Goal: Task Accomplishment & Management: Use online tool/utility

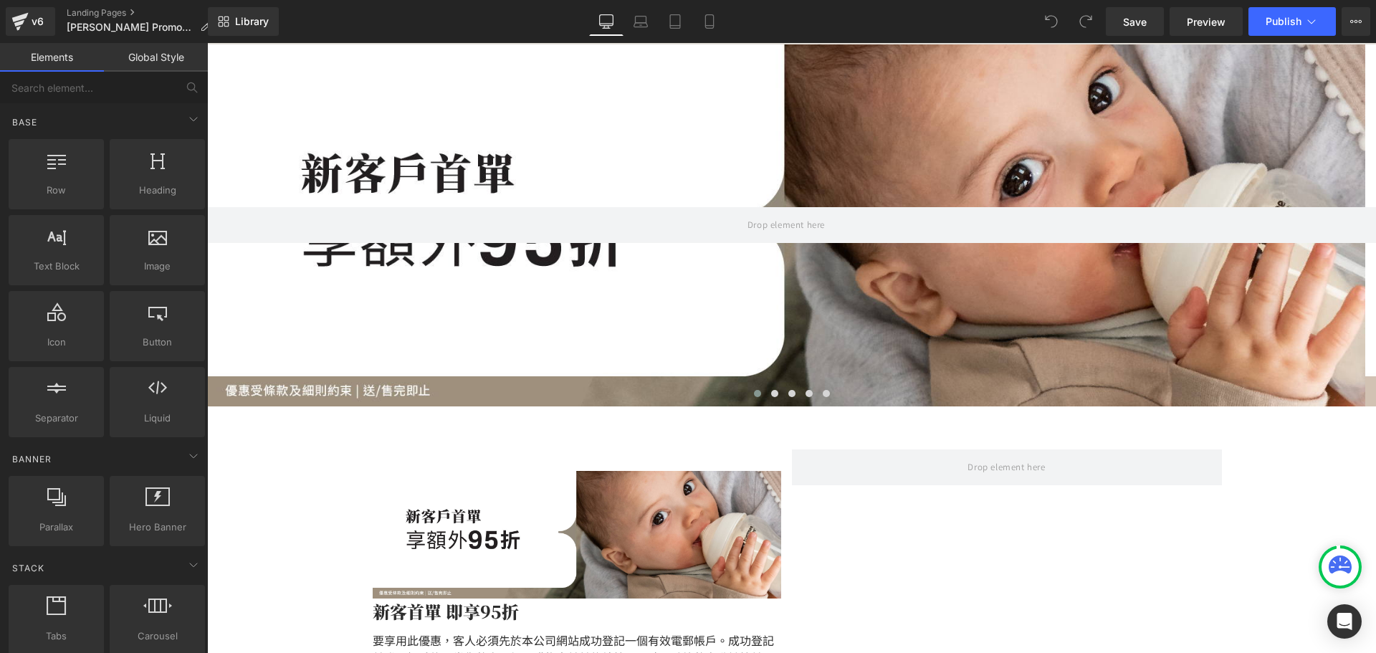
scroll to position [143, 0]
click at [100, 6] on div "v6 Landing Pages Tommee Tippee Promotion" at bounding box center [104, 21] width 208 height 43
click at [107, 14] on link "Landing Pages" at bounding box center [144, 12] width 155 height 11
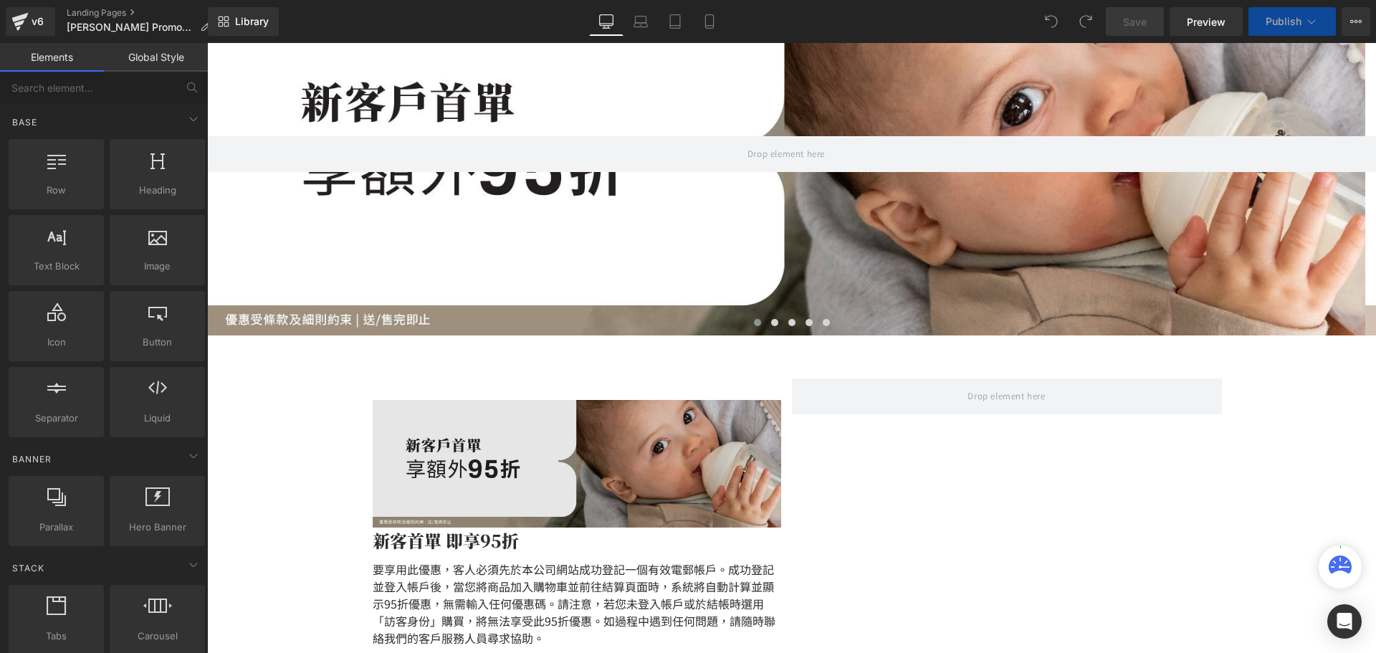
scroll to position [358, 0]
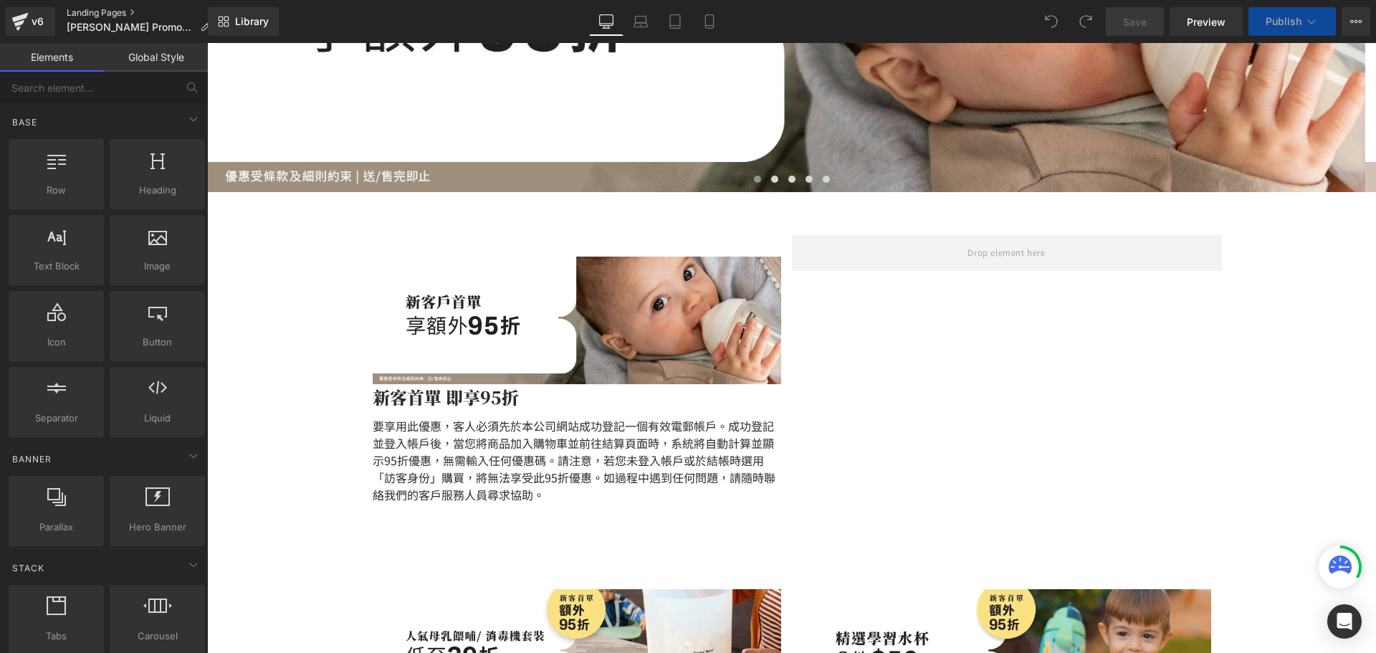
click at [101, 7] on link "Landing Pages" at bounding box center [144, 12] width 155 height 11
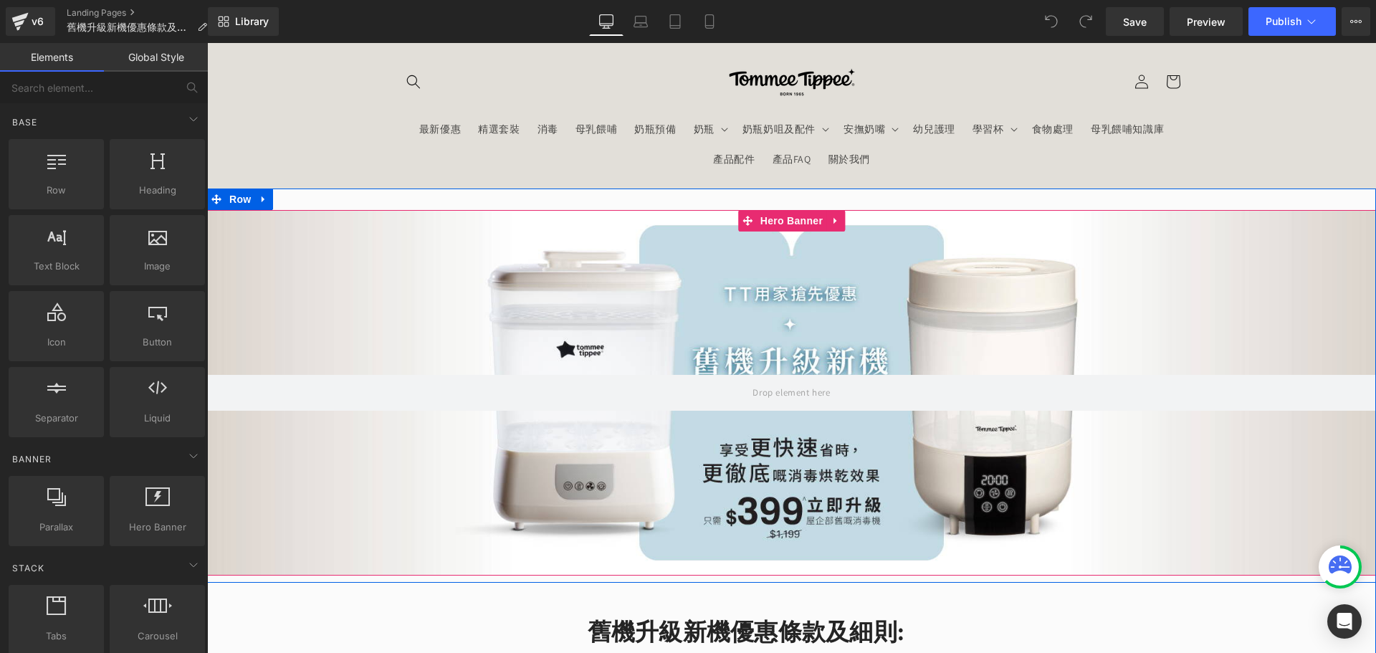
click at [621, 313] on div at bounding box center [791, 392] width 1169 height 365
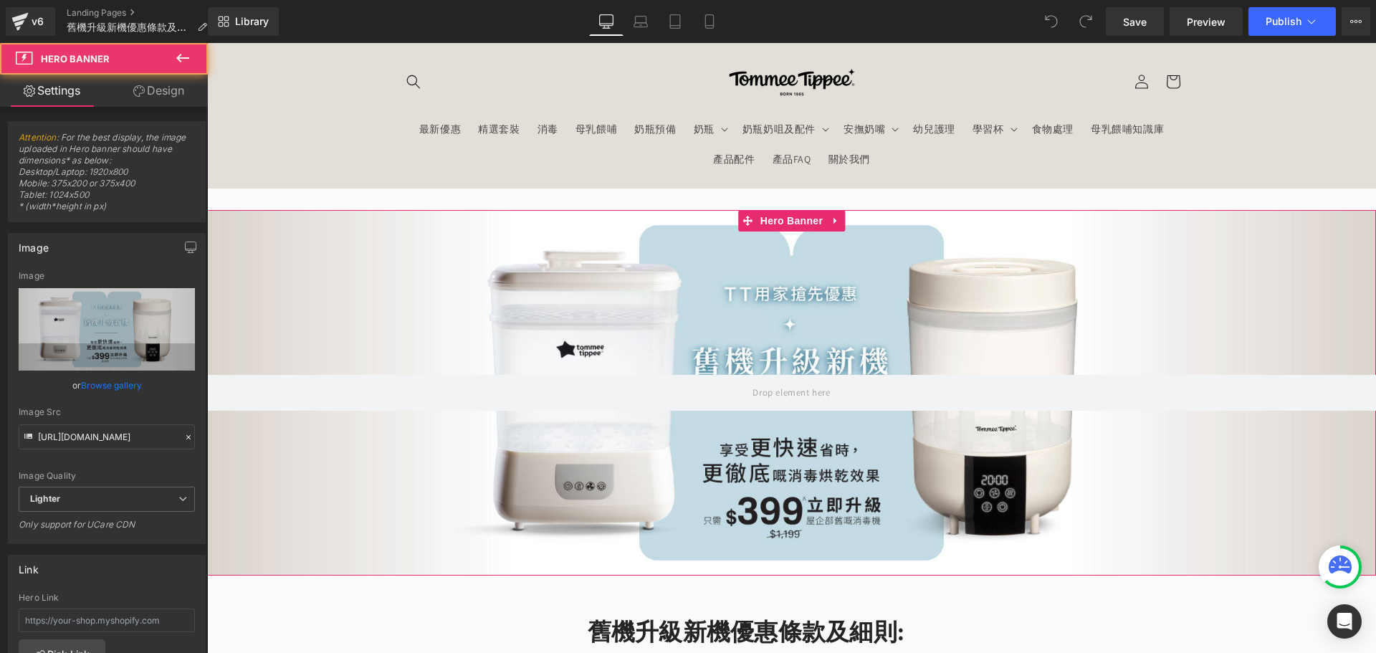
click at [105, 383] on link "Browse gallery" at bounding box center [111, 385] width 61 height 25
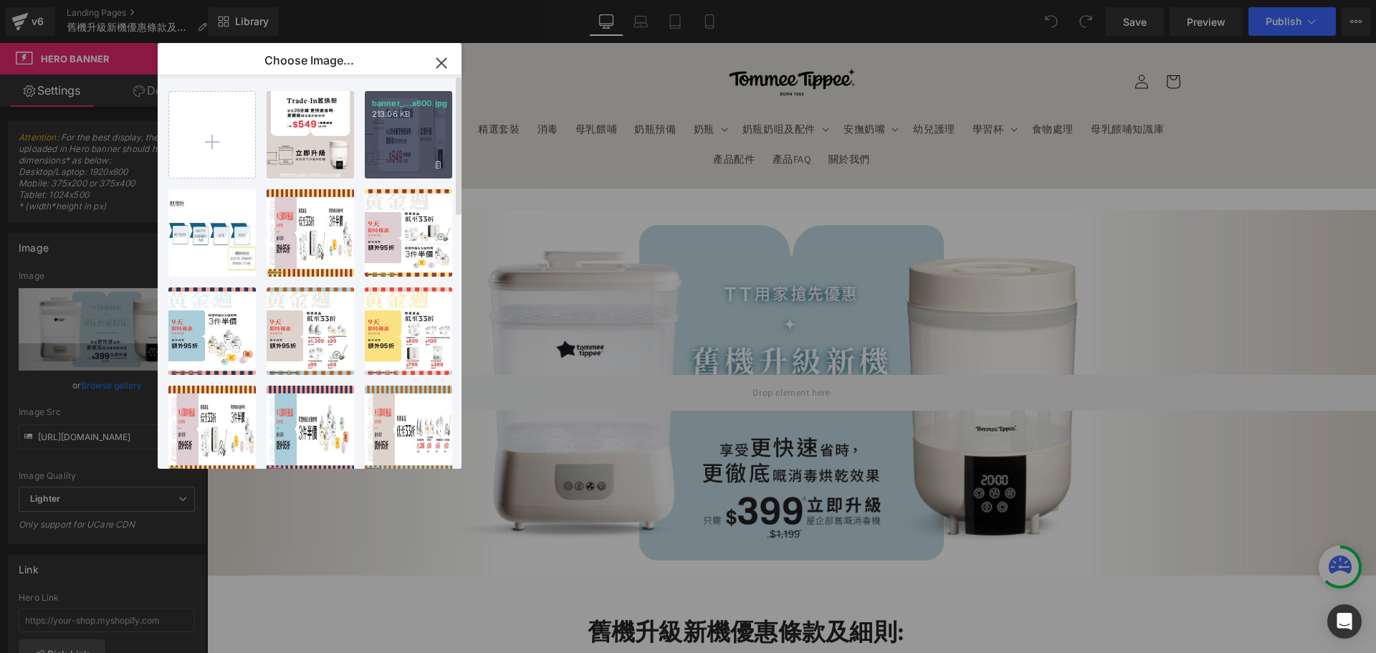
click at [382, 146] on div "banner_...x600.jpg 213.06 KB" at bounding box center [408, 134] width 87 height 87
type input "https://ucarecdn.com/f0e20183-4040-463a-b5d6-2068db02e213/-/format/auto/-/previ…"
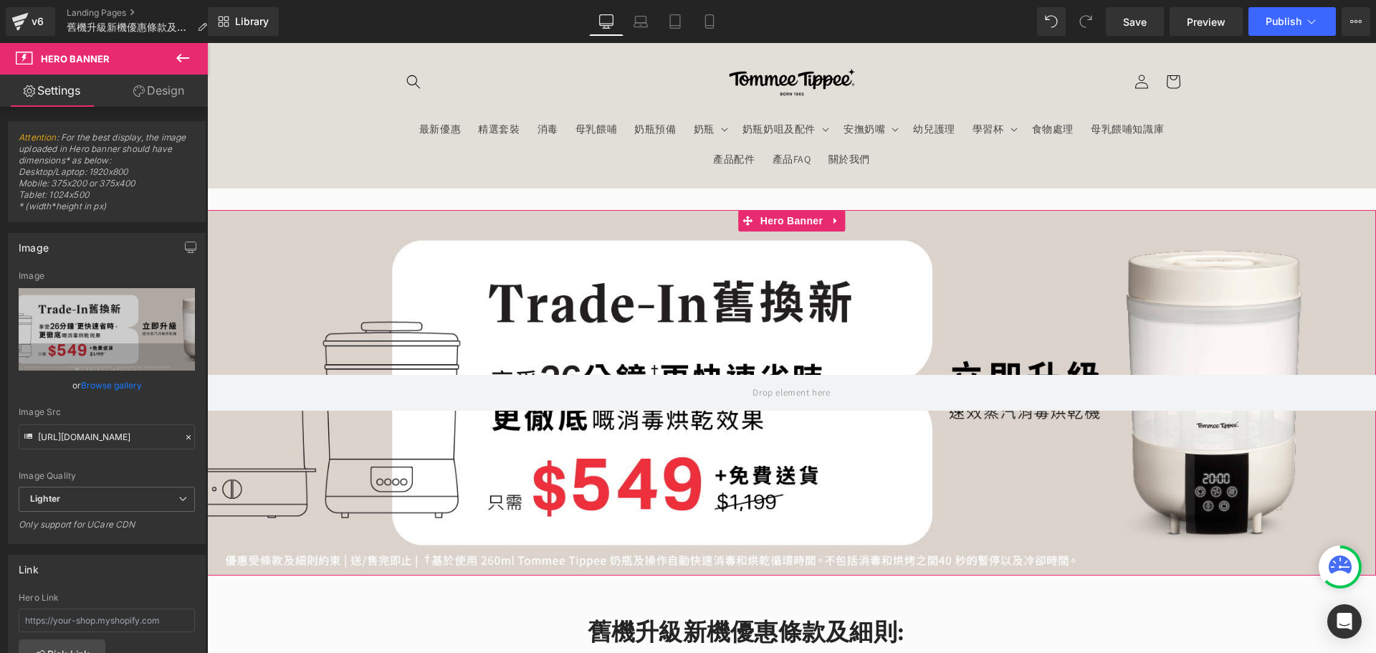
drag, startPoint x: 161, startPoint y: 91, endPoint x: 85, endPoint y: 148, distance: 94.6
click at [161, 91] on link "Design" at bounding box center [159, 91] width 104 height 32
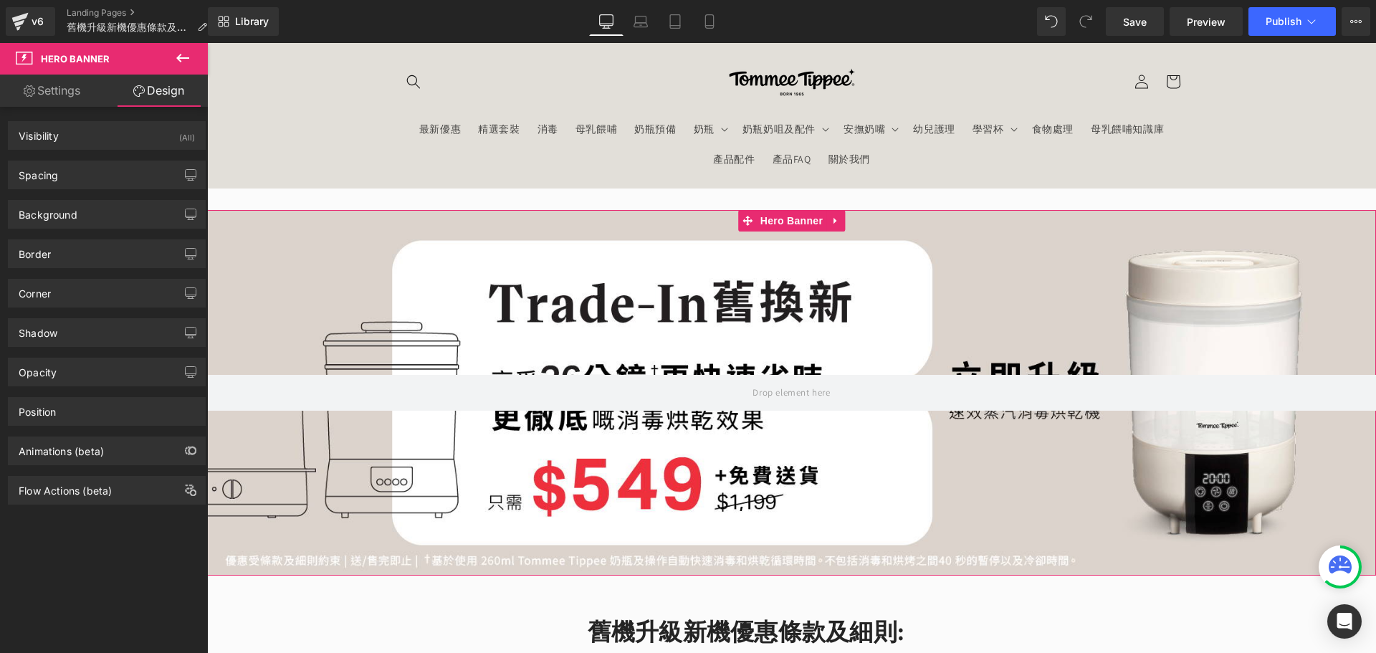
type input "0"
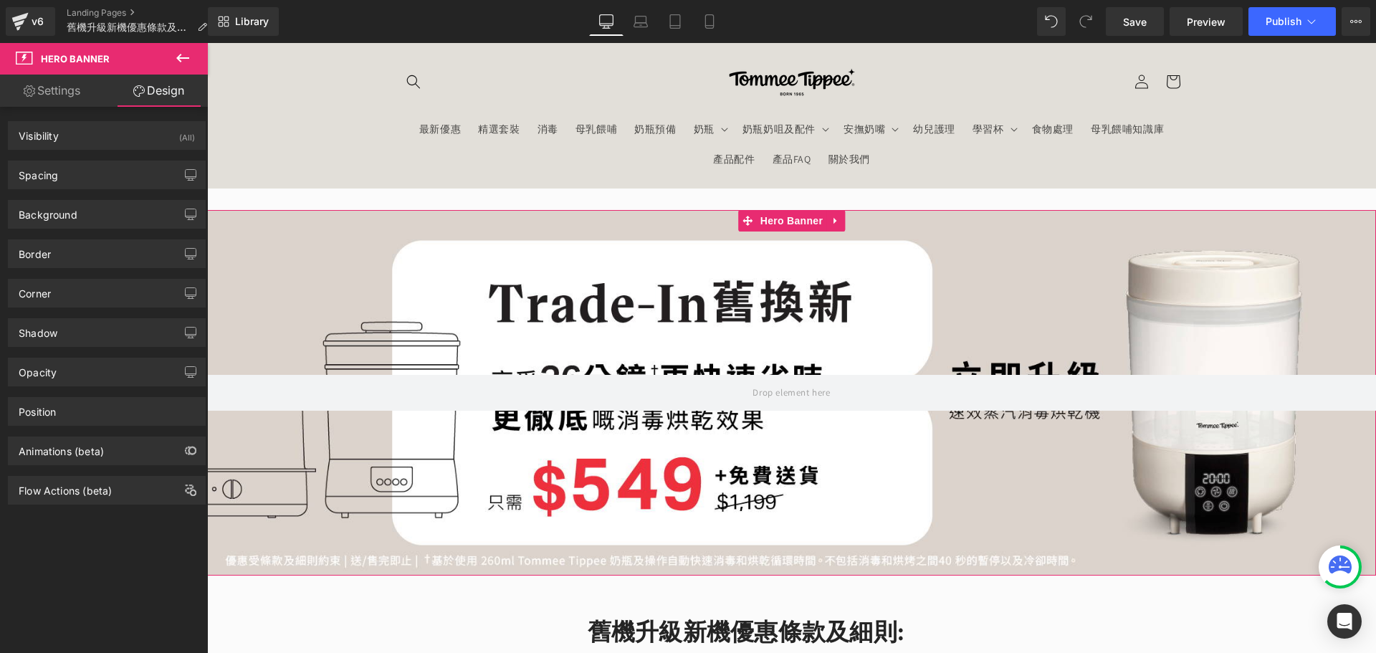
type input "0"
click at [83, 171] on div "Spacing" at bounding box center [107, 174] width 196 height 27
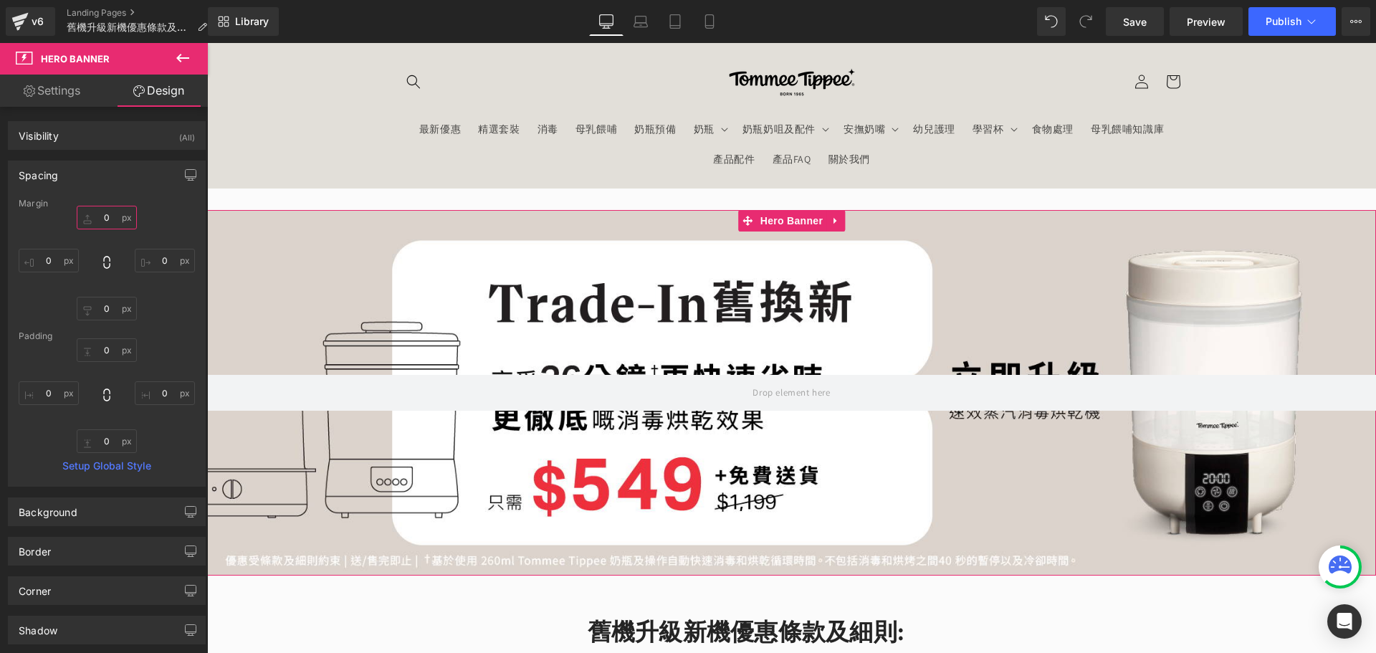
click at [118, 224] on input "0" at bounding box center [107, 218] width 60 height 24
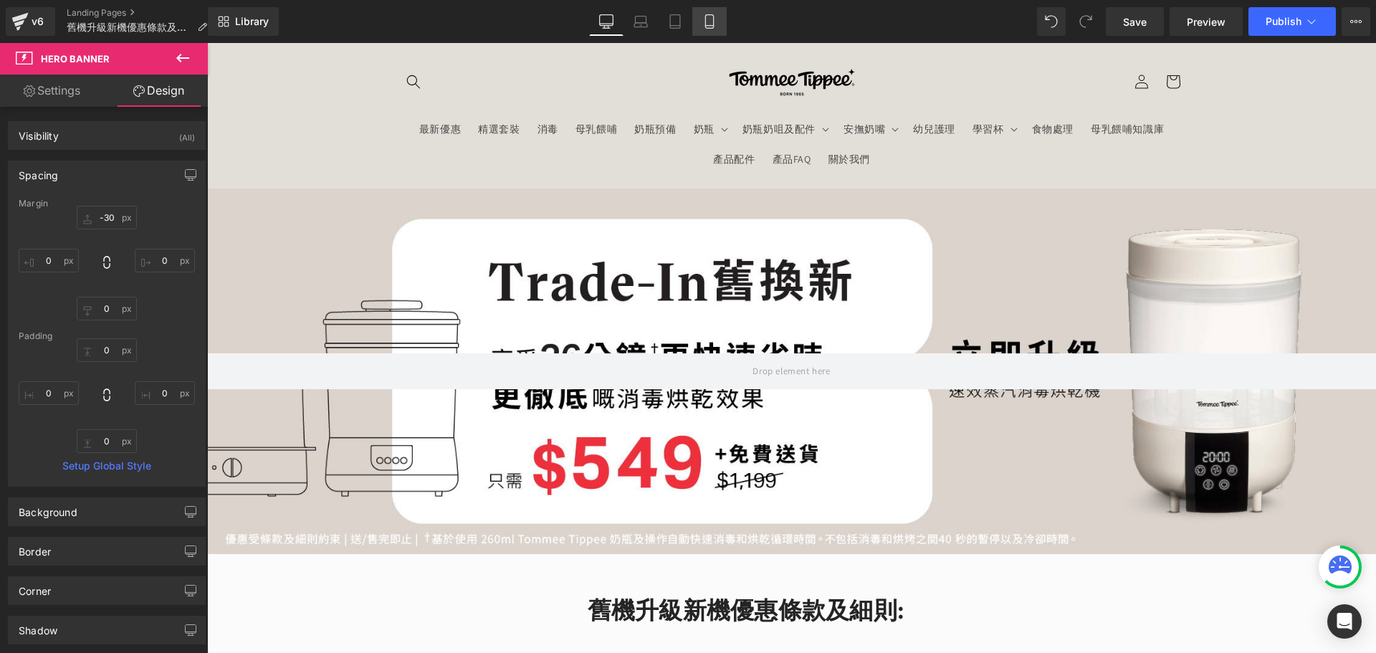
click at [707, 24] on icon at bounding box center [709, 21] width 14 height 14
type input "-30"
type input "0"
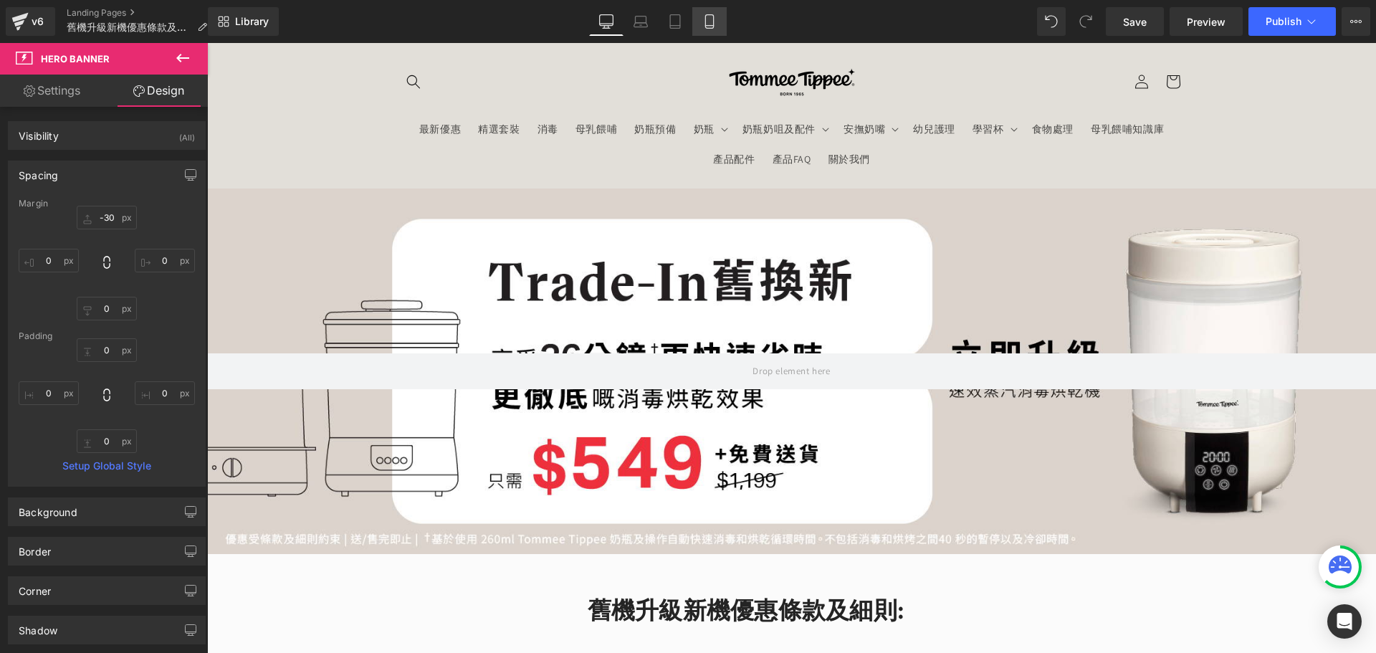
type input "0"
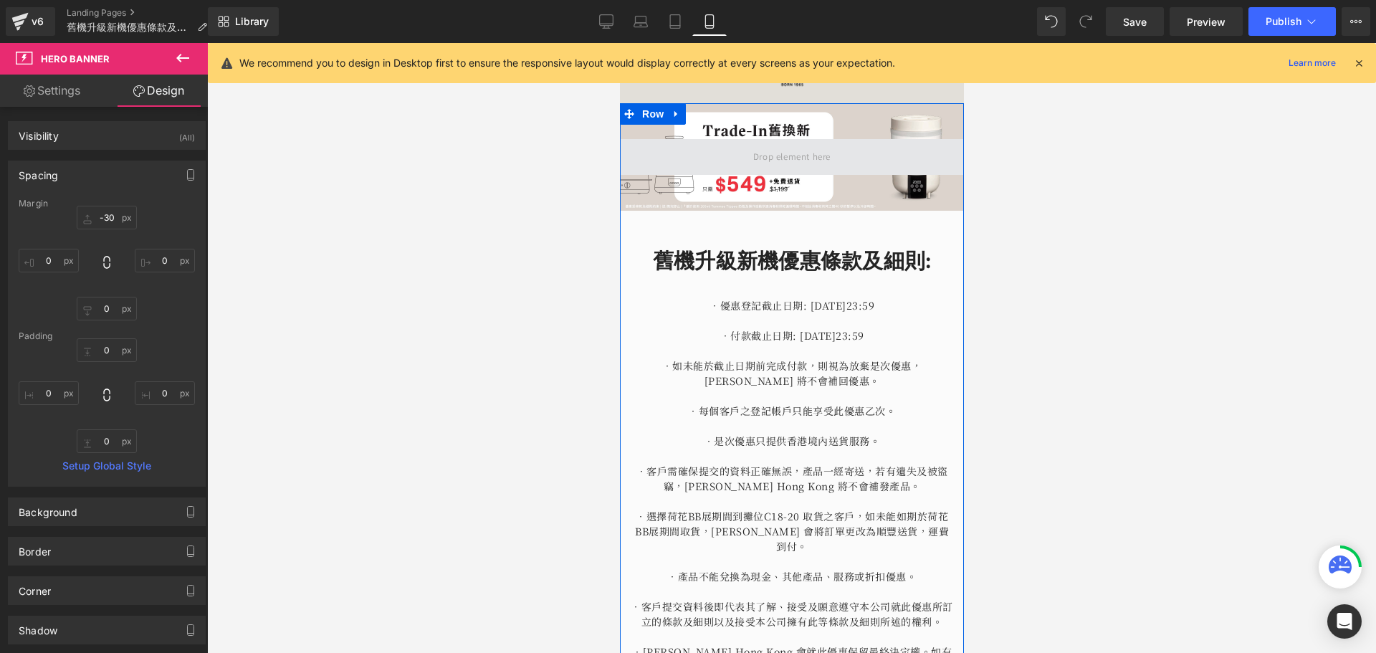
click at [717, 163] on span at bounding box center [791, 157] width 344 height 36
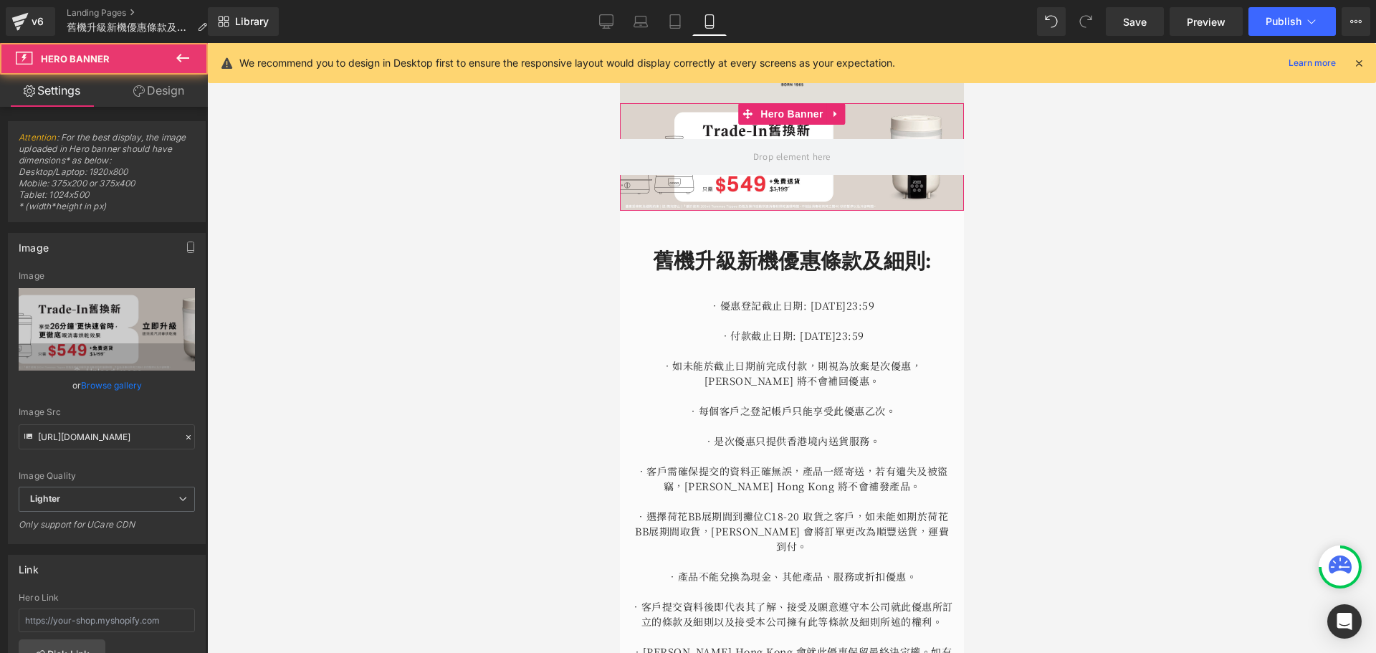
click at [95, 377] on link "Browse gallery" at bounding box center [111, 385] width 61 height 25
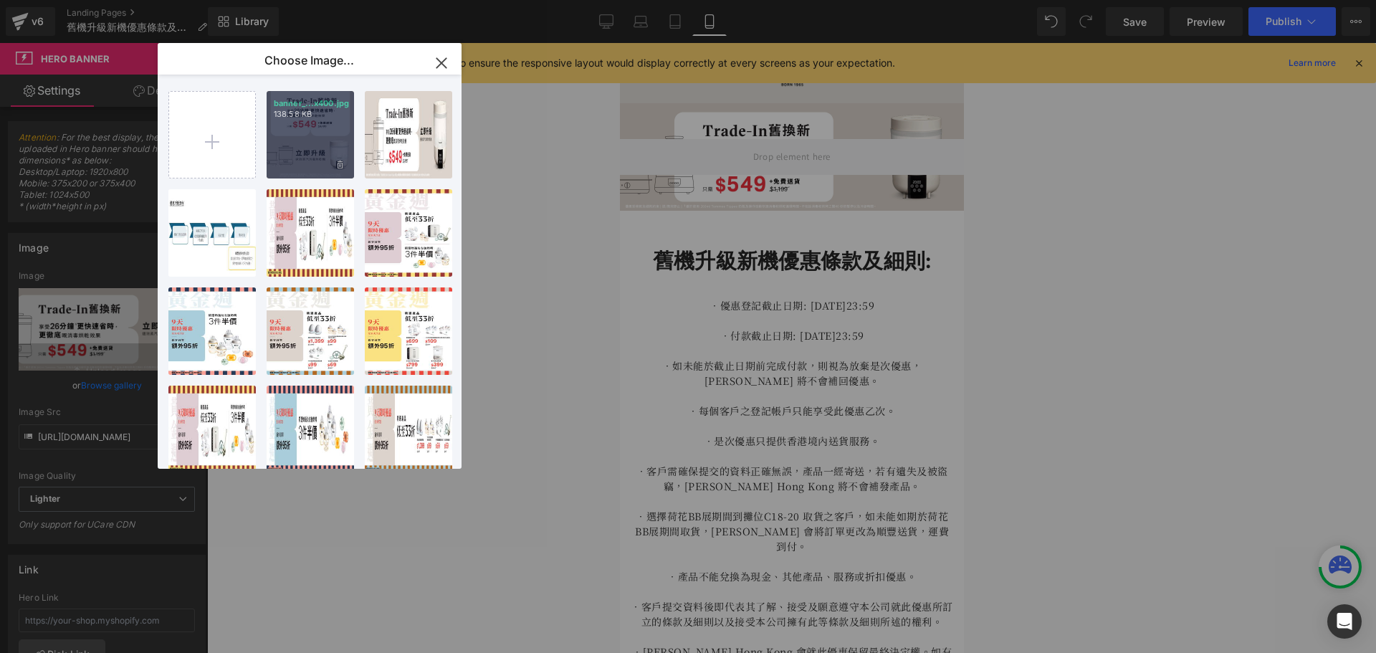
click at [298, 161] on div "banner_...x400.jpg 138.58 KB" at bounding box center [310, 134] width 87 height 87
type input "[URL][DOMAIN_NAME]"
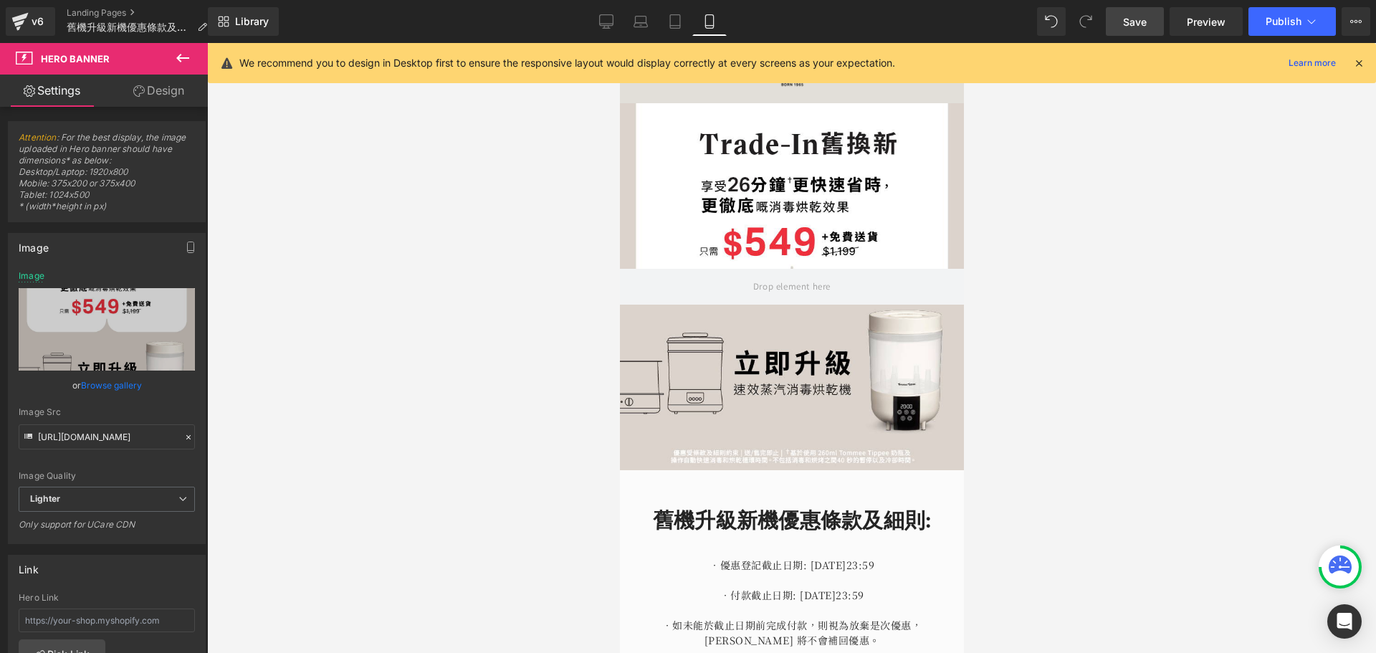
click at [1121, 27] on link "Save" at bounding box center [1135, 21] width 58 height 29
click at [1291, 11] on button "Publish" at bounding box center [1291, 21] width 87 height 29
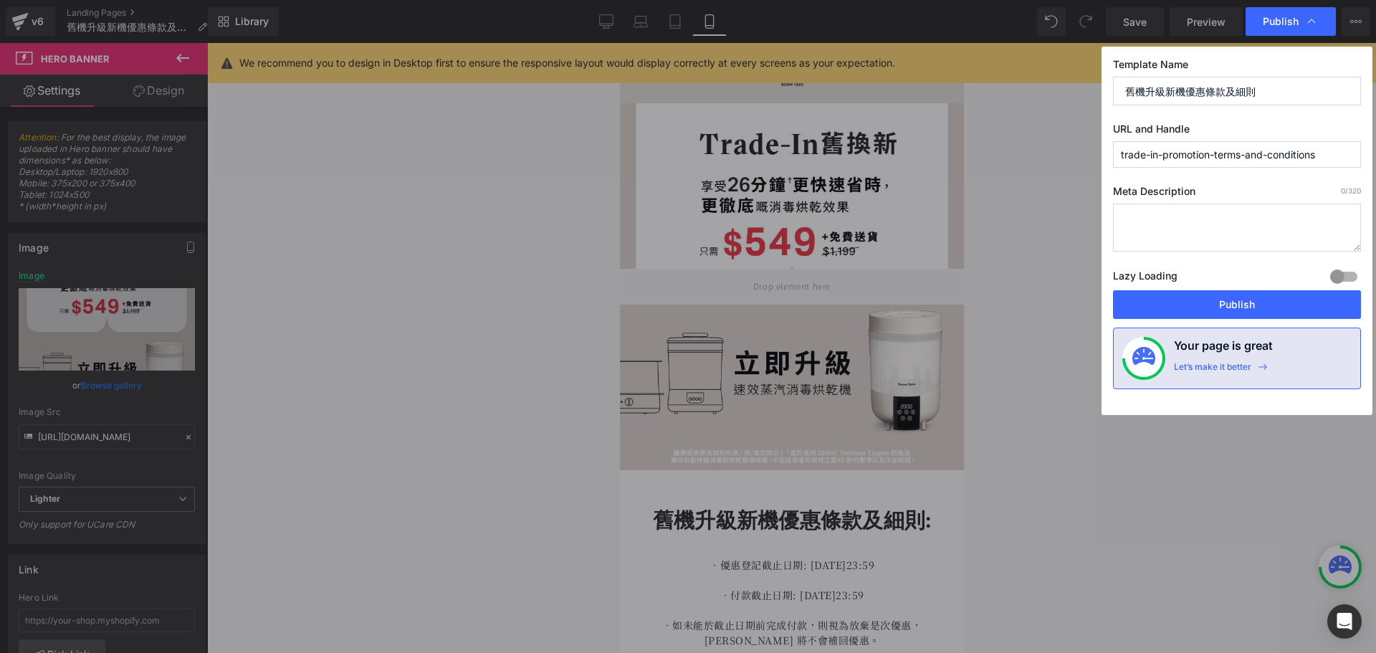
click at [1260, 304] on button "Publish" at bounding box center [1237, 304] width 248 height 29
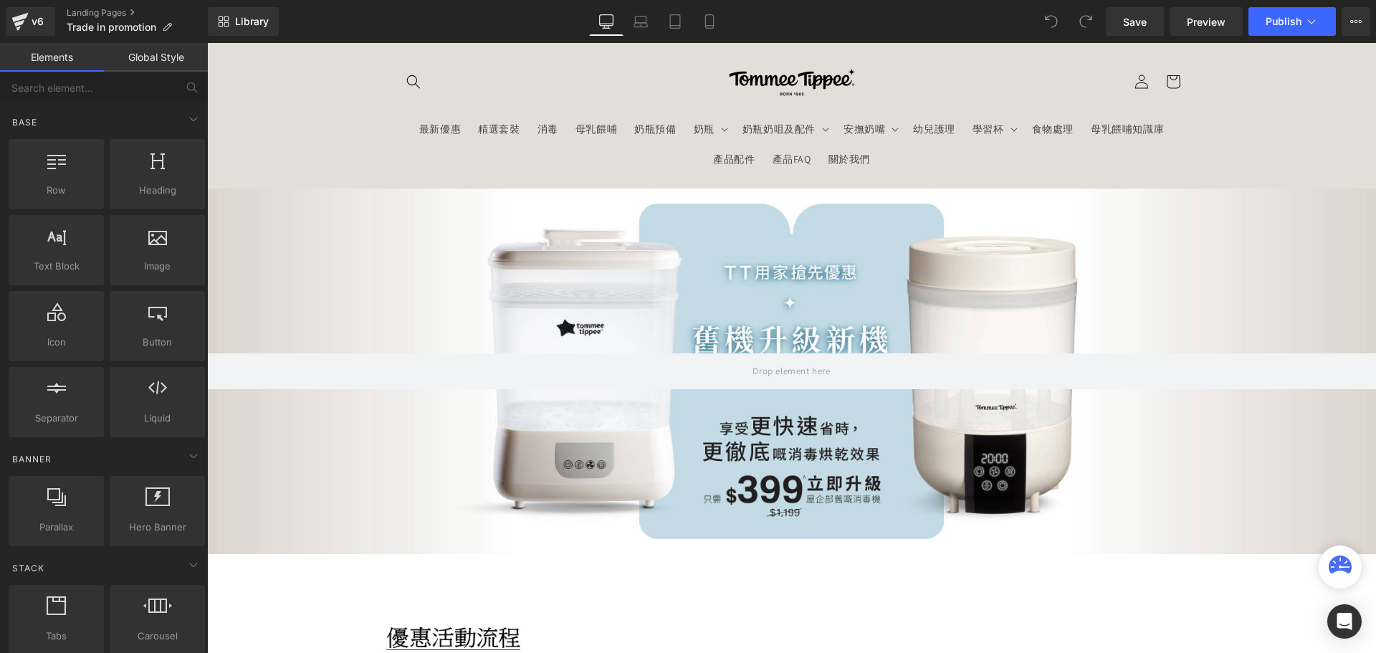
click at [406, 247] on div at bounding box center [791, 370] width 1169 height 365
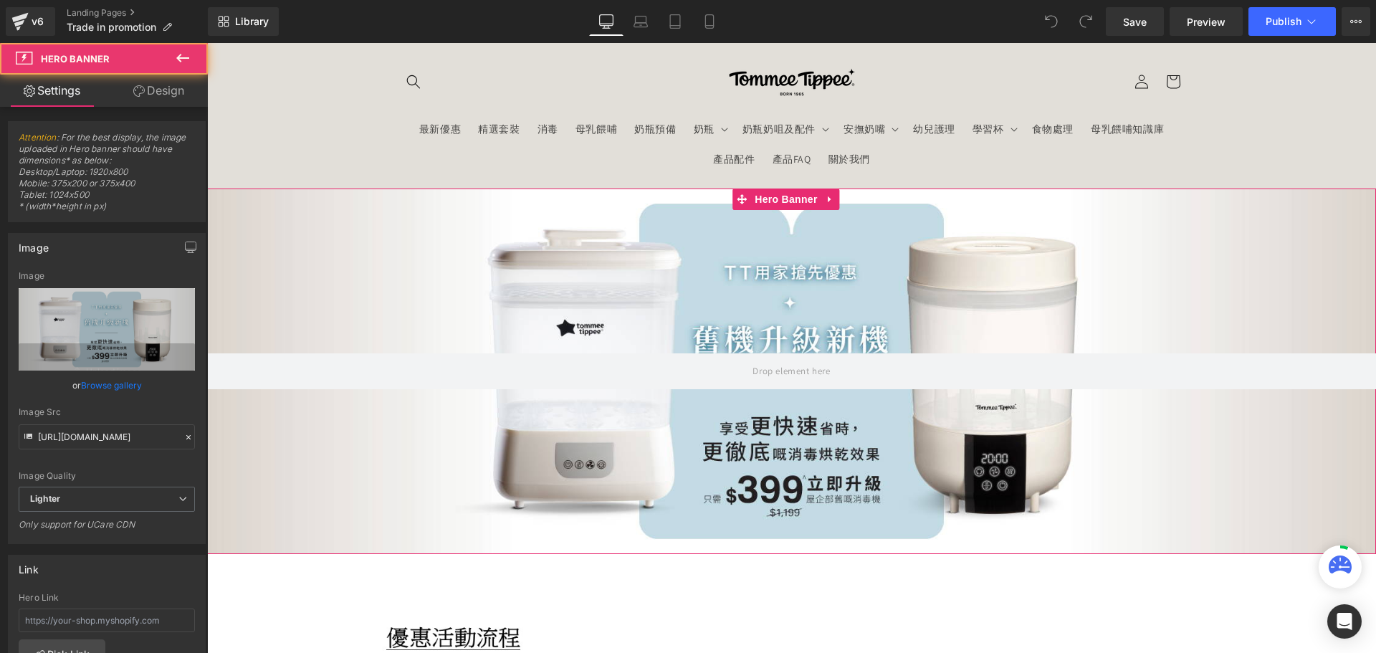
drag, startPoint x: 315, startPoint y: 262, endPoint x: 337, endPoint y: 405, distance: 145.0
click at [315, 262] on div at bounding box center [791, 370] width 1169 height 365
click at [125, 380] on link "Browse gallery" at bounding box center [111, 385] width 61 height 25
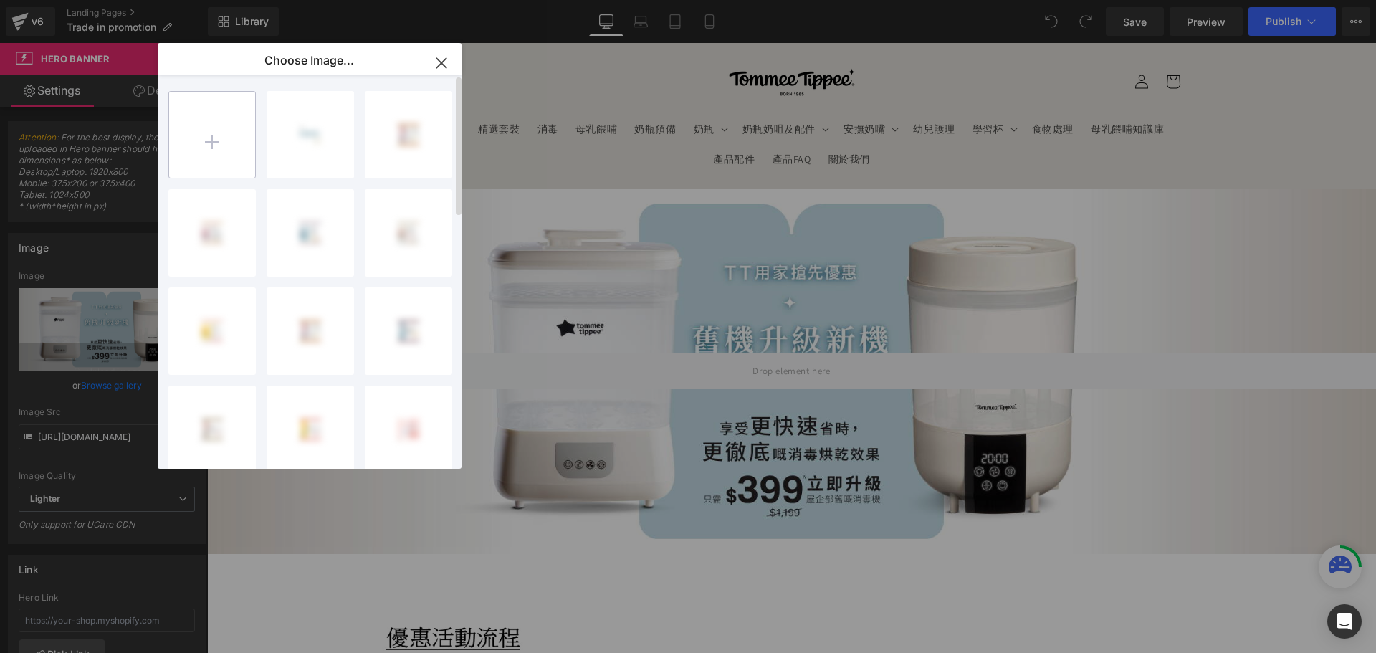
click at [227, 156] on input "file" at bounding box center [212, 135] width 86 height 86
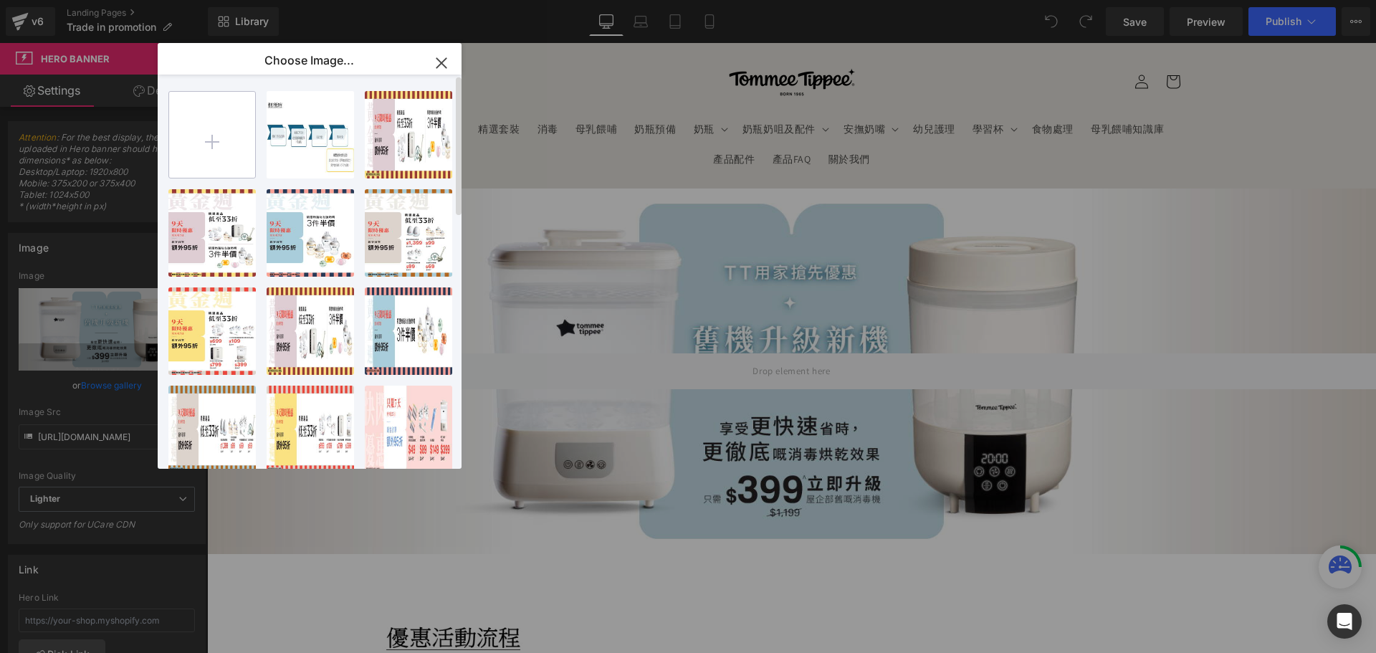
type input "C:\fakepath\banner_instore_trade-in_251013_01_1920x600.jpg"
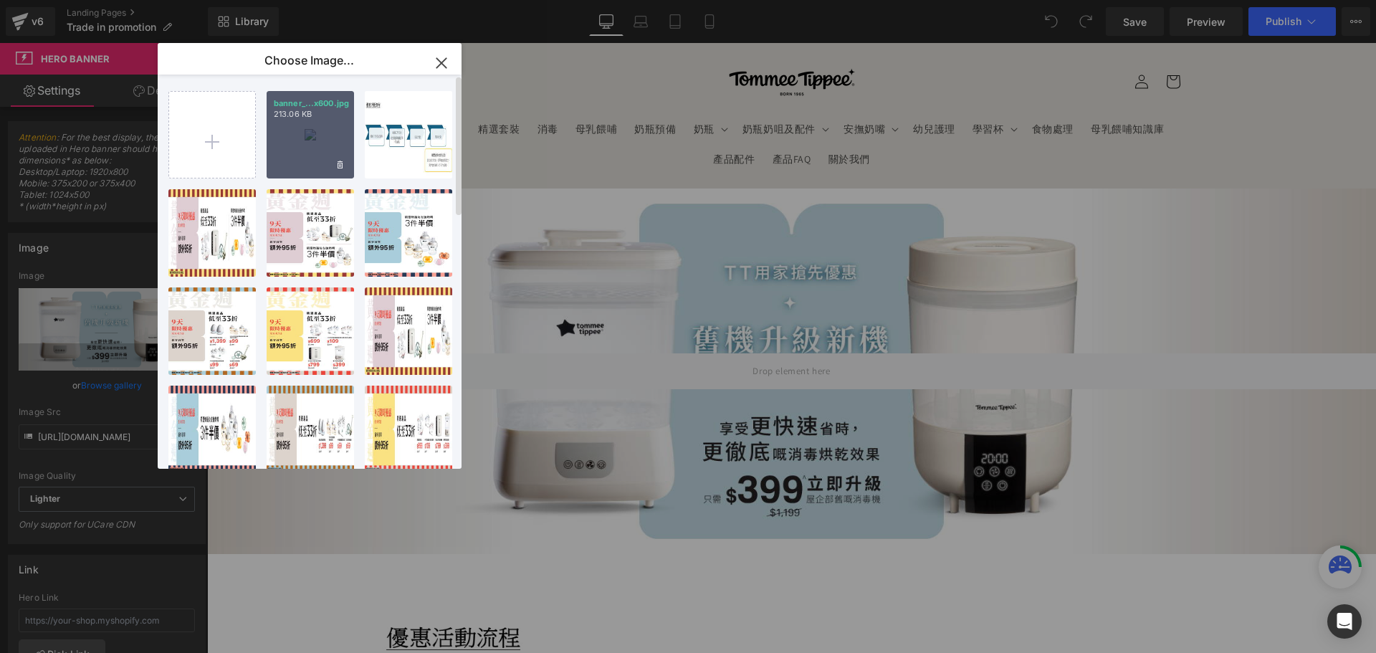
click at [293, 157] on div "banner_...x600.jpg 213.06 KB" at bounding box center [310, 134] width 87 height 87
type input "[URL][DOMAIN_NAME]"
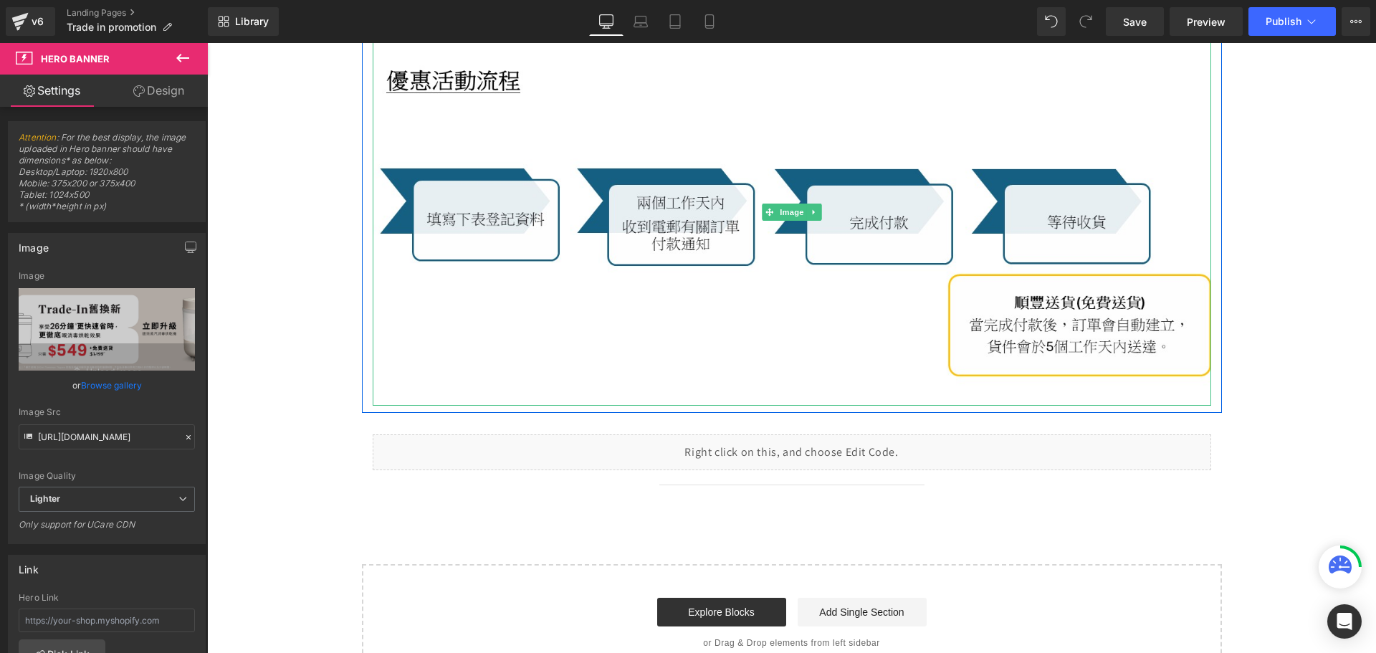
scroll to position [573, 0]
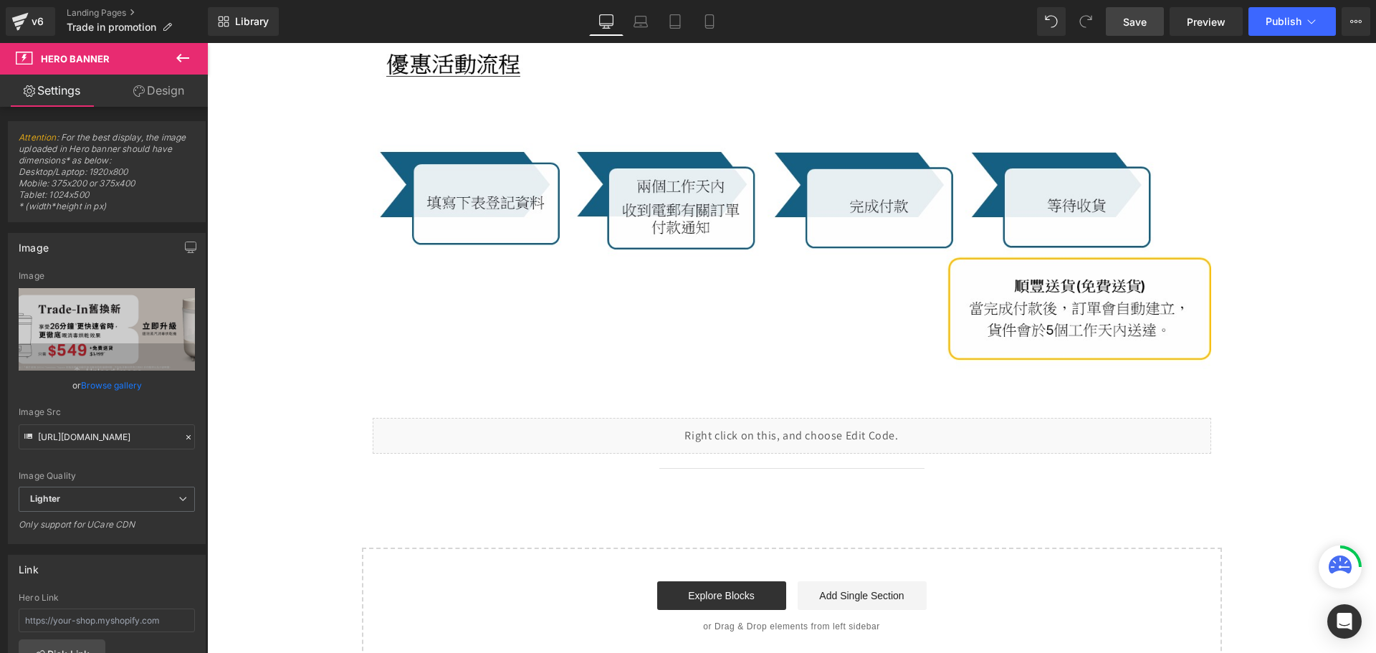
click at [1129, 24] on span "Save" at bounding box center [1135, 21] width 24 height 15
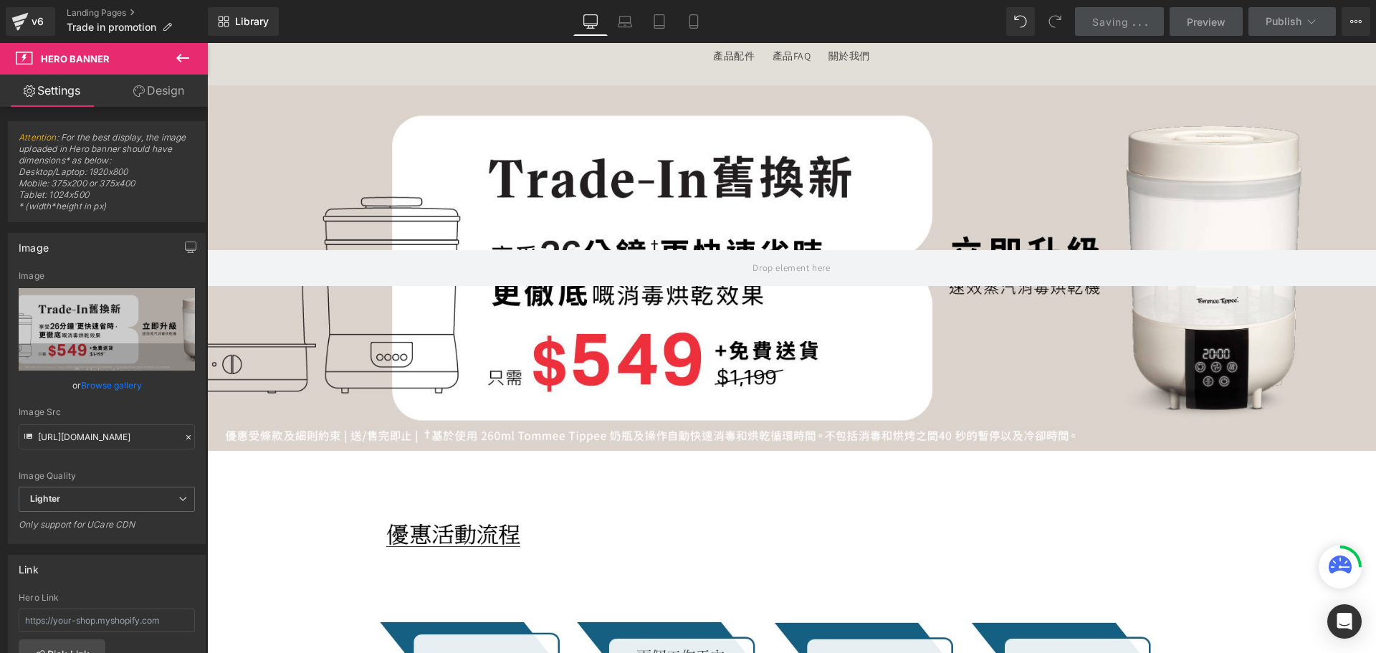
scroll to position [0, 0]
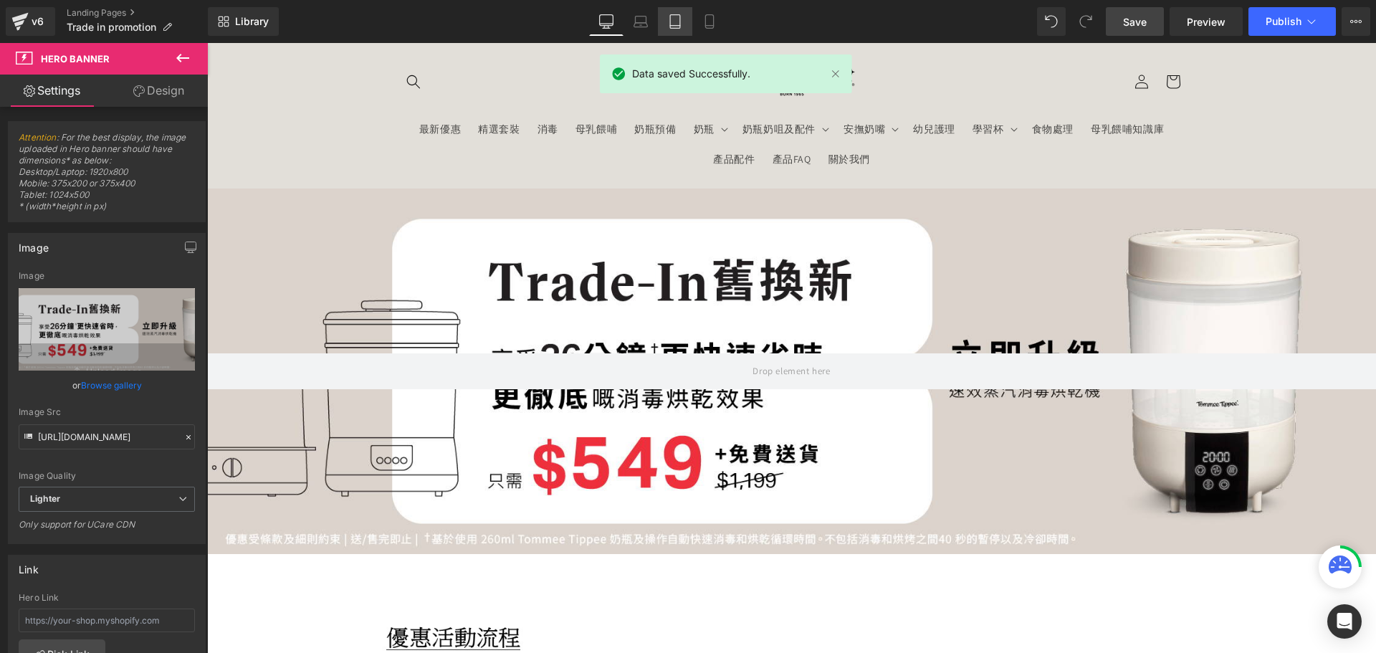
click at [681, 27] on icon at bounding box center [675, 21] width 14 height 14
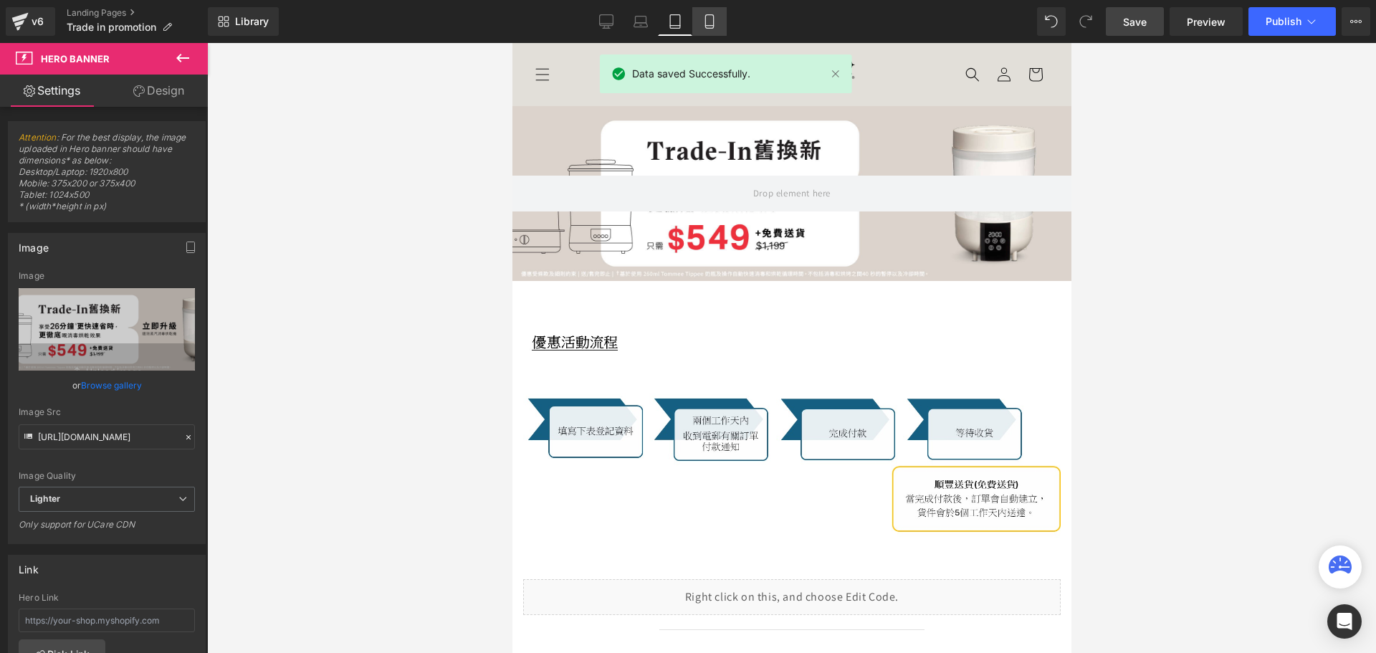
click at [701, 25] on link "Mobile" at bounding box center [709, 21] width 34 height 29
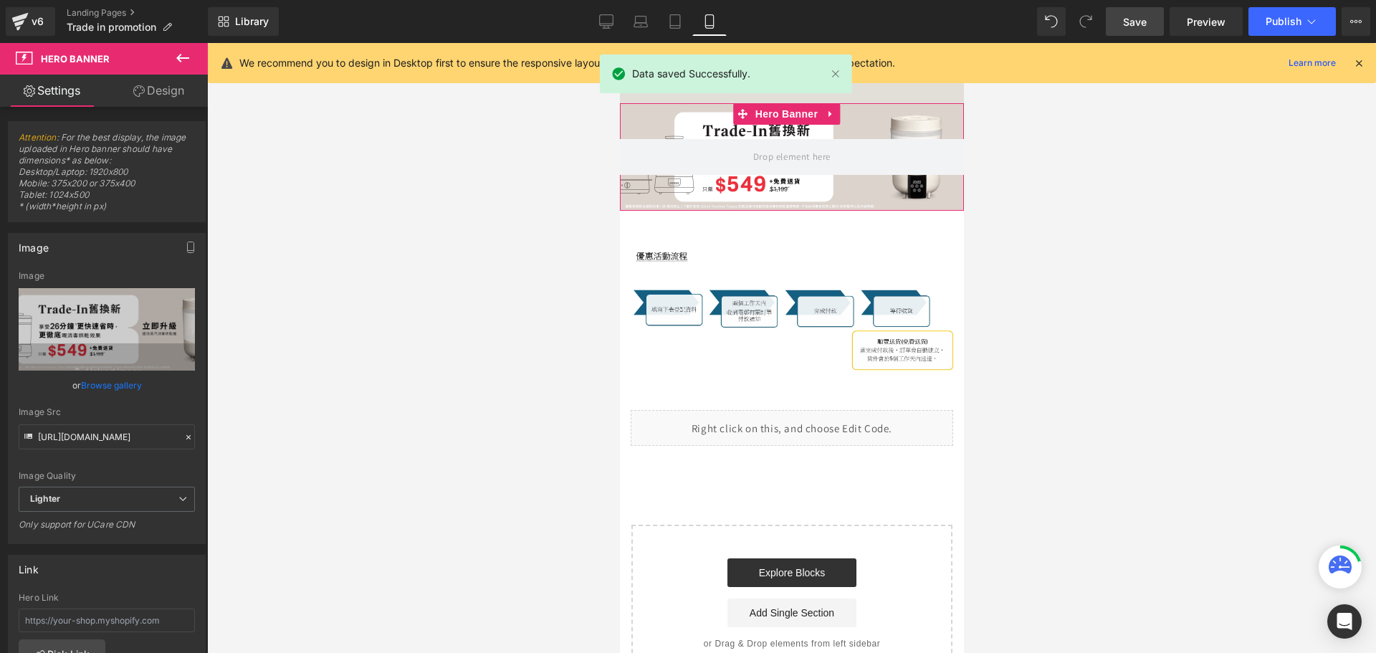
click at [719, 125] on div at bounding box center [791, 156] width 344 height 107
click at [114, 380] on link "Browse gallery" at bounding box center [111, 385] width 61 height 25
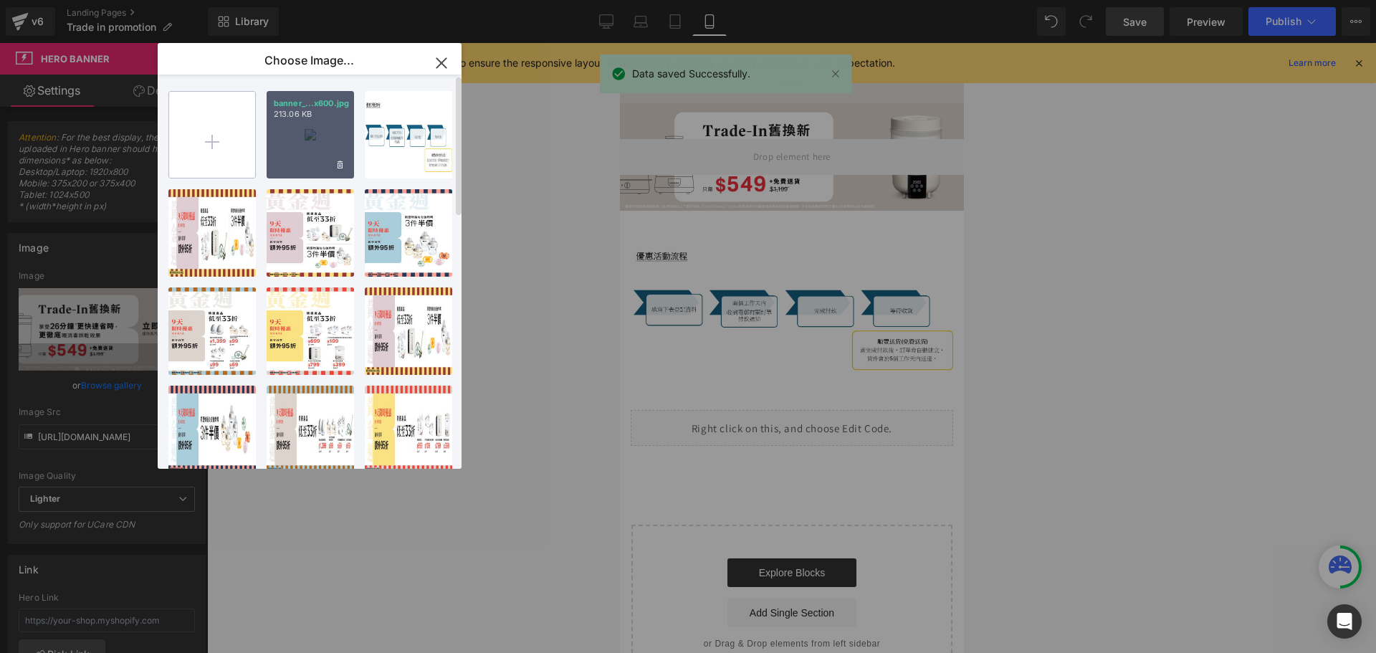
click at [194, 163] on input "file" at bounding box center [212, 135] width 86 height 86
type input "C:\fakepath\banner_instore_trade-in_251013_01_375x400.jpg"
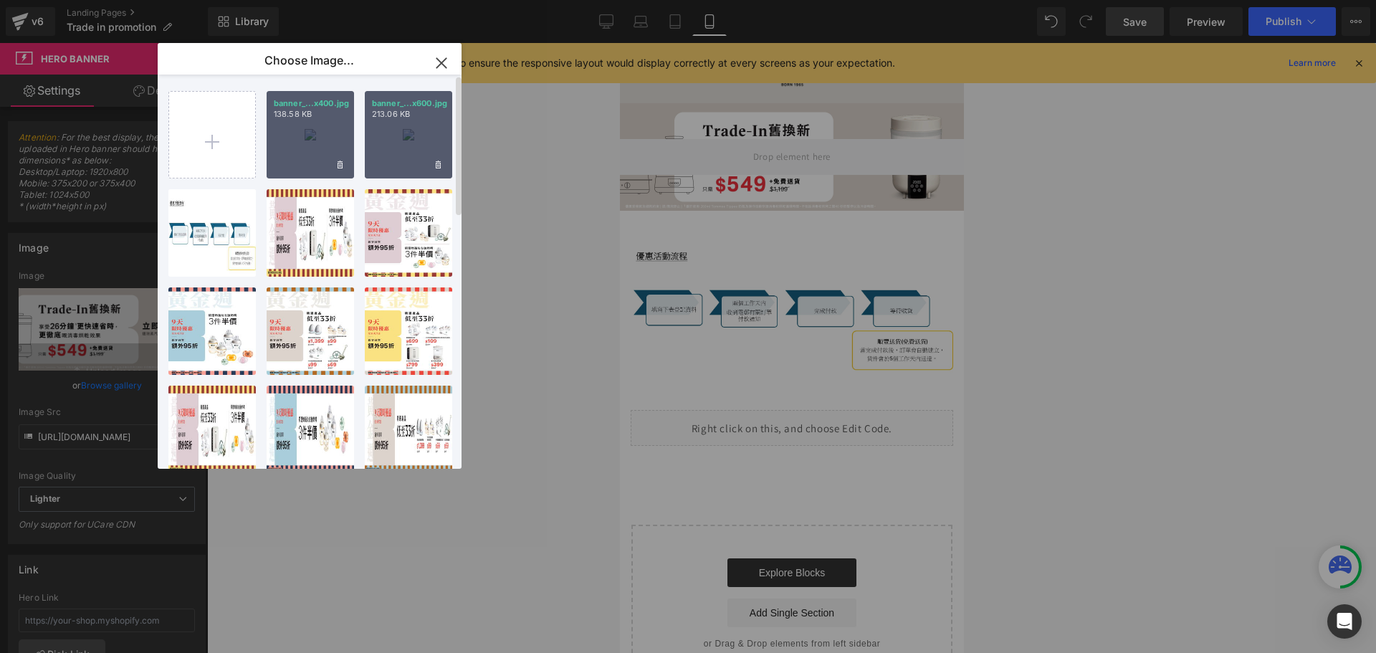
click at [307, 153] on div "banner_...x400.jpg 138.58 KB" at bounding box center [310, 134] width 87 height 87
type input "[URL][DOMAIN_NAME]"
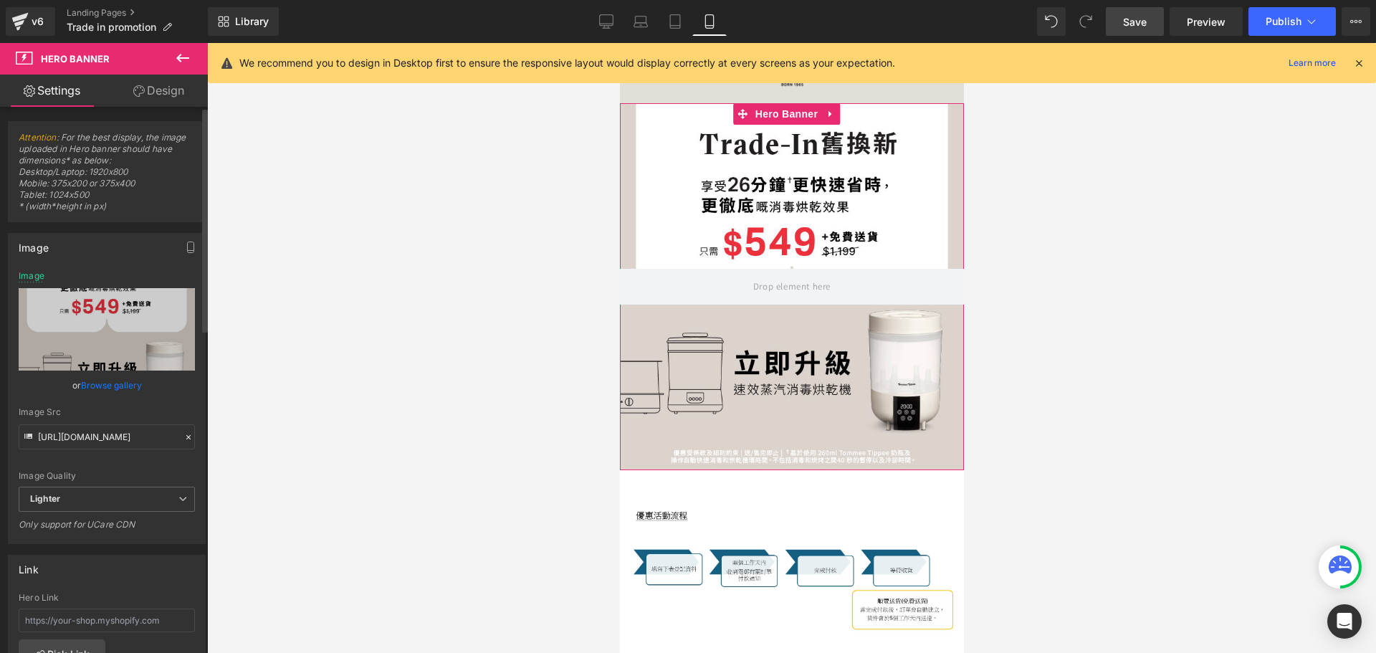
click at [125, 378] on link "Browse gallery" at bounding box center [111, 385] width 61 height 25
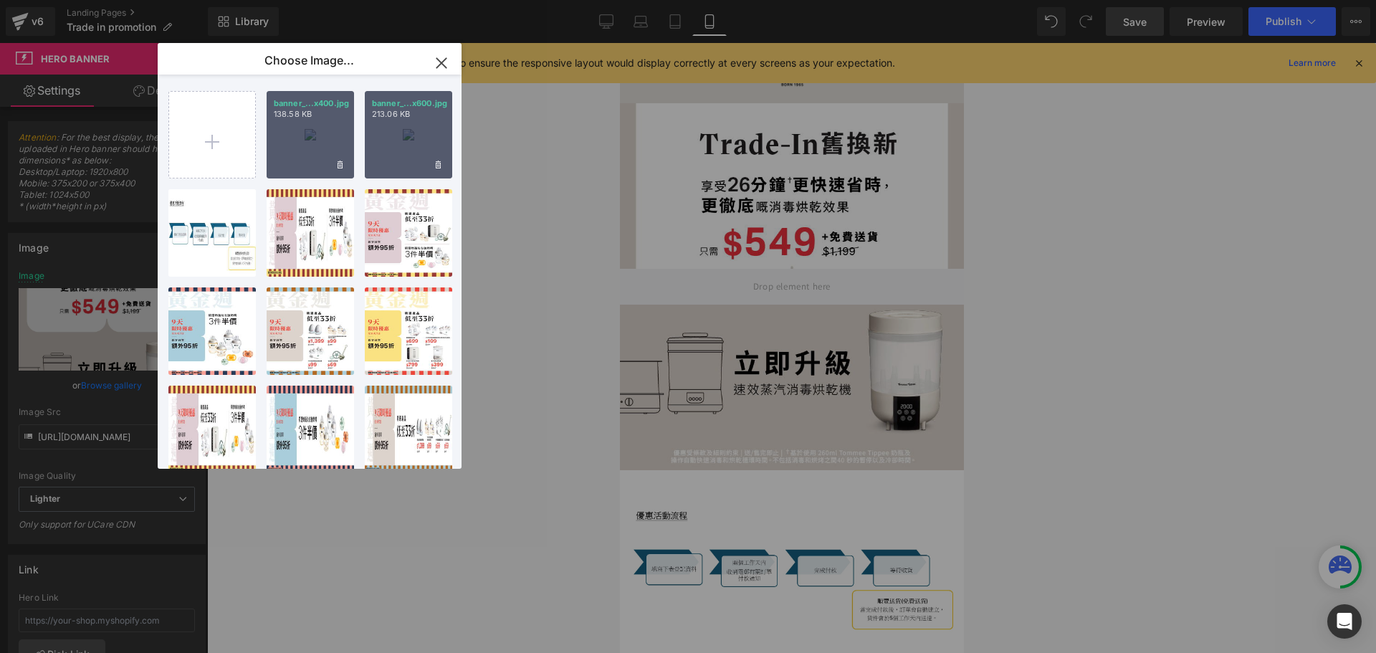
click at [279, 133] on div "banner_...x400.jpg 138.58 KB" at bounding box center [310, 134] width 87 height 87
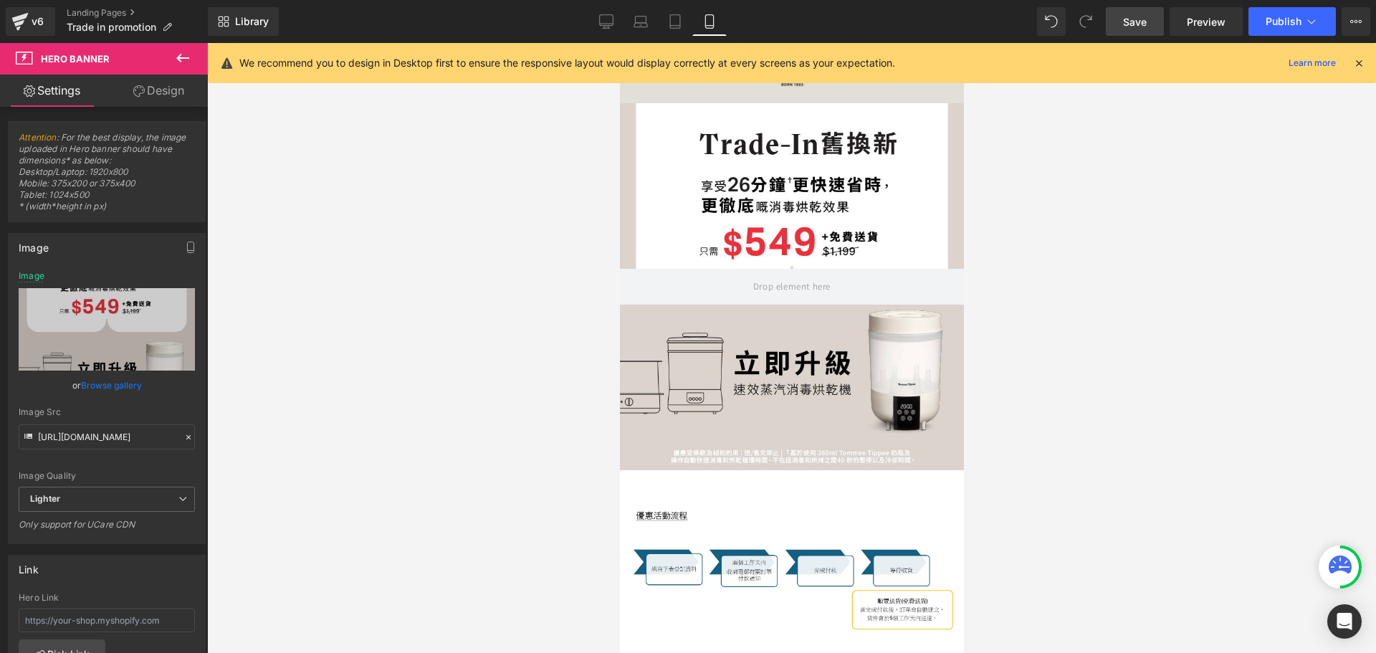
click at [1038, 322] on div at bounding box center [791, 348] width 1169 height 610
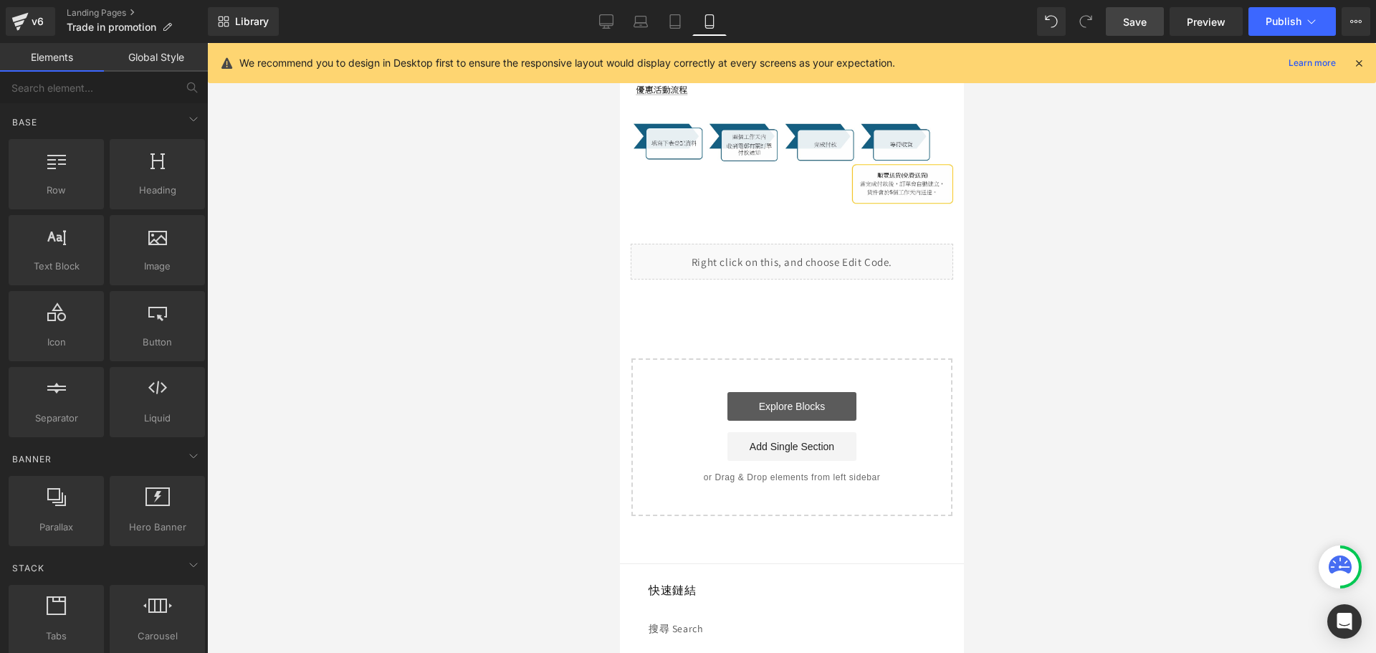
scroll to position [430, 0]
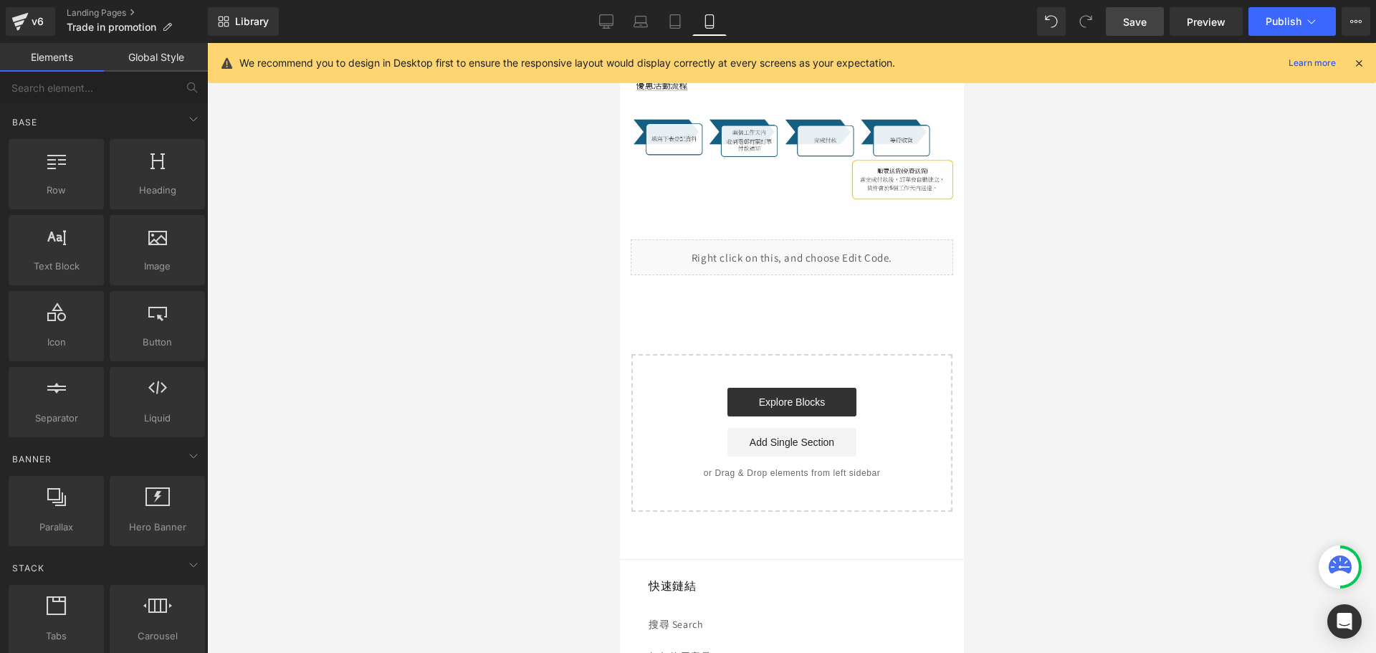
drag, startPoint x: 1136, startPoint y: 34, endPoint x: 1074, endPoint y: 183, distance: 161.3
click at [1074, 183] on div "You are previewing how the will restyle your page. You can not edit Elements in…" at bounding box center [688, 338] width 1376 height 677
click at [1138, 15] on span "Save" at bounding box center [1135, 21] width 24 height 15
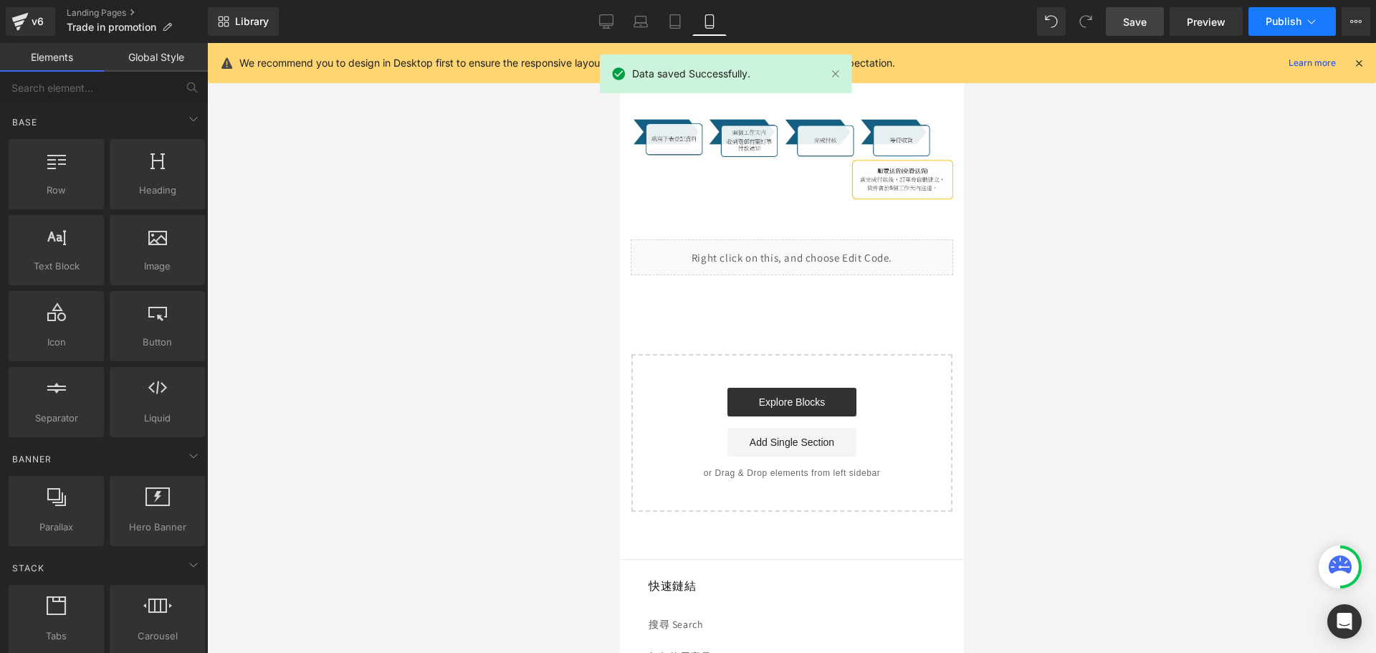
click at [1288, 16] on span "Publish" at bounding box center [1283, 21] width 36 height 11
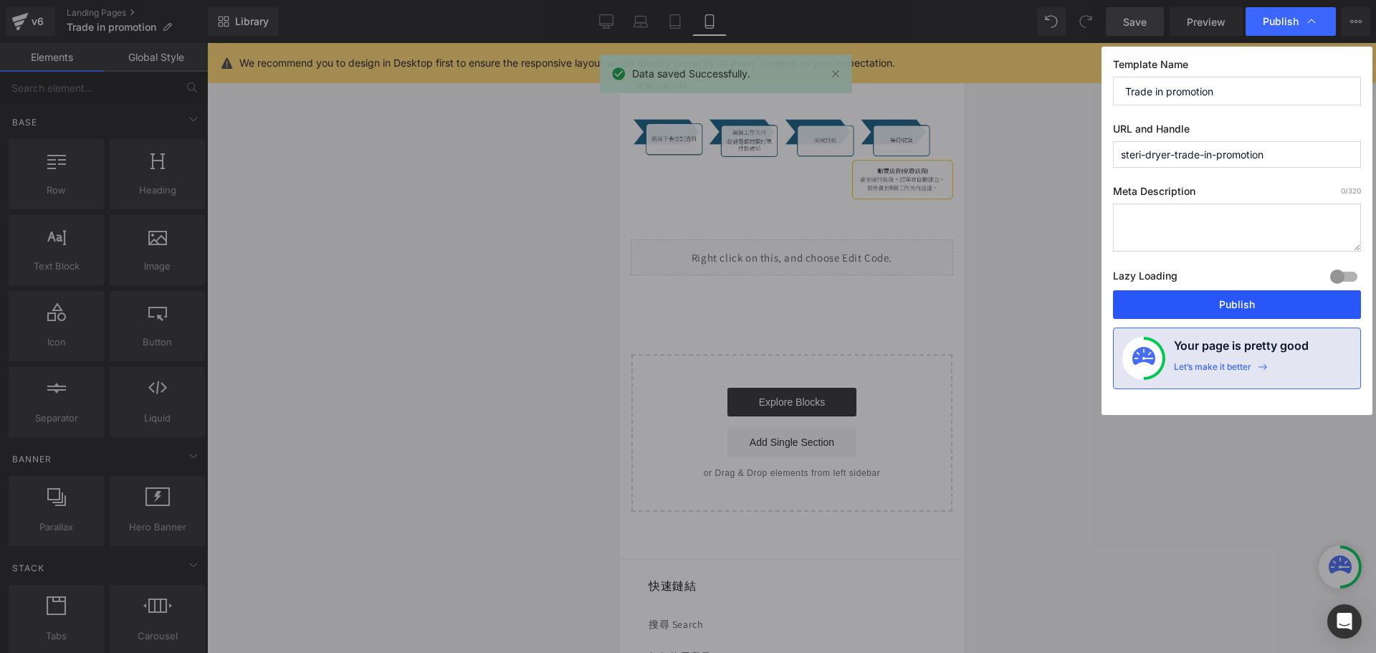
click at [1181, 306] on button "Publish" at bounding box center [1237, 304] width 248 height 29
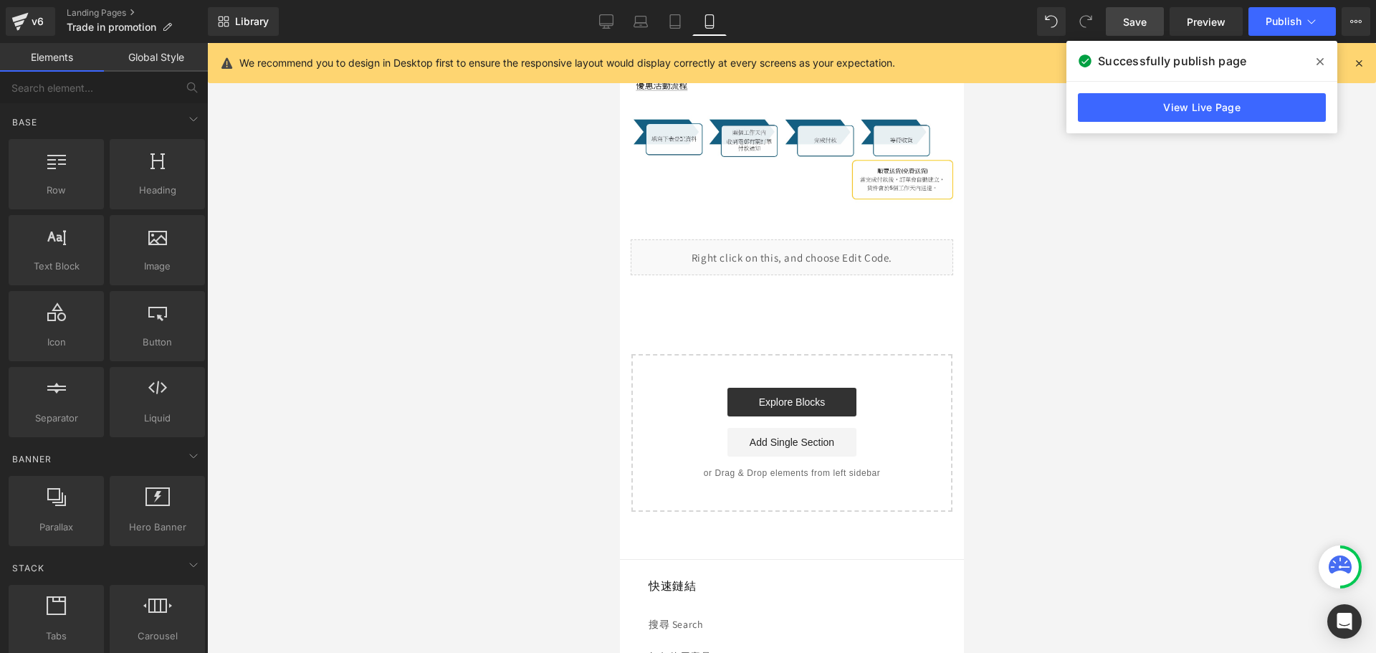
click at [1312, 59] on span at bounding box center [1319, 61] width 23 height 23
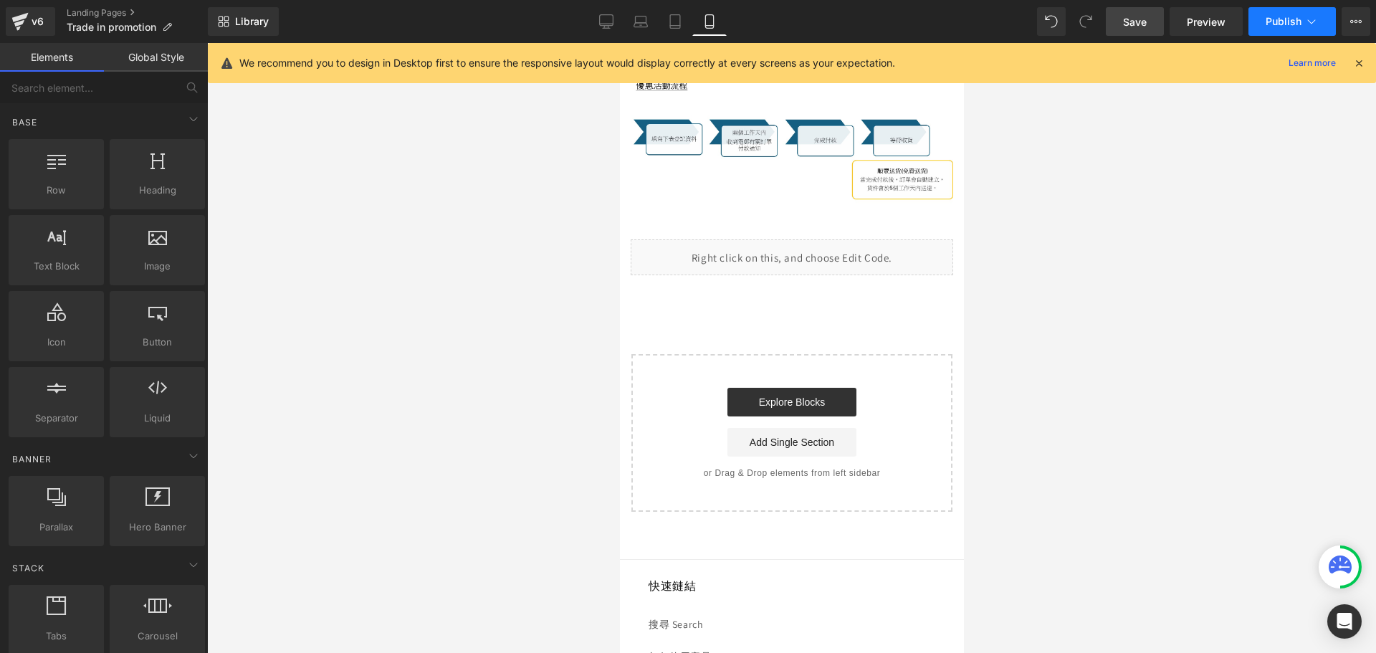
click at [1310, 31] on button "Publish" at bounding box center [1291, 21] width 87 height 29
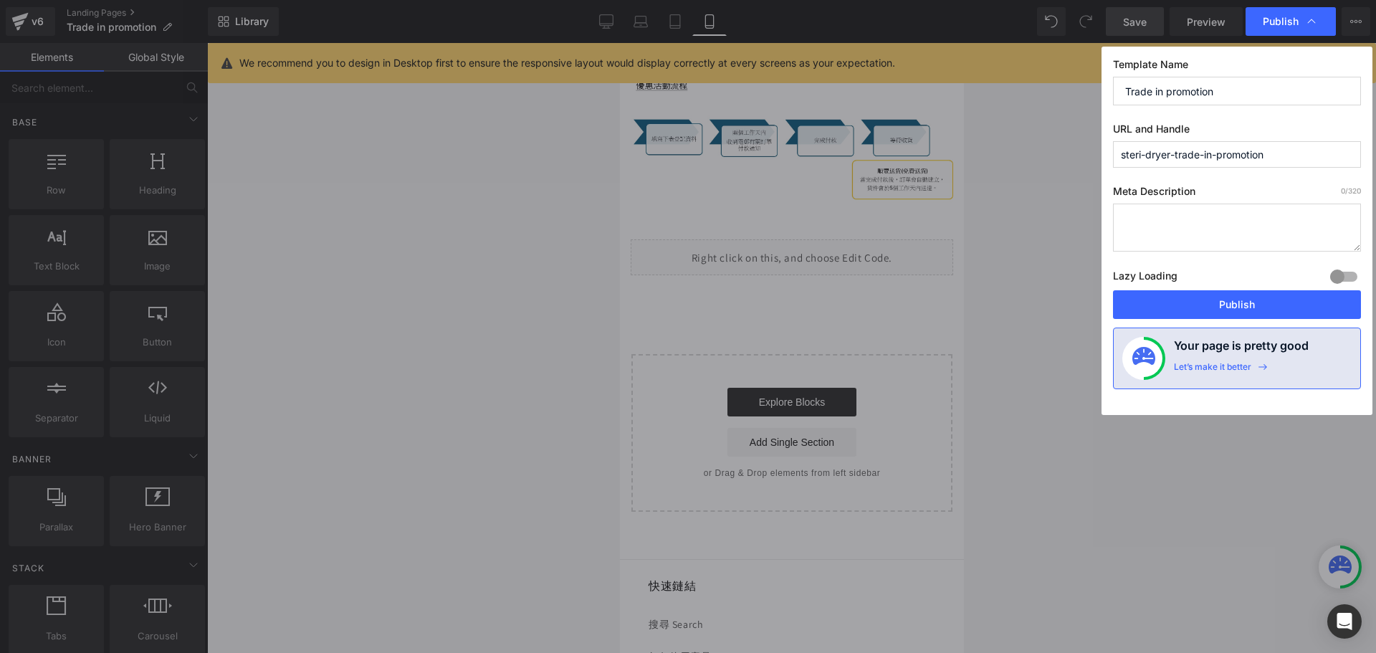
click at [1218, 231] on textarea at bounding box center [1237, 228] width 248 height 48
paste textarea "立即參加湯美天地消毒烘乾機換購計劃！用任何舊式奶瓶消毒器，即可換取專屬優惠，輕鬆升級您嘅育兒裝備。名額有限，馬上行動！"
drag, startPoint x: 1169, startPoint y: 214, endPoint x: 1204, endPoint y: 216, distance: 34.4
click at [1204, 216] on textarea "立即參加湯美天地消毒烘乾機換購計劃！用任何舊式奶瓶消毒器，即可換取專屬優惠，輕鬆升級您嘅育兒裝備。名額有限，馬上行動！" at bounding box center [1237, 228] width 248 height 48
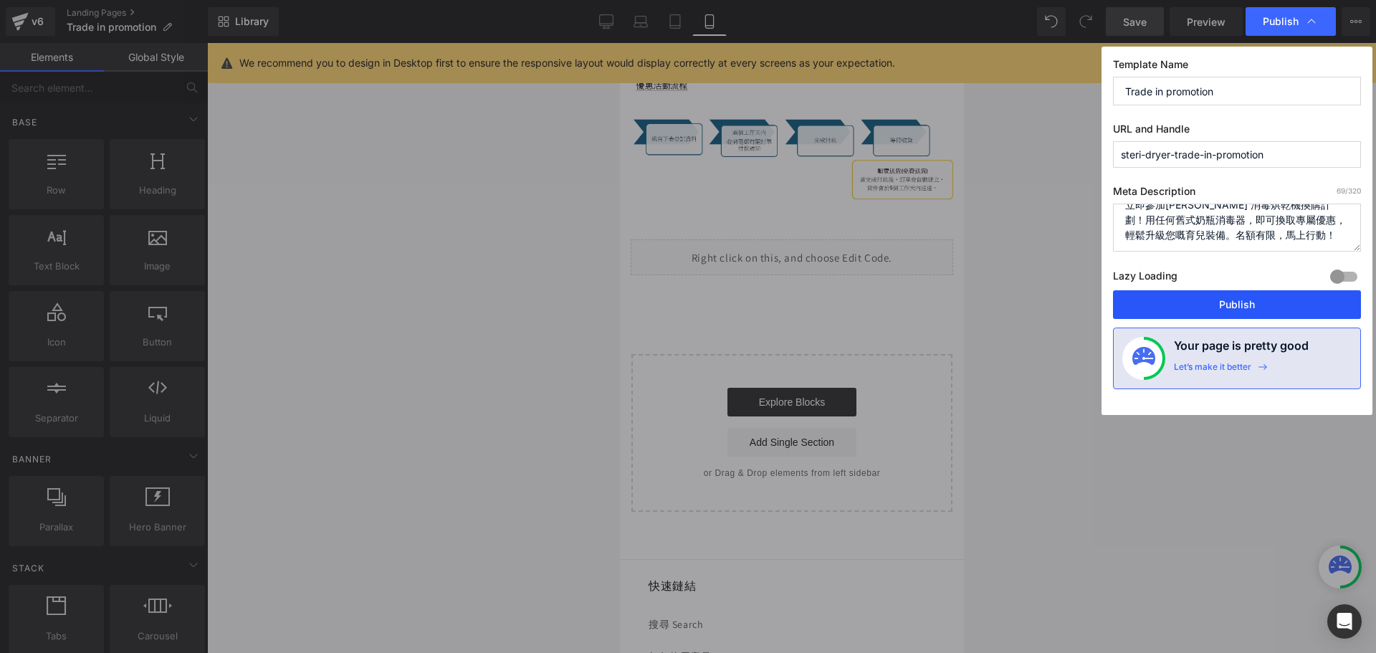
type textarea "立即參加Tommee Tippee 消毒烘乾機換購計劃！用任何舊式奶瓶消毒器，即可換取專屬優惠，輕鬆升級您嘅育兒裝備。名額有限，馬上行動！"
click at [1265, 297] on button "Publish" at bounding box center [1237, 304] width 248 height 29
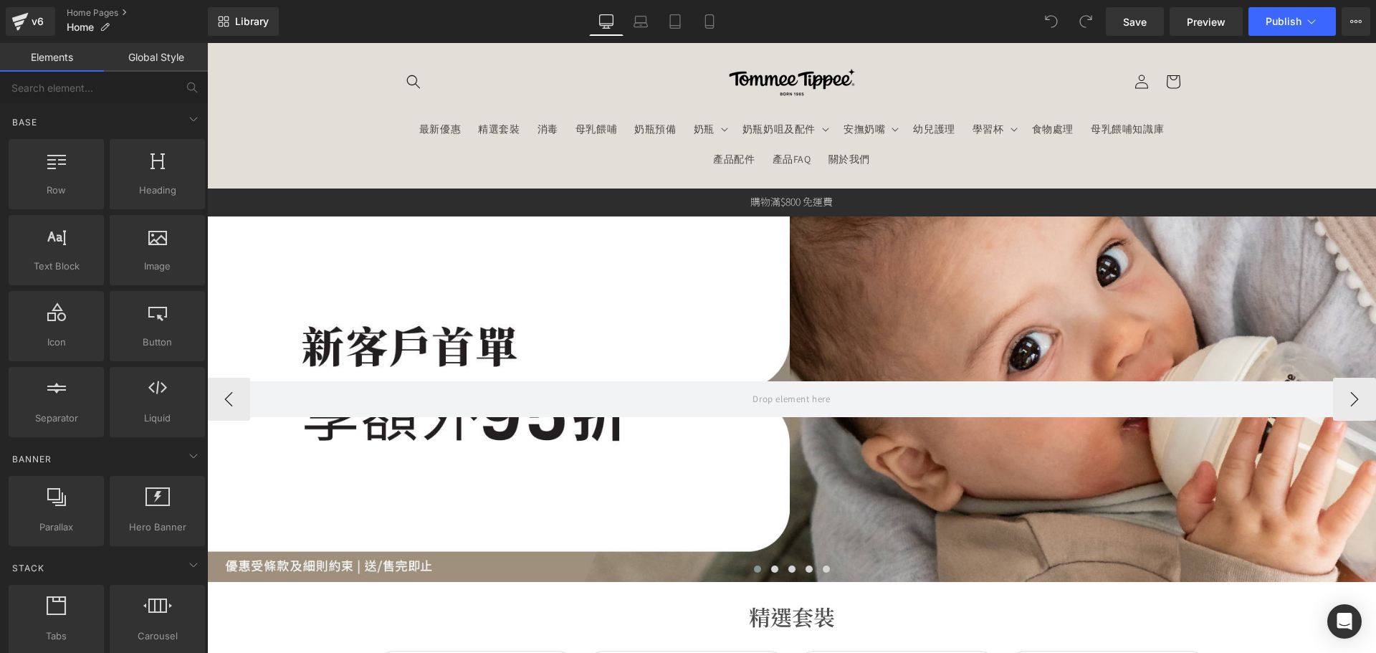
drag, startPoint x: 303, startPoint y: 348, endPoint x: 317, endPoint y: 355, distance: 16.0
click at [304, 348] on div at bounding box center [791, 398] width 1169 height 365
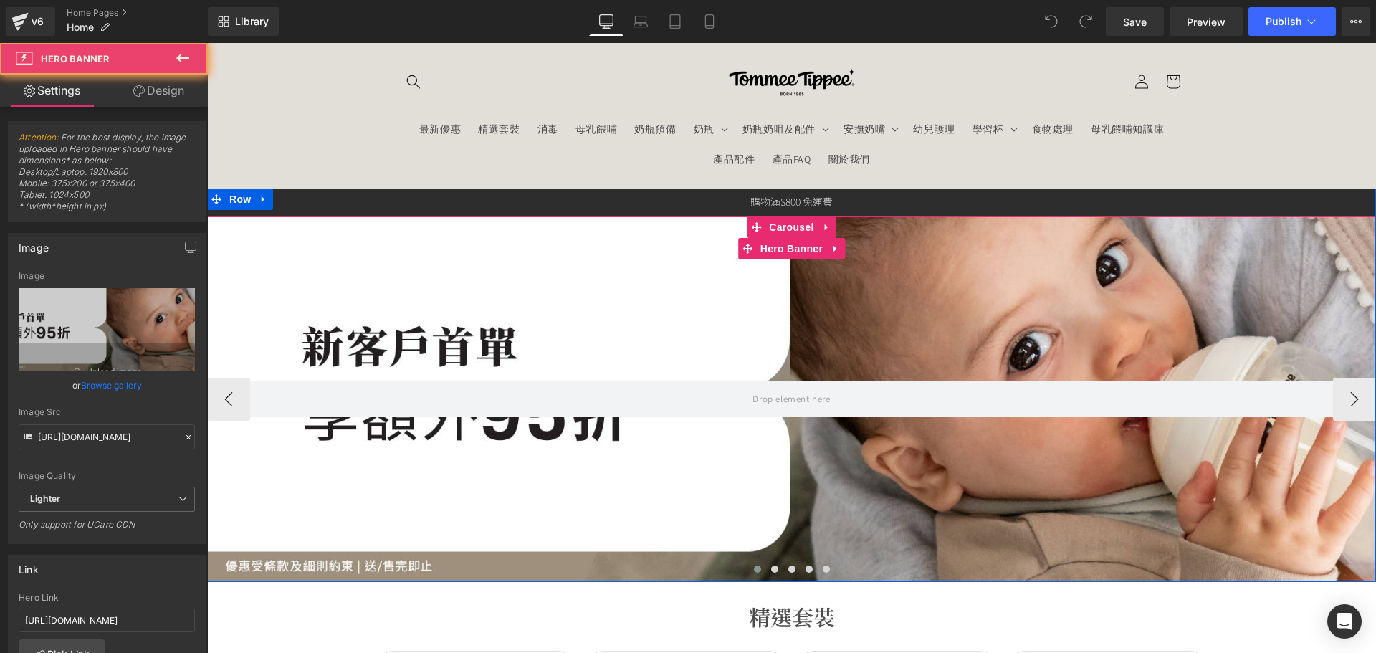
drag, startPoint x: 371, startPoint y: 312, endPoint x: 230, endPoint y: 325, distance: 141.7
click at [368, 312] on div at bounding box center [791, 398] width 1169 height 365
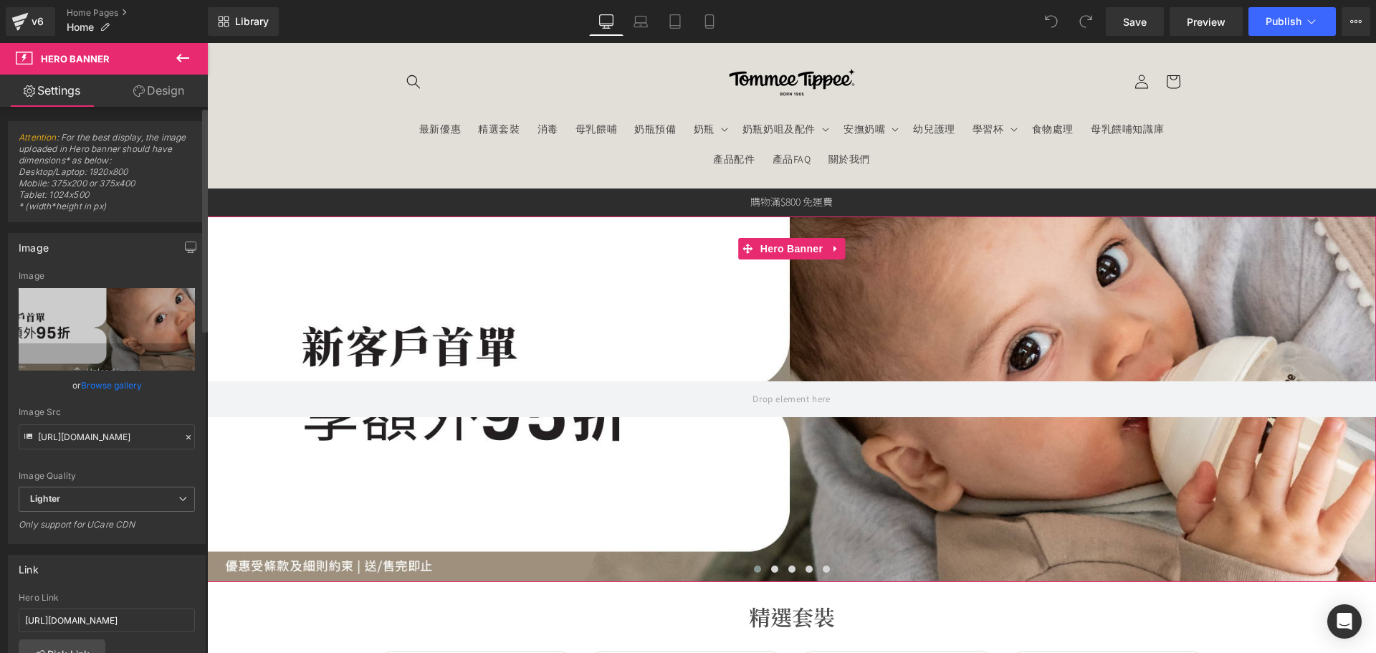
click at [123, 386] on link "Browse gallery" at bounding box center [111, 385] width 61 height 25
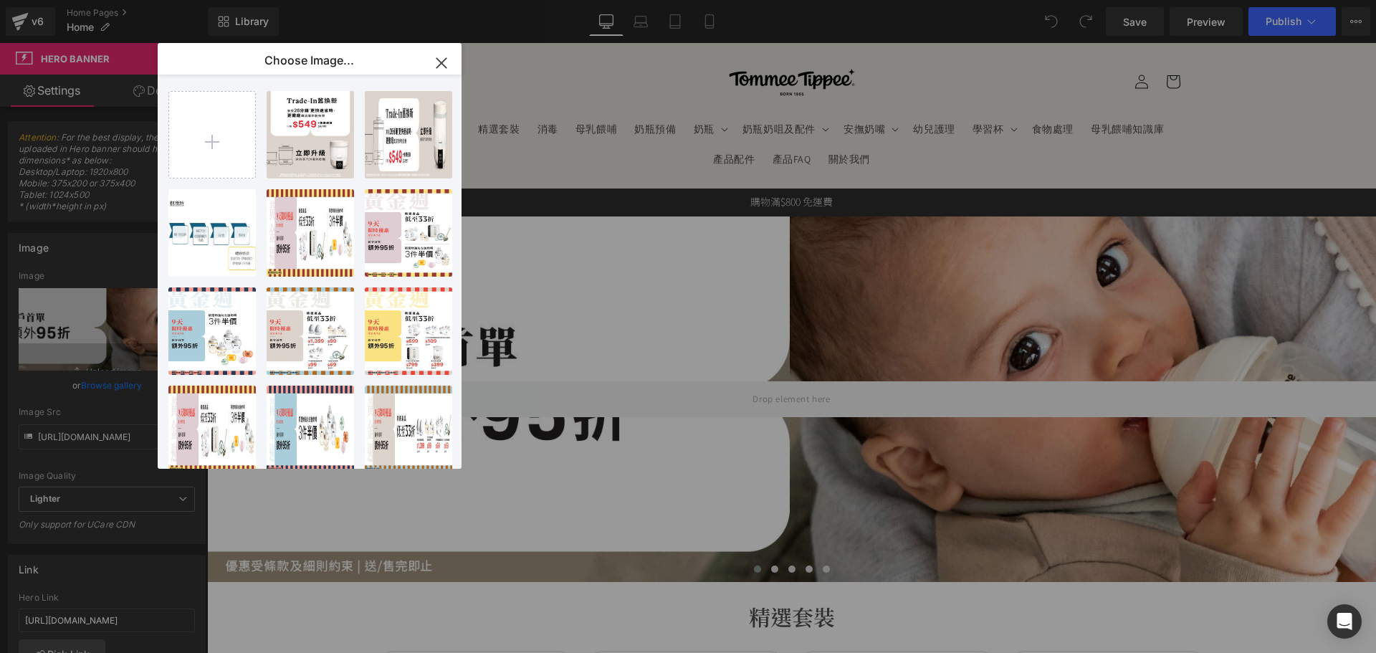
click at [203, 147] on div "Choose Image... Back to Library Insert banner_...x400.jpg 138.58 KB Delete imag…" at bounding box center [310, 256] width 304 height 426
click at [203, 147] on input "file" at bounding box center [212, 135] width 86 height 86
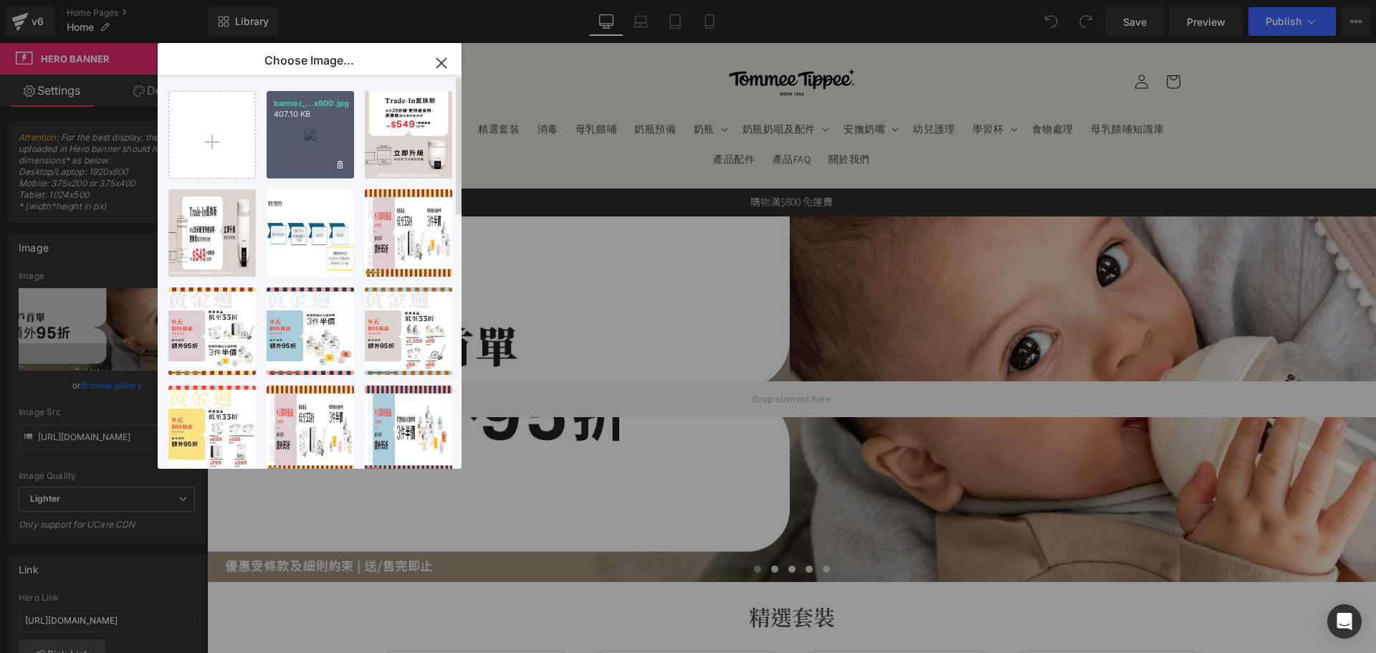
click at [317, 161] on div "banner_...x600.jpg 407.10 KB" at bounding box center [310, 134] width 87 height 87
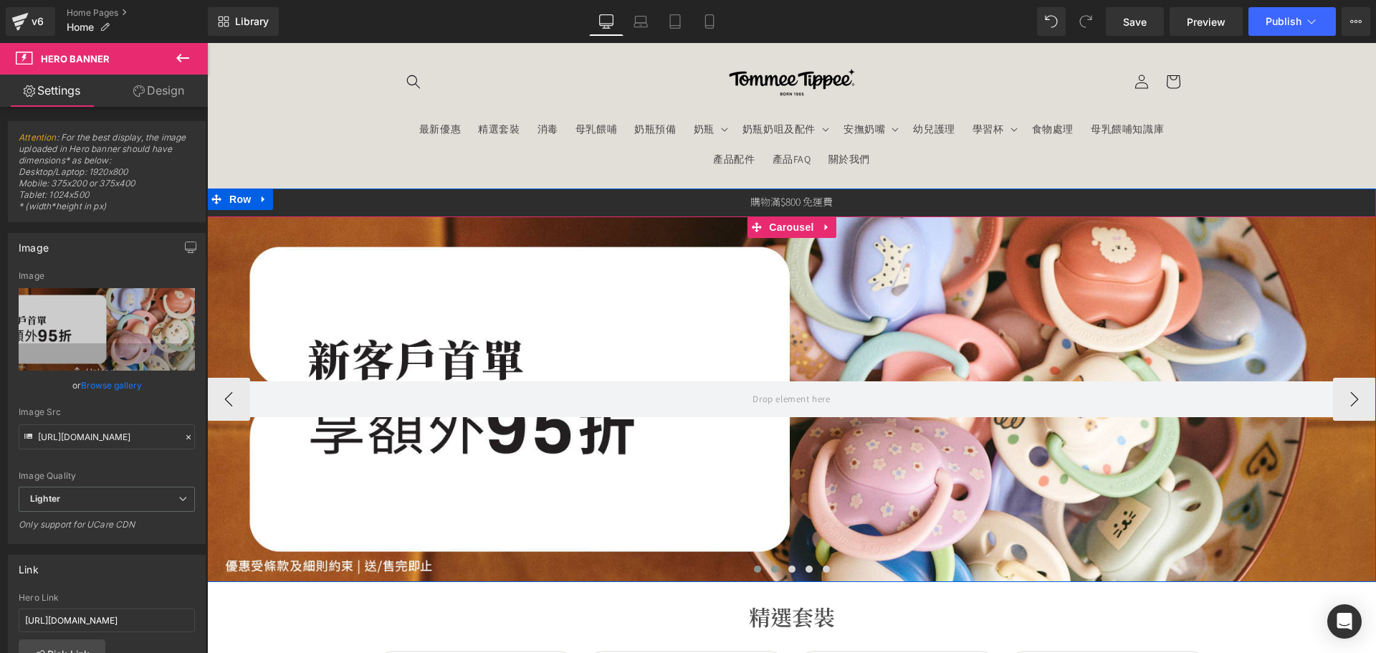
click at [771, 565] on span at bounding box center [774, 568] width 7 height 7
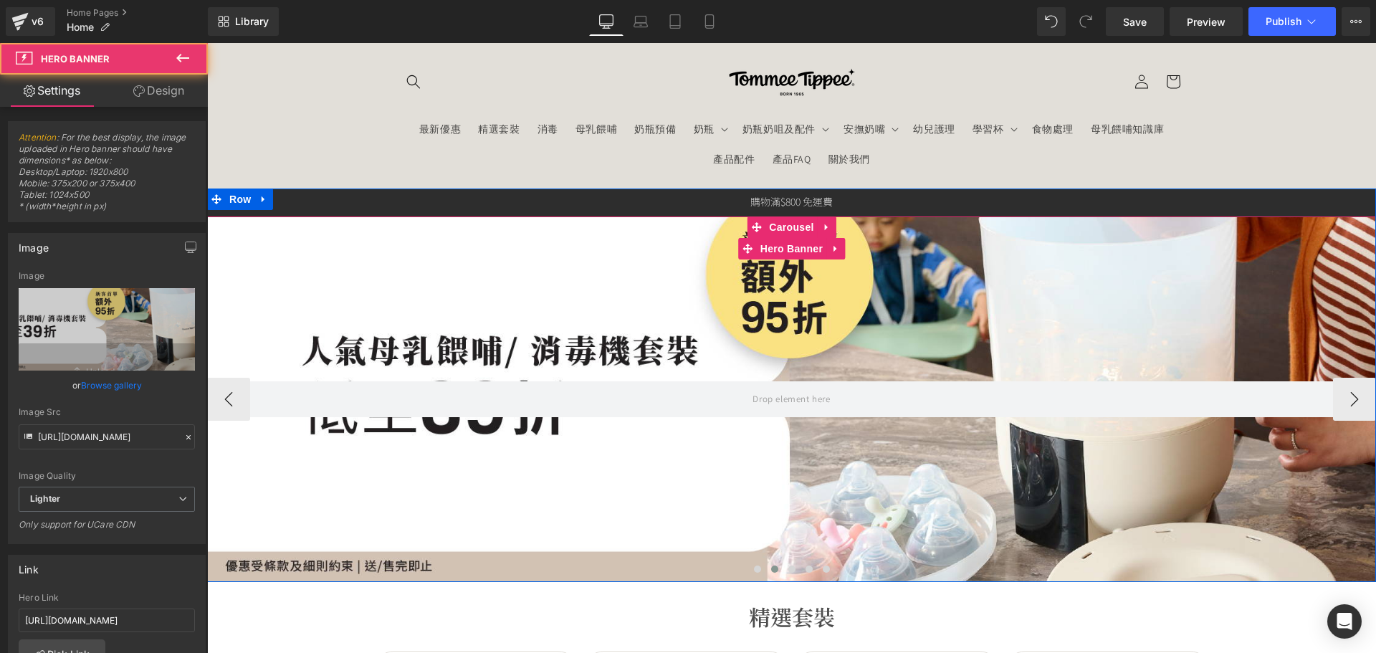
click at [595, 481] on div at bounding box center [791, 398] width 1169 height 365
click at [590, 477] on div at bounding box center [791, 398] width 1169 height 365
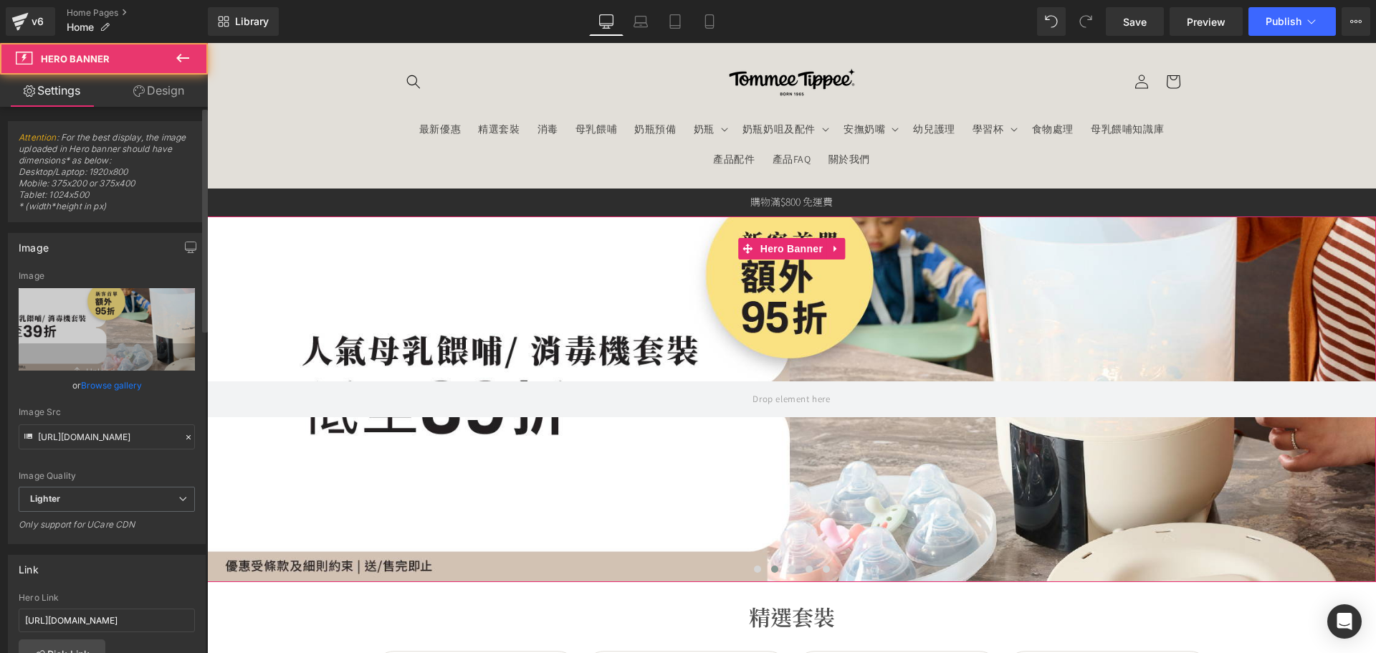
click at [90, 385] on link "Browse gallery" at bounding box center [111, 385] width 61 height 25
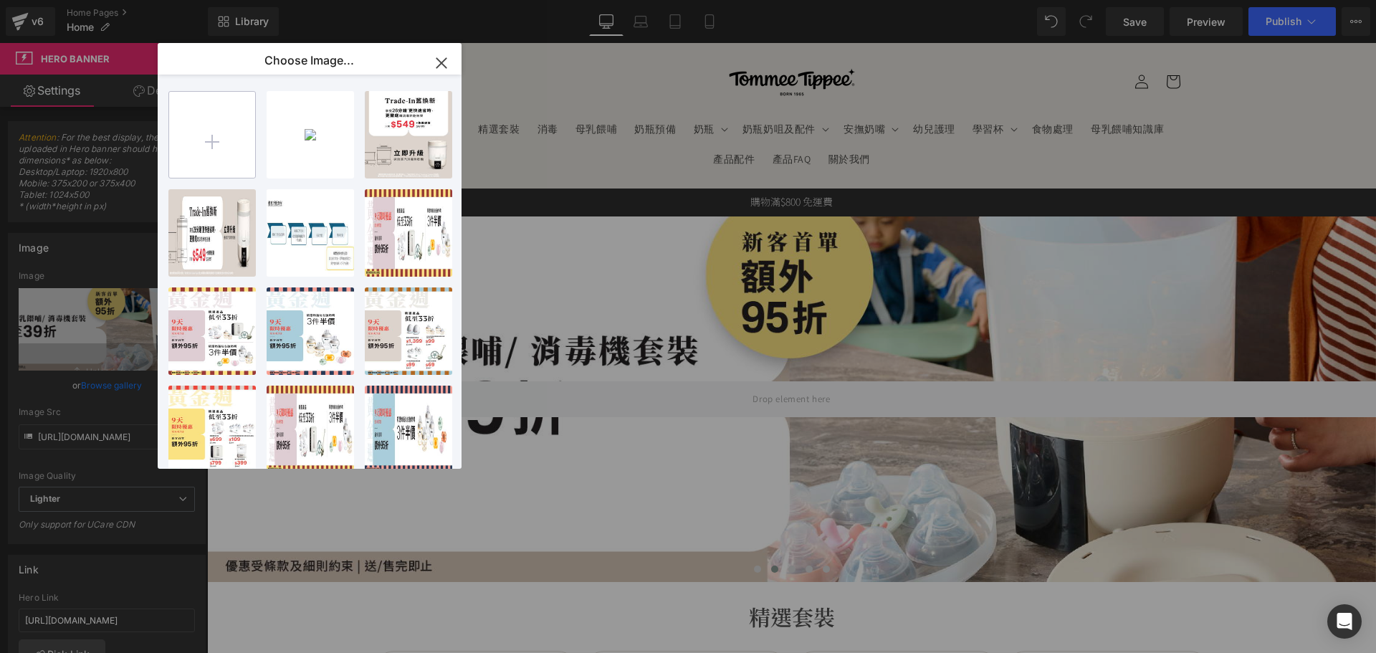
click at [224, 136] on input "file" at bounding box center [212, 135] width 86 height 86
drag, startPoint x: 442, startPoint y: 62, endPoint x: 542, endPoint y: 357, distance: 311.8
click at [442, 62] on icon "button" at bounding box center [440, 62] width 9 height 9
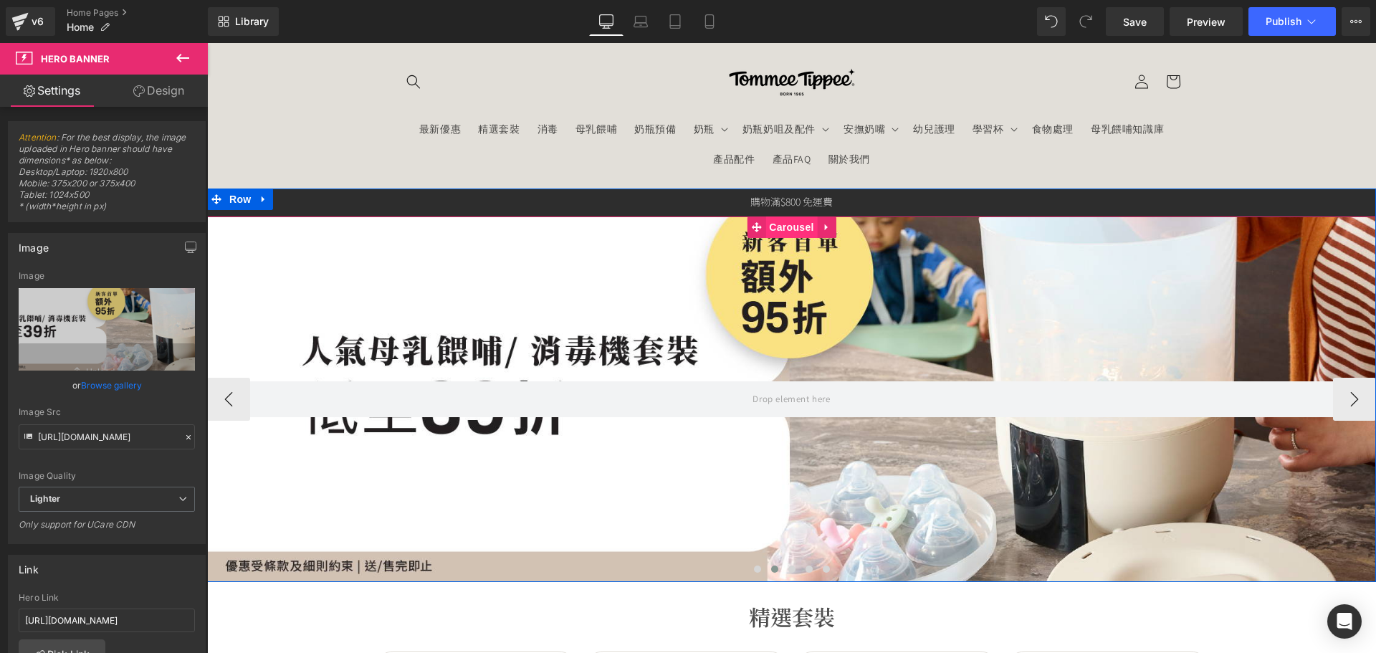
click at [789, 231] on span "Carousel" at bounding box center [791, 226] width 52 height 21
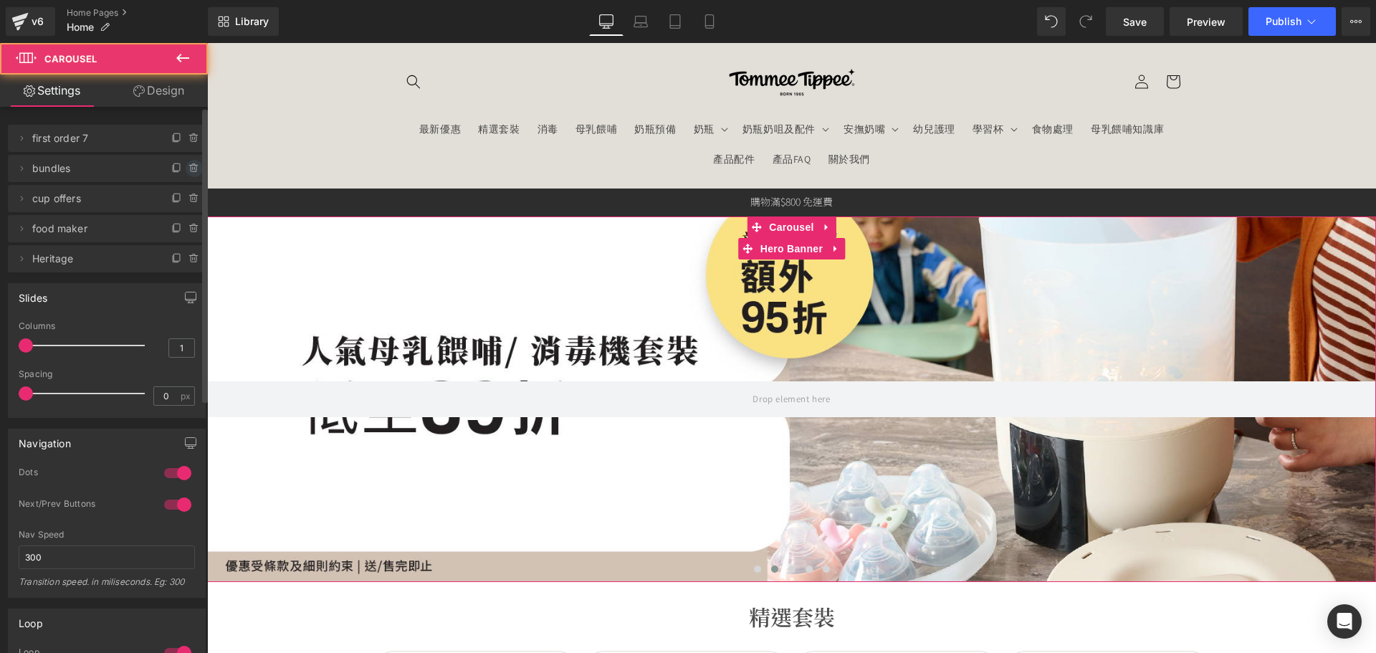
click at [186, 168] on span at bounding box center [194, 168] width 17 height 17
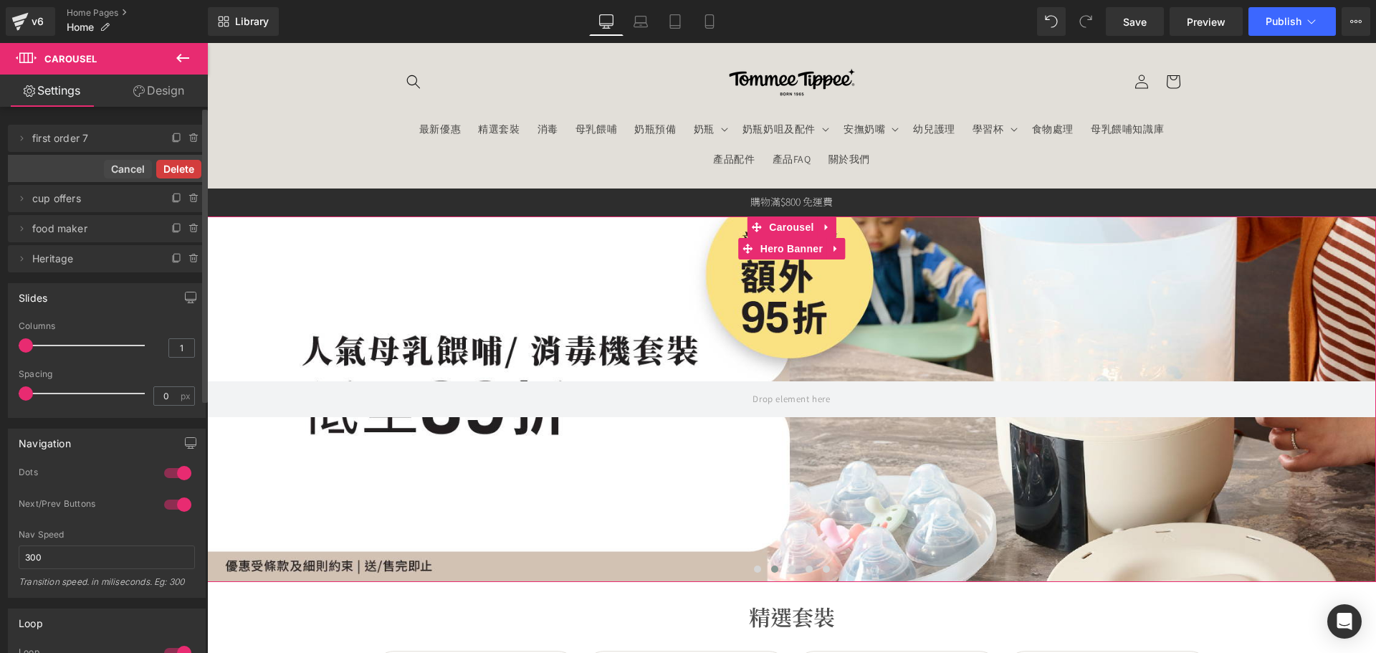
click at [179, 168] on button "Delete" at bounding box center [178, 169] width 45 height 19
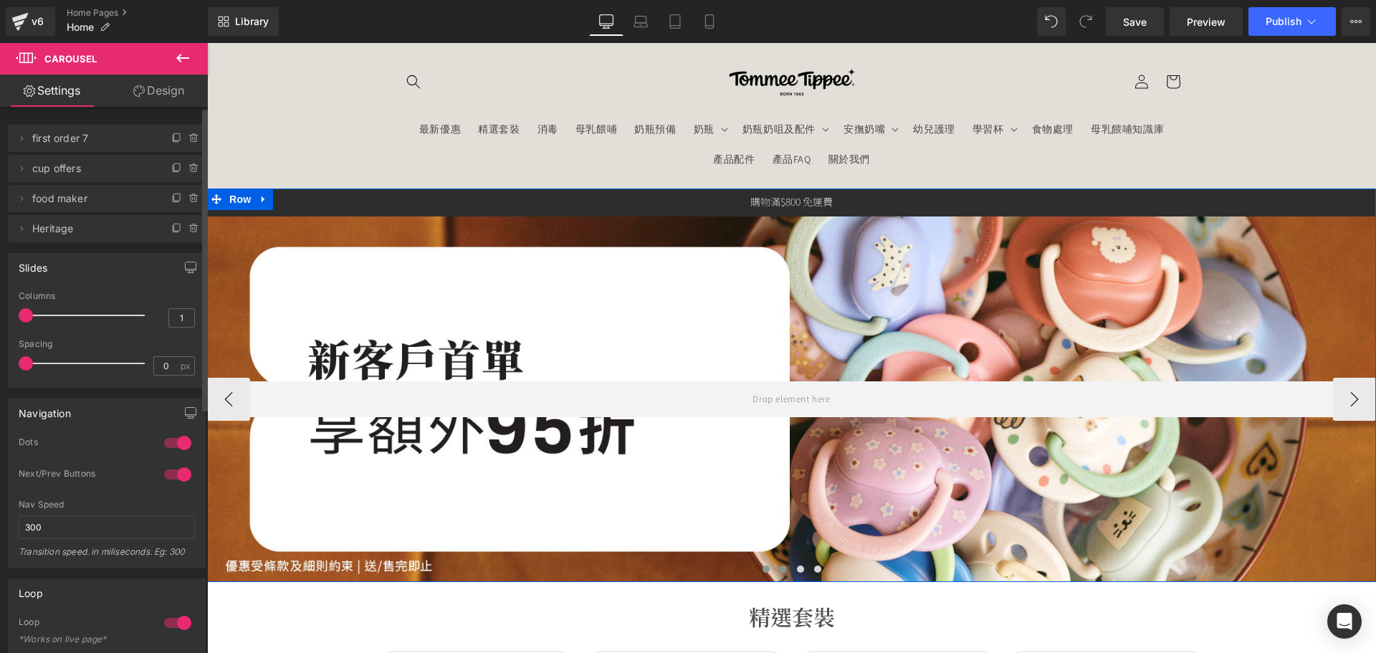
click at [780, 570] on span at bounding box center [783, 568] width 7 height 7
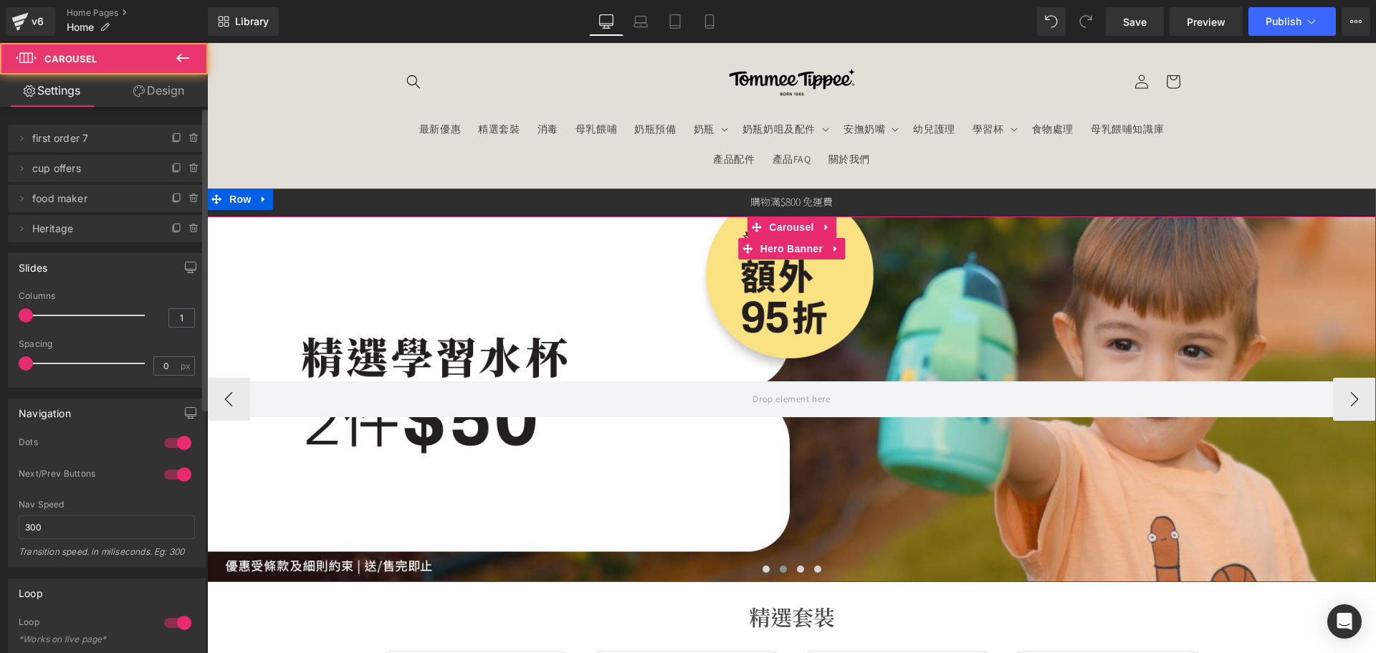
click at [724, 490] on div at bounding box center [791, 398] width 1169 height 365
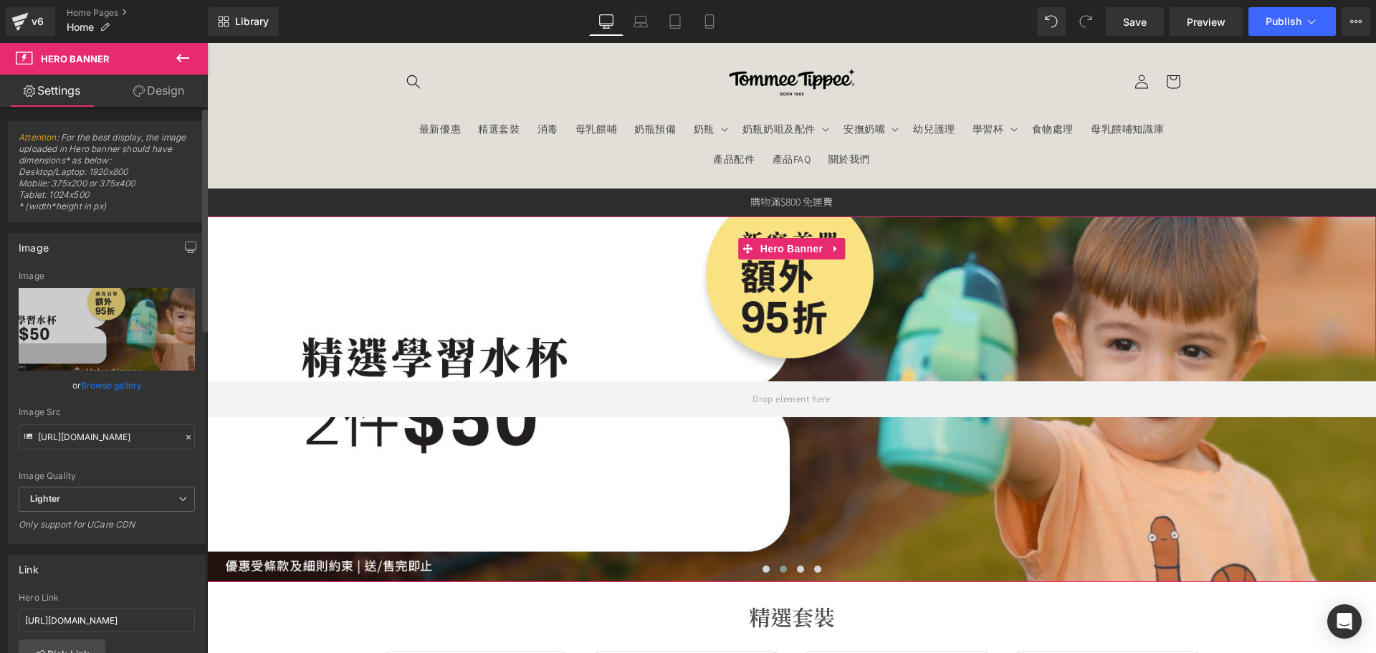
click at [108, 379] on link "Browse gallery" at bounding box center [111, 385] width 61 height 25
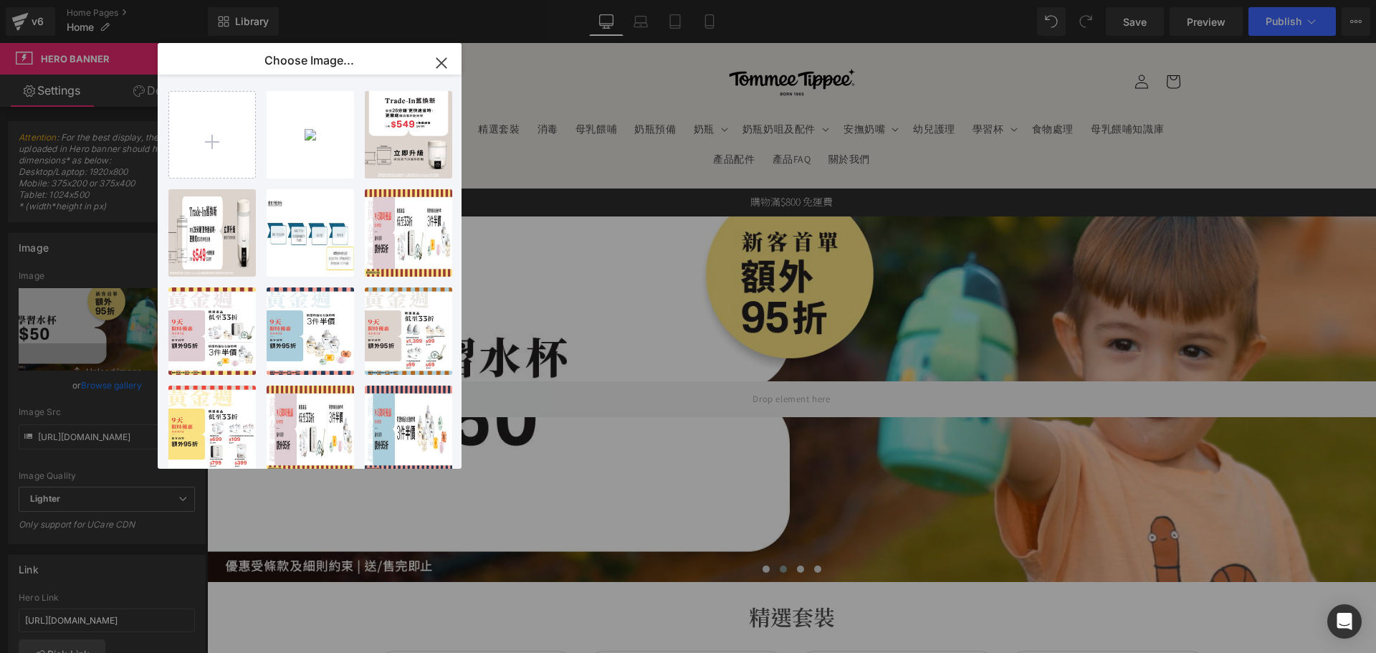
drag, startPoint x: 432, startPoint y: 65, endPoint x: 226, endPoint y: 22, distance: 210.8
click at [432, 65] on icon "button" at bounding box center [441, 63] width 23 height 23
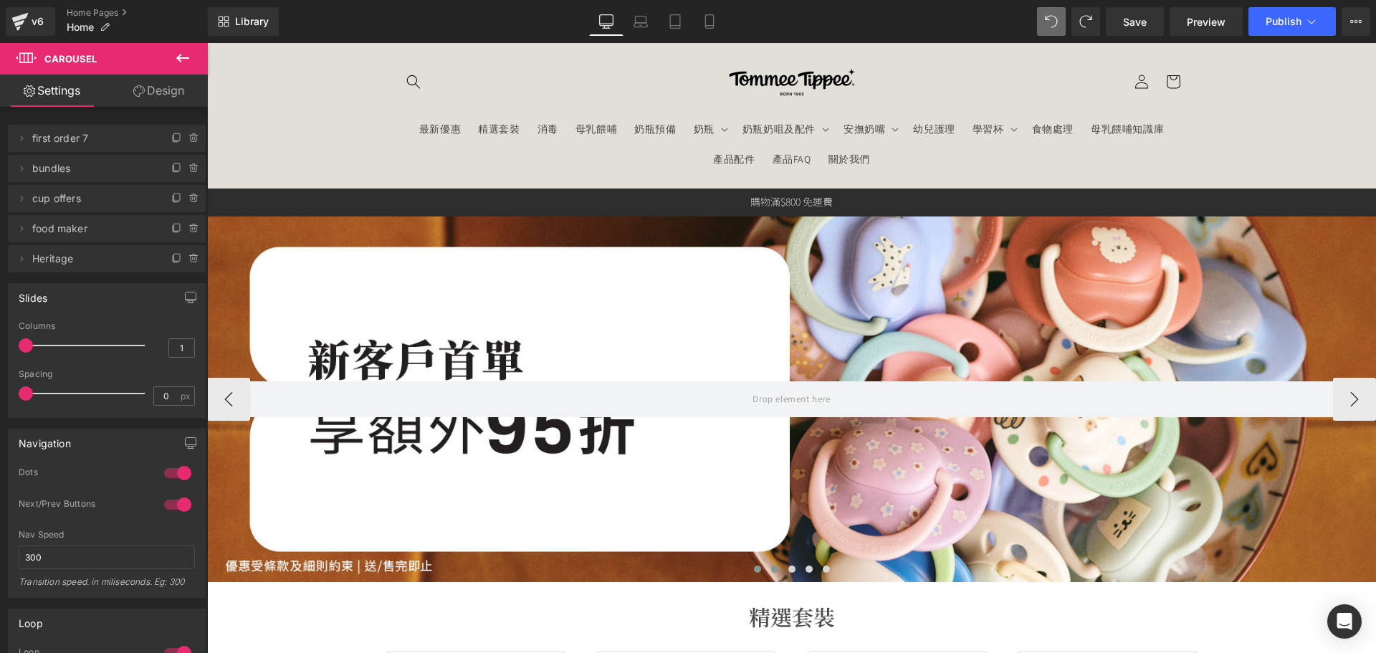
click at [772, 574] on button at bounding box center [774, 569] width 17 height 14
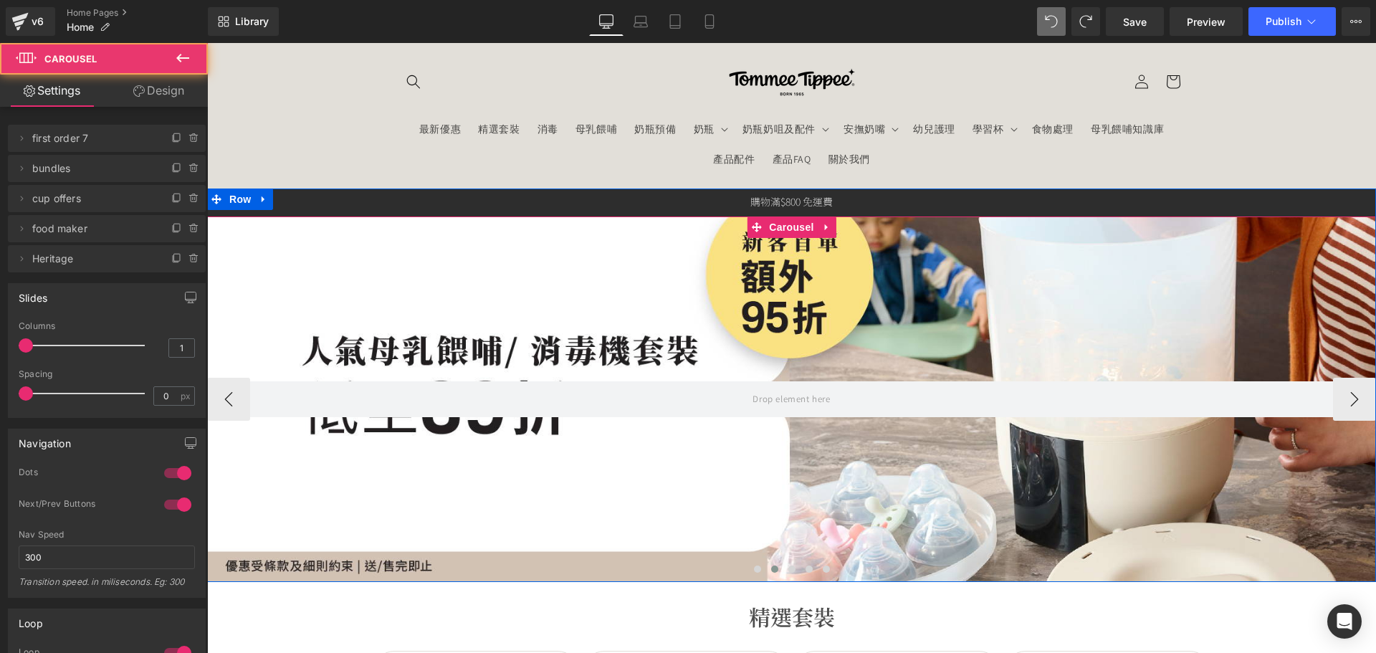
click at [680, 469] on div at bounding box center [791, 398] width 1169 height 365
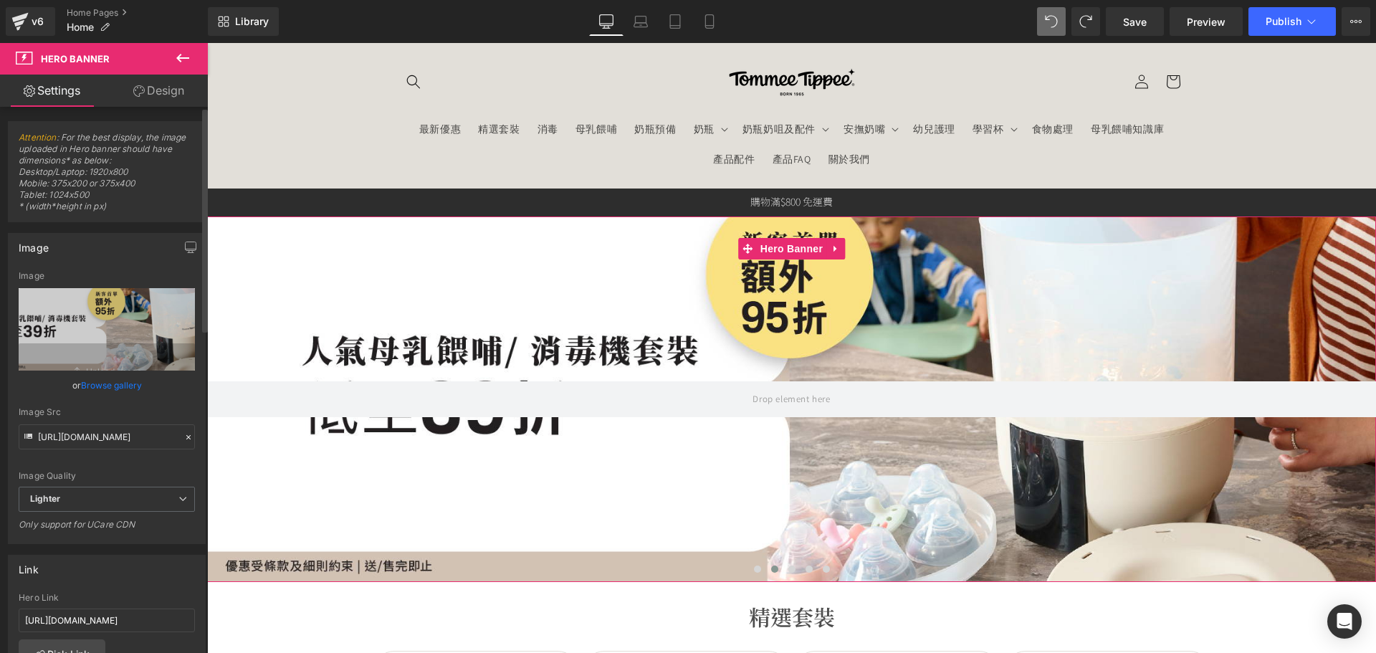
click at [138, 386] on div "or Browse gallery" at bounding box center [107, 385] width 176 height 15
click at [128, 386] on link "Browse gallery" at bounding box center [111, 385] width 61 height 25
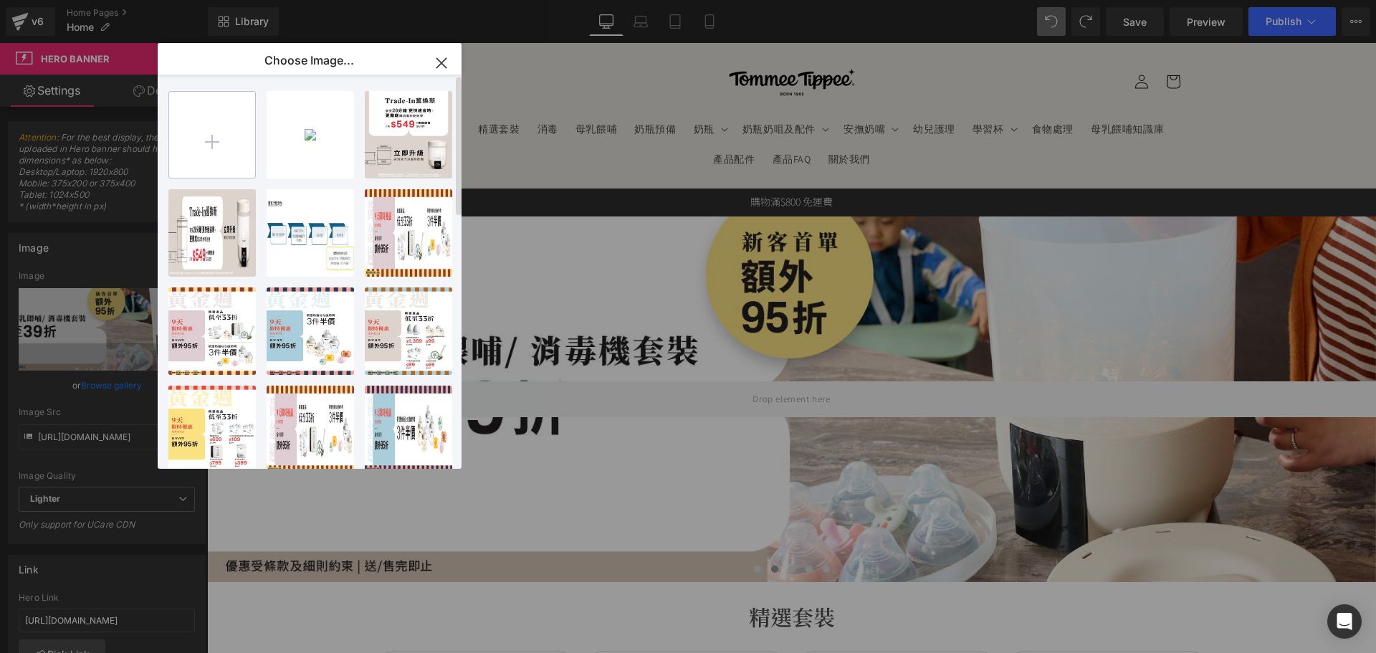
click at [209, 148] on input "file" at bounding box center [212, 135] width 86 height 86
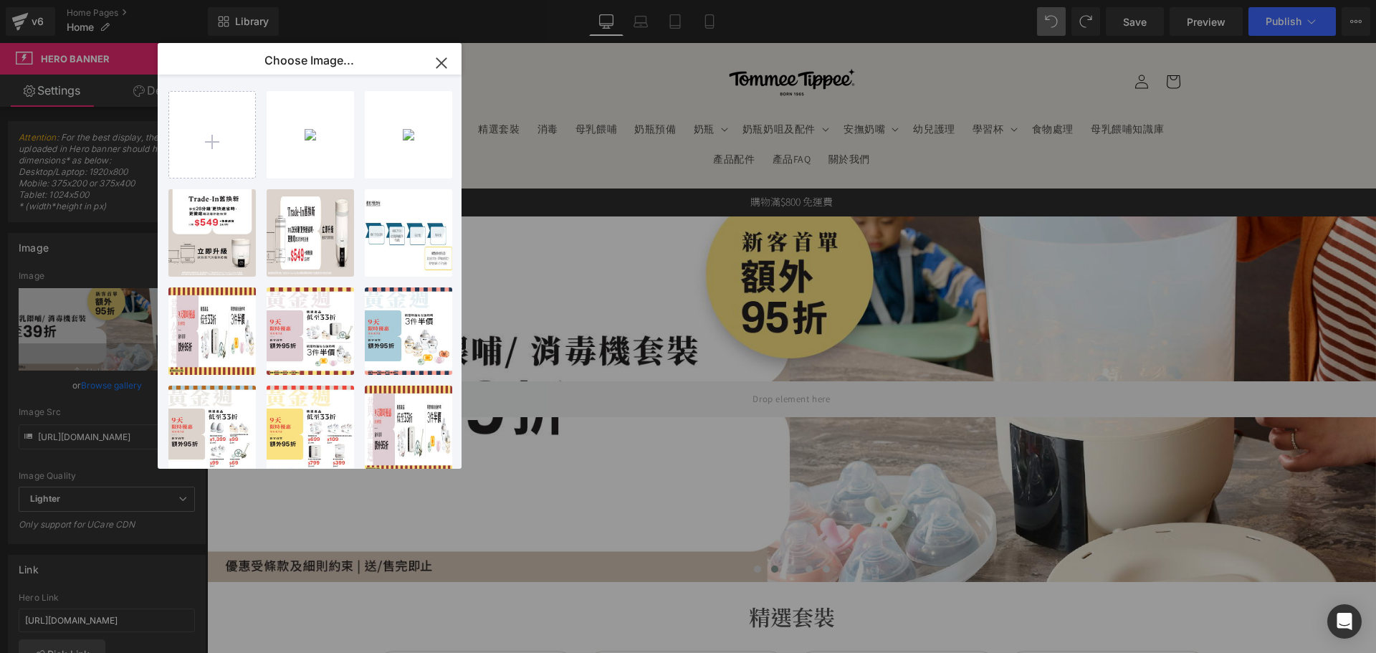
click at [0, 0] on div "banner_...x600.jpg 359.63 KB" at bounding box center [0, 0] width 0 height 0
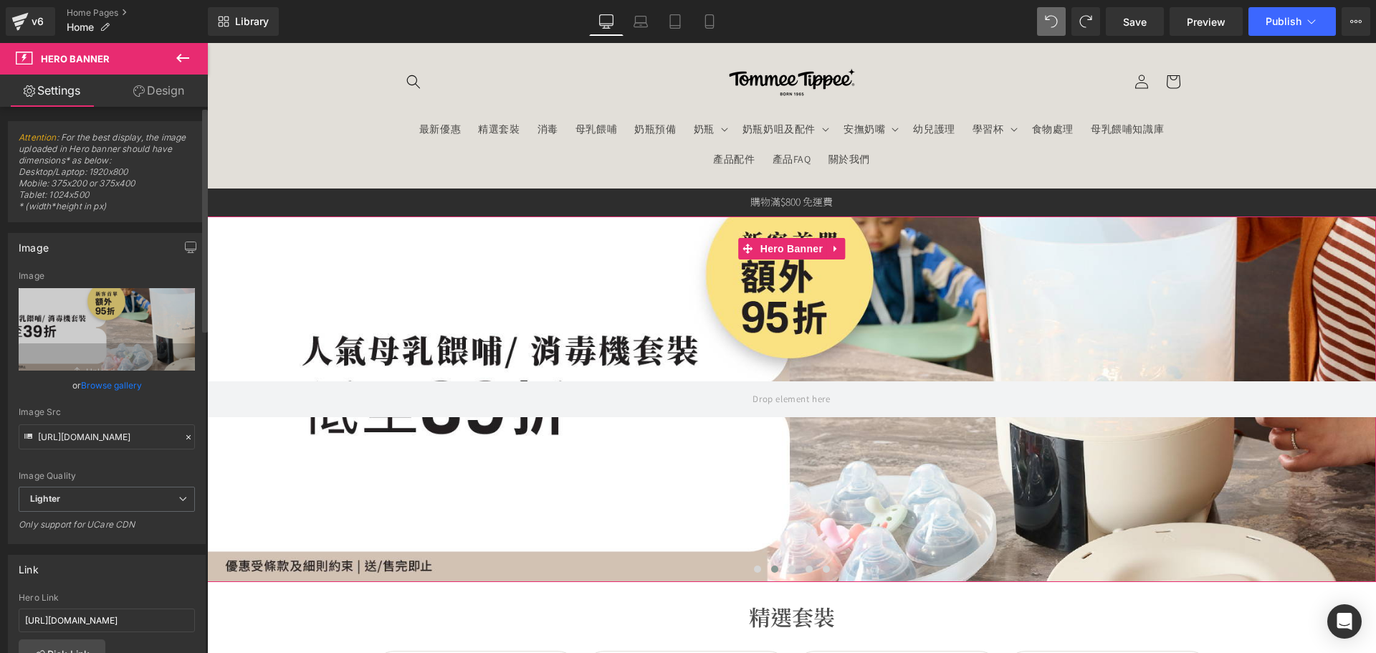
click at [128, 383] on link "Browse gallery" at bounding box center [111, 385] width 61 height 25
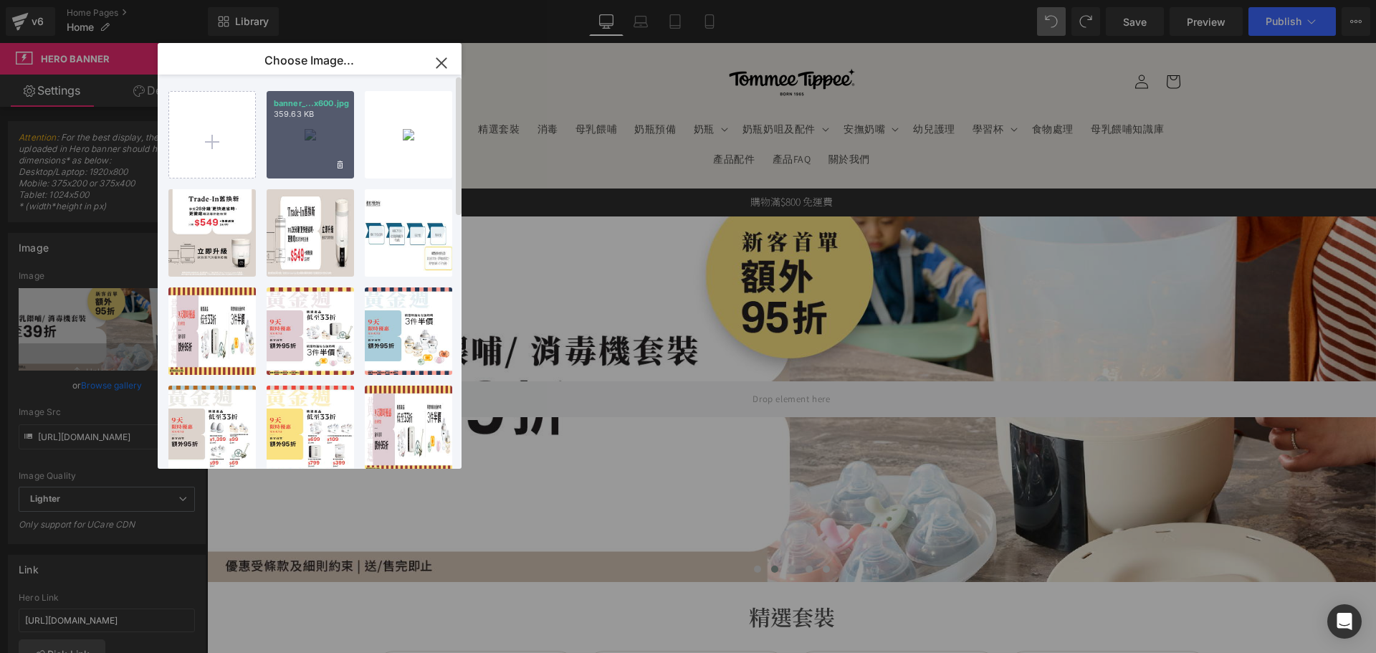
click at [287, 168] on div "banner_...x600.jpg 359.63 KB" at bounding box center [310, 134] width 87 height 87
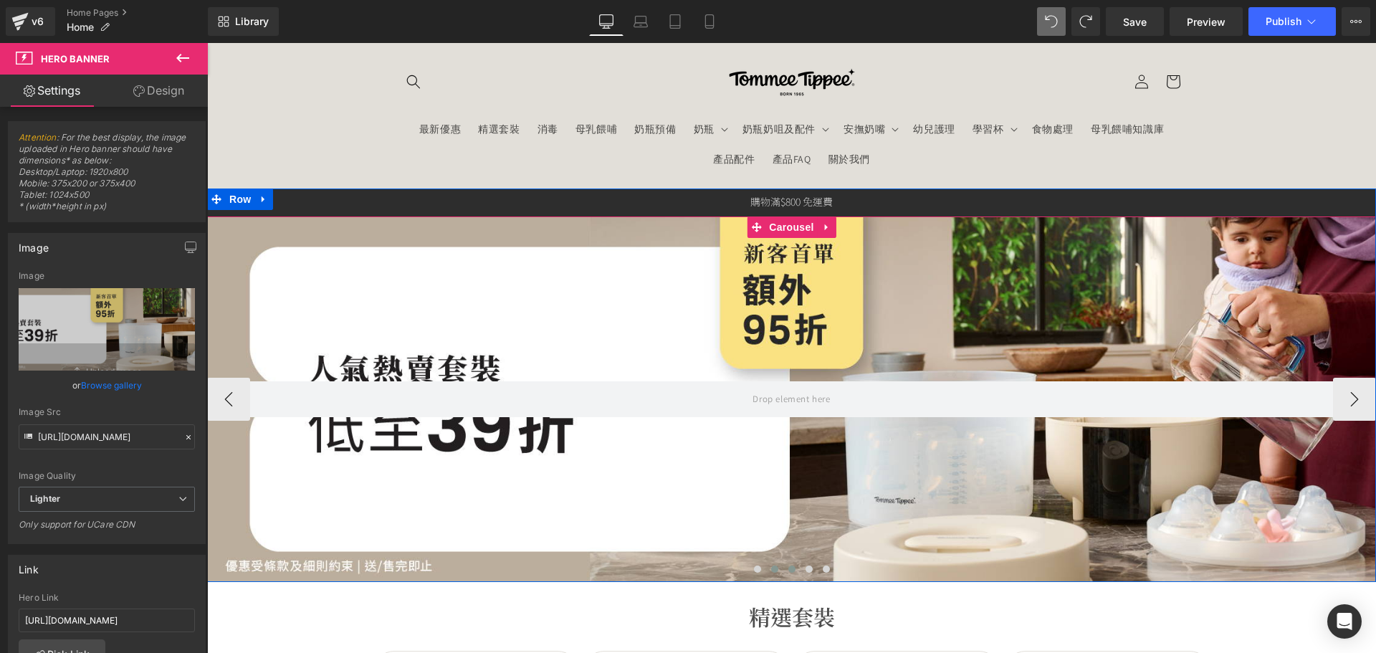
click at [788, 567] on span at bounding box center [791, 568] width 7 height 7
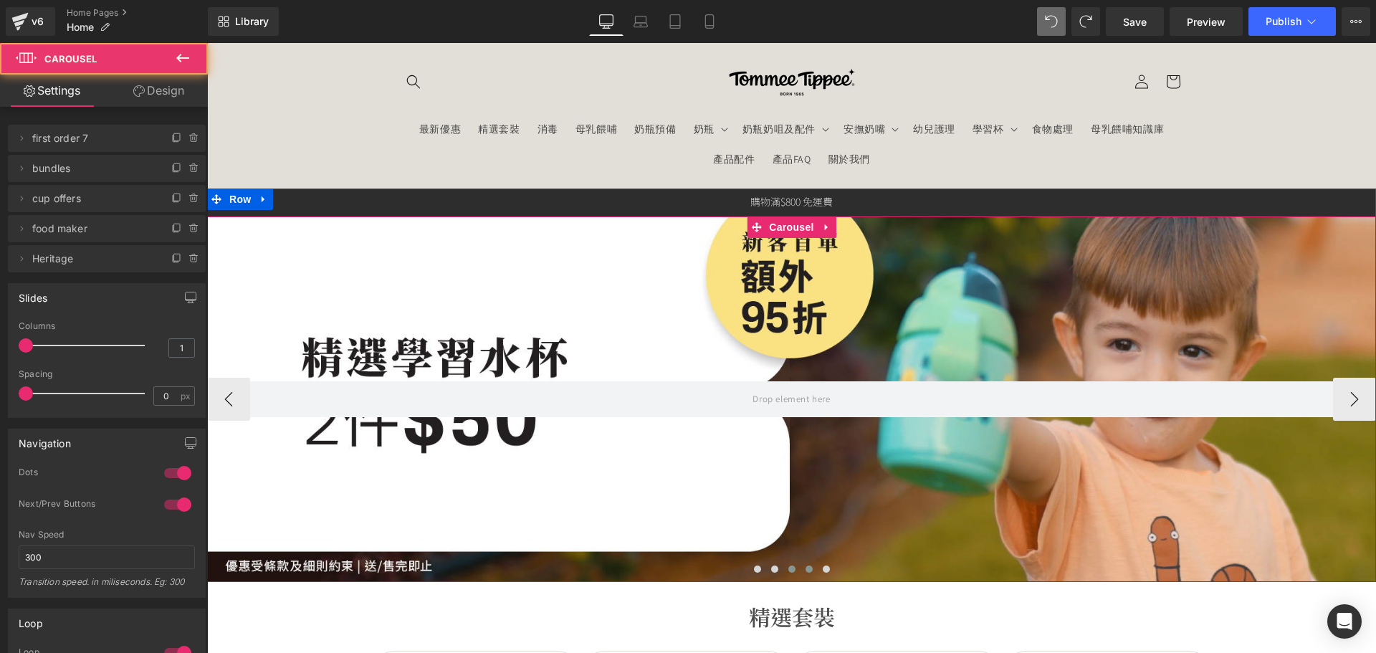
click at [805, 567] on span at bounding box center [808, 568] width 7 height 7
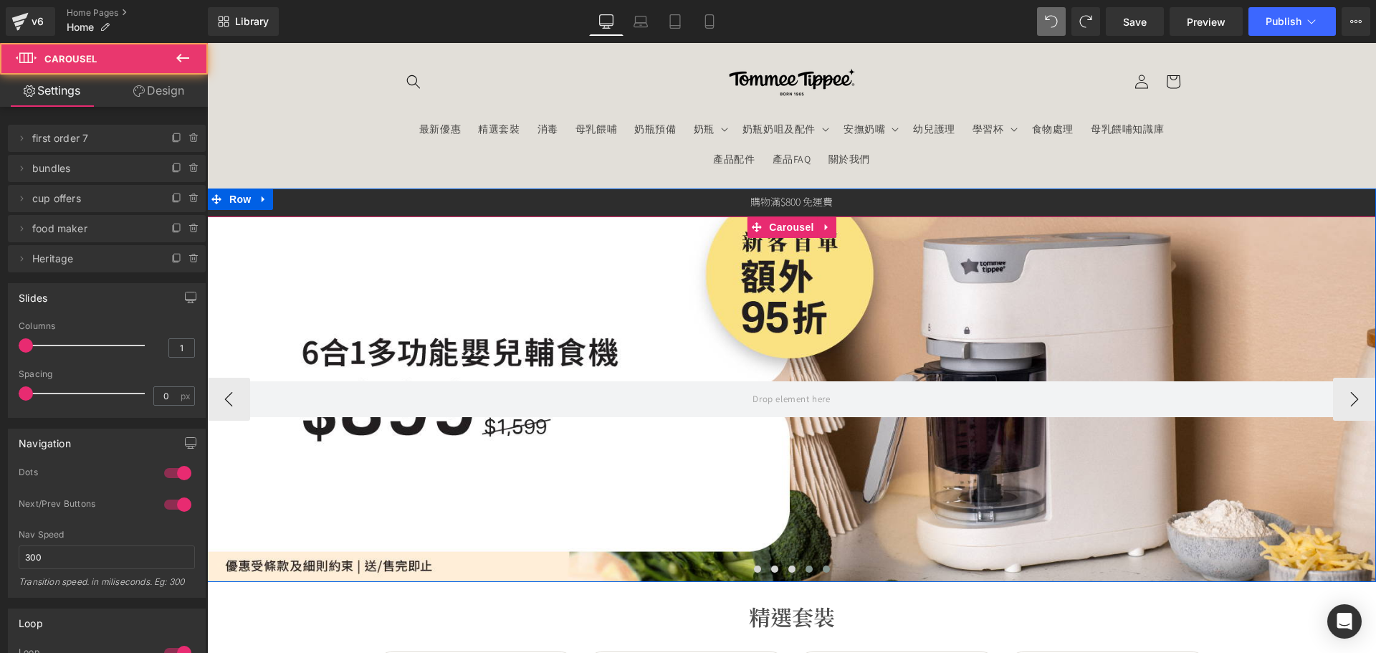
click at [823, 568] on span at bounding box center [826, 568] width 7 height 7
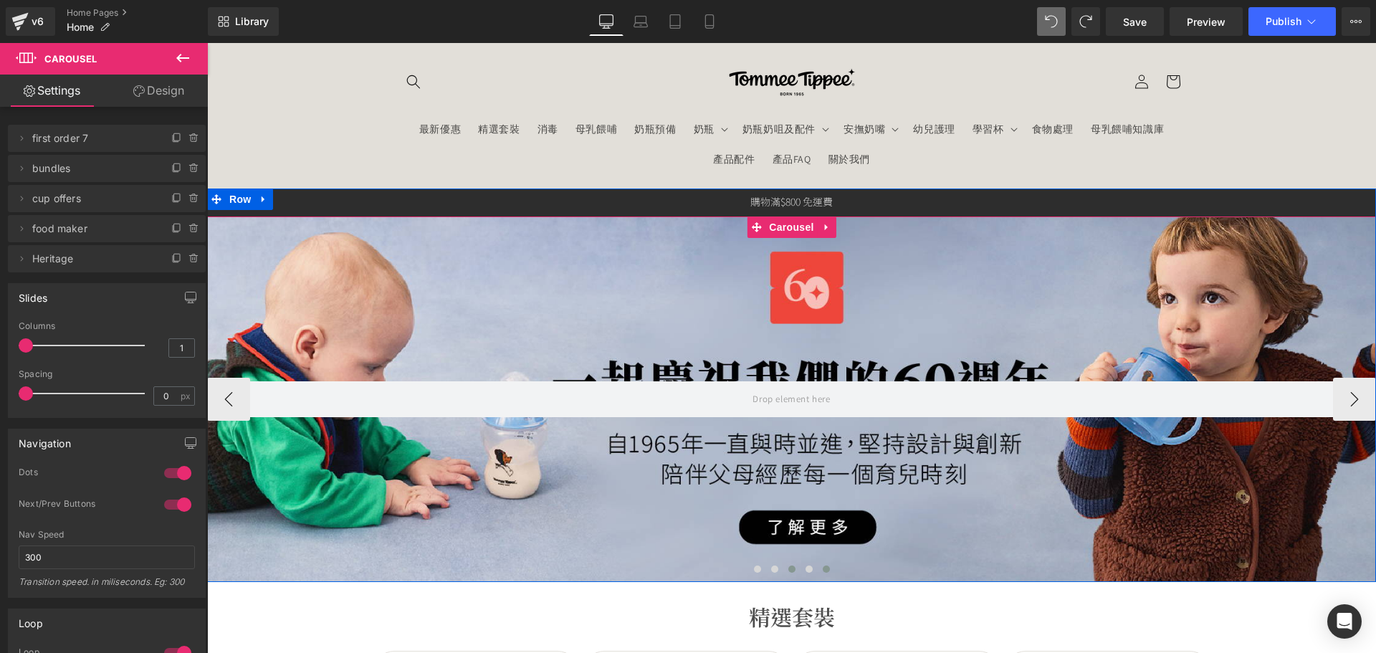
click at [788, 570] on span at bounding box center [791, 568] width 7 height 7
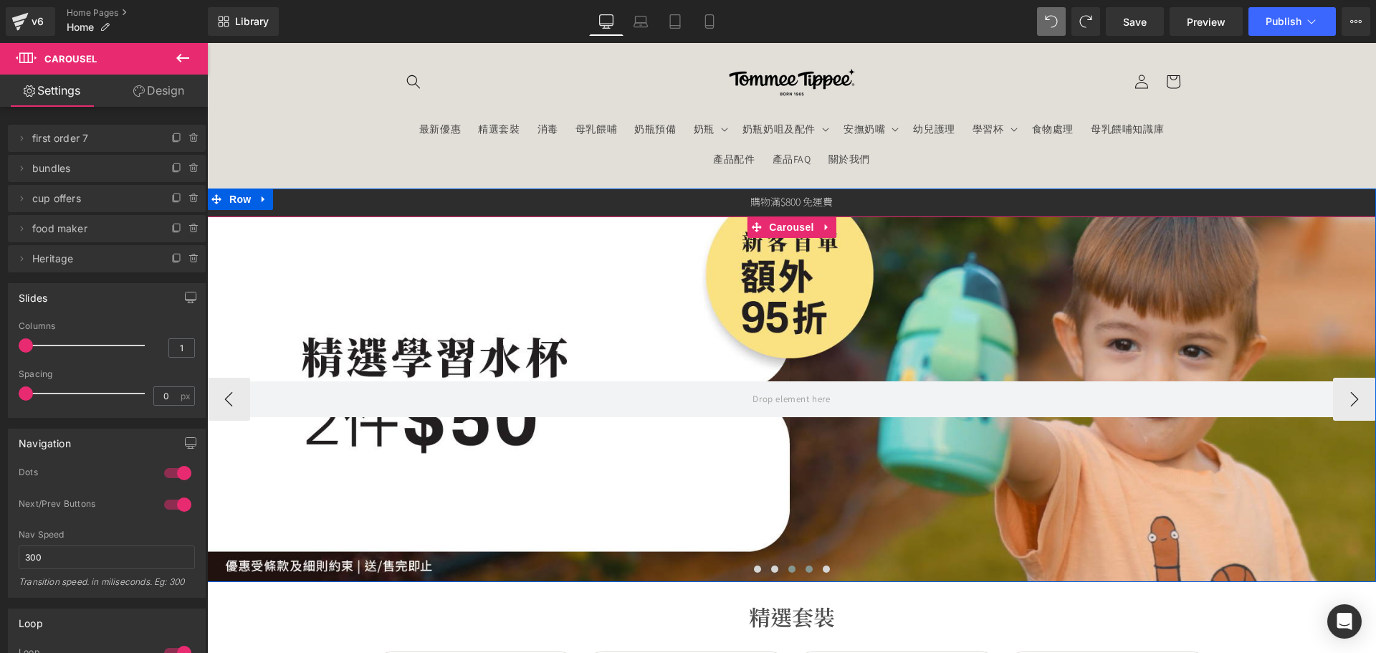
click at [805, 570] on span at bounding box center [808, 568] width 7 height 7
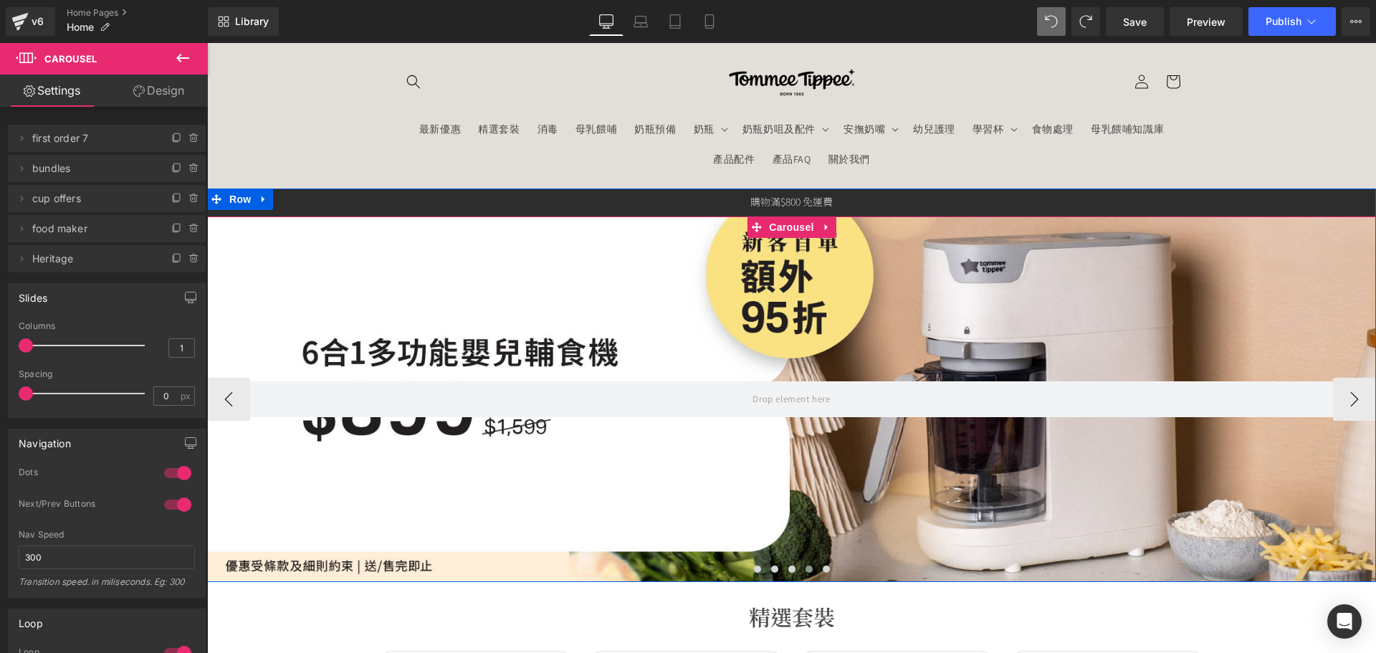
click at [499, 475] on div at bounding box center [791, 398] width 1169 height 365
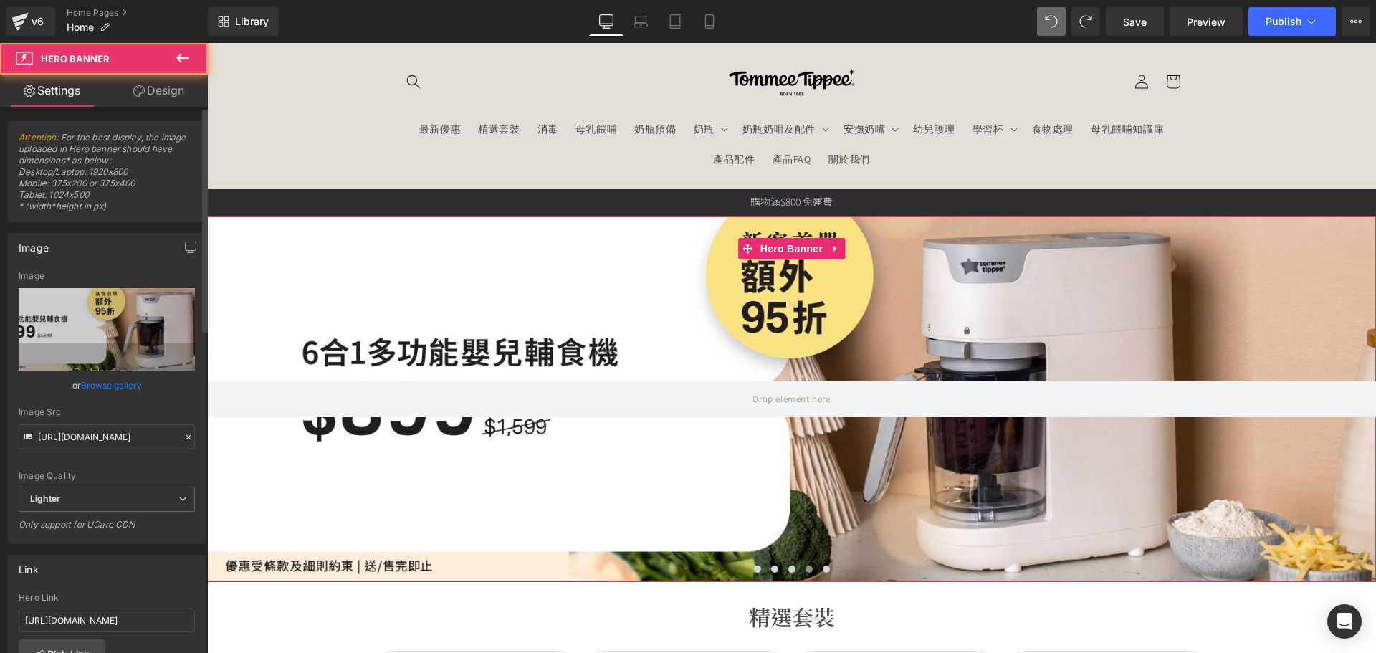
click at [100, 385] on link "Browse gallery" at bounding box center [111, 385] width 61 height 25
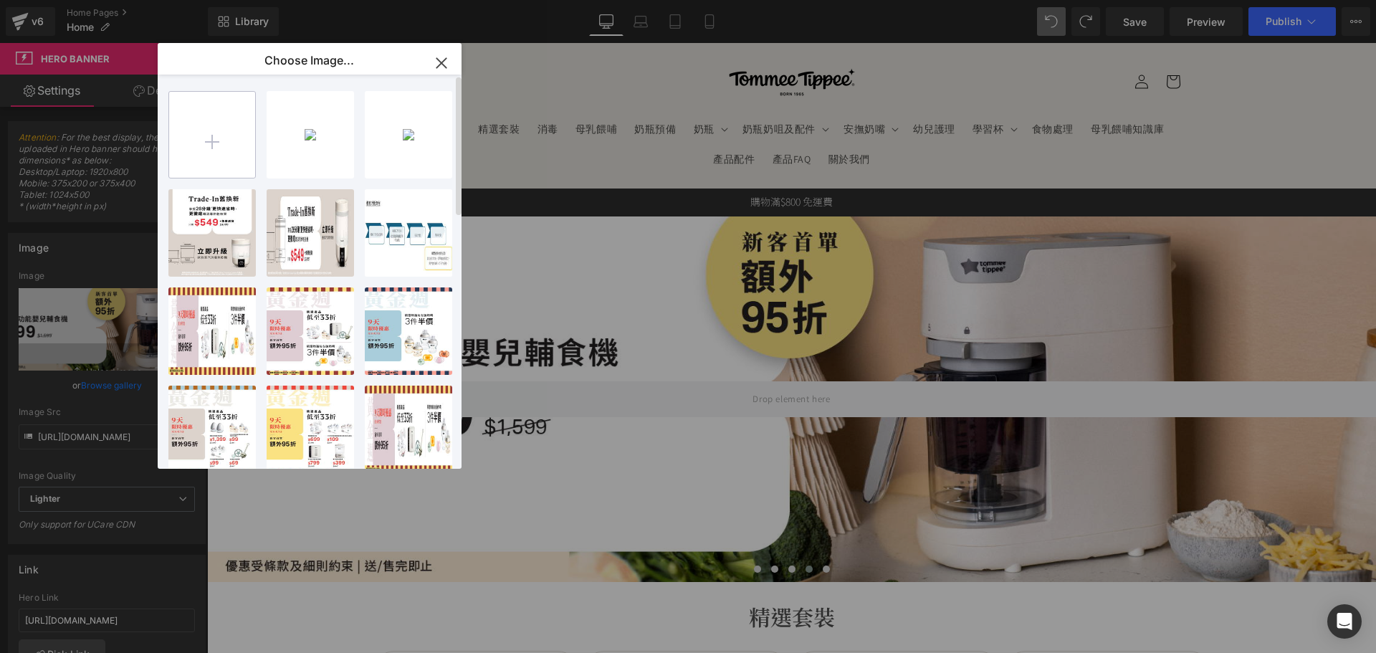
click at [210, 144] on input "file" at bounding box center [212, 135] width 86 height 86
type input "C:\fakepath\banner_instore_10OCT_p2_06_1920x600.jpg"
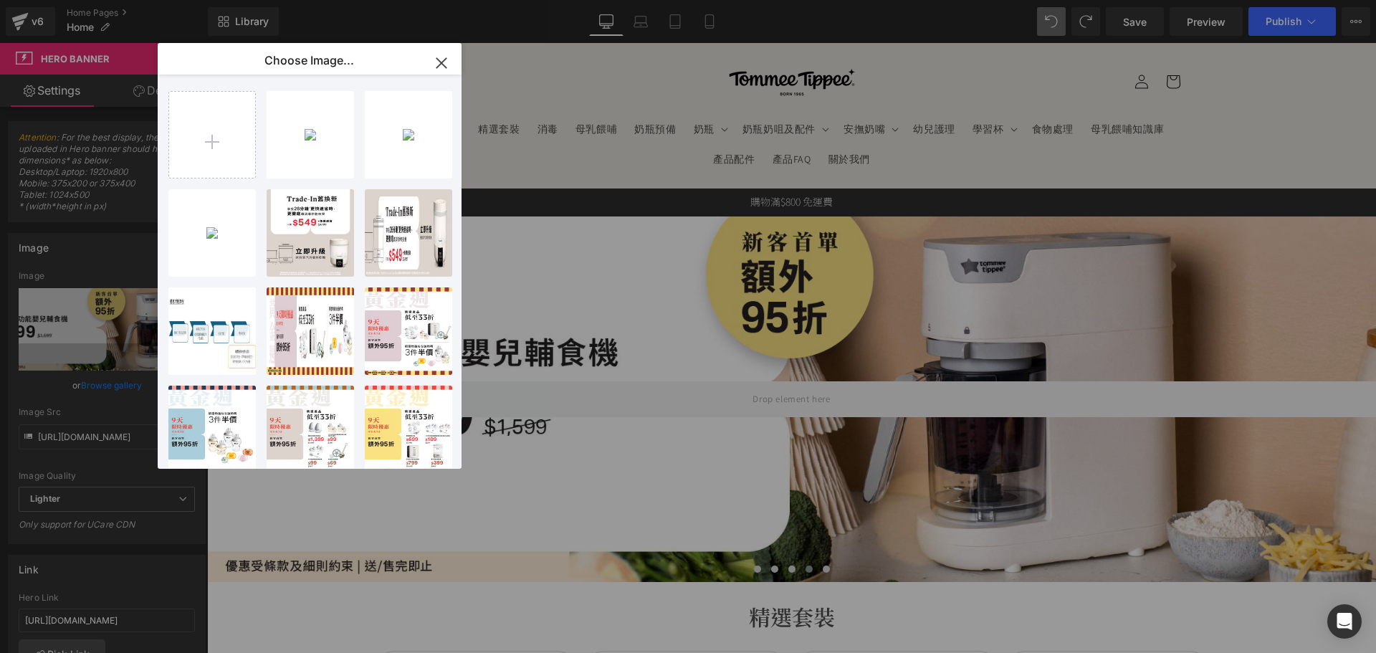
click at [0, 0] on div "banner_...x600.jpg 391.08 KB" at bounding box center [0, 0] width 0 height 0
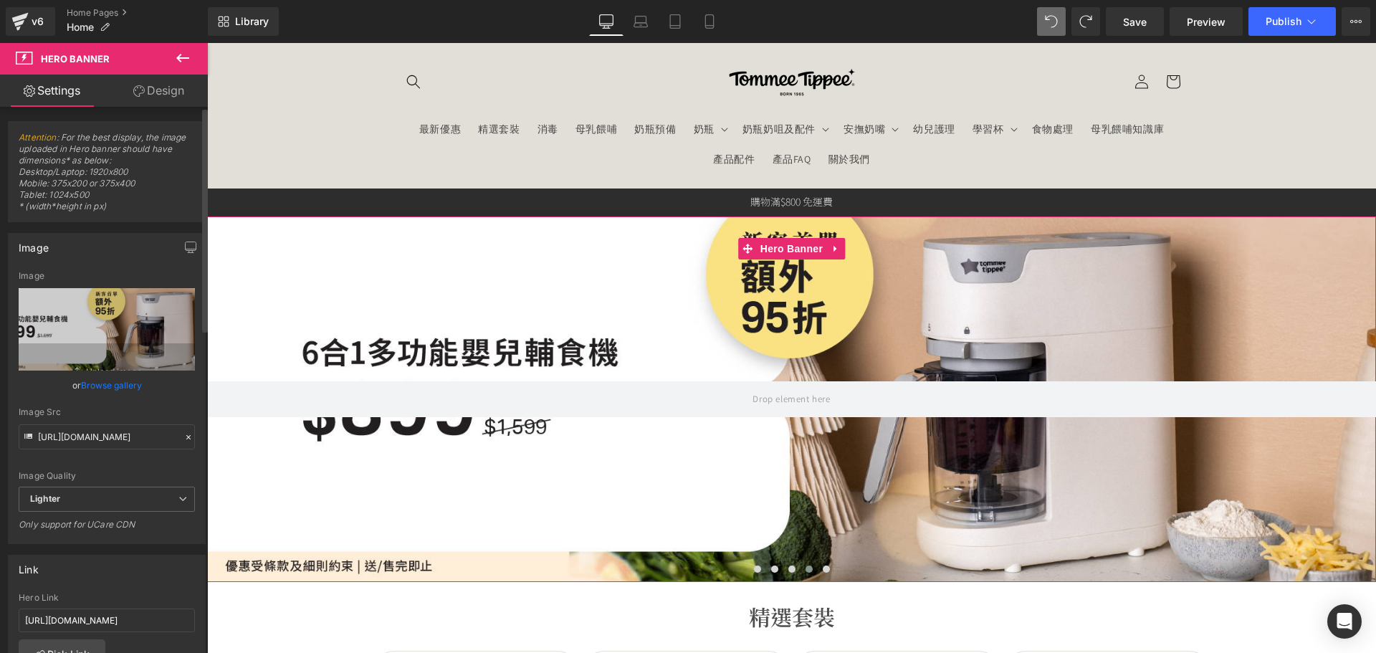
click at [123, 375] on link "Browse gallery" at bounding box center [111, 385] width 61 height 25
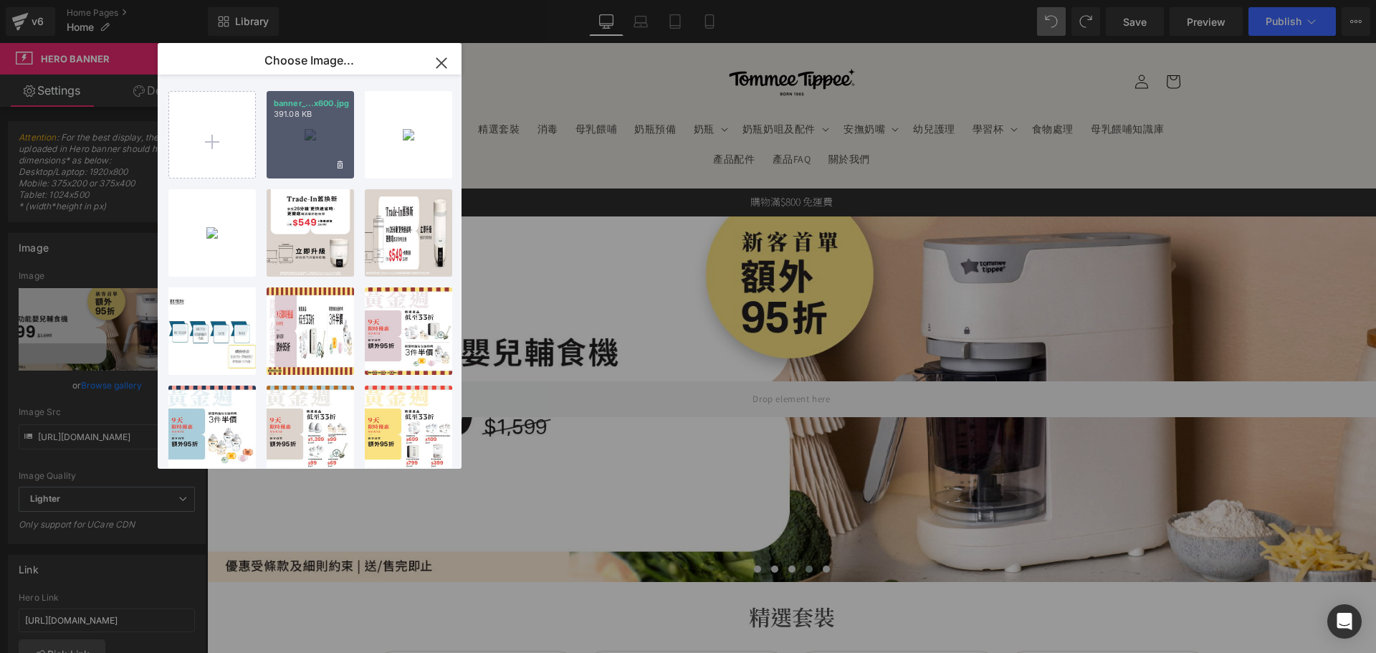
click at [295, 150] on div "banner_...x600.jpg 391.08 KB" at bounding box center [310, 134] width 87 height 87
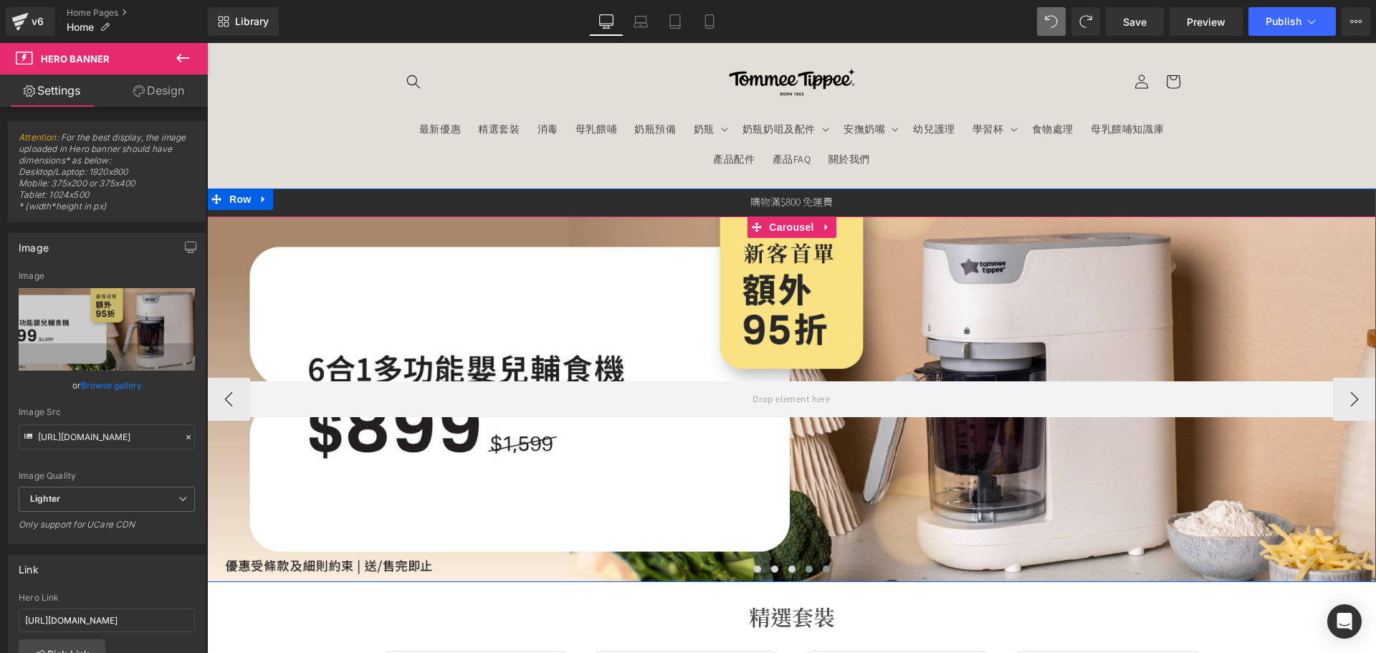
click at [818, 569] on button at bounding box center [826, 569] width 17 height 14
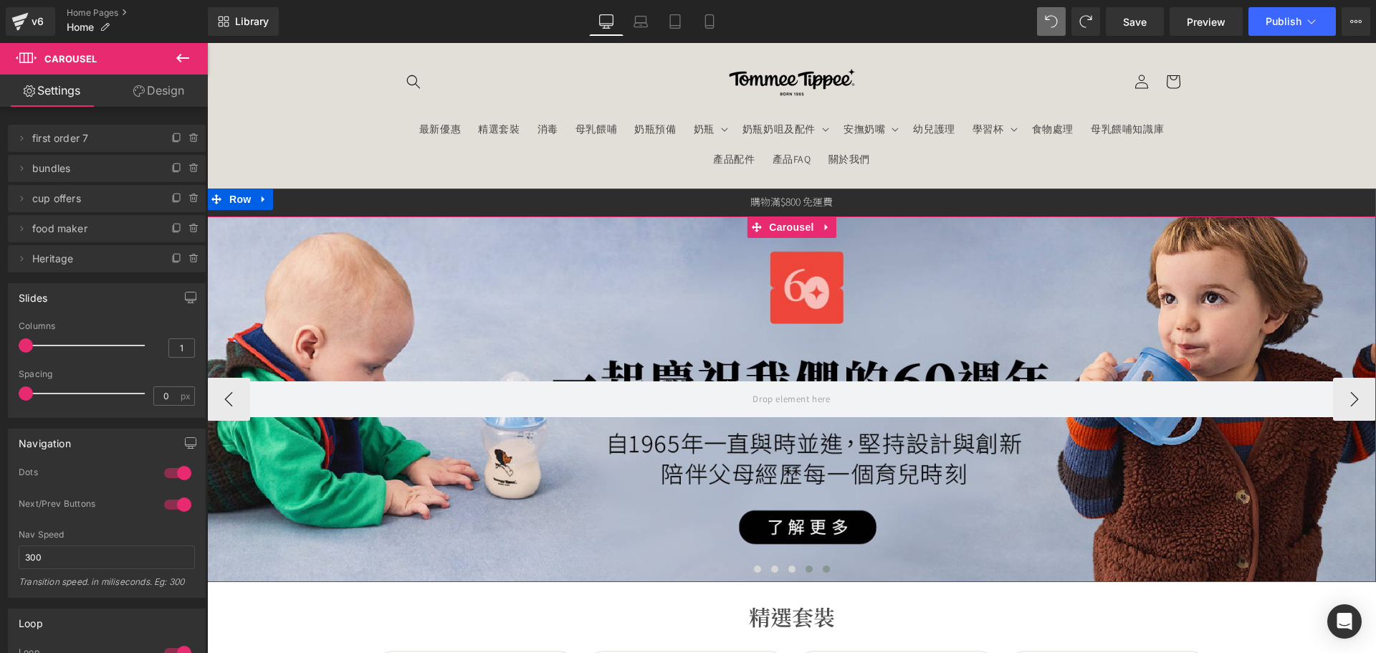
click at [811, 568] on button at bounding box center [808, 569] width 17 height 14
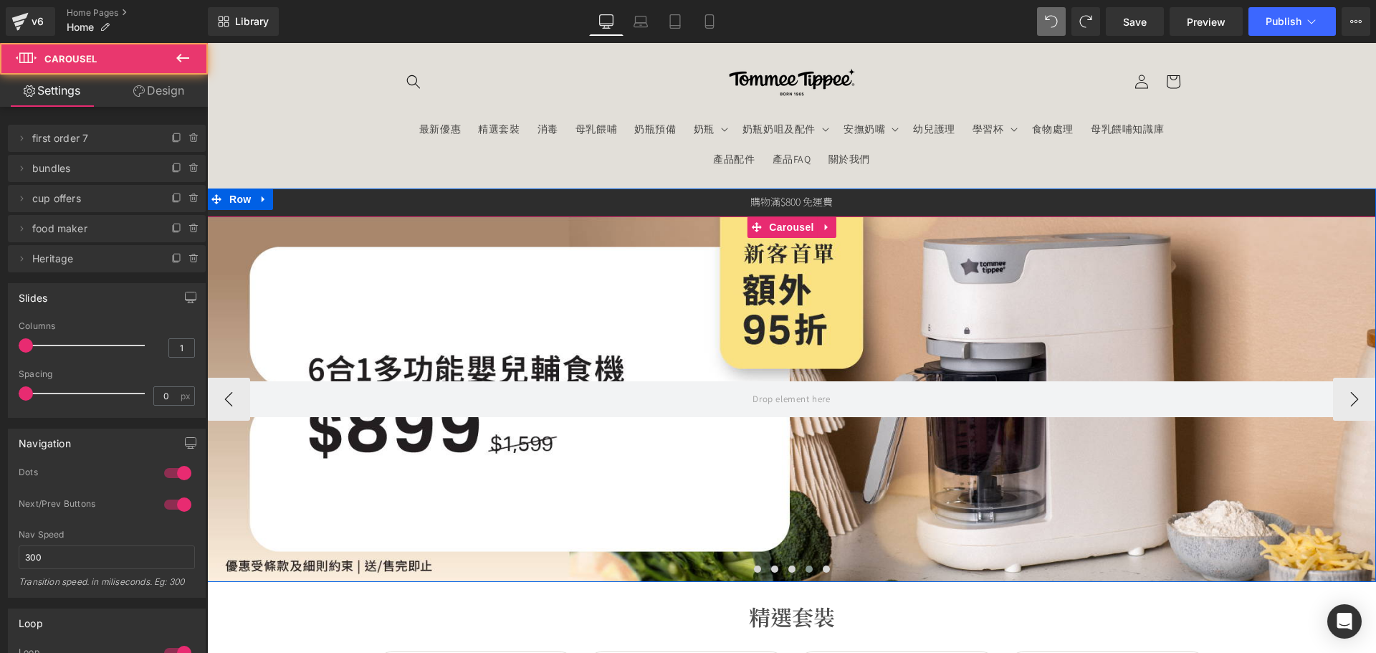
click at [805, 569] on span at bounding box center [808, 568] width 7 height 7
click at [788, 570] on span at bounding box center [791, 568] width 7 height 7
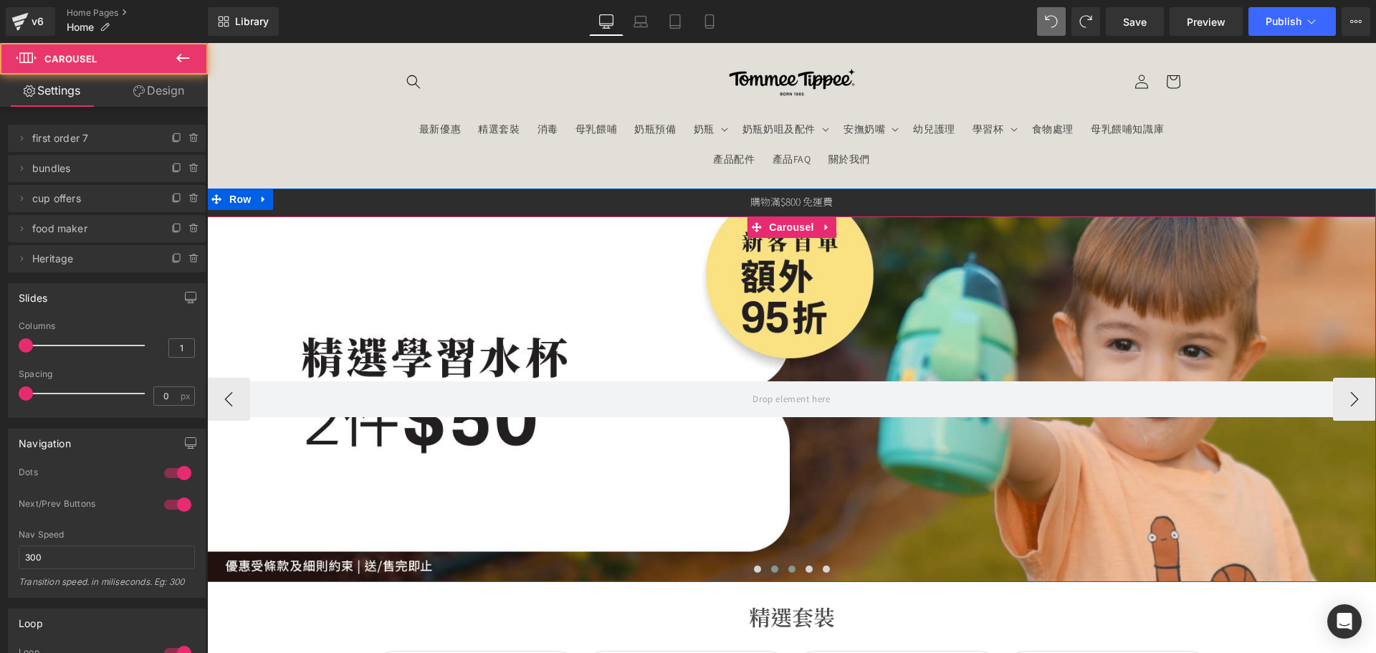
click at [771, 568] on span at bounding box center [774, 568] width 7 height 7
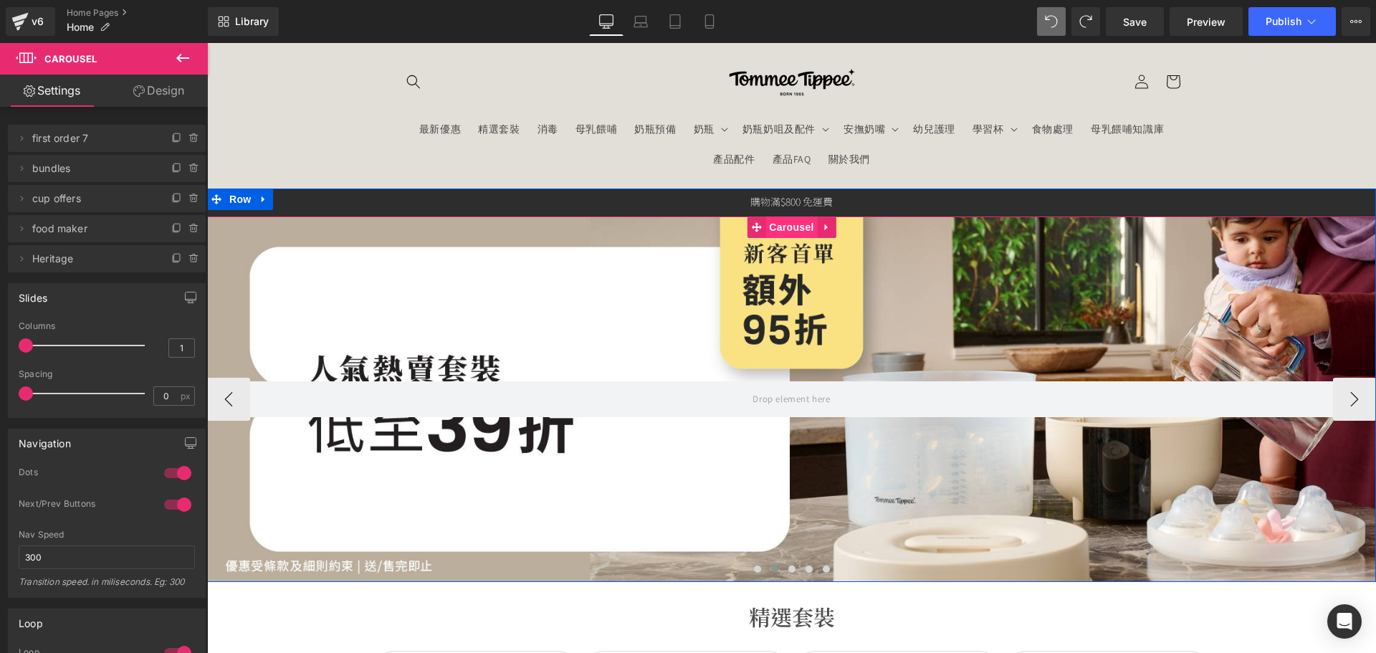
click at [767, 236] on span "Carousel" at bounding box center [791, 226] width 52 height 21
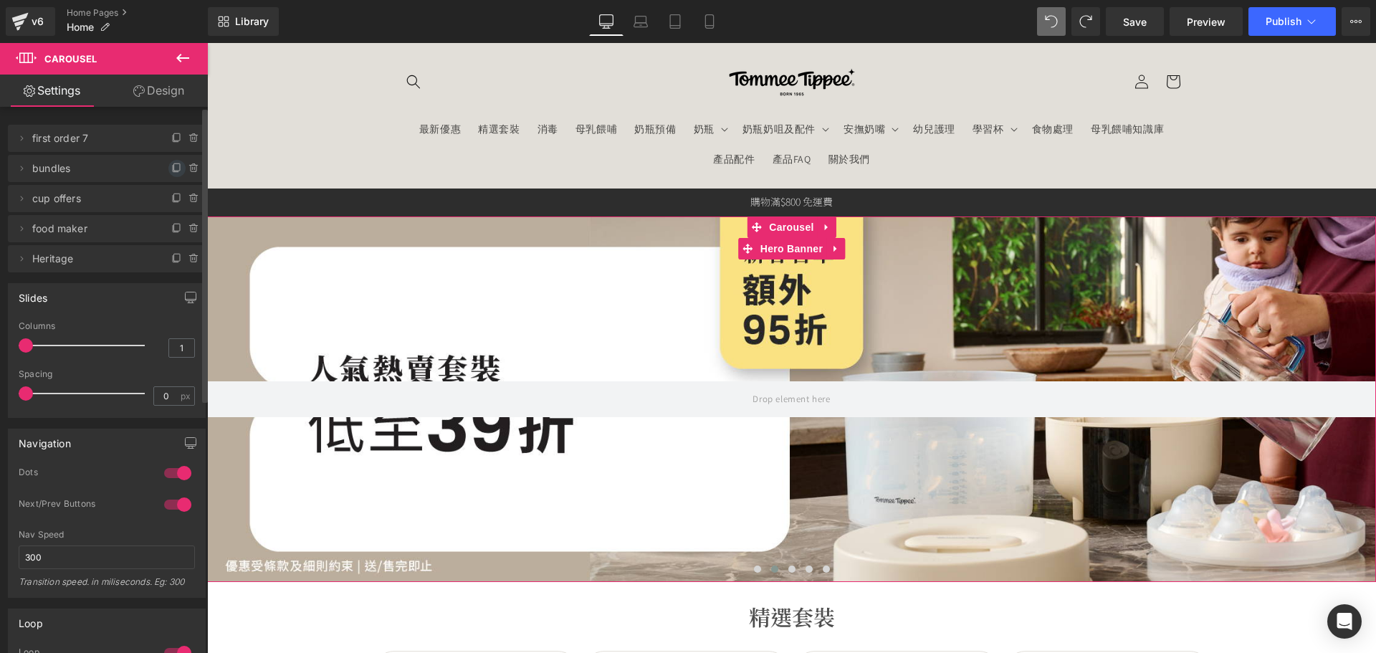
click at [171, 171] on icon at bounding box center [176, 168] width 11 height 11
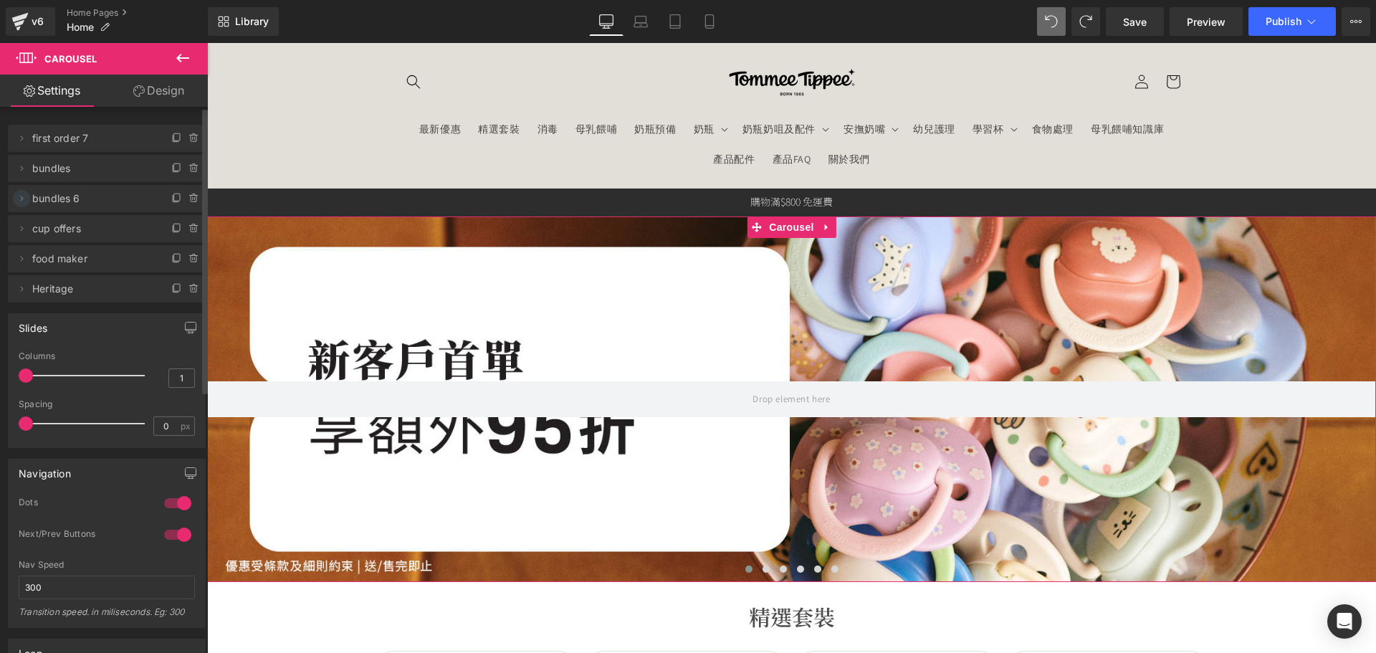
click at [19, 197] on icon at bounding box center [21, 198] width 11 height 11
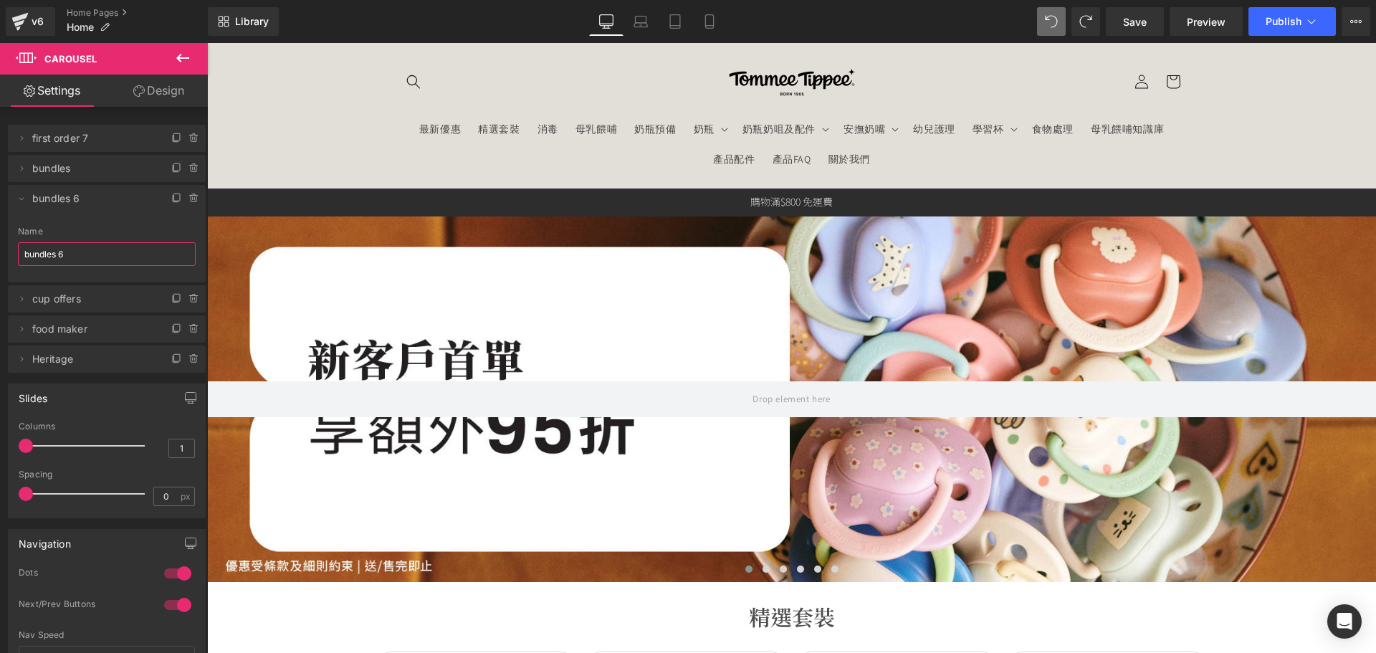
drag, startPoint x: 75, startPoint y: 256, endPoint x: -42, endPoint y: 243, distance: 118.2
click at [0, 243] on html "Carousel You are previewing how the will restyle your page. You can not edit El…" at bounding box center [688, 326] width 1376 height 653
type input "Bottles 2 for 30% off"
click at [22, 196] on icon at bounding box center [21, 198] width 11 height 11
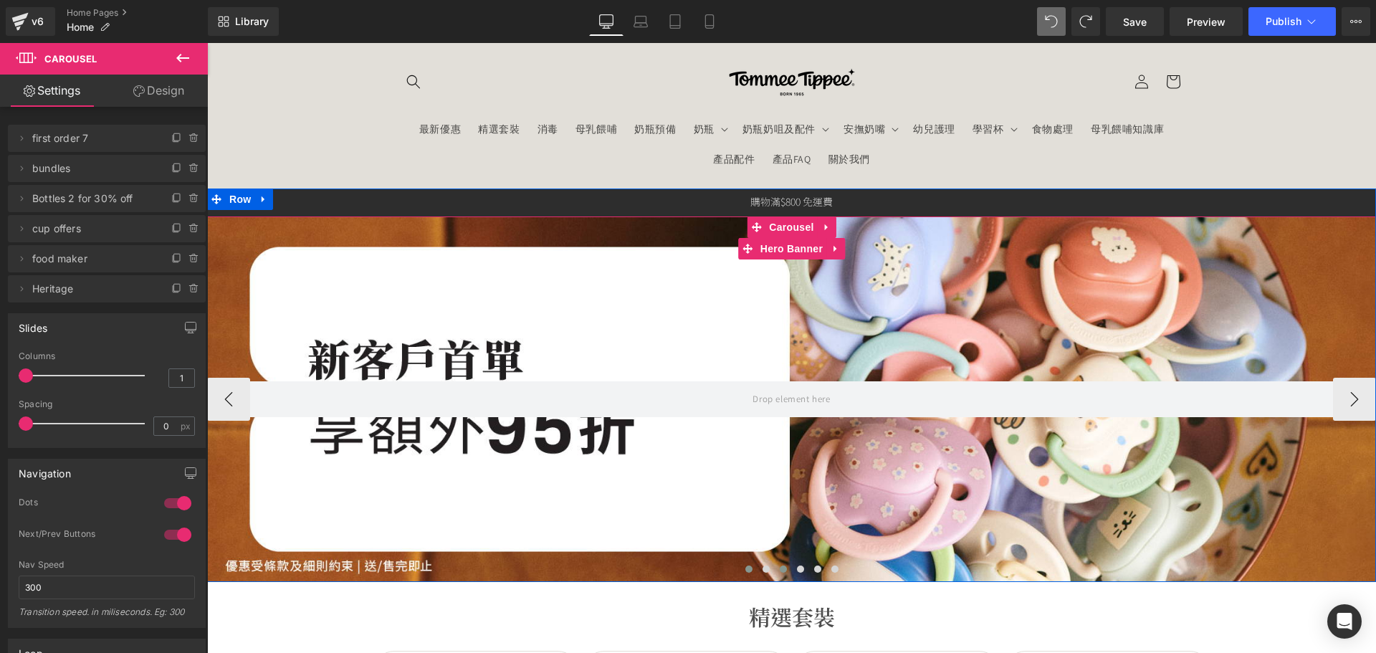
click at [780, 568] on span at bounding box center [783, 568] width 7 height 7
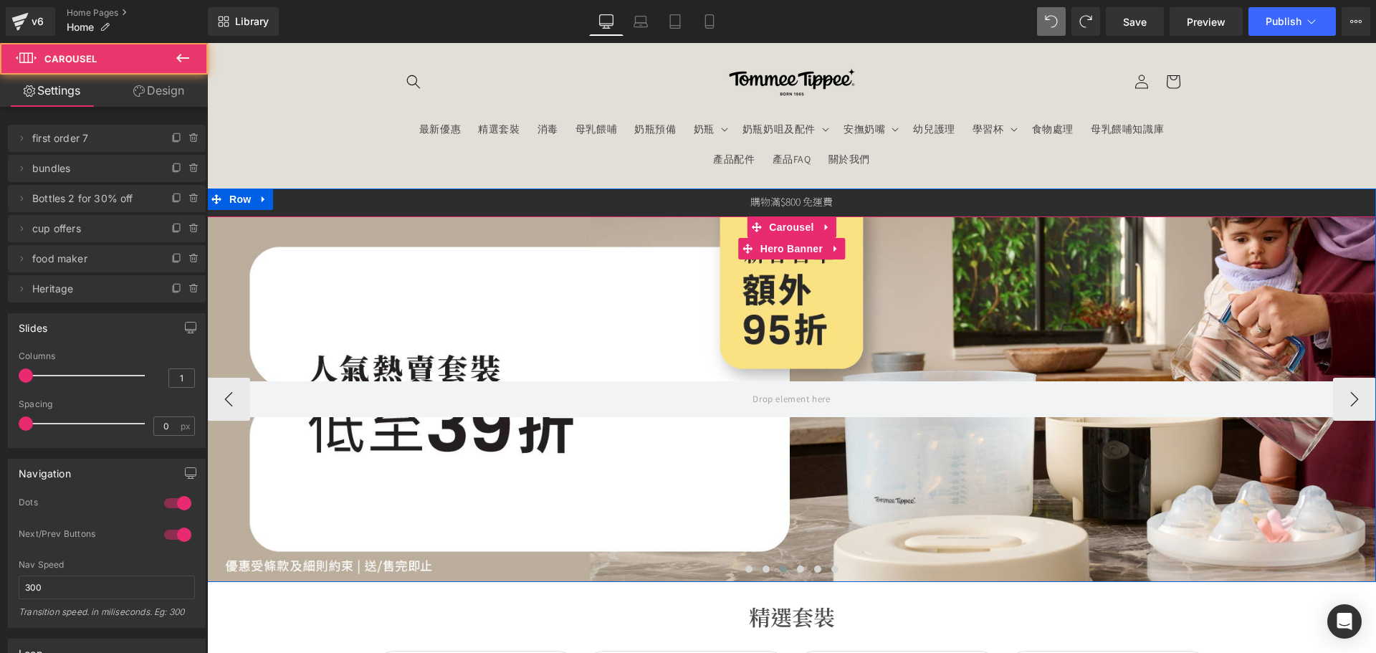
click at [581, 494] on div at bounding box center [791, 398] width 1169 height 365
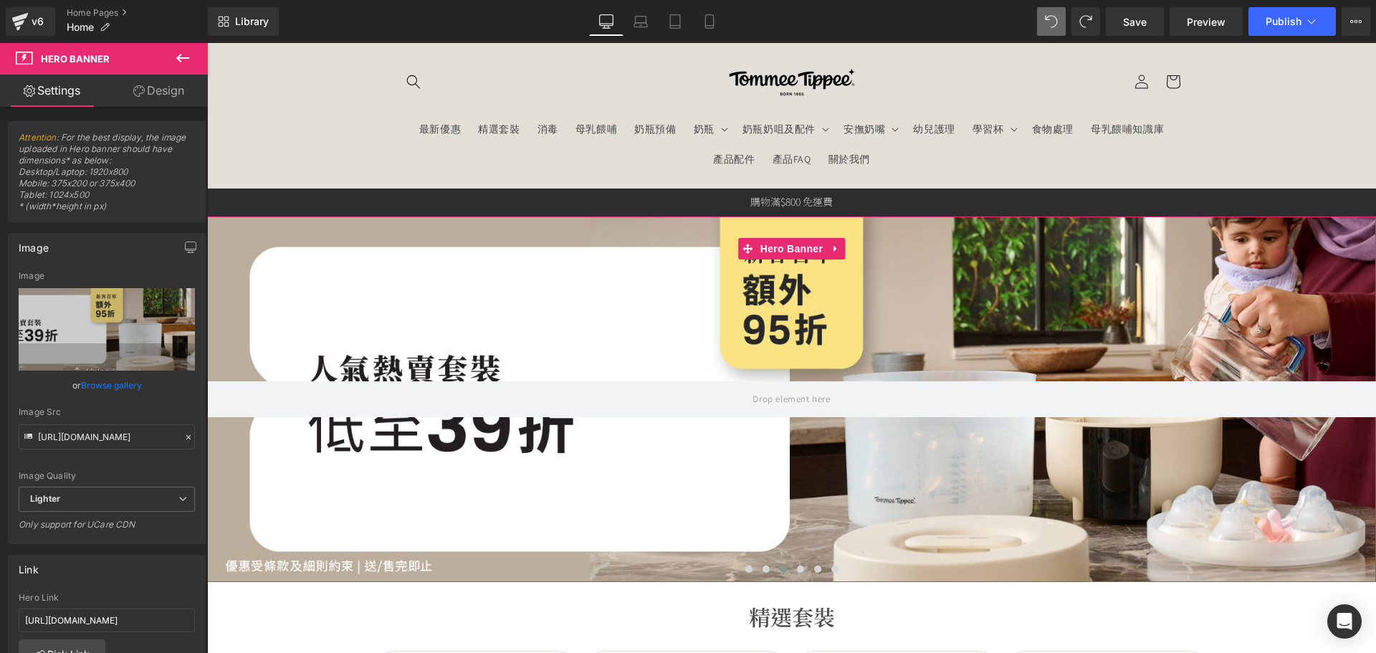
drag, startPoint x: 103, startPoint y: 378, endPoint x: 147, endPoint y: 277, distance: 110.1
click at [103, 379] on link "Browse gallery" at bounding box center [111, 385] width 61 height 25
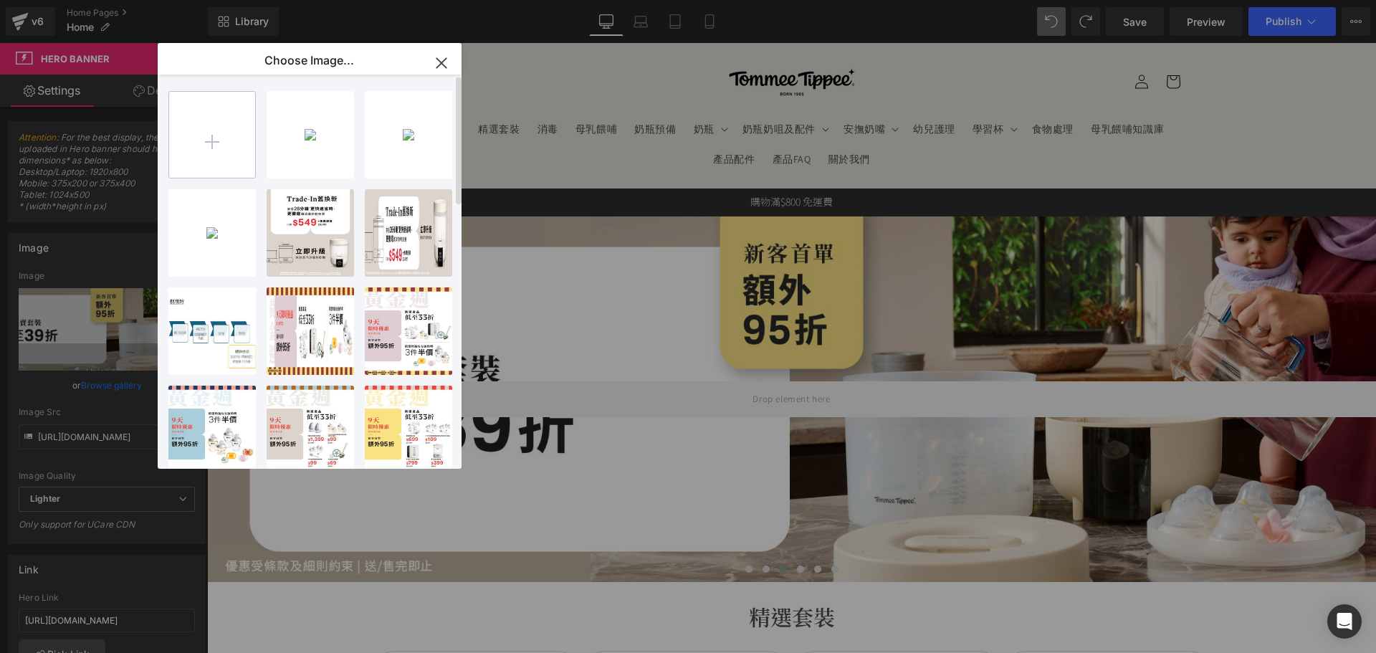
click at [172, 143] on input "file" at bounding box center [212, 135] width 86 height 86
type input "C:\fakepath\banner_instore_10OCT_p2_05_1920x600.jpg"
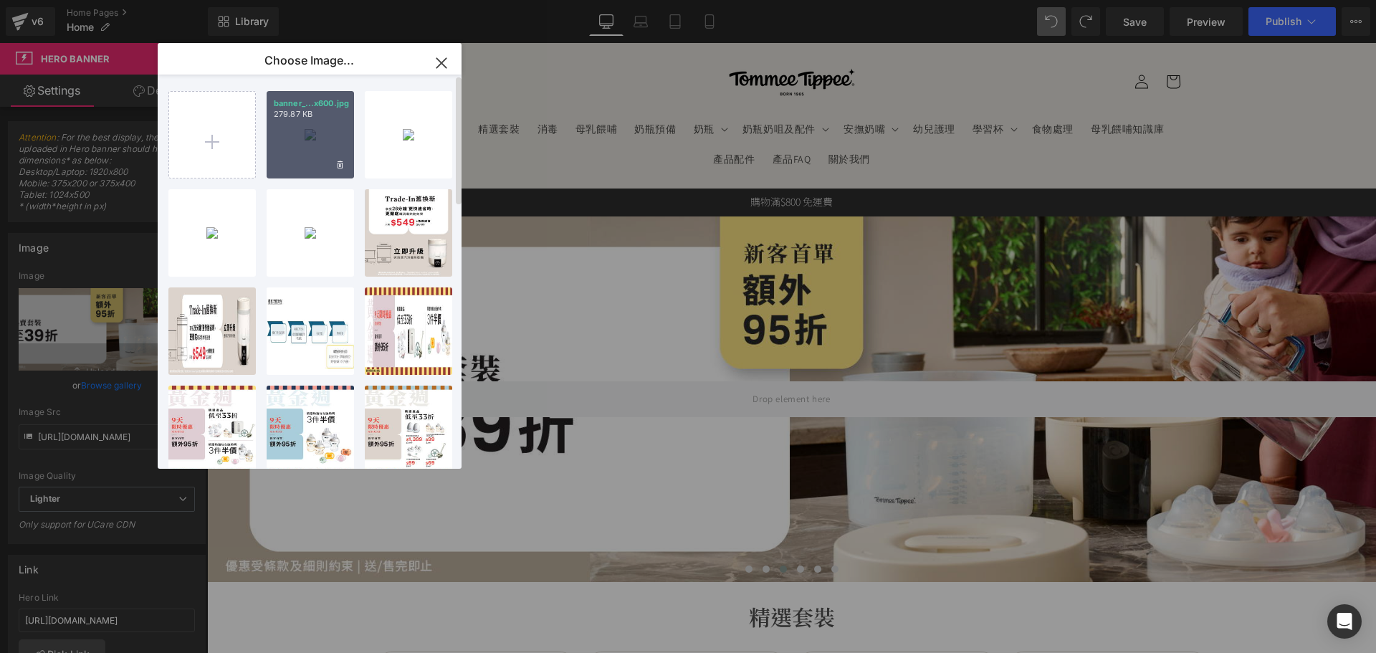
click at [331, 127] on div "banner_...x600.jpg 279.87 KB" at bounding box center [310, 134] width 87 height 87
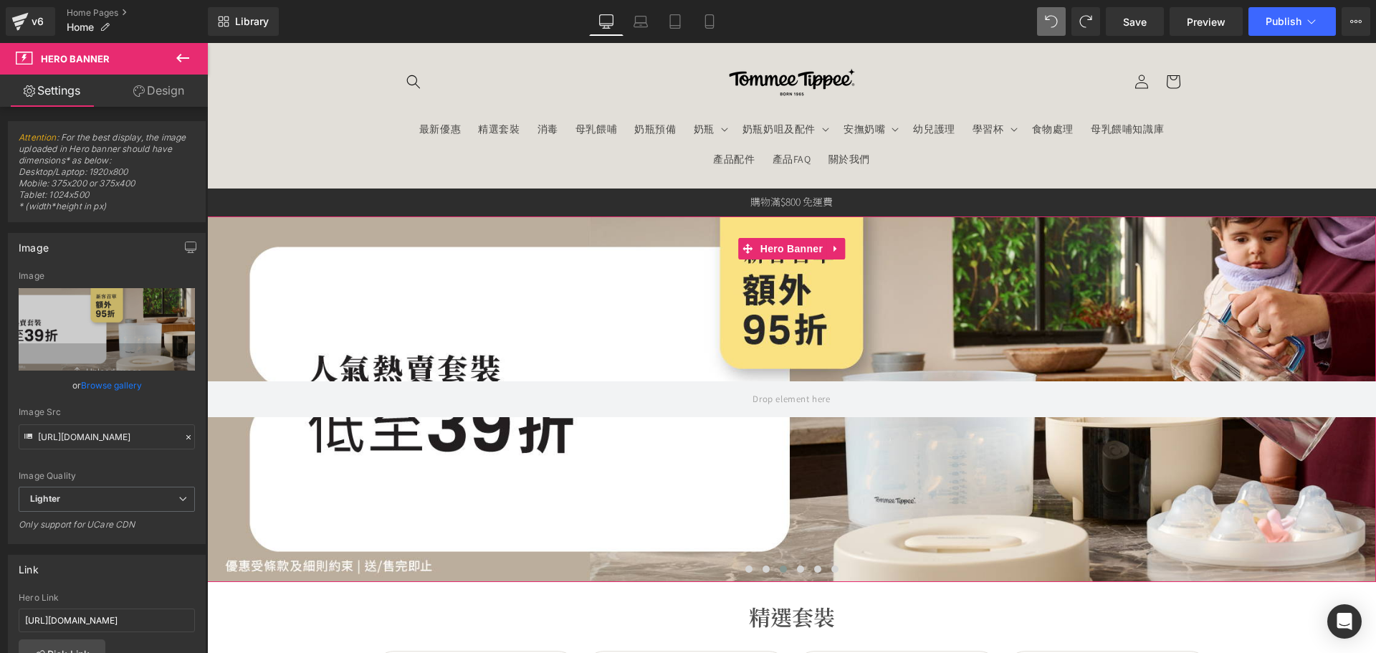
click at [123, 382] on link "Browse gallery" at bounding box center [111, 385] width 61 height 25
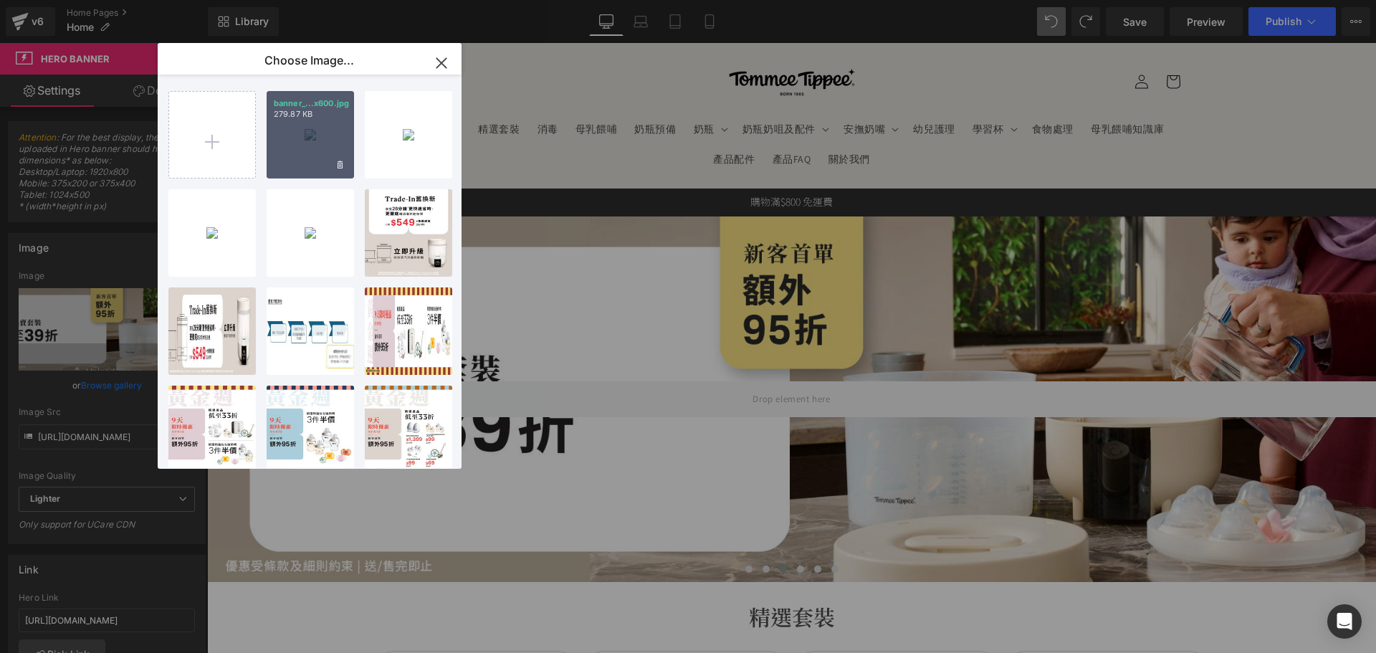
click at [312, 133] on div "banner_...x600.jpg 279.87 KB" at bounding box center [310, 134] width 87 height 87
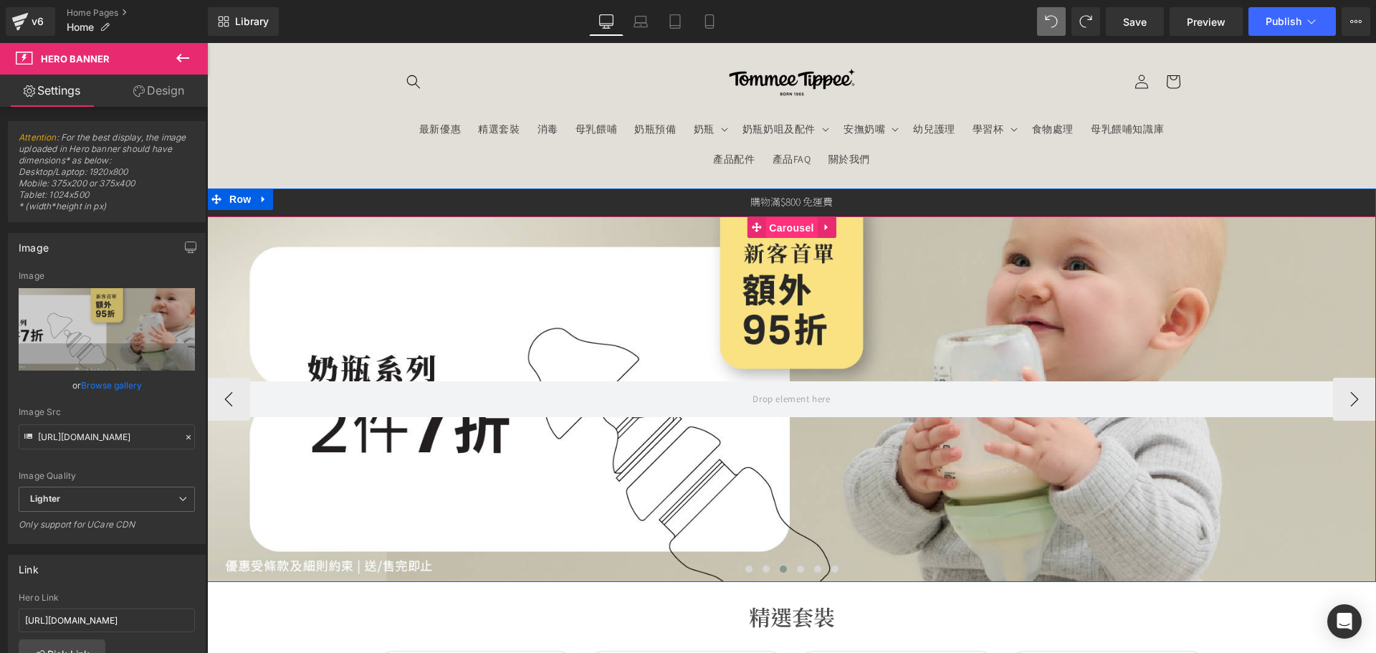
click at [784, 227] on span "Carousel" at bounding box center [791, 227] width 52 height 21
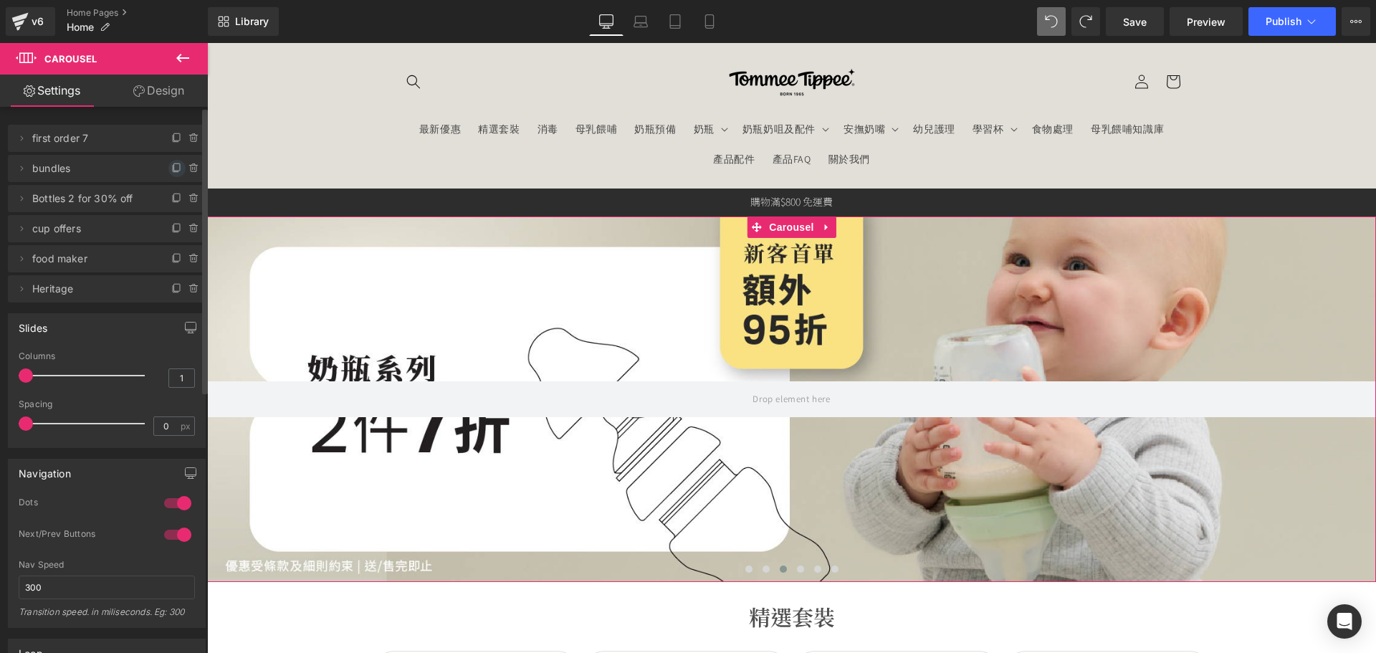
click at [171, 169] on icon at bounding box center [176, 168] width 11 height 11
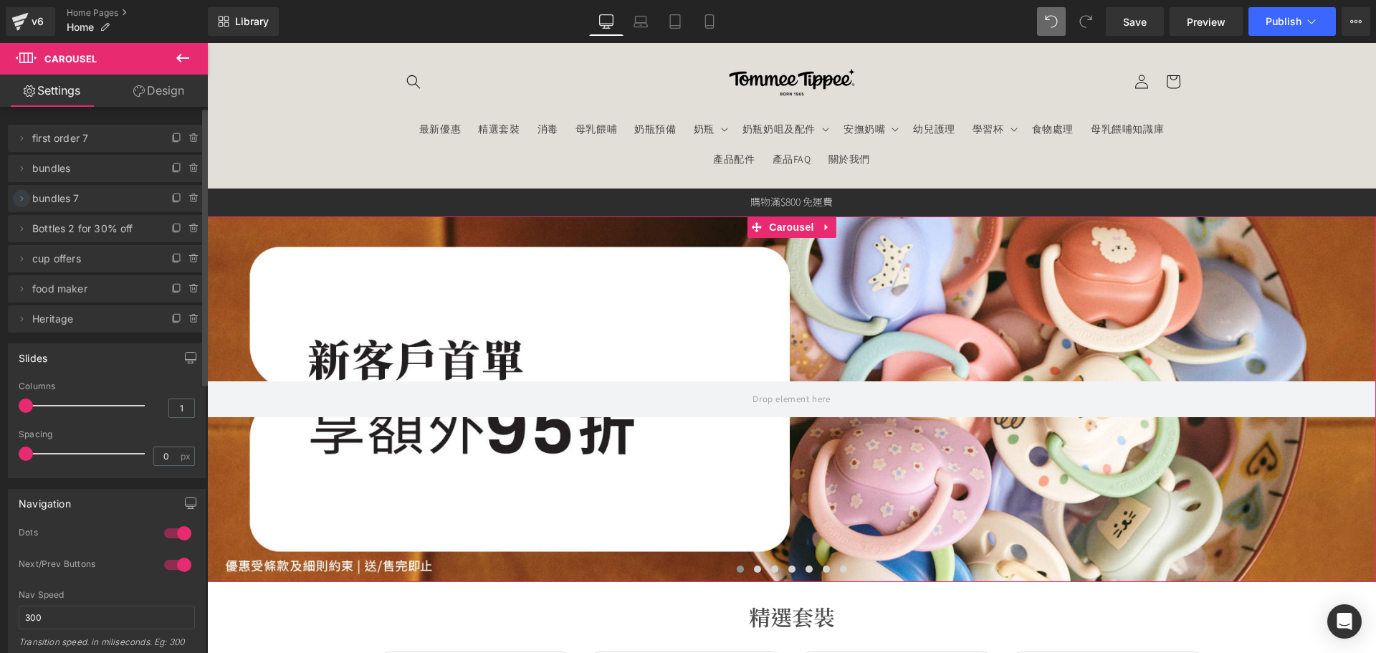
click at [17, 199] on icon at bounding box center [21, 198] width 11 height 11
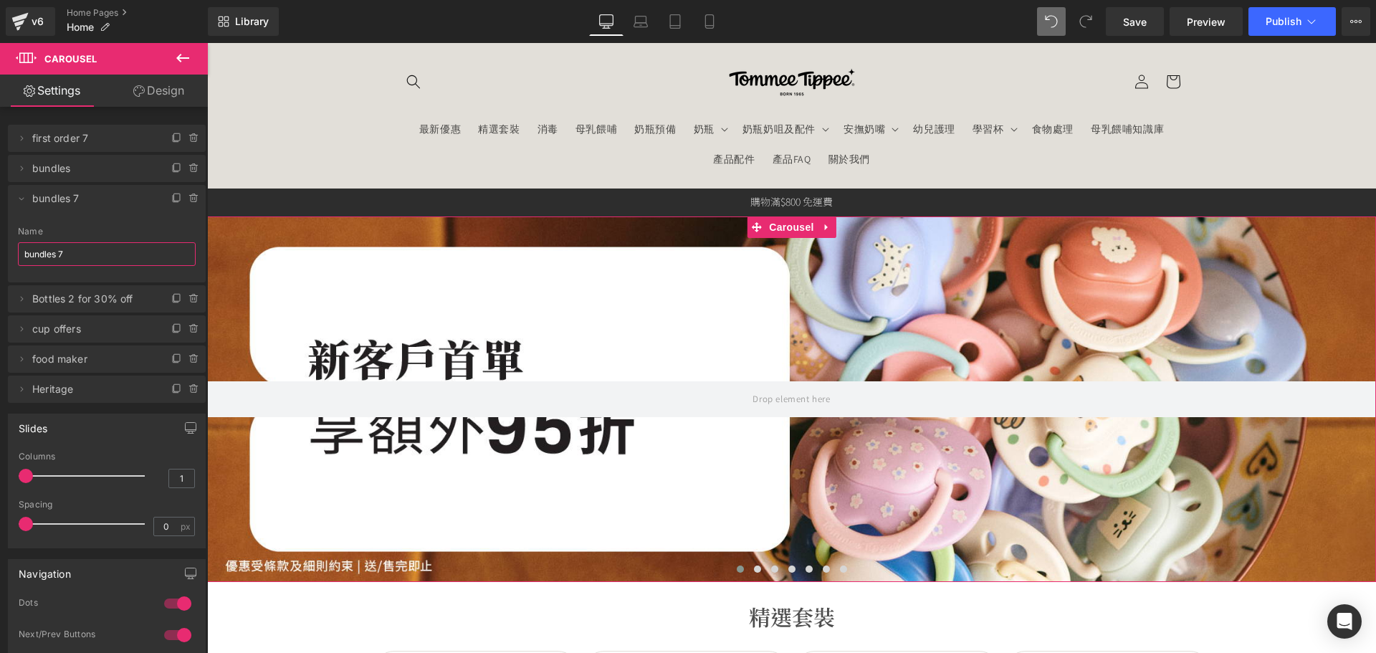
drag, startPoint x: 6, startPoint y: 249, endPoint x: -9, endPoint y: 246, distance: 16.0
click at [0, 246] on html "Carousel You are previewing how the will restyle your page. You can not edit El…" at bounding box center [688, 326] width 1376 height 653
type input "Selected item"
click at [19, 197] on icon at bounding box center [21, 198] width 11 height 11
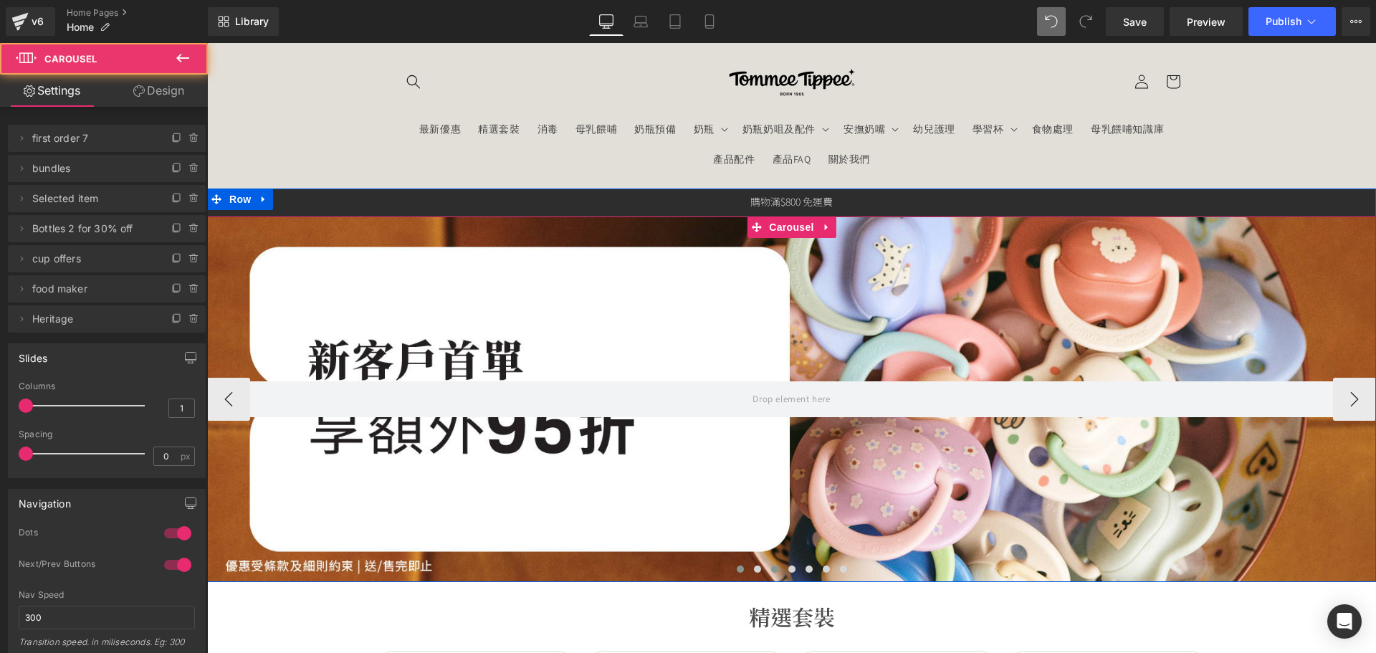
click at [771, 565] on span at bounding box center [774, 568] width 7 height 7
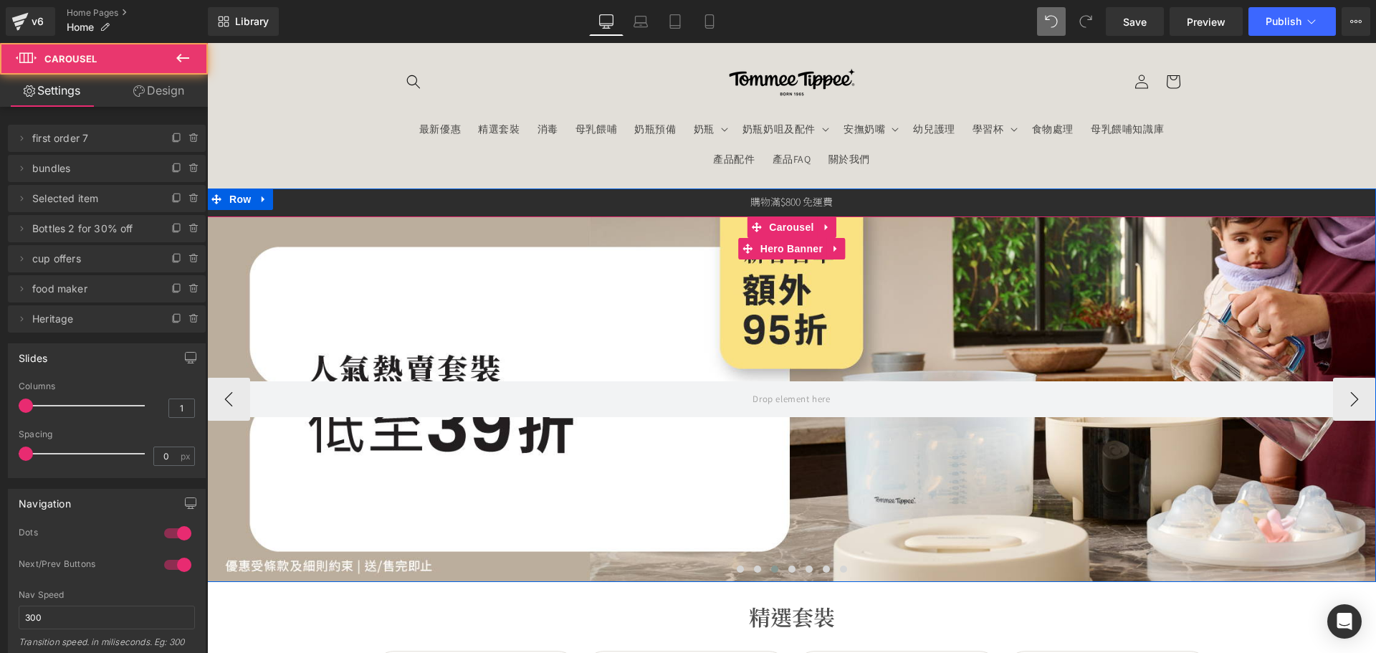
click at [721, 526] on div at bounding box center [791, 398] width 1169 height 365
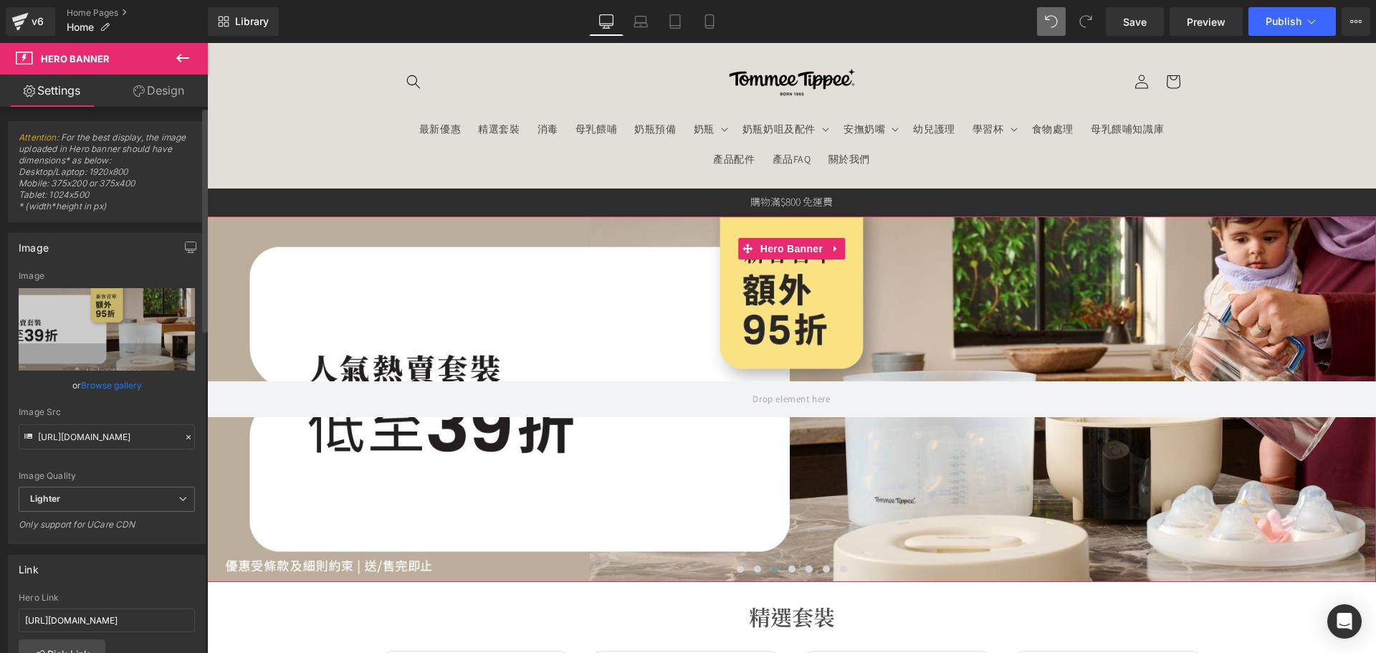
click at [122, 386] on link "Browse gallery" at bounding box center [111, 385] width 61 height 25
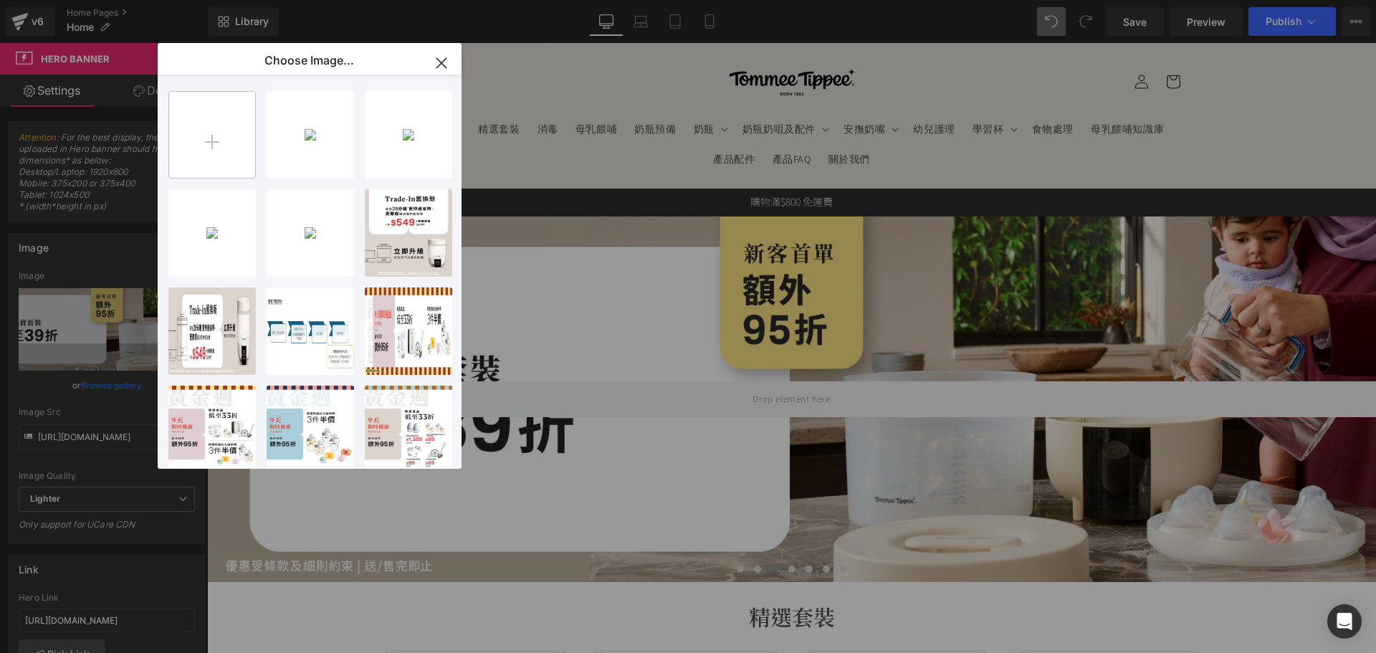
click at [237, 144] on input "file" at bounding box center [212, 135] width 86 height 86
type input "C:\fakepath\banner_instore_10OCT_p2_04_1920x600.jpg"
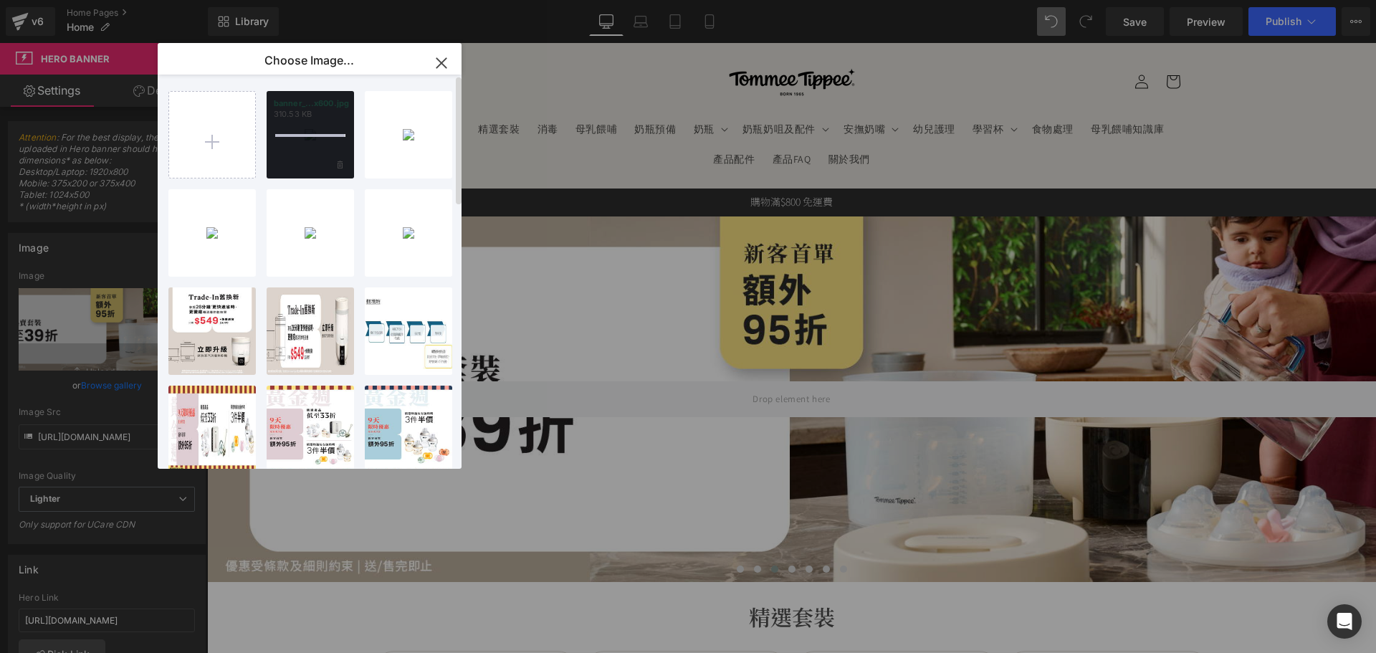
click at [311, 143] on div "banner_...x600.jpg 310.53 KB" at bounding box center [310, 134] width 87 height 87
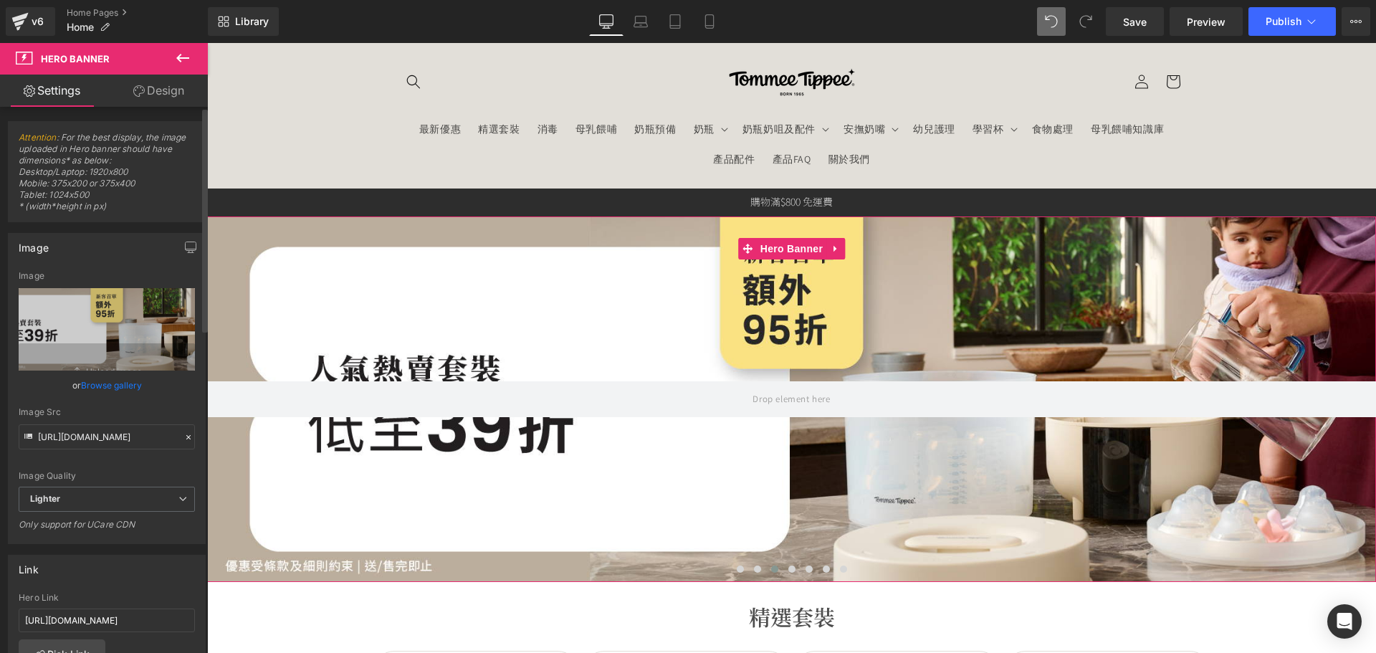
click at [124, 381] on link "Browse gallery" at bounding box center [111, 385] width 61 height 25
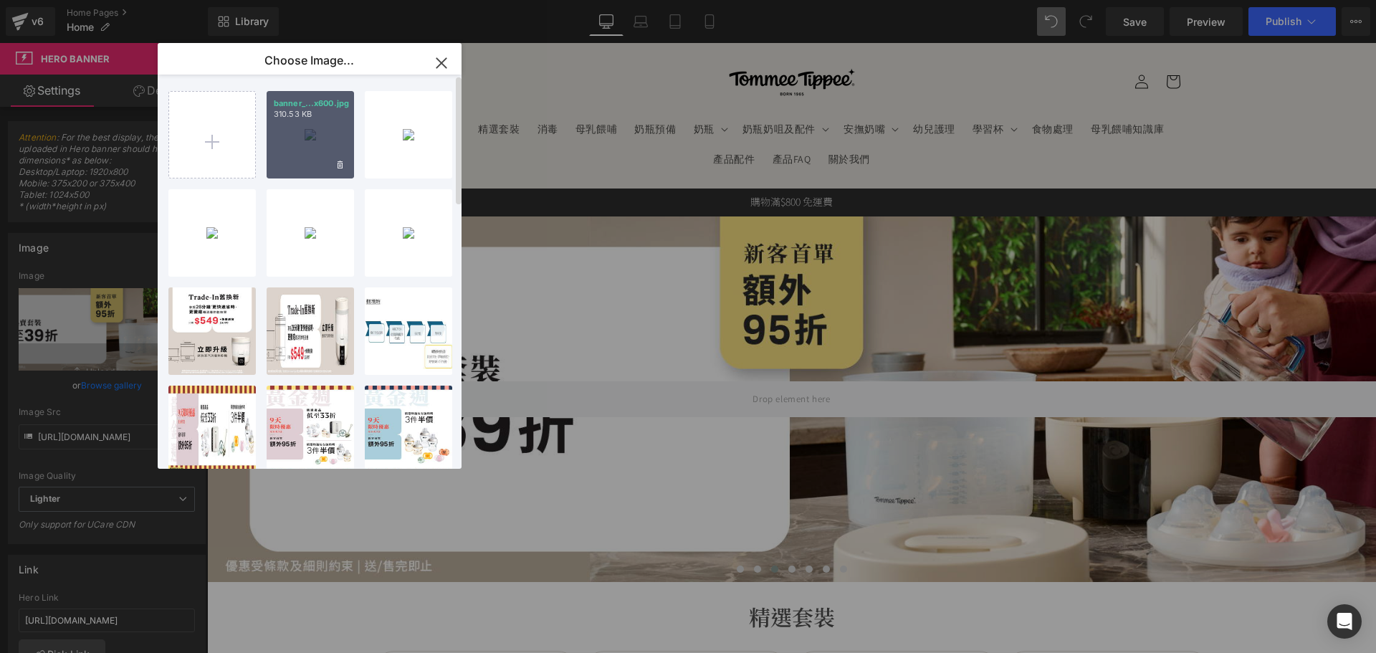
click at [303, 151] on div "banner_...x600.jpg 310.53 KB" at bounding box center [310, 134] width 87 height 87
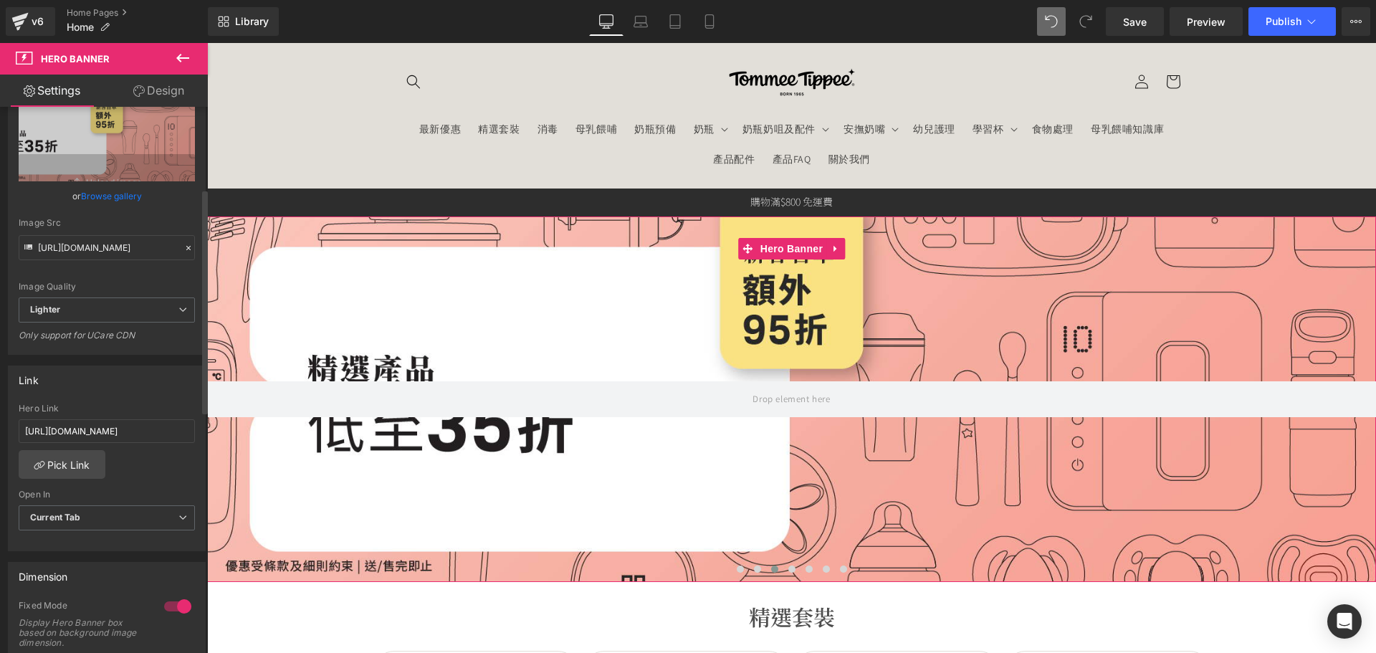
scroll to position [215, 0]
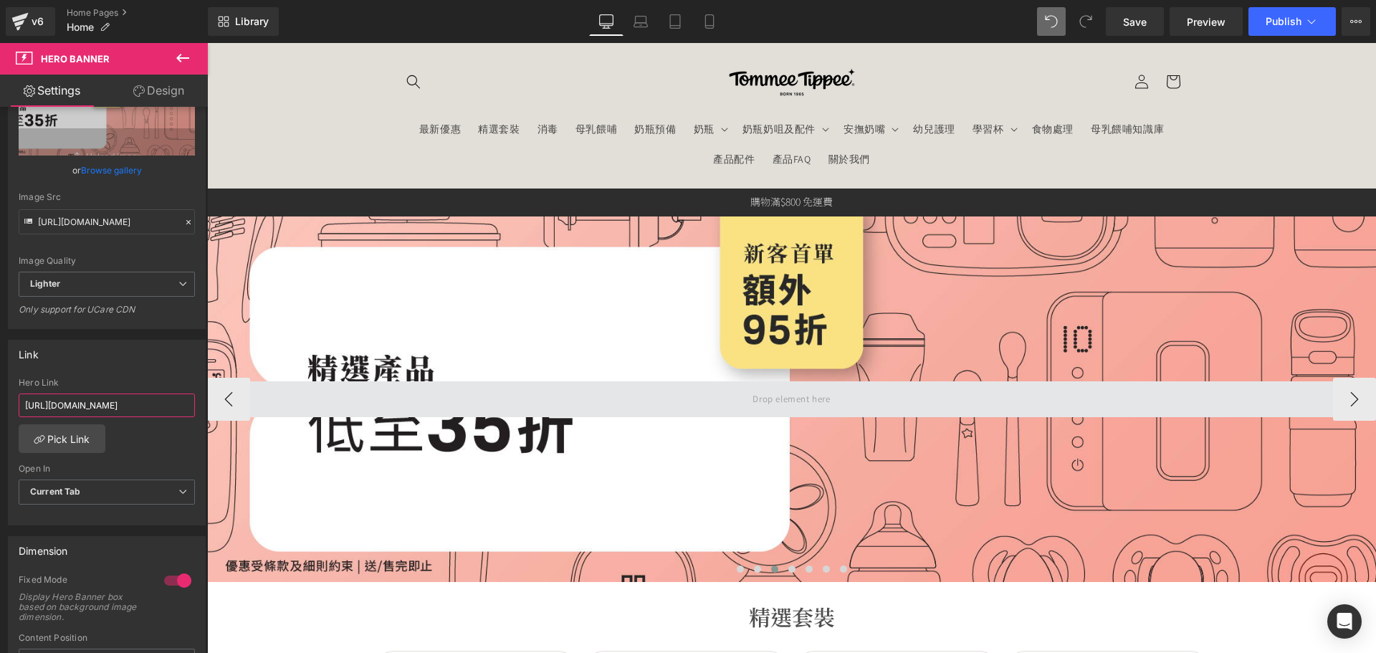
drag, startPoint x: 248, startPoint y: 446, endPoint x: 391, endPoint y: 408, distance: 147.6
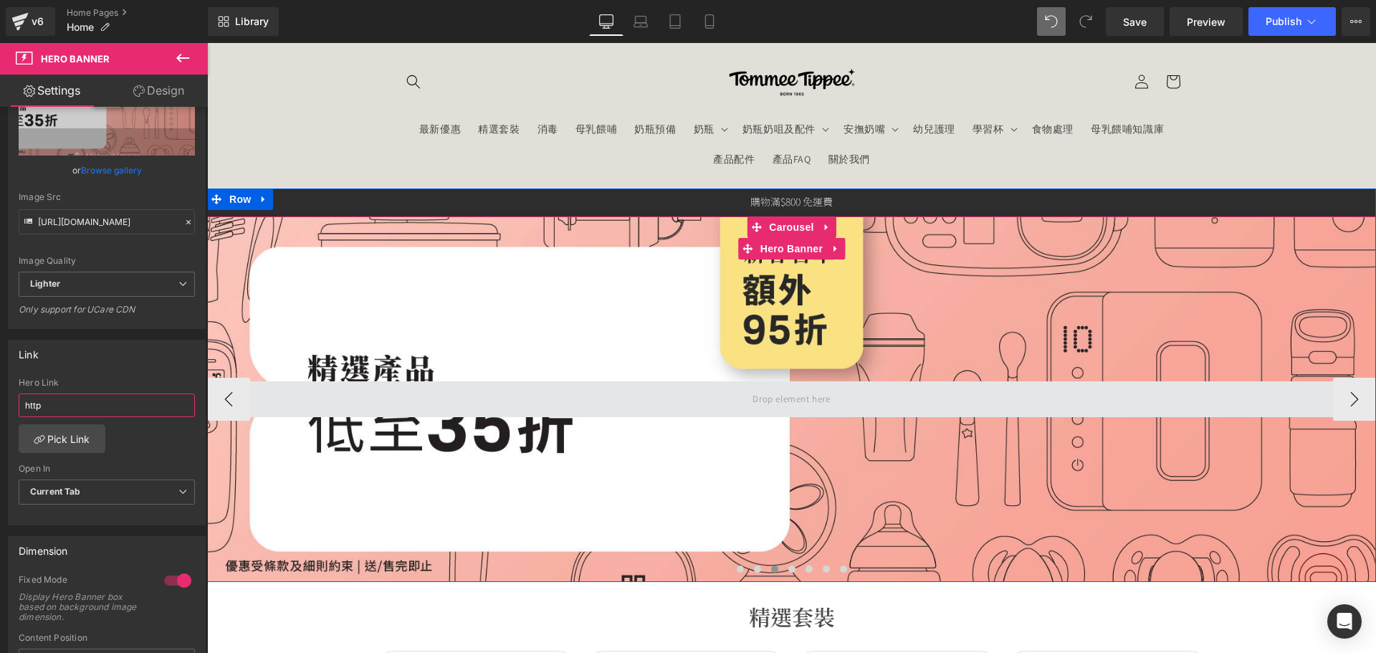
scroll to position [0, 0]
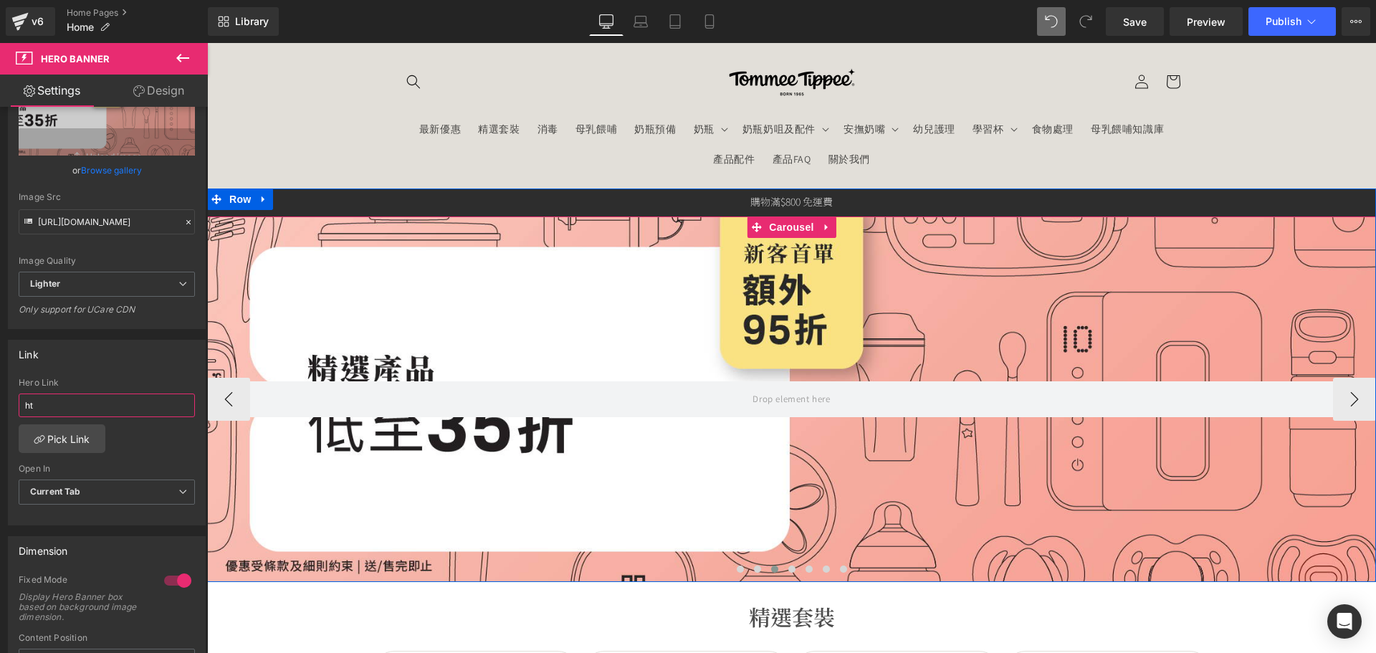
type input "h"
paste input "https://tommeetippeehkeshop.com/collections/product-offers"
type input "https://tommeetippeehkeshop.com/collections/product-offers"
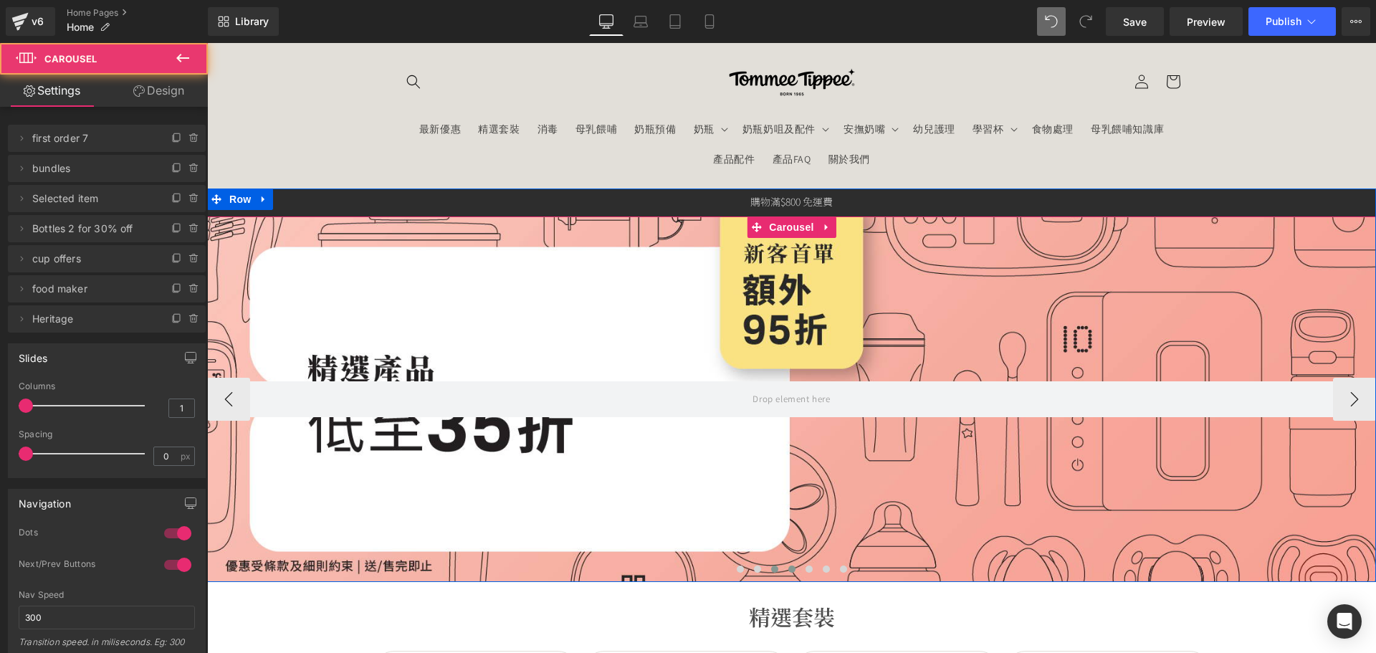
click at [788, 569] on span at bounding box center [791, 568] width 7 height 7
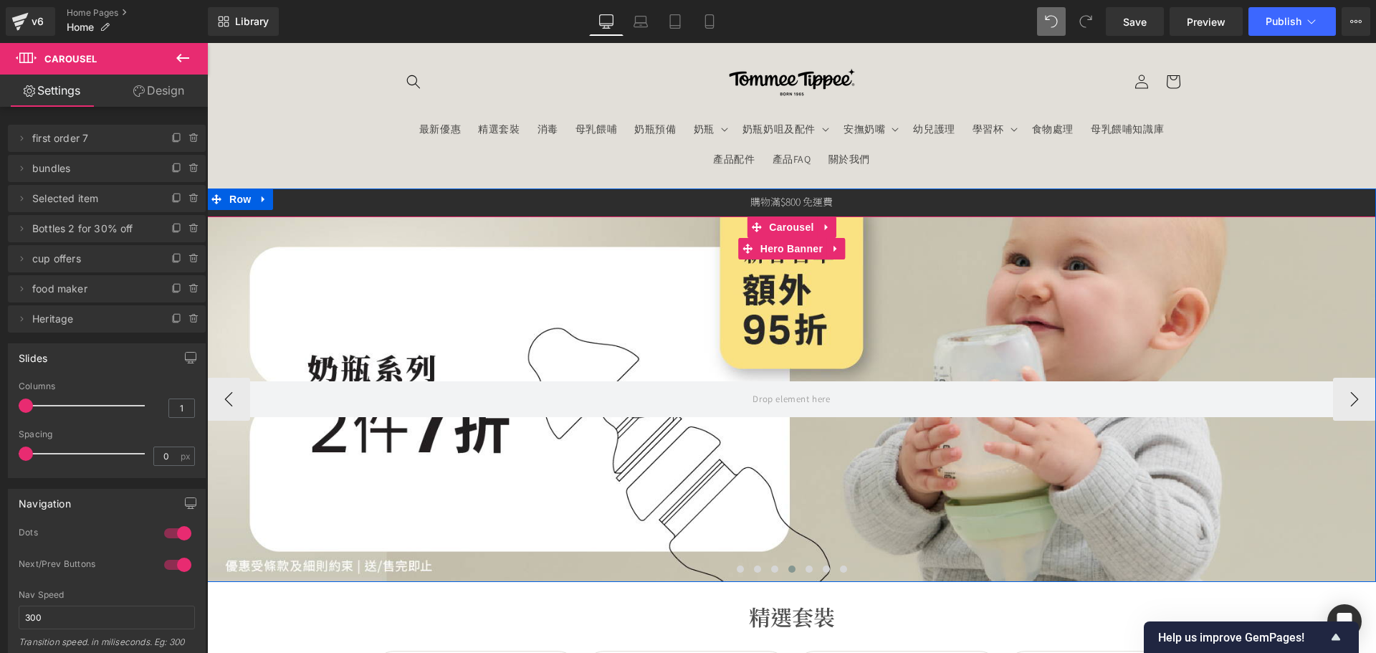
click at [666, 330] on div at bounding box center [791, 398] width 1169 height 365
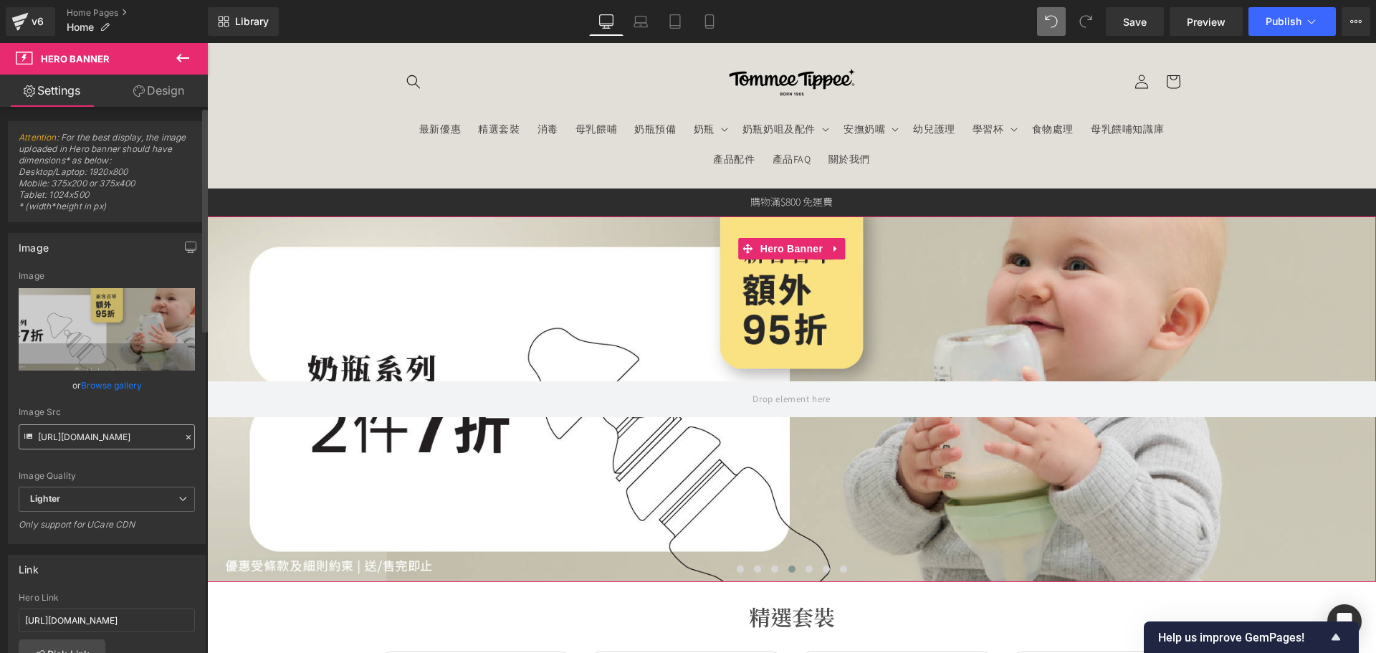
scroll to position [0, 128]
drag, startPoint x: 47, startPoint y: 443, endPoint x: 166, endPoint y: 438, distance: 119.8
click at [166, 438] on input "https://ucarecdn.com/fa214a19-2b1b-4973-b438-f9d52ad56f7e/-/format/auto/-/previ…" at bounding box center [107, 436] width 176 height 25
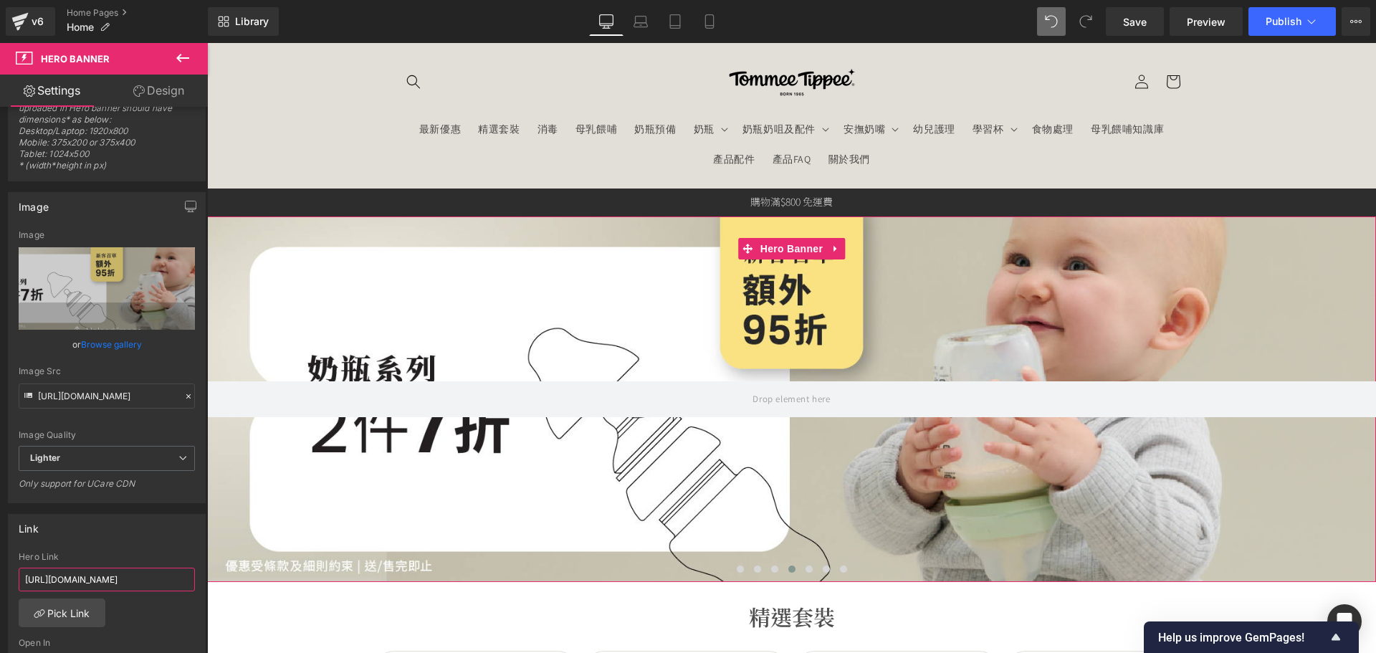
scroll to position [0, 97]
drag, startPoint x: 294, startPoint y: 666, endPoint x: 255, endPoint y: 646, distance: 43.6
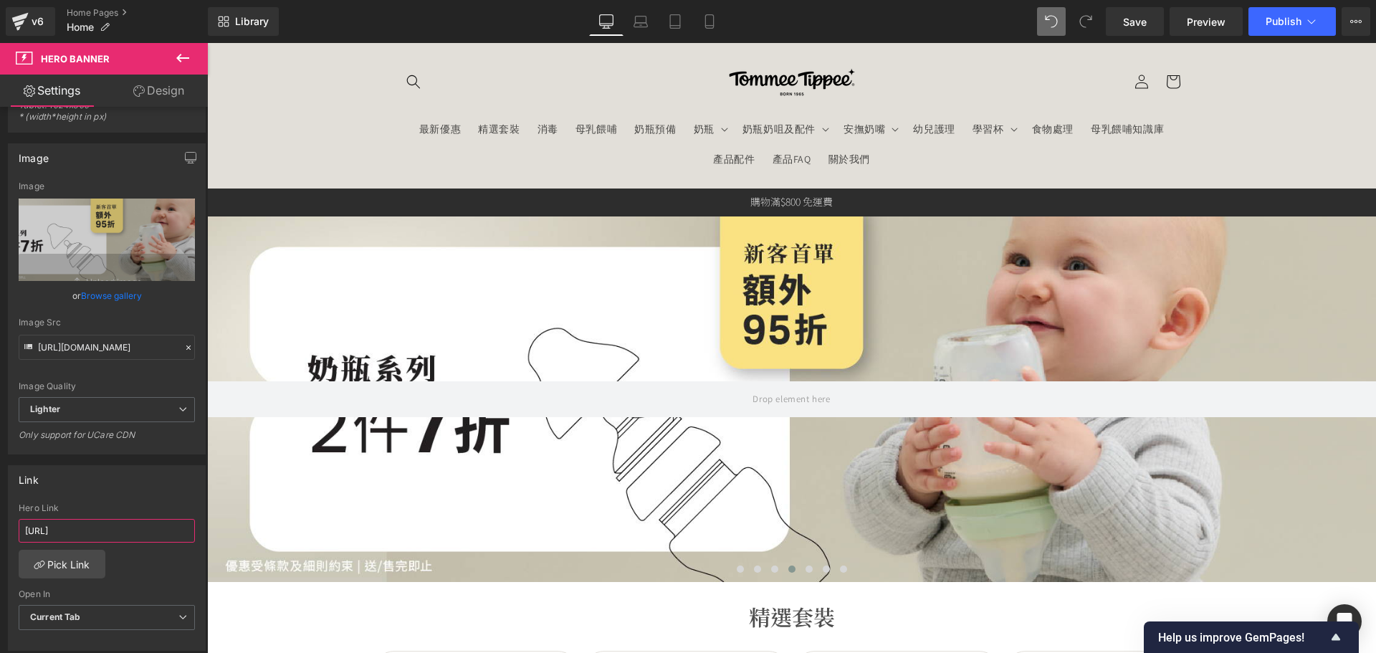
scroll to position [0, 0]
type input "h"
paste input "https://tommeetippeehkeshop.com/collections/bottle-offer"
type input "https://tommeetippeehkeshop.com/collections/bottle-offer"
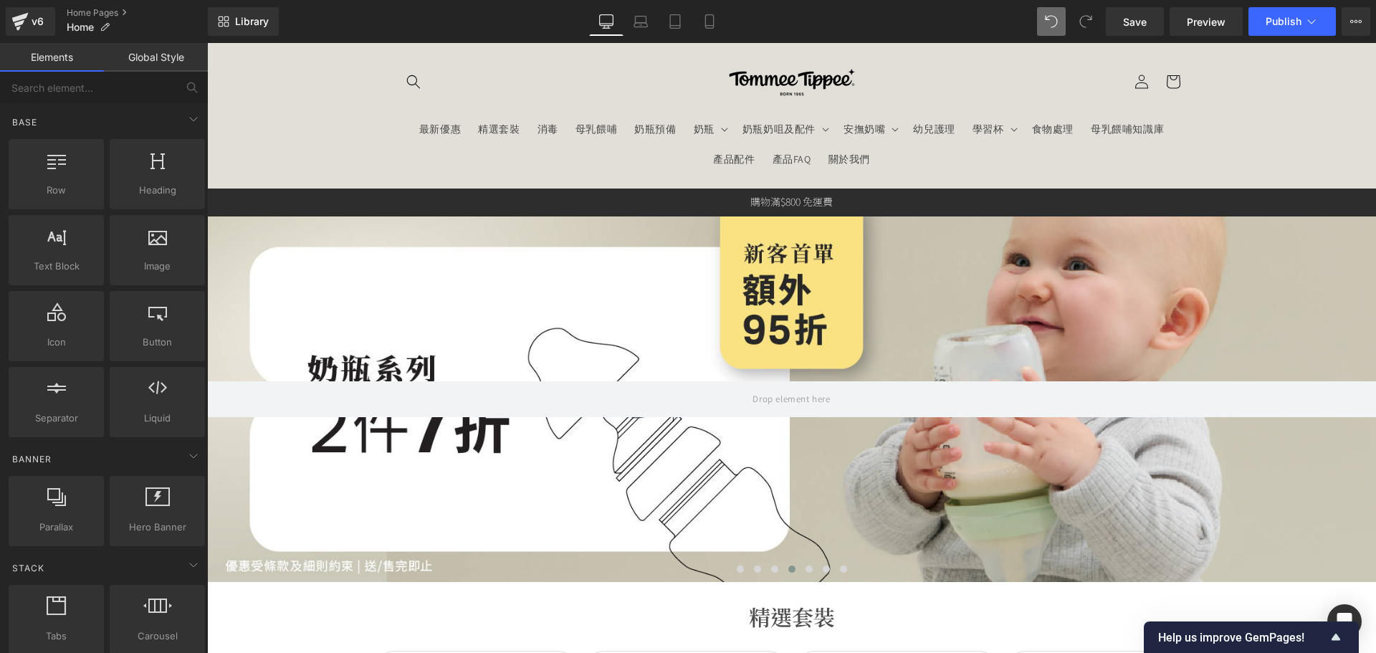
click at [401, 168] on ul "最新優惠 精選套裝 消毒 母乳餵哺 奶瓶預備 奶瓶 PPSU 奶瓶 PP奶瓶 奶瓶配件 所有奶瓶 奶瓶奶咀及配件 Natural Start 超柔軟奶嘴" at bounding box center [792, 144] width 788 height 60
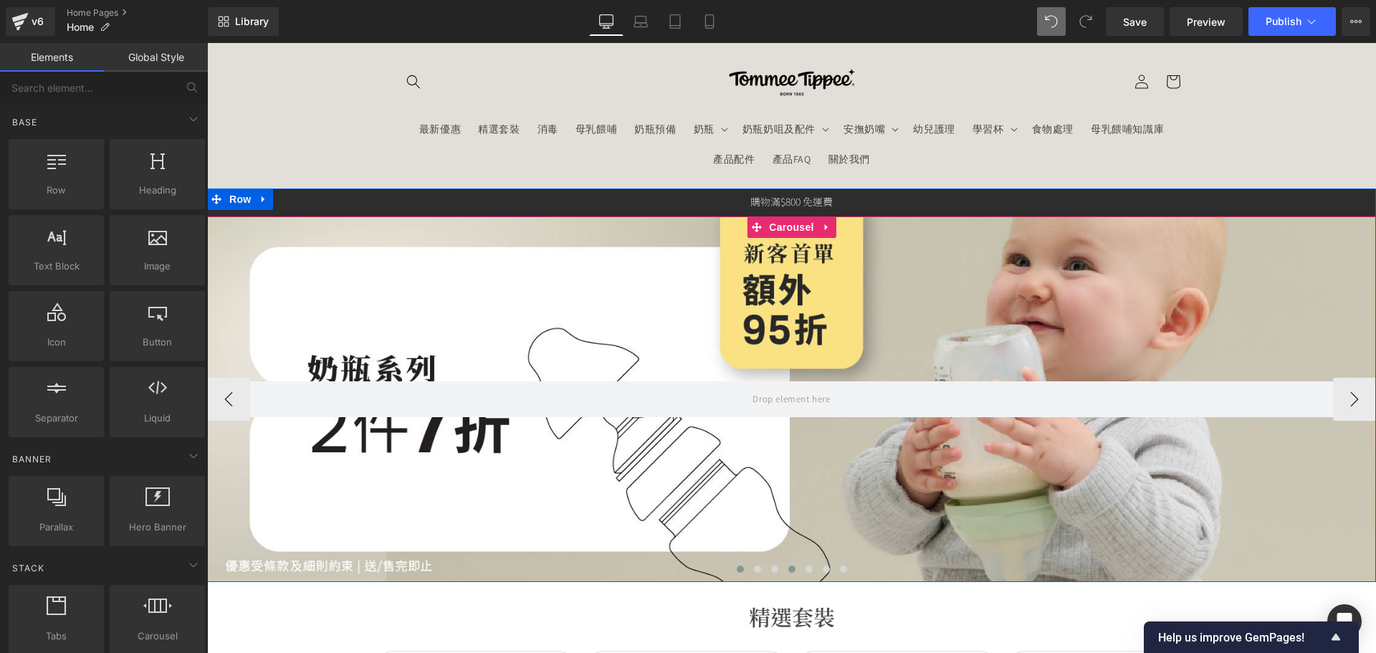
click at [732, 566] on button at bounding box center [740, 569] width 17 height 14
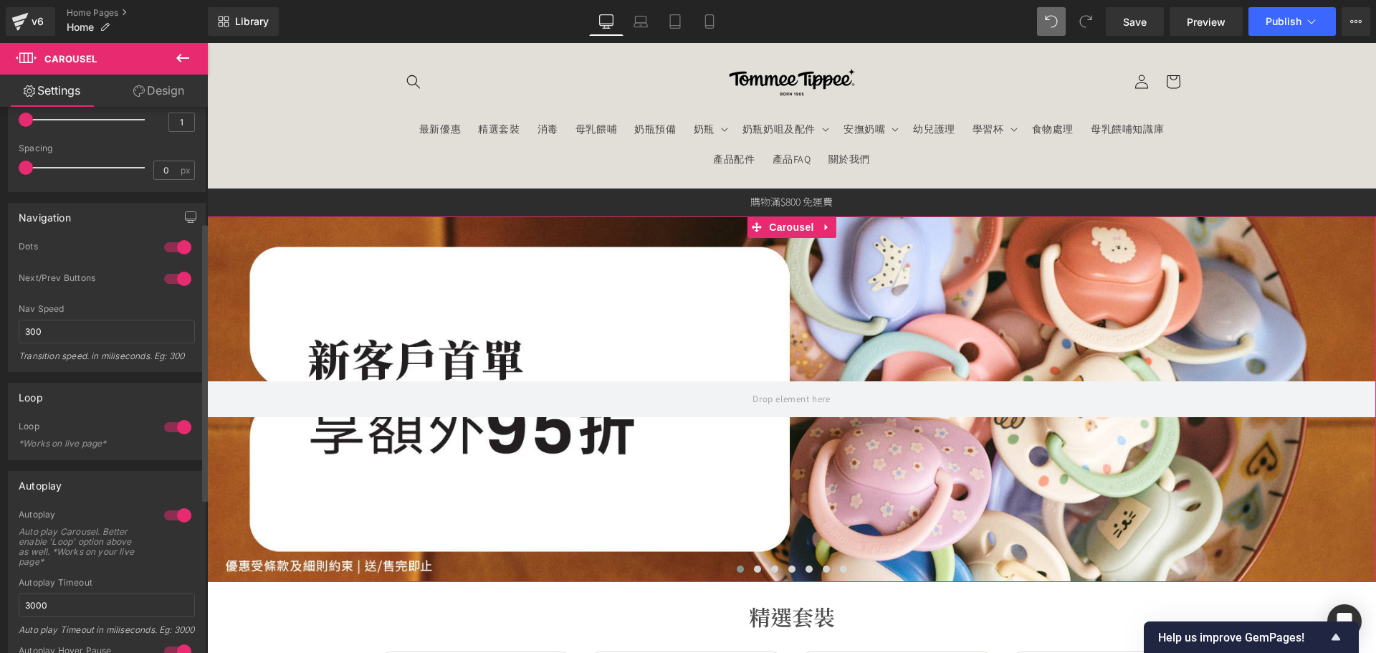
scroll to position [287, 0]
click at [493, 461] on div at bounding box center [791, 398] width 1169 height 365
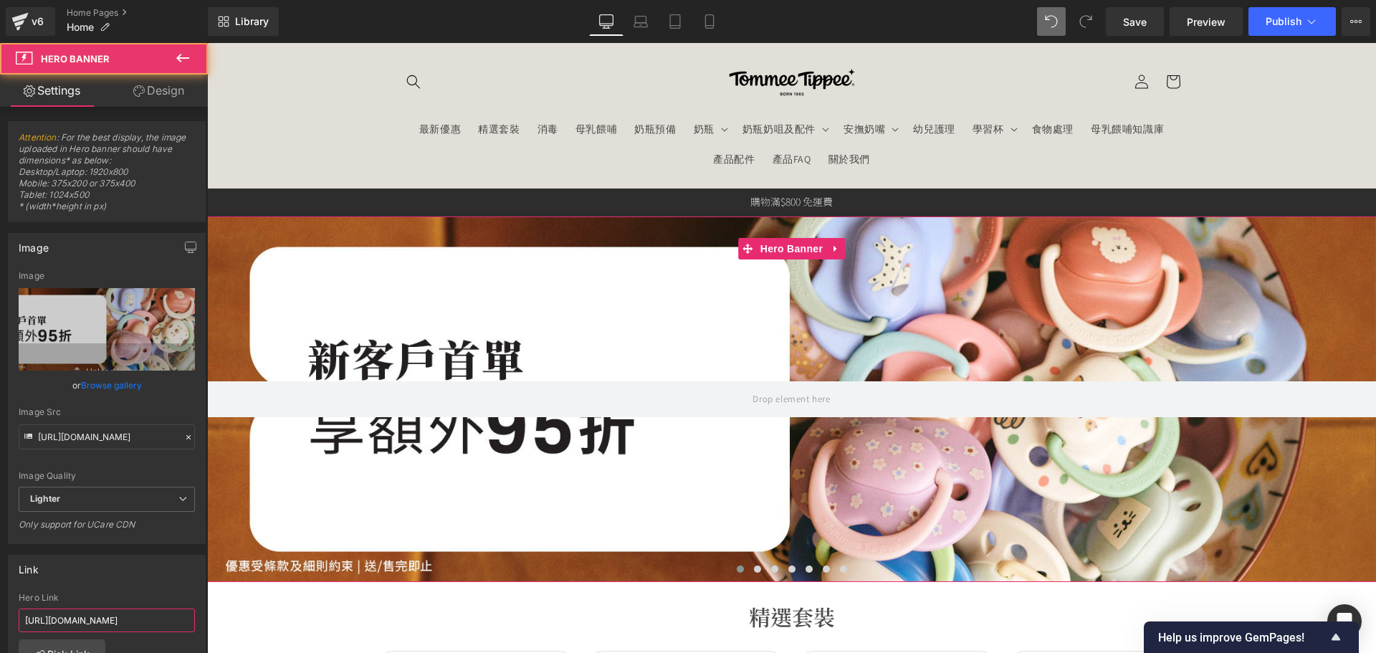
scroll to position [0, 62]
drag, startPoint x: 332, startPoint y: 660, endPoint x: 260, endPoint y: 617, distance: 83.6
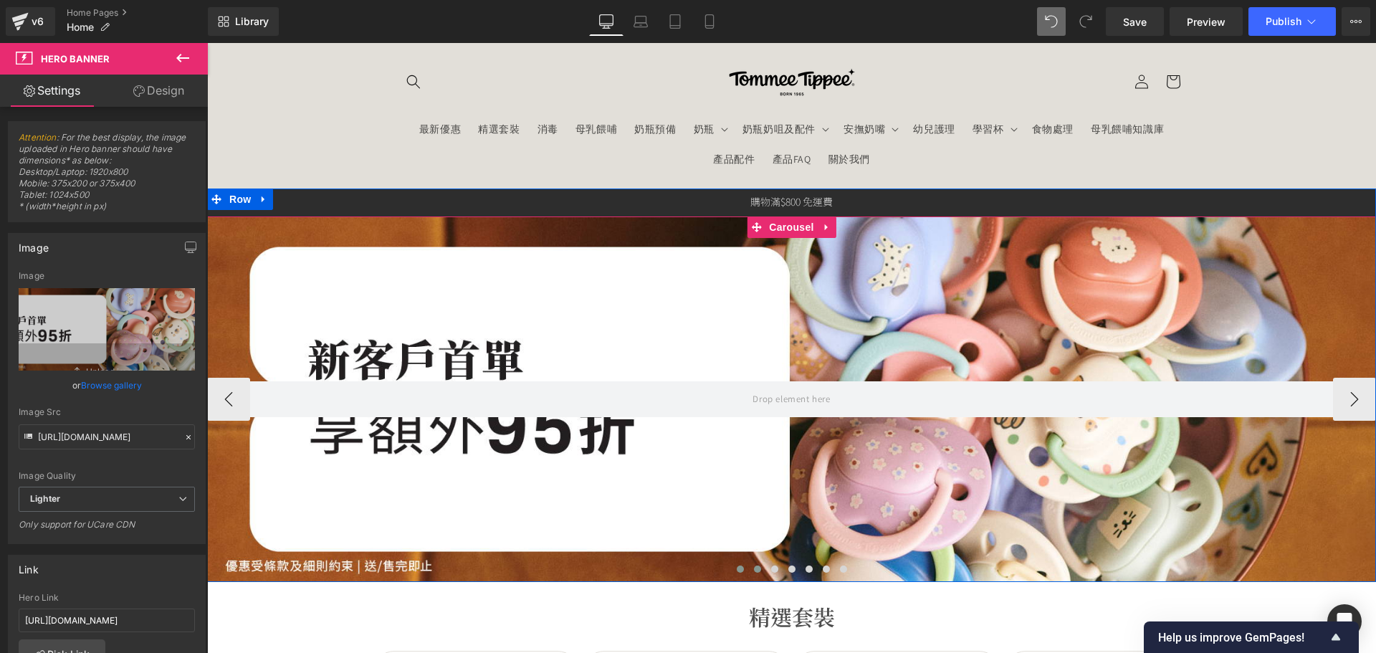
click at [754, 570] on span at bounding box center [757, 568] width 7 height 7
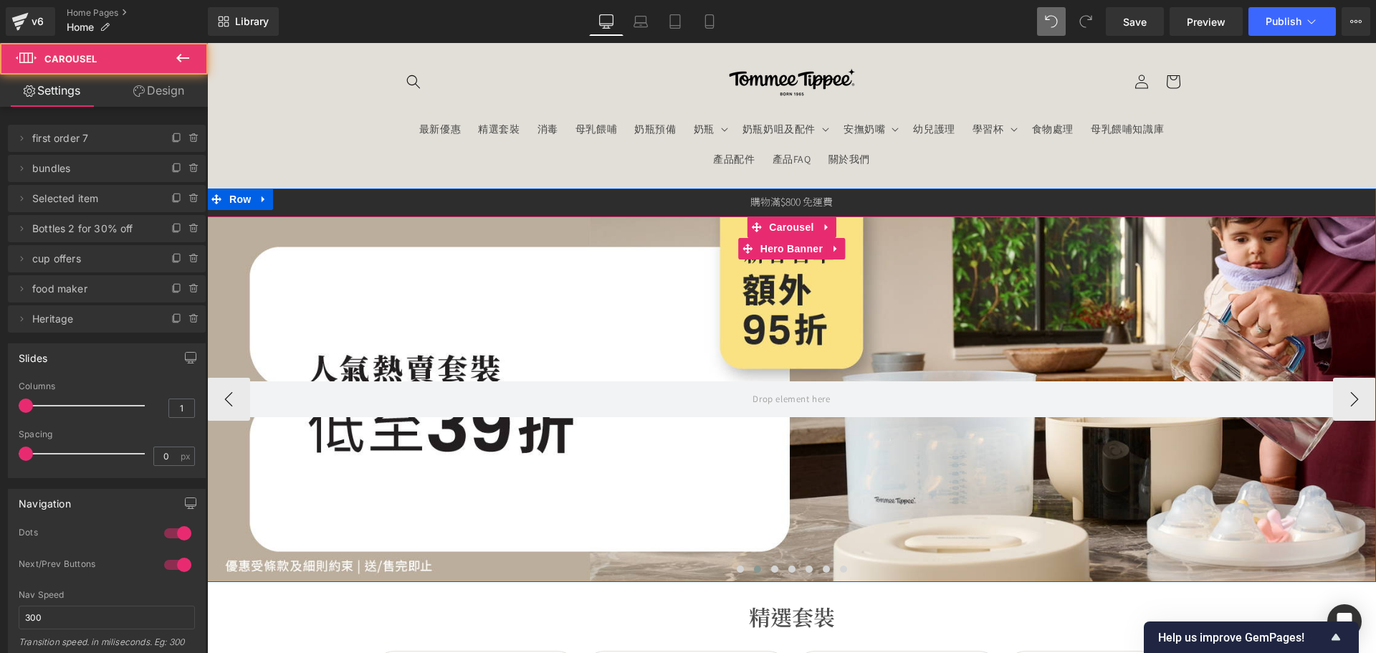
click at [454, 522] on div at bounding box center [791, 398] width 1169 height 365
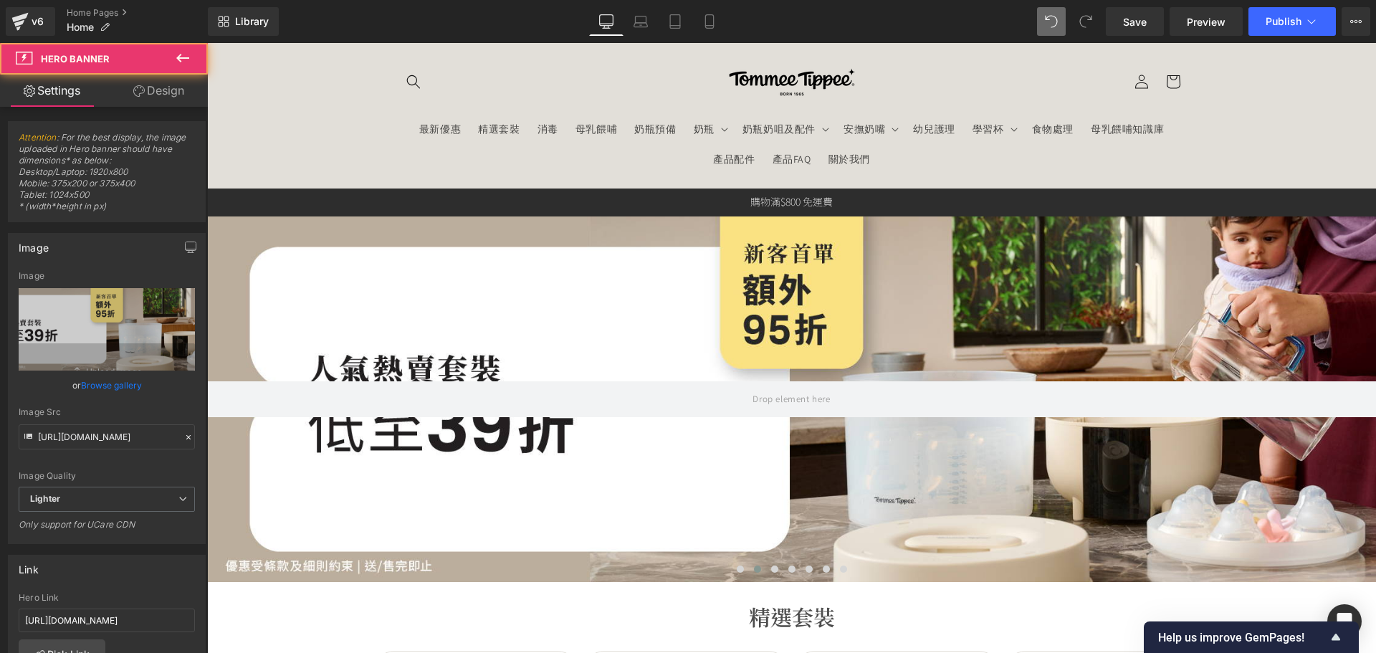
scroll to position [0, 97]
drag, startPoint x: 381, startPoint y: 656, endPoint x: 254, endPoint y: 613, distance: 133.9
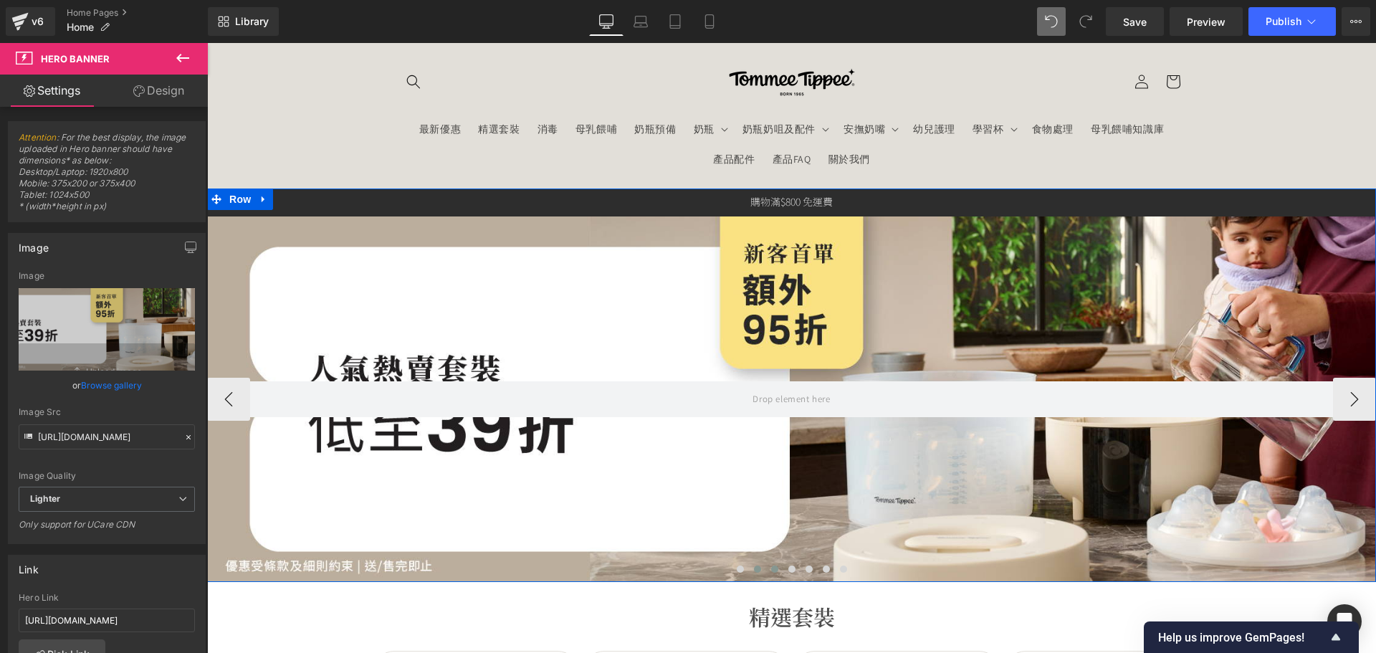
click at [772, 569] on span at bounding box center [774, 568] width 7 height 7
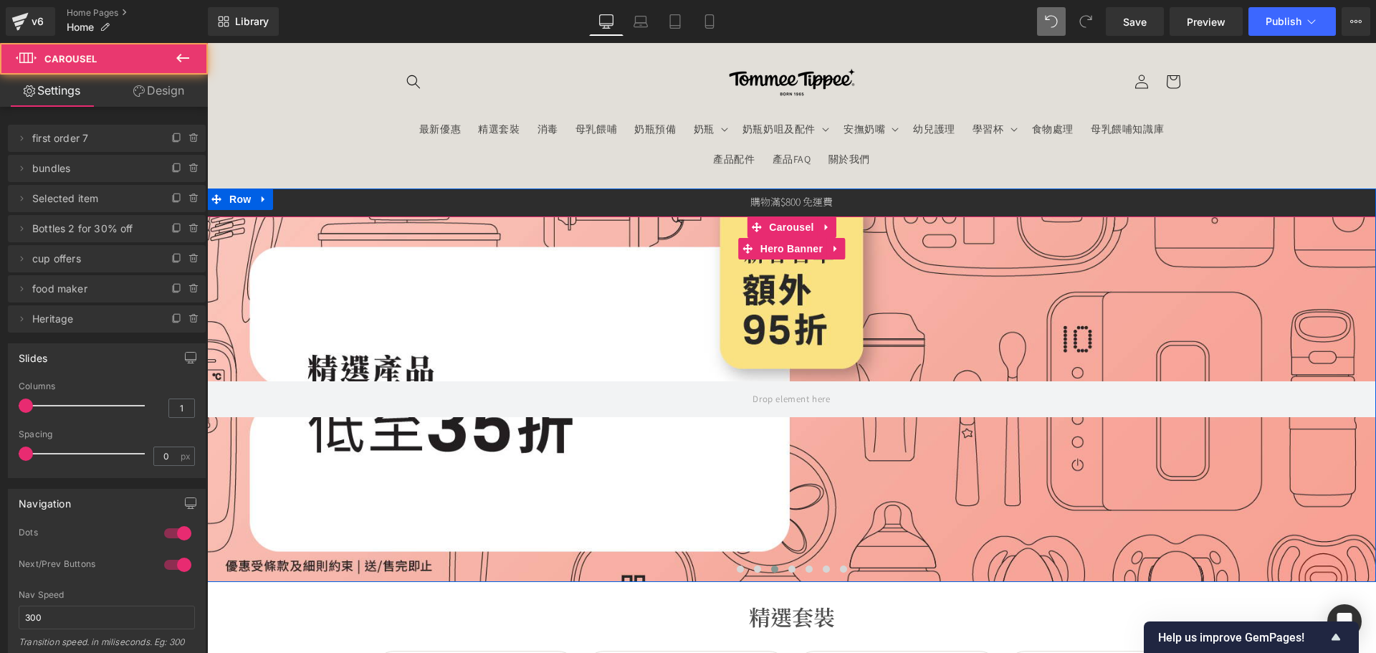
click at [646, 496] on div at bounding box center [791, 398] width 1169 height 365
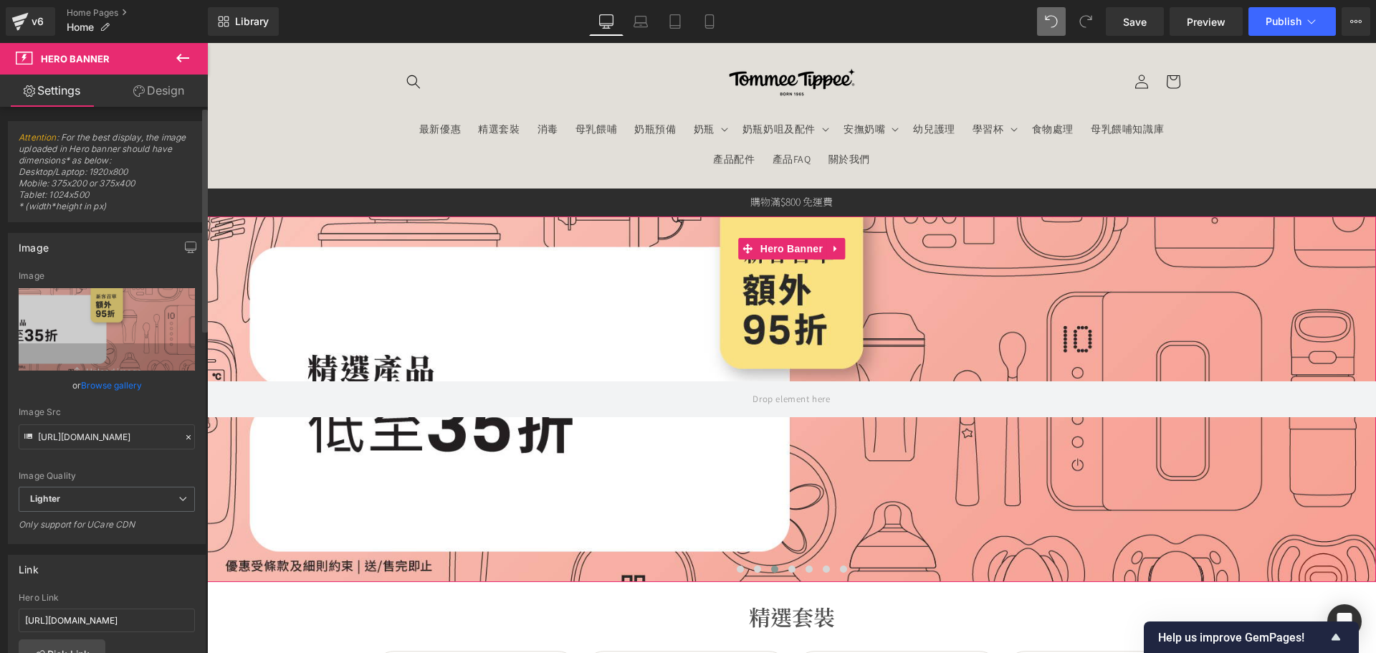
click at [118, 376] on link "Browse gallery" at bounding box center [111, 385] width 61 height 25
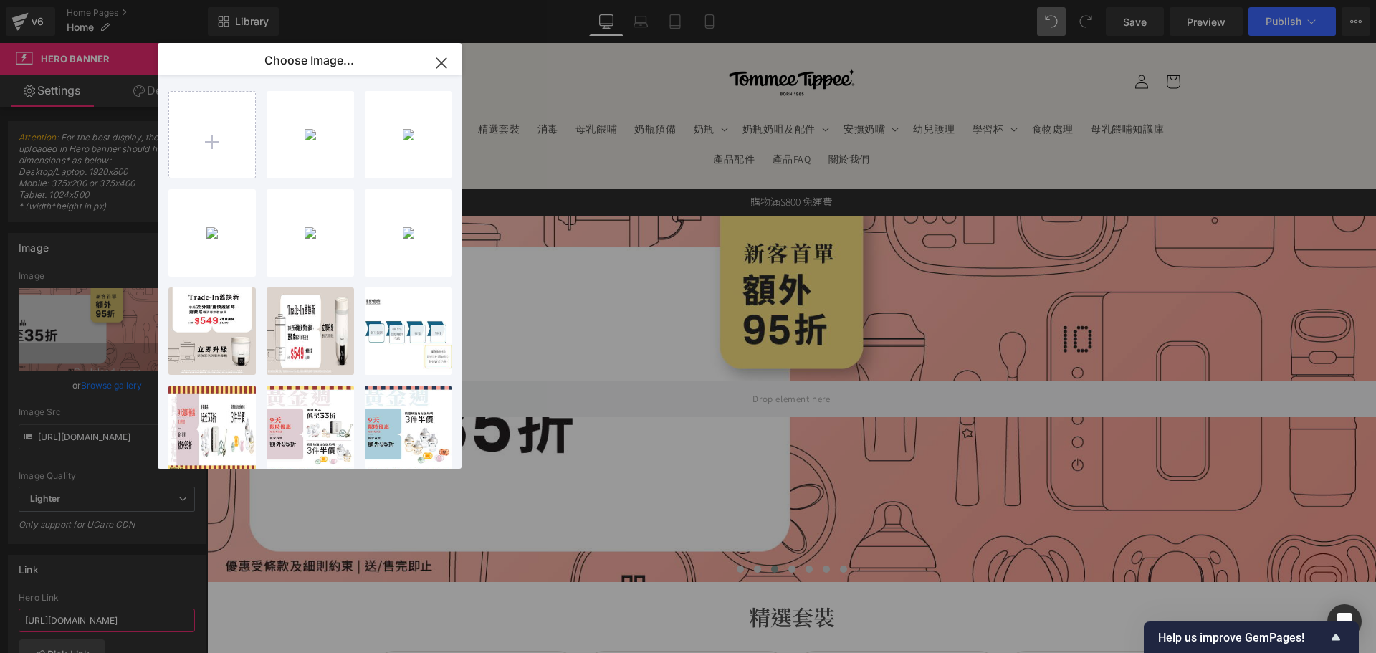
click at [109, 0] on div "Carousel You are previewing how the will restyle your page. You can not edit El…" at bounding box center [688, 0] width 1376 height 0
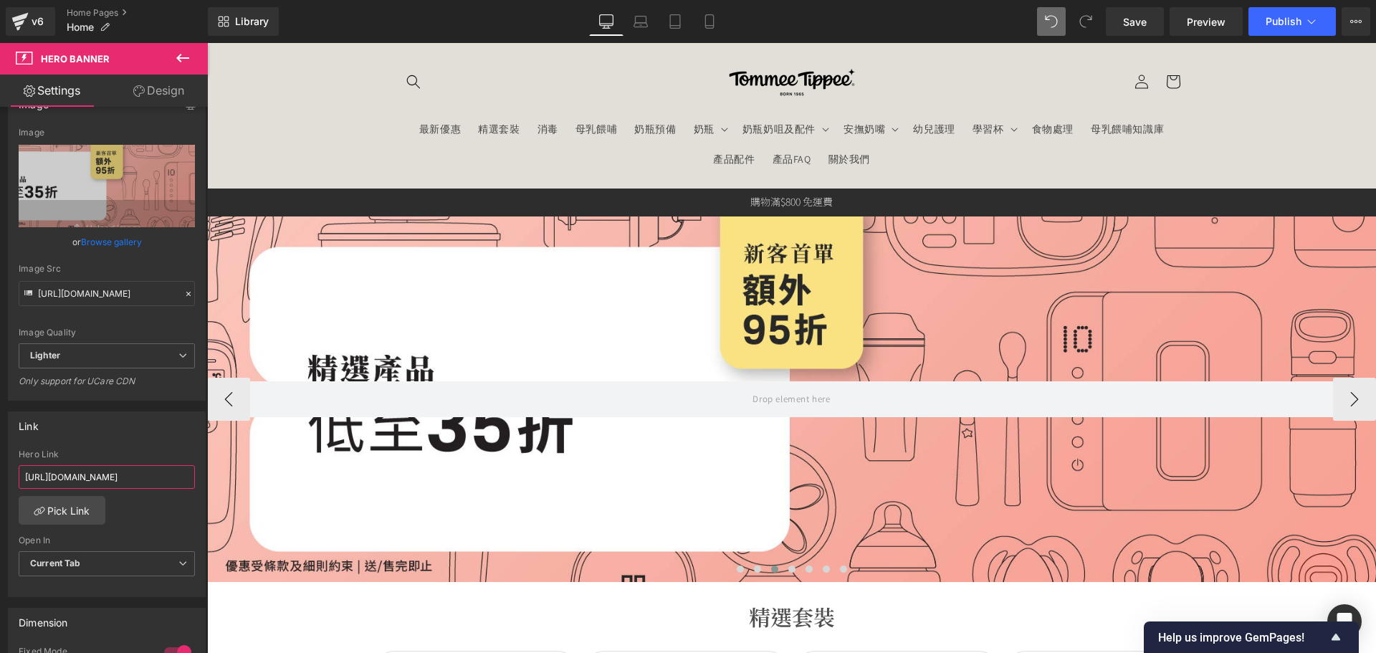
scroll to position [0, 94]
drag, startPoint x: 334, startPoint y: 515, endPoint x: 301, endPoint y: 474, distance: 53.0
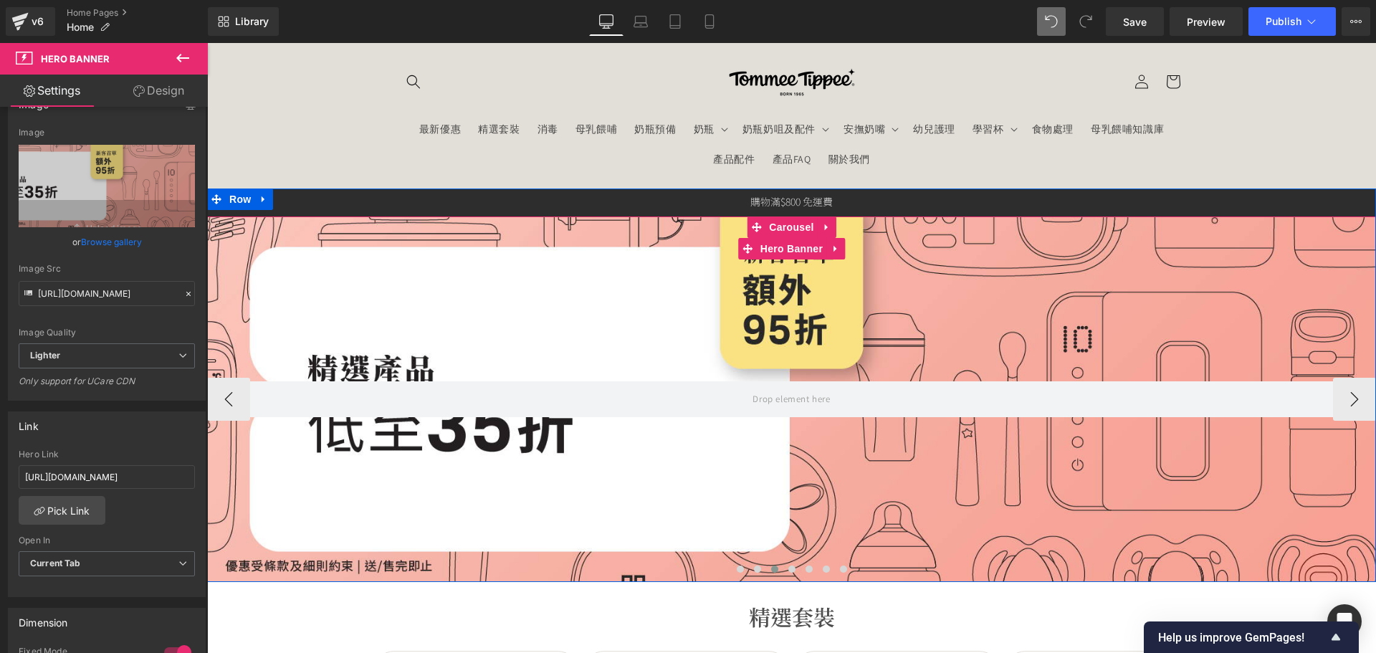
click at [901, 567] on div at bounding box center [791, 572] width 1169 height 21
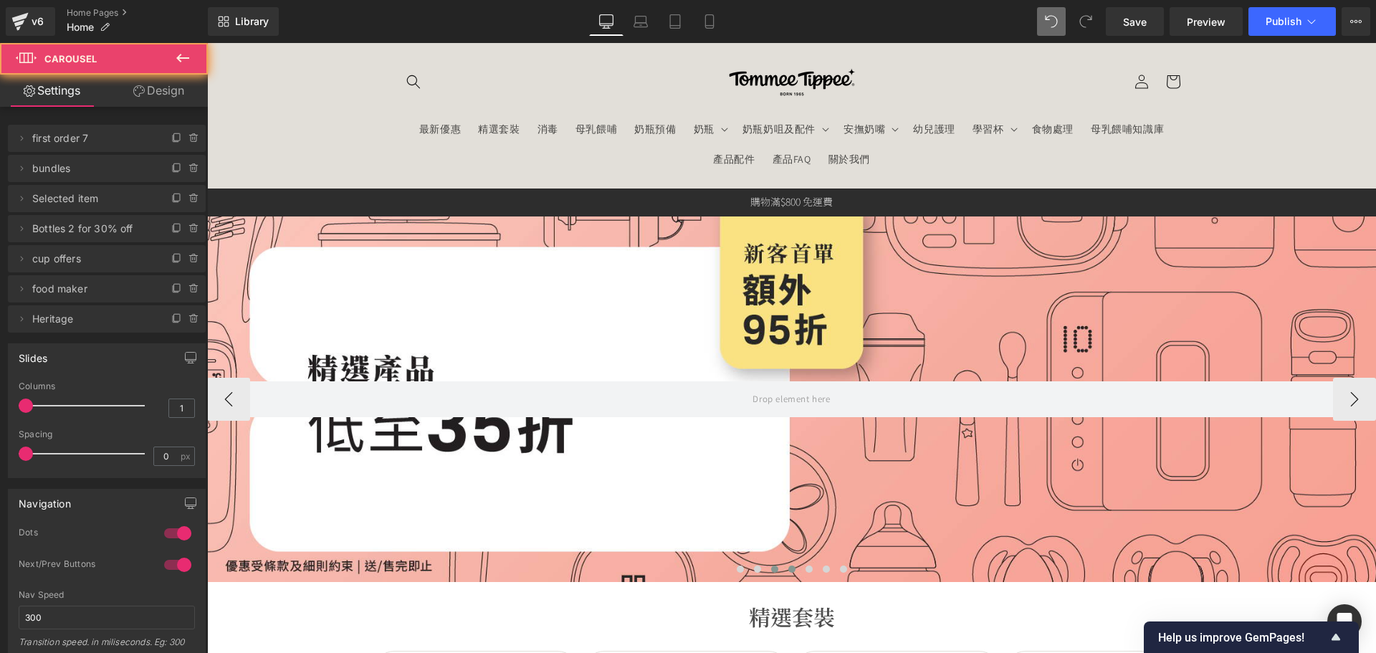
click at [793, 573] on button at bounding box center [791, 569] width 17 height 14
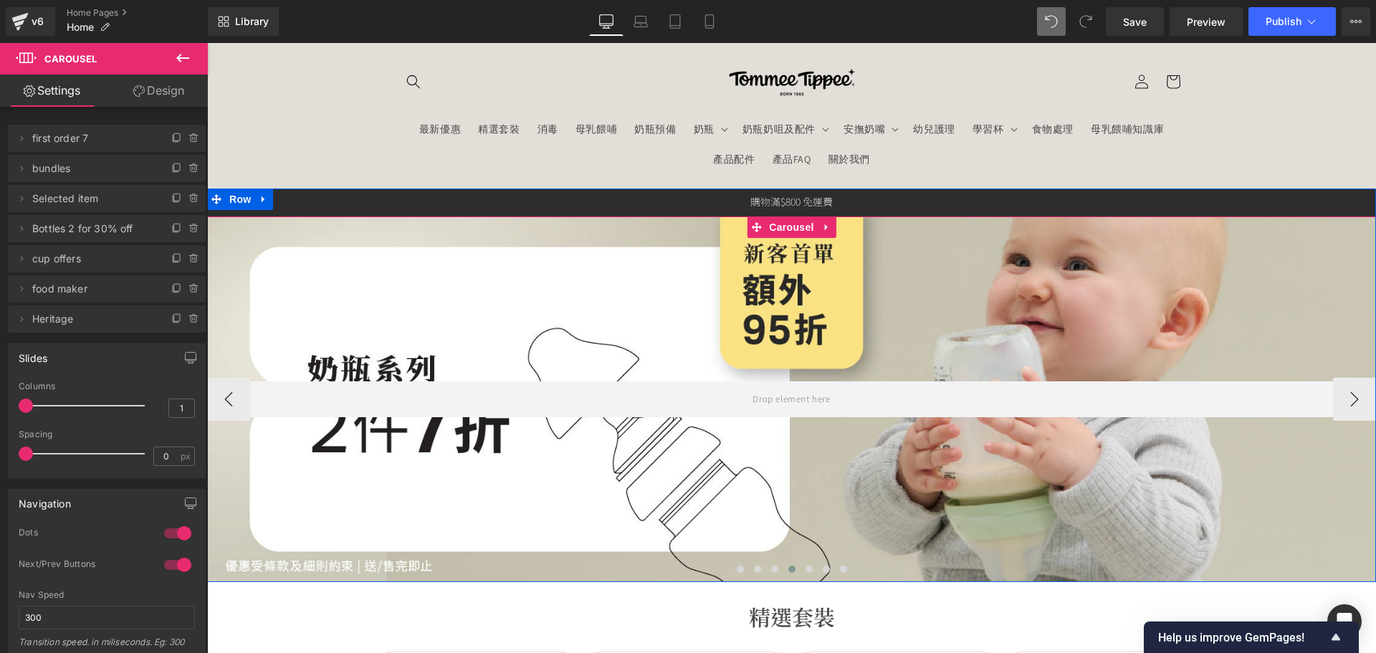
click at [618, 520] on div at bounding box center [791, 398] width 1169 height 365
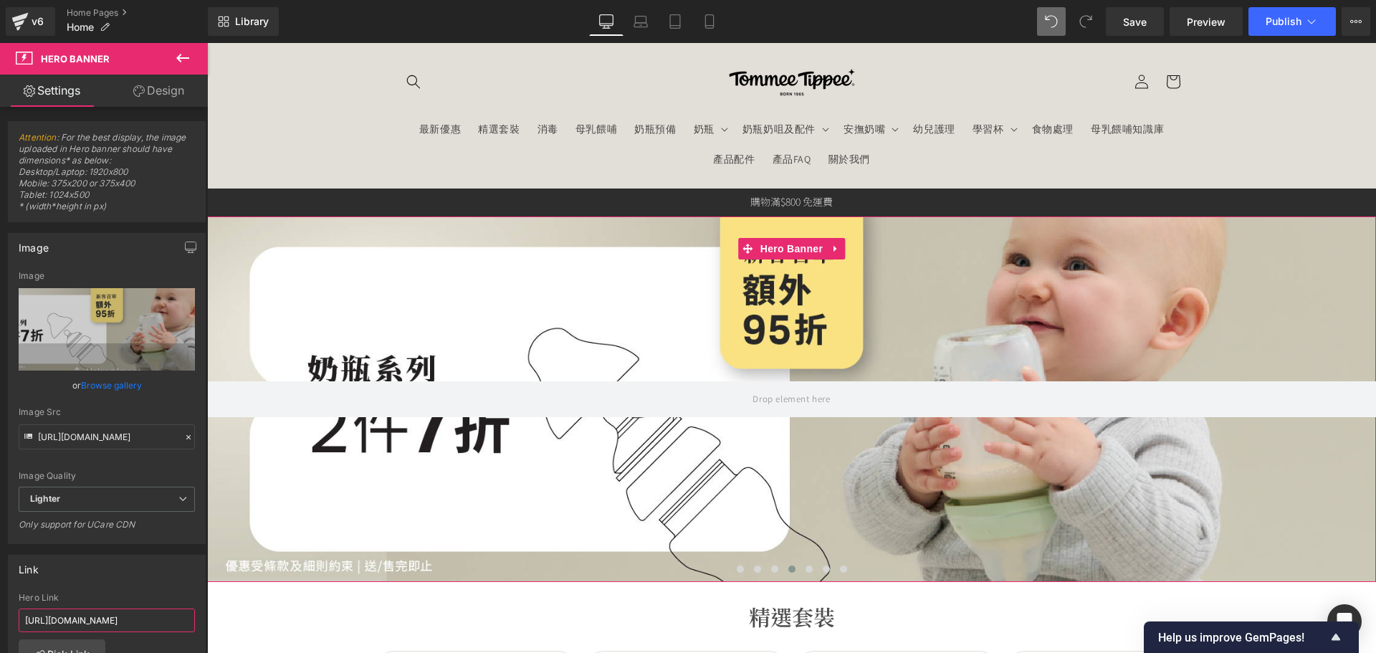
scroll to position [0, 81]
drag, startPoint x: 328, startPoint y: 669, endPoint x: 274, endPoint y: 618, distance: 74.5
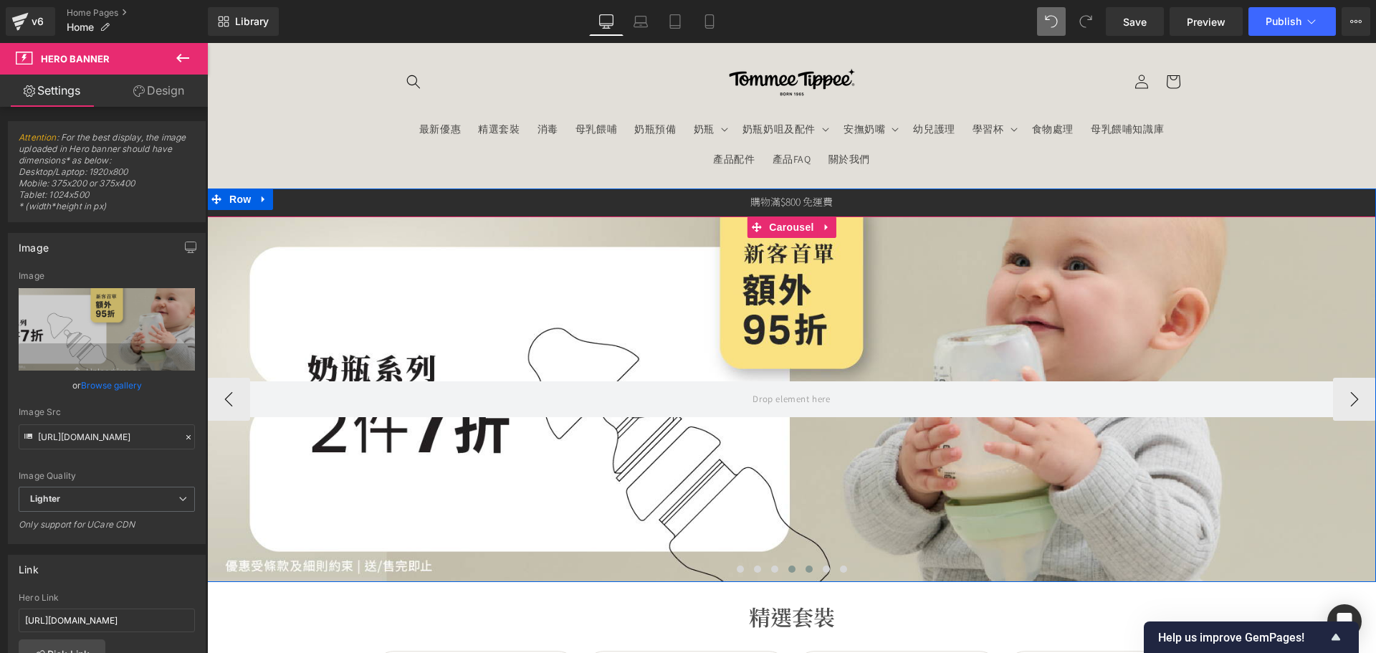
click at [805, 568] on span at bounding box center [808, 568] width 7 height 7
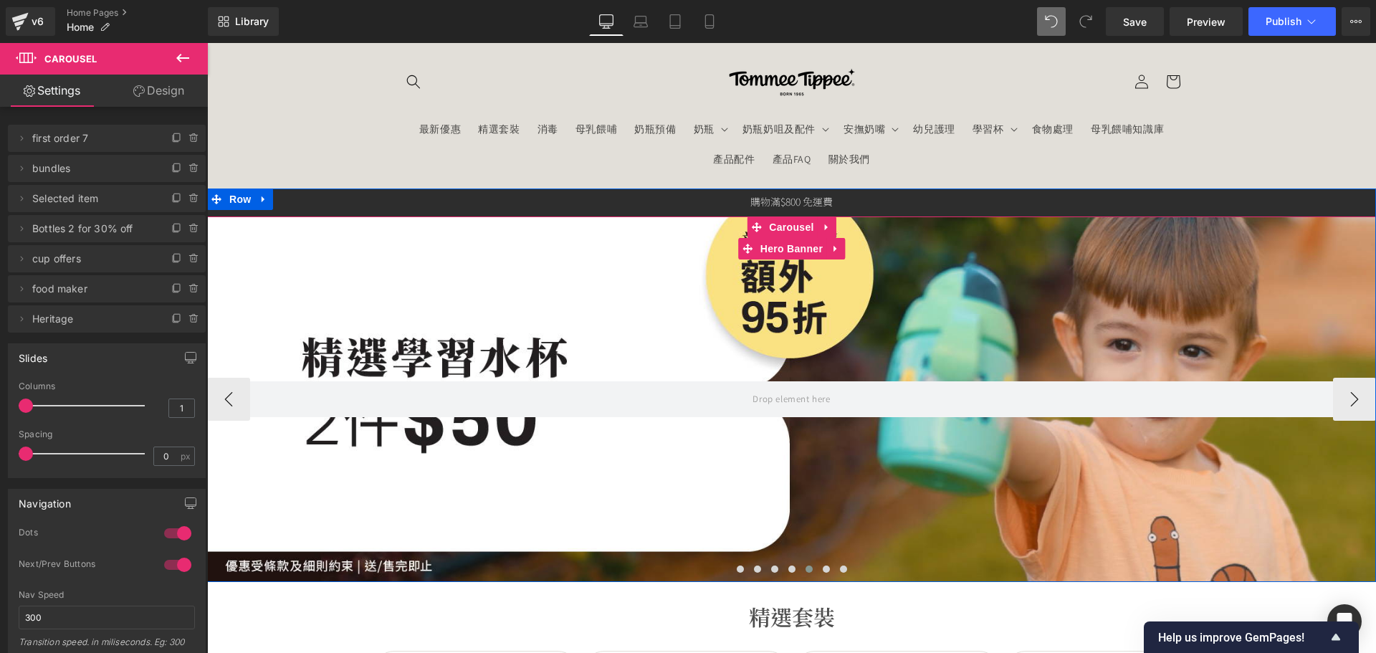
drag, startPoint x: 621, startPoint y: 513, endPoint x: 552, endPoint y: 507, distance: 69.1
click at [624, 513] on div at bounding box center [791, 398] width 1169 height 365
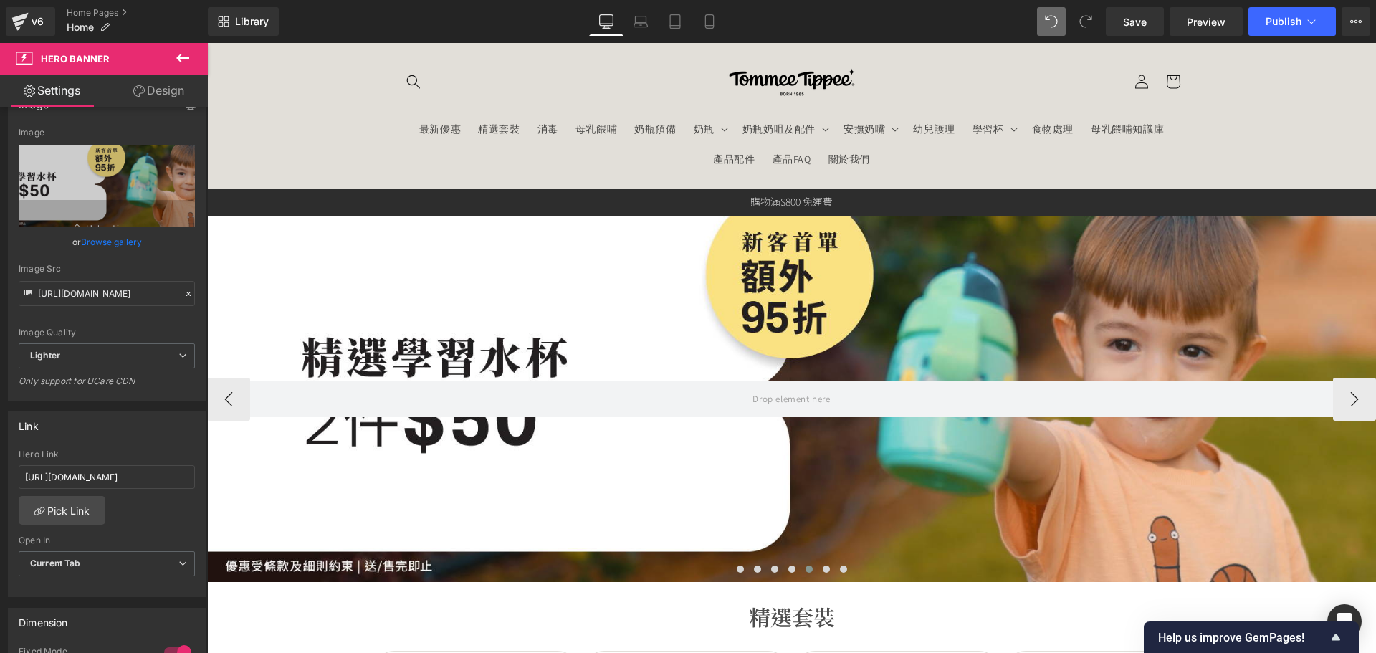
scroll to position [0, 77]
drag, startPoint x: 335, startPoint y: 509, endPoint x: 319, endPoint y: 469, distance: 42.7
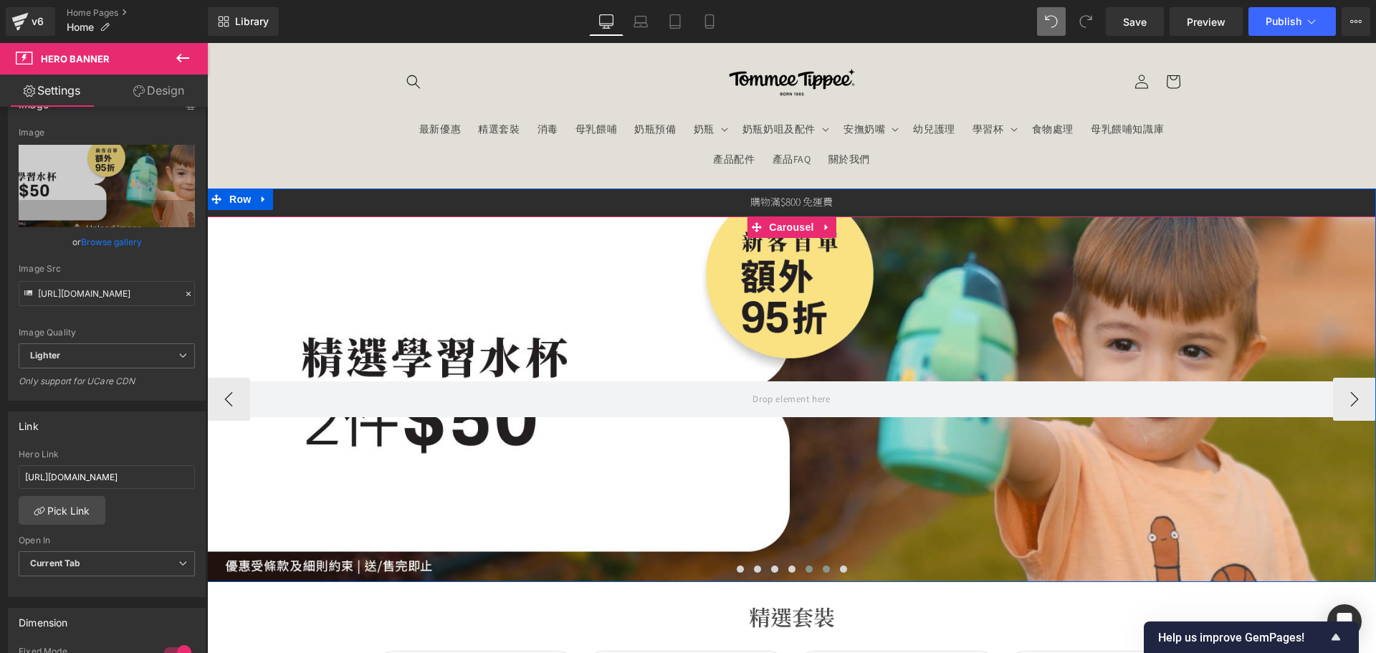
click at [823, 570] on span at bounding box center [826, 568] width 7 height 7
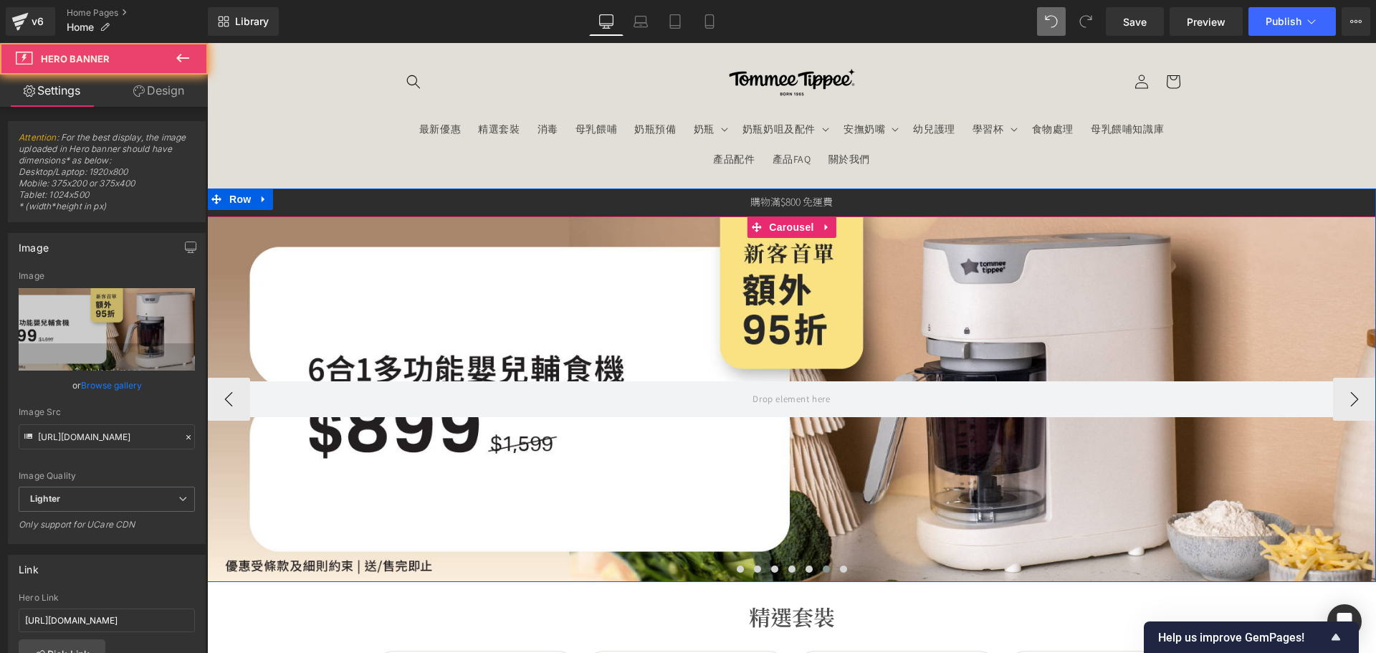
click at [621, 529] on div at bounding box center [791, 398] width 1169 height 365
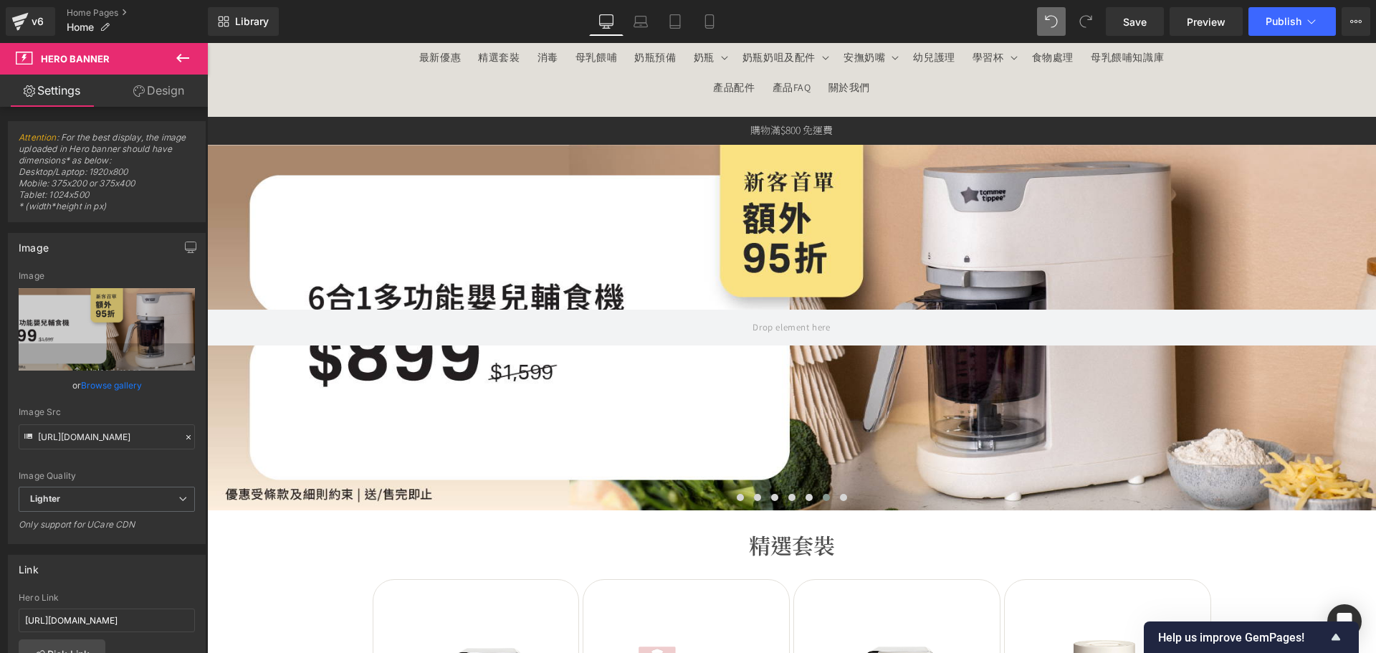
scroll to position [0, 186]
drag, startPoint x: 345, startPoint y: 661, endPoint x: 337, endPoint y: 613, distance: 48.7
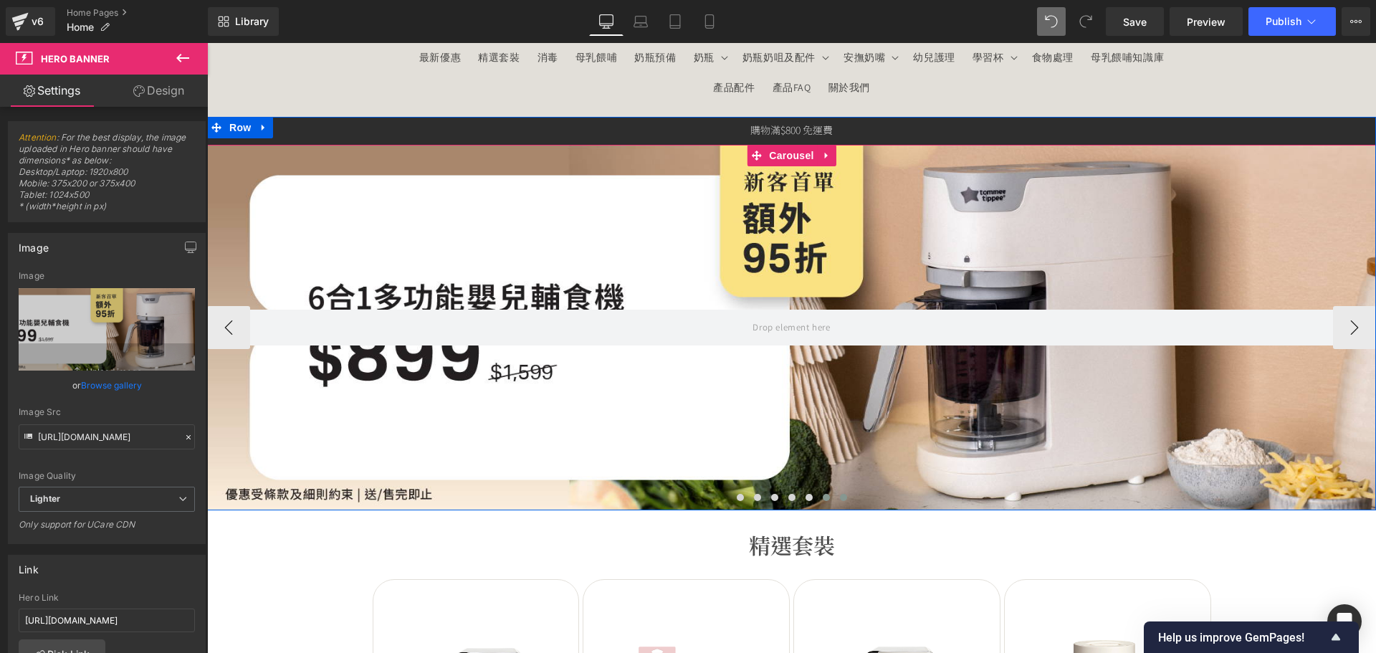
click at [835, 499] on button at bounding box center [843, 497] width 17 height 14
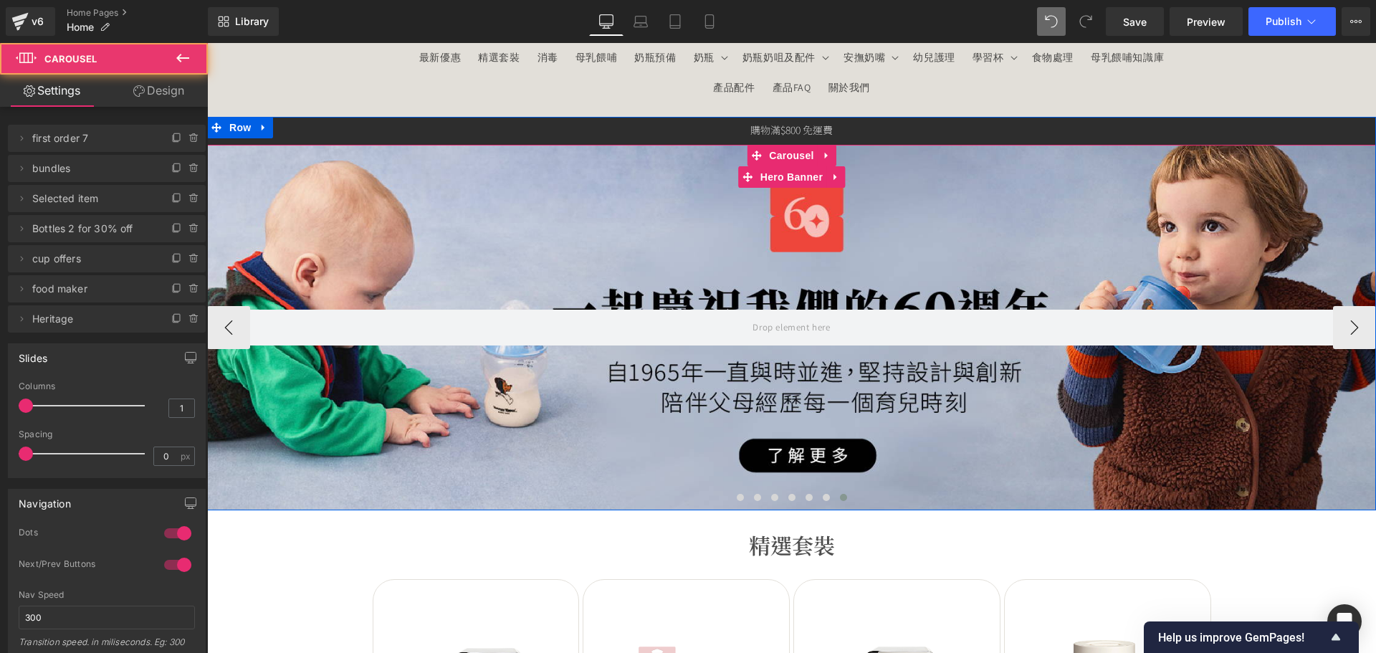
scroll to position [0, 0]
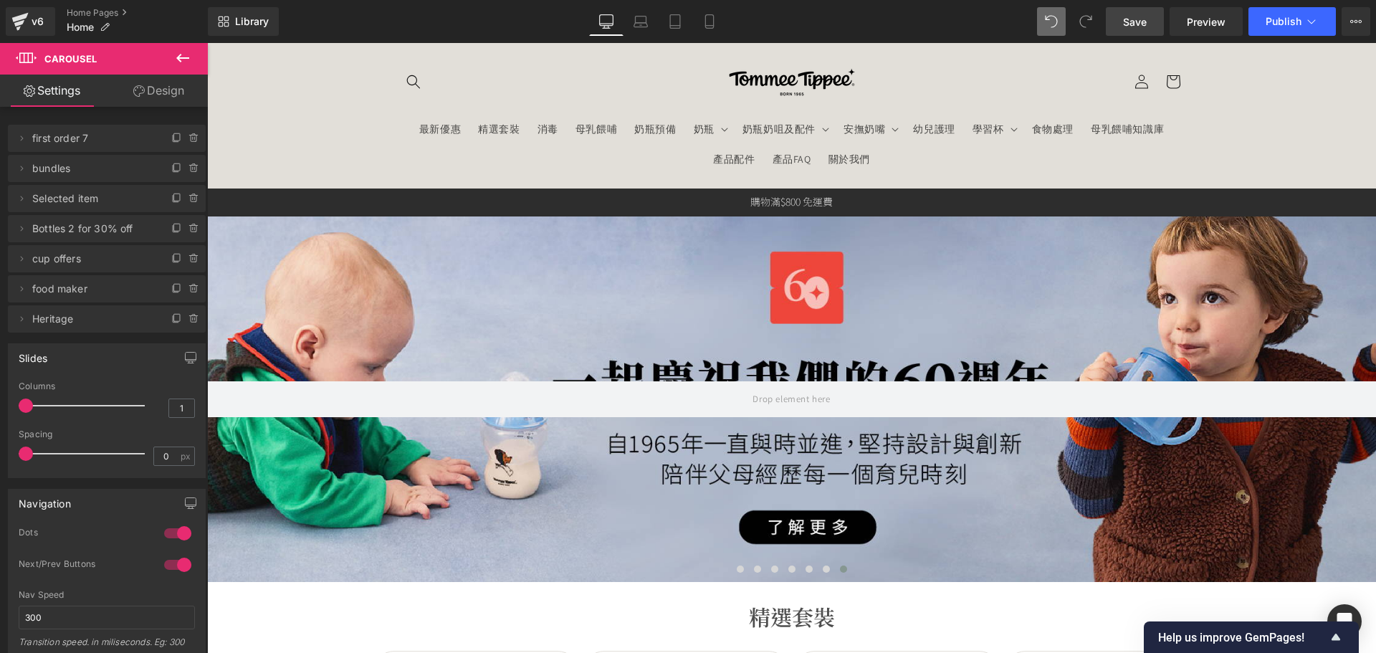
click at [1126, 24] on span "Save" at bounding box center [1135, 21] width 24 height 15
click at [684, 29] on link "Tablet" at bounding box center [675, 21] width 34 height 29
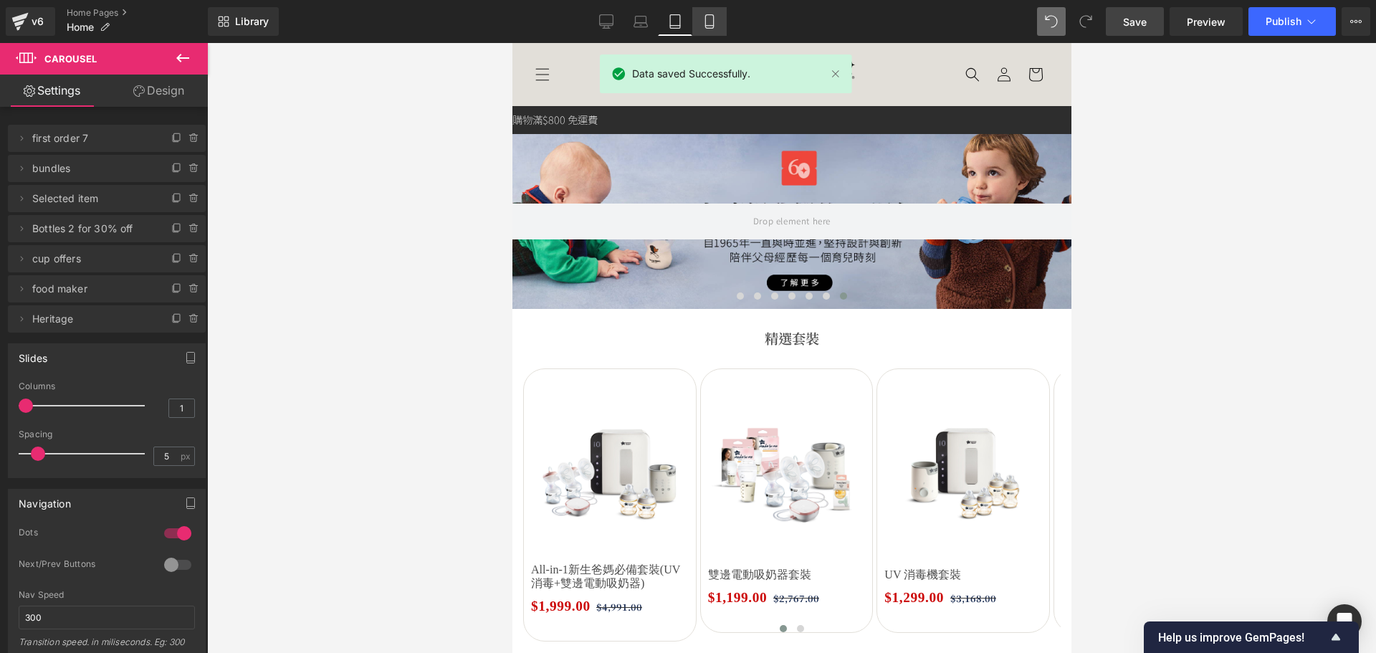
click at [712, 18] on icon at bounding box center [709, 21] width 14 height 14
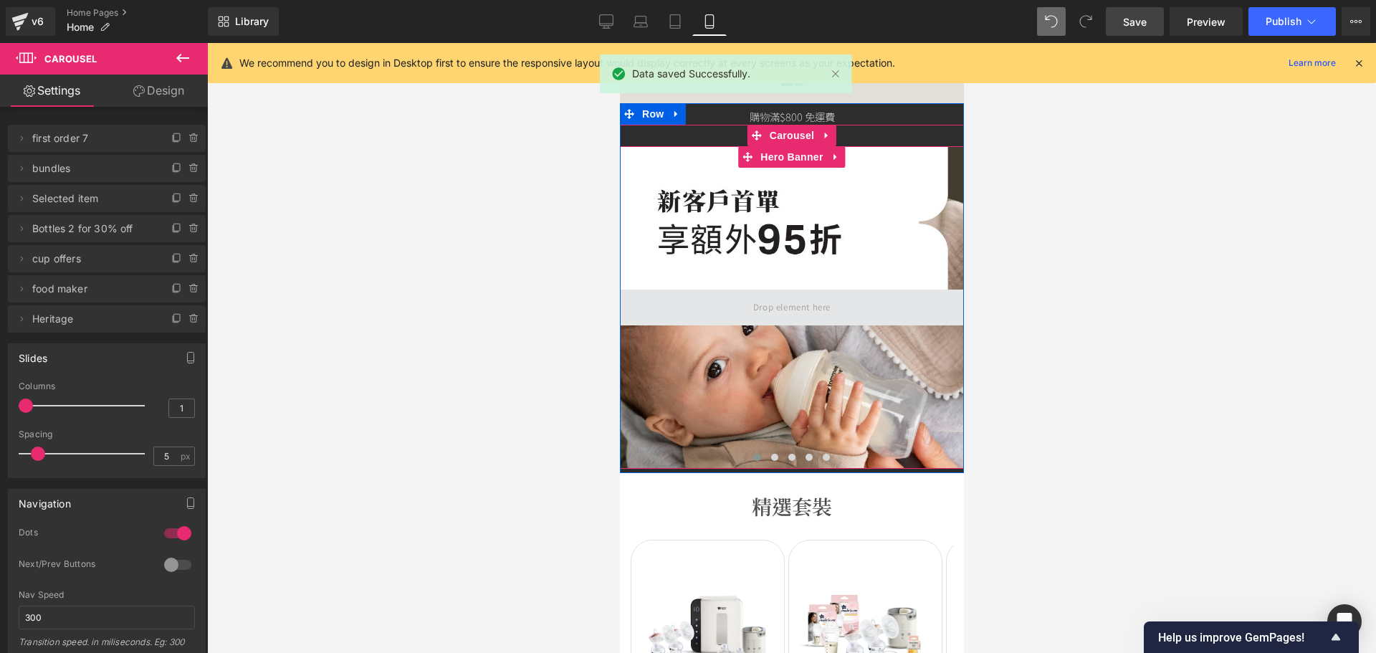
click at [747, 289] on span at bounding box center [791, 307] width 344 height 36
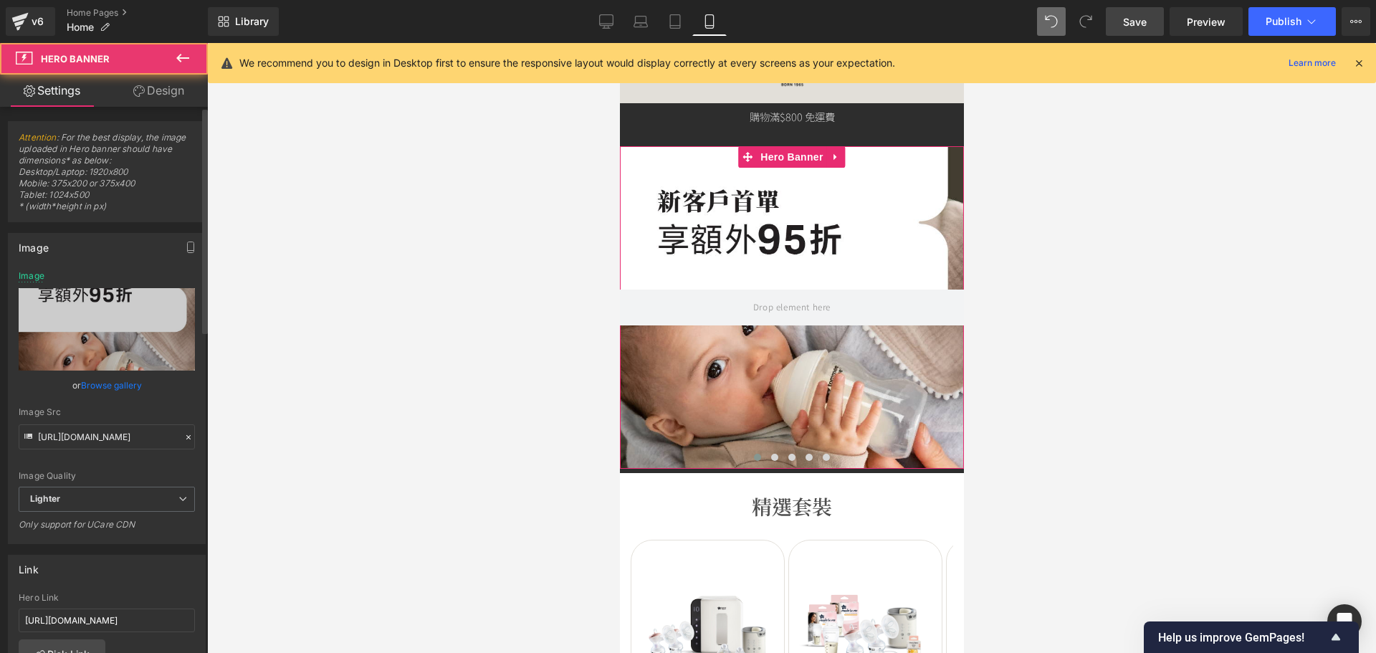
click at [105, 387] on link "Browse gallery" at bounding box center [111, 385] width 61 height 25
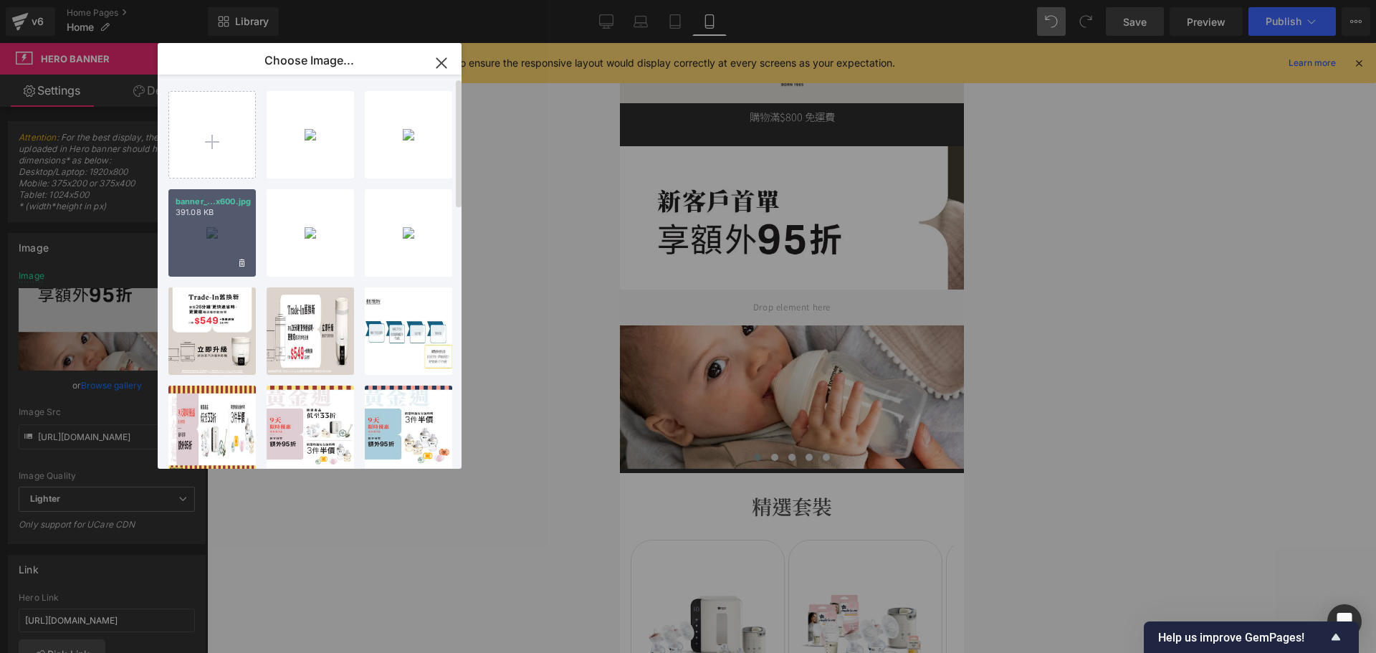
scroll to position [72, 0]
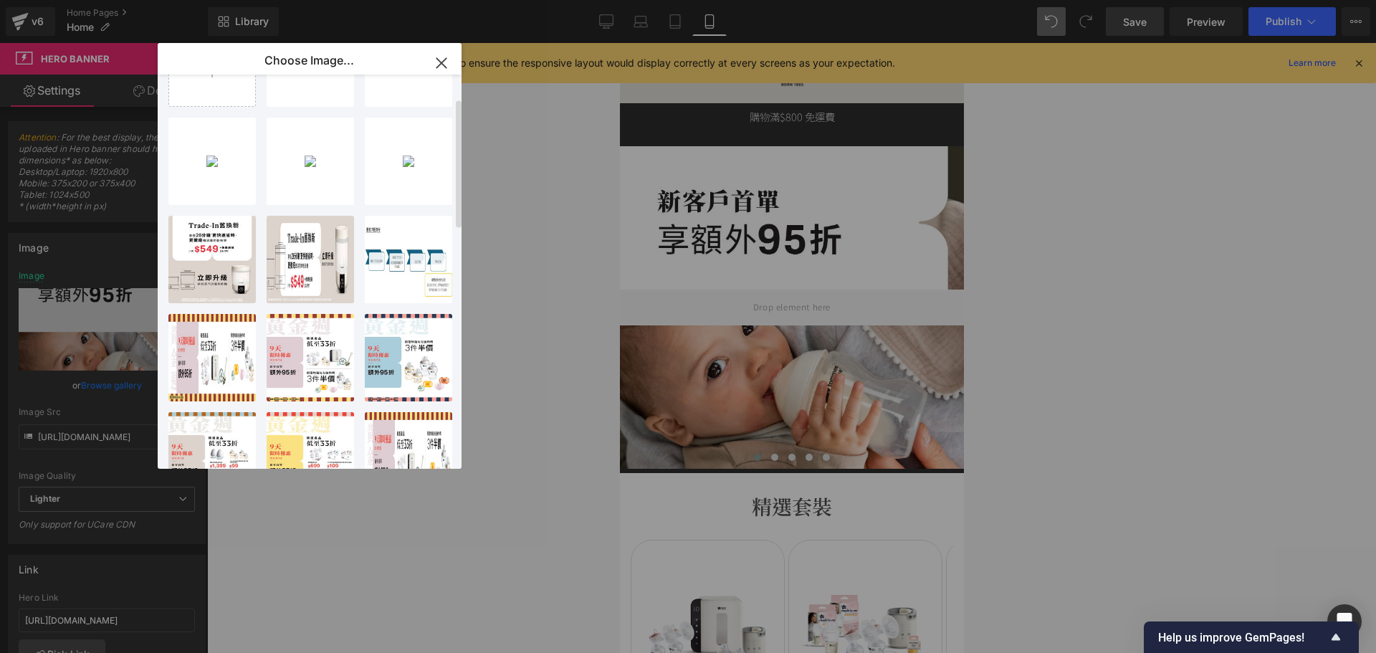
click at [226, 107] on div "banner_...x600.jpg 310.53 KB Delete image? Yes No banner_...x600.jpg 279.87 KB …" at bounding box center [317, 275] width 299 height 400
click at [226, 102] on input "file" at bounding box center [212, 63] width 86 height 86
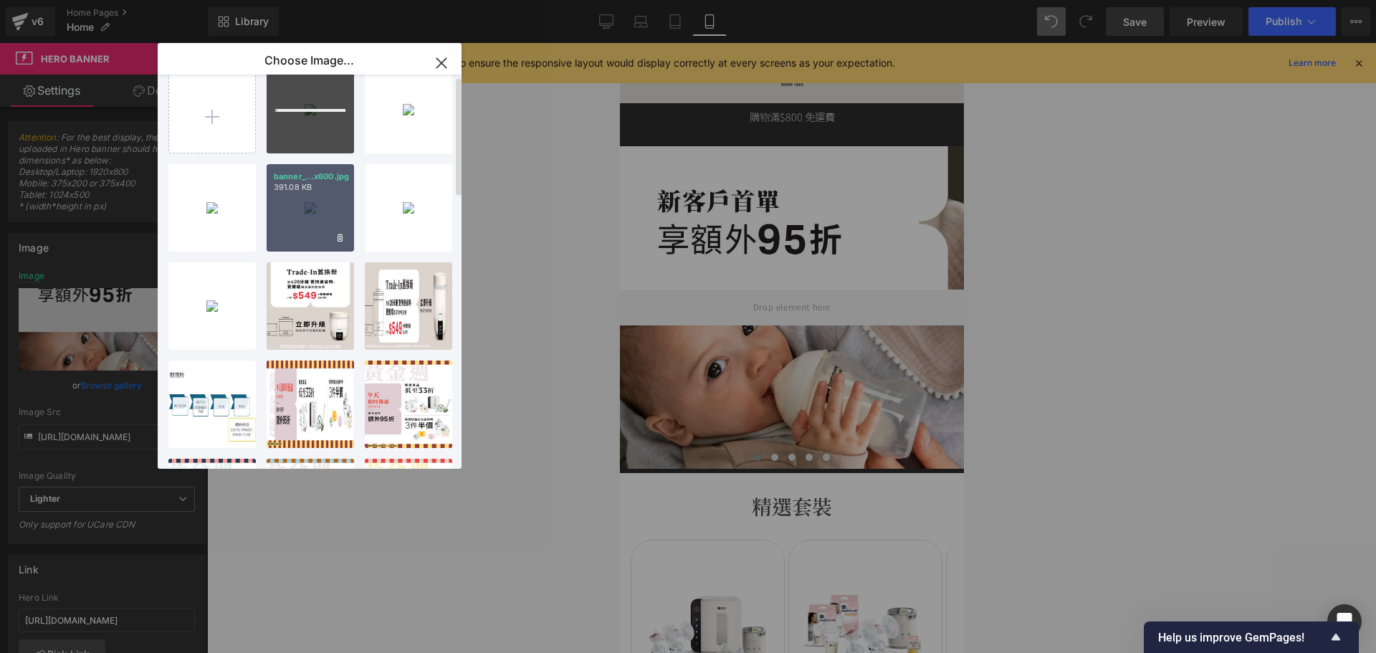
scroll to position [0, 0]
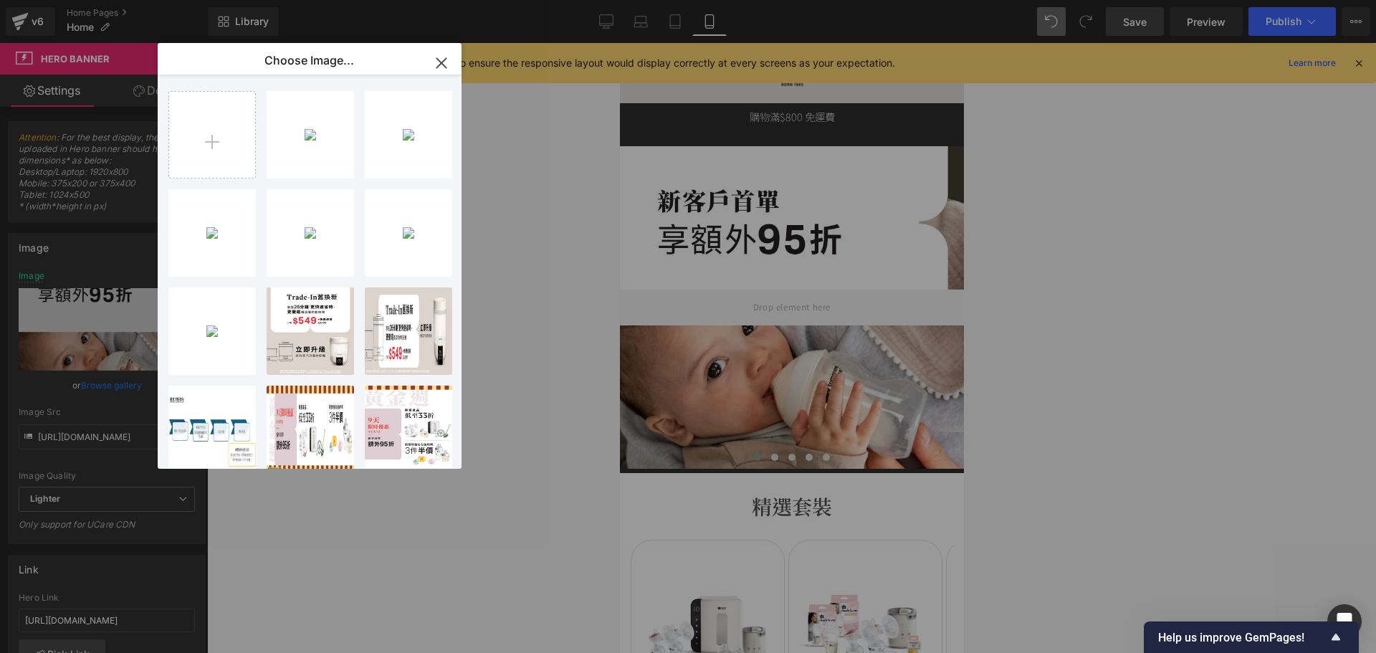
click at [0, 0] on div "banner_...x400.jpg 235.20 KB" at bounding box center [0, 0] width 0 height 0
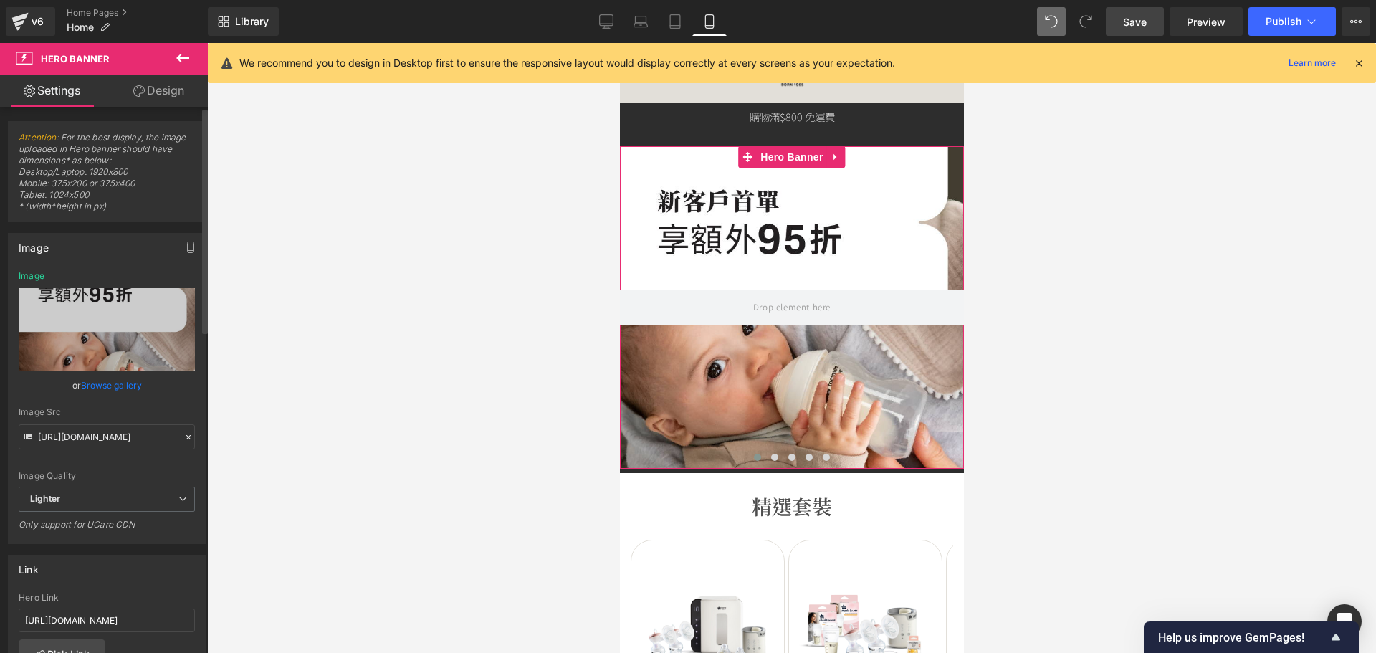
click at [116, 380] on link "Browse gallery" at bounding box center [111, 385] width 61 height 25
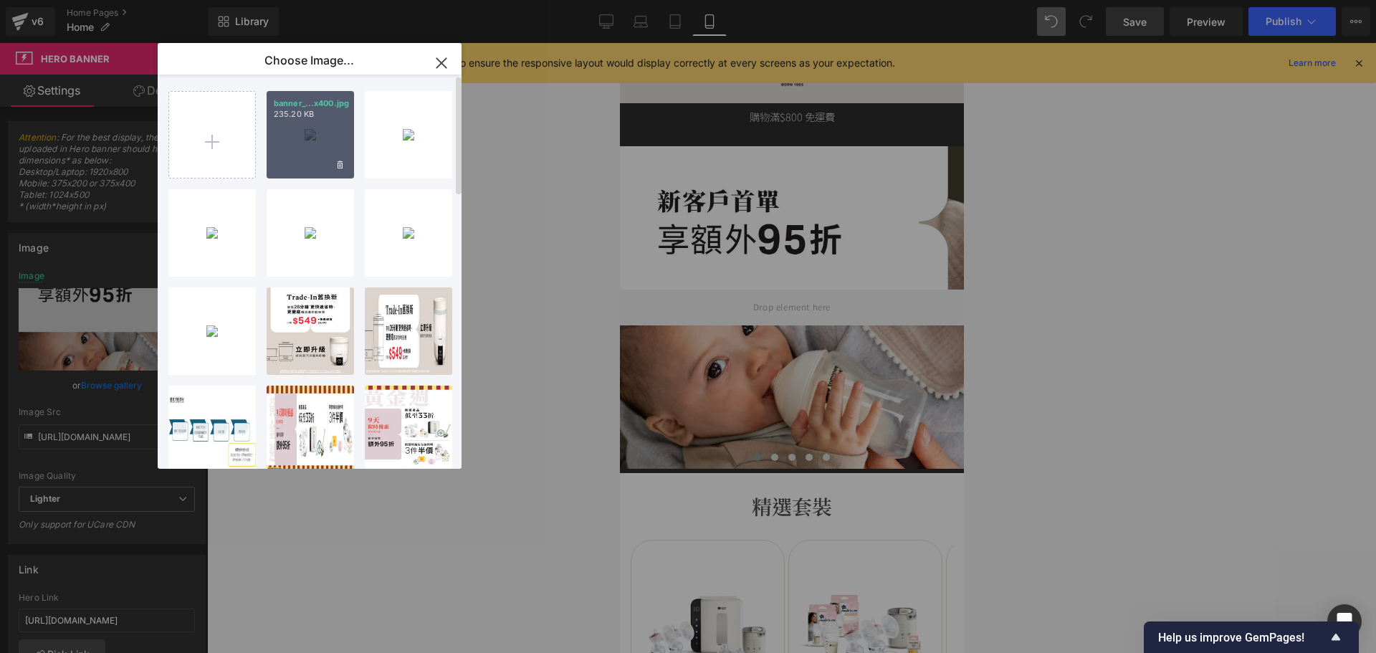
click at [280, 107] on p "banner_...x400.jpg" at bounding box center [310, 103] width 73 height 11
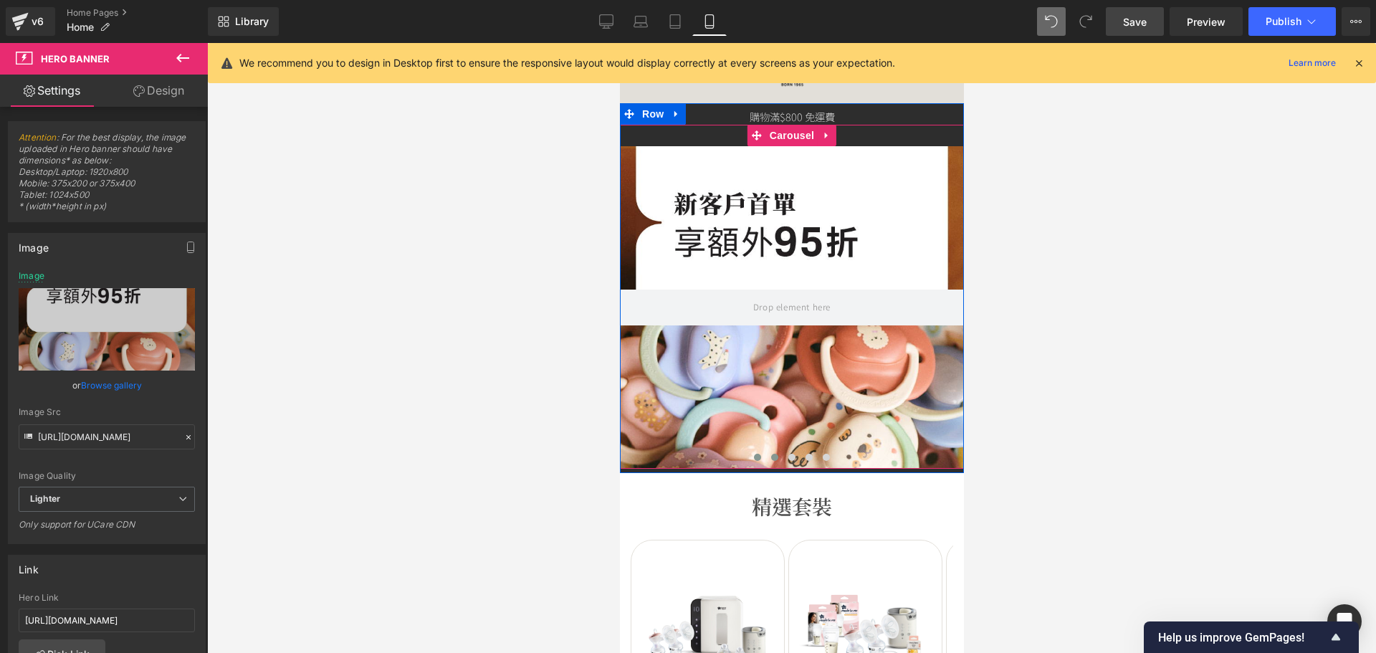
click at [770, 458] on span at bounding box center [773, 457] width 7 height 7
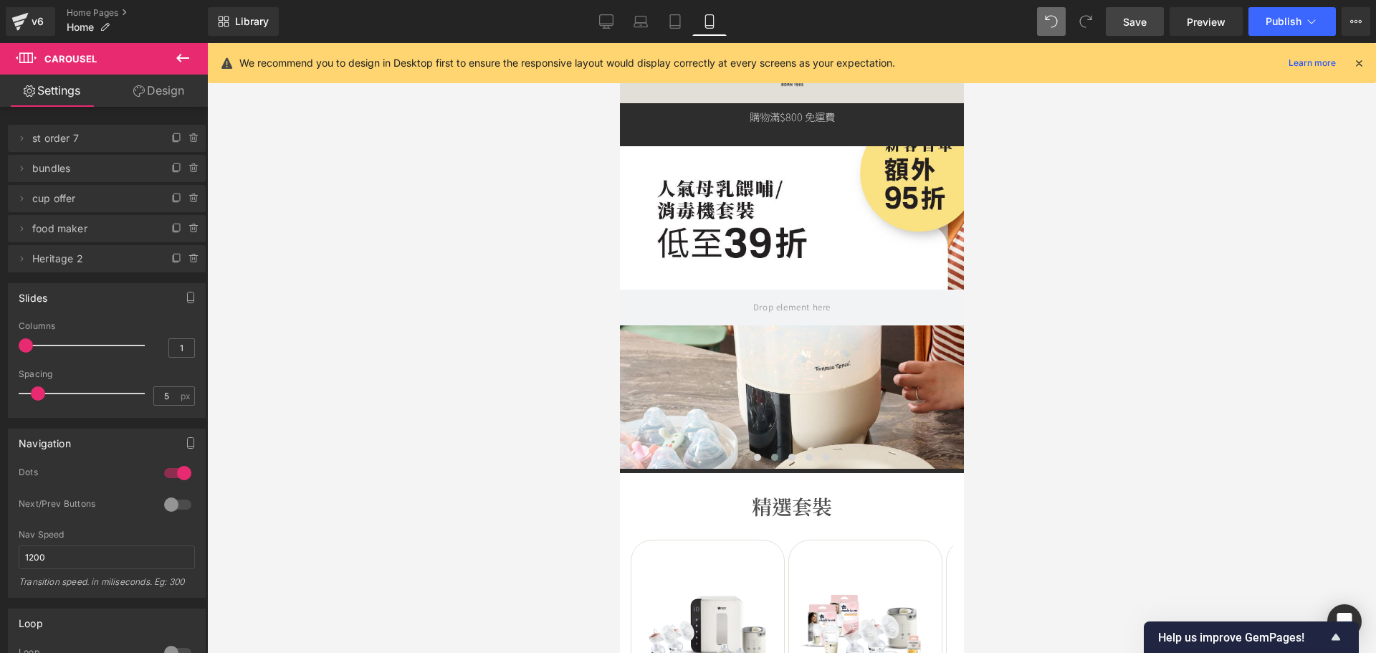
click at [714, 375] on div at bounding box center [791, 307] width 344 height 322
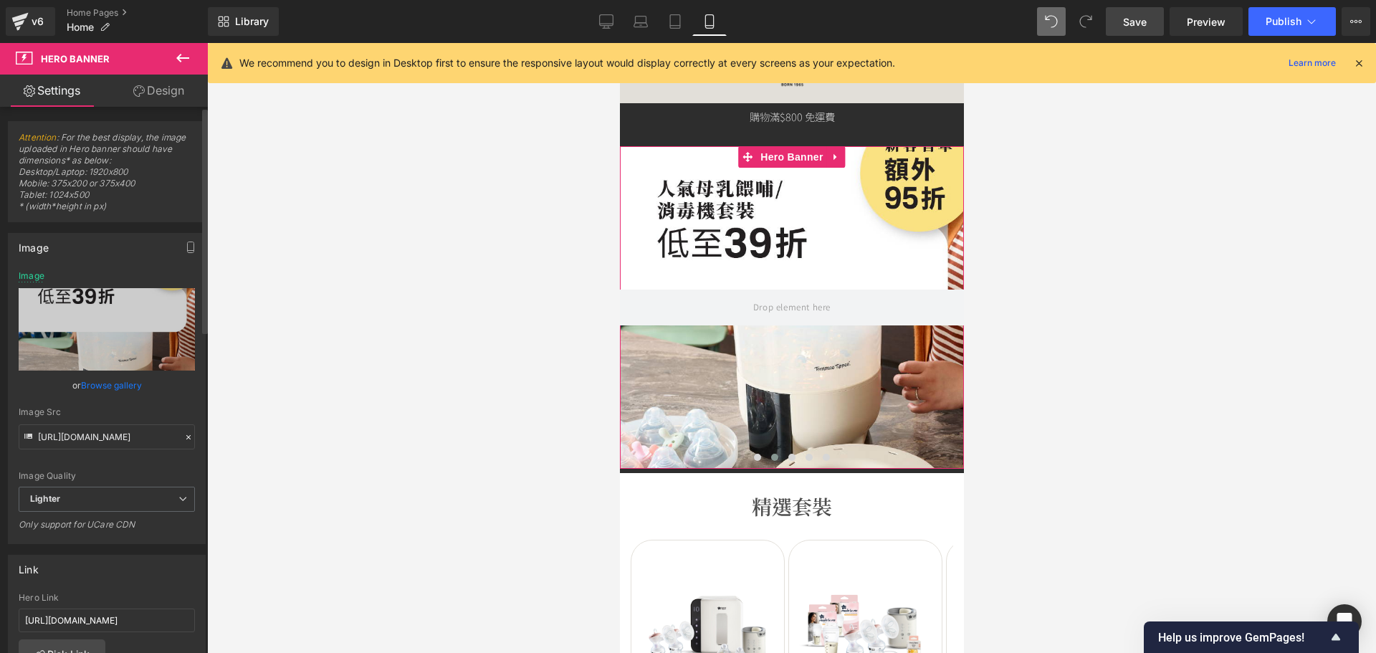
click at [98, 383] on link "Browse gallery" at bounding box center [111, 385] width 61 height 25
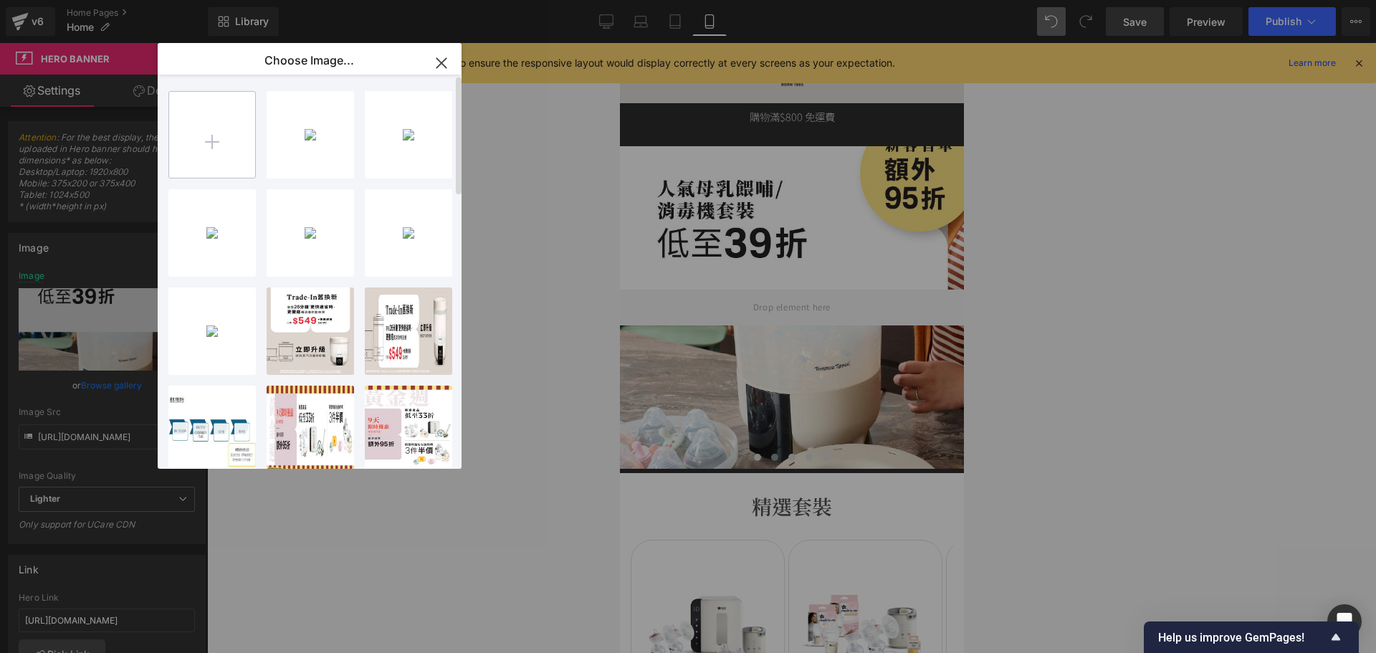
click at [226, 153] on input "file" at bounding box center [212, 135] width 86 height 86
type input "C:\fakepath\banner_instore_10OCT_p2_03_375x400.jpg"
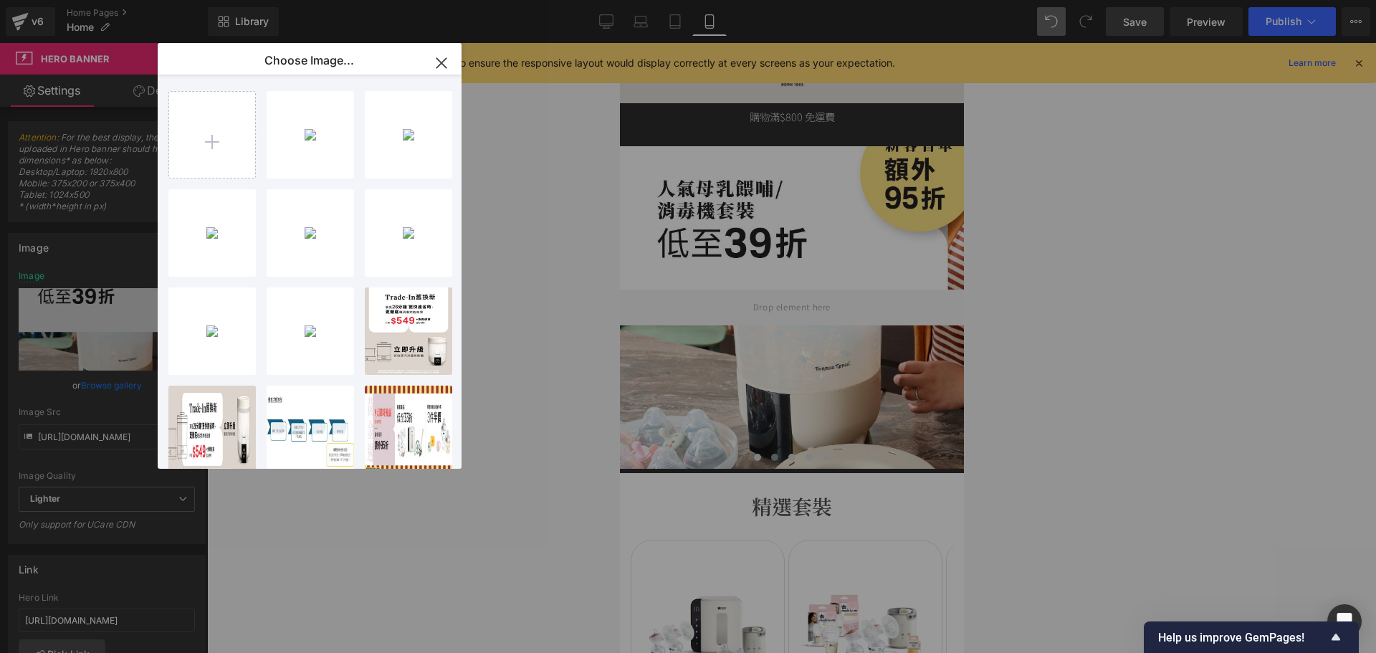
click at [0, 0] on div "banner_...x400.jpg 228.84 KB" at bounding box center [0, 0] width 0 height 0
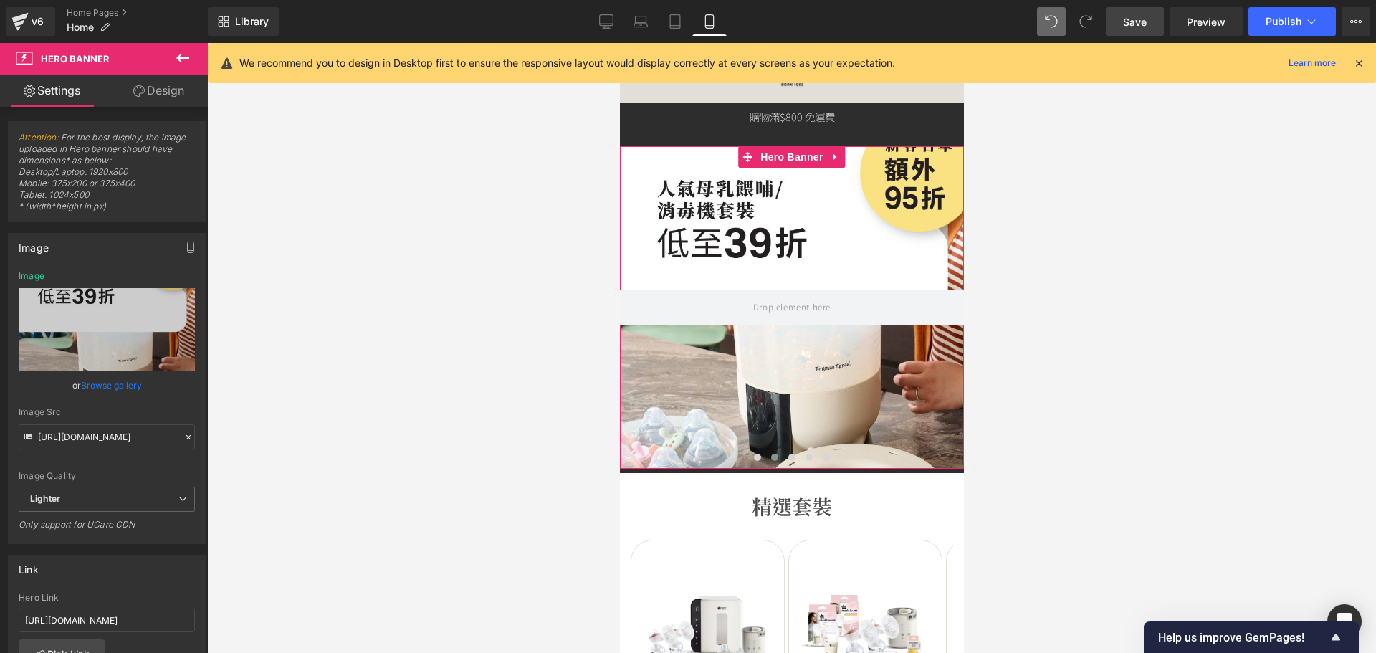
drag, startPoint x: 137, startPoint y: 378, endPoint x: 172, endPoint y: 346, distance: 47.7
click at [136, 378] on link "Browse gallery" at bounding box center [111, 385] width 61 height 25
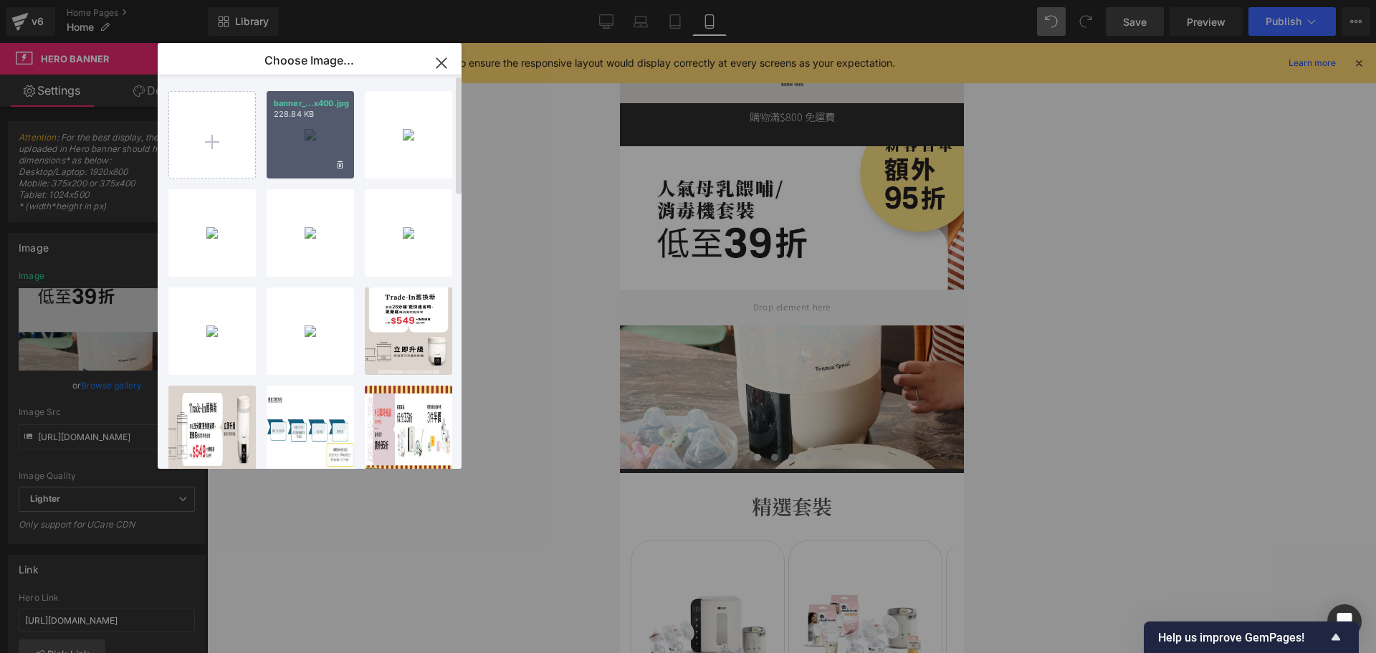
click at [318, 163] on div "banner_...x400.jpg 228.84 KB" at bounding box center [310, 134] width 87 height 87
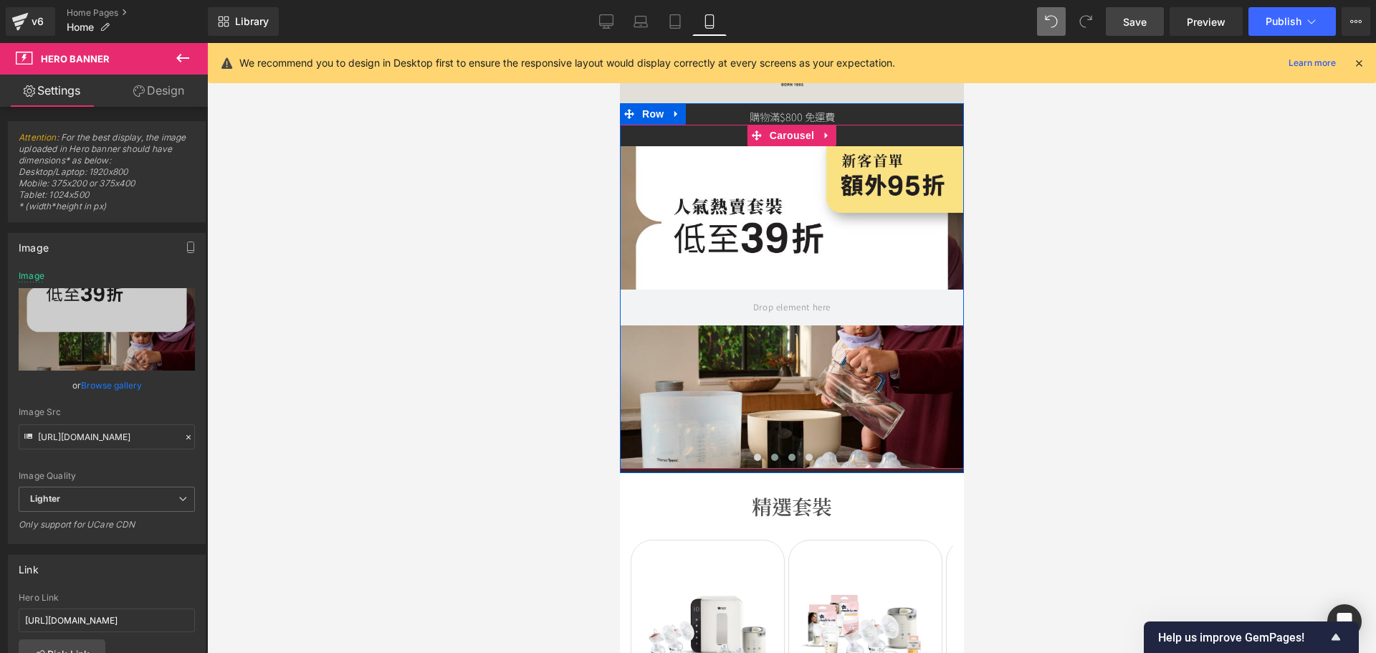
click at [788, 457] on span at bounding box center [791, 457] width 7 height 7
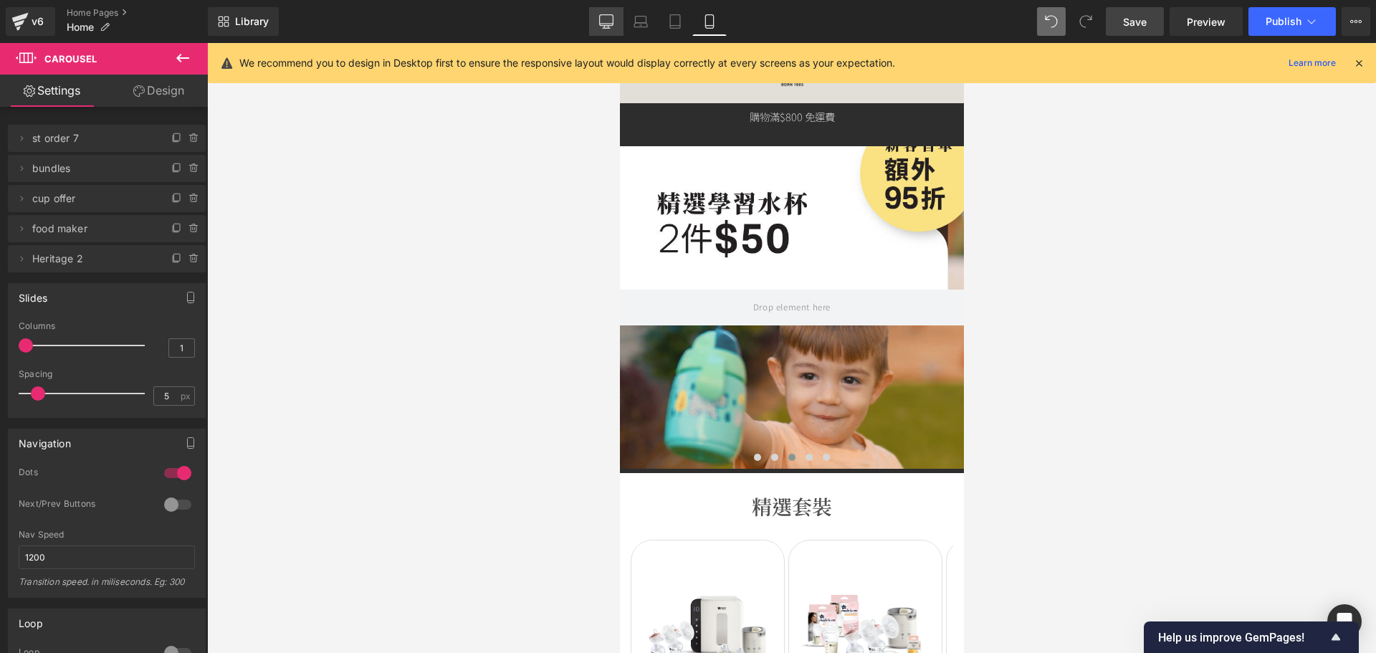
click at [615, 12] on link "Desktop" at bounding box center [606, 21] width 34 height 29
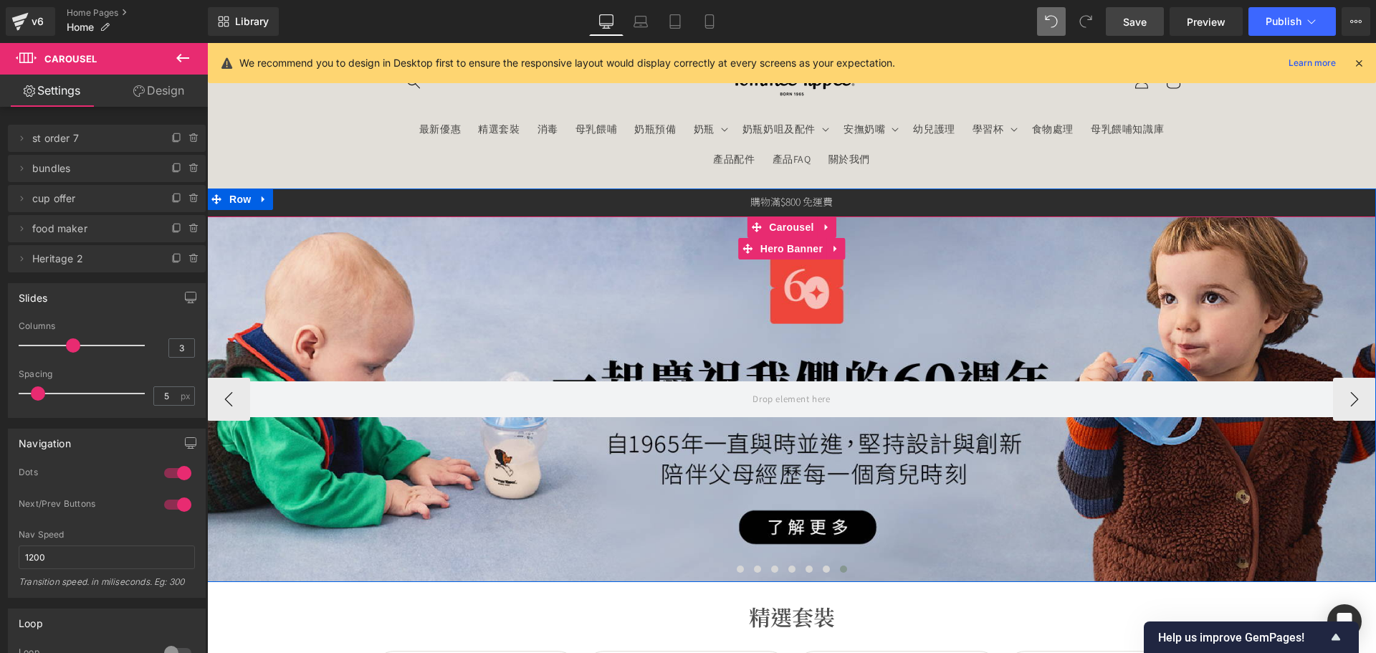
click at [458, 318] on div at bounding box center [791, 398] width 1169 height 365
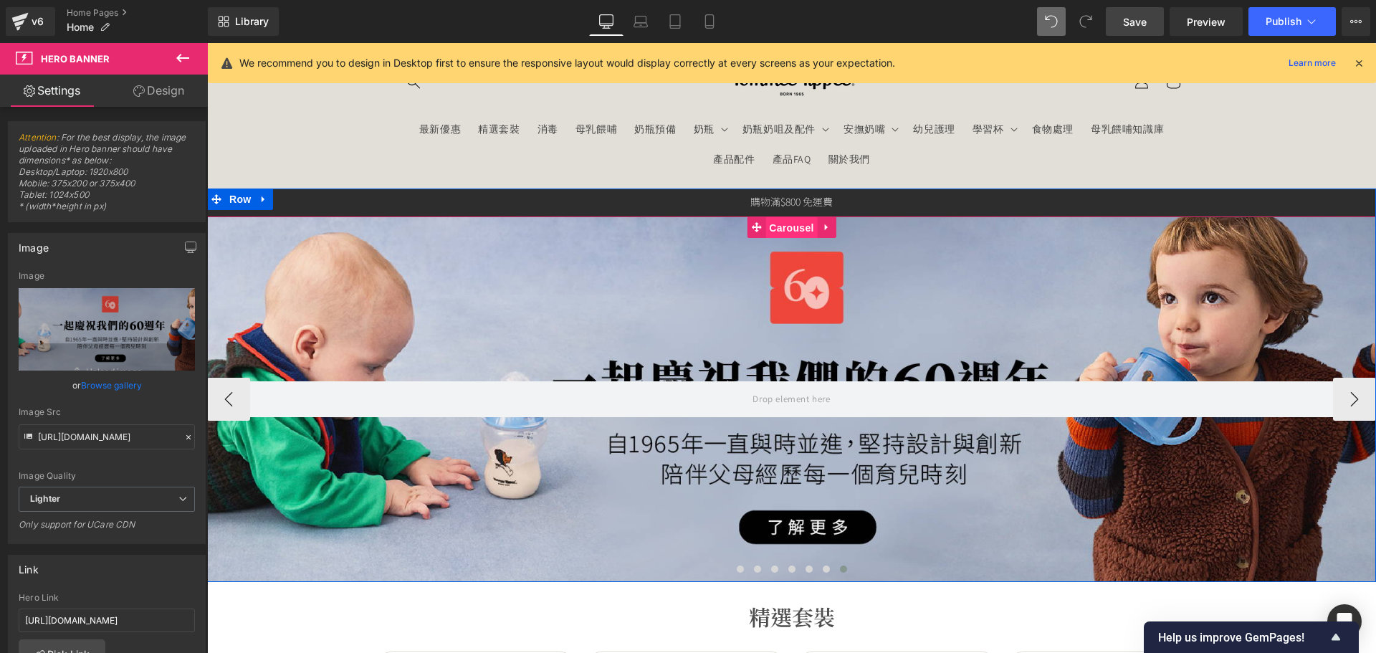
click at [770, 231] on span "Carousel" at bounding box center [791, 227] width 52 height 21
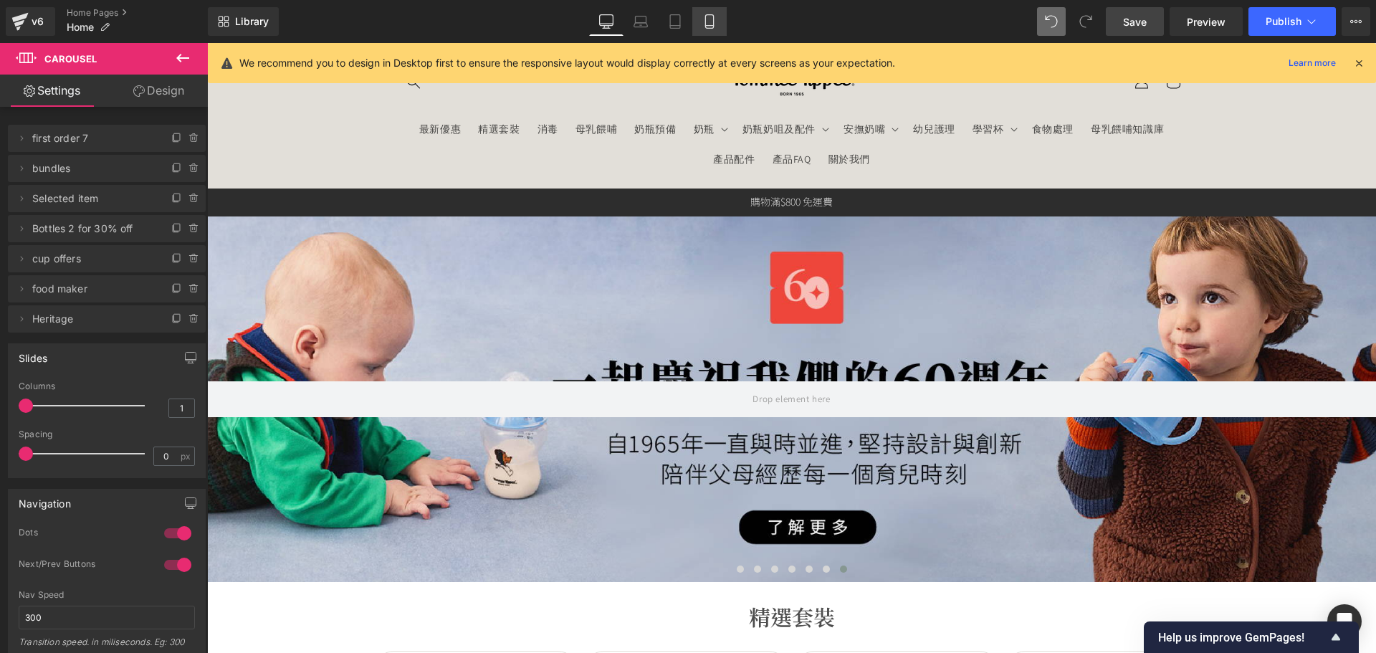
click at [719, 17] on link "Mobile" at bounding box center [709, 21] width 34 height 29
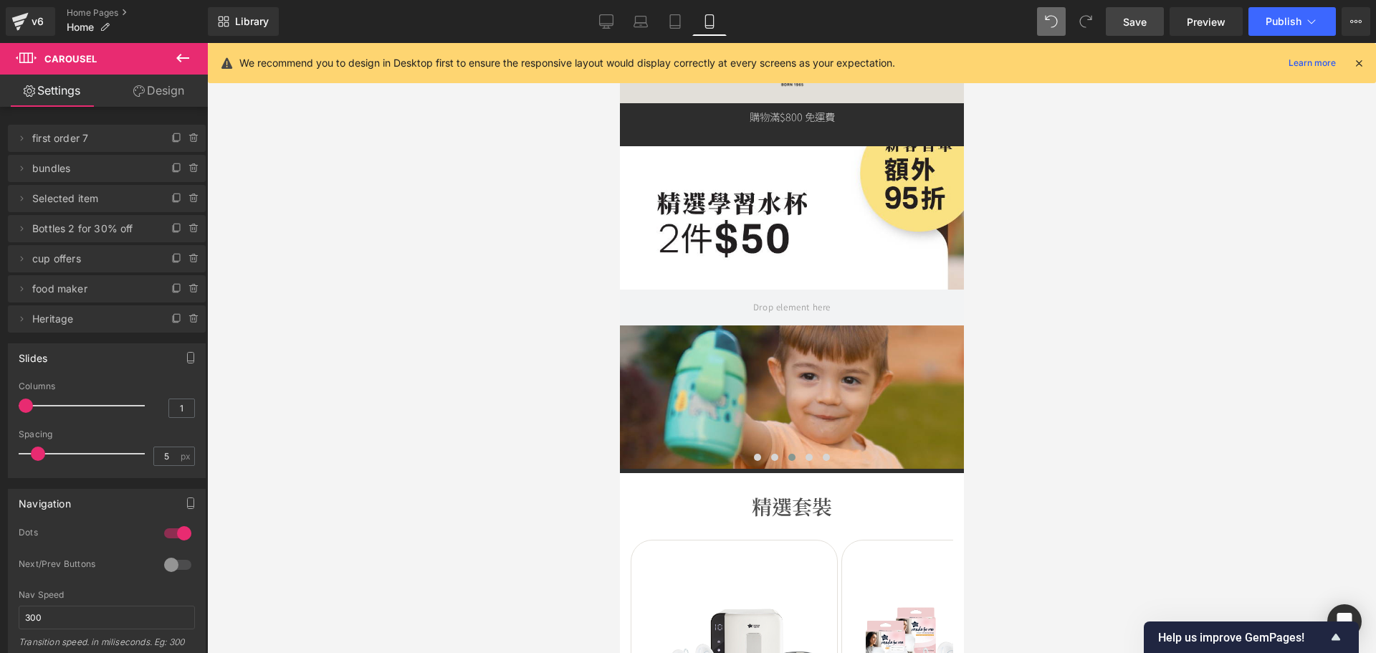
click at [755, 255] on div at bounding box center [791, 307] width 344 height 322
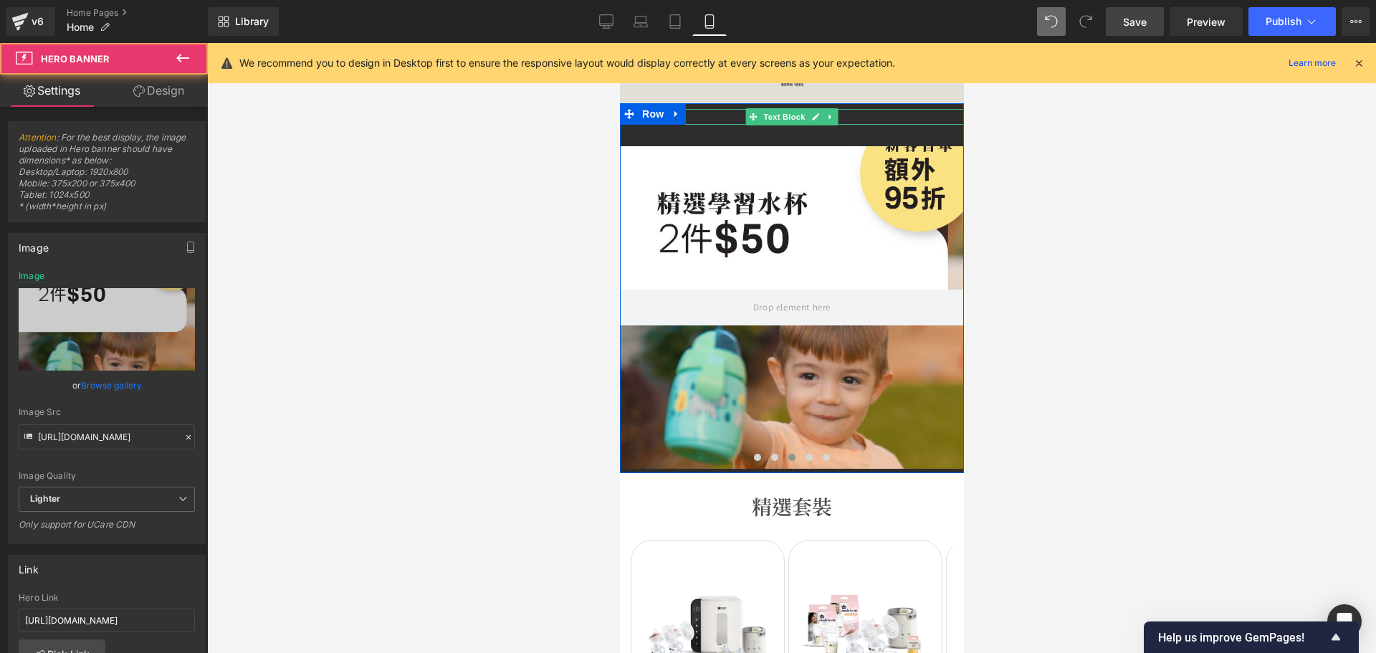
click at [788, 133] on span "Carousel" at bounding box center [791, 135] width 42 height 17
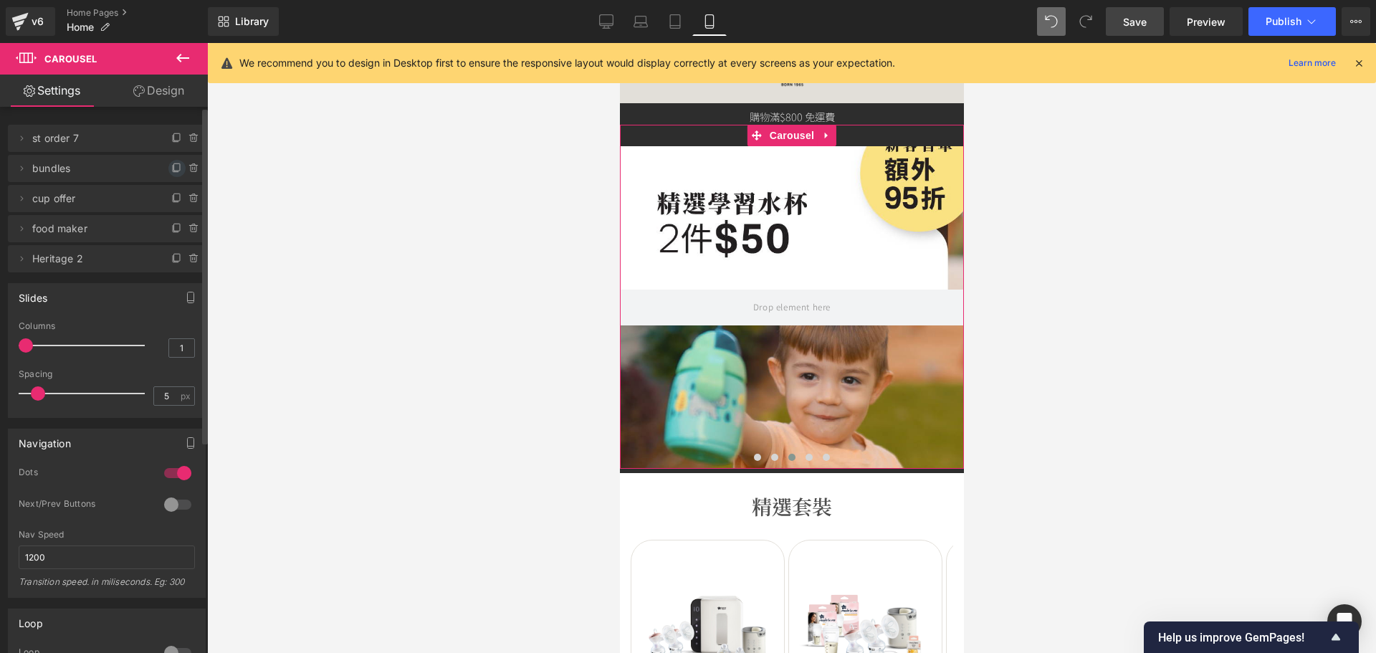
click at [171, 171] on icon at bounding box center [176, 168] width 11 height 11
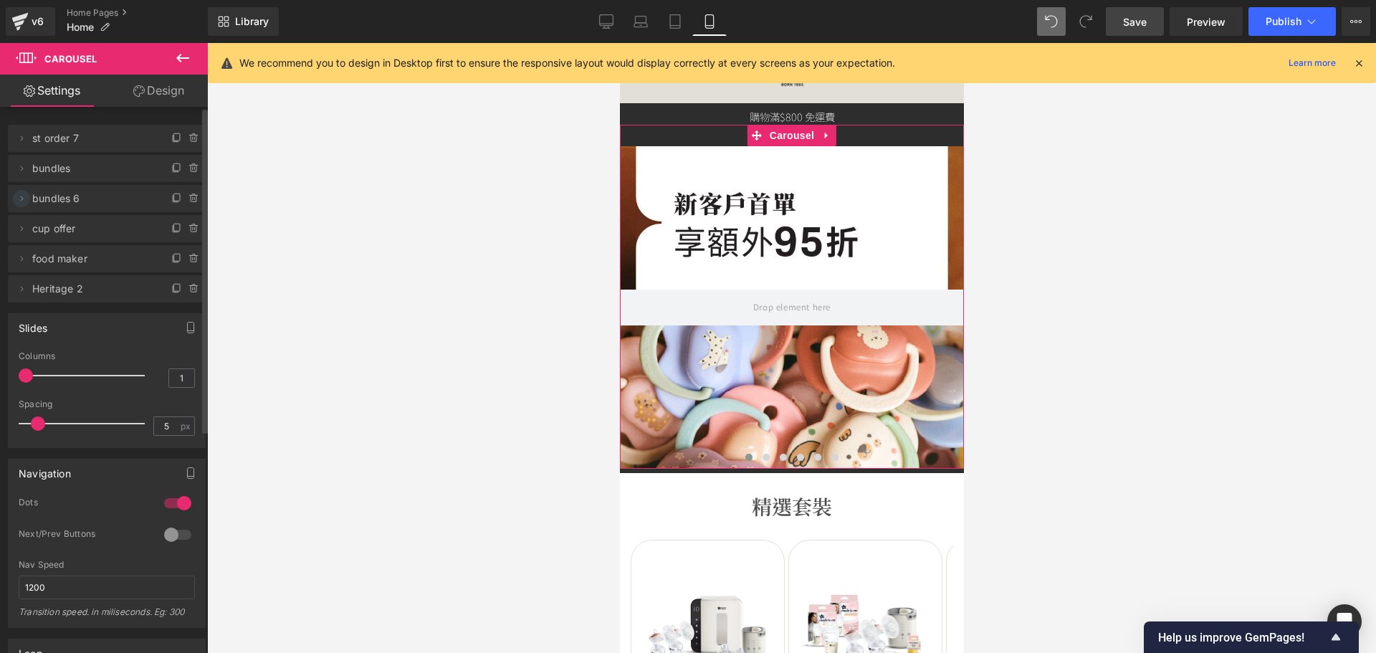
click at [19, 198] on icon at bounding box center [21, 198] width 11 height 11
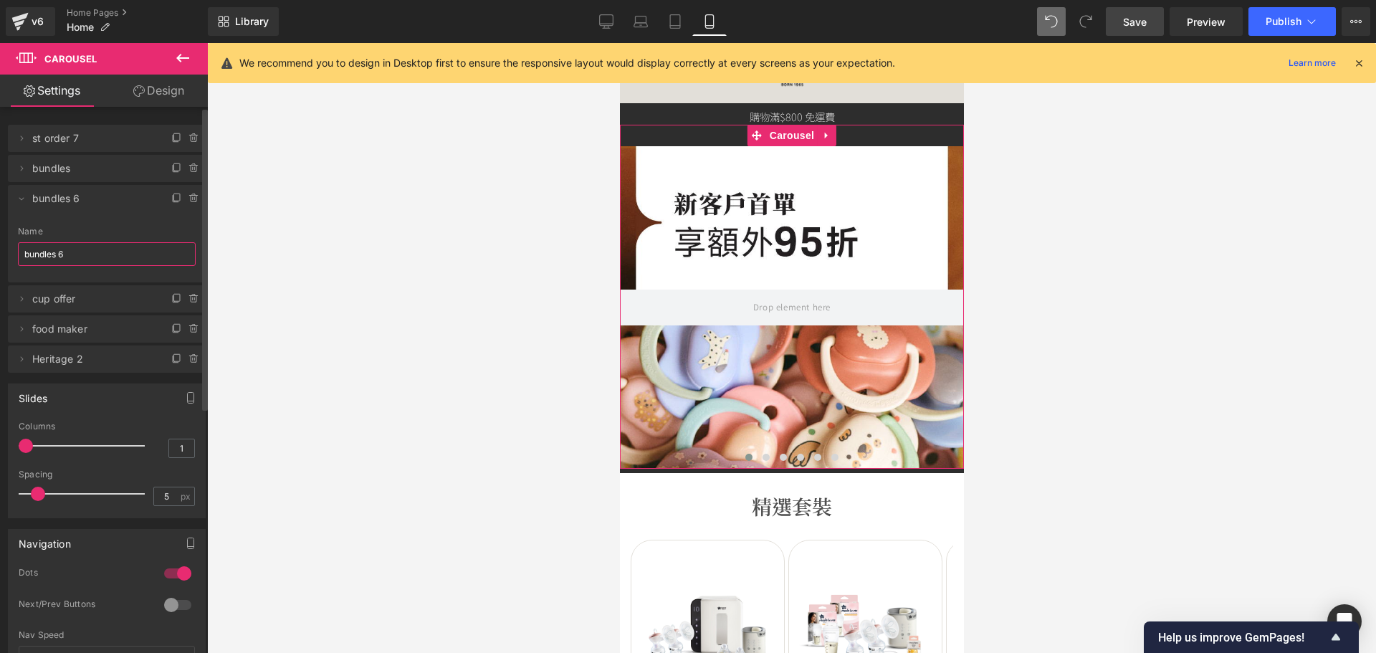
drag, startPoint x: 78, startPoint y: 252, endPoint x: 10, endPoint y: 242, distance: 68.7
click at [10, 242] on div "bundles 6 Name bundles 6" at bounding box center [107, 254] width 198 height 56
type input "Selected item"
click at [22, 200] on icon at bounding box center [21, 198] width 11 height 11
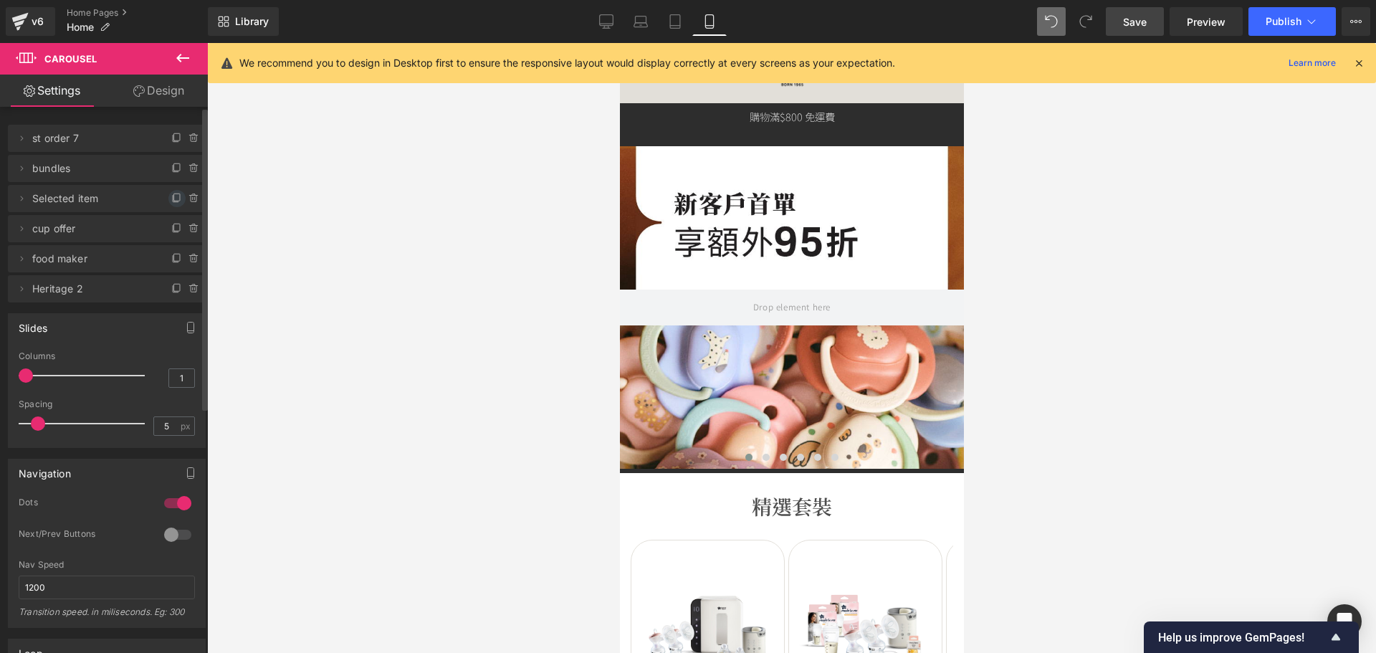
click at [173, 196] on icon at bounding box center [176, 199] width 6 height 6
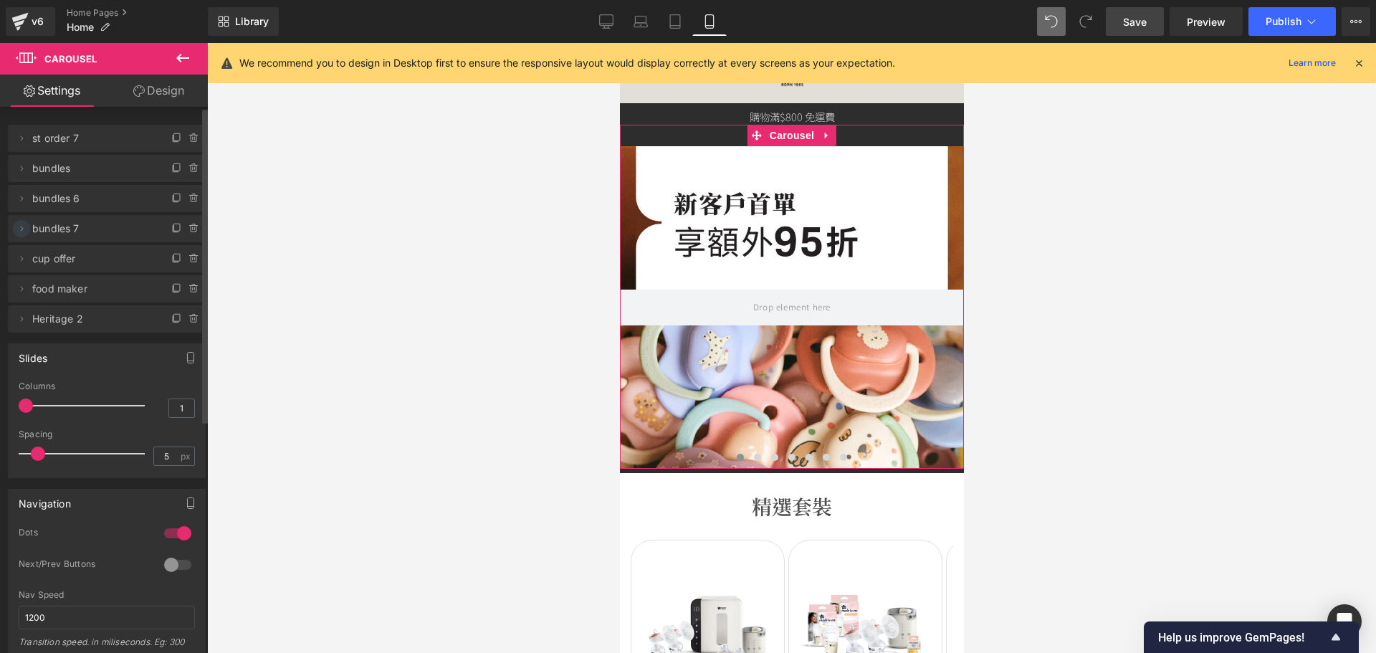
click at [19, 229] on icon at bounding box center [21, 228] width 11 height 11
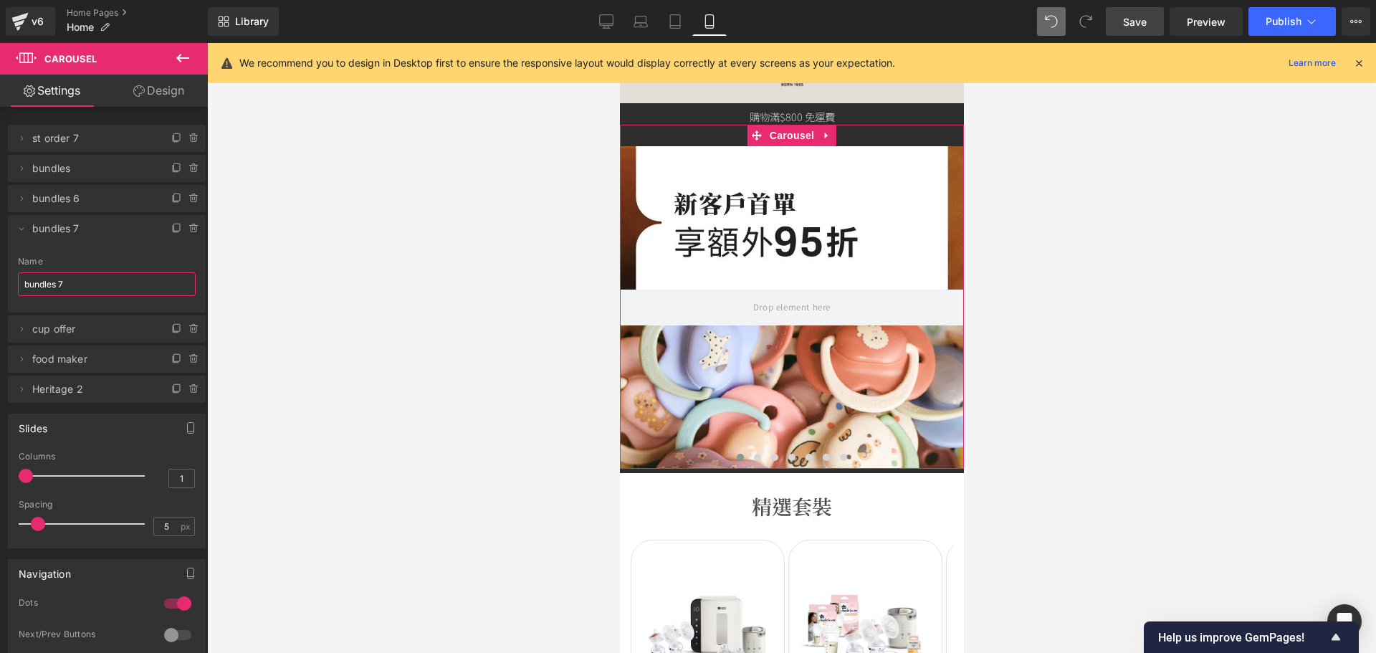
drag, startPoint x: 28, startPoint y: 277, endPoint x: -34, endPoint y: 275, distance: 61.7
click at [0, 275] on html "Carousel You are previewing how the will restyle your page. You can not edit El…" at bounding box center [688, 326] width 1376 height 653
type input "B"
type input "bottle 2 for 30% off"
click at [24, 227] on icon at bounding box center [21, 228] width 11 height 11
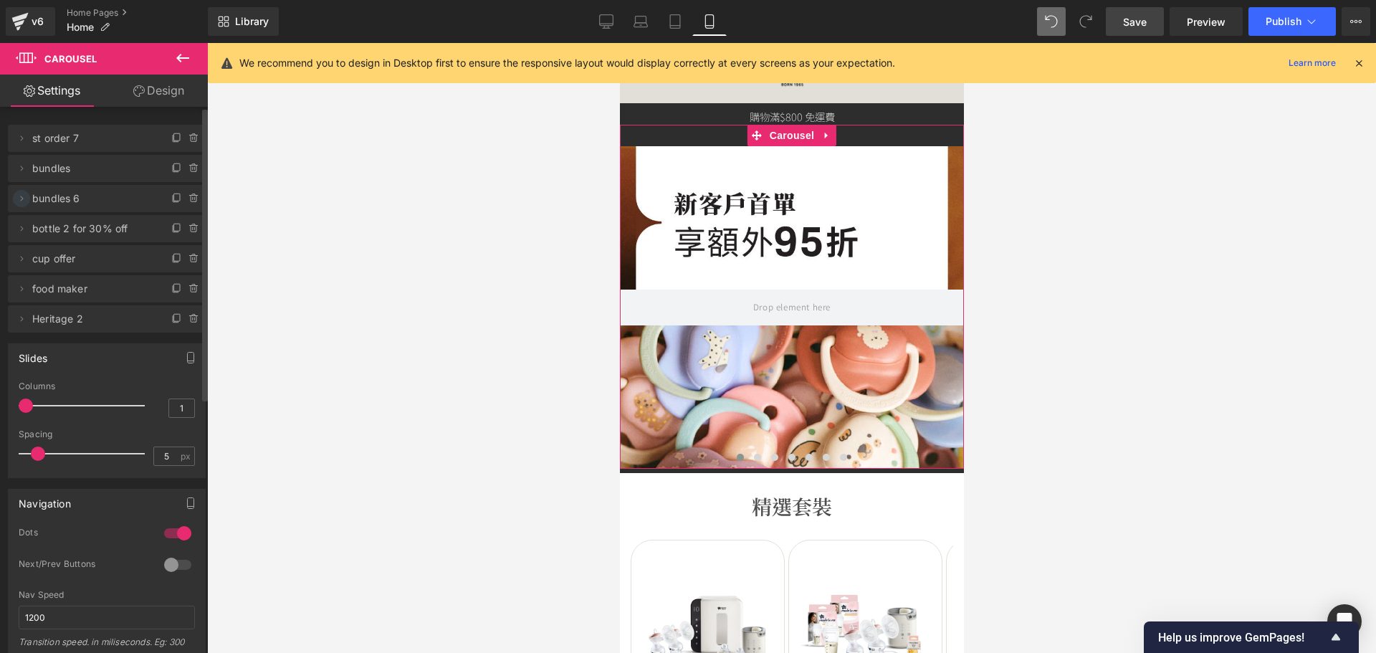
click at [21, 199] on icon at bounding box center [21, 198] width 11 height 11
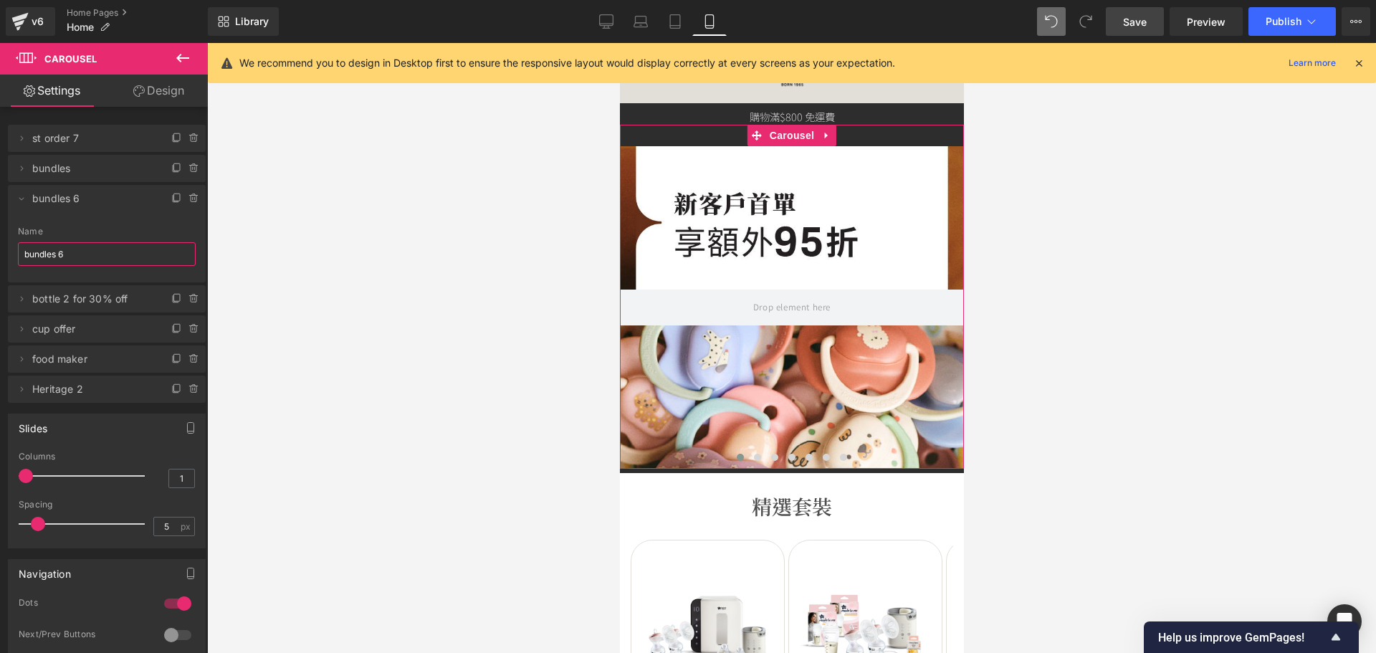
drag, startPoint x: 76, startPoint y: 262, endPoint x: -49, endPoint y: 251, distance: 125.9
click at [0, 251] on html "Carousel You are previewing how the will restyle your page. You can not edit El…" at bounding box center [688, 326] width 1376 height 653
type input "Selected item"
click at [24, 196] on icon at bounding box center [21, 198] width 11 height 11
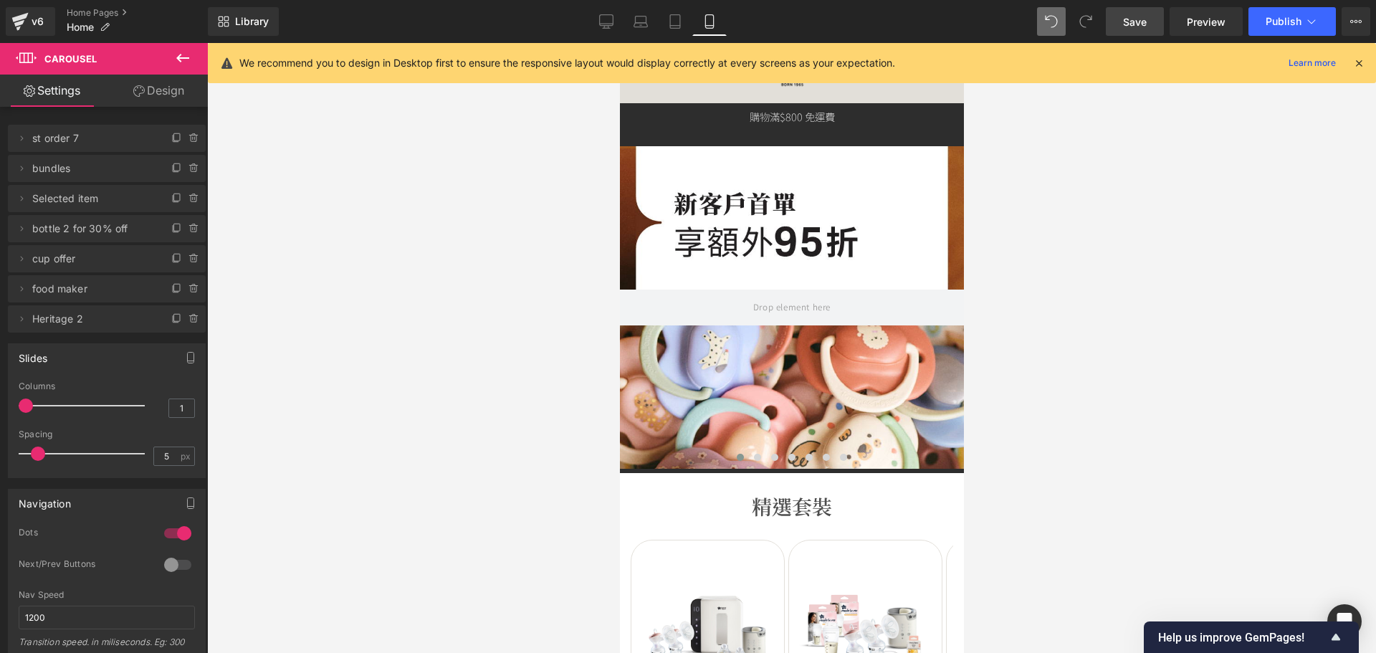
click at [755, 281] on div at bounding box center [791, 307] width 344 height 322
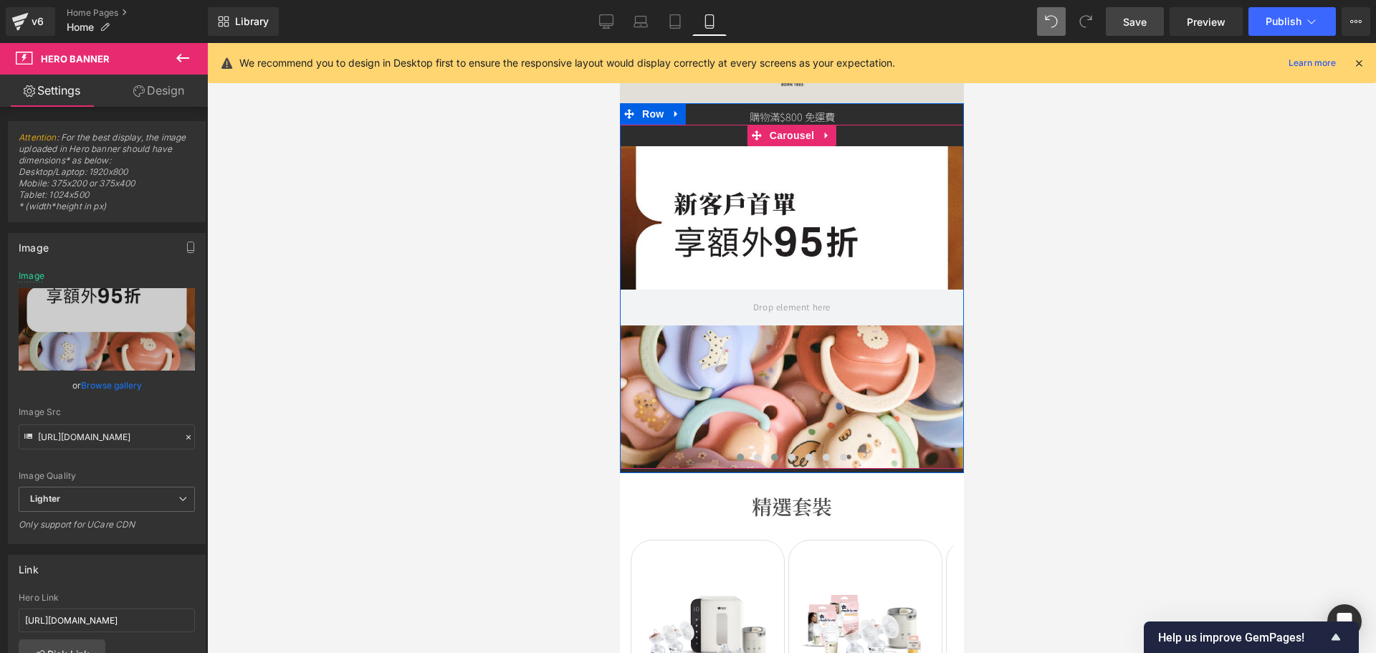
click at [770, 450] on button at bounding box center [773, 457] width 17 height 14
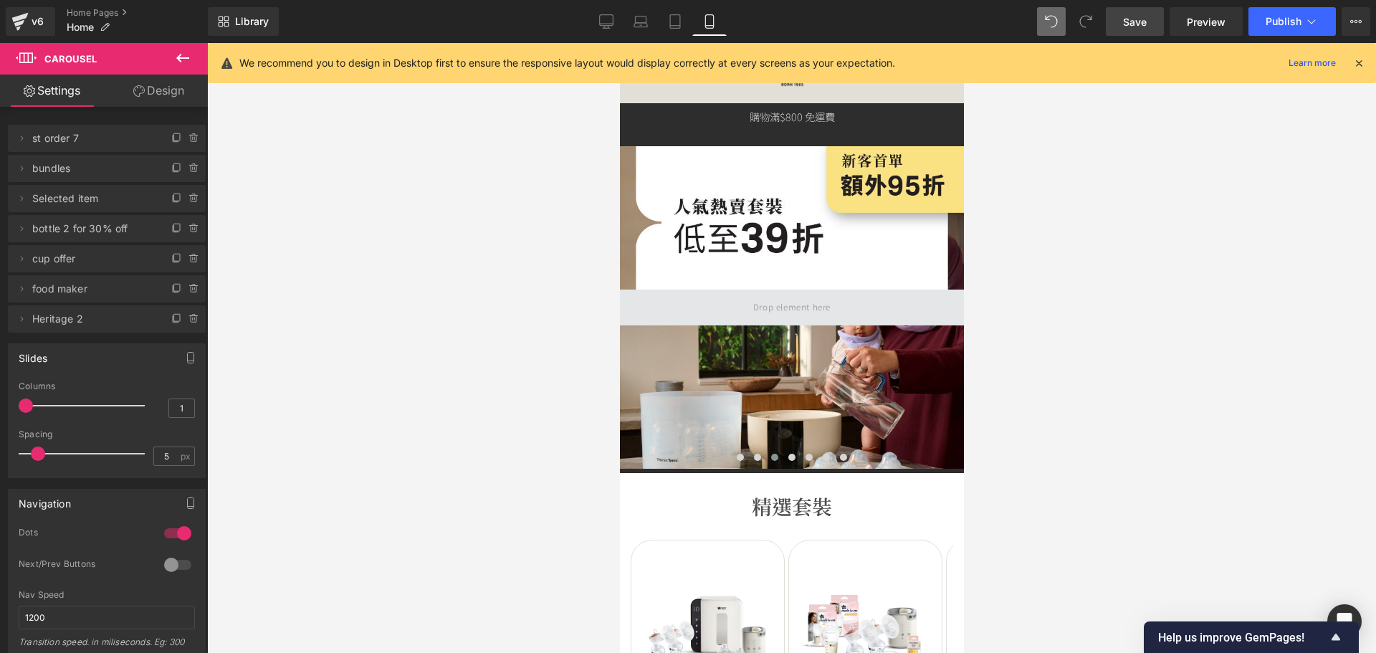
click at [776, 302] on span at bounding box center [790, 307] width 87 height 24
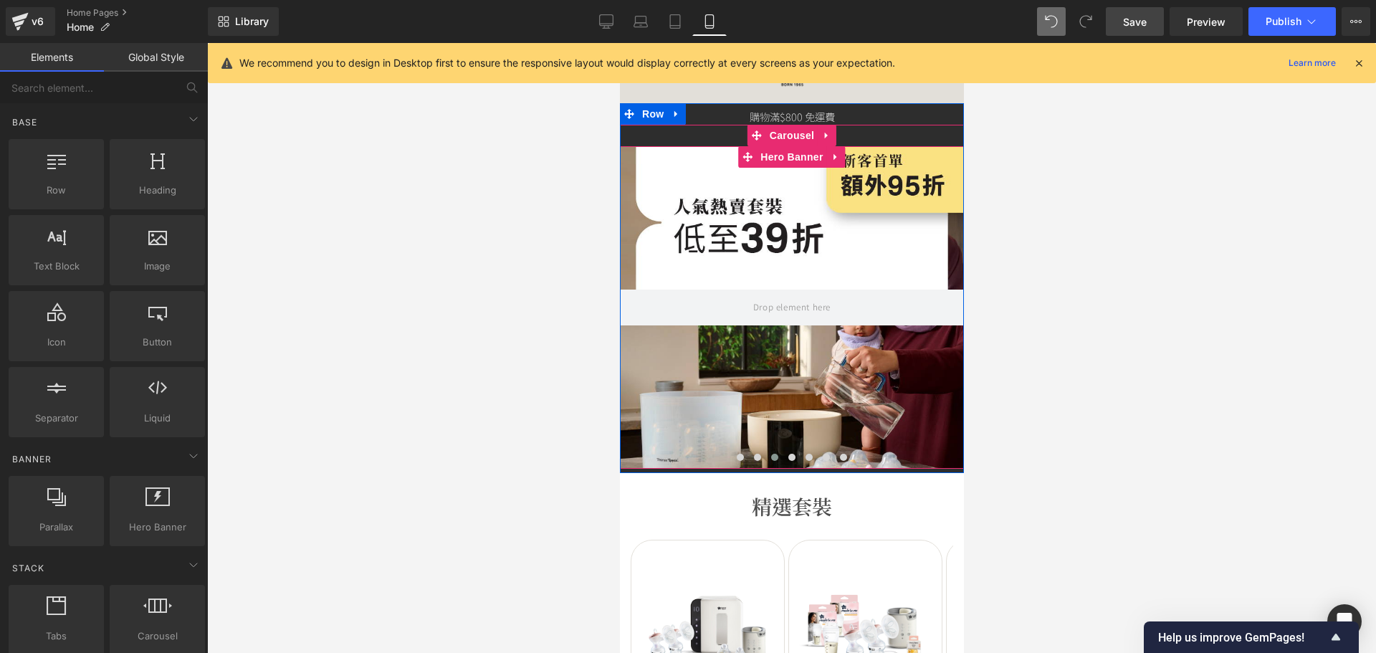
click at [792, 256] on div at bounding box center [791, 307] width 344 height 322
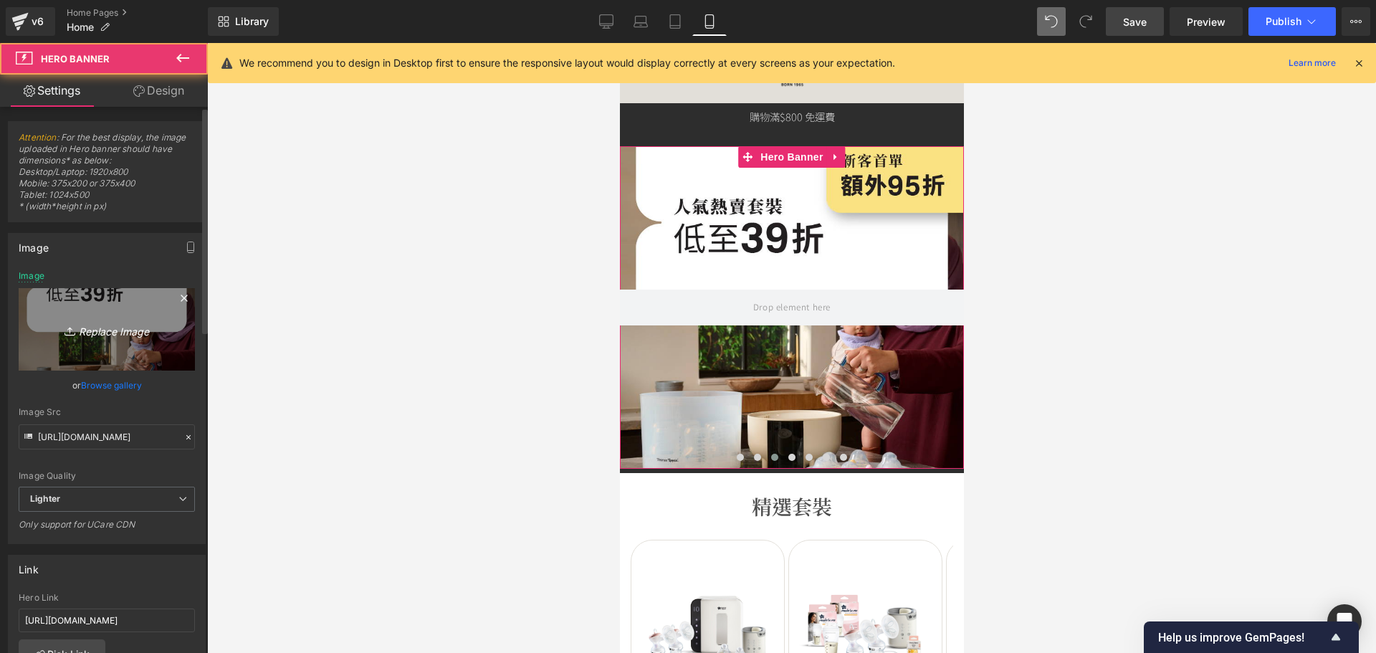
click at [93, 362] on link "Replace Image" at bounding box center [107, 329] width 176 height 82
type input "C:\fakepath\banner_instore_10OCT_p2_04_375x400.jpg"
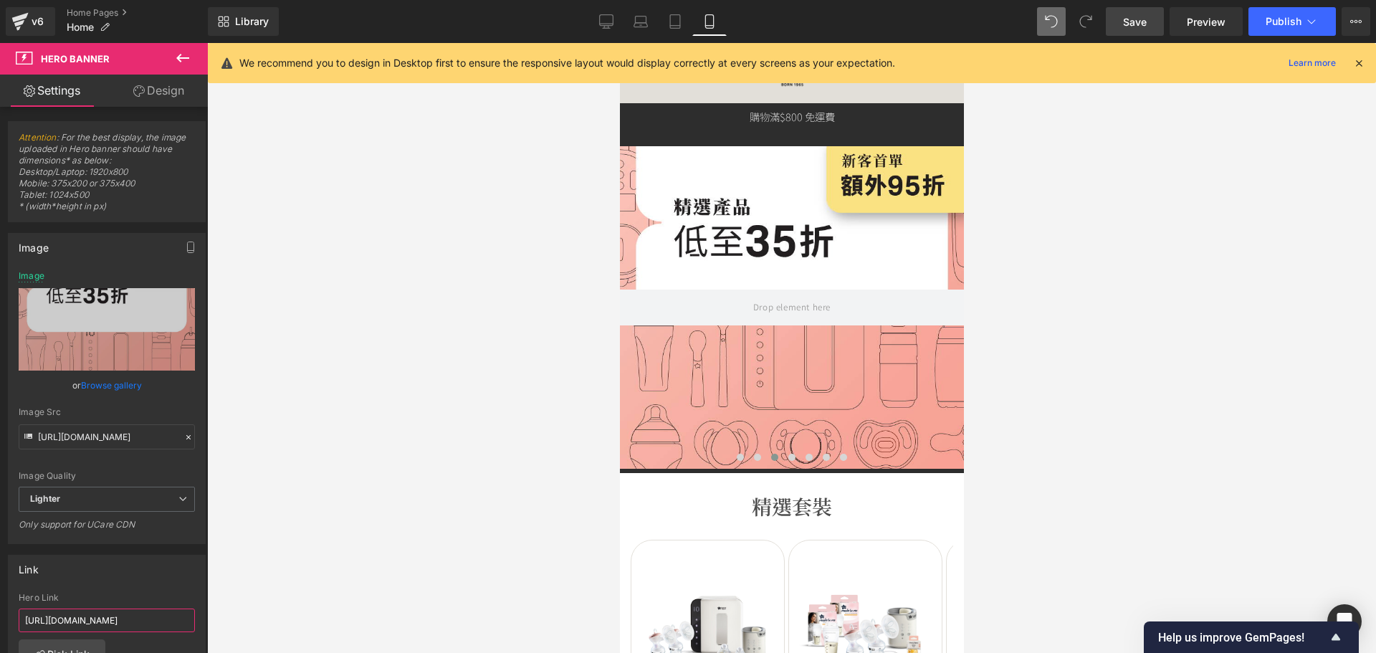
drag, startPoint x: 48, startPoint y: 626, endPoint x: 359, endPoint y: 628, distance: 311.0
click at [356, 628] on div "Carousel You are previewing how the will restyle your page. You can not edit El…" at bounding box center [688, 338] width 1376 height 677
type input "h"
paste input "https://tommeetippeehkeshop.com/collections/product-offers"
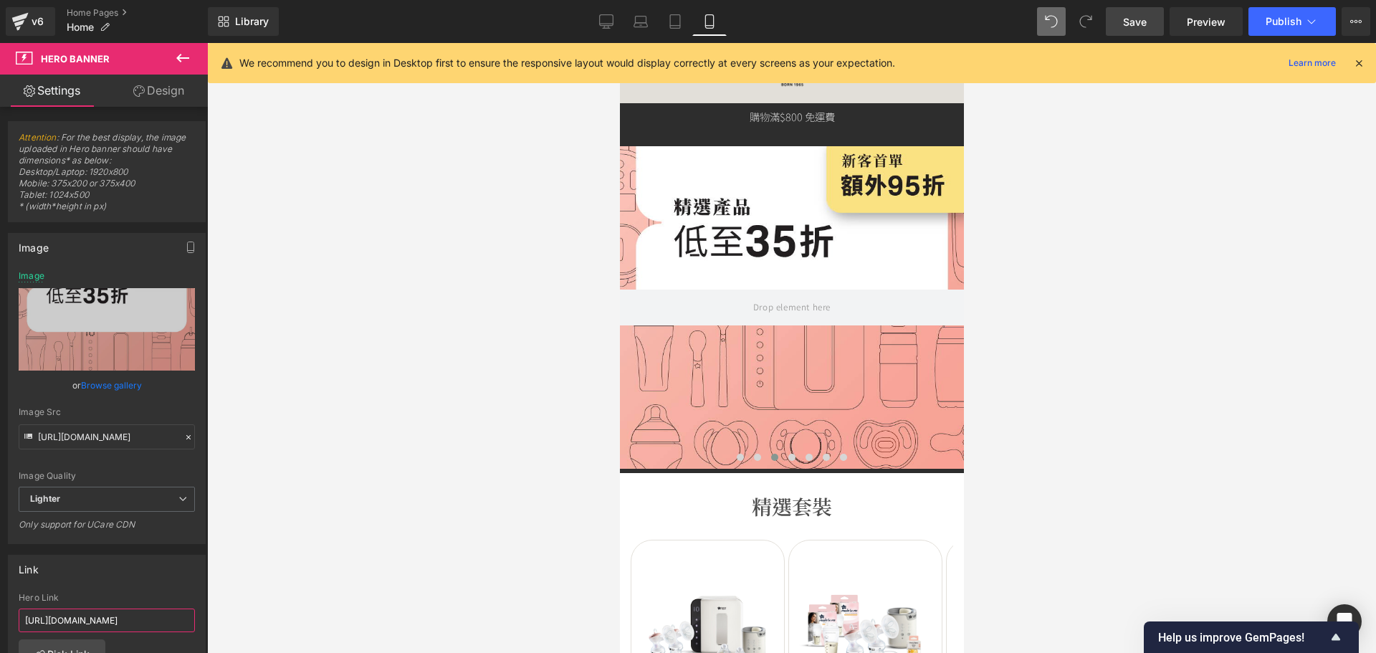
type input "https://tommeetippeehkeshop.com/collections/product-offers"
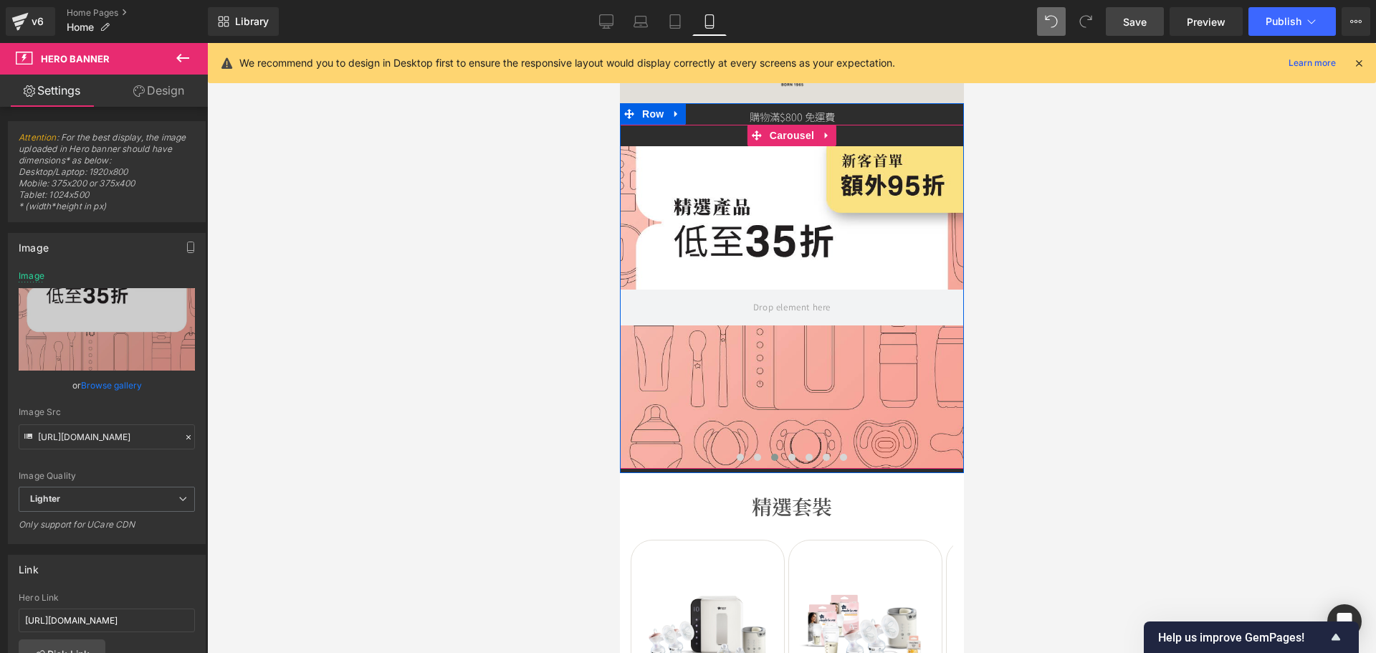
scroll to position [0, 0]
click at [788, 454] on span at bounding box center [791, 457] width 7 height 7
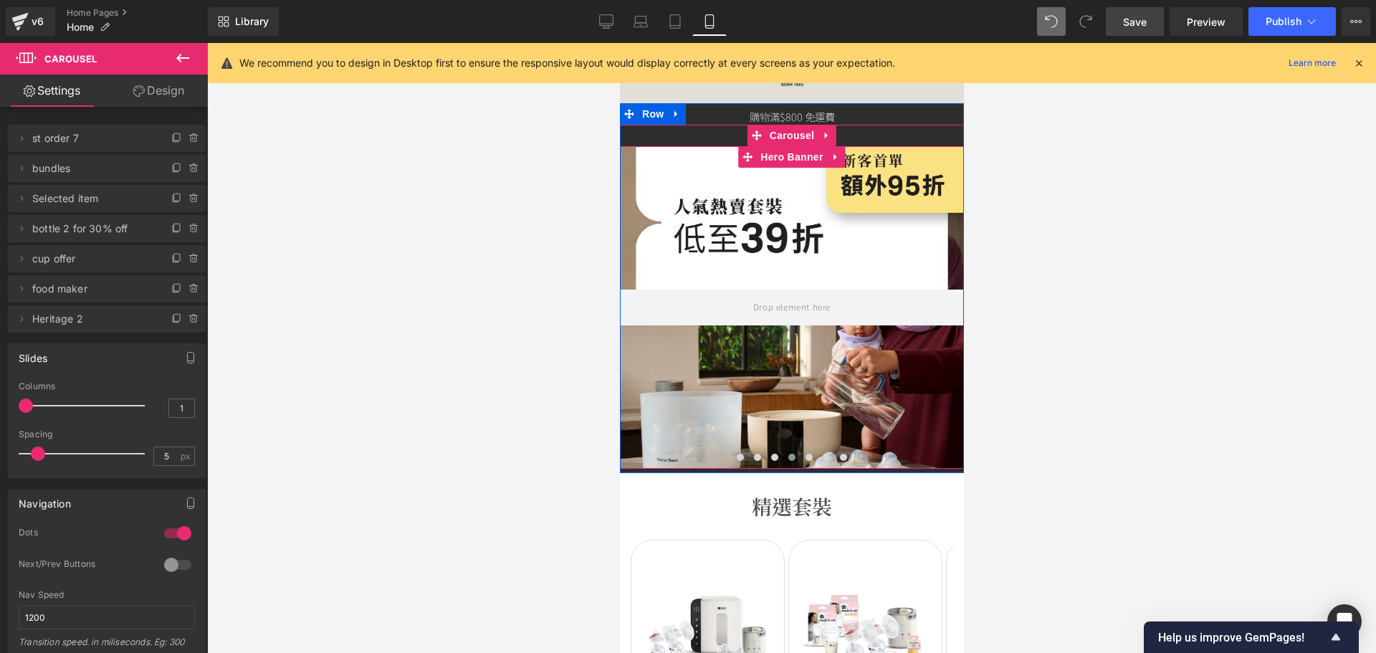
click at [798, 374] on div at bounding box center [791, 307] width 344 height 322
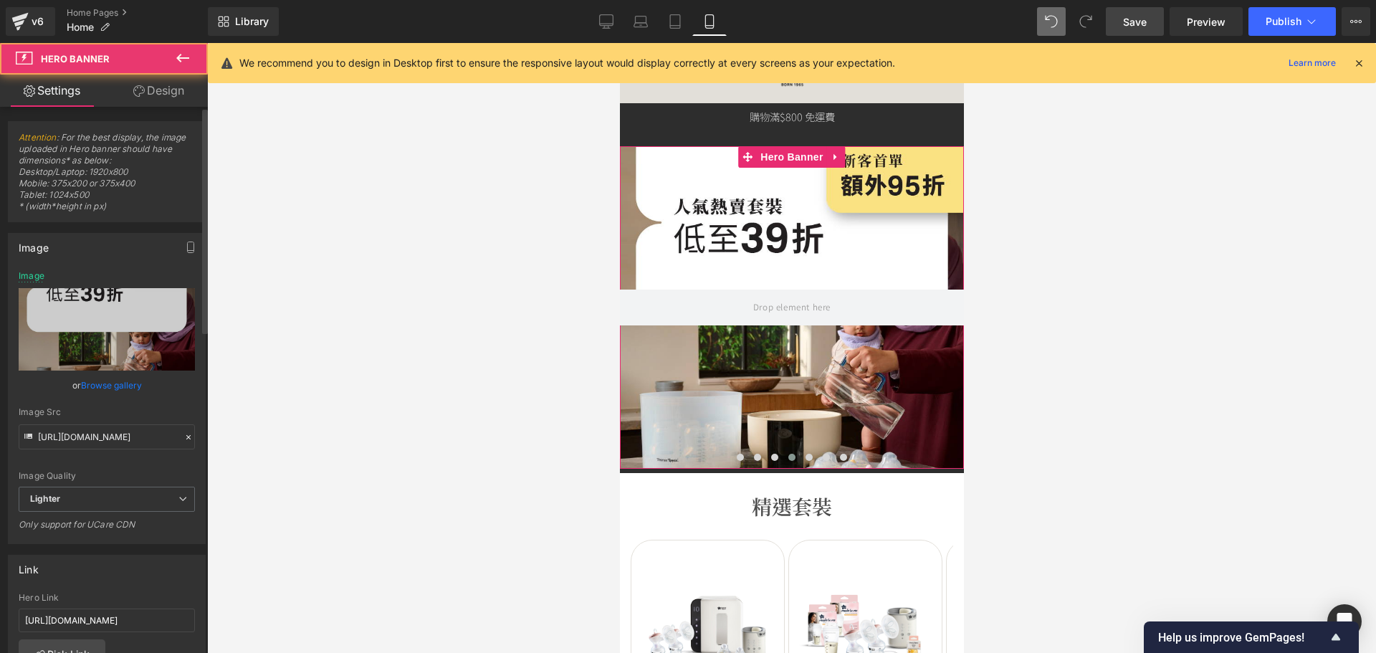
click at [105, 376] on link "Browse gallery" at bounding box center [111, 385] width 61 height 25
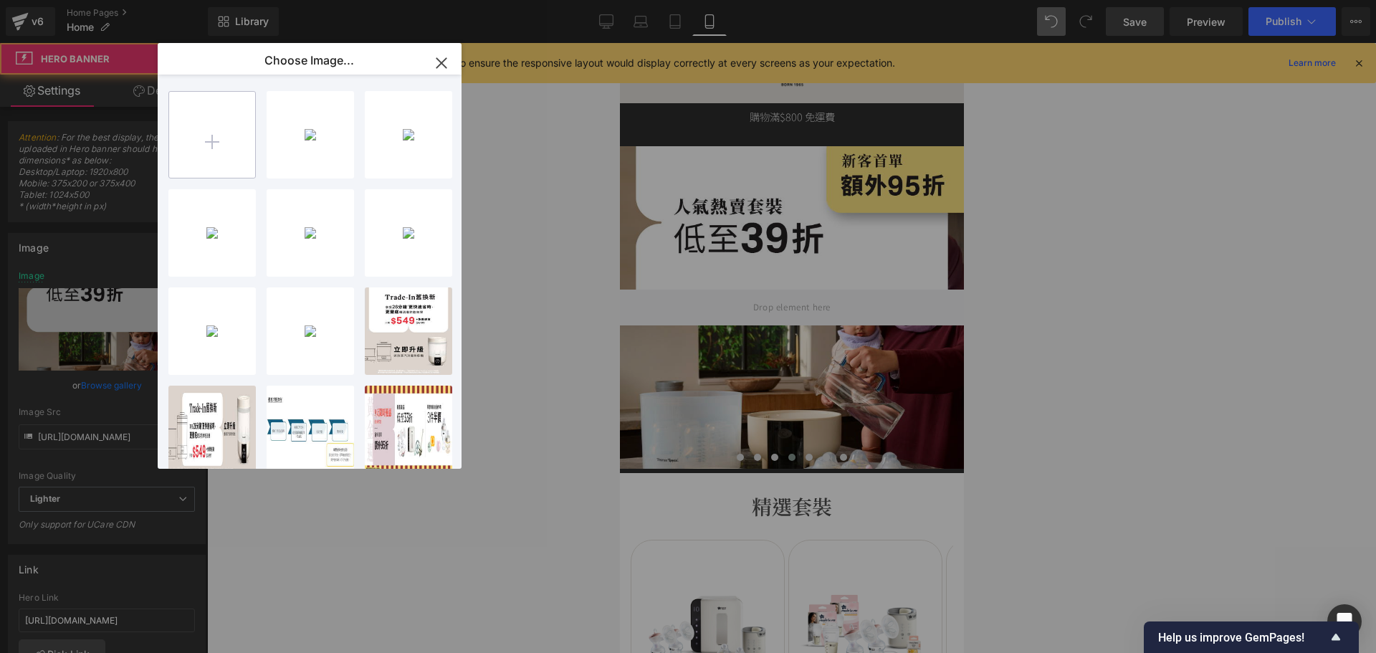
click at [205, 107] on input "file" at bounding box center [212, 135] width 86 height 86
type input "C:\fakepath\banner_instore_10OCT_p2_05_375x400.jpg"
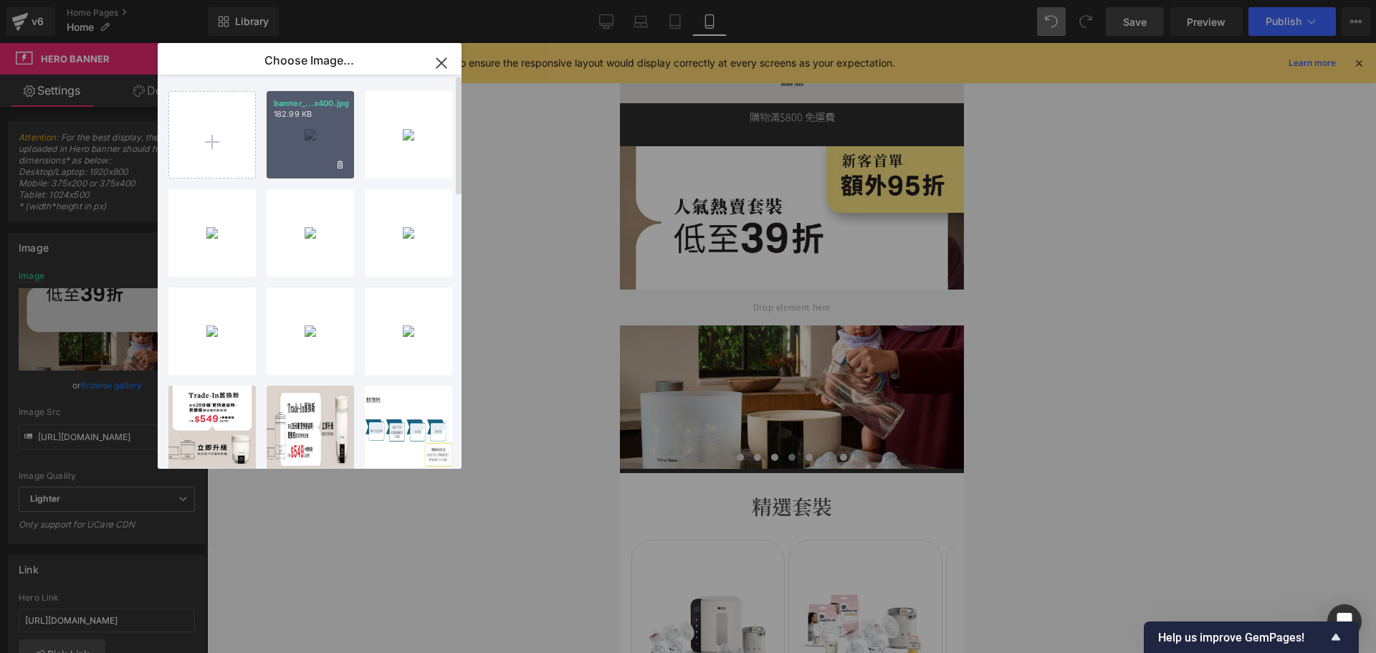
click at [320, 145] on div "banner_...x400.jpg 182.99 KB" at bounding box center [310, 134] width 87 height 87
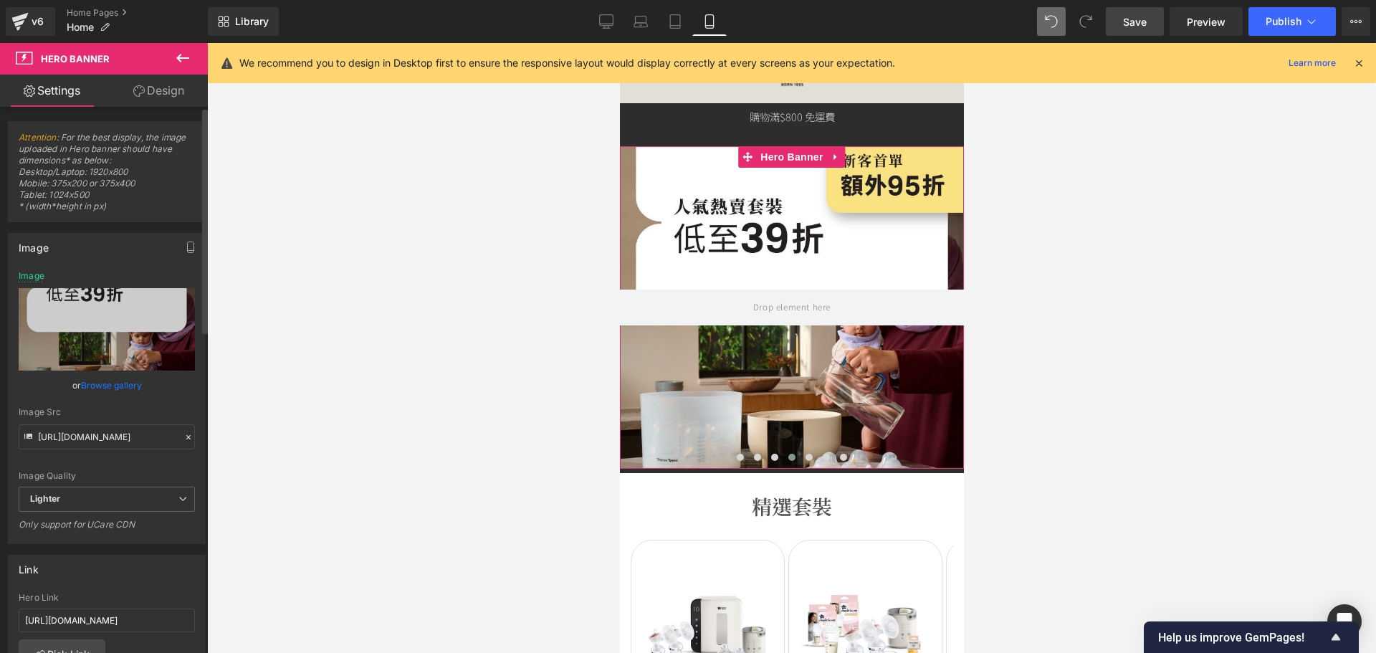
click at [107, 384] on link "Browse gallery" at bounding box center [111, 385] width 61 height 25
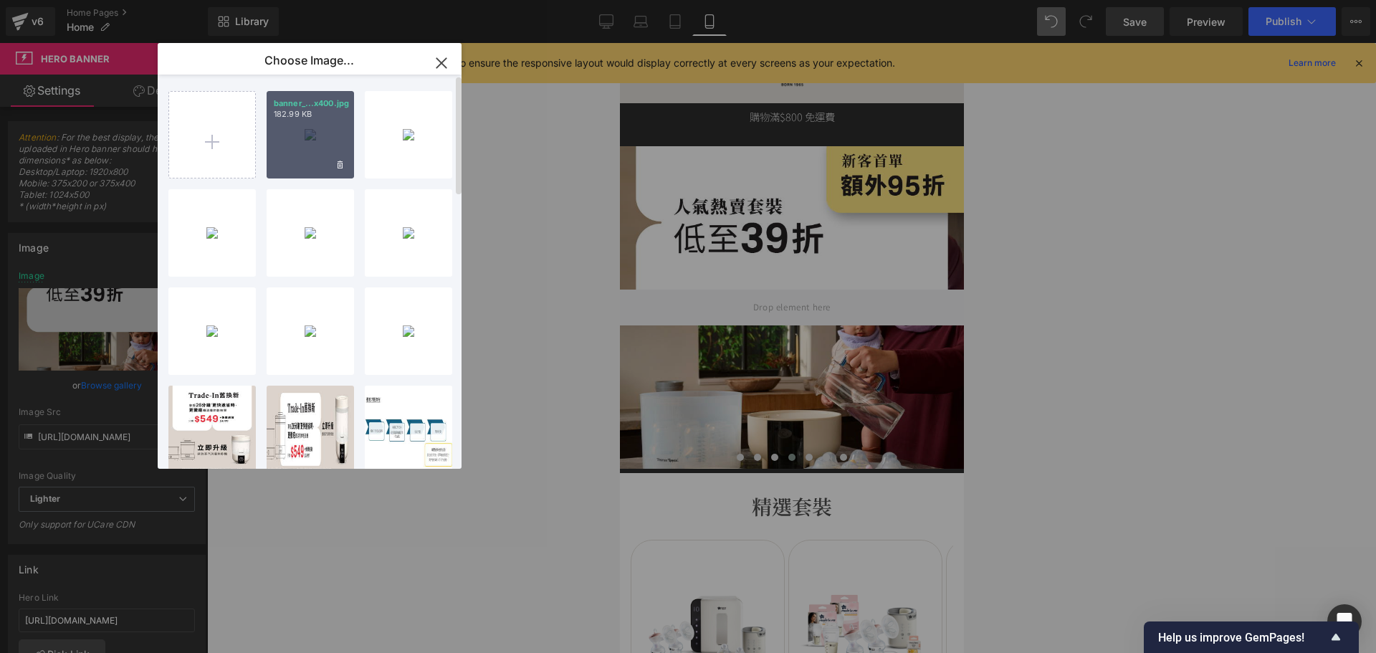
click at [327, 93] on div "banner_...x400.jpg 182.99 KB" at bounding box center [310, 134] width 87 height 87
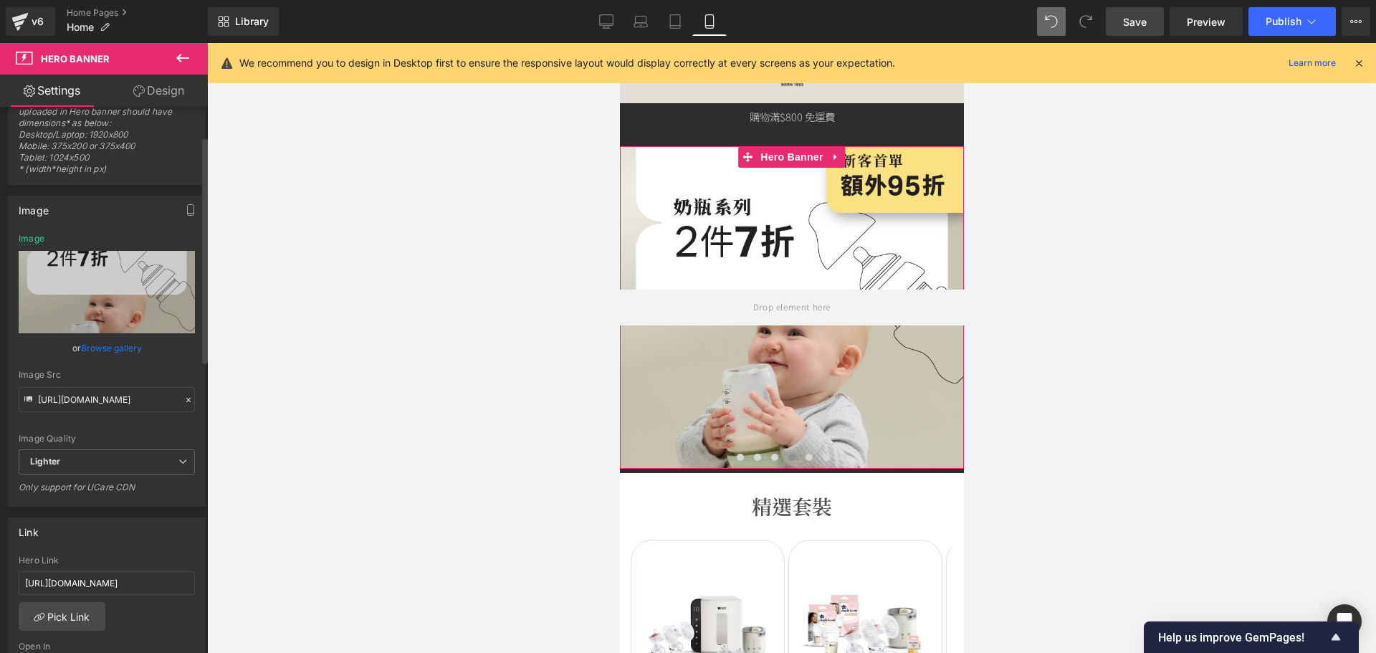
scroll to position [72, 0]
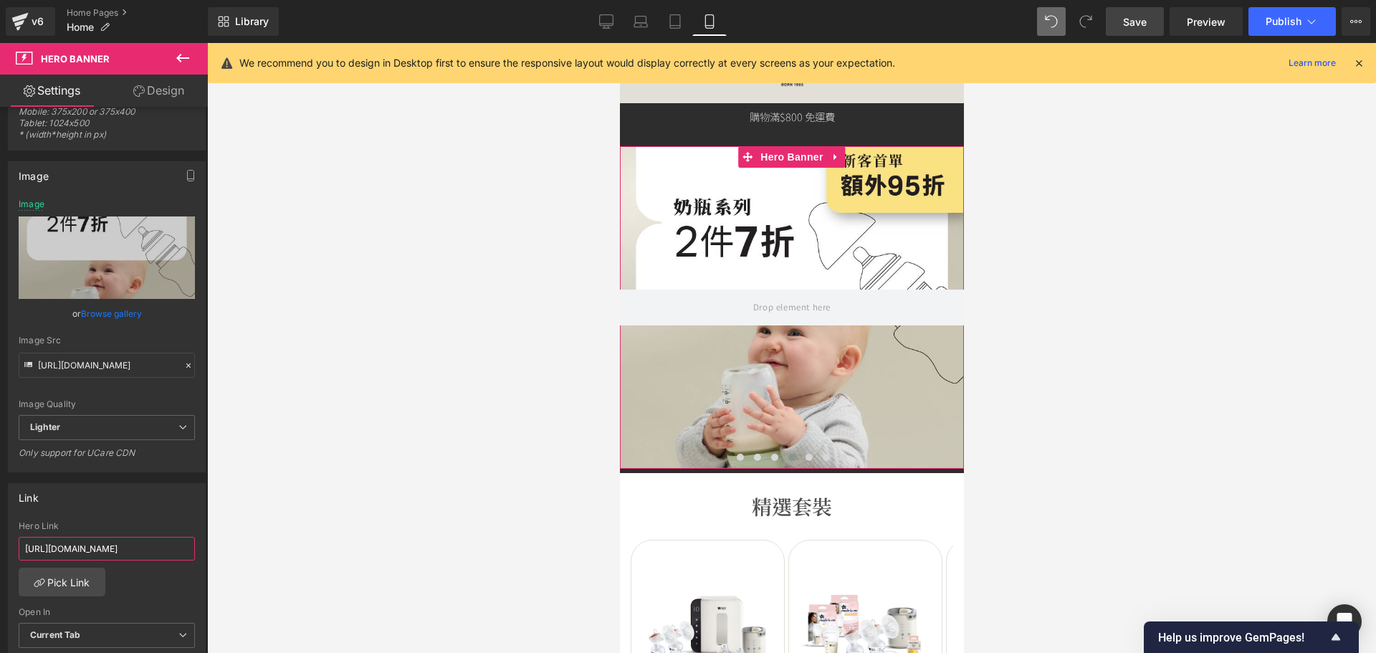
drag, startPoint x: 38, startPoint y: 547, endPoint x: 426, endPoint y: 545, distance: 388.4
click at [426, 545] on div "Carousel You are previewing how the will restyle your page. You can not edit El…" at bounding box center [688, 338] width 1376 height 677
type input "h"
paste input "https://tommeetippeehkeshop.com/collections/bottle-offer"
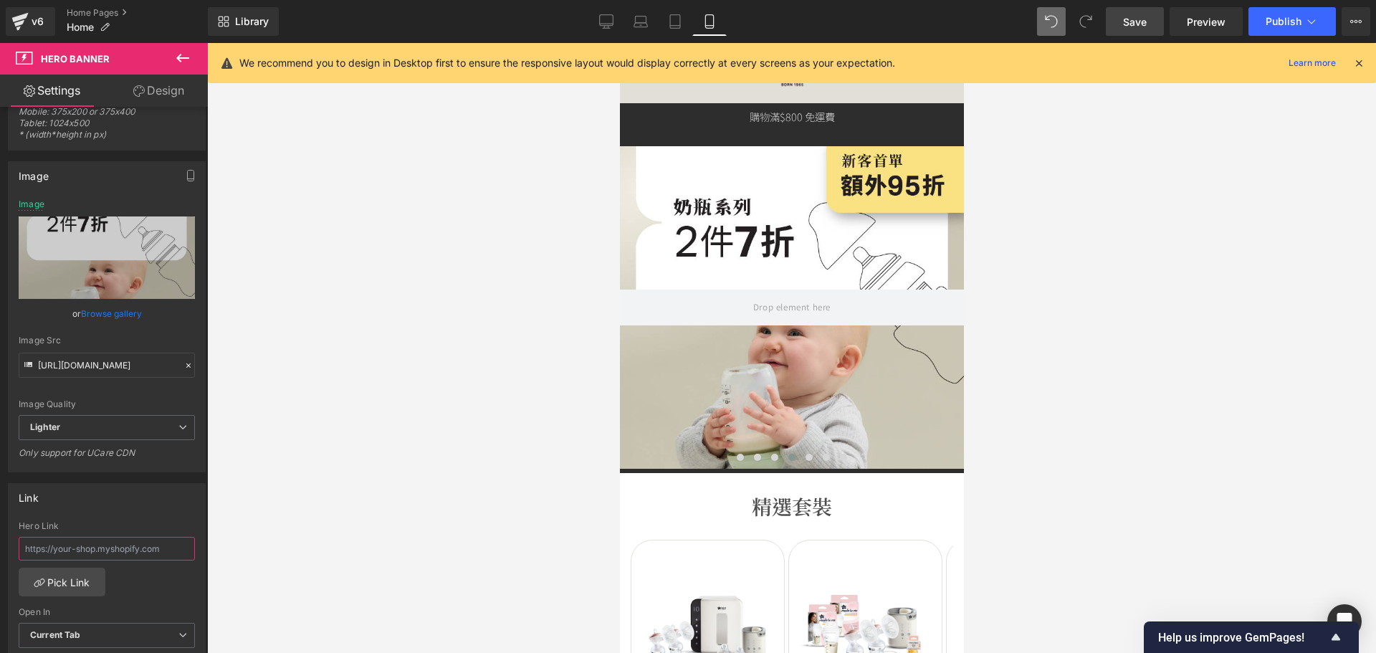
type input "https://tommeetippeehkeshop.com/collections/bottle-offer"
click at [619, 43] on div "200px" at bounding box center [619, 43] width 0 height 0
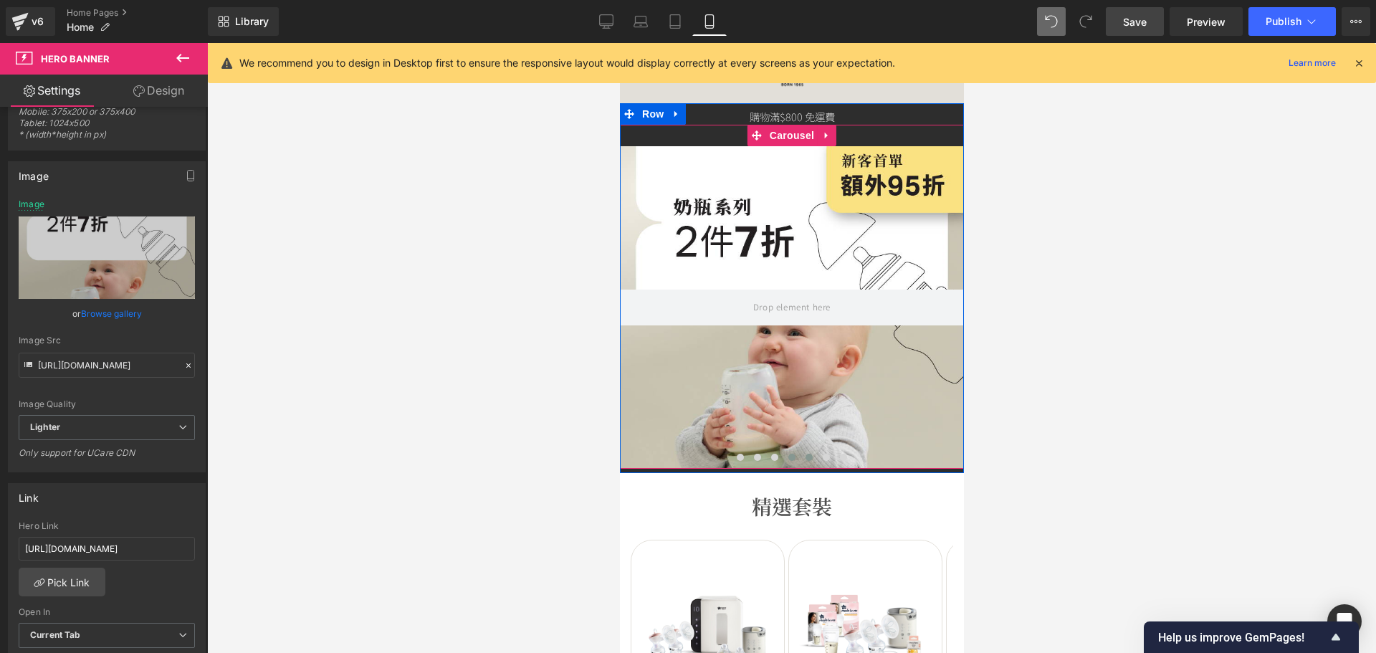
click at [805, 461] on button at bounding box center [808, 457] width 17 height 14
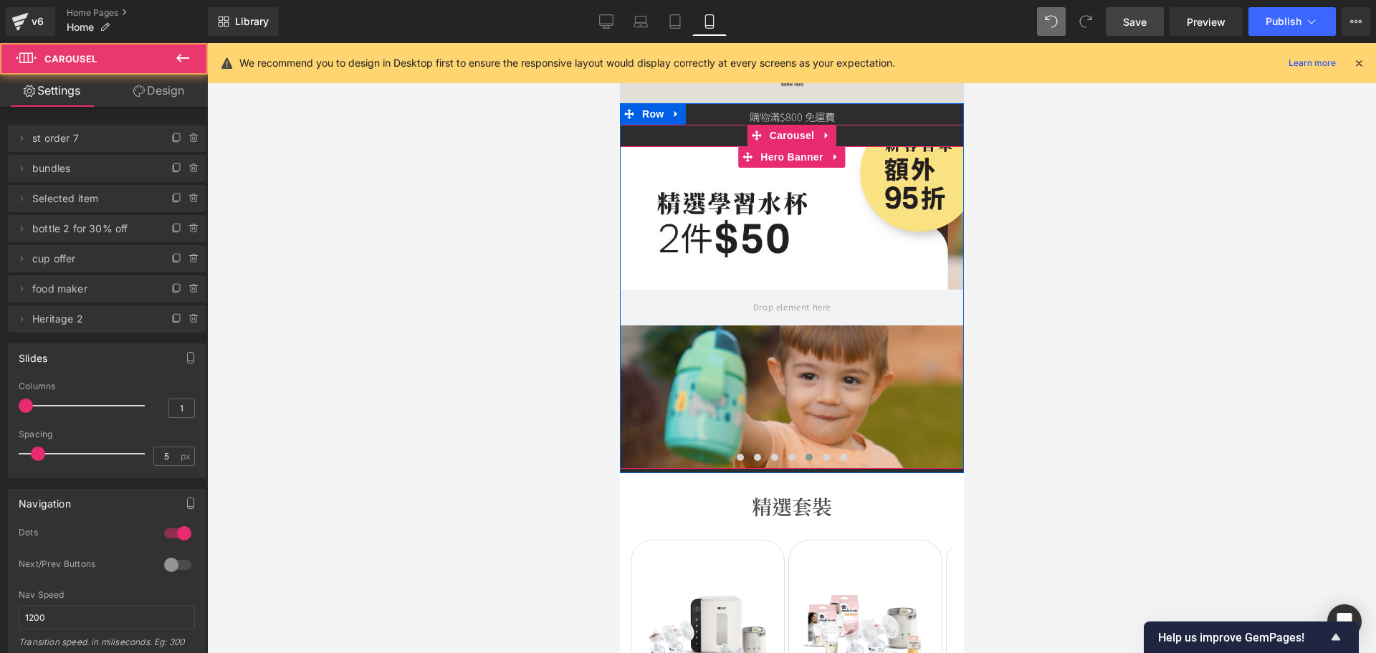
click at [775, 363] on div at bounding box center [791, 307] width 344 height 322
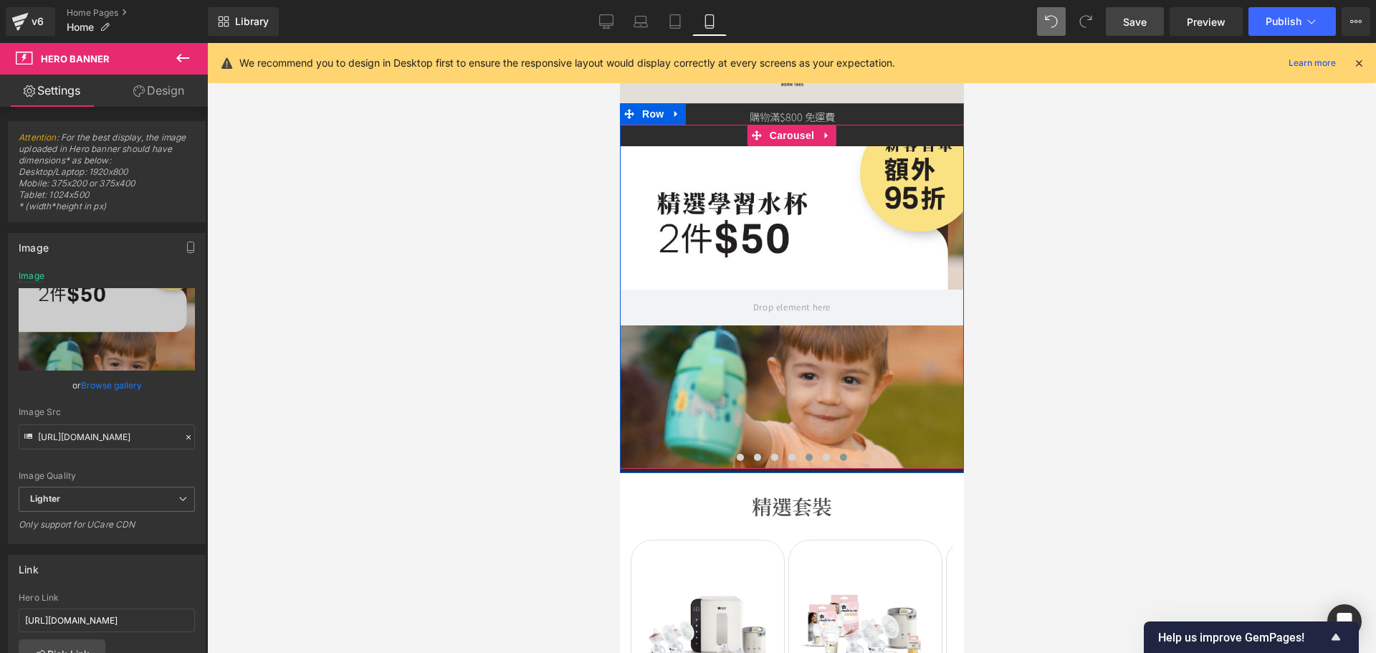
click at [834, 456] on button at bounding box center [842, 457] width 17 height 14
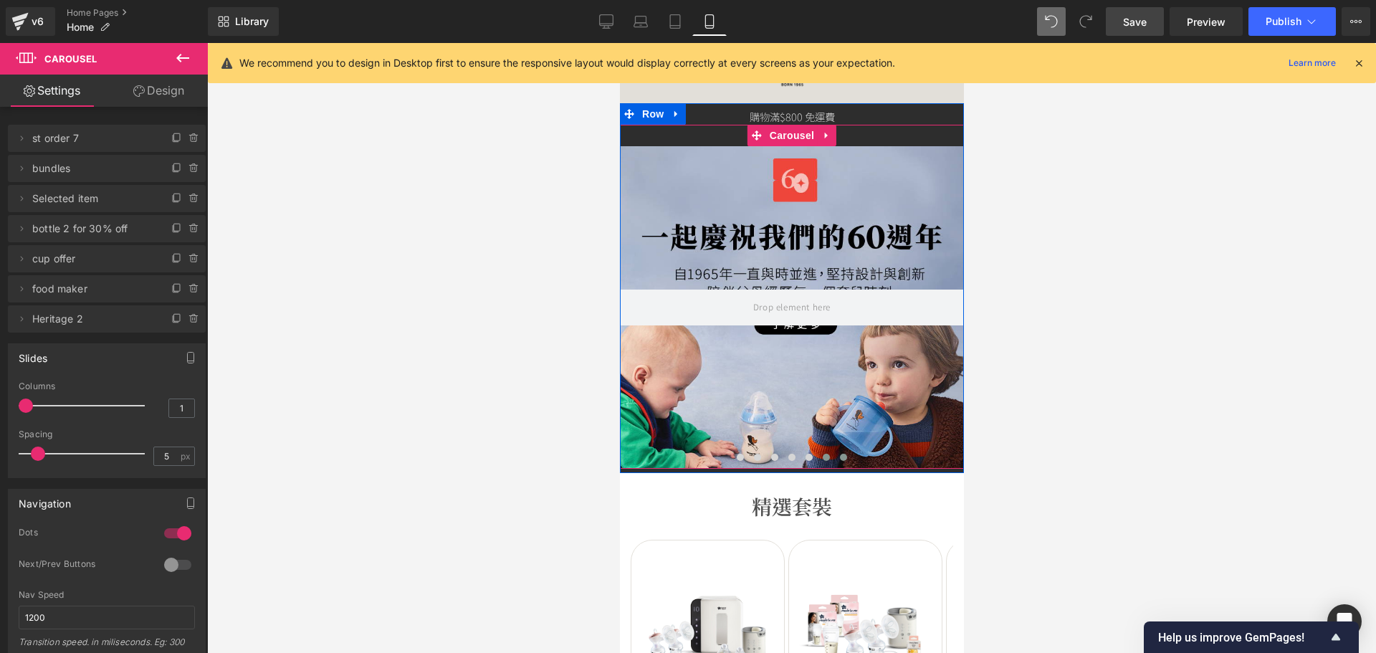
click at [824, 456] on button at bounding box center [825, 457] width 17 height 14
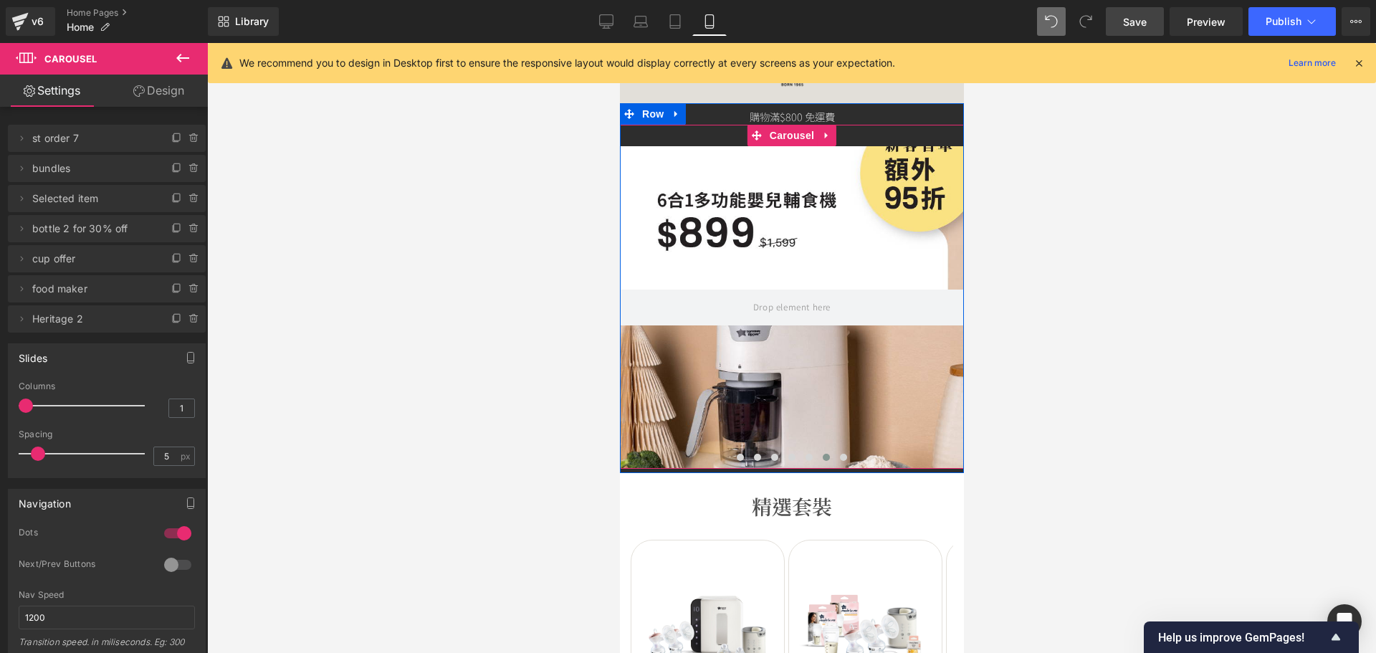
click at [800, 421] on div at bounding box center [791, 307] width 344 height 322
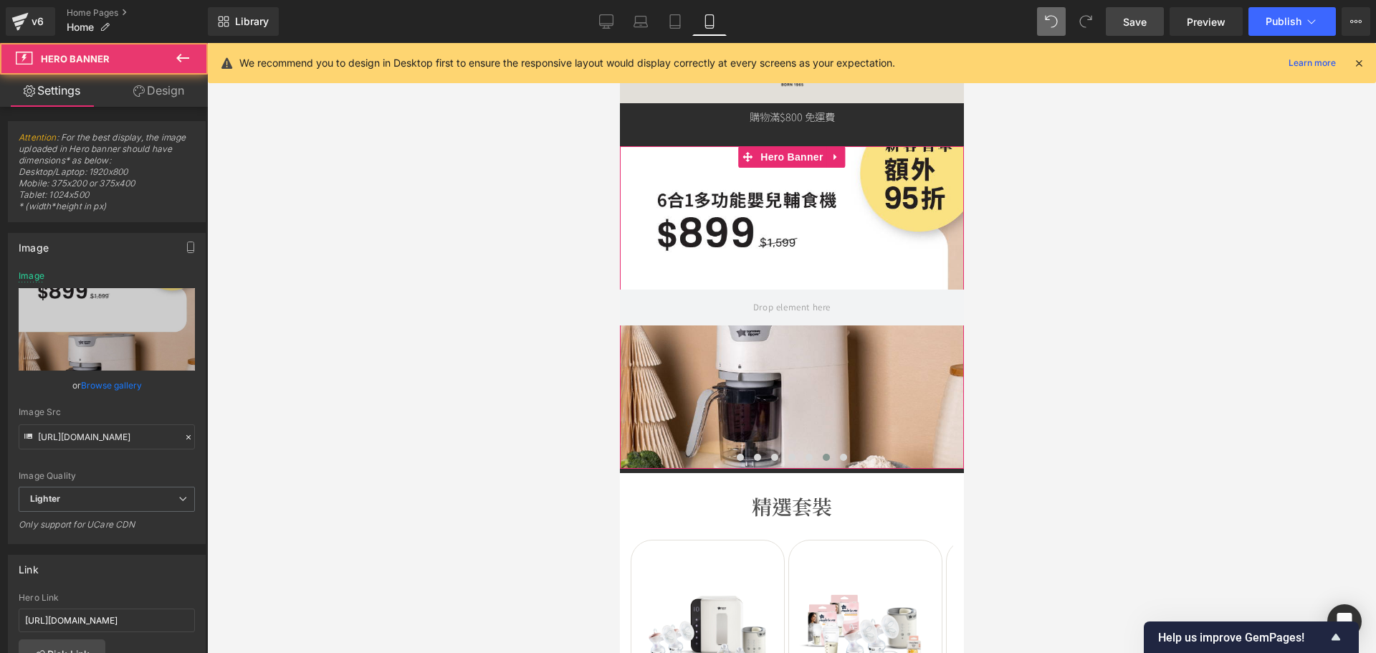
click at [92, 382] on link "Browse gallery" at bounding box center [111, 385] width 61 height 25
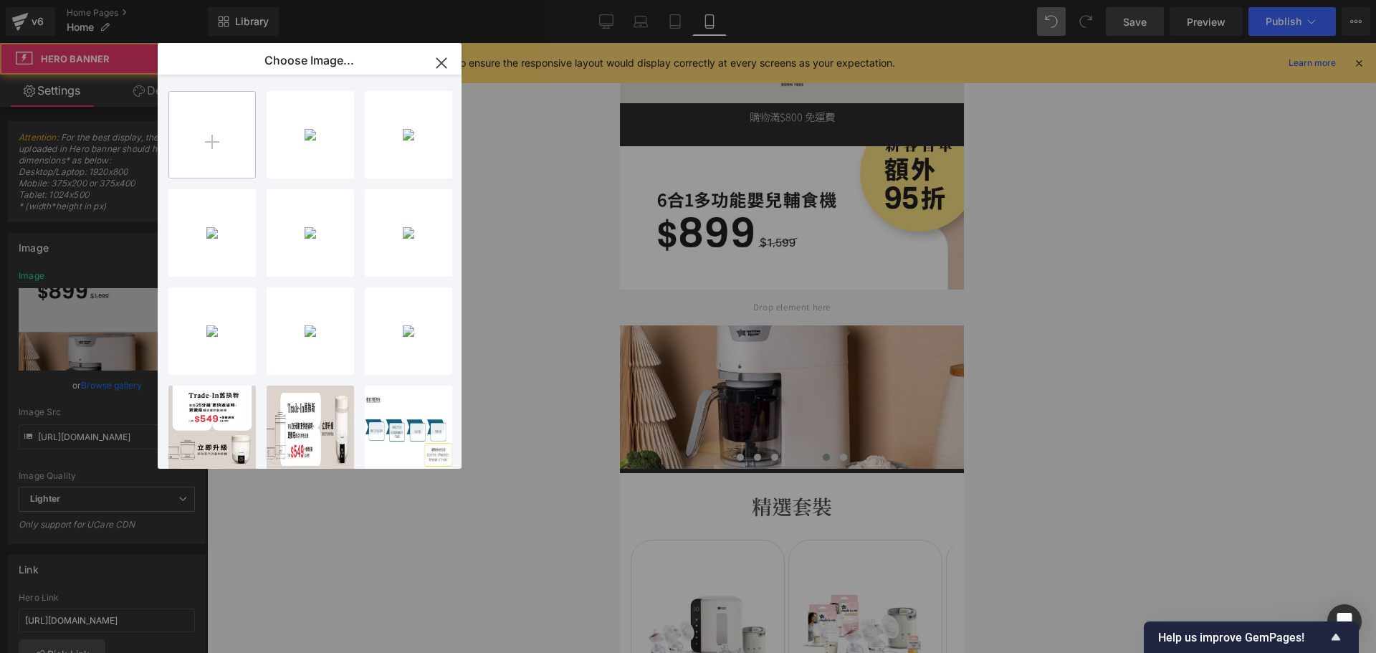
click at [189, 131] on input "file" at bounding box center [212, 135] width 86 height 86
type input "C:\fakepath\banner_instore_10OCT_p2_06_375x400.jpg"
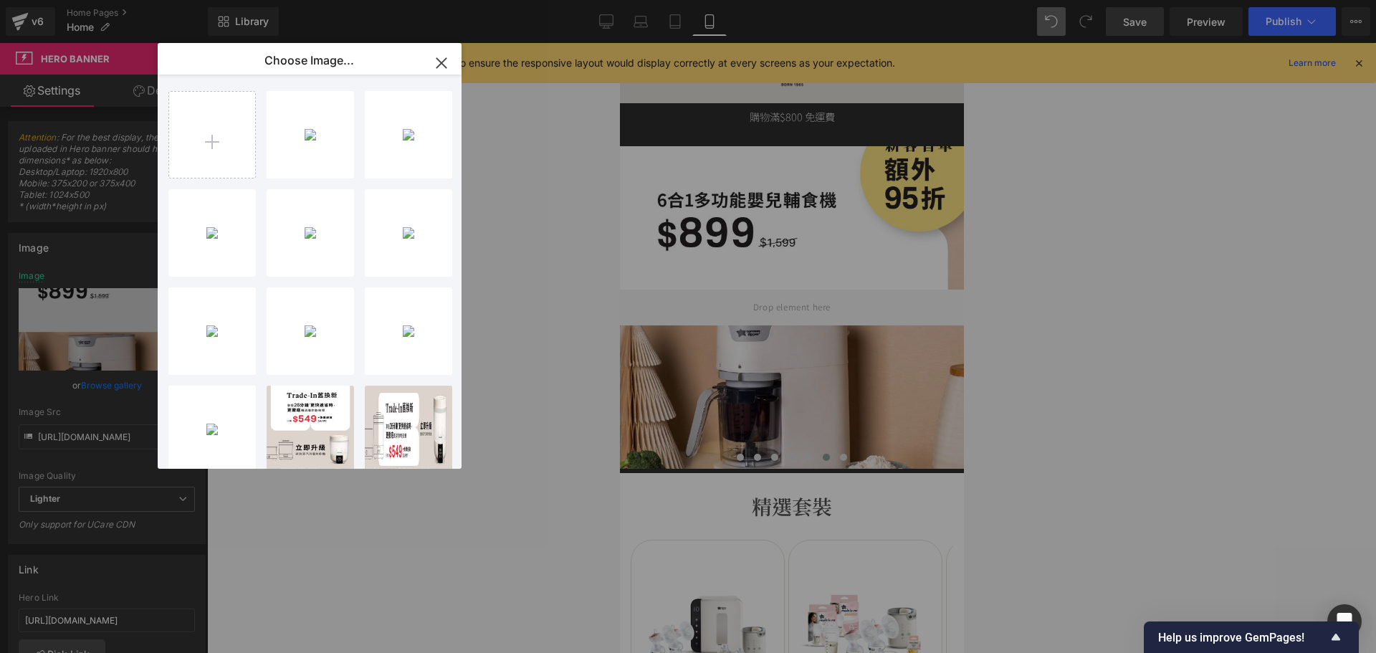
click at [0, 0] on div "banner_...x400.jpg 241.16 KB" at bounding box center [0, 0] width 0 height 0
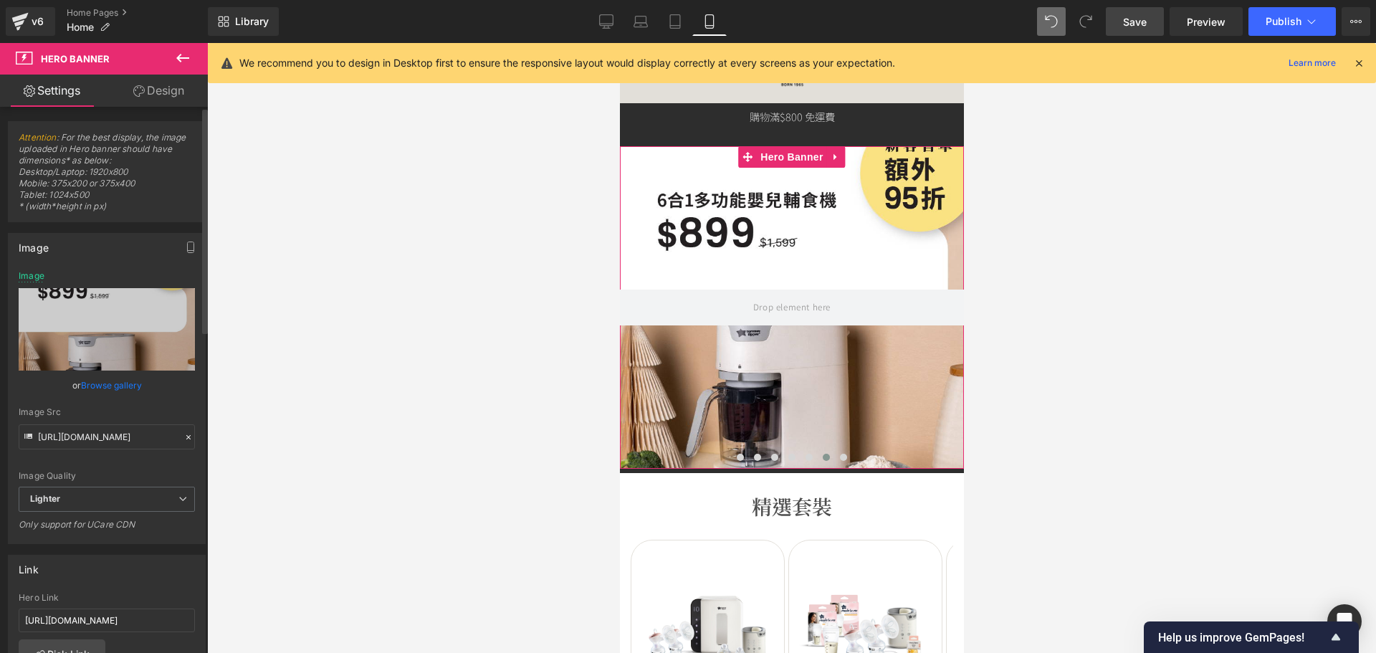
click at [123, 378] on link "Browse gallery" at bounding box center [111, 385] width 61 height 25
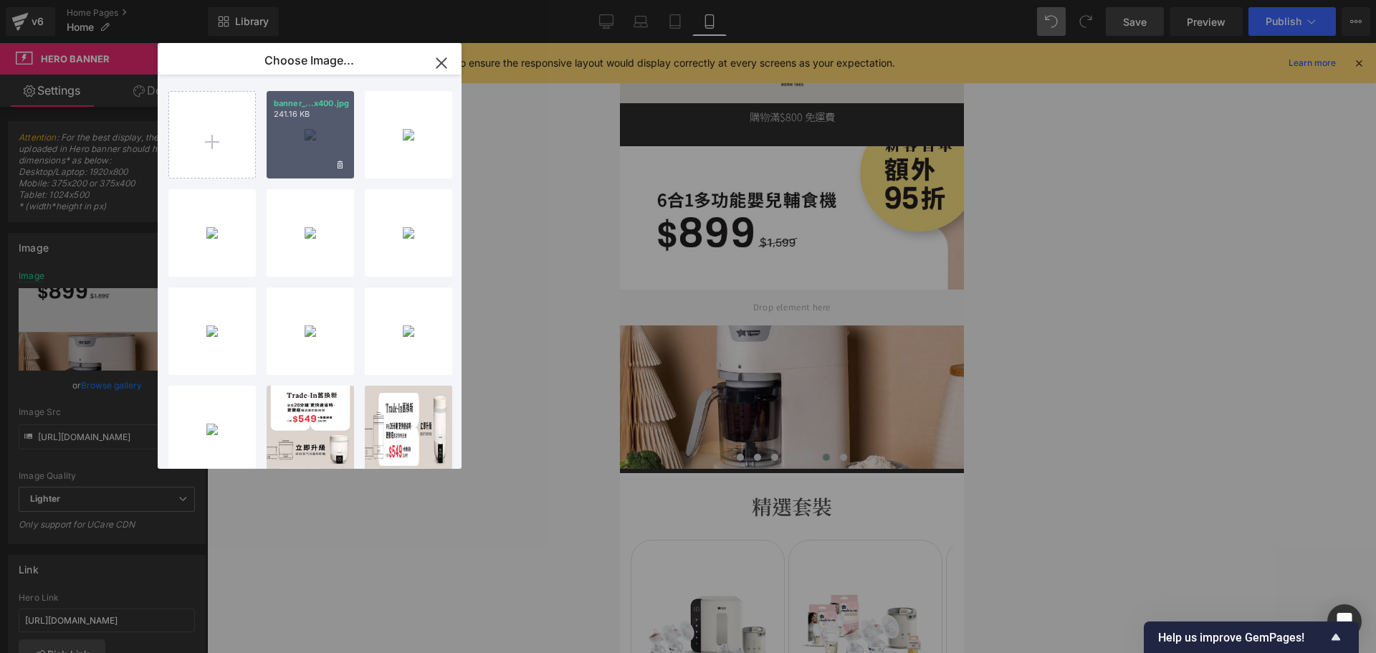
click at [292, 139] on div "banner_...x400.jpg 241.16 KB" at bounding box center [310, 134] width 87 height 87
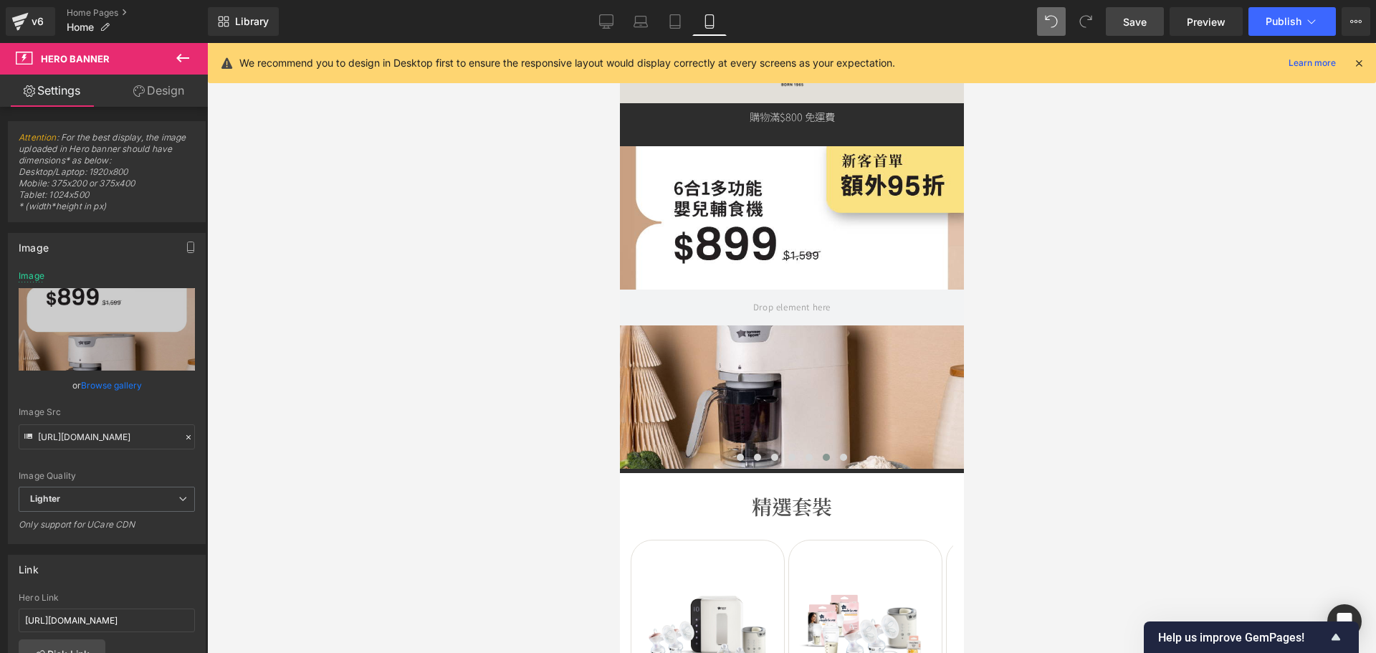
click at [1132, 22] on span "Save" at bounding box center [1135, 21] width 24 height 15
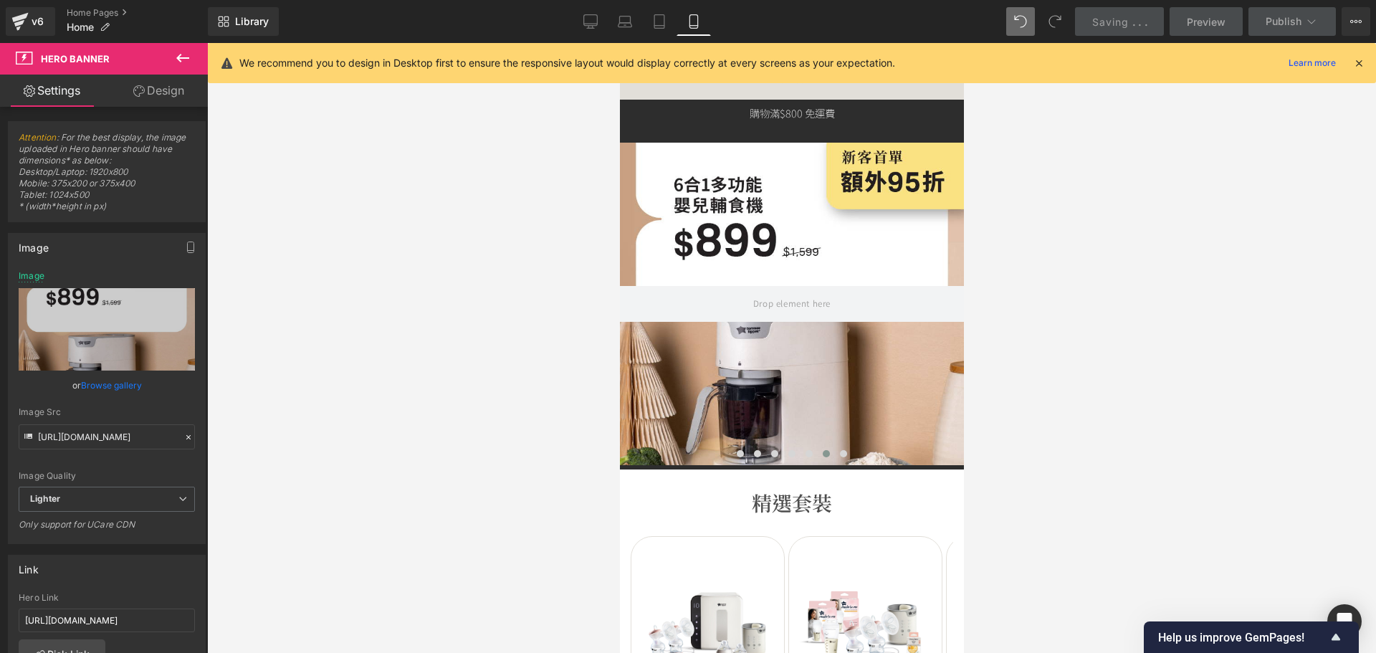
scroll to position [0, 0]
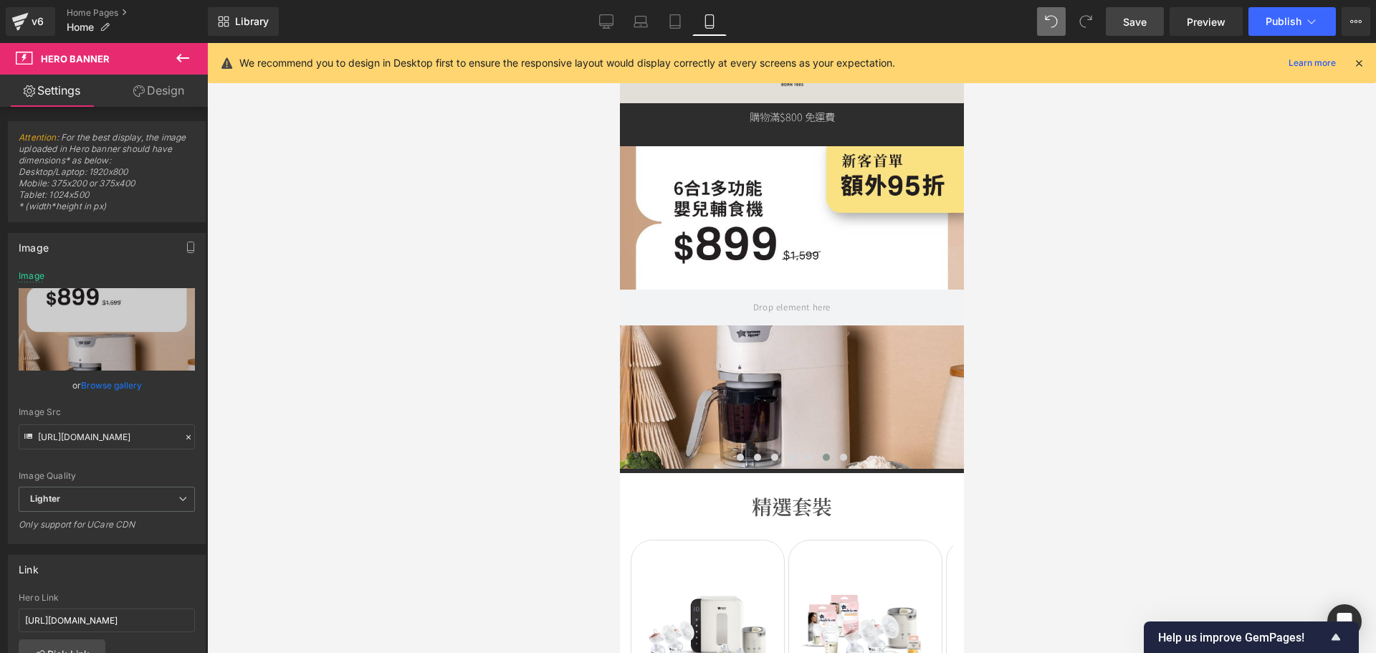
click at [1272, 37] on div "Library Mobile Desktop Laptop Tablet Mobile Save Preview Publish Scheduled View…" at bounding box center [792, 21] width 1168 height 43
click at [1274, 18] on span "Publish" at bounding box center [1283, 21] width 36 height 11
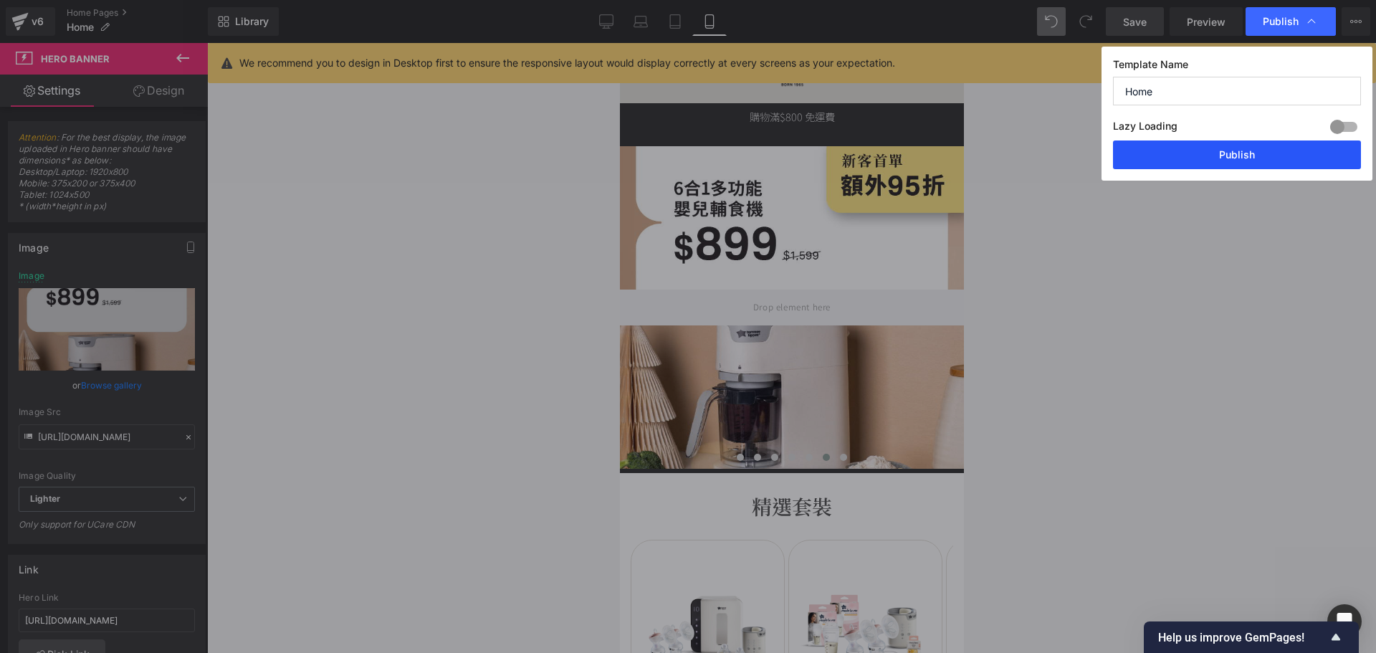
click at [1226, 148] on button "Publish" at bounding box center [1237, 154] width 248 height 29
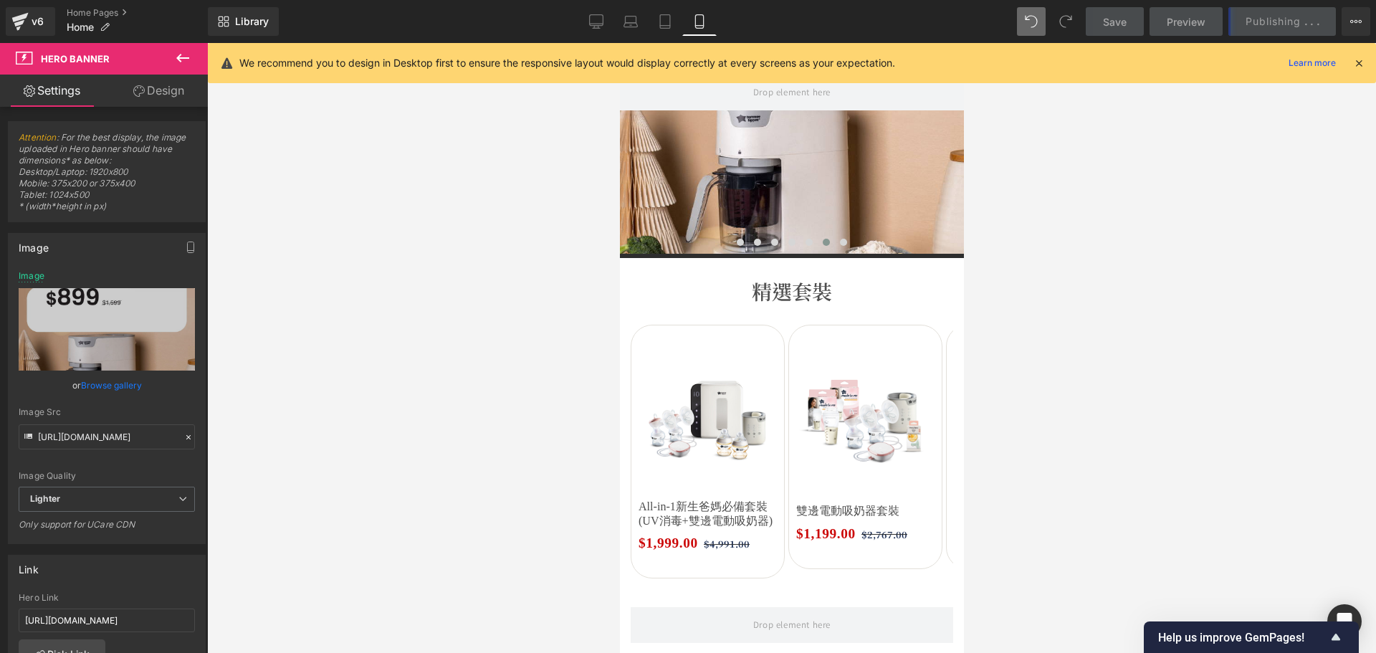
scroll to position [358, 0]
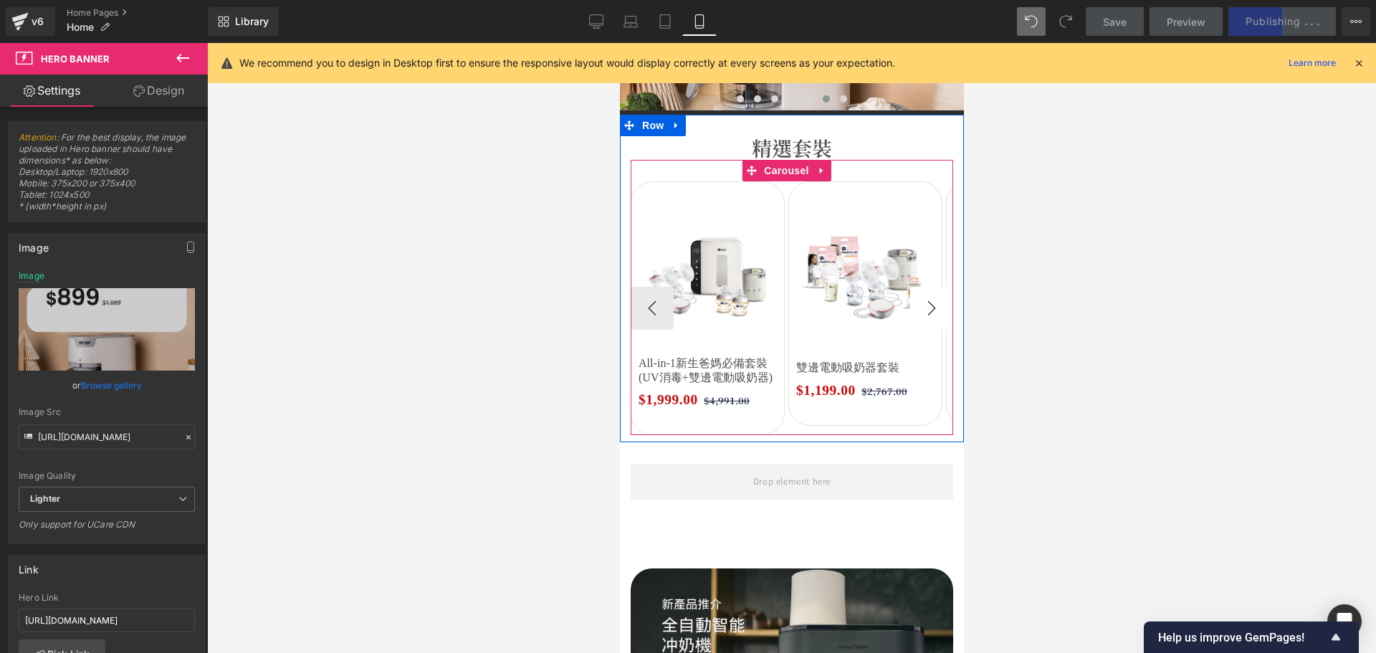
click at [914, 301] on button "›" at bounding box center [930, 308] width 43 height 43
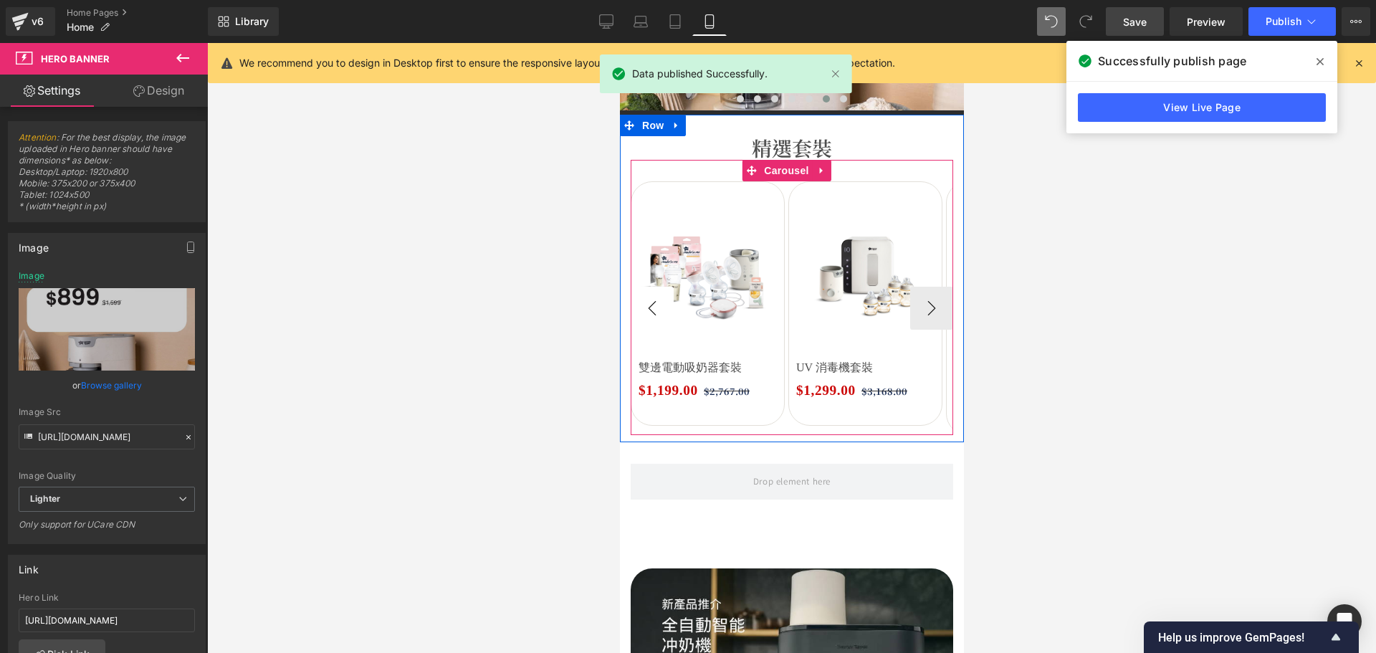
click at [652, 305] on button "‹" at bounding box center [651, 308] width 43 height 43
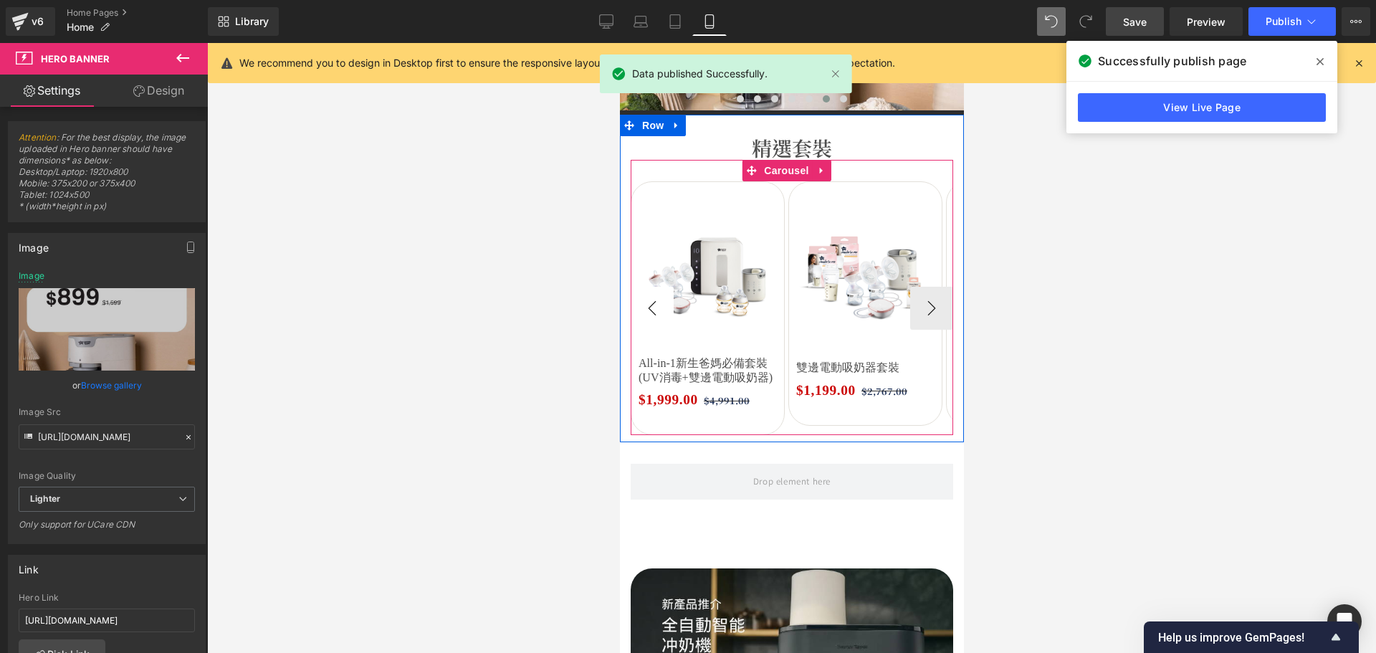
click at [652, 305] on button "‹" at bounding box center [651, 308] width 43 height 43
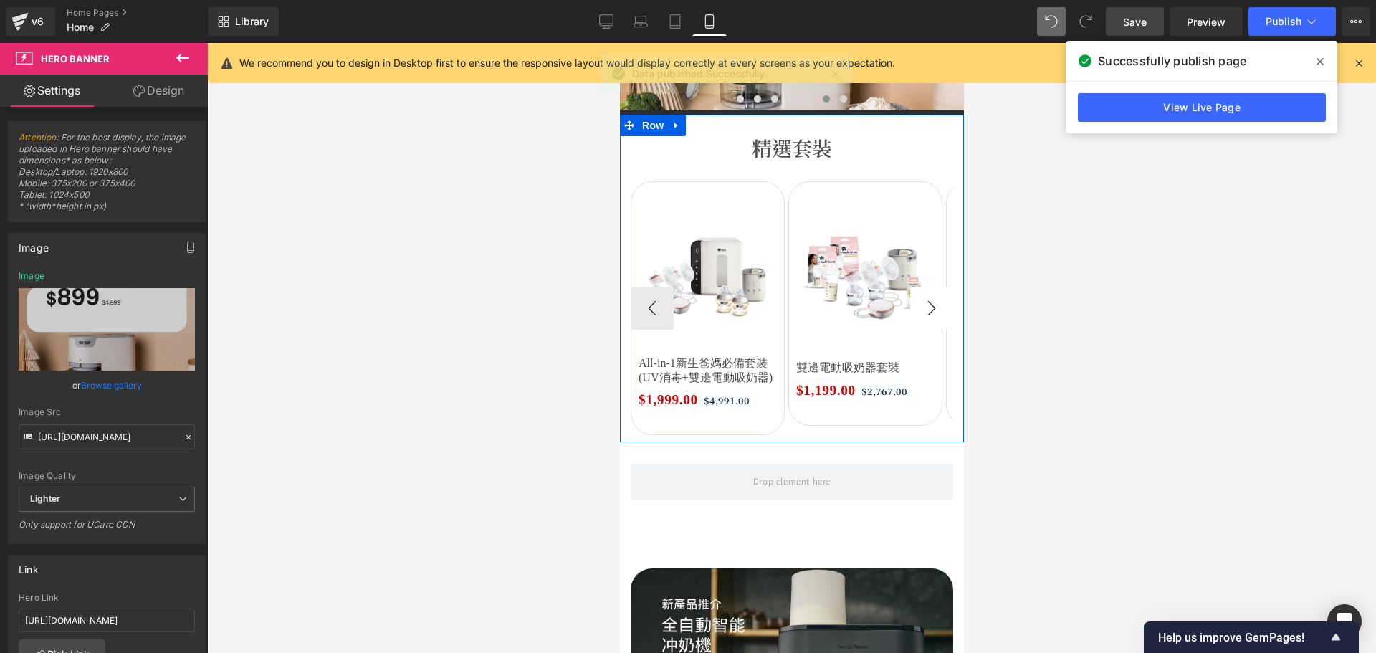
click at [909, 307] on button "›" at bounding box center [930, 308] width 43 height 43
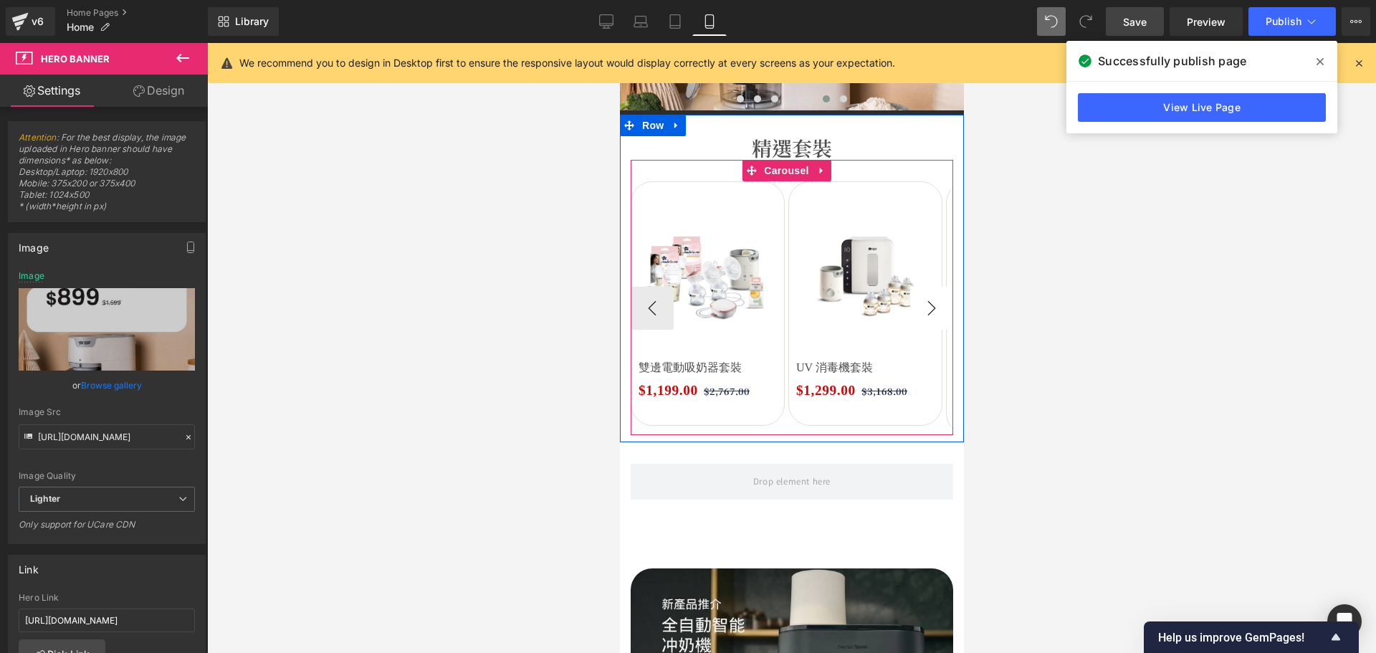
click at [909, 307] on button "›" at bounding box center [930, 308] width 43 height 43
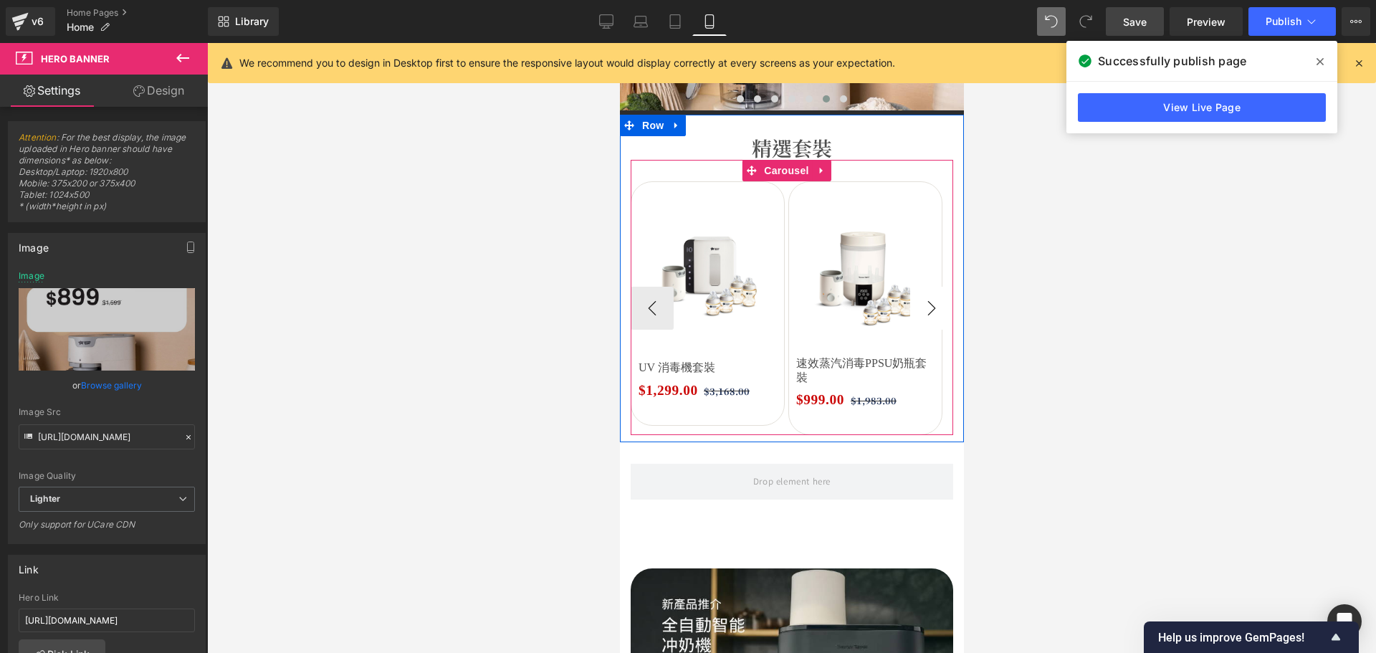
click at [909, 307] on button "›" at bounding box center [930, 308] width 43 height 43
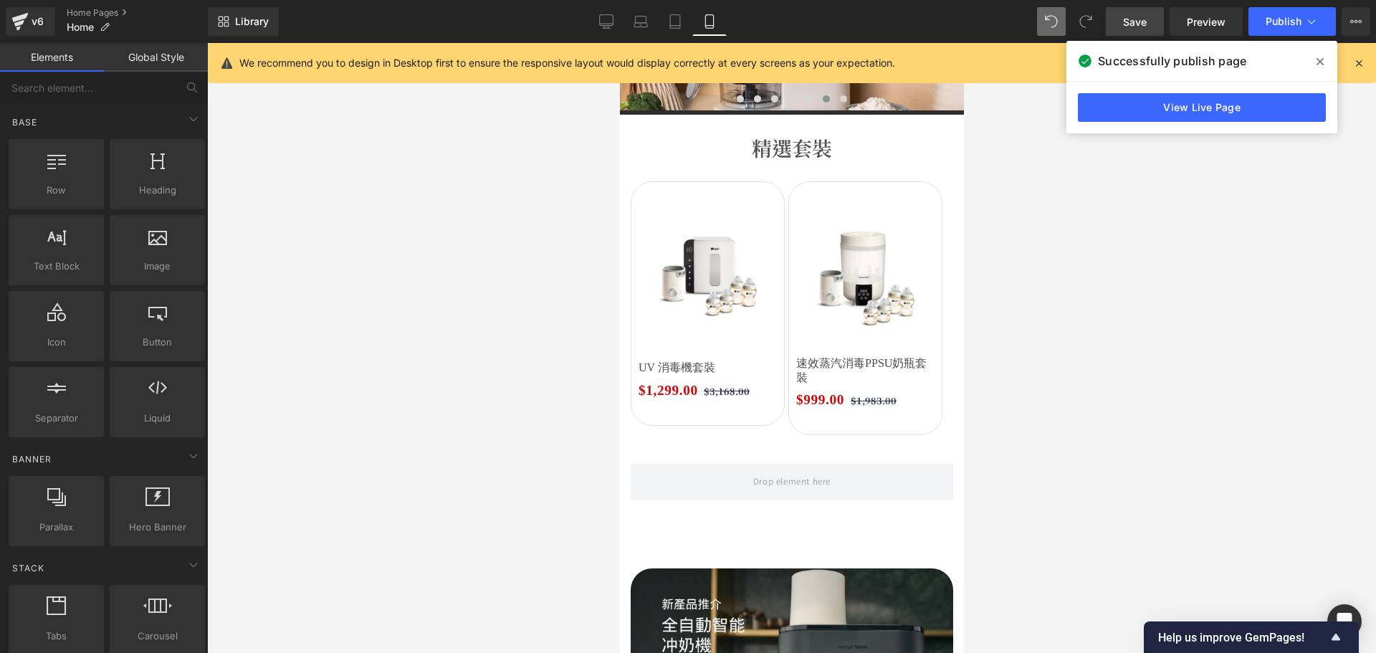
click at [1184, 292] on div at bounding box center [791, 348] width 1169 height 610
click at [1324, 61] on span at bounding box center [1319, 61] width 23 height 23
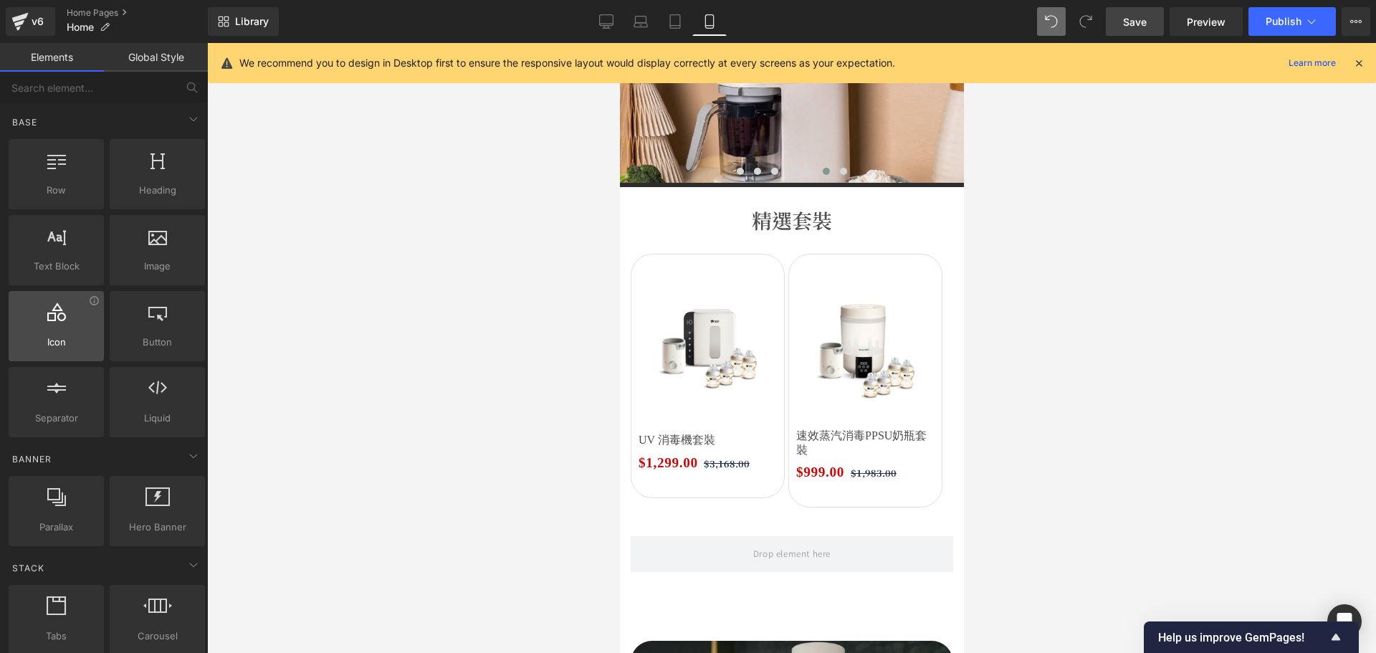
scroll to position [287, 0]
click at [355, 338] on div at bounding box center [791, 348] width 1169 height 610
click at [619, 43] on div at bounding box center [619, 43] width 0 height 0
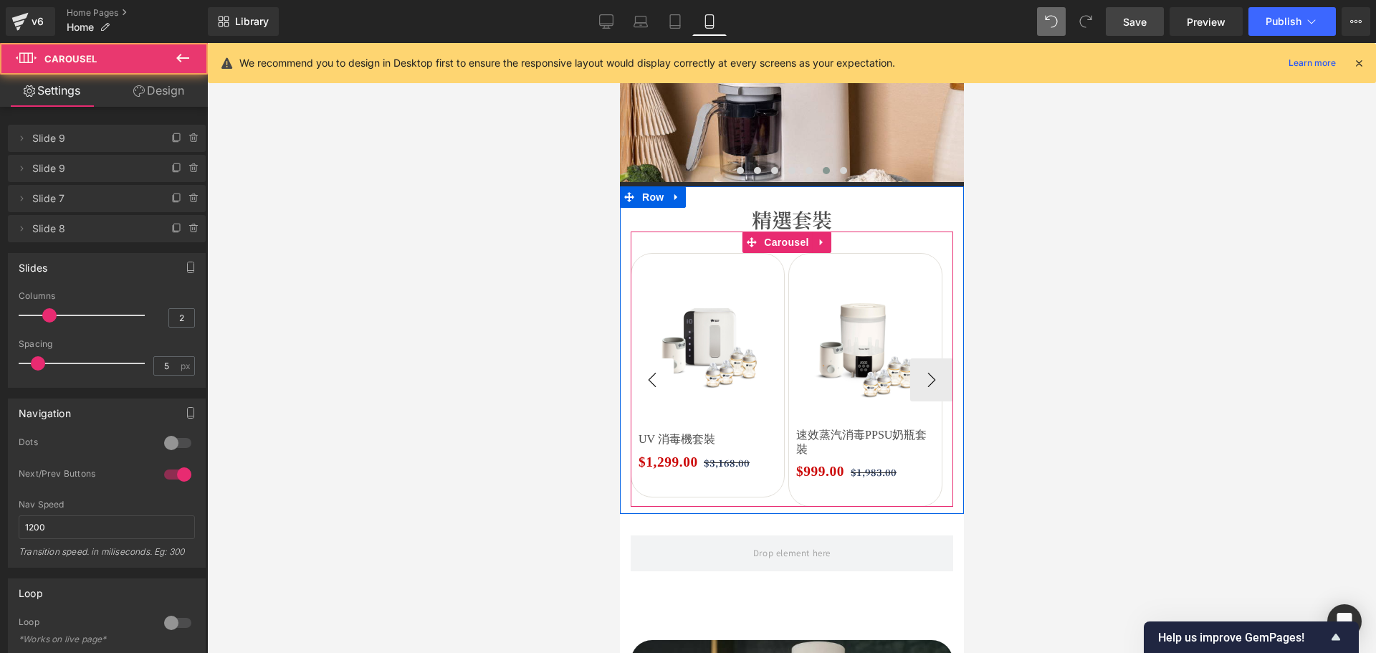
click at [630, 381] on div at bounding box center [632, 368] width 4 height 275
click at [650, 383] on button "‹" at bounding box center [651, 379] width 43 height 43
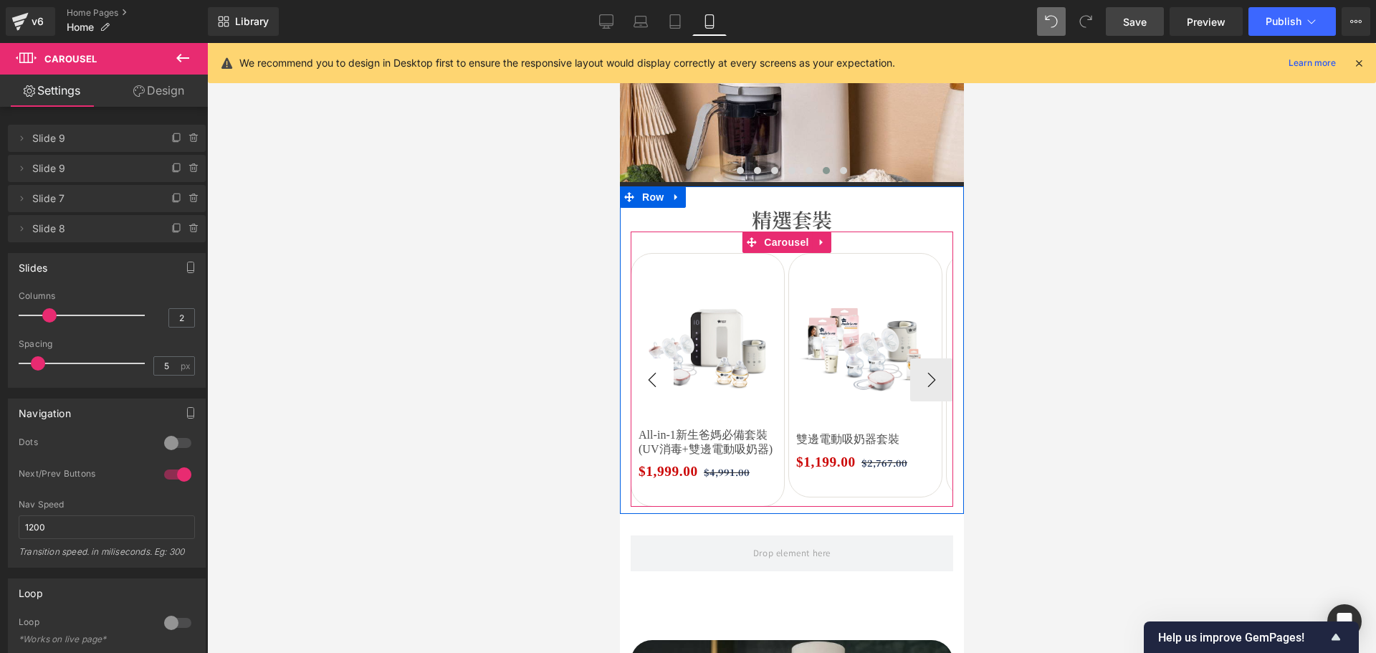
click at [650, 383] on button "‹" at bounding box center [651, 379] width 43 height 43
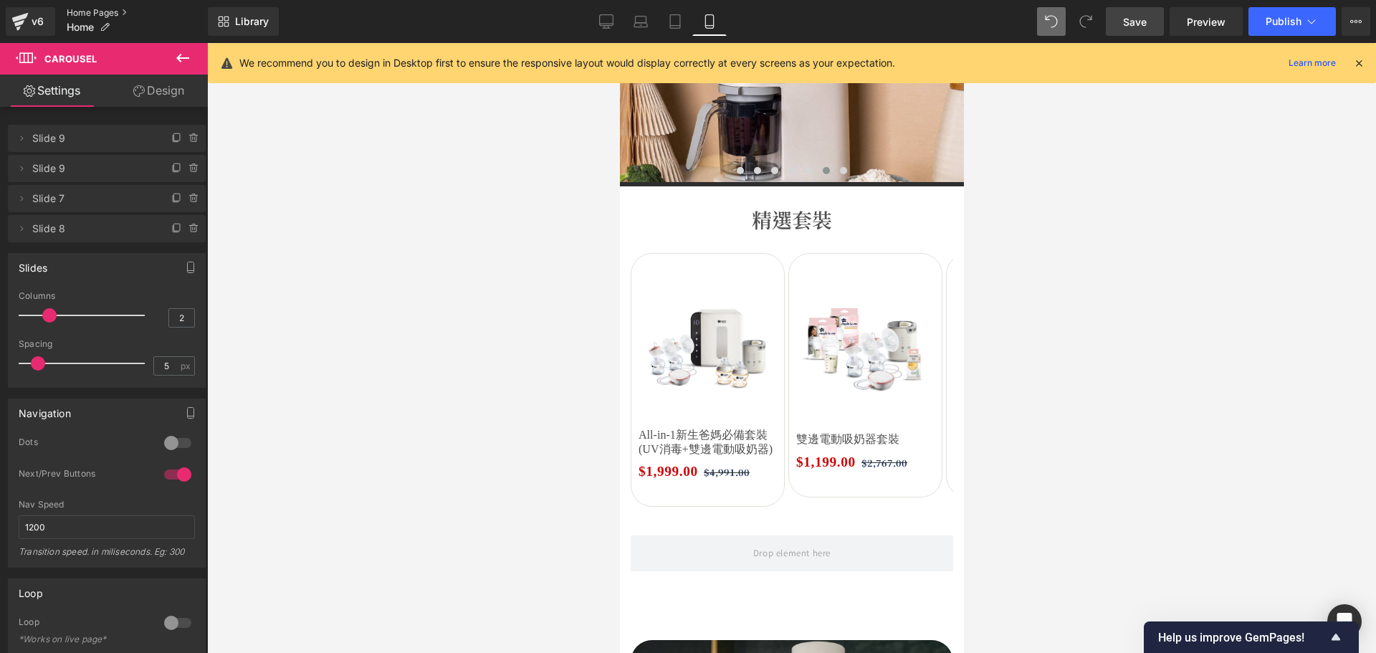
click at [110, 8] on link "Home Pages" at bounding box center [137, 12] width 141 height 11
click at [1136, 19] on span "Save" at bounding box center [1135, 21] width 24 height 15
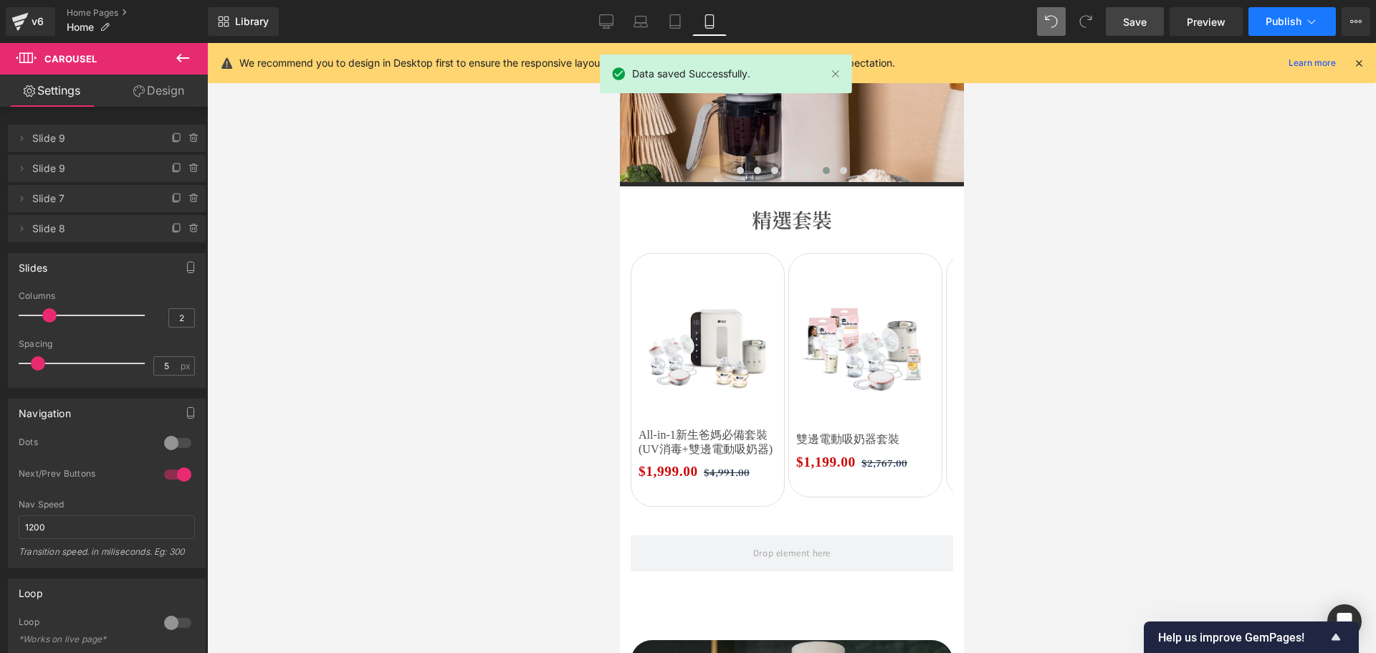
click at [1314, 29] on button "Publish" at bounding box center [1291, 21] width 87 height 29
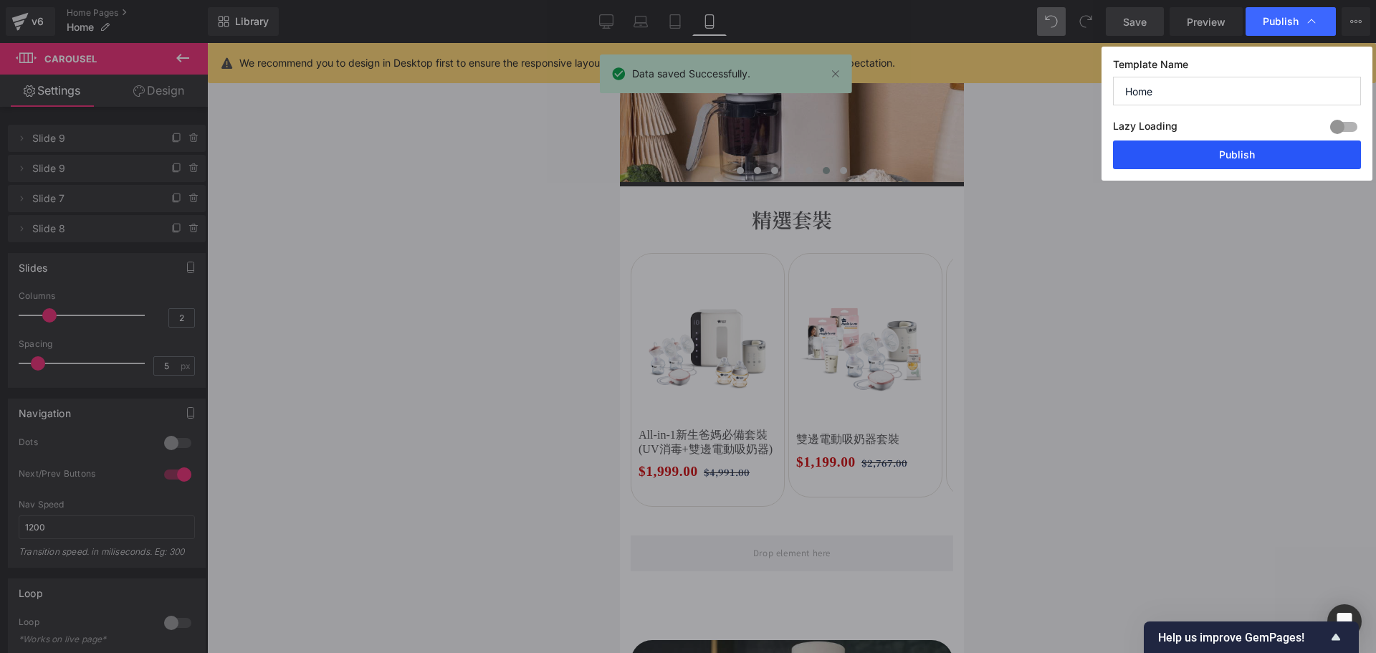
click at [1243, 148] on button "Publish" at bounding box center [1237, 154] width 248 height 29
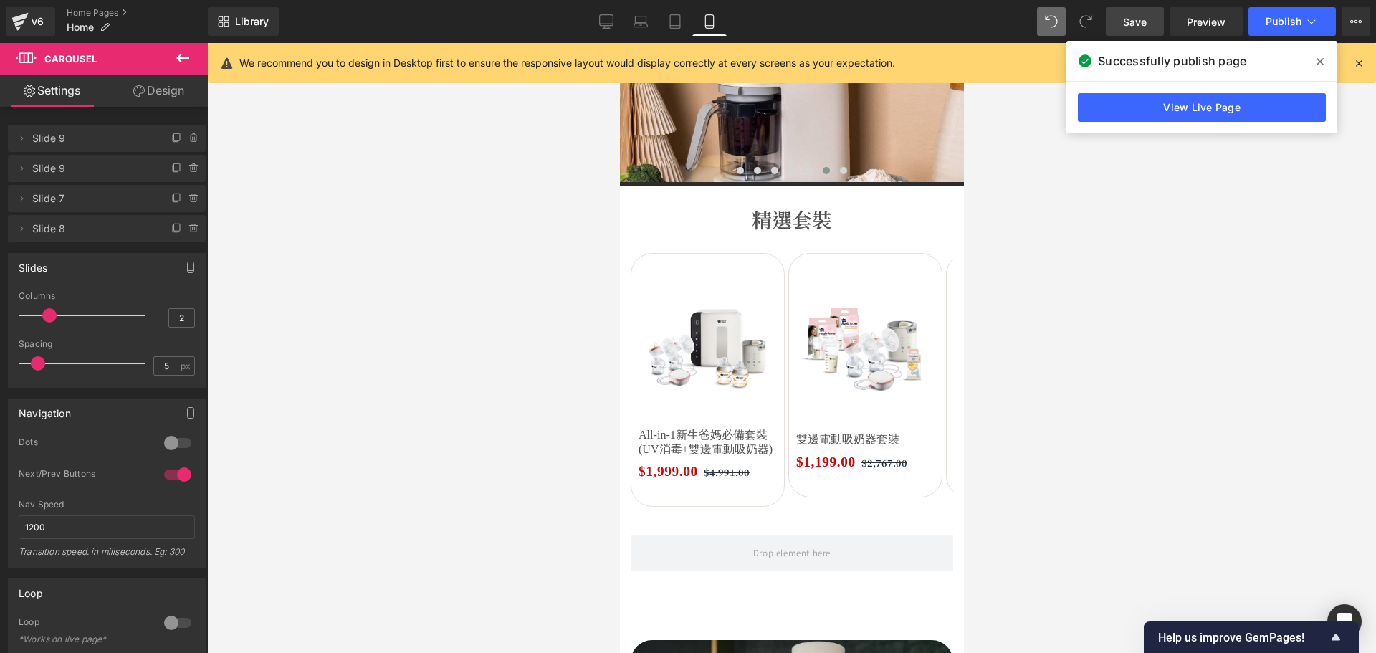
click at [93, 6] on div "v6 Home Pages Home" at bounding box center [104, 21] width 208 height 43
click at [97, 12] on link "Home Pages" at bounding box center [137, 12] width 141 height 11
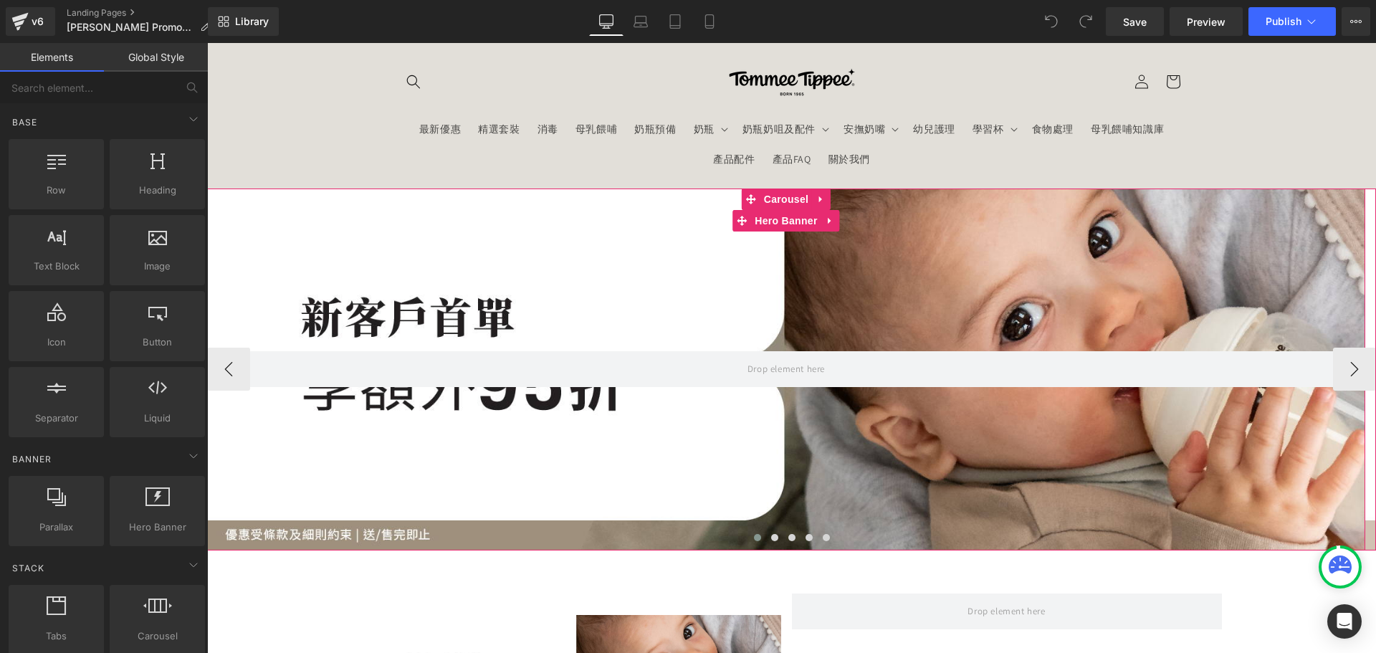
click at [554, 295] on div at bounding box center [786, 369] width 1158 height 362
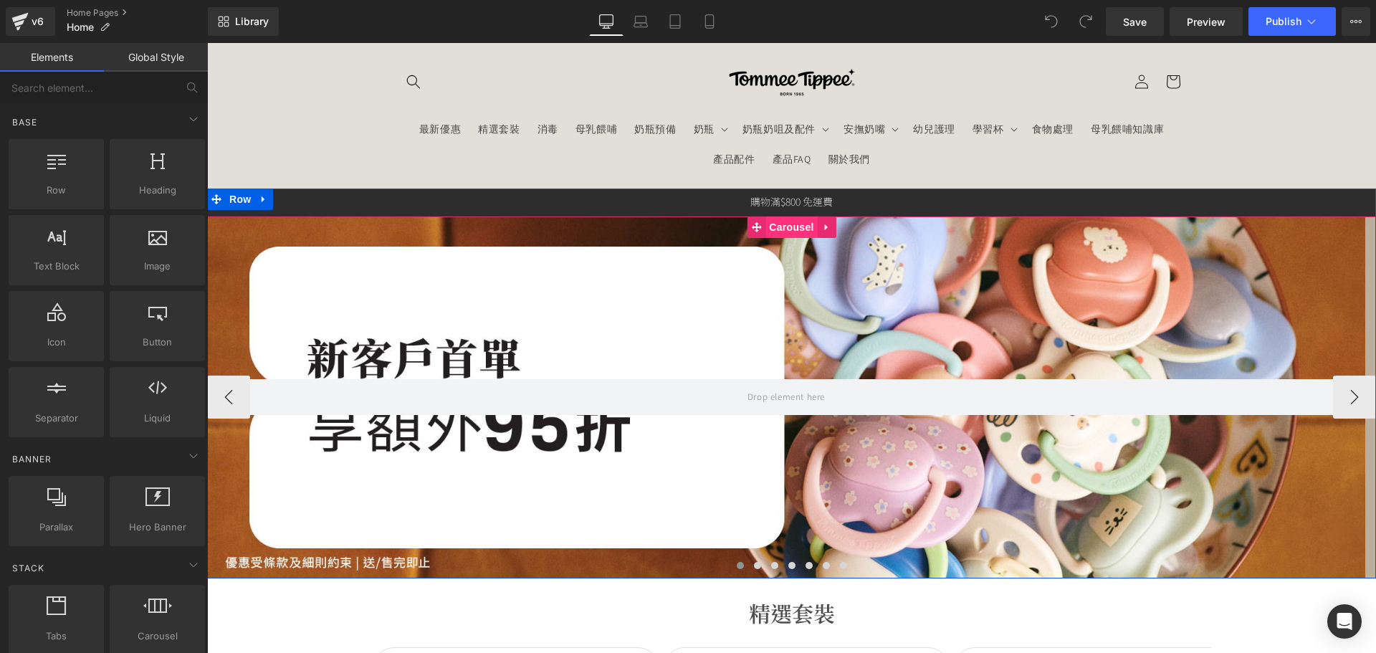
click at [781, 229] on span "Carousel" at bounding box center [791, 226] width 52 height 21
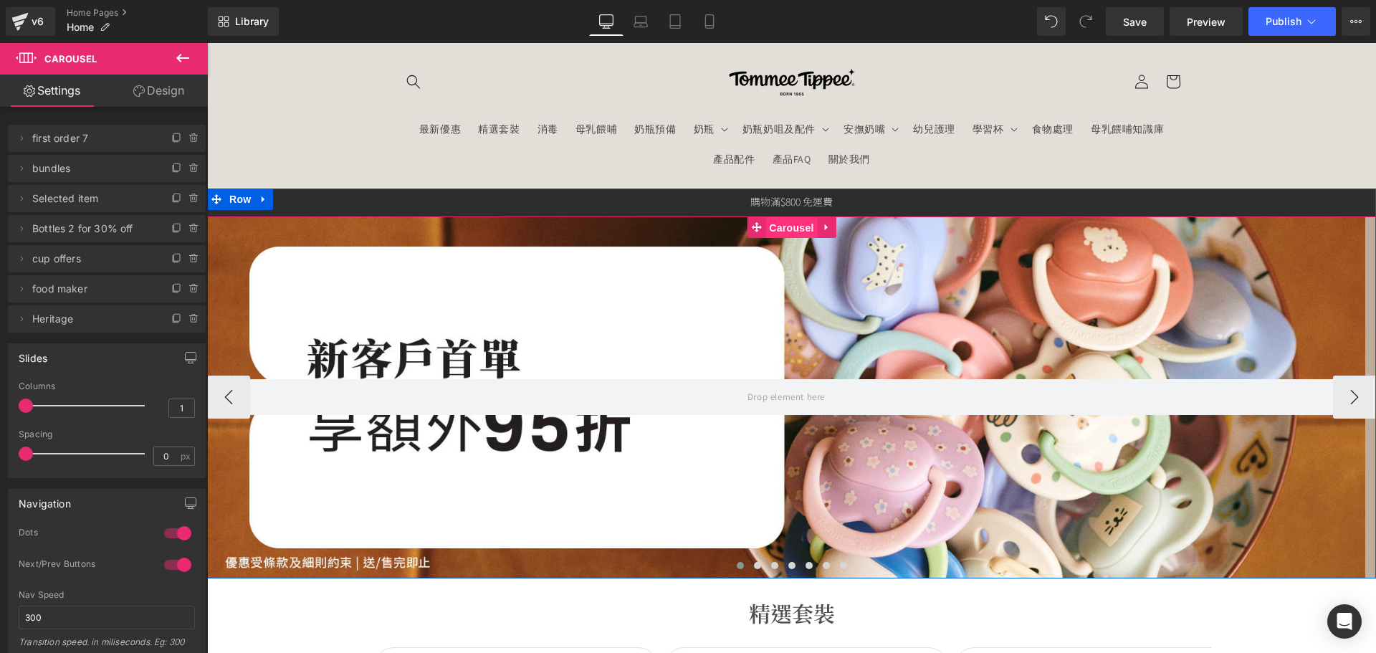
click at [781, 228] on span "Carousel" at bounding box center [791, 227] width 52 height 21
click at [771, 223] on span "Carousel" at bounding box center [791, 226] width 52 height 21
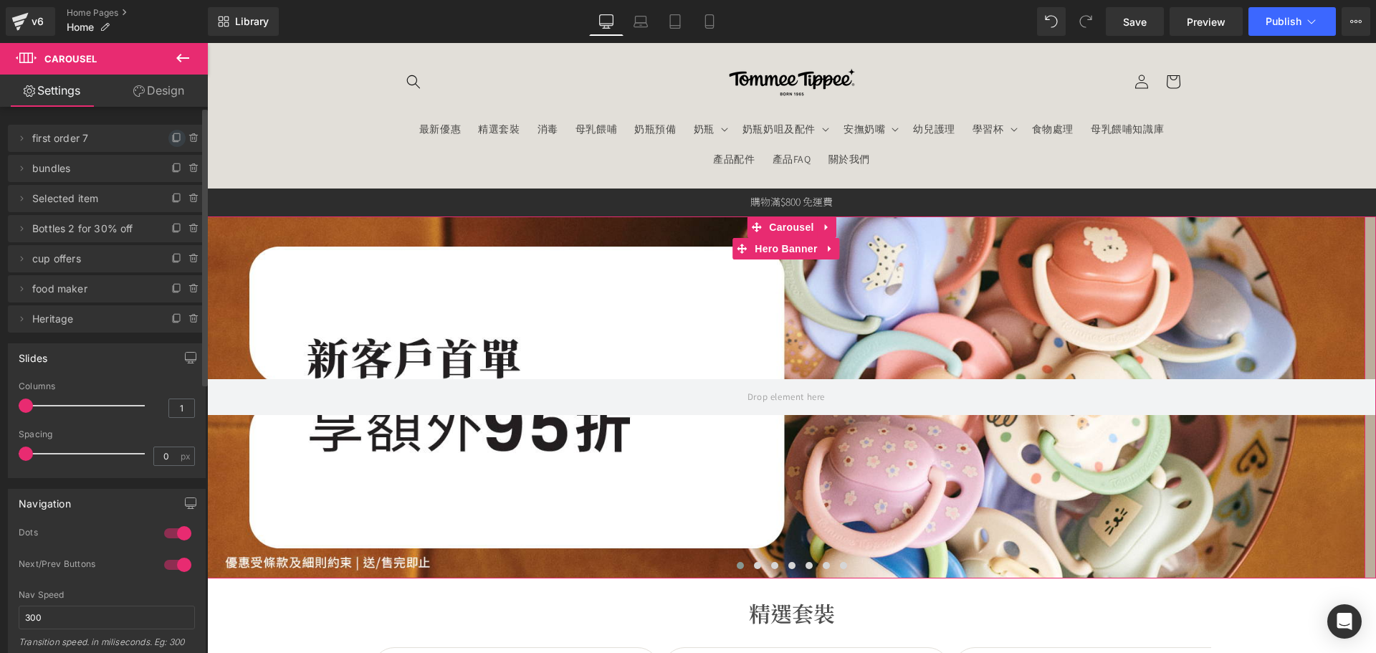
click at [171, 139] on icon at bounding box center [176, 138] width 11 height 11
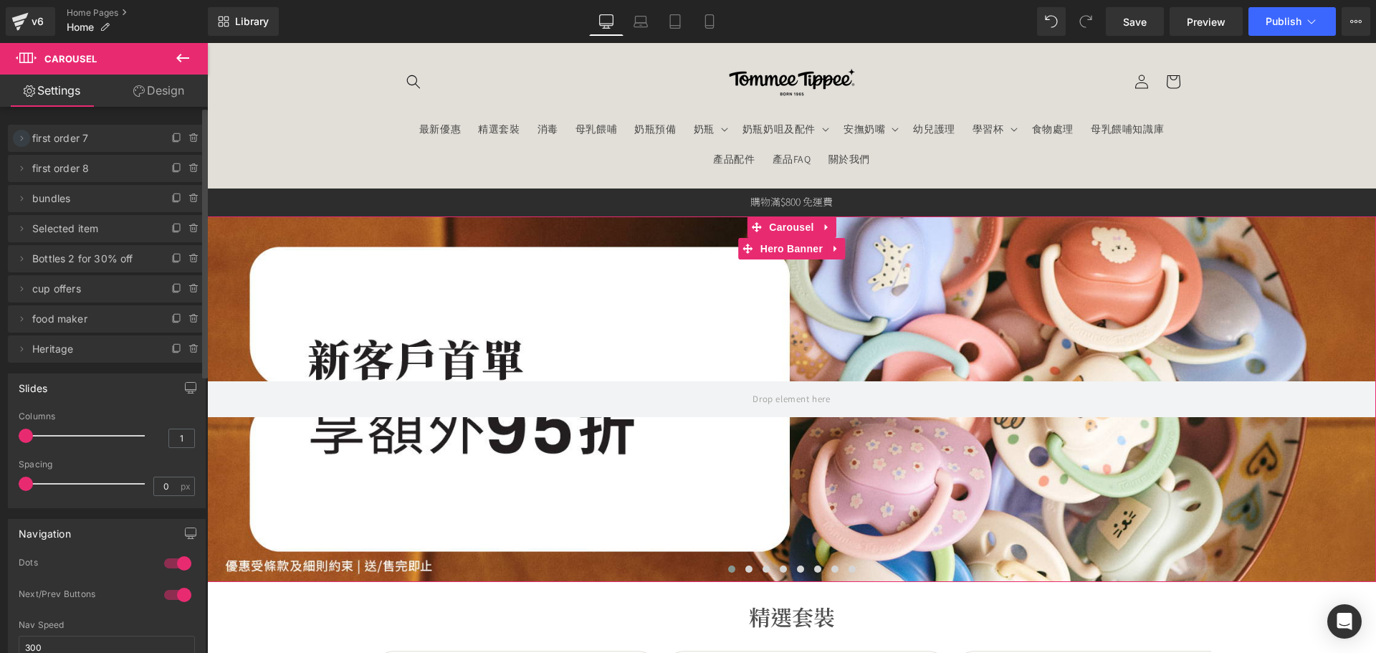
click at [24, 137] on icon at bounding box center [21, 138] width 11 height 11
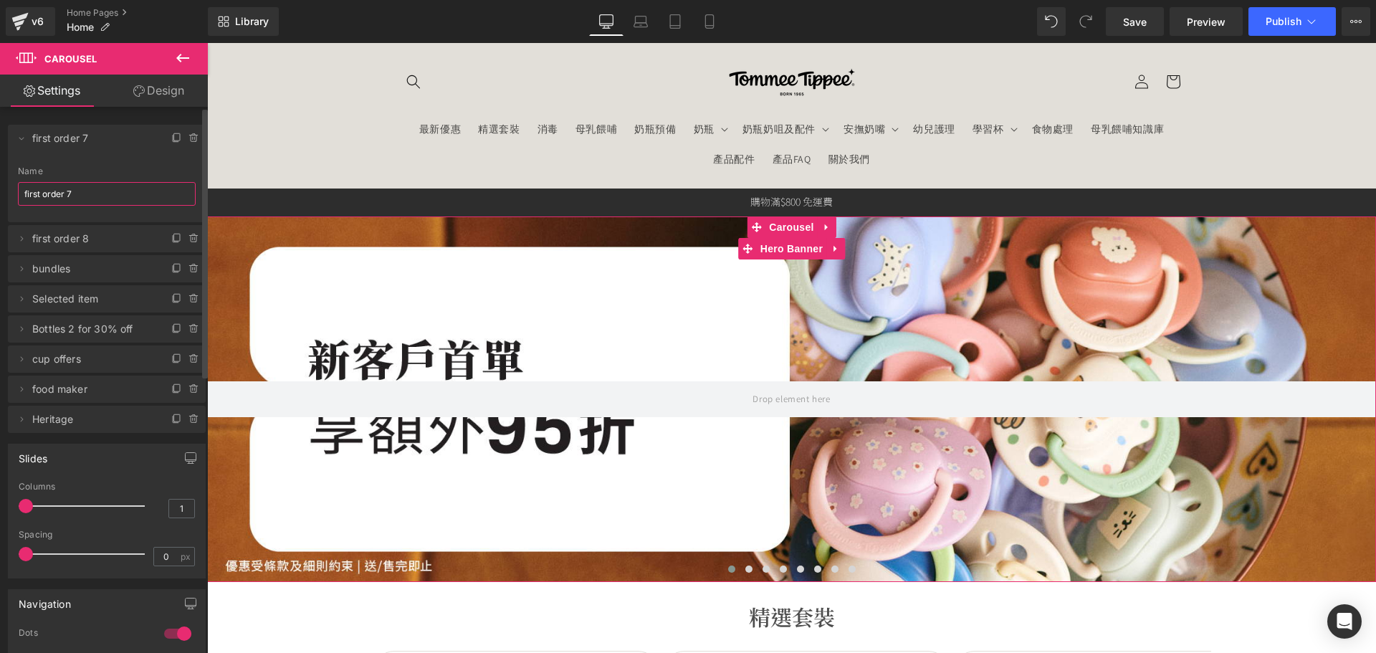
click at [63, 189] on input "first order 7" at bounding box center [107, 194] width 178 height 24
drag, startPoint x: 110, startPoint y: 191, endPoint x: -40, endPoint y: 183, distance: 149.9
click at [0, 183] on html "Carousel You are previewing how the will restyle your page. You can not edit El…" at bounding box center [688, 326] width 1376 height 653
type input "Trade in"
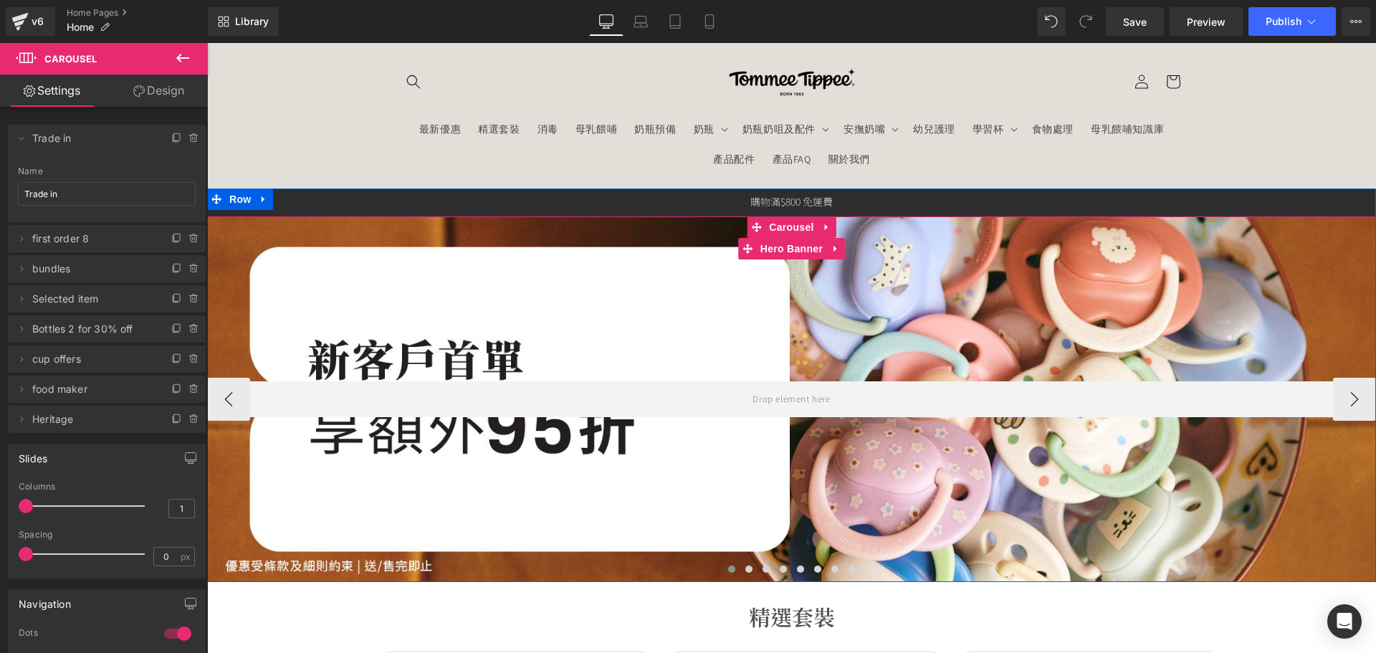
click at [459, 309] on div at bounding box center [791, 398] width 1169 height 365
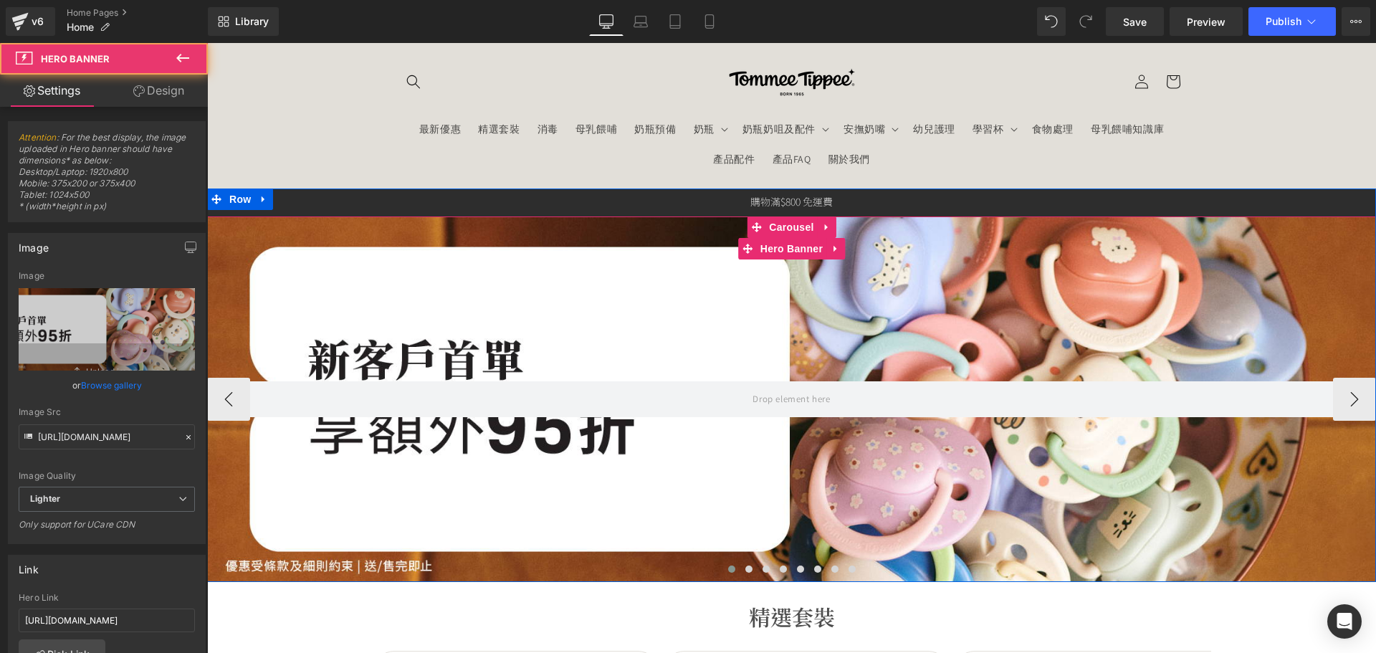
click at [725, 272] on div at bounding box center [791, 398] width 1169 height 365
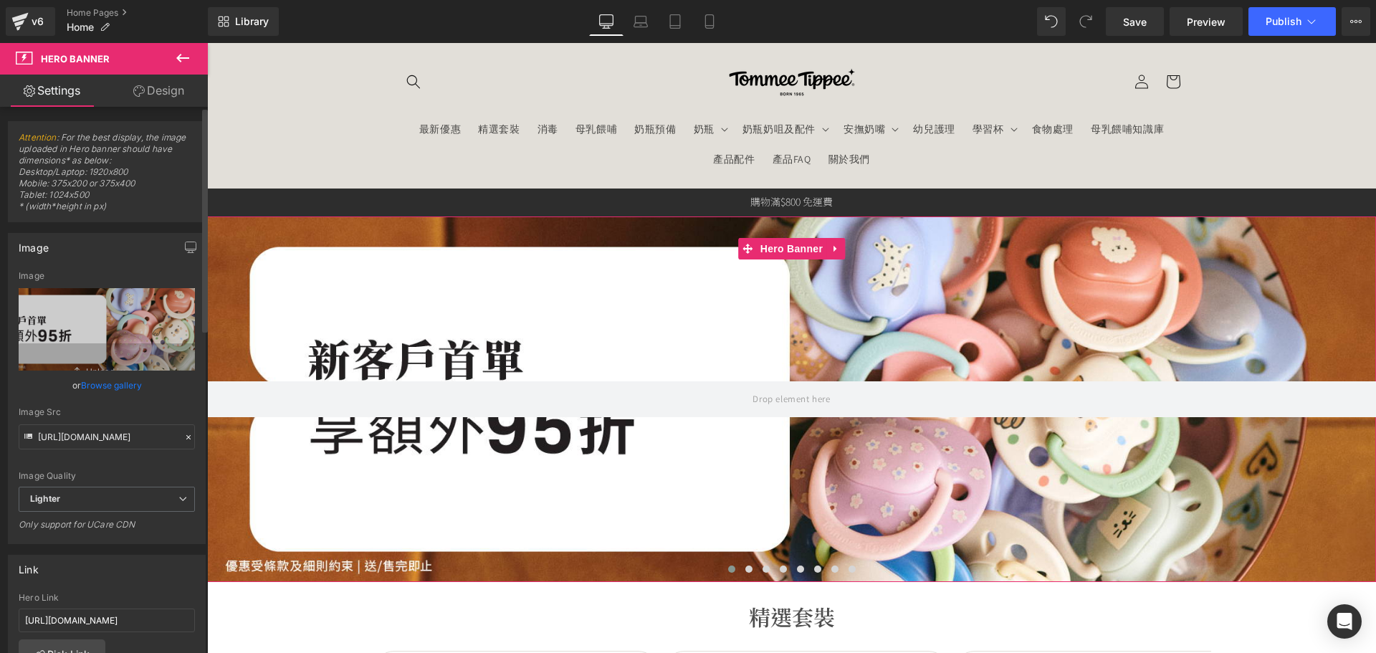
click at [132, 388] on link "Browse gallery" at bounding box center [111, 385] width 61 height 25
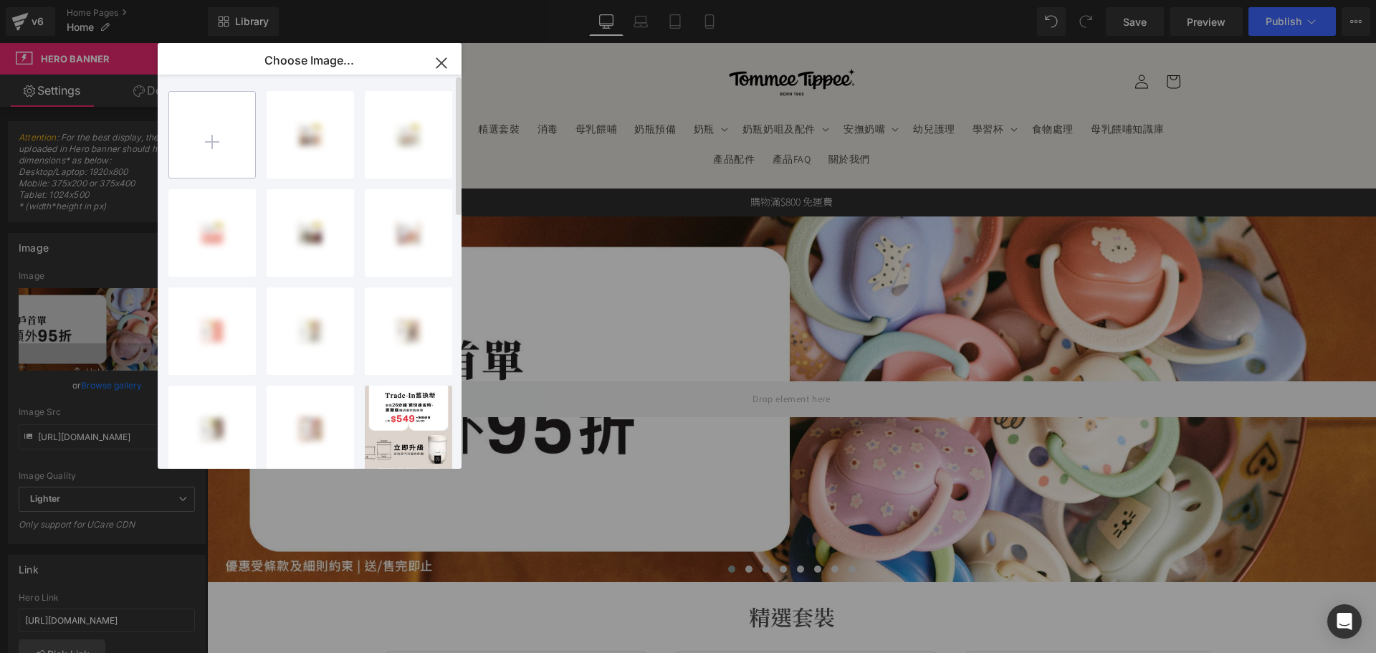
click at [234, 136] on input "file" at bounding box center [212, 135] width 86 height 86
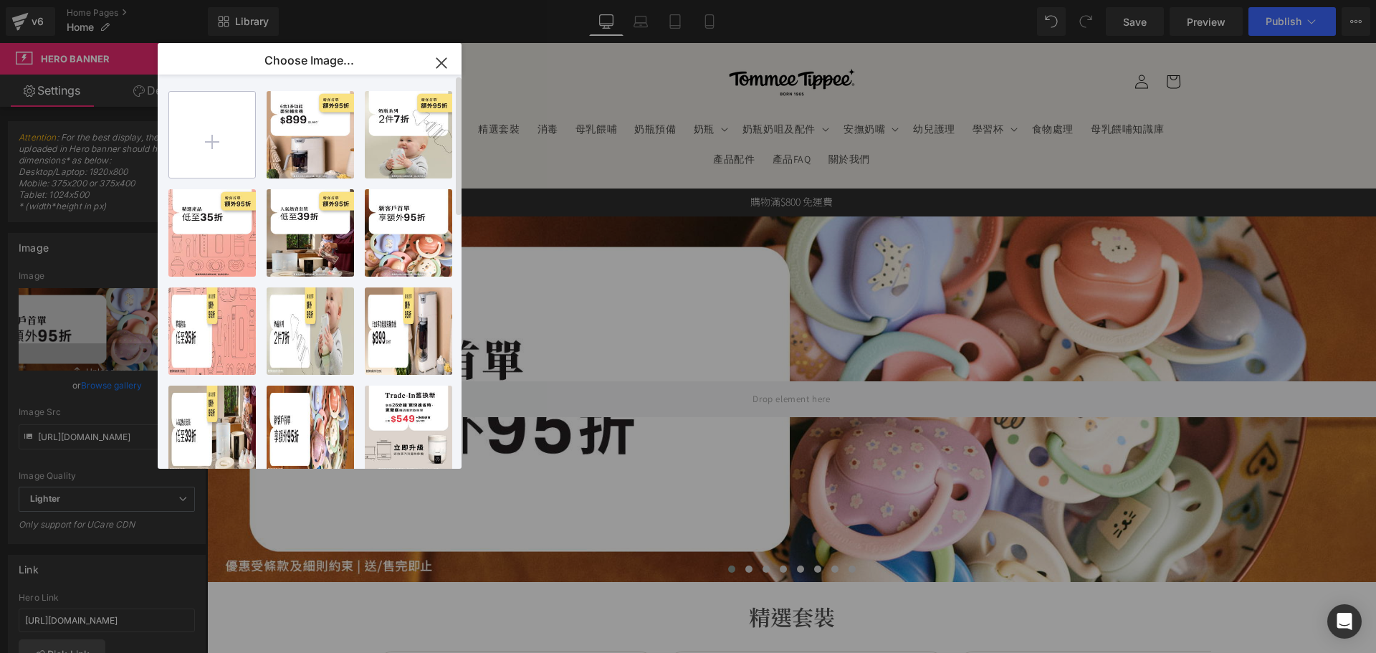
type input "C:\fakepath\banner_instore_trade-in_251013_01_1920x600.jpg"
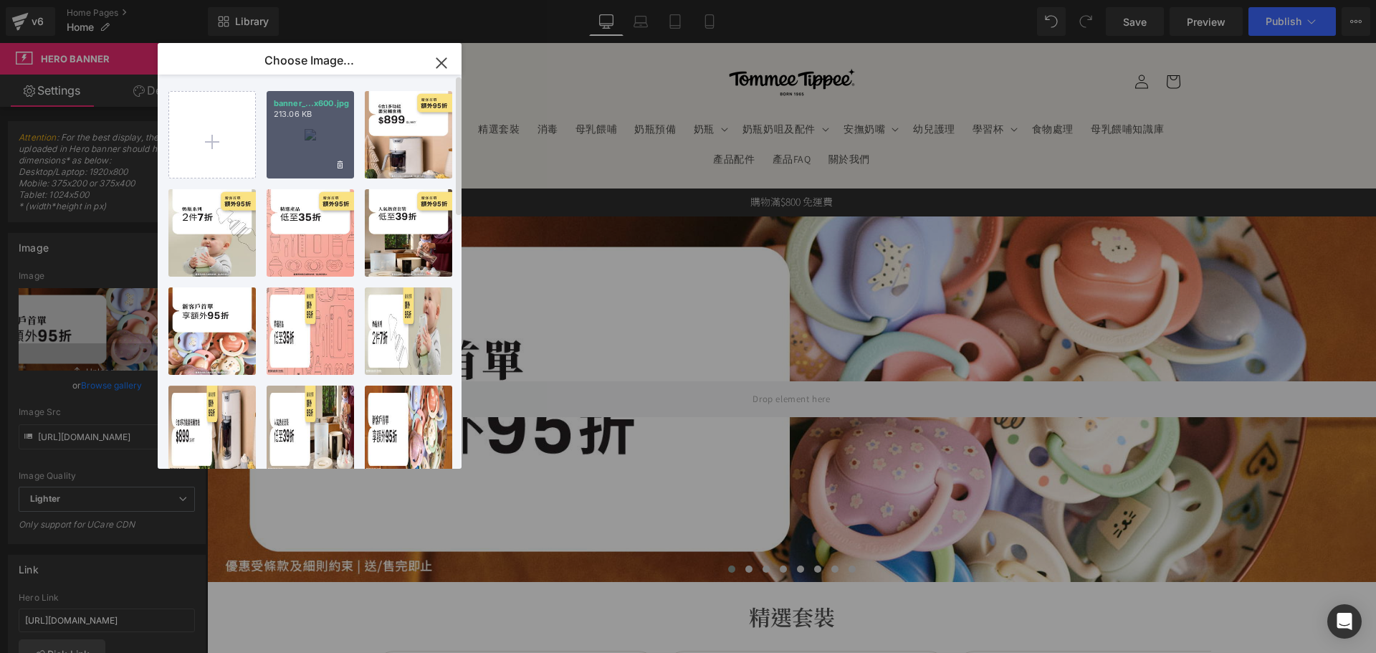
click at [279, 155] on div "banner_...x600.jpg 213.06 KB" at bounding box center [310, 134] width 87 height 87
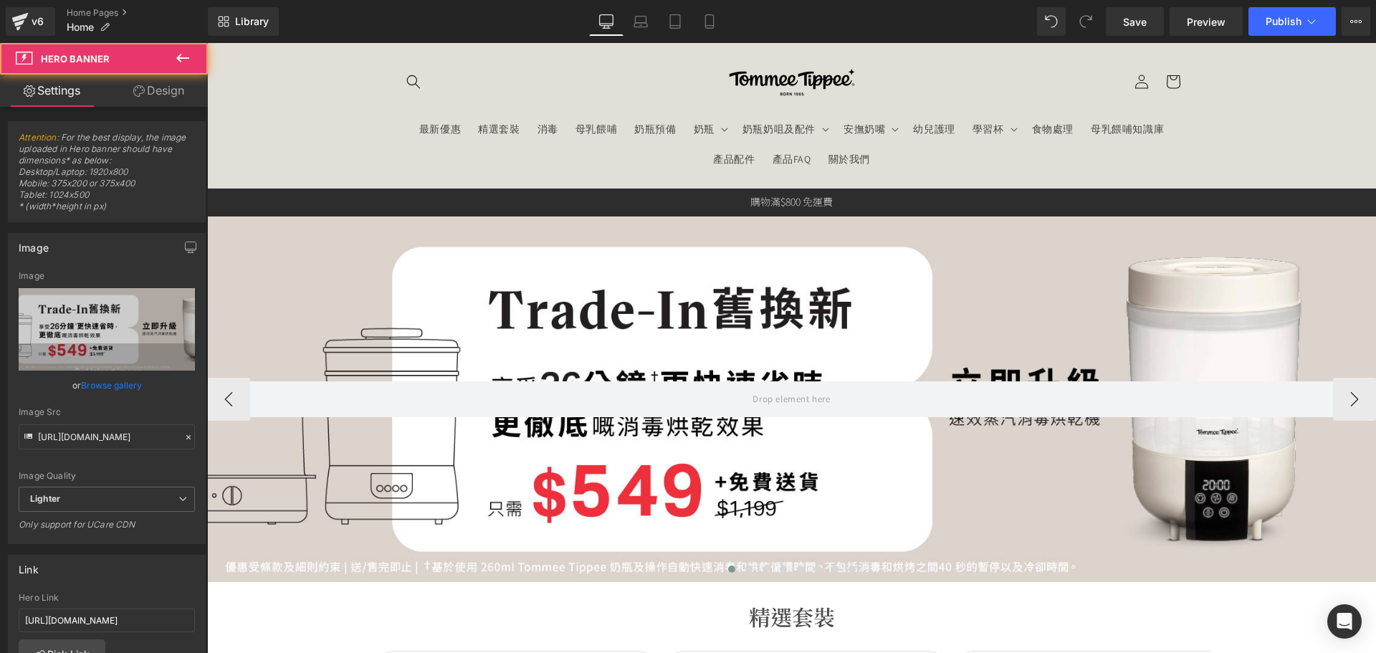
click at [592, 250] on div at bounding box center [791, 398] width 1169 height 365
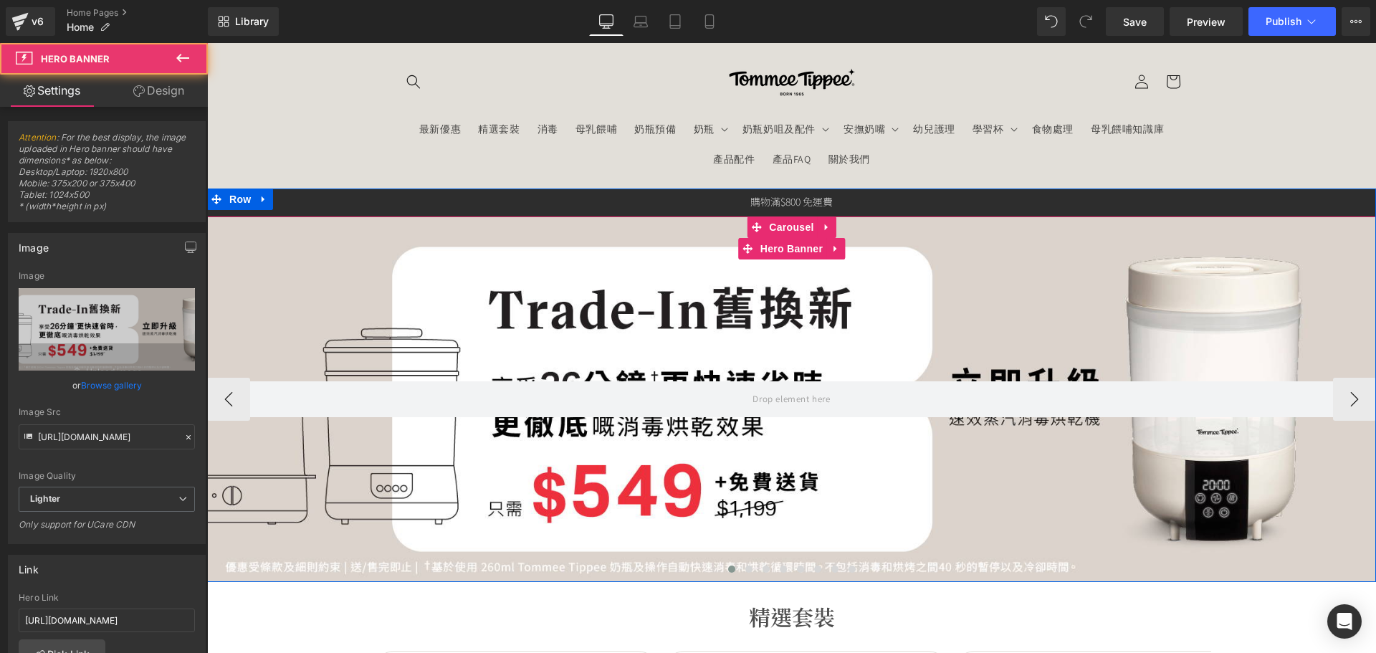
click at [354, 310] on div at bounding box center [791, 398] width 1169 height 365
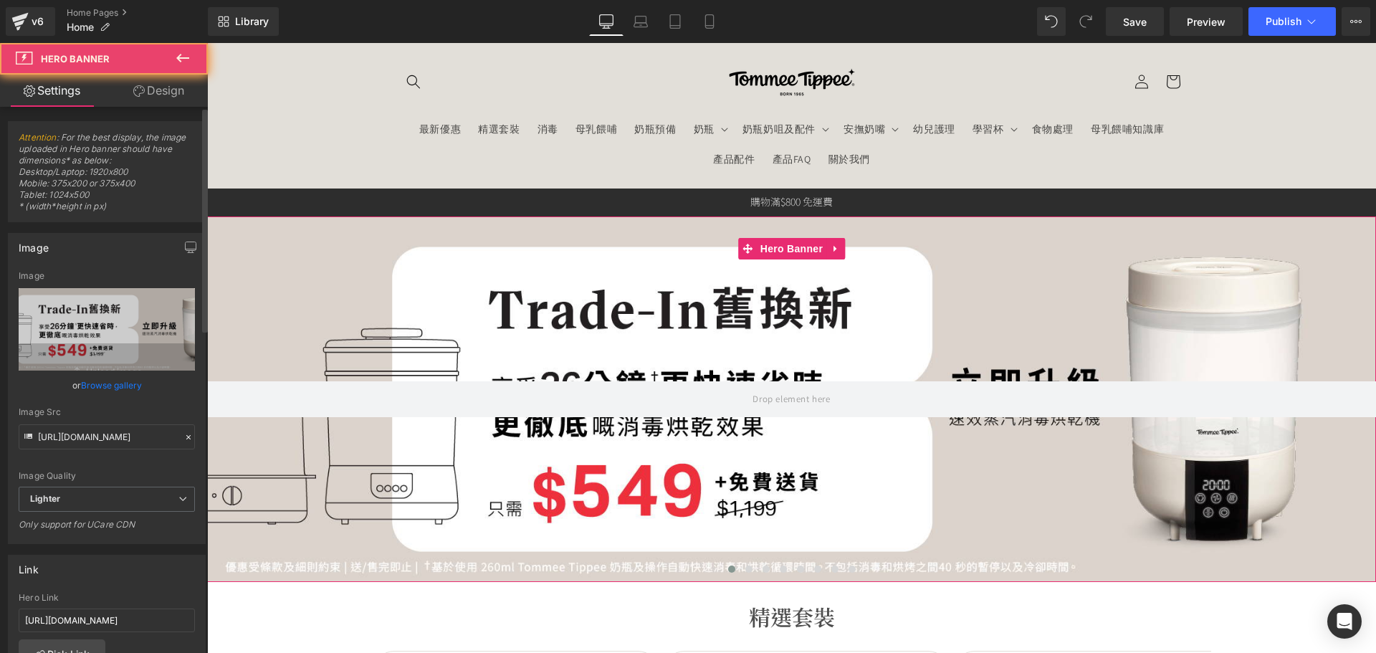
click at [120, 388] on link "Browse gallery" at bounding box center [111, 385] width 61 height 25
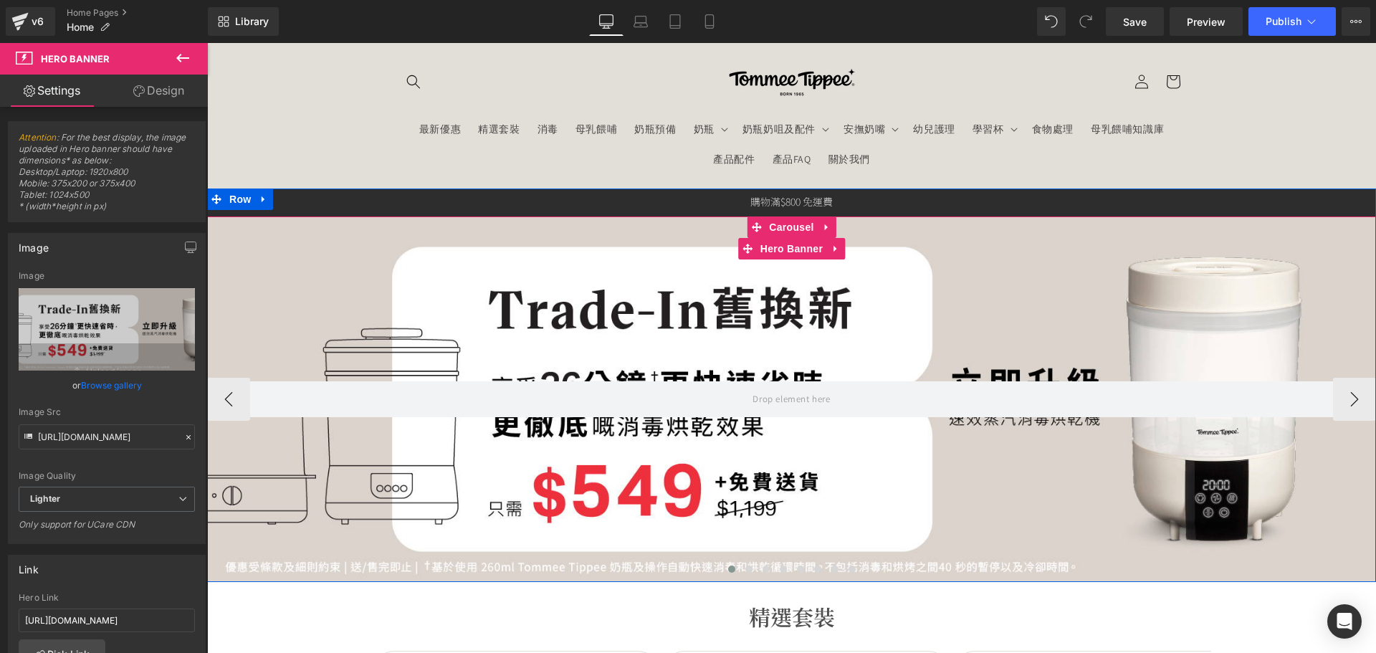
click at [589, 499] on div at bounding box center [791, 398] width 1169 height 365
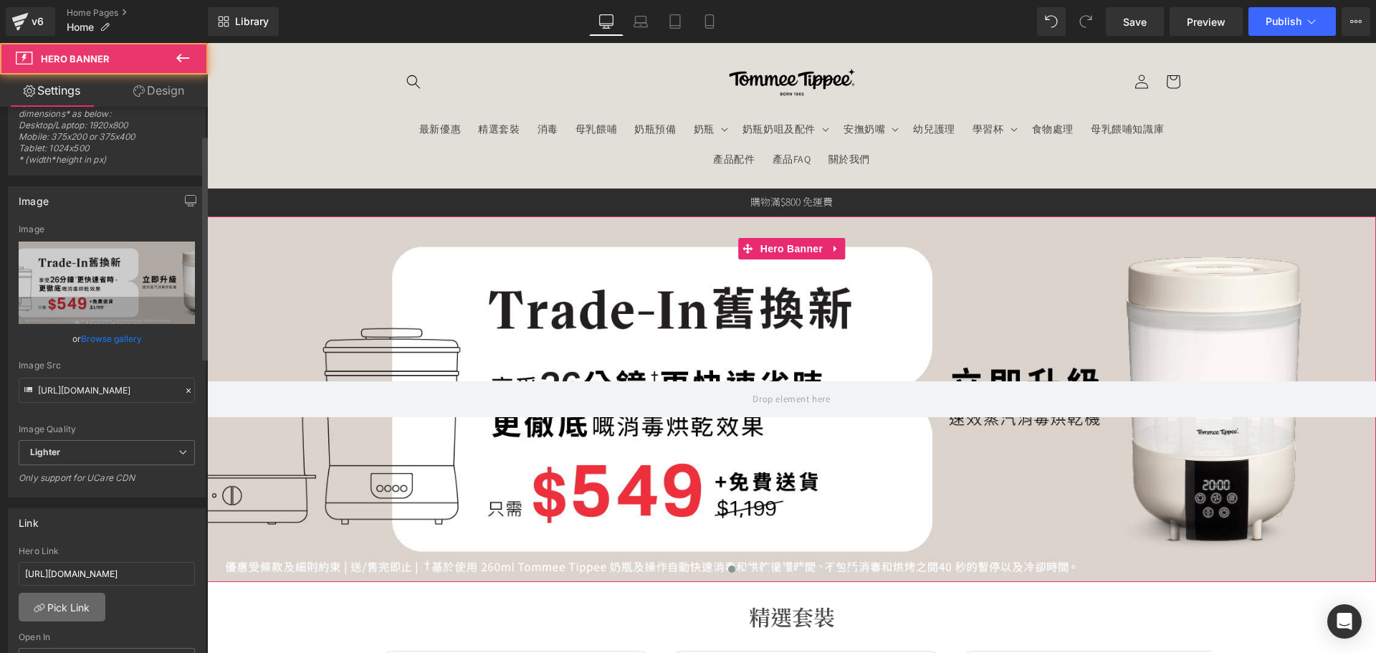
scroll to position [72, 0]
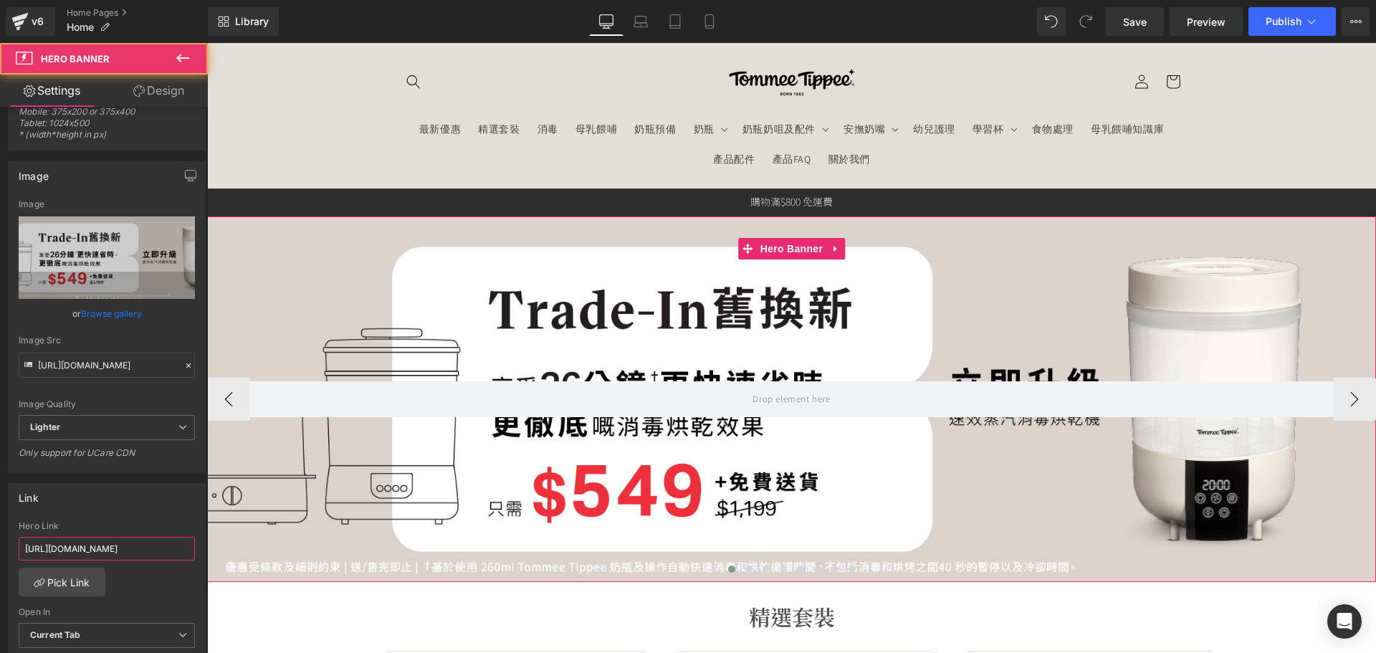
drag, startPoint x: 257, startPoint y: 595, endPoint x: 384, endPoint y: 541, distance: 138.0
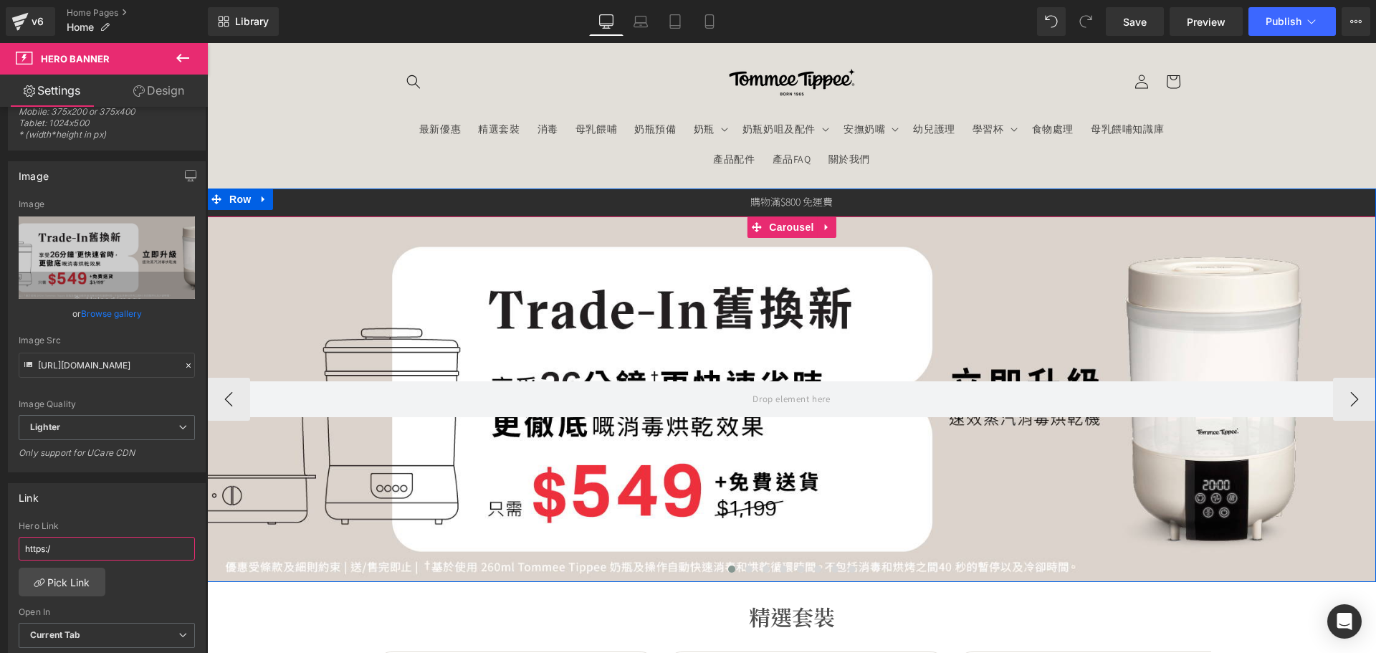
scroll to position [0, 0]
type input "h"
paste input "[URL][DOMAIN_NAME]"
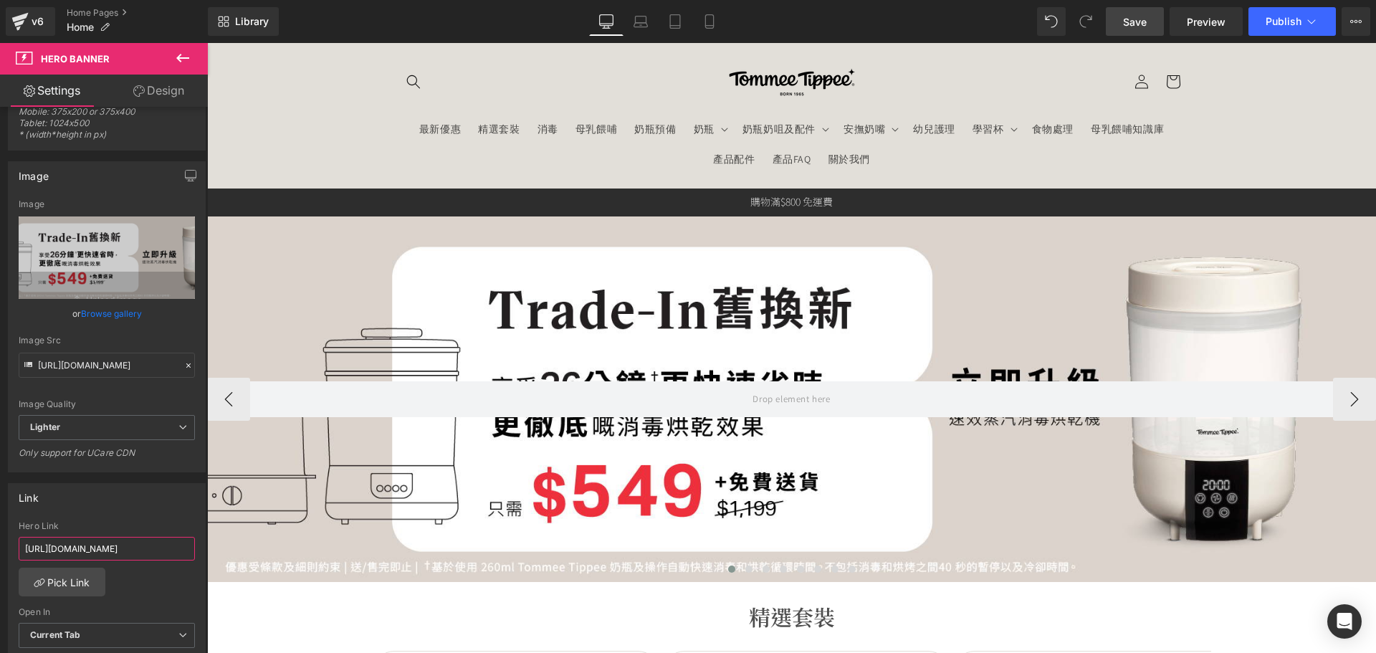
type input "[URL][DOMAIN_NAME]"
click at [1125, 27] on span "Save" at bounding box center [1135, 21] width 24 height 15
click at [712, 22] on icon at bounding box center [709, 21] width 14 height 14
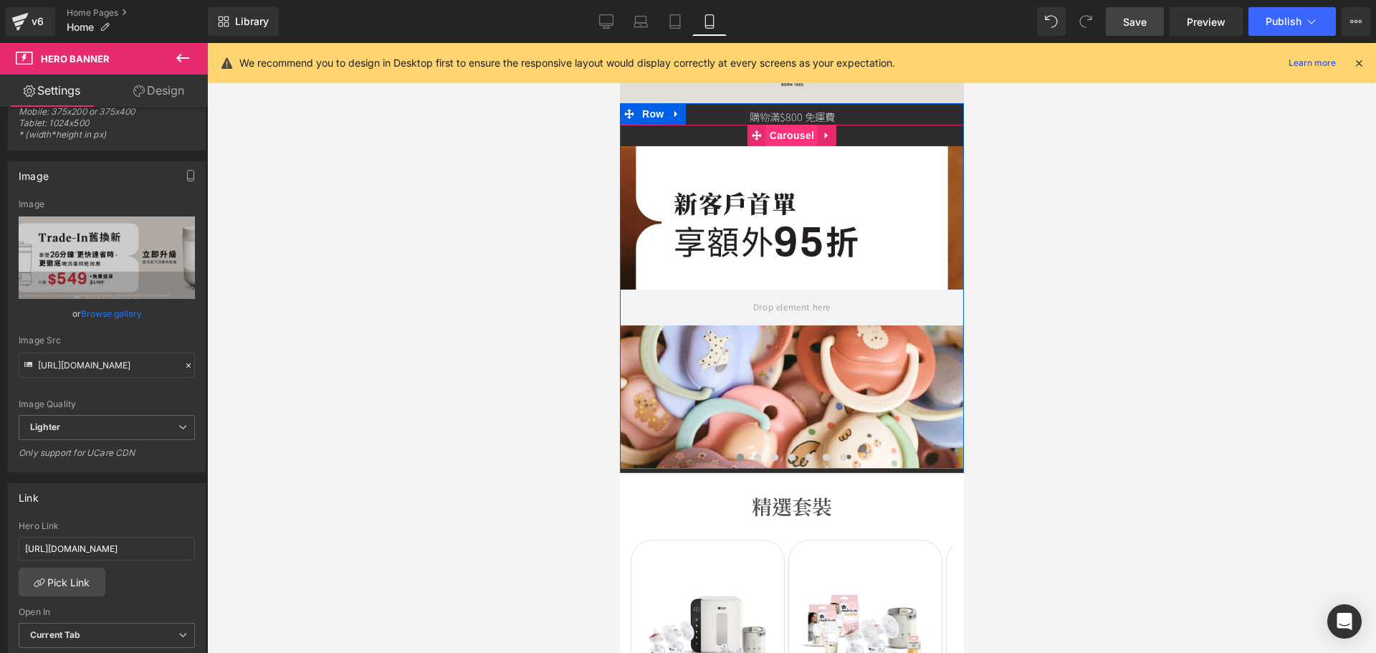
click at [775, 131] on span "Carousel" at bounding box center [791, 135] width 52 height 21
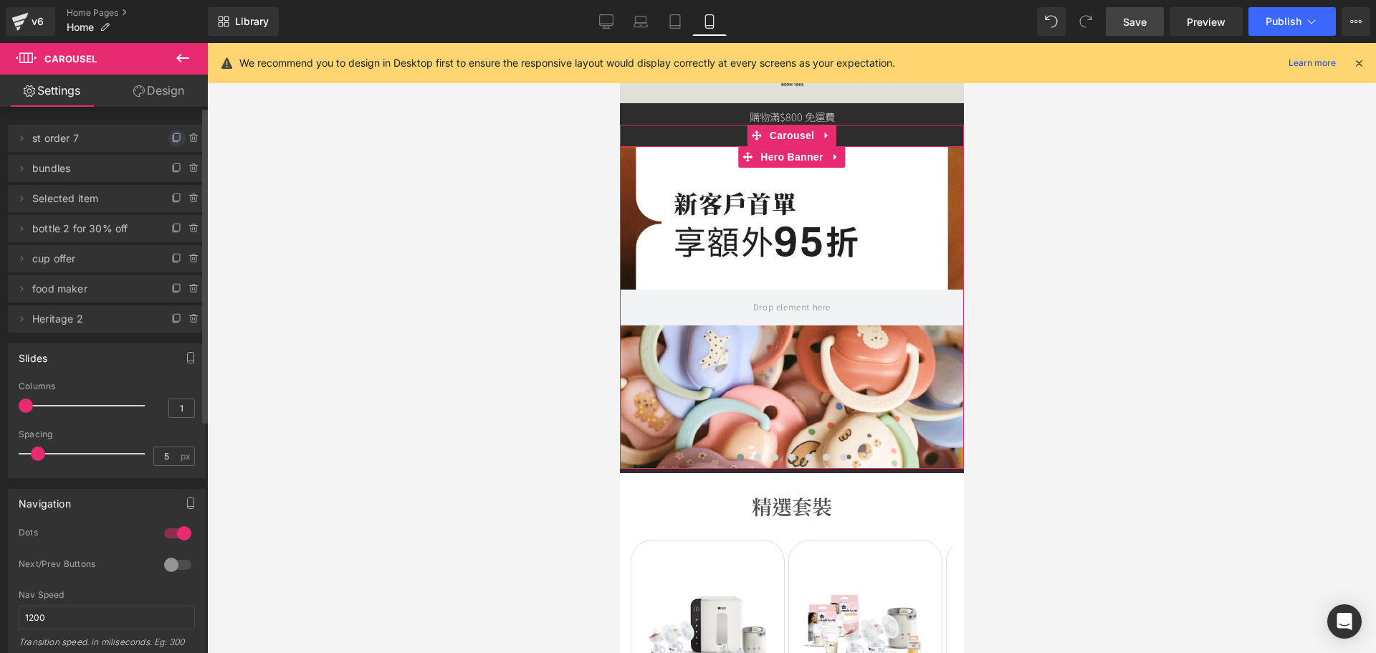
click at [171, 136] on icon at bounding box center [176, 138] width 11 height 11
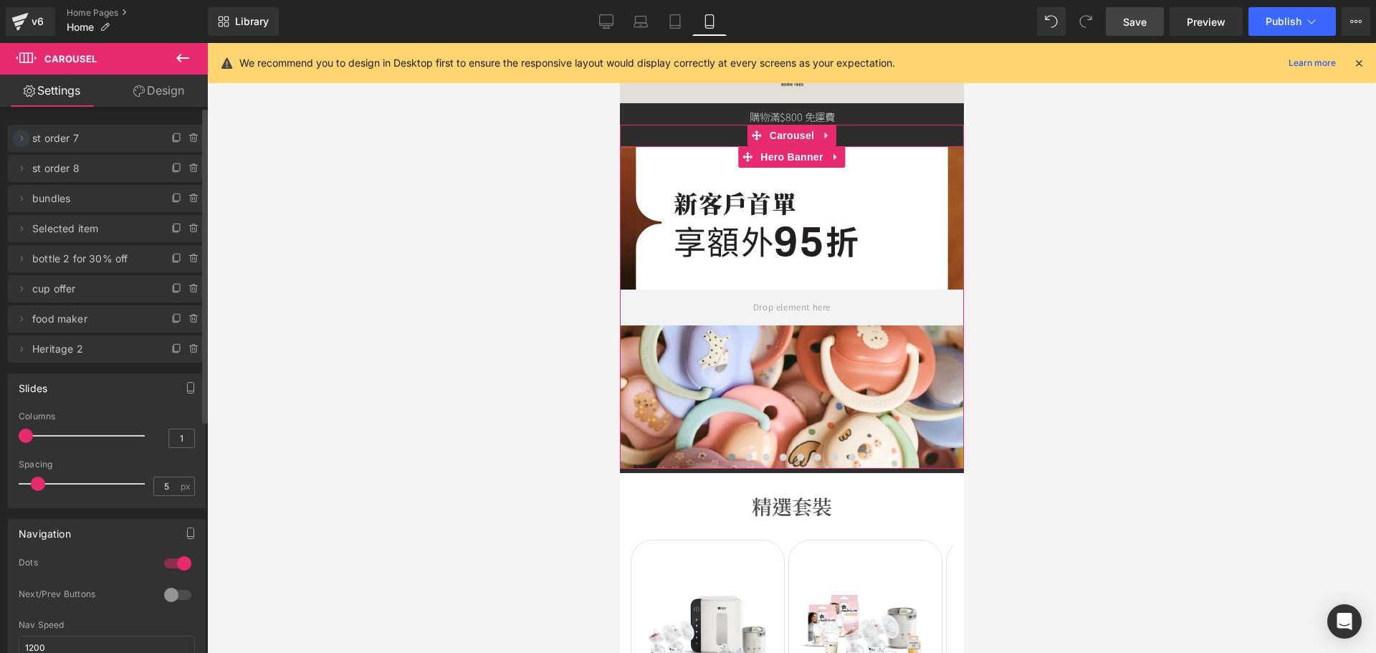
click at [21, 139] on icon at bounding box center [21, 138] width 11 height 11
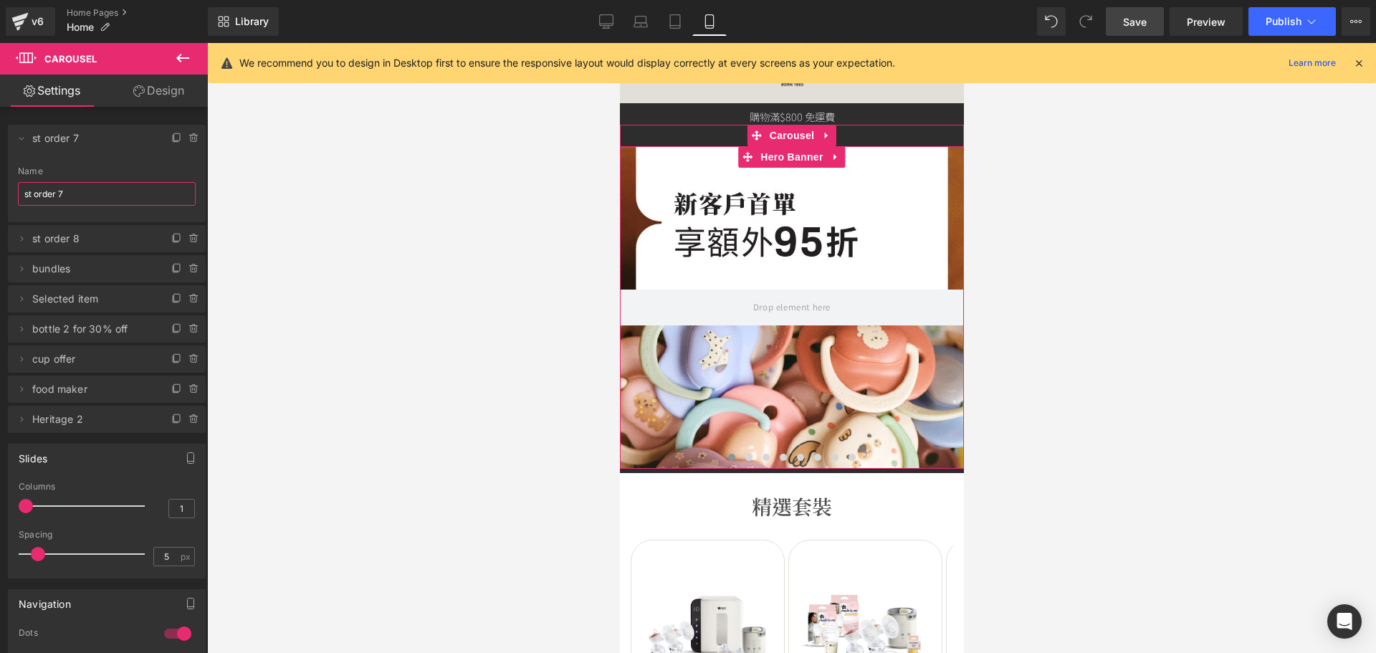
drag, startPoint x: 85, startPoint y: 188, endPoint x: -59, endPoint y: 189, distance: 144.0
click at [0, 189] on html "Carousel You are previewing how the will restyle your page. You can not edit El…" at bounding box center [688, 326] width 1376 height 653
type input "Trade in"
click at [762, 272] on div at bounding box center [791, 307] width 344 height 322
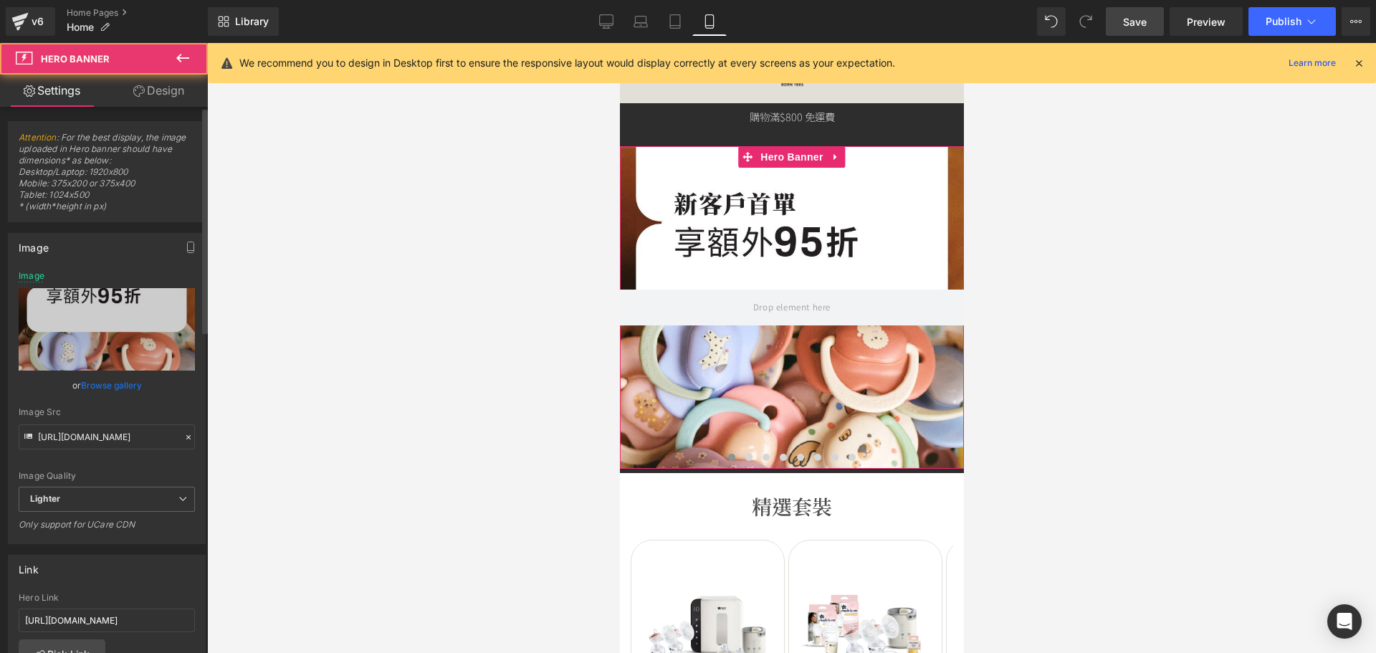
click at [110, 389] on link "Browse gallery" at bounding box center [111, 385] width 61 height 25
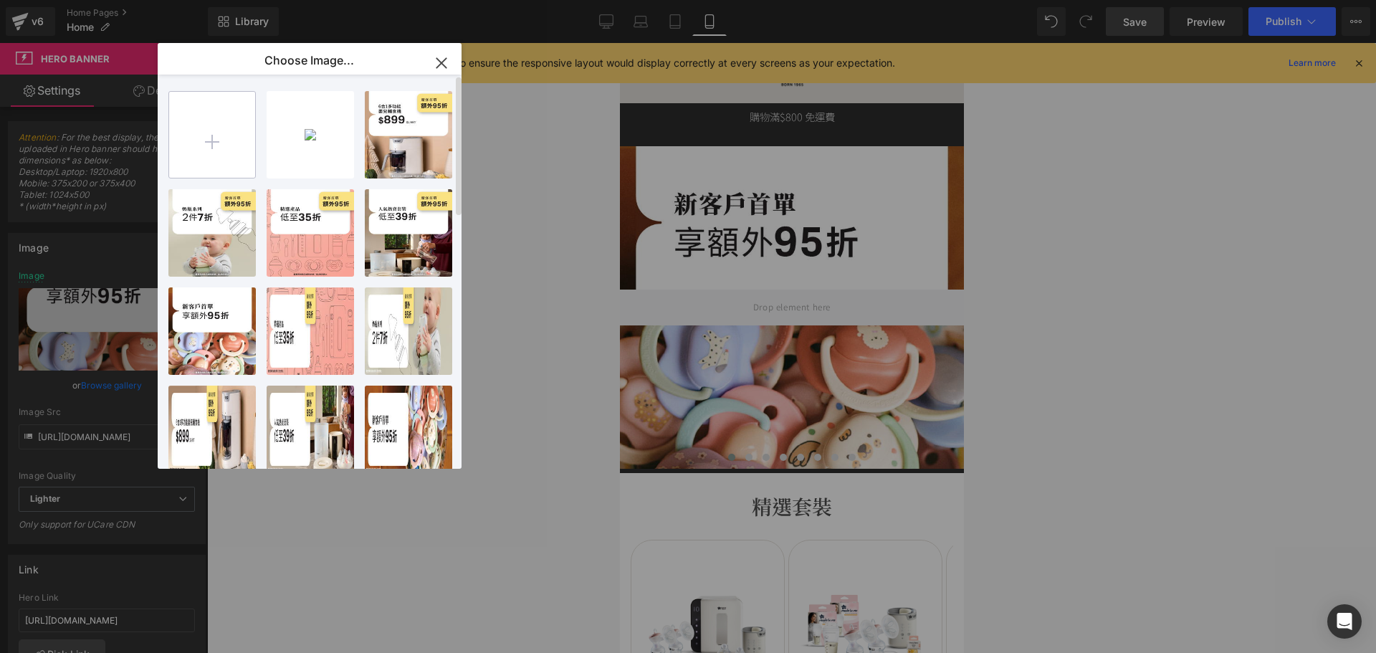
click at [208, 166] on input "file" at bounding box center [212, 135] width 86 height 86
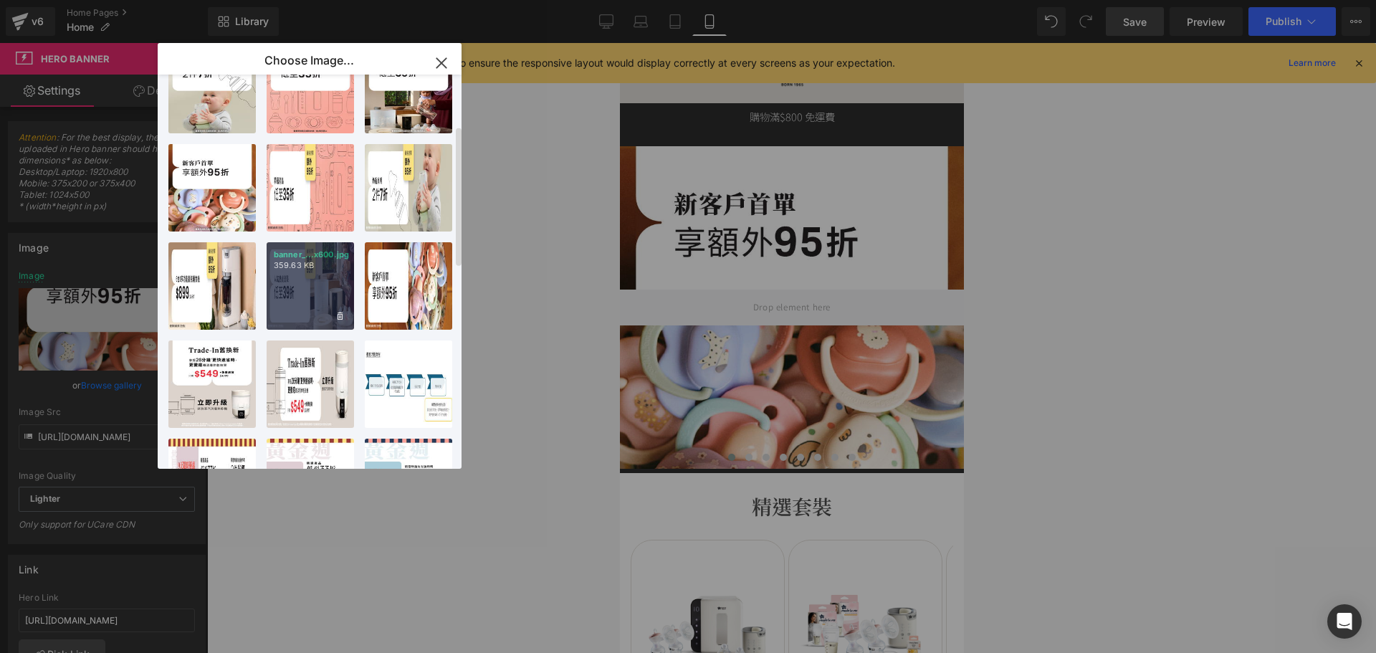
scroll to position [215, 0]
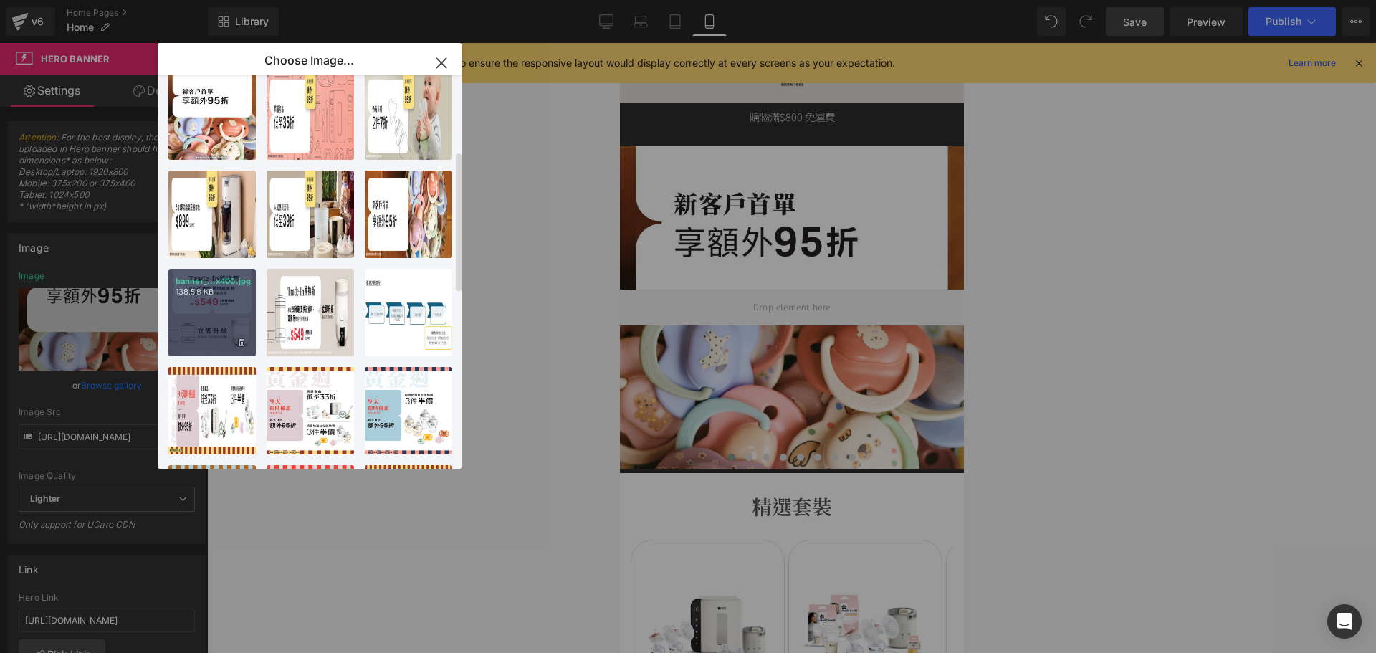
click at [236, 309] on div "banner_...x400.jpg 138.58 KB" at bounding box center [211, 312] width 87 height 87
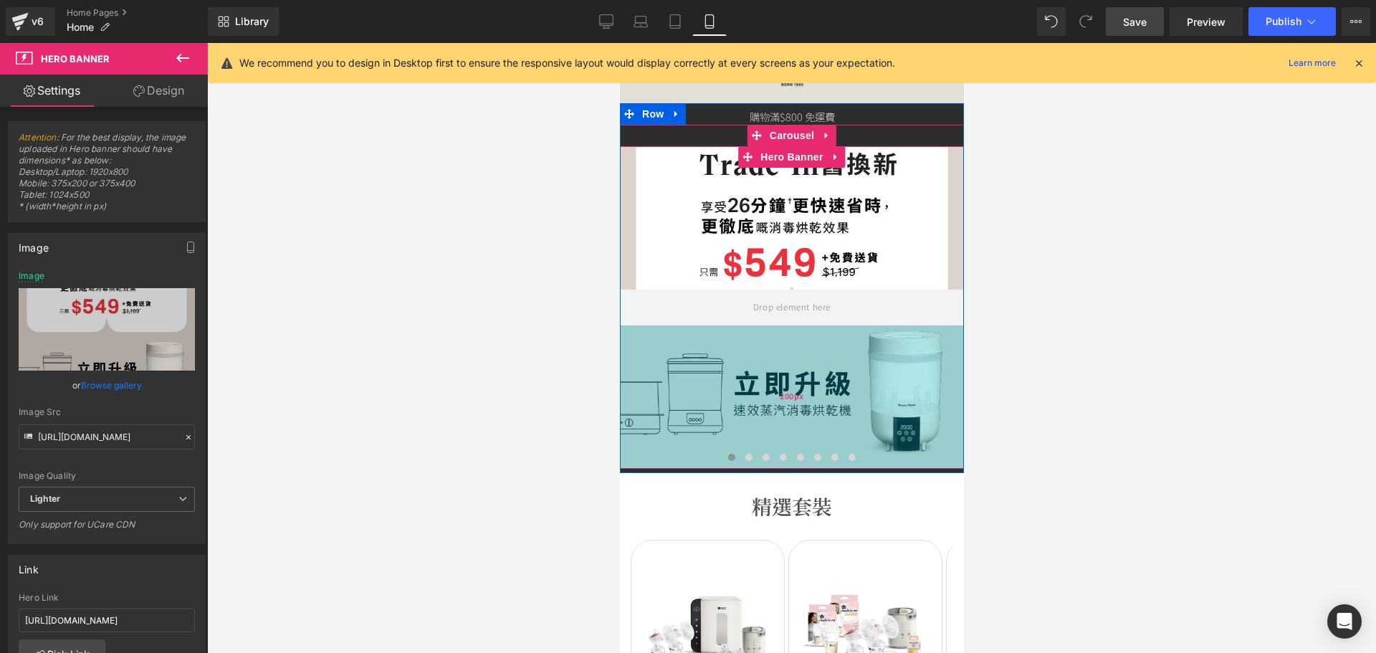
drag, startPoint x: 803, startPoint y: 393, endPoint x: 990, endPoint y: 455, distance: 197.1
click at [803, 393] on div "200px" at bounding box center [791, 396] width 344 height 143
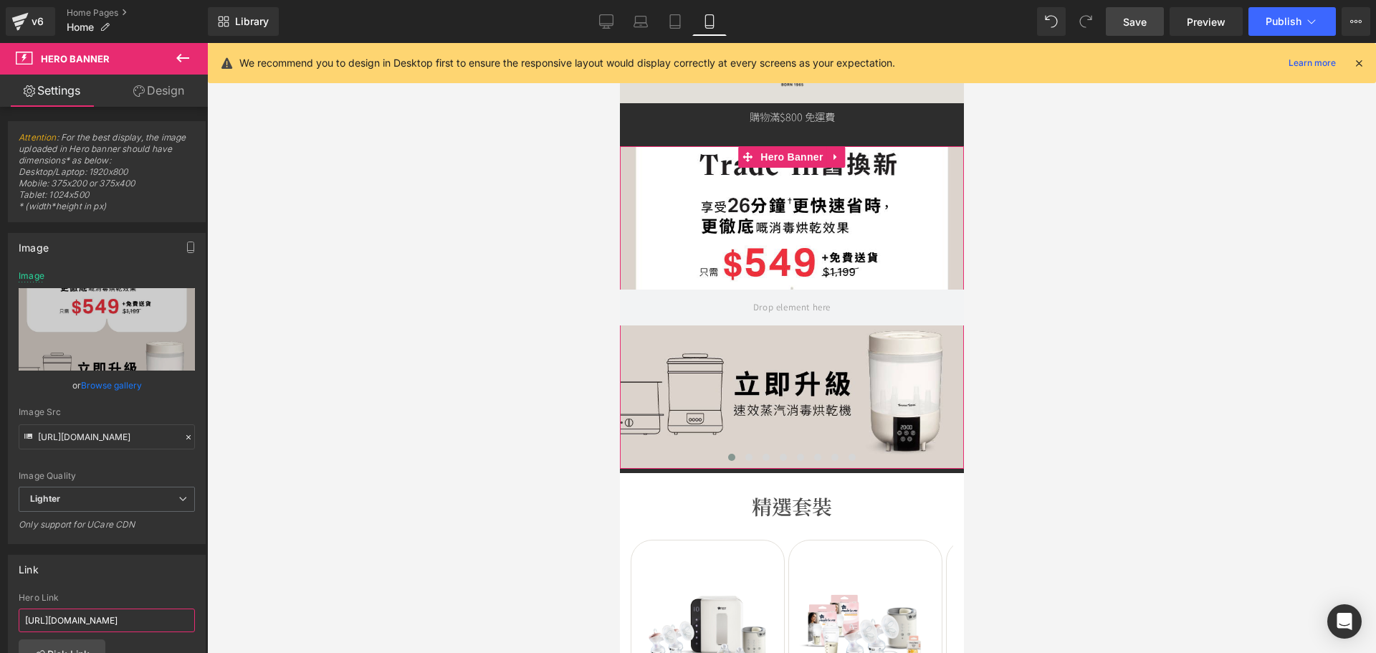
drag, startPoint x: 37, startPoint y: 621, endPoint x: 366, endPoint y: 597, distance: 330.5
click at [351, 601] on div "Carousel You are previewing how the will restyle your page. You can not edit El…" at bounding box center [688, 338] width 1376 height 677
type input "h"
paste input "https://tommeetippeehkeshop.com/pages/steri-dryer-trade-in-promotion"
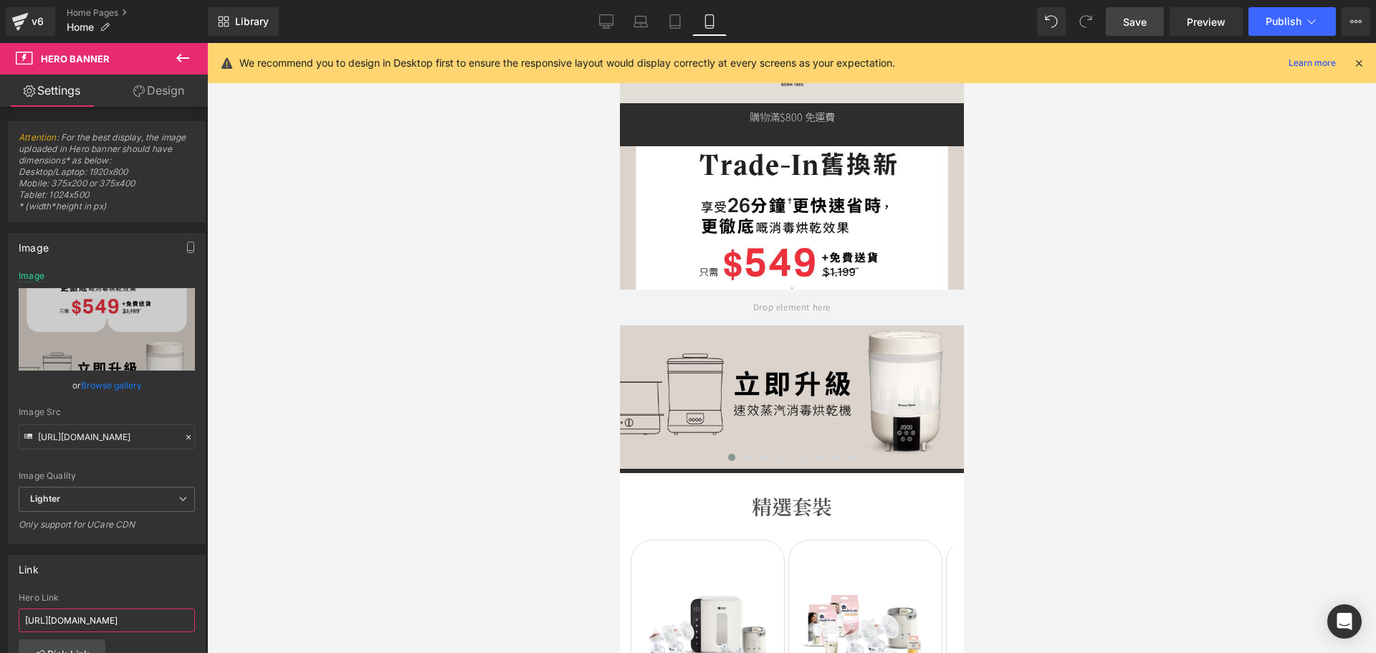
scroll to position [0, 140]
type input "https://tommeetippeehkeshop.com/pages/steri-dryer-trade-in-promotion"
click at [1139, 14] on span "Save" at bounding box center [1135, 21] width 24 height 15
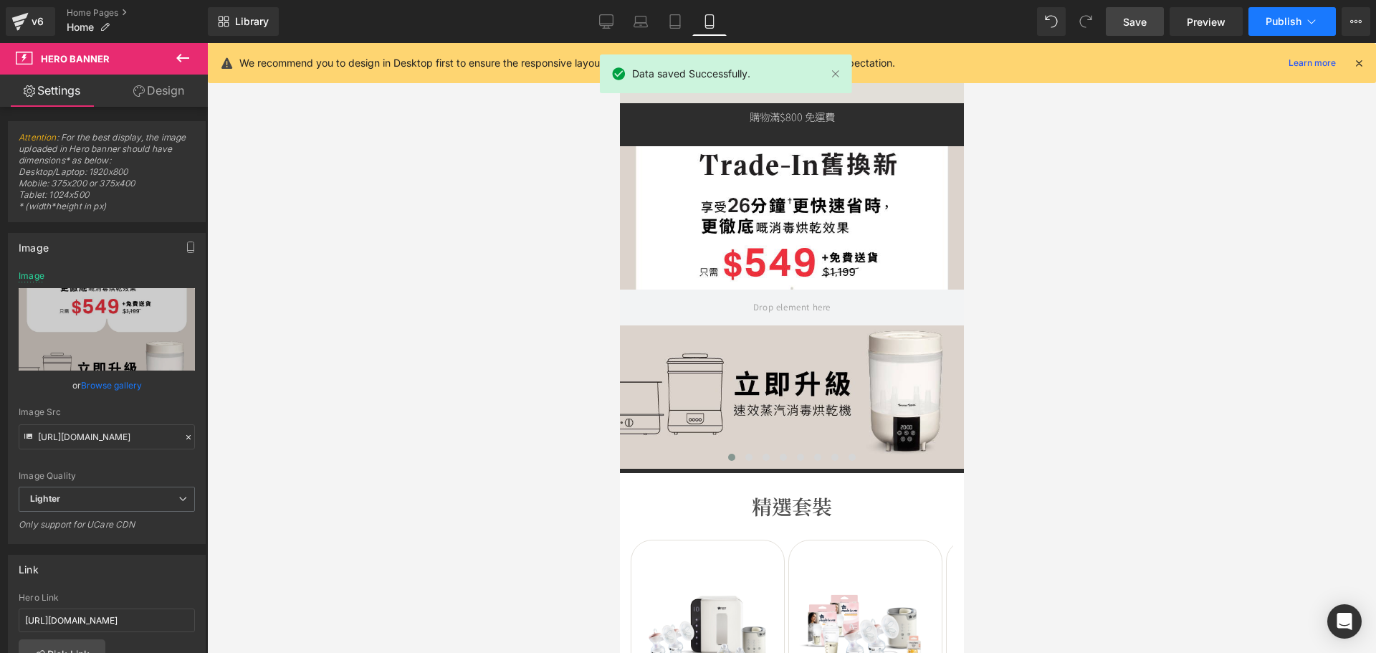
click at [1304, 20] on icon at bounding box center [1311, 21] width 14 height 14
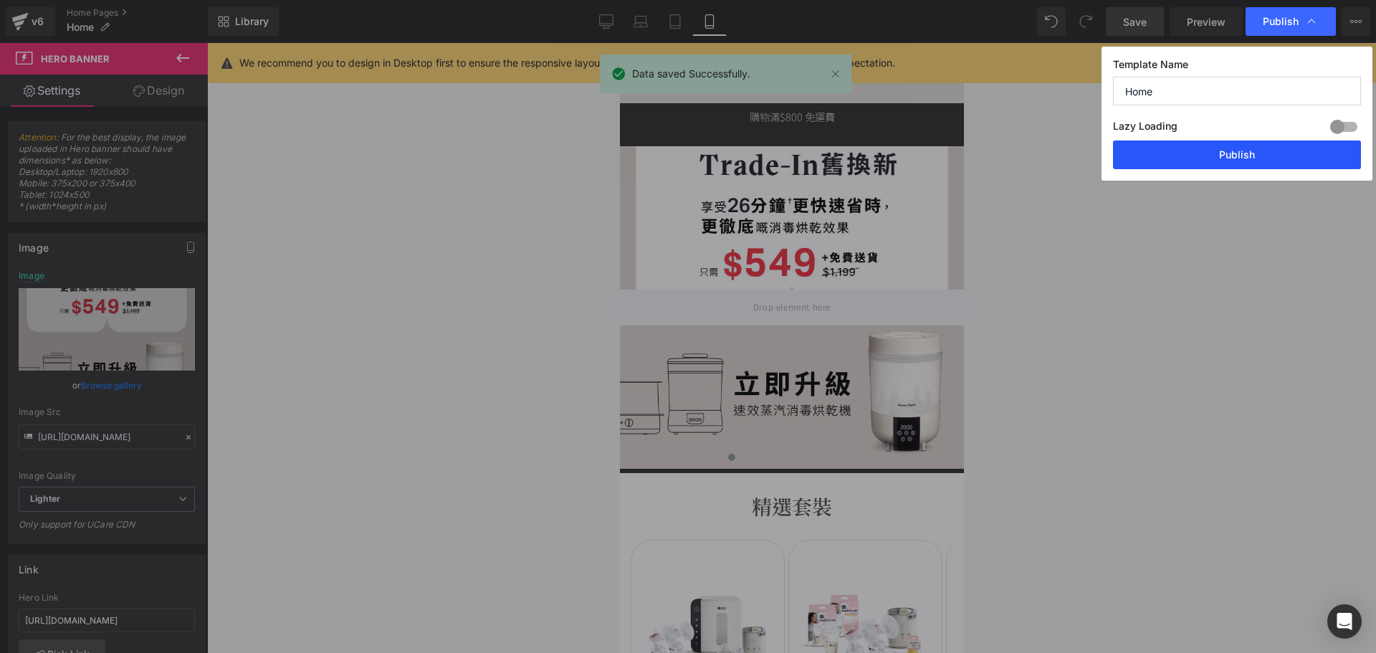
click at [1269, 147] on button "Publish" at bounding box center [1237, 154] width 248 height 29
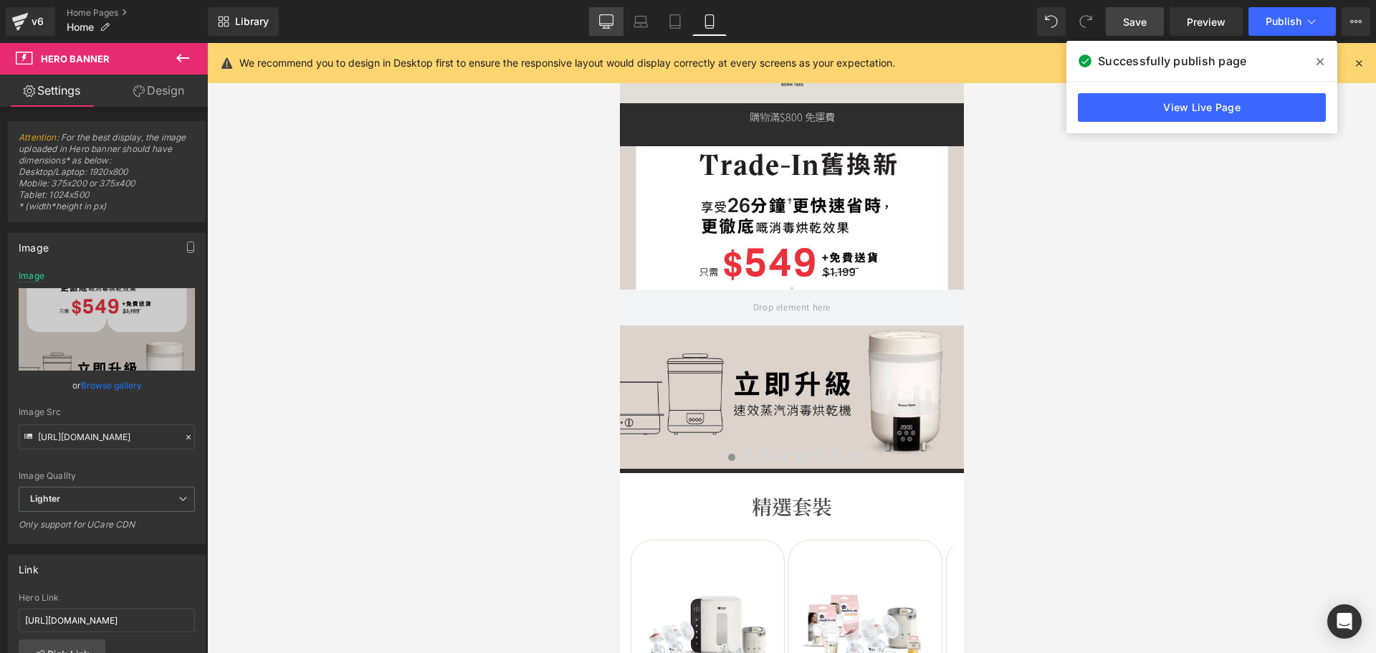
click at [623, 19] on link "Desktop" at bounding box center [606, 21] width 34 height 29
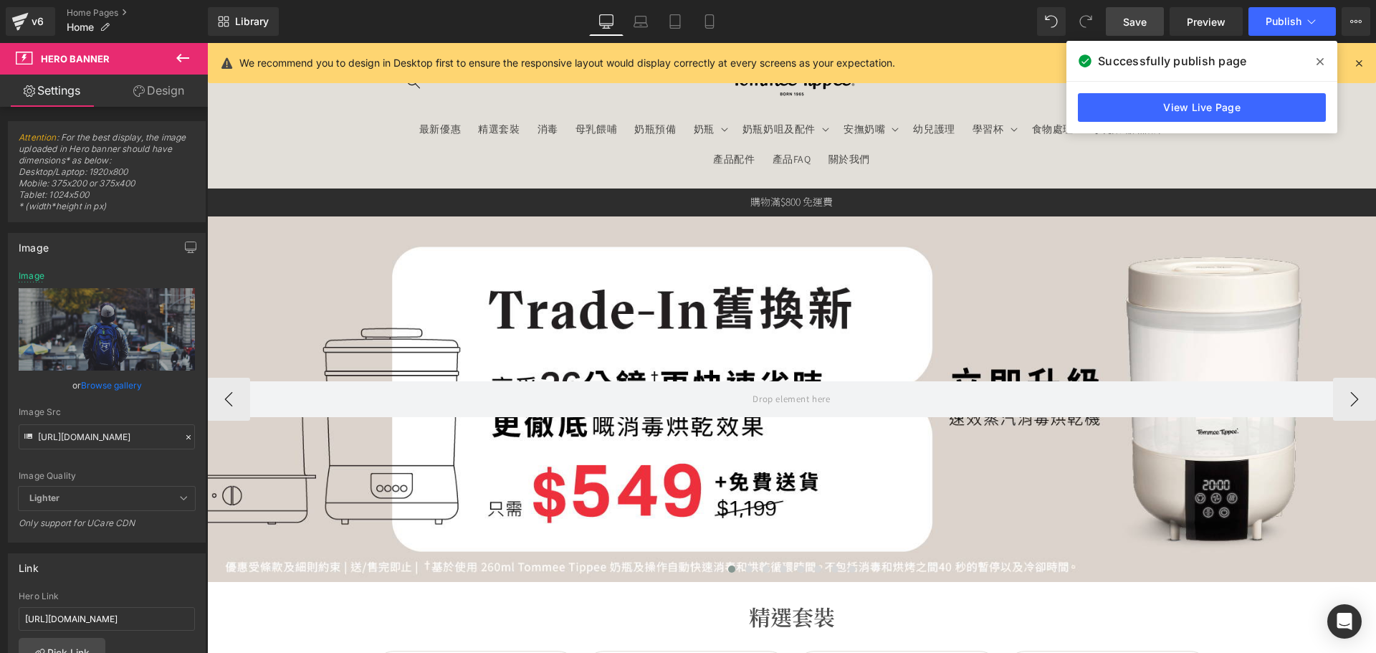
click at [728, 255] on div at bounding box center [791, 398] width 1169 height 365
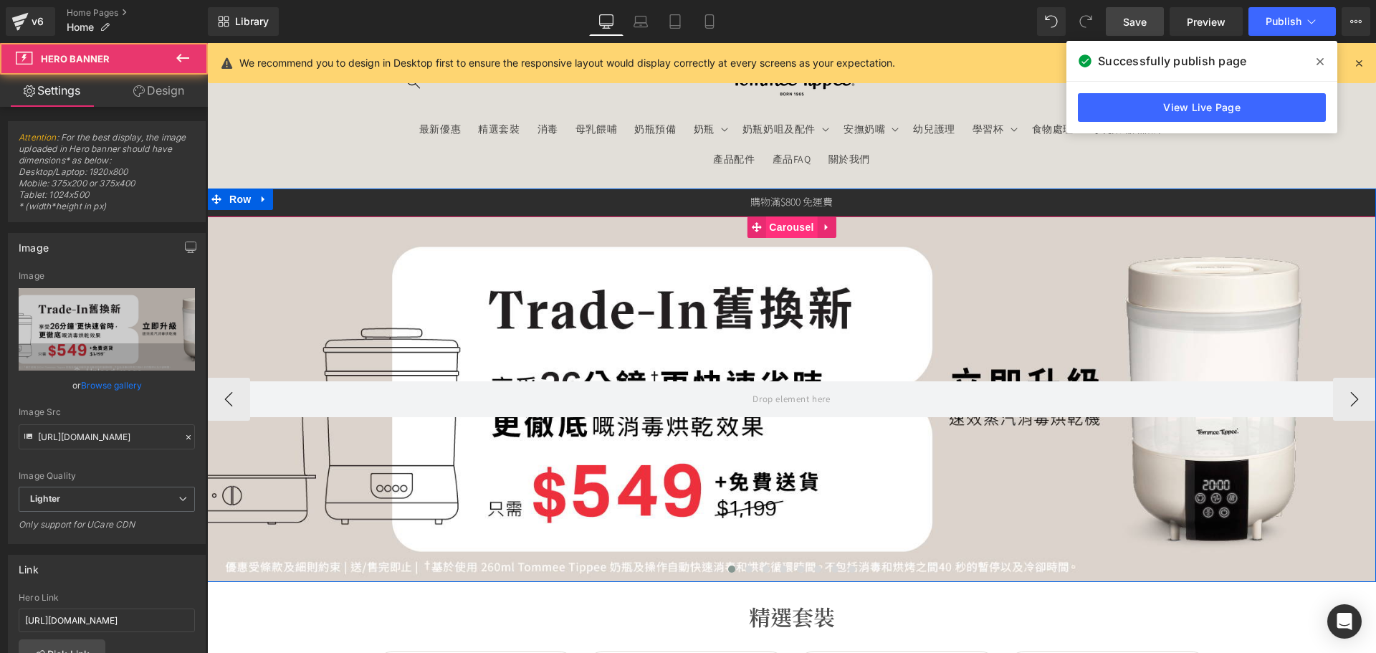
click at [784, 230] on span "Carousel" at bounding box center [791, 226] width 52 height 21
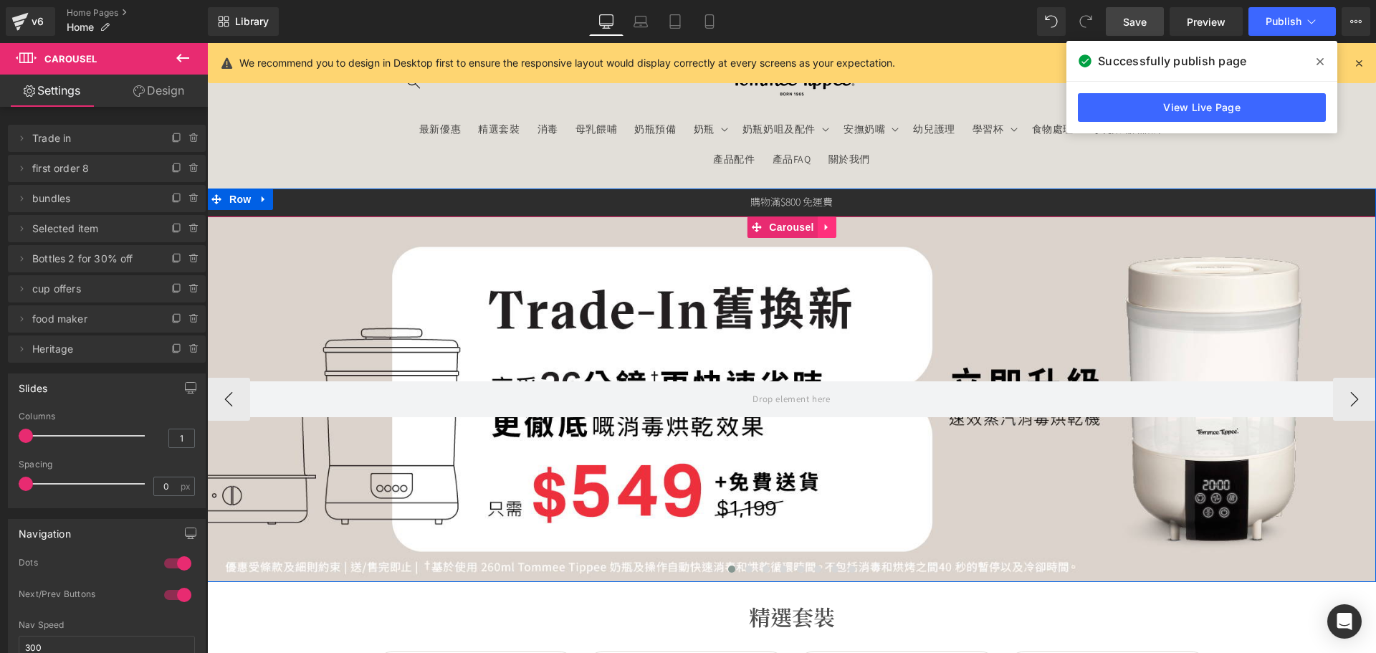
click at [822, 225] on icon at bounding box center [827, 226] width 10 height 11
click at [800, 229] on link at bounding box center [799, 226] width 19 height 21
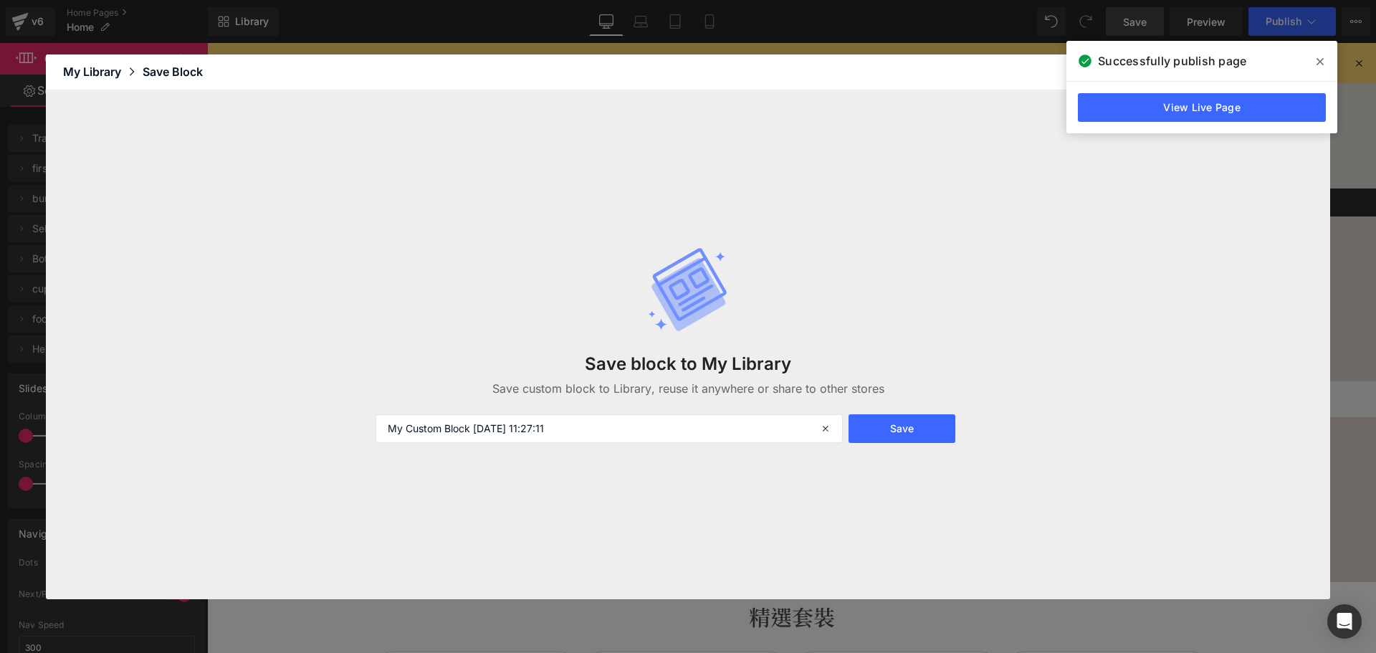
drag, startPoint x: 608, startPoint y: 426, endPoint x: 360, endPoint y: 416, distance: 248.1
click at [360, 416] on div "Save block to My Library Save custom block to Library, reuse it anywhere or sha…" at bounding box center [688, 344] width 1284 height 509
type input "Homepage Slider Oct promotion"
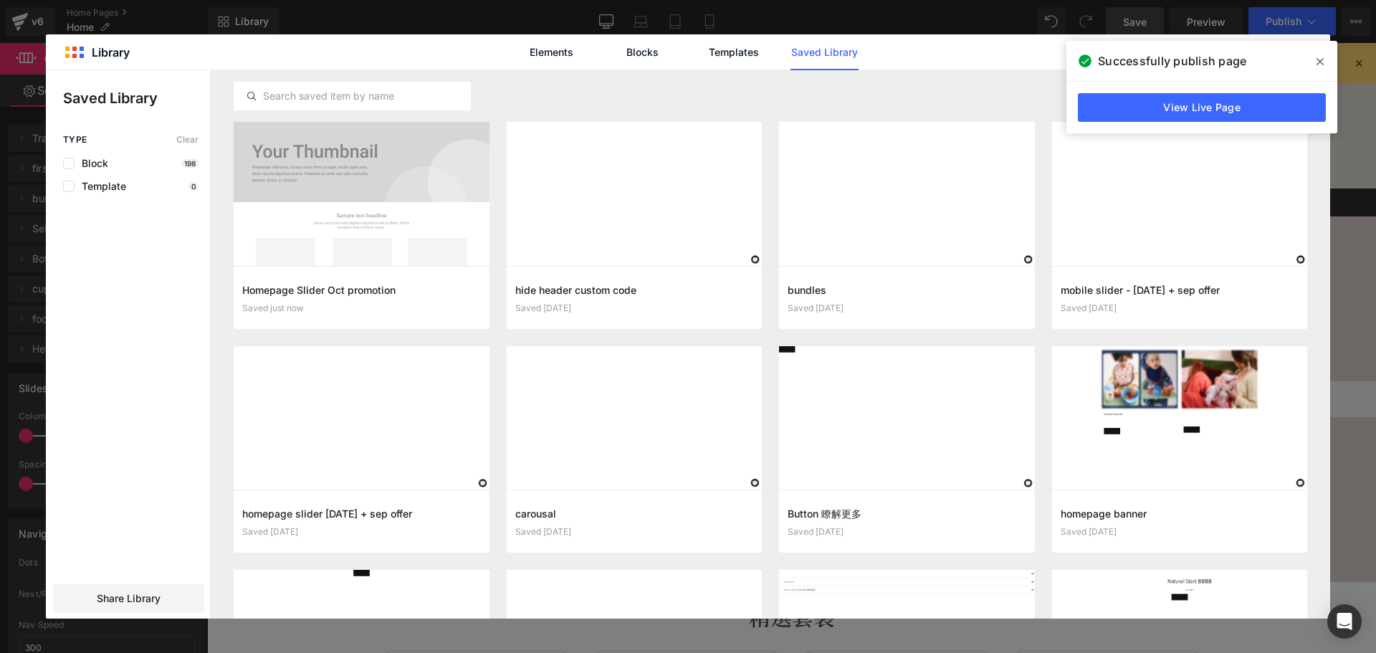
click at [1321, 57] on icon at bounding box center [1319, 61] width 7 height 11
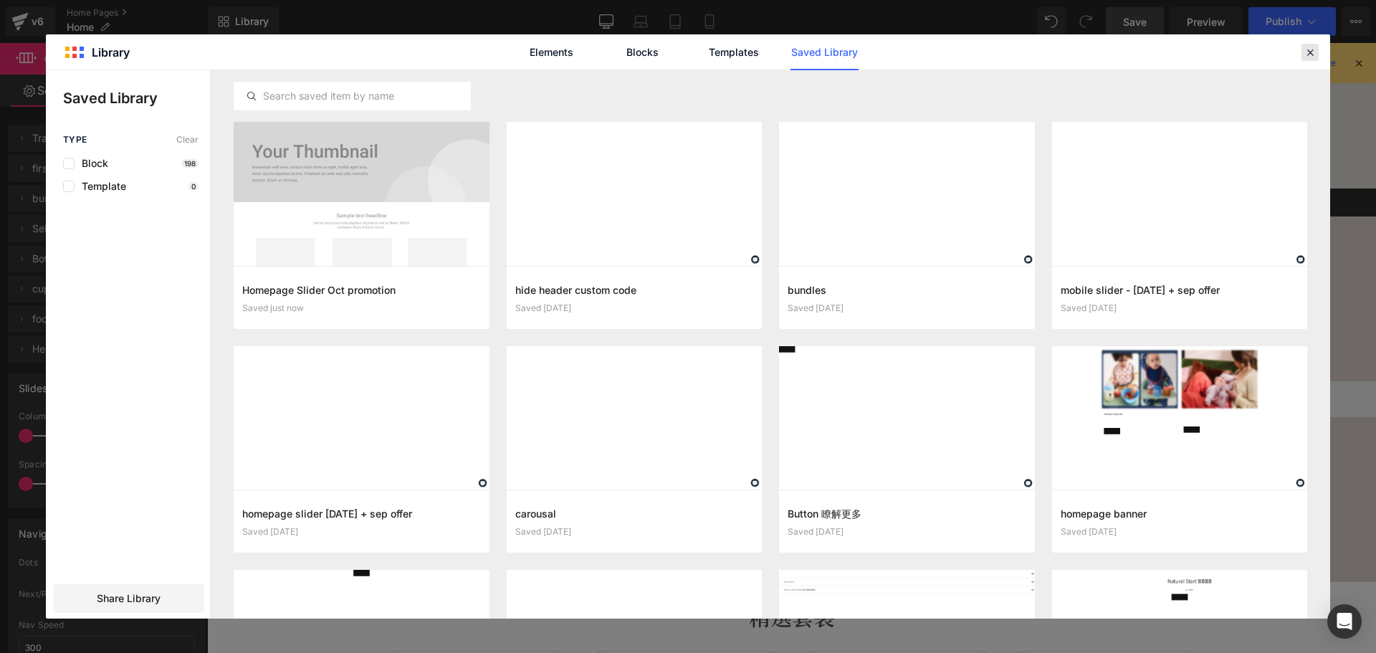
click at [1318, 54] on div at bounding box center [1309, 52] width 17 height 17
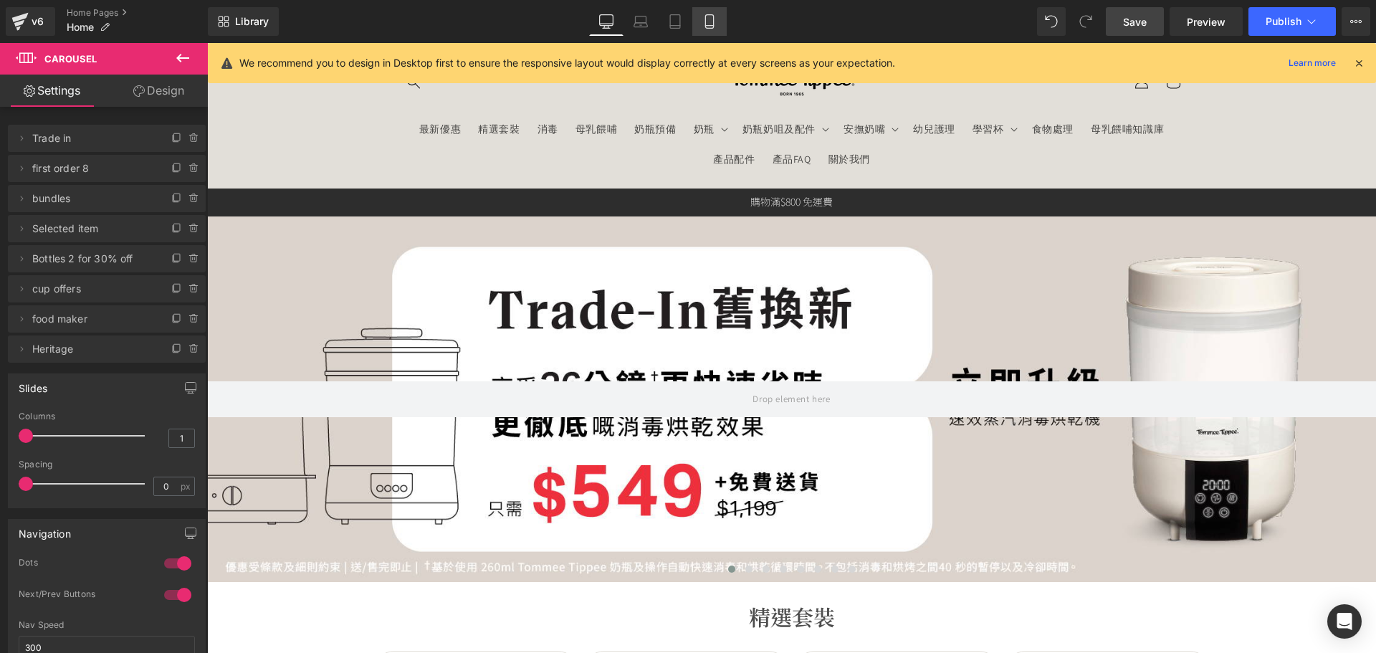
click at [727, 14] on link "Mobile" at bounding box center [709, 21] width 34 height 29
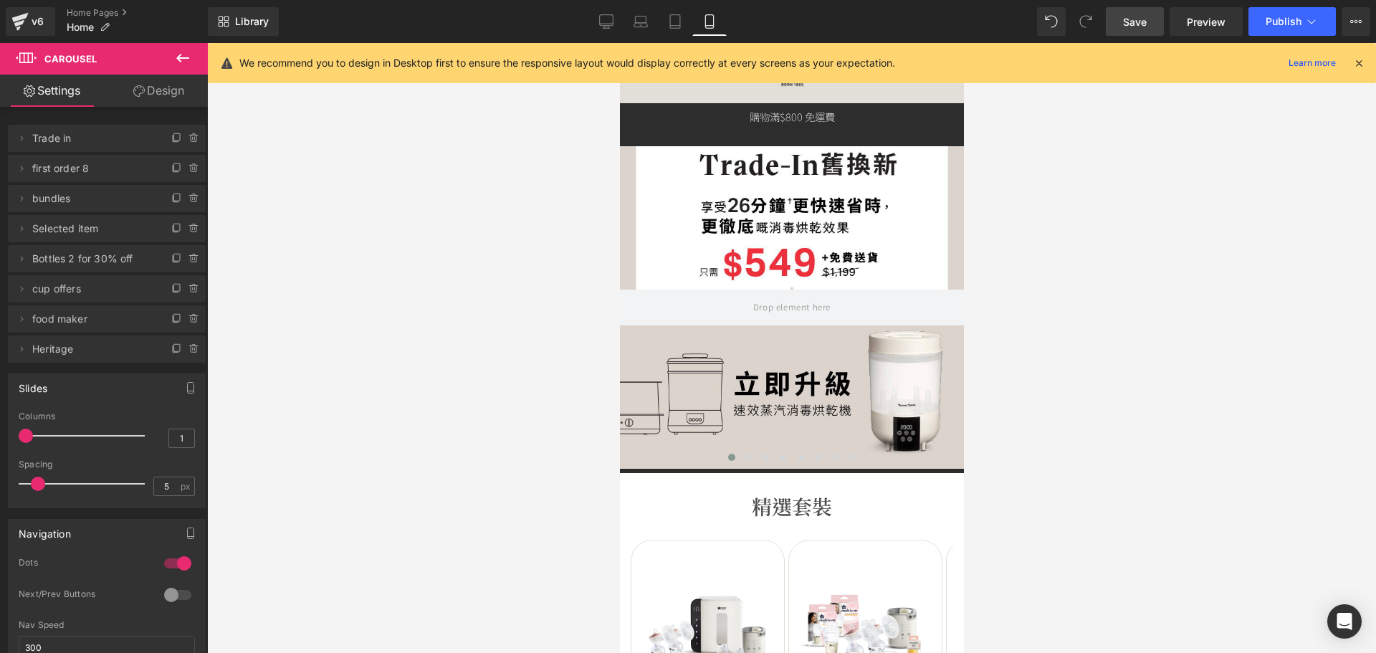
click at [724, 155] on div "Hero Banner 200px 200px" at bounding box center [791, 307] width 344 height 322
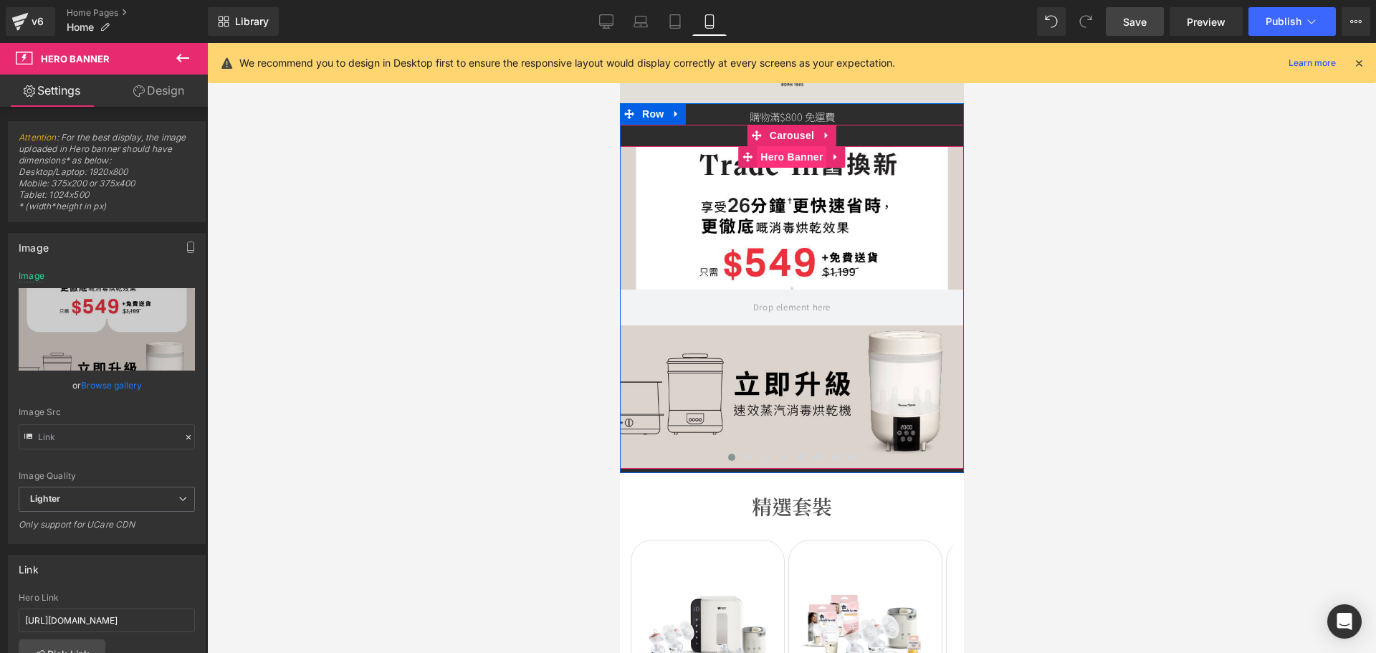
click at [792, 155] on span "Hero Banner" at bounding box center [791, 156] width 70 height 21
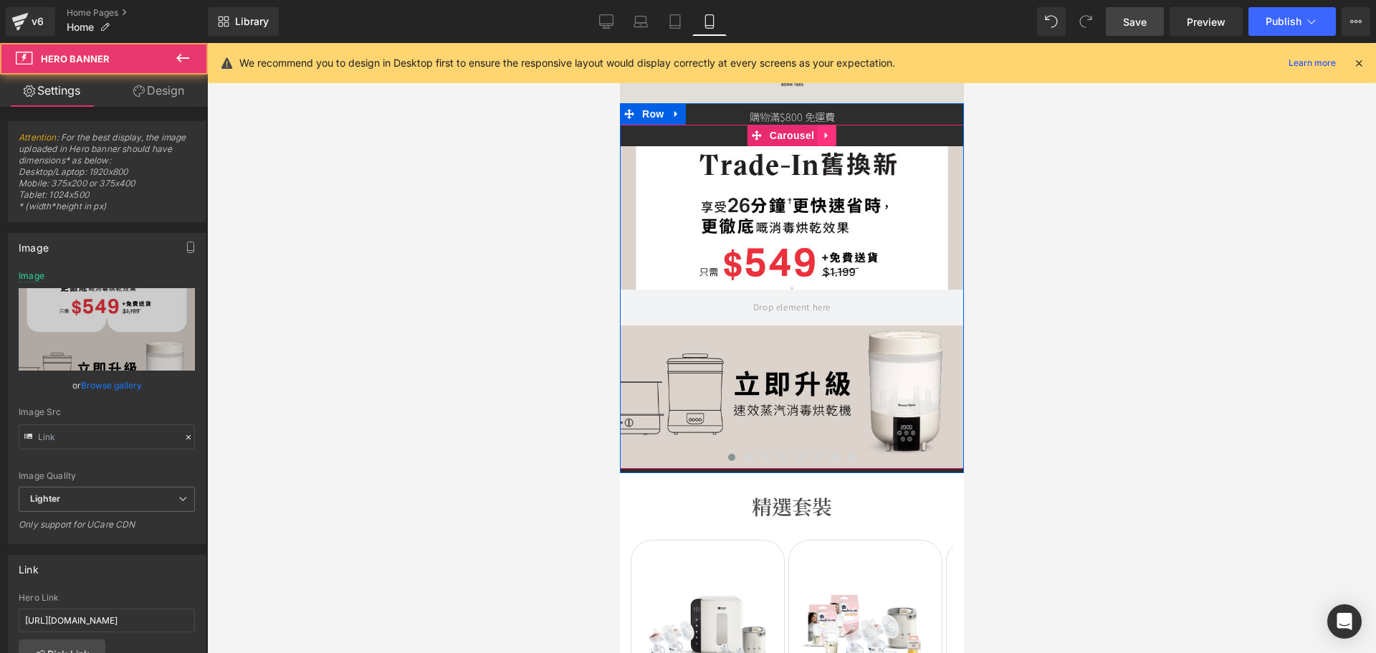
click at [821, 135] on icon at bounding box center [826, 135] width 10 height 11
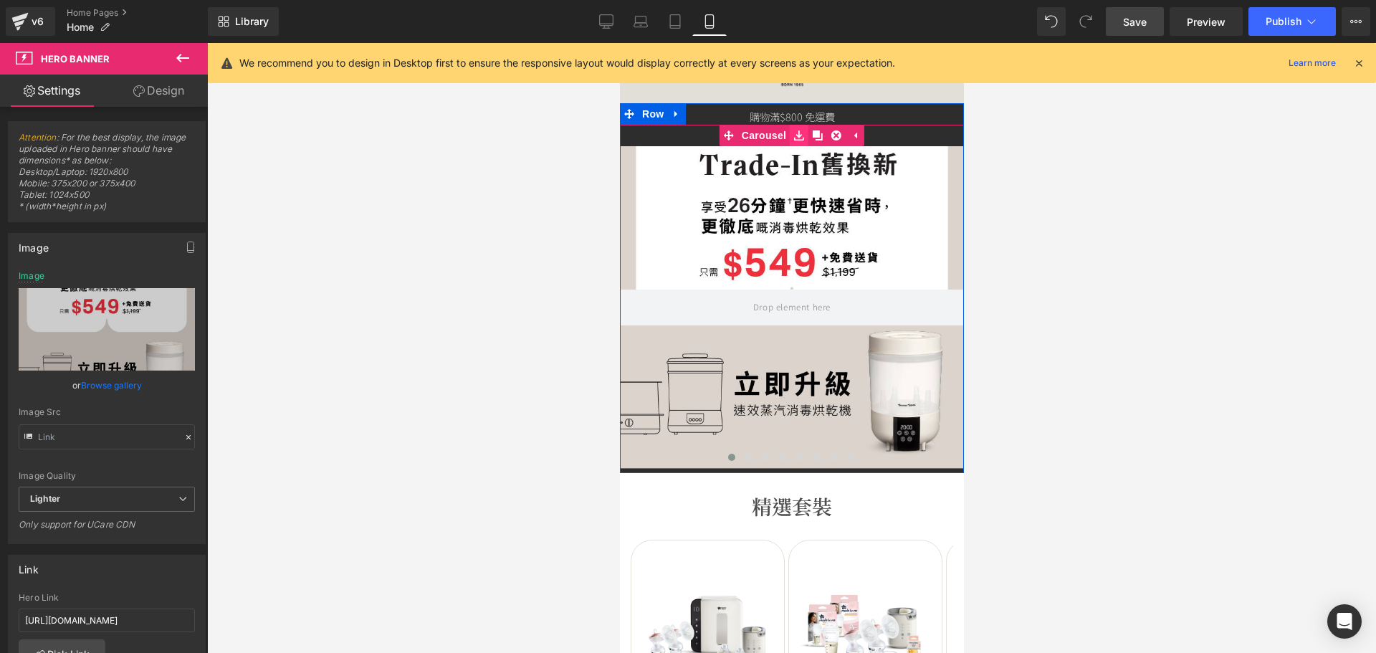
click at [793, 133] on icon at bounding box center [798, 135] width 10 height 10
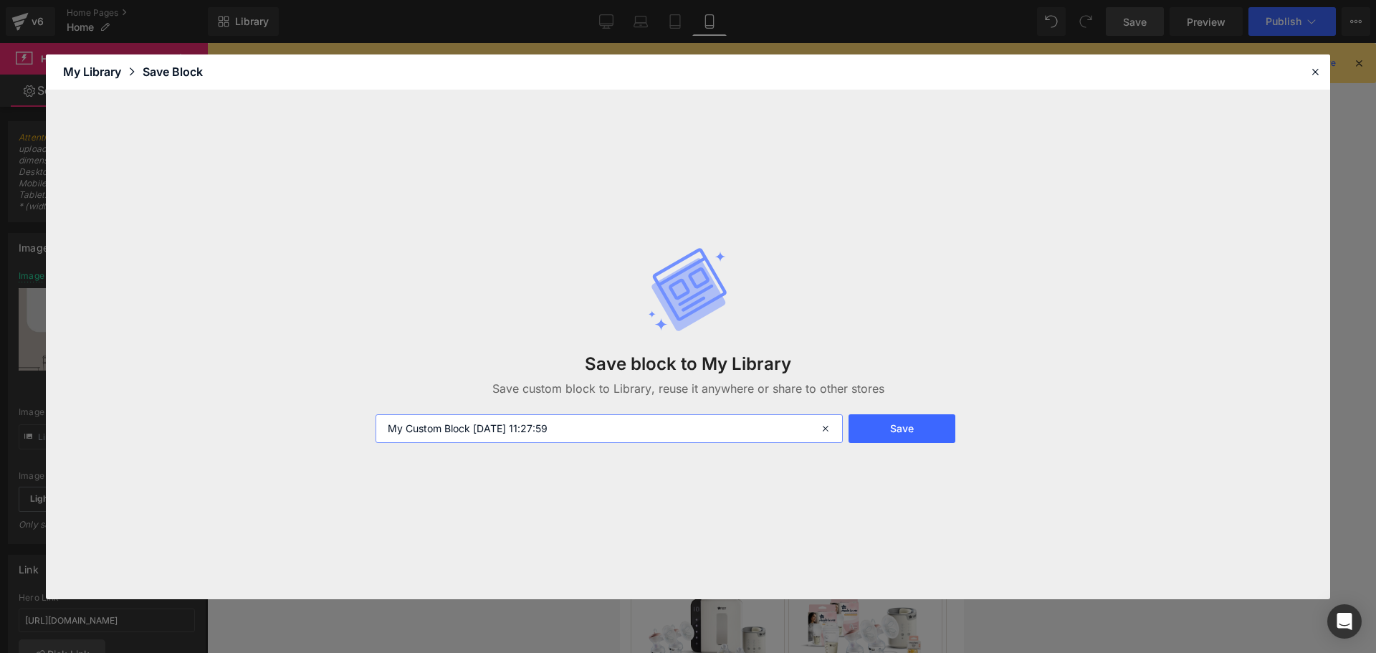
drag, startPoint x: 431, startPoint y: 416, endPoint x: 327, endPoint y: 416, distance: 104.6
click at [327, 416] on div "Save block to My Library Save custom block to Library, reuse it anywhere or sha…" at bounding box center [688, 344] width 1284 height 509
type input "Homepage slider Oct Promotion Mobile version"
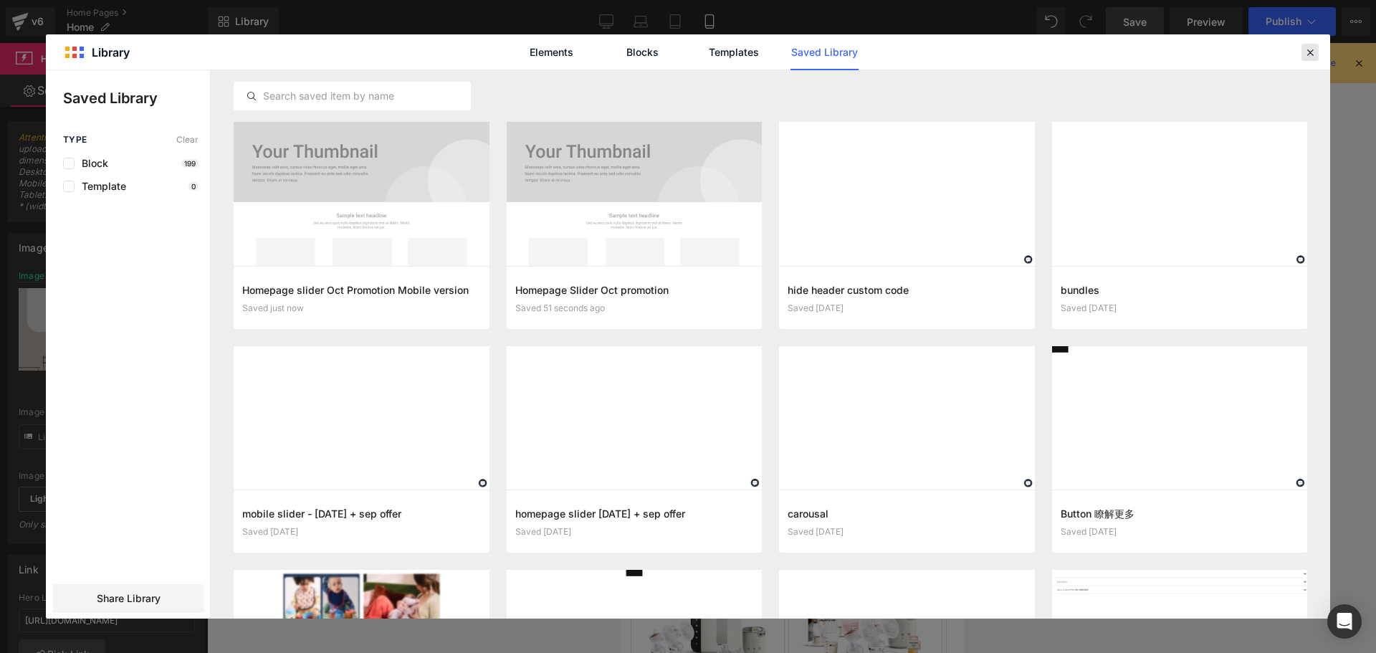
click at [1303, 49] on icon at bounding box center [1309, 52] width 13 height 13
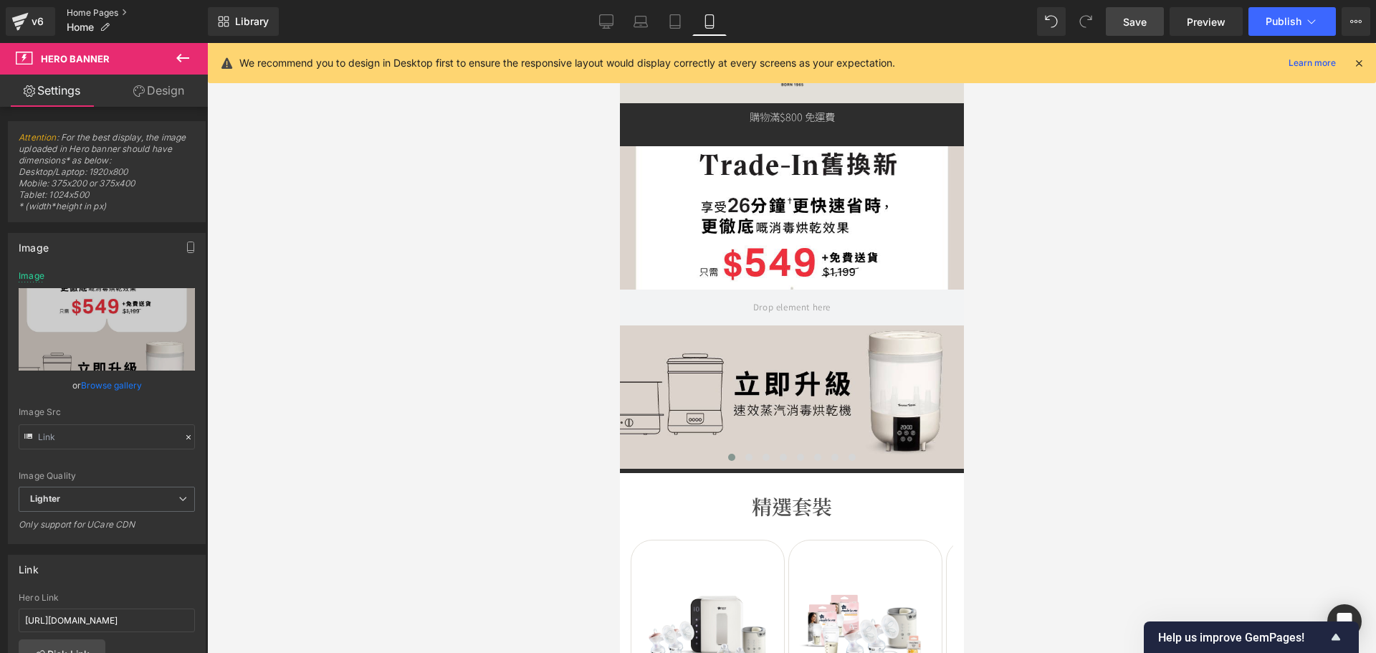
click at [101, 9] on link "Home Pages" at bounding box center [137, 12] width 141 height 11
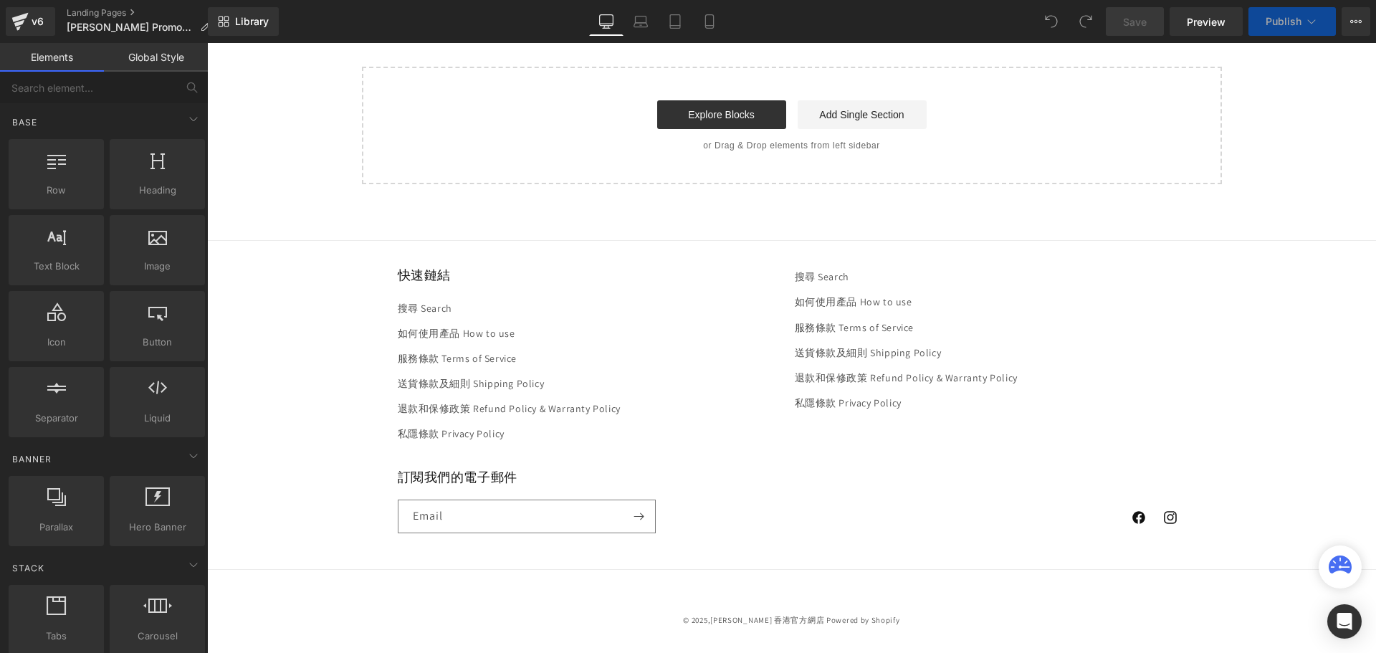
scroll to position [2242, 0]
click at [707, 119] on link "Explore Blocks" at bounding box center [721, 114] width 129 height 29
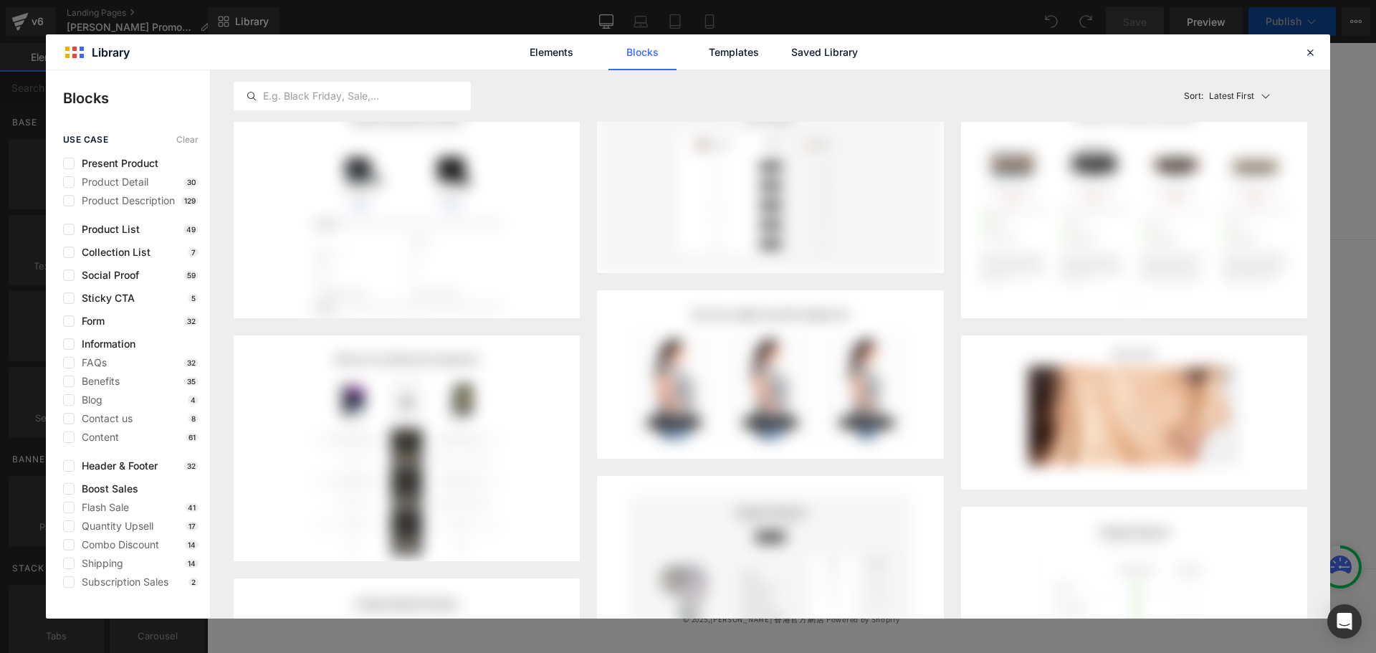
scroll to position [2451, 0]
click at [853, 47] on link "Saved Library" at bounding box center [824, 52] width 68 height 36
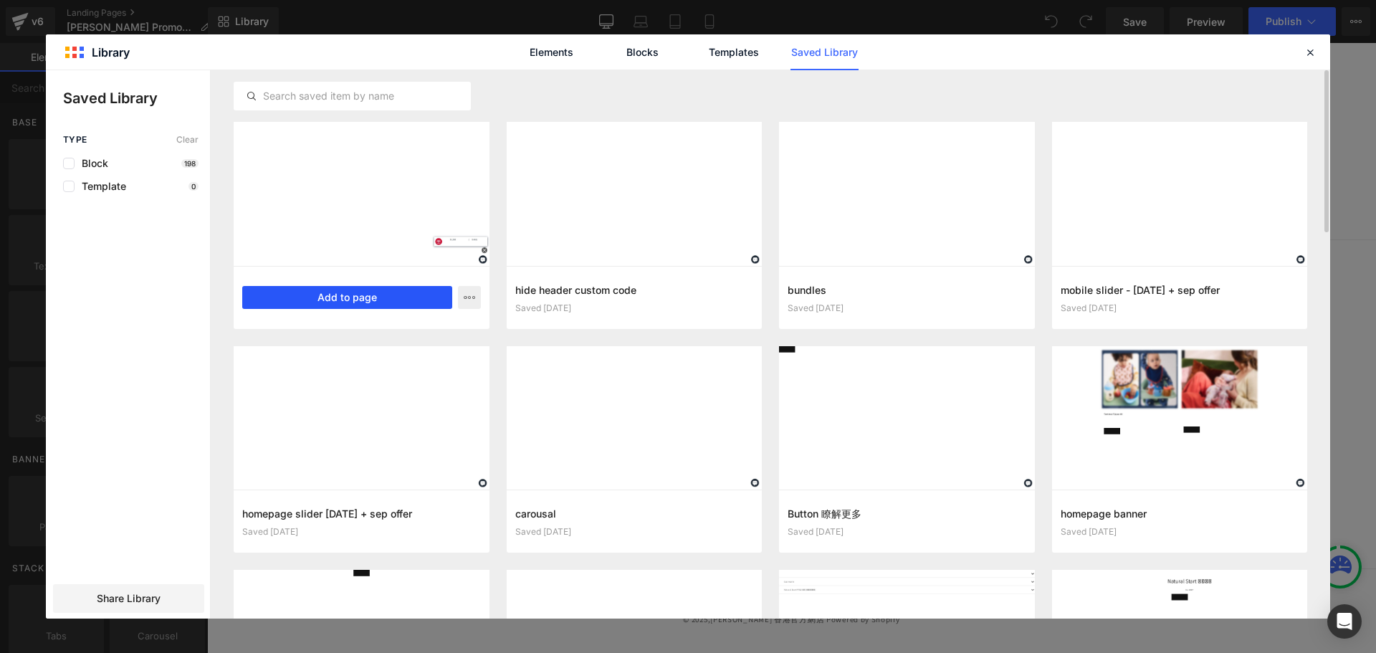
click at [387, 294] on button "Add to page" at bounding box center [347, 297] width 210 height 23
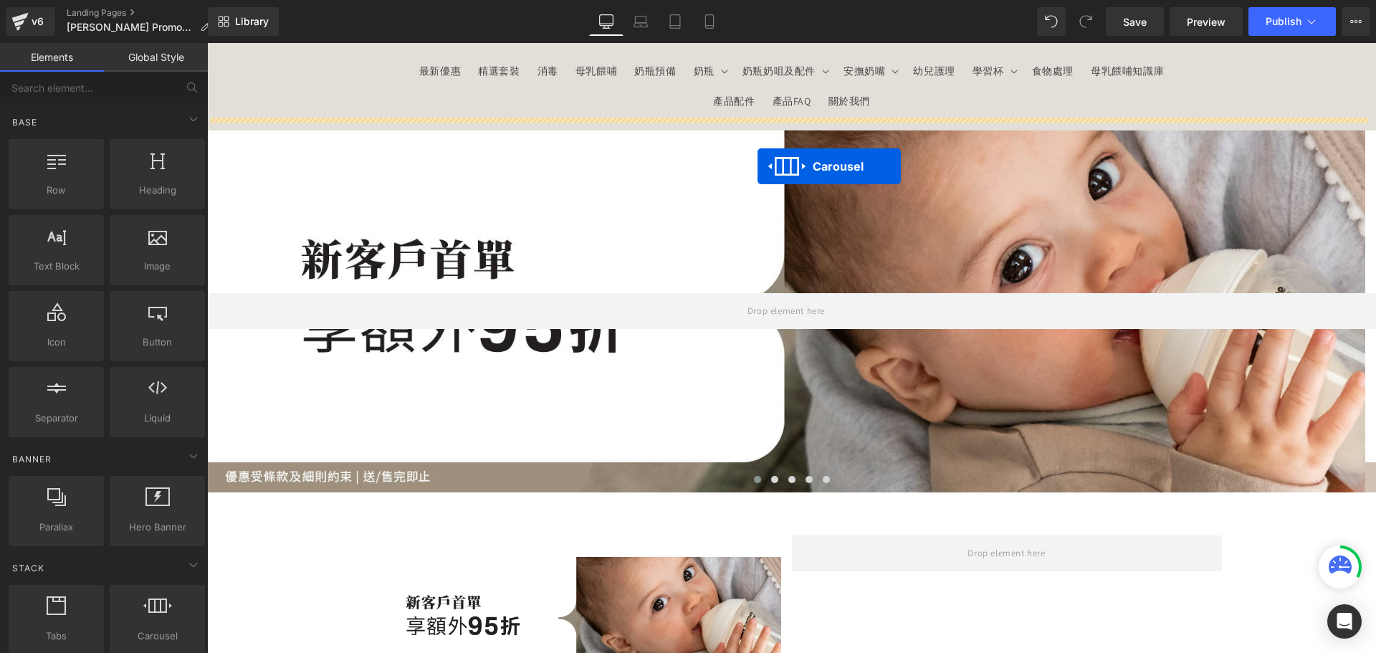
scroll to position [0, 0]
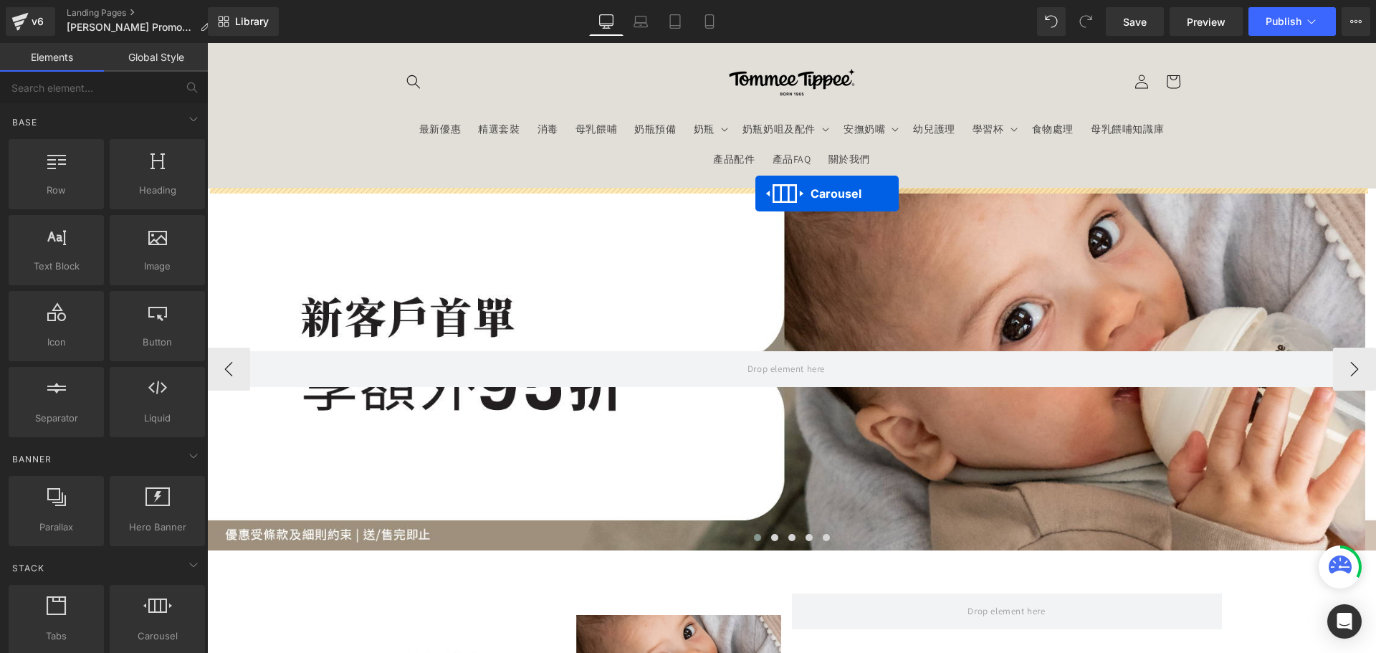
drag, startPoint x: 755, startPoint y: 105, endPoint x: 755, endPoint y: 193, distance: 88.1
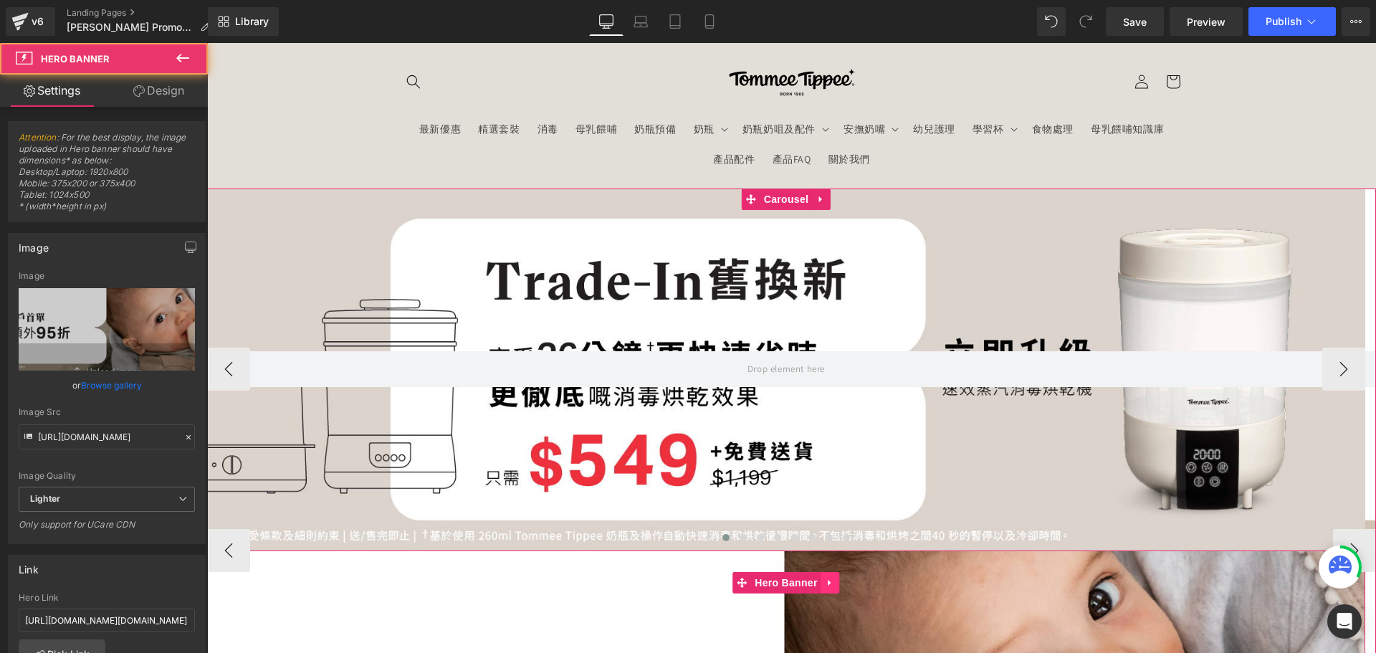
click at [833, 584] on icon at bounding box center [830, 582] width 10 height 11
click at [846, 580] on link at bounding box center [840, 582] width 19 height 21
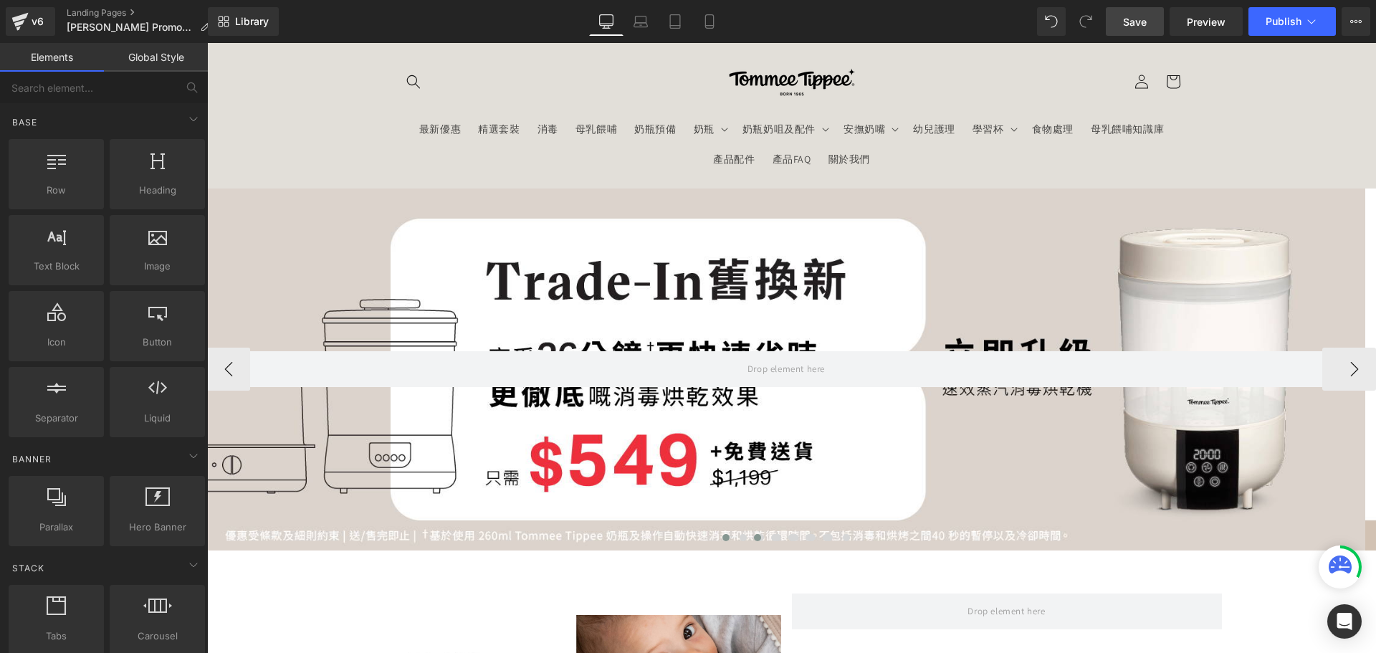
click at [1141, 14] on link "Save" at bounding box center [1135, 21] width 58 height 29
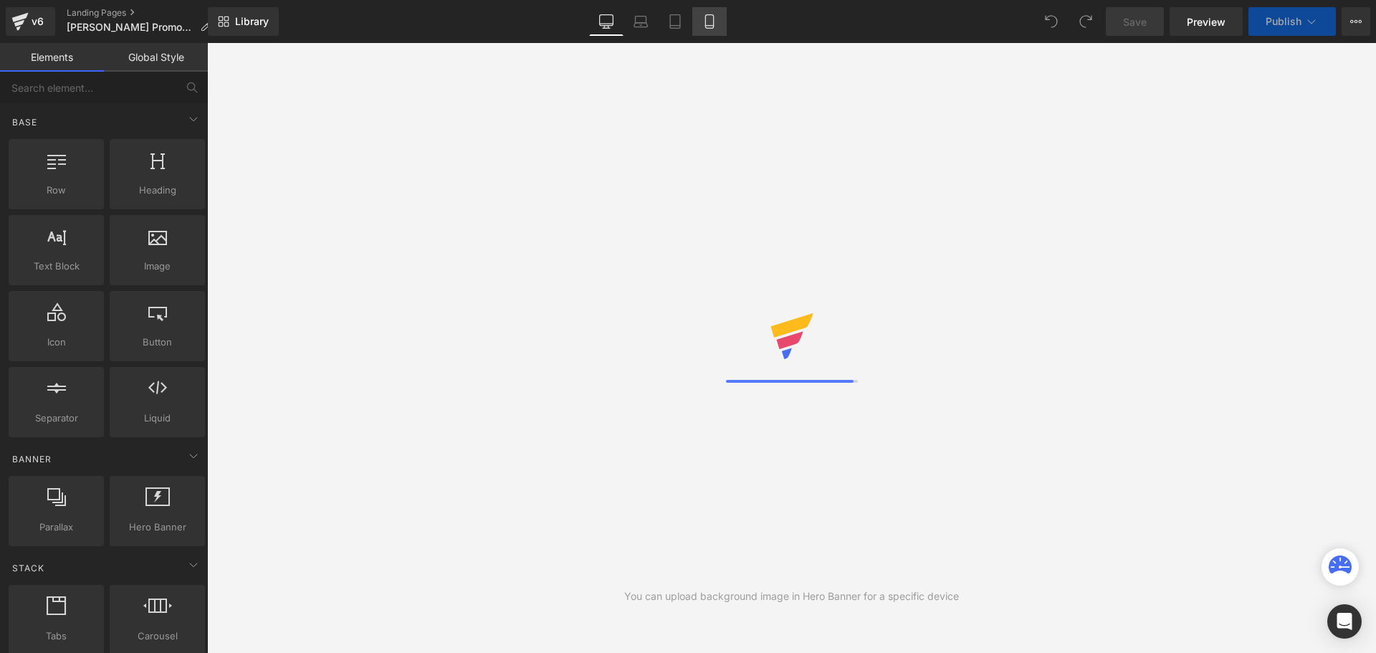
click at [704, 21] on icon at bounding box center [709, 21] width 14 height 14
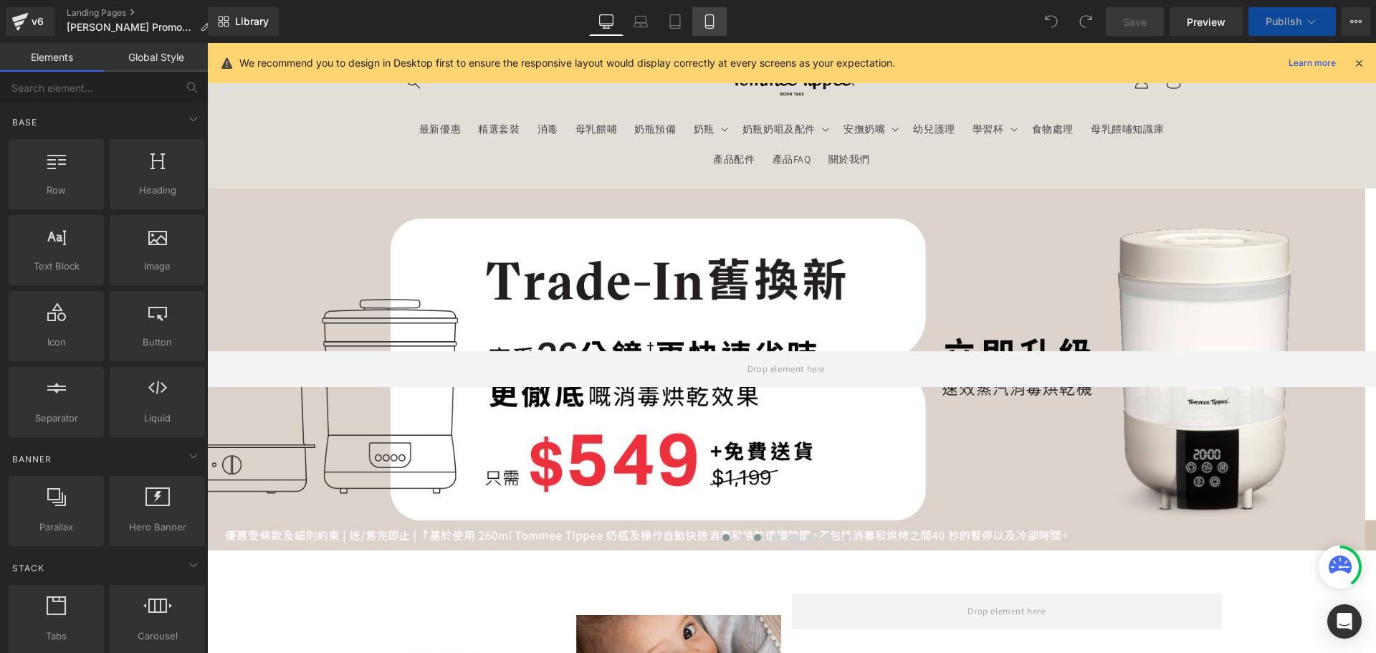
click at [701, 26] on link "Mobile" at bounding box center [709, 21] width 34 height 29
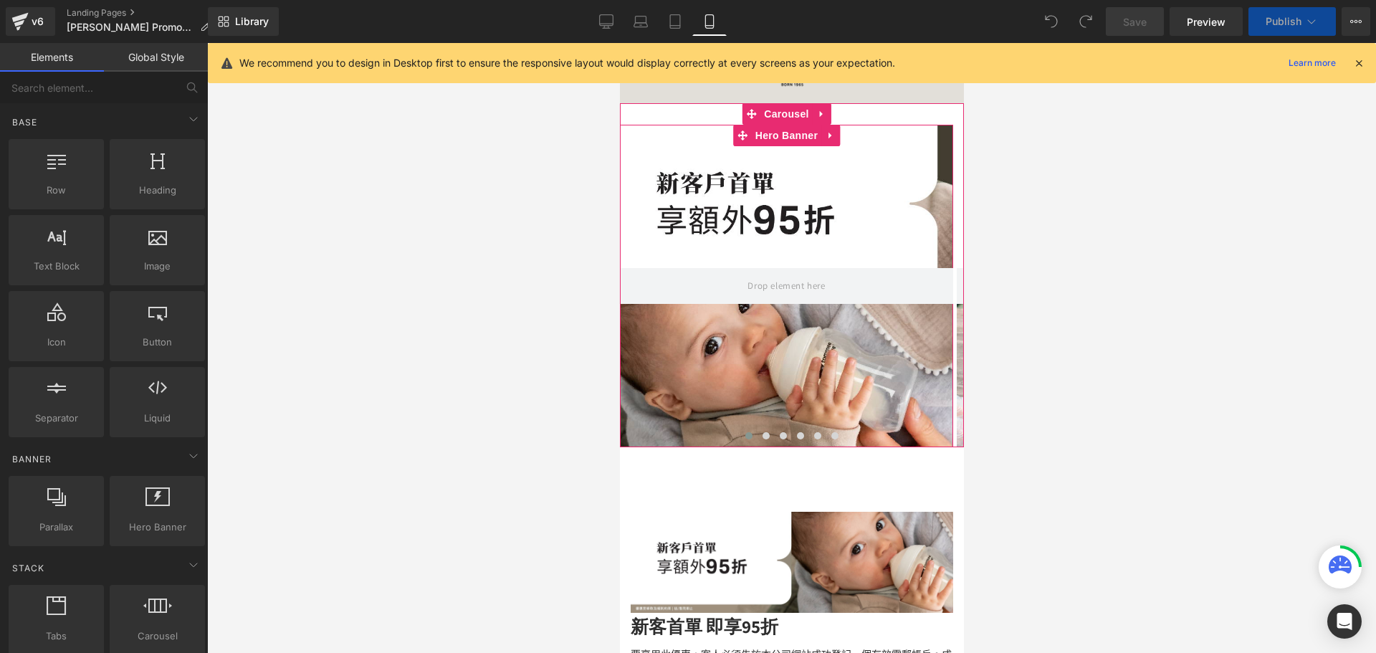
click at [722, 158] on div at bounding box center [785, 286] width 333 height 322
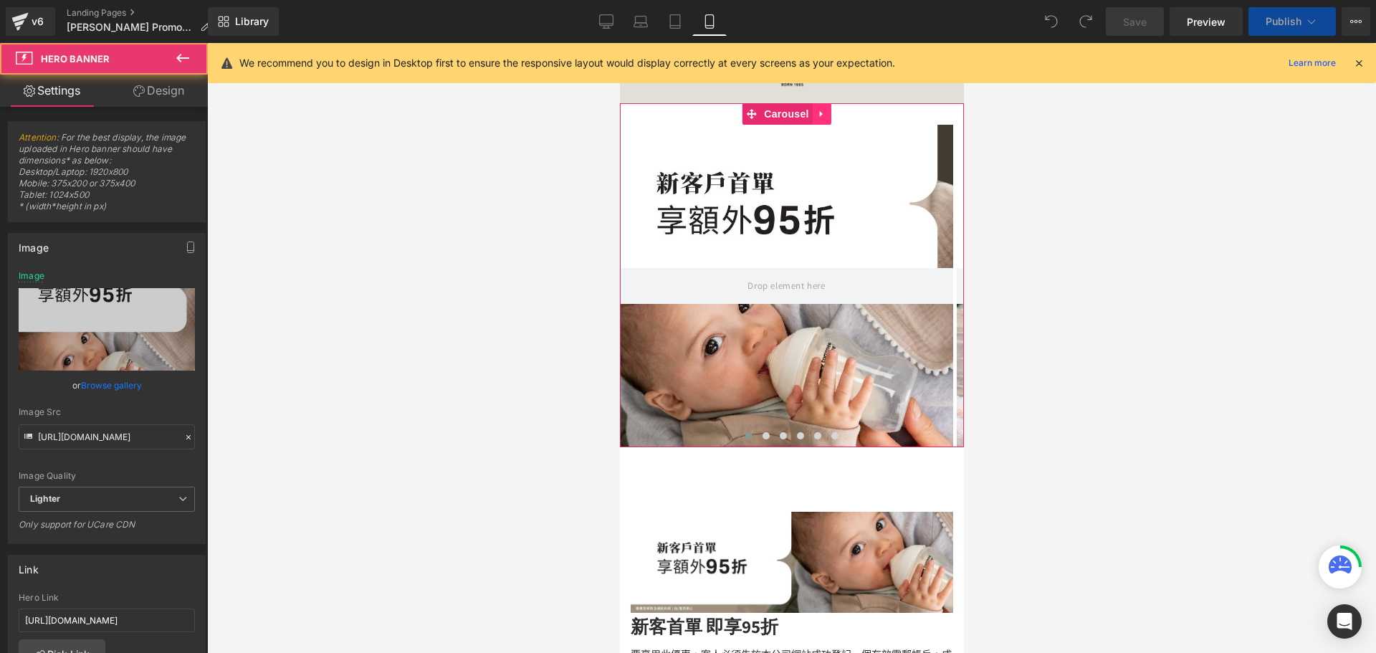
click at [823, 115] on icon at bounding box center [821, 114] width 10 height 11
click at [827, 115] on icon at bounding box center [830, 114] width 10 height 10
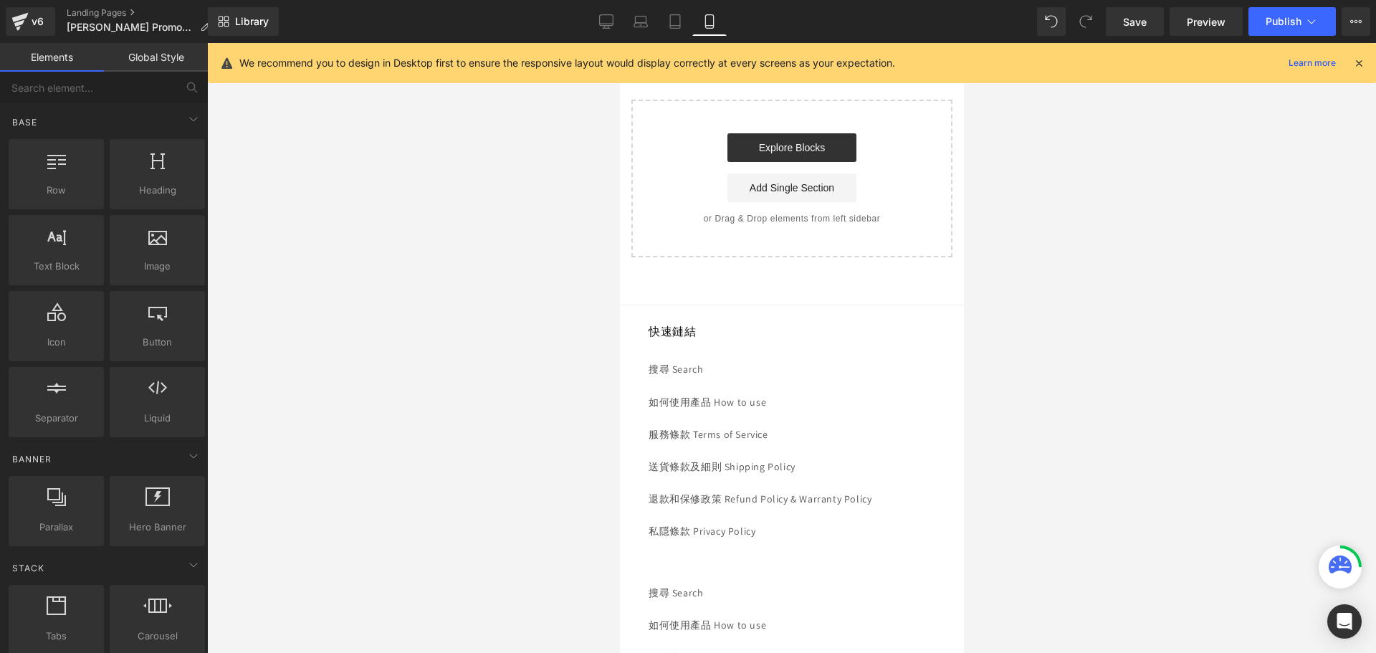
scroll to position [2269, 0]
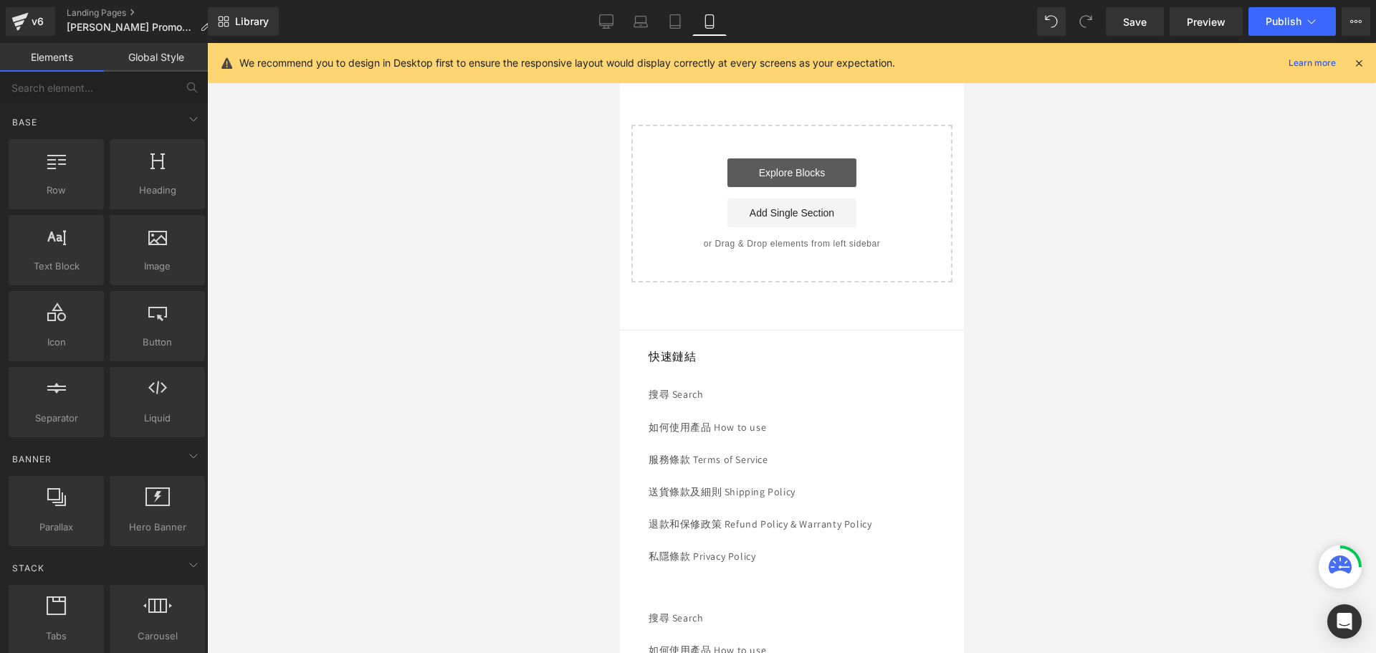
click at [762, 167] on link "Explore Blocks" at bounding box center [791, 172] width 129 height 29
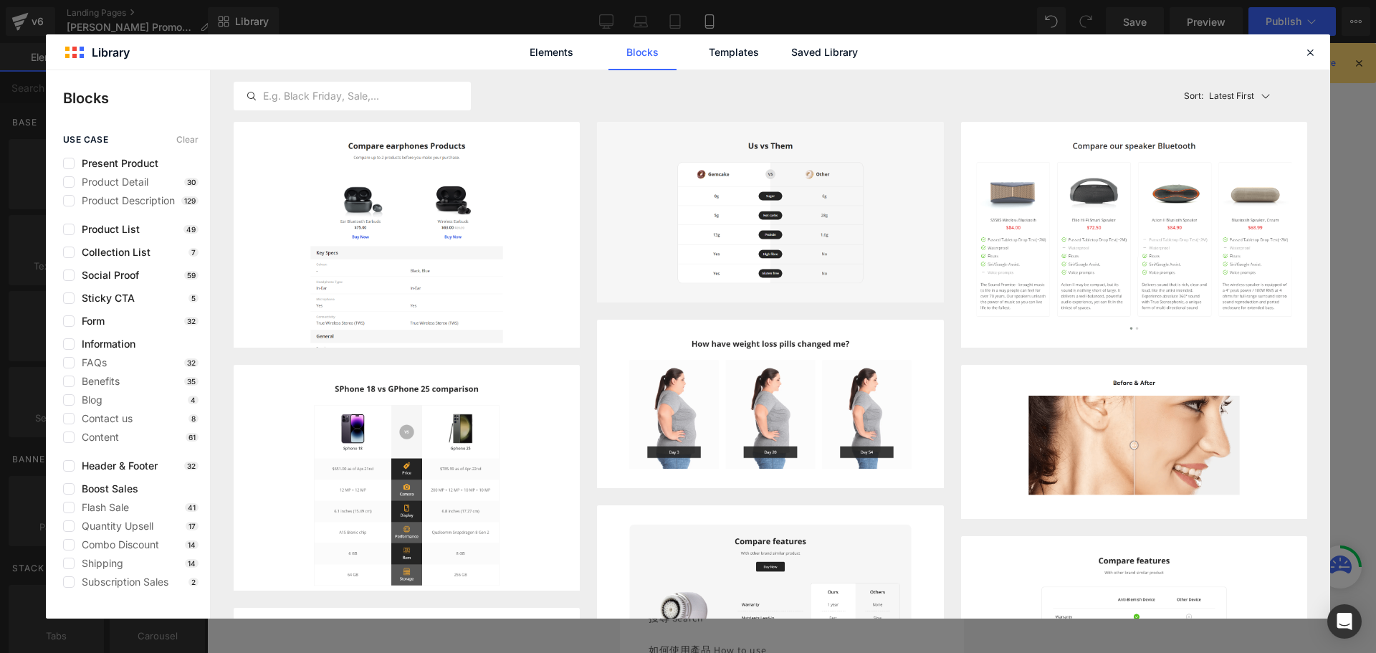
drag, startPoint x: 831, startPoint y: 52, endPoint x: 651, endPoint y: 67, distance: 180.5
click at [831, 53] on link "Saved Library" at bounding box center [824, 52] width 68 height 36
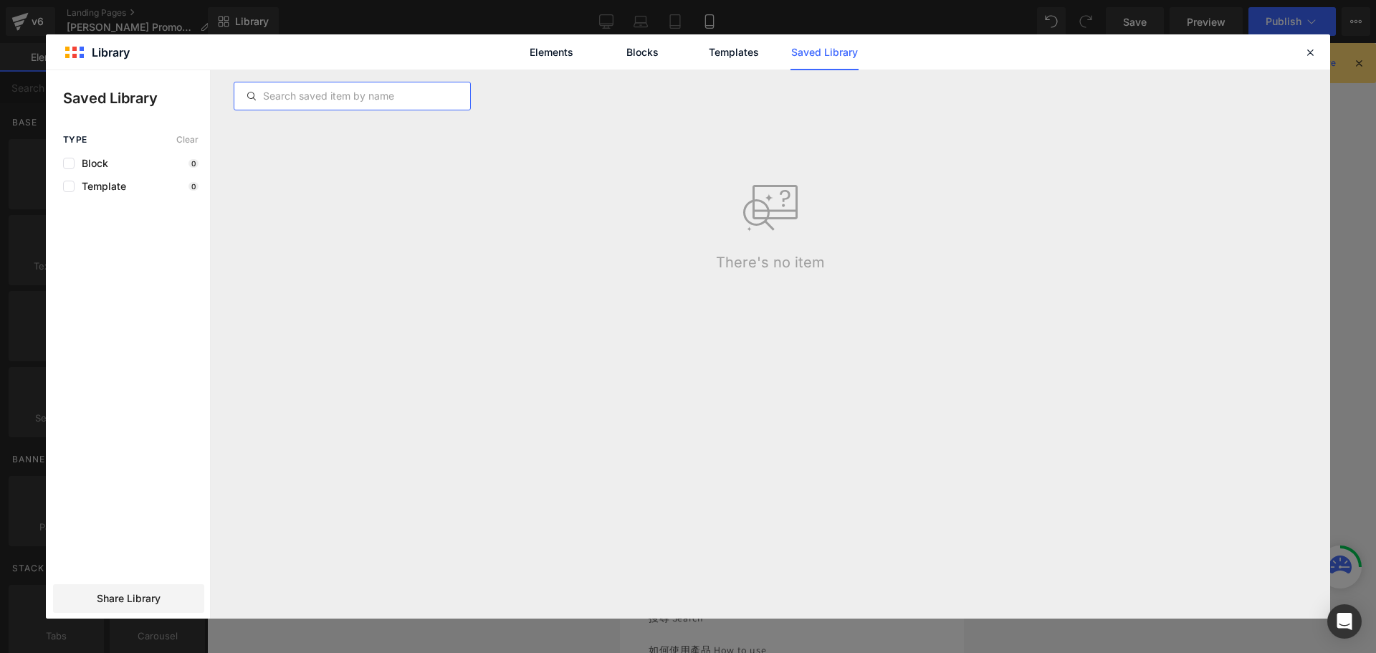
click at [418, 92] on input "text" at bounding box center [352, 95] width 236 height 17
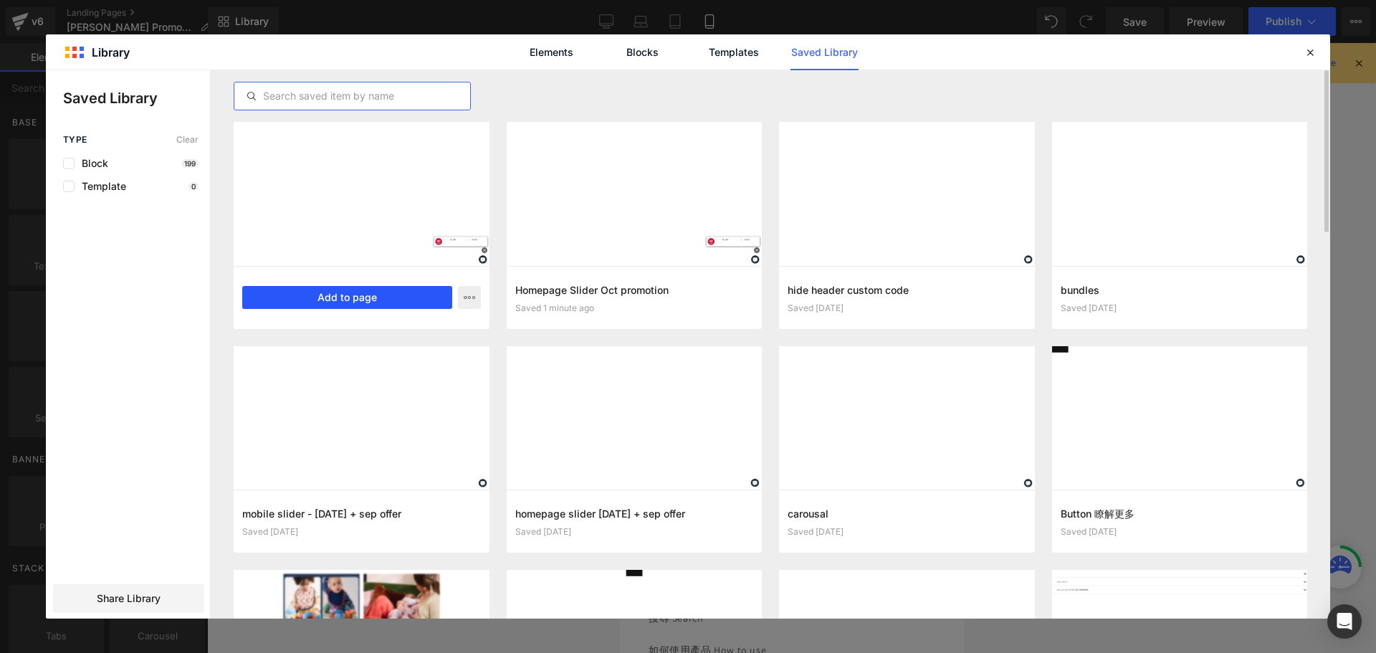
click at [374, 291] on button "Add to page" at bounding box center [347, 297] width 210 height 23
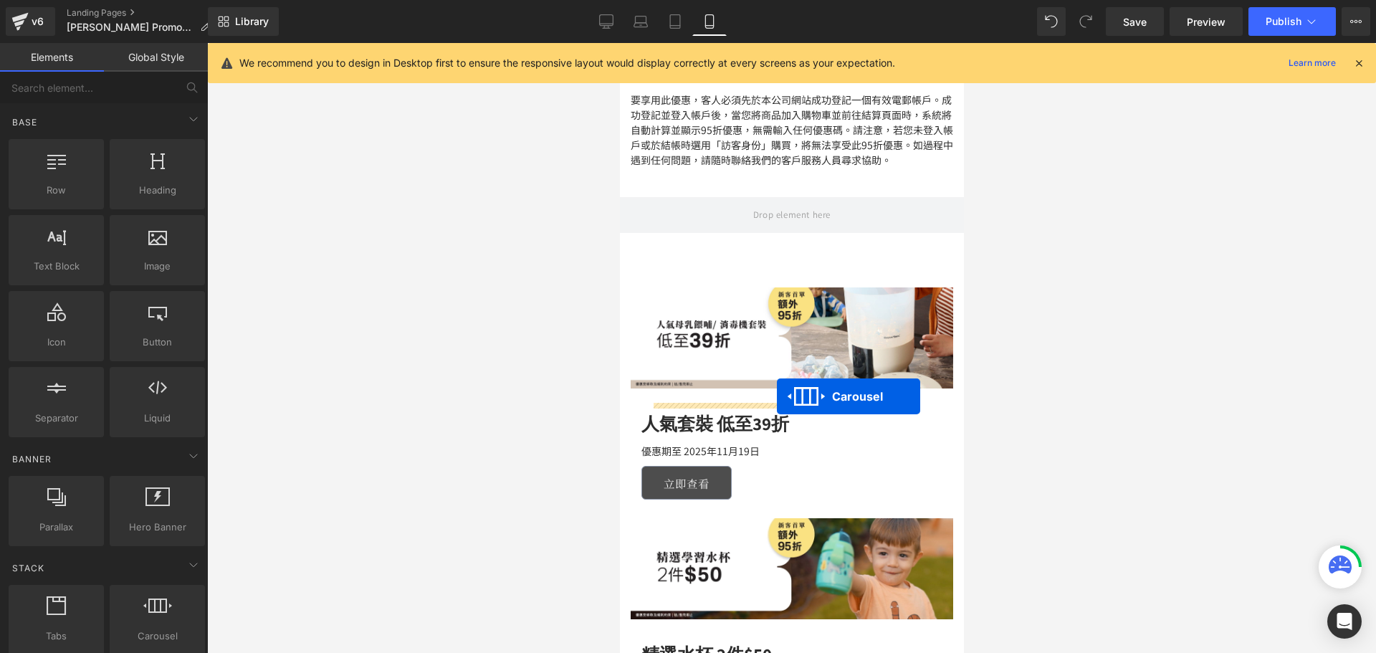
scroll to position [0, 0]
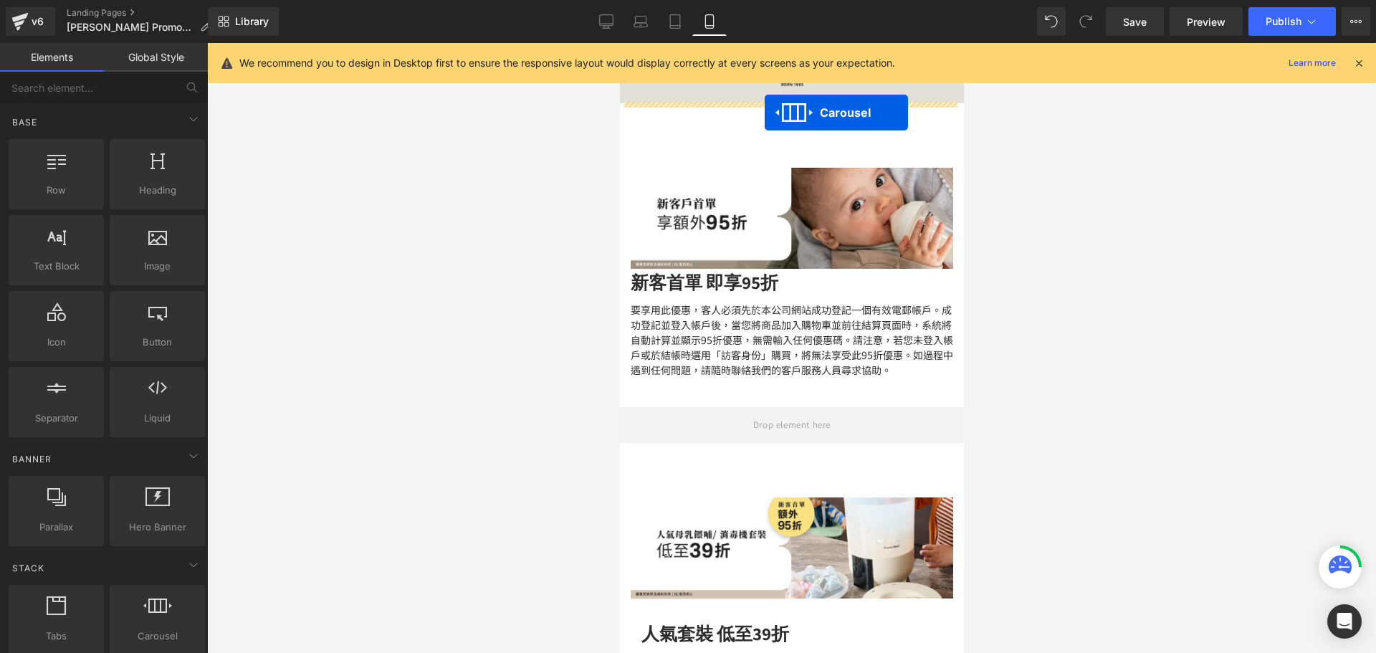
drag, startPoint x: 754, startPoint y: 125, endPoint x: 764, endPoint y: 112, distance: 16.3
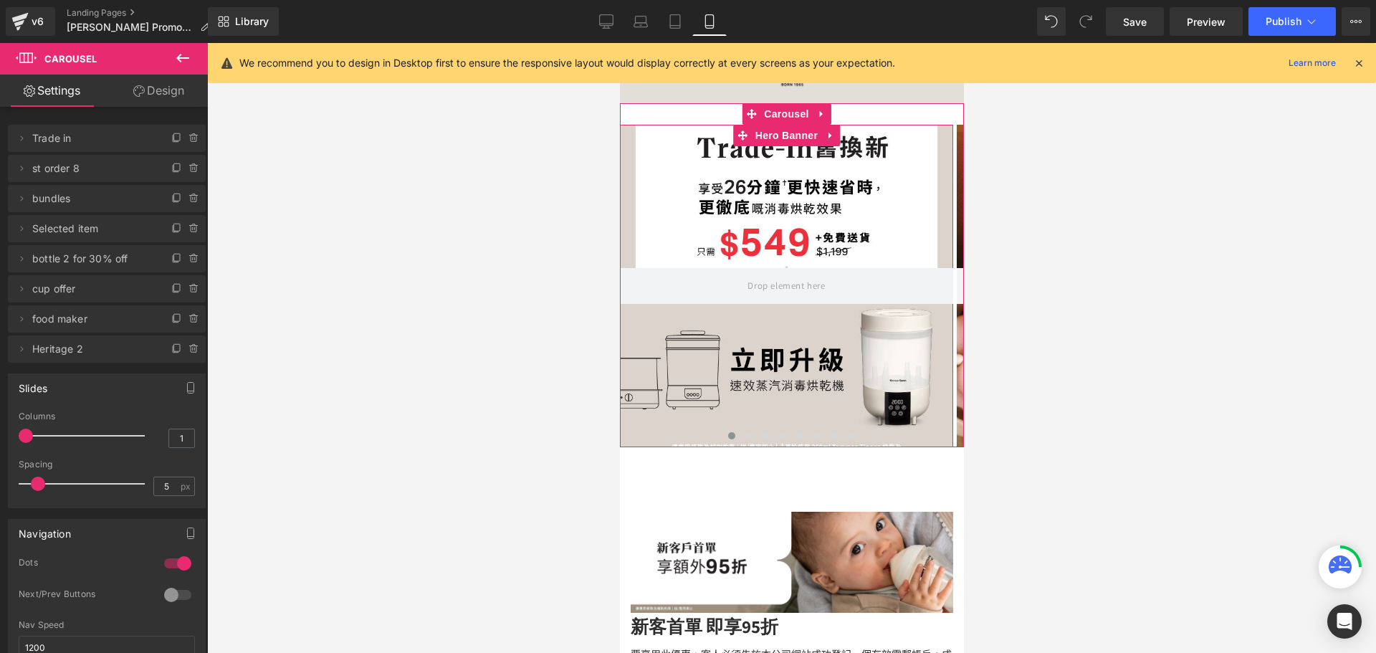
click at [756, 197] on div at bounding box center [785, 286] width 333 height 322
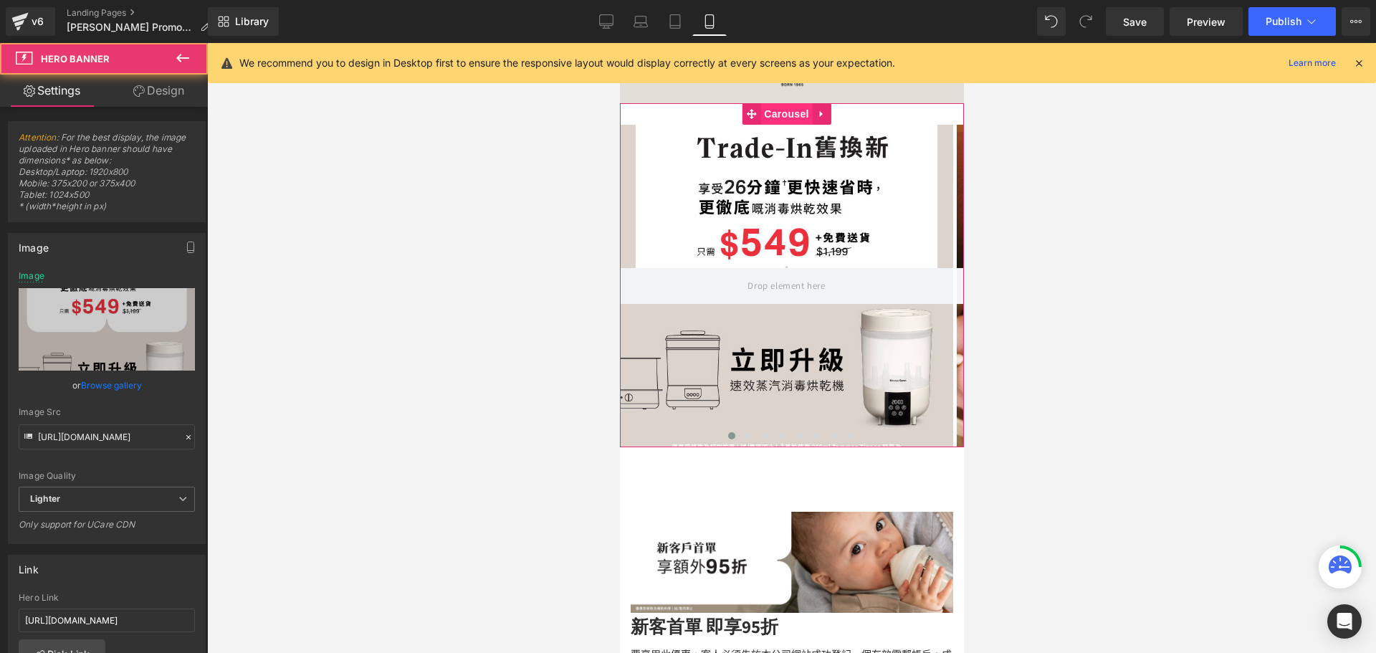
click at [770, 105] on span "Carousel" at bounding box center [786, 113] width 52 height 21
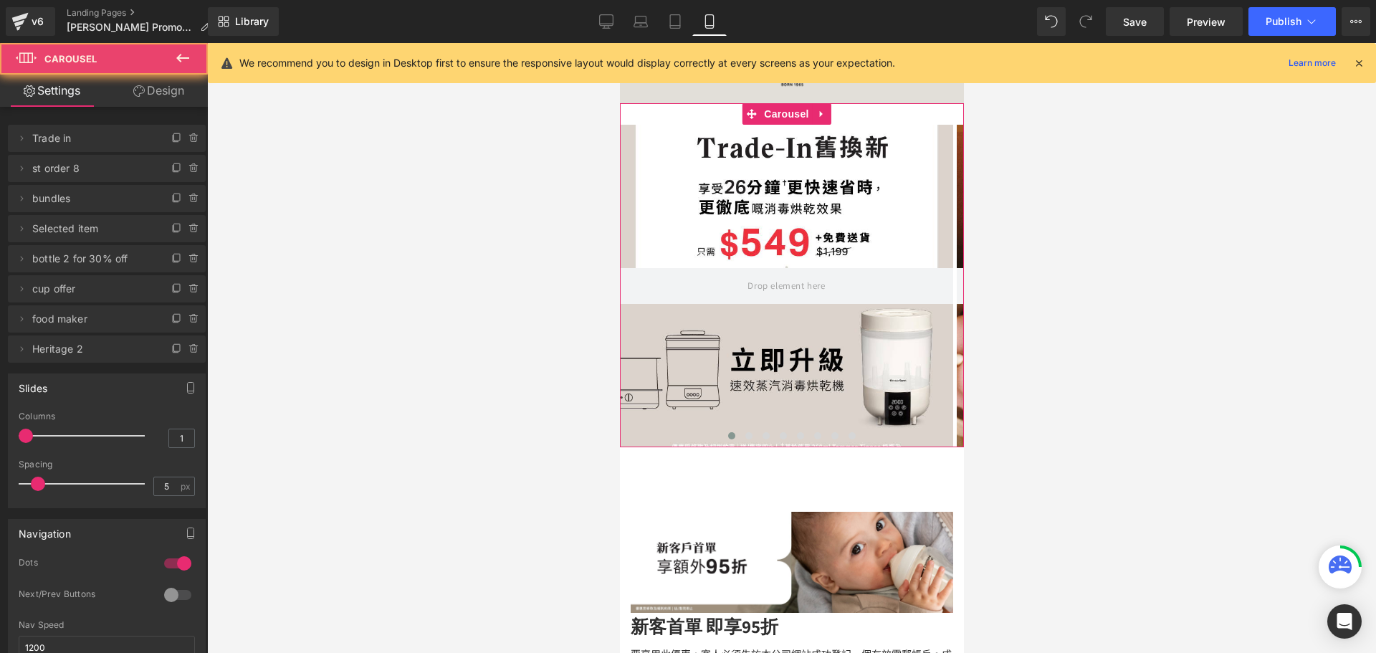
click at [166, 80] on link "Design" at bounding box center [159, 91] width 104 height 32
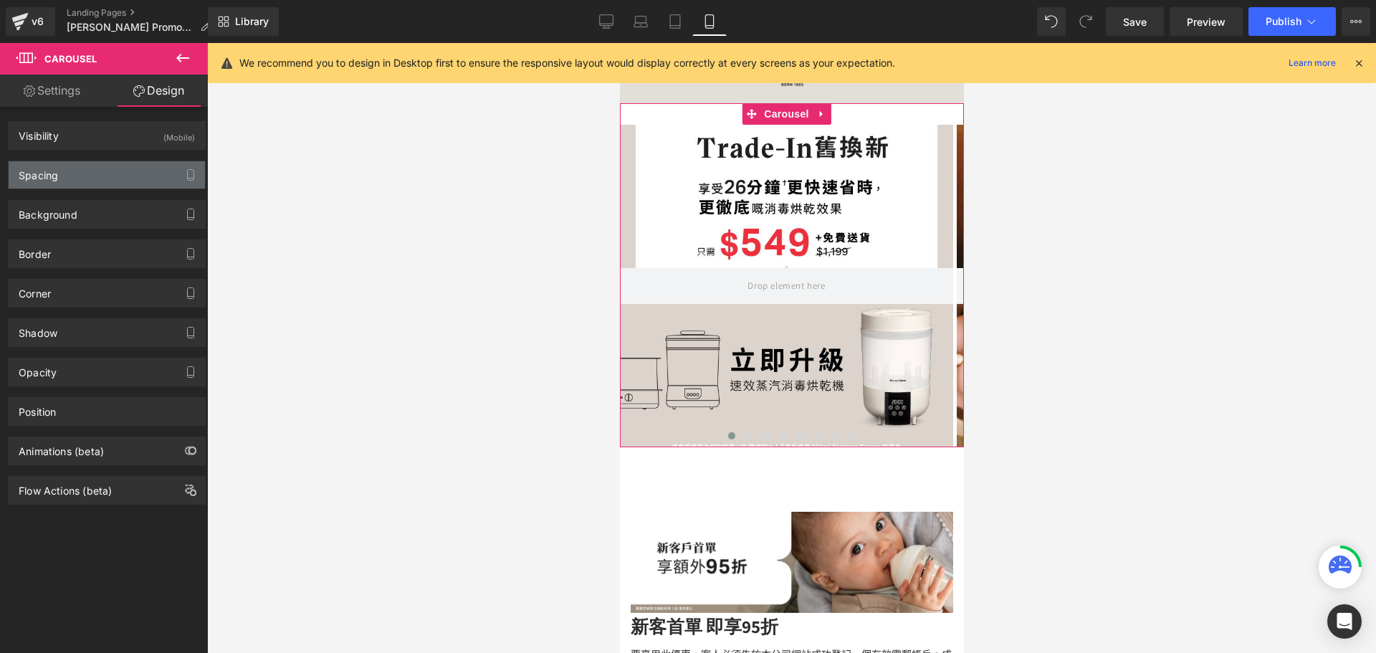
drag, startPoint x: 94, startPoint y: 170, endPoint x: 103, endPoint y: 180, distance: 13.7
click at [94, 171] on div "Spacing" at bounding box center [107, 174] width 196 height 27
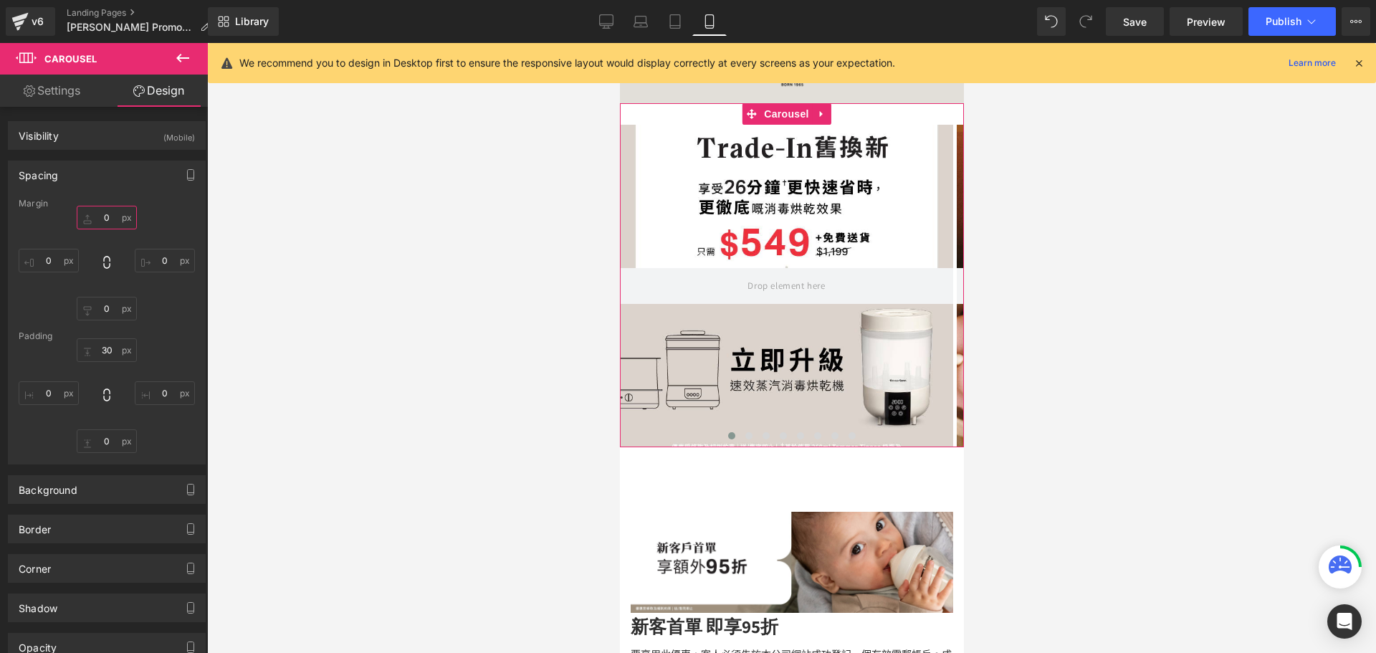
click at [114, 218] on input "0" at bounding box center [107, 218] width 60 height 24
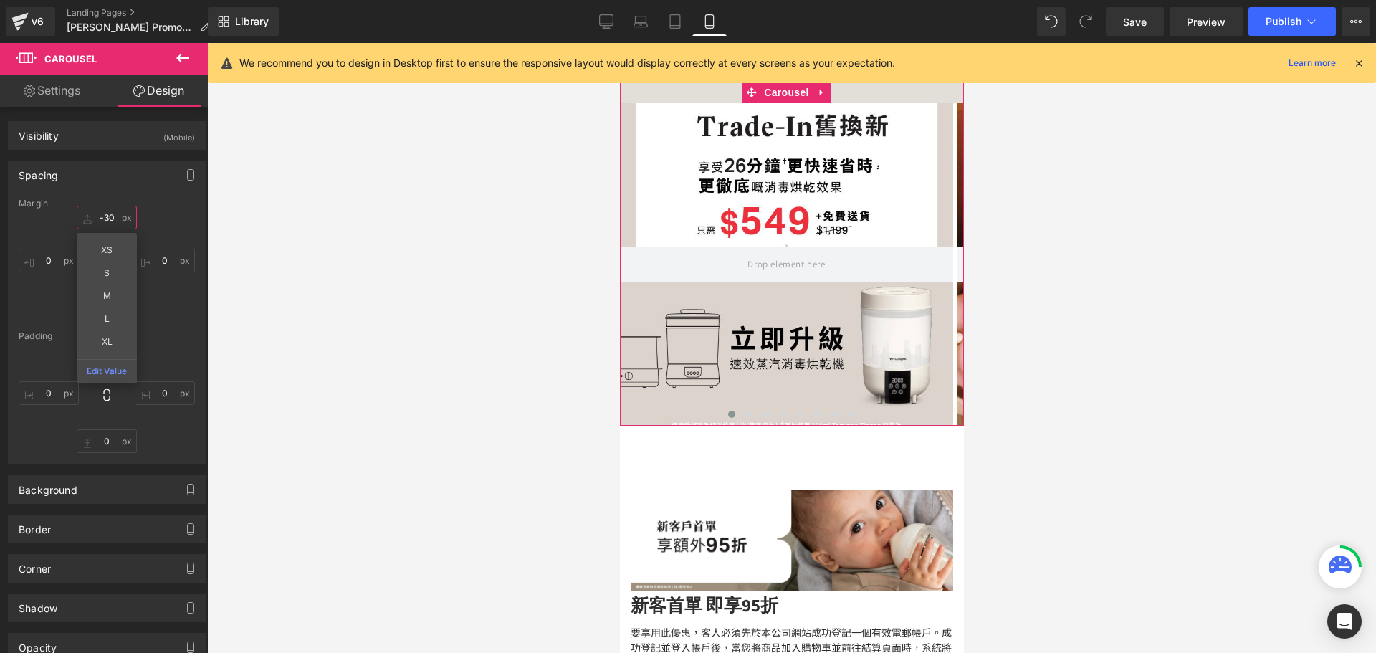
type input "-30"
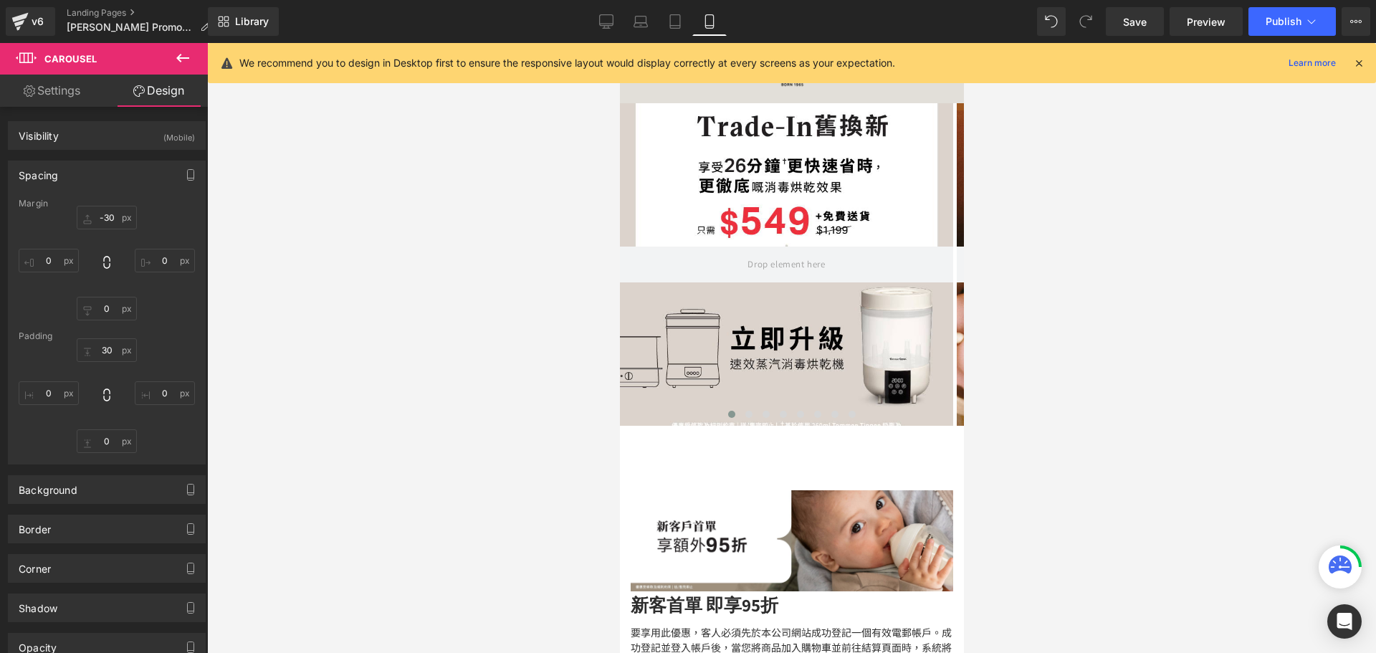
click at [974, 297] on div at bounding box center [791, 348] width 1169 height 610
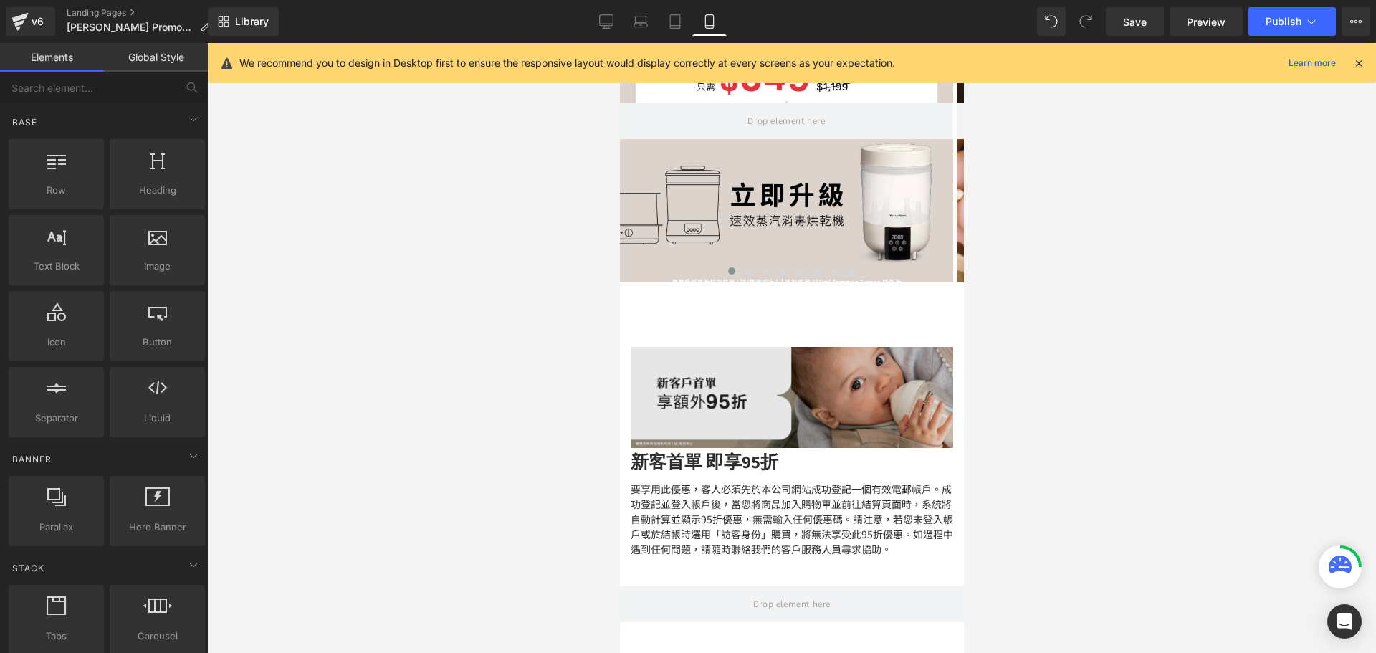
scroll to position [215, 0]
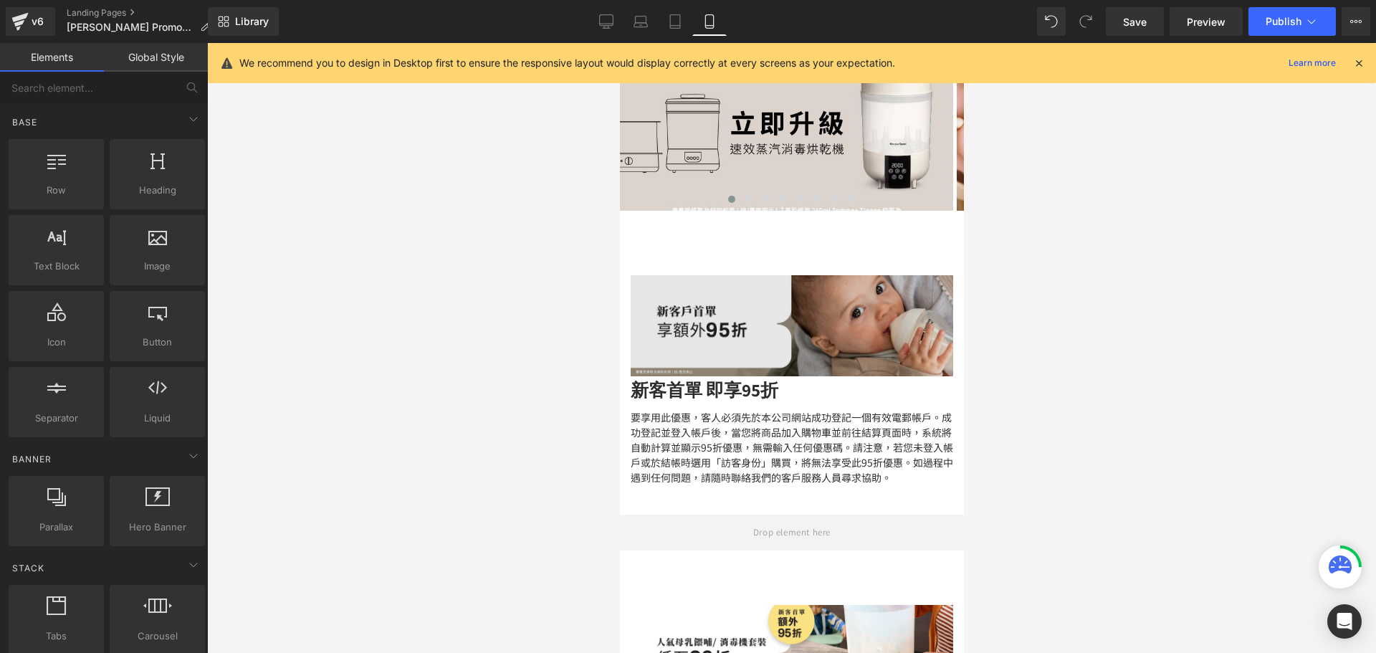
click at [772, 315] on div "Image" at bounding box center [791, 325] width 322 height 101
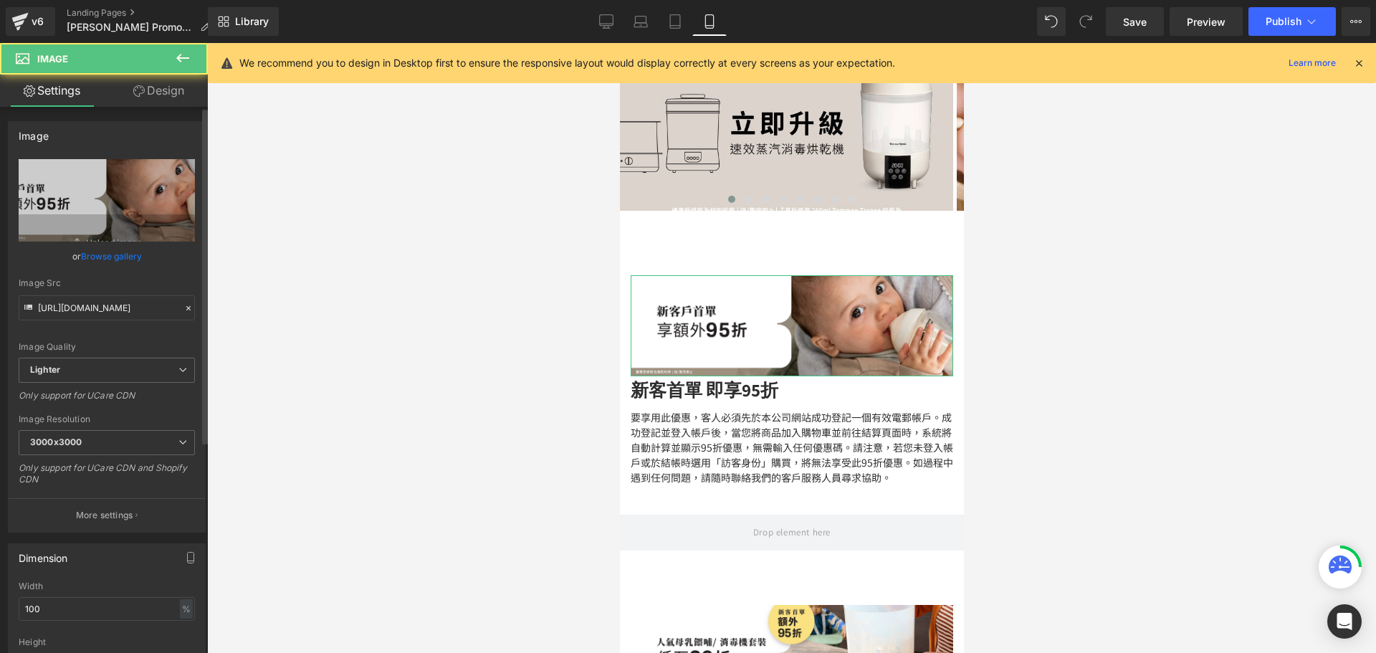
click at [103, 252] on link "Browse gallery" at bounding box center [111, 256] width 61 height 25
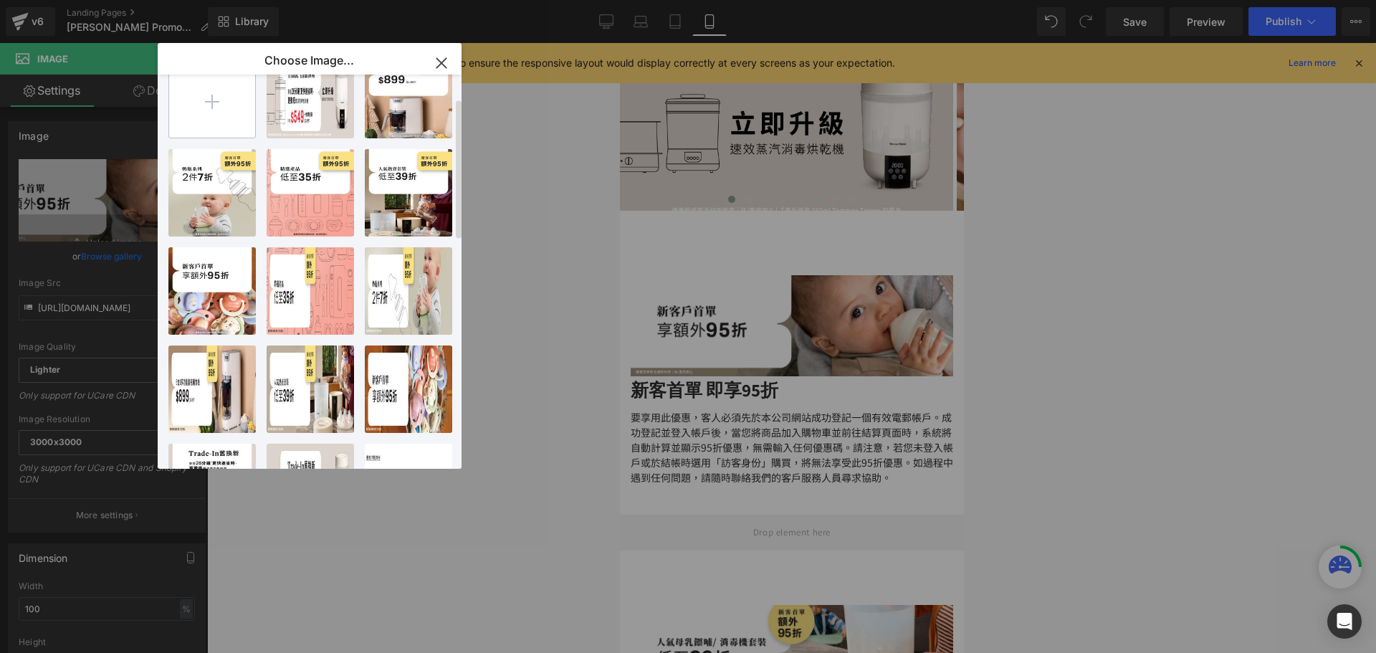
scroll to position [72, 0]
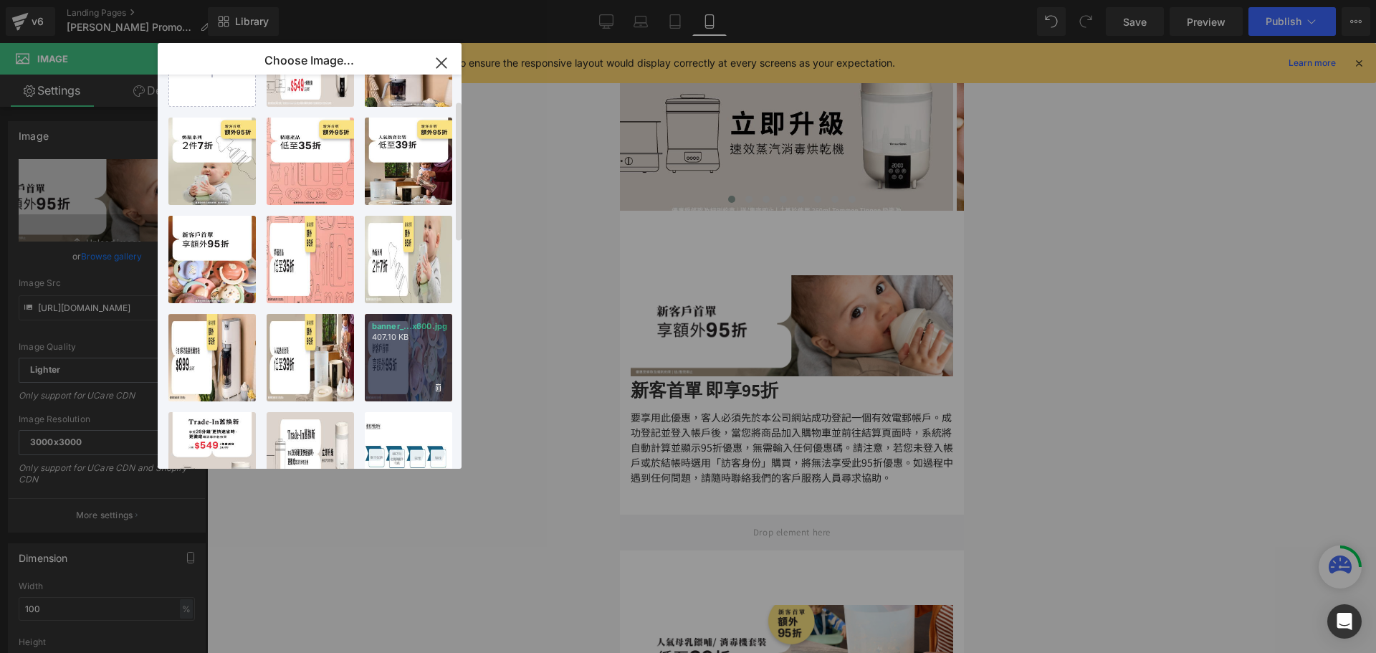
click at [449, 354] on div "banner_...x600.jpg 407.10 KB" at bounding box center [408, 357] width 87 height 87
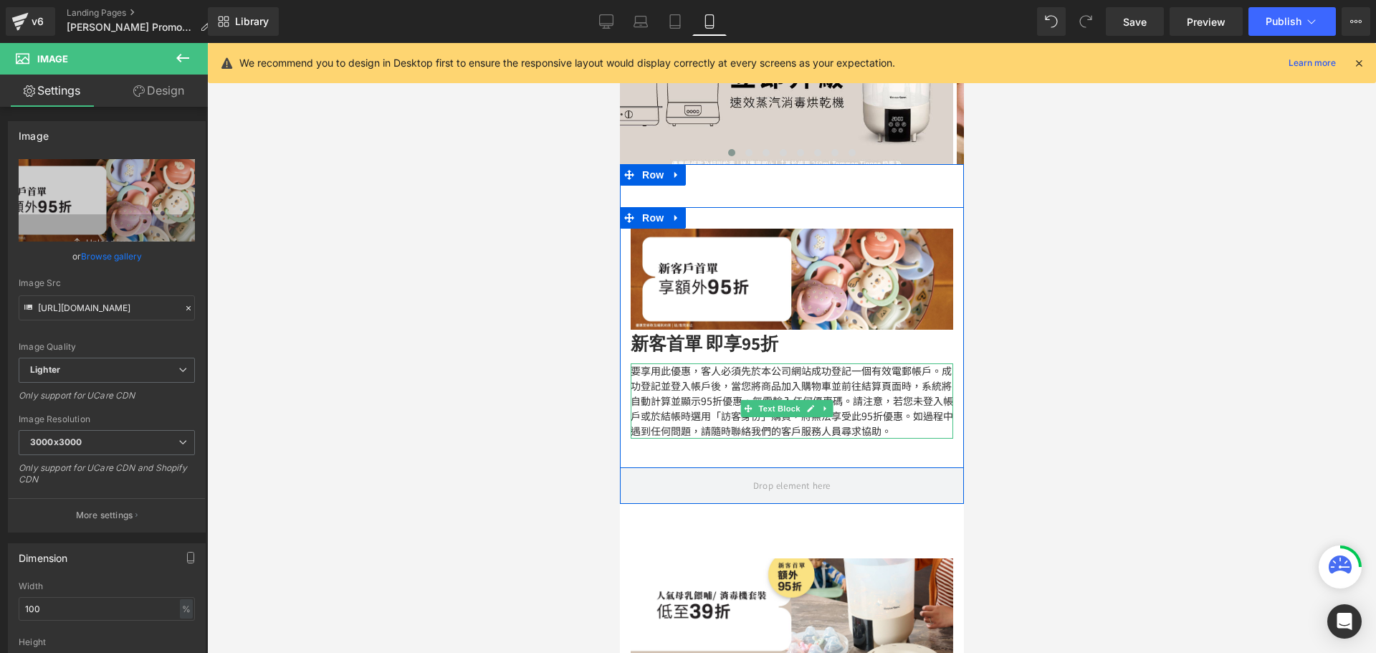
scroll to position [358, 0]
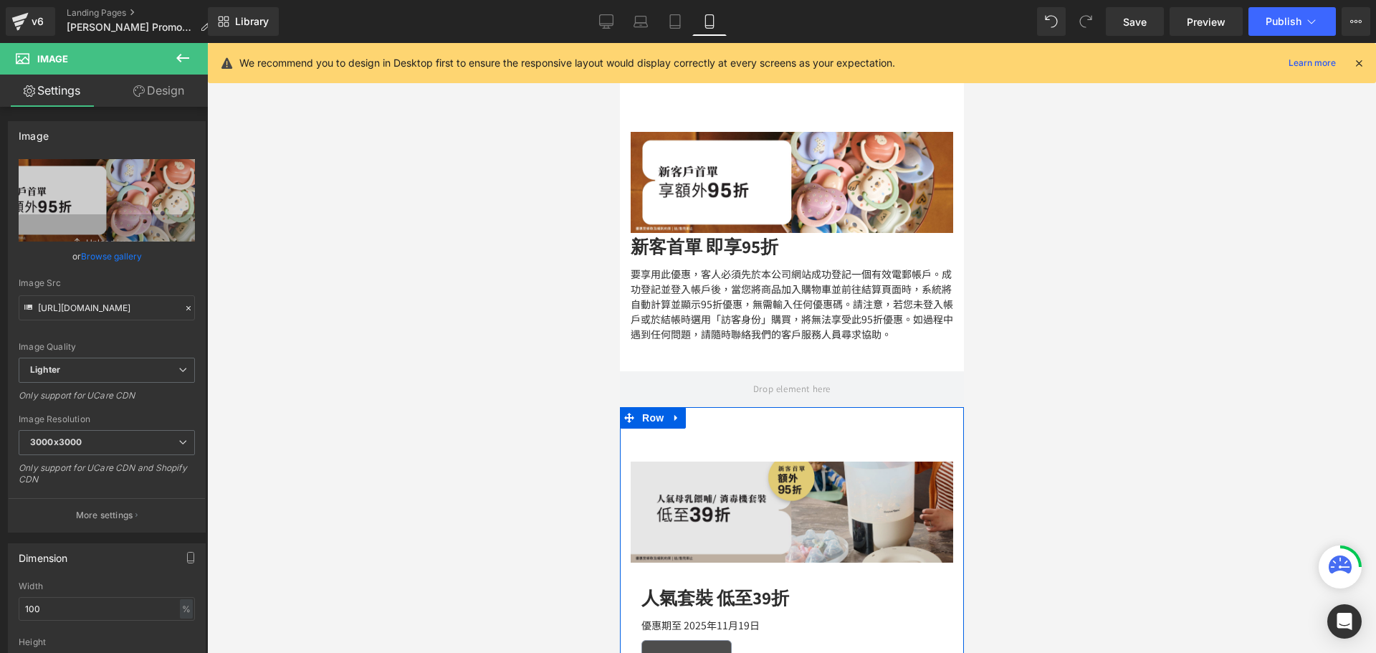
click at [749, 510] on img at bounding box center [791, 511] width 322 height 101
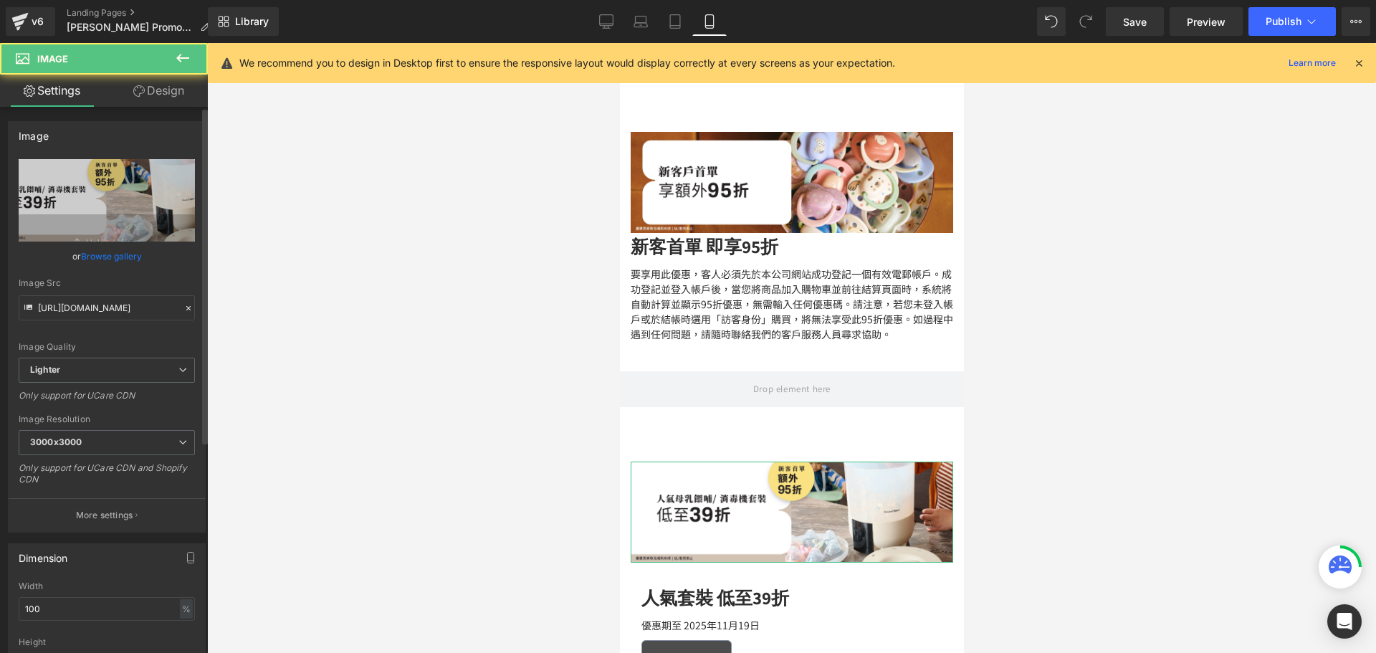
click at [121, 258] on link "Browse gallery" at bounding box center [111, 256] width 61 height 25
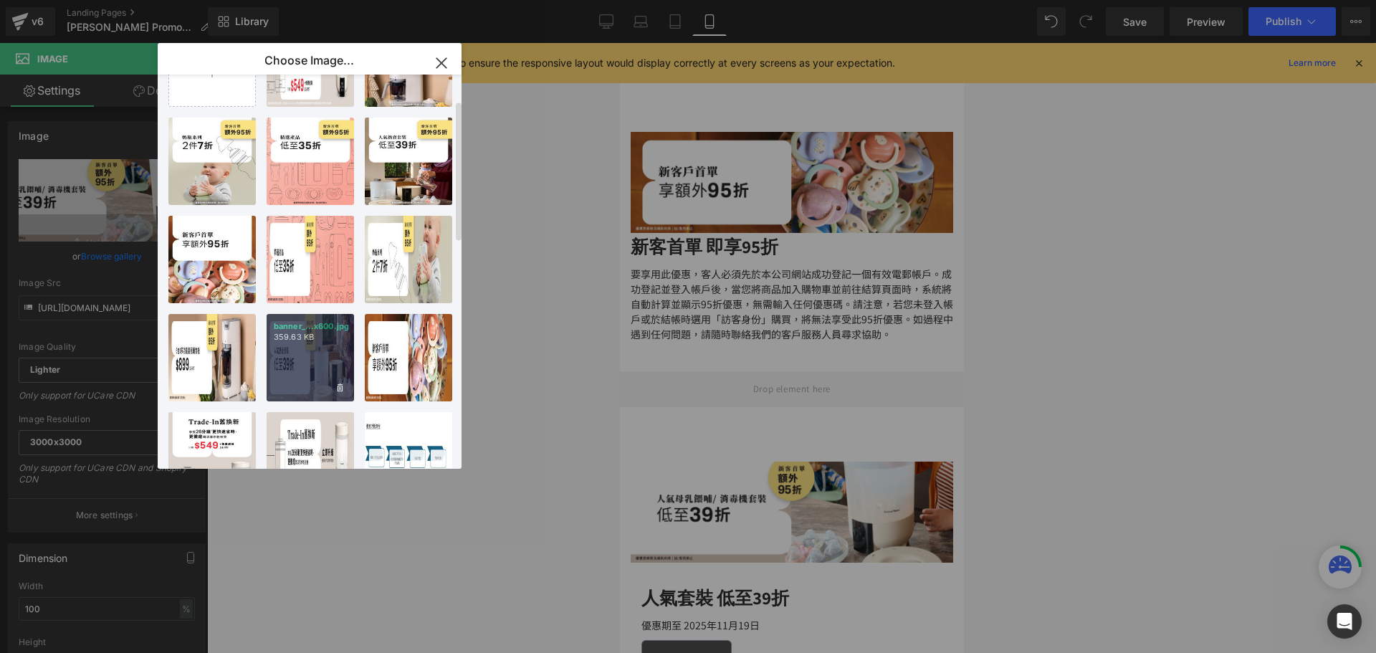
click at [300, 359] on div "banner_...x600.jpg 359.63 KB" at bounding box center [310, 357] width 87 height 87
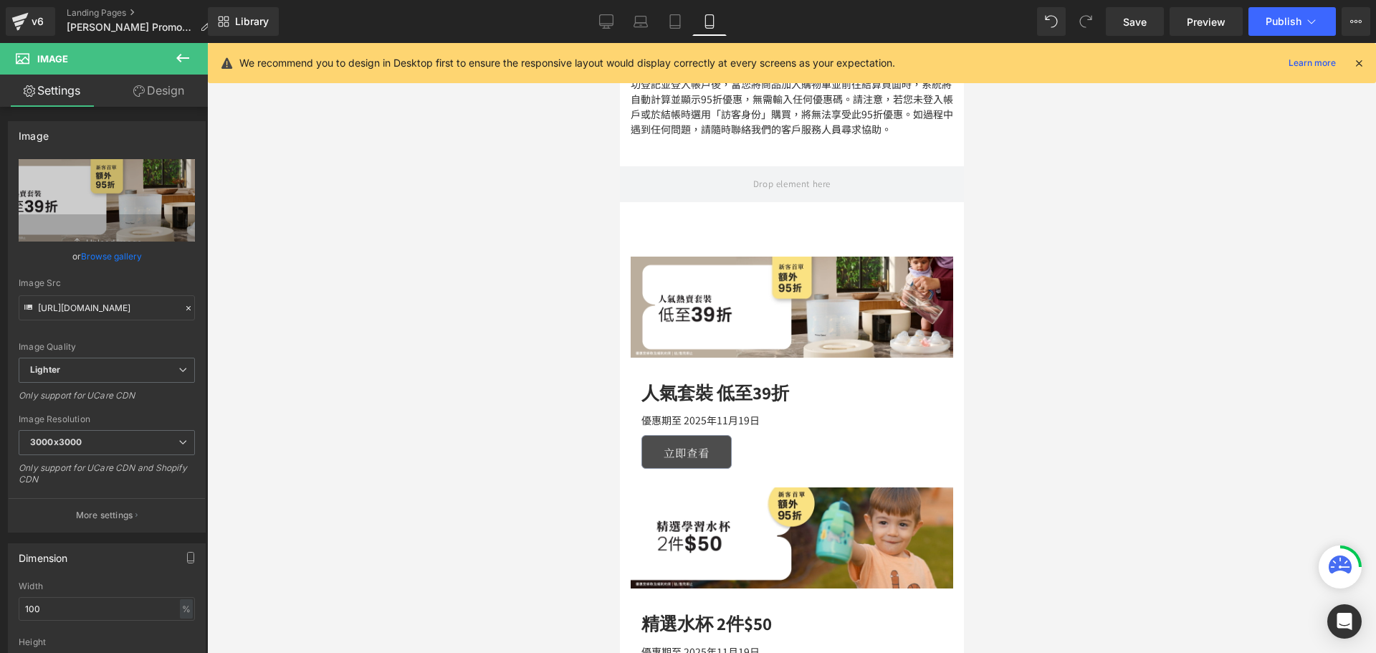
scroll to position [573, 0]
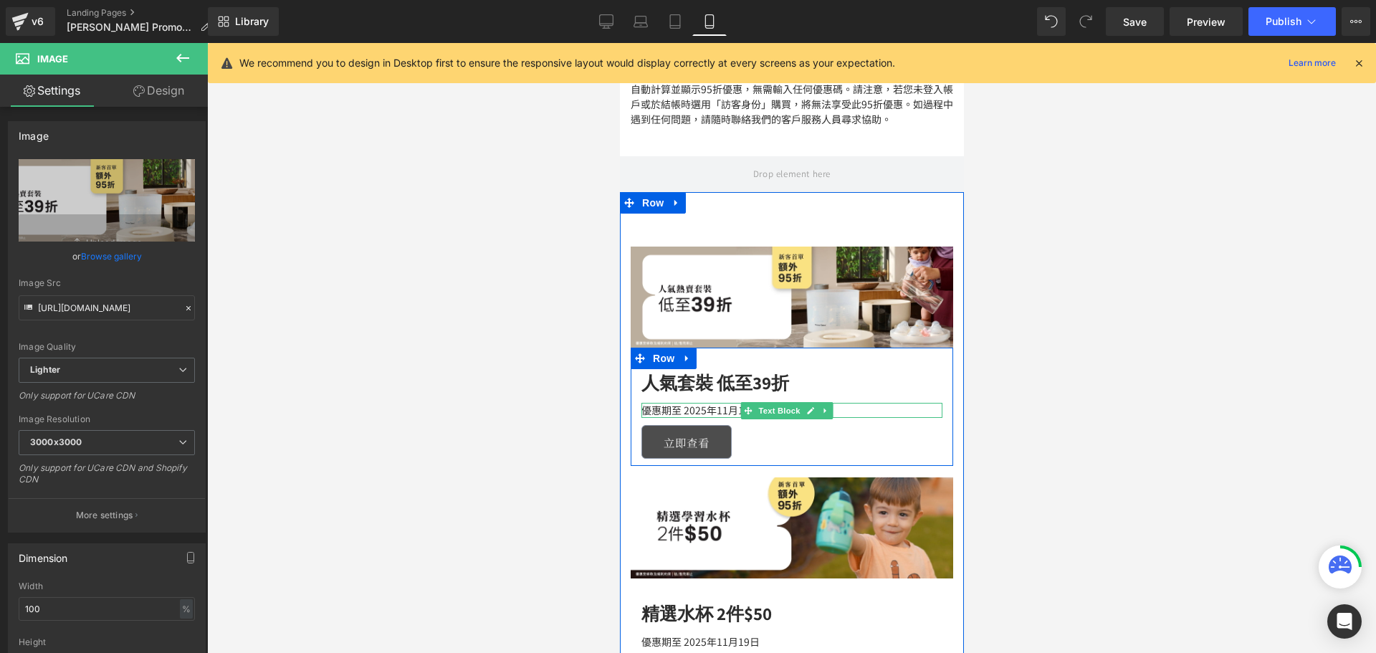
click at [762, 419] on span "Text Block" at bounding box center [778, 410] width 47 height 17
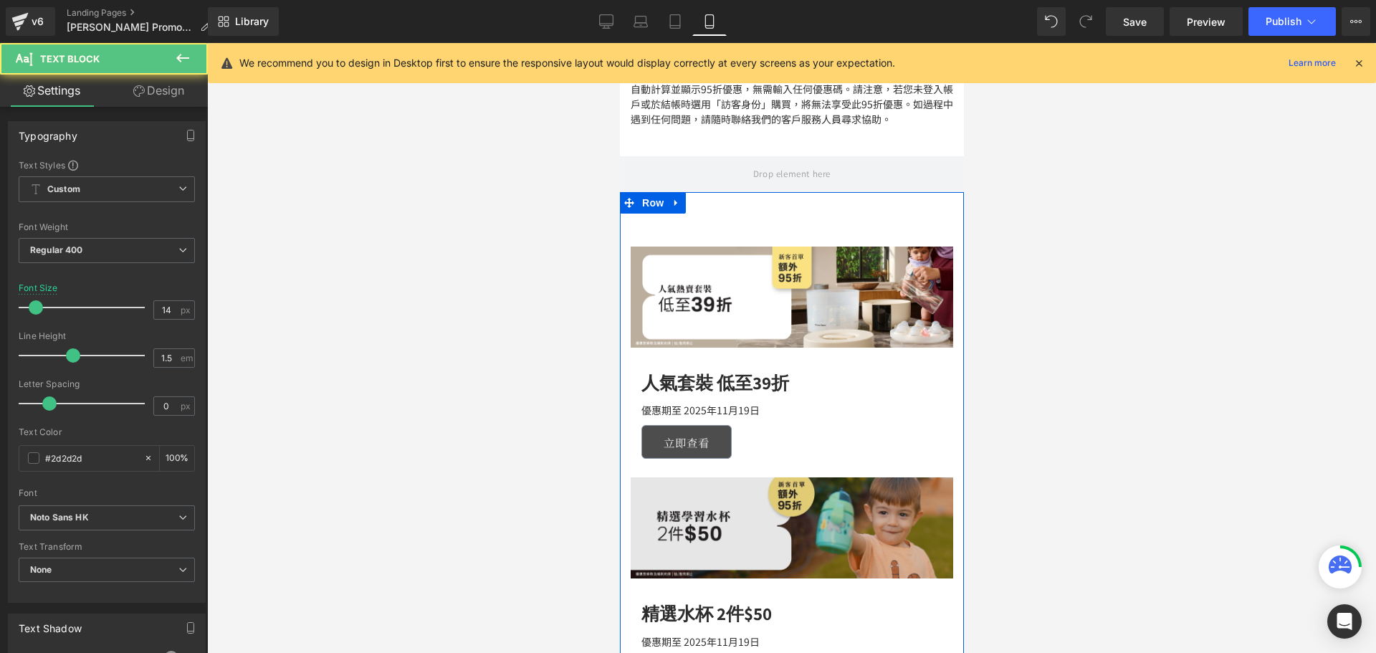
click at [807, 520] on img at bounding box center [791, 527] width 322 height 101
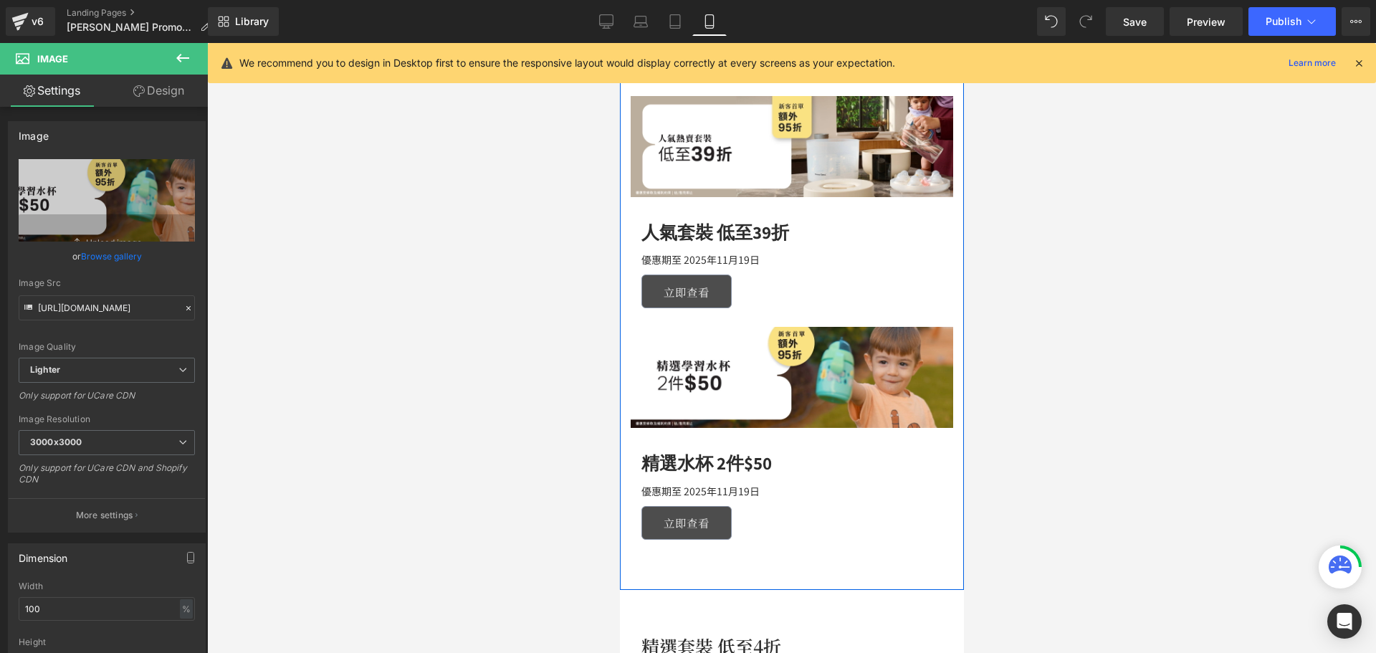
scroll to position [645, 0]
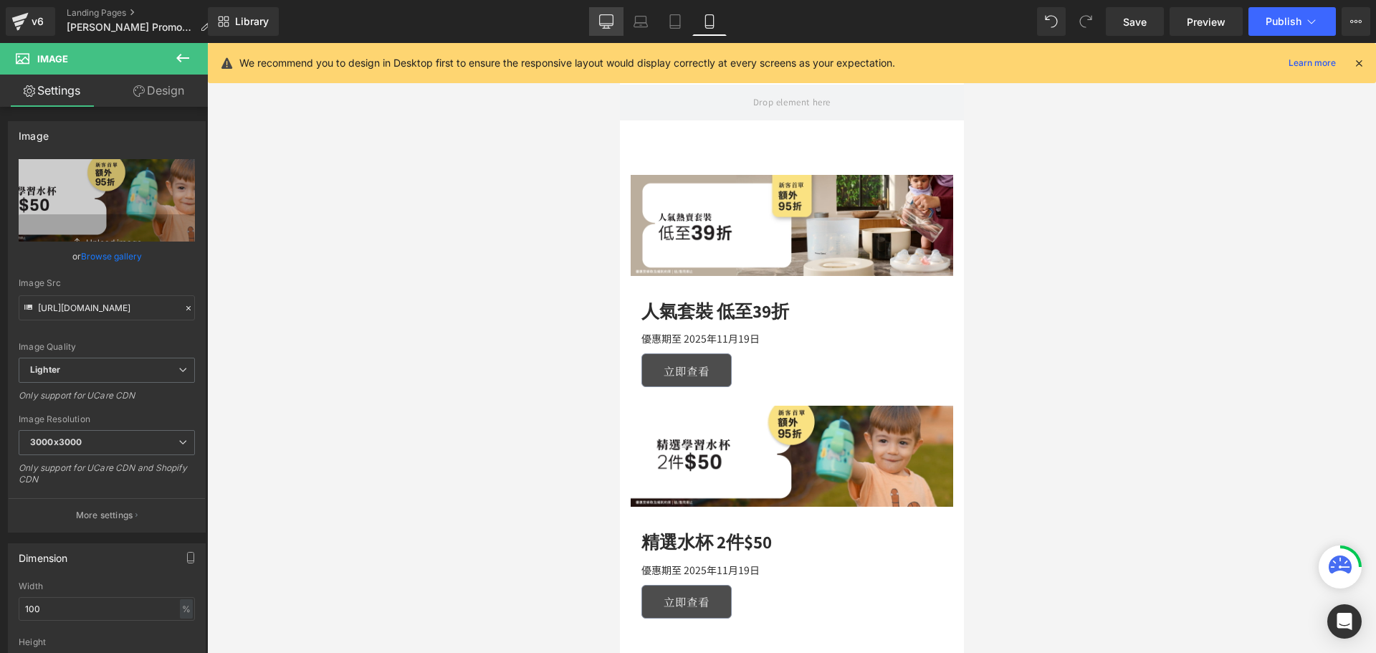
click at [598, 23] on link "Desktop" at bounding box center [606, 21] width 34 height 29
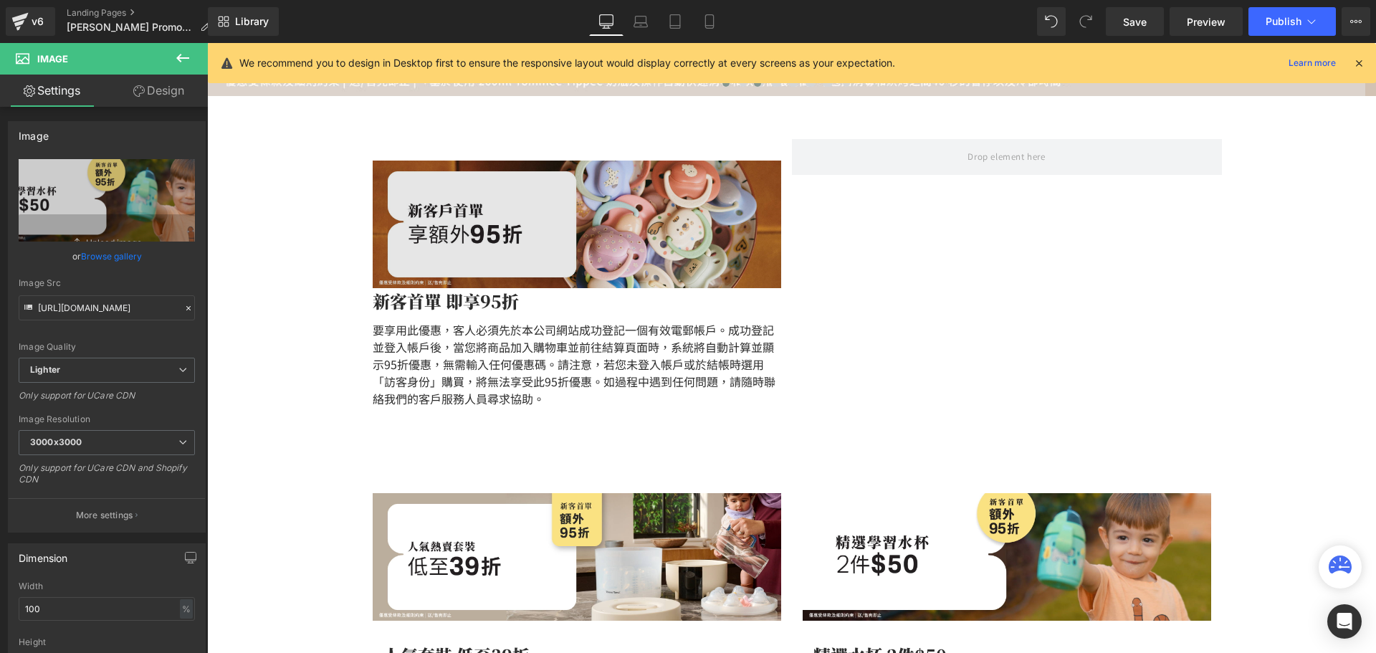
scroll to position [391, 0]
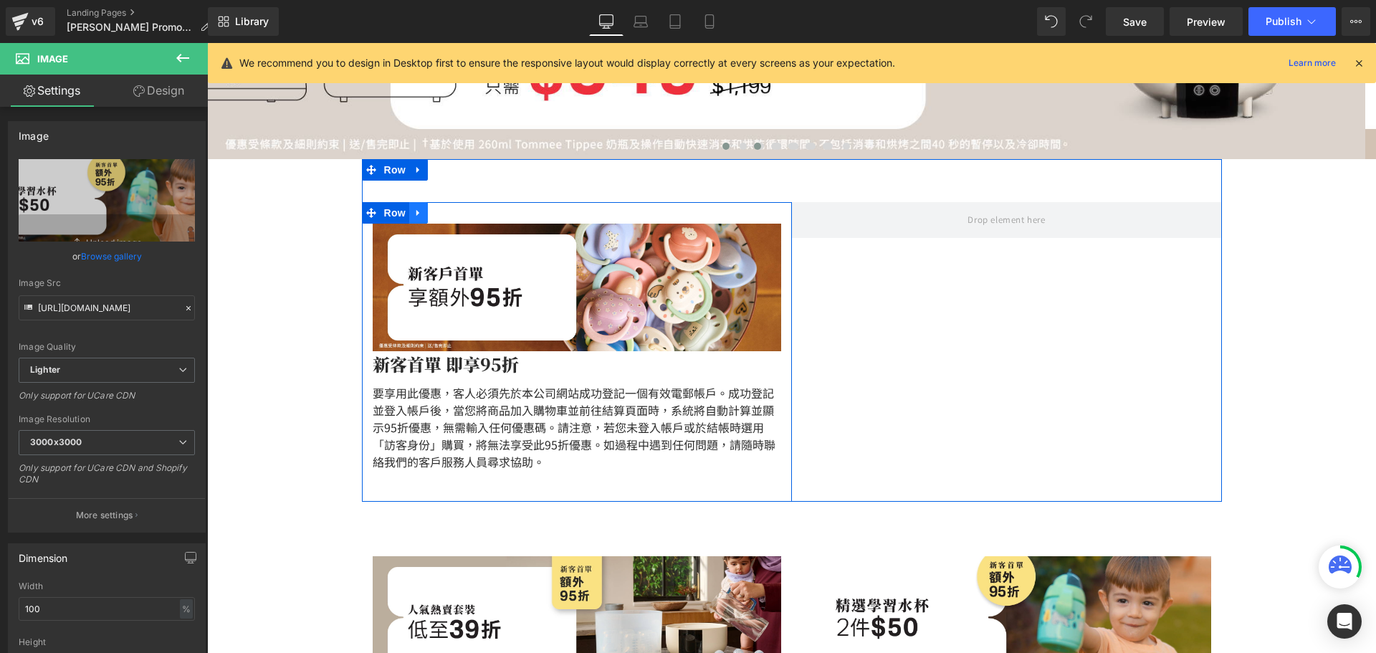
click at [416, 214] on icon at bounding box center [417, 213] width 3 height 6
click at [432, 211] on icon at bounding box center [437, 213] width 10 height 10
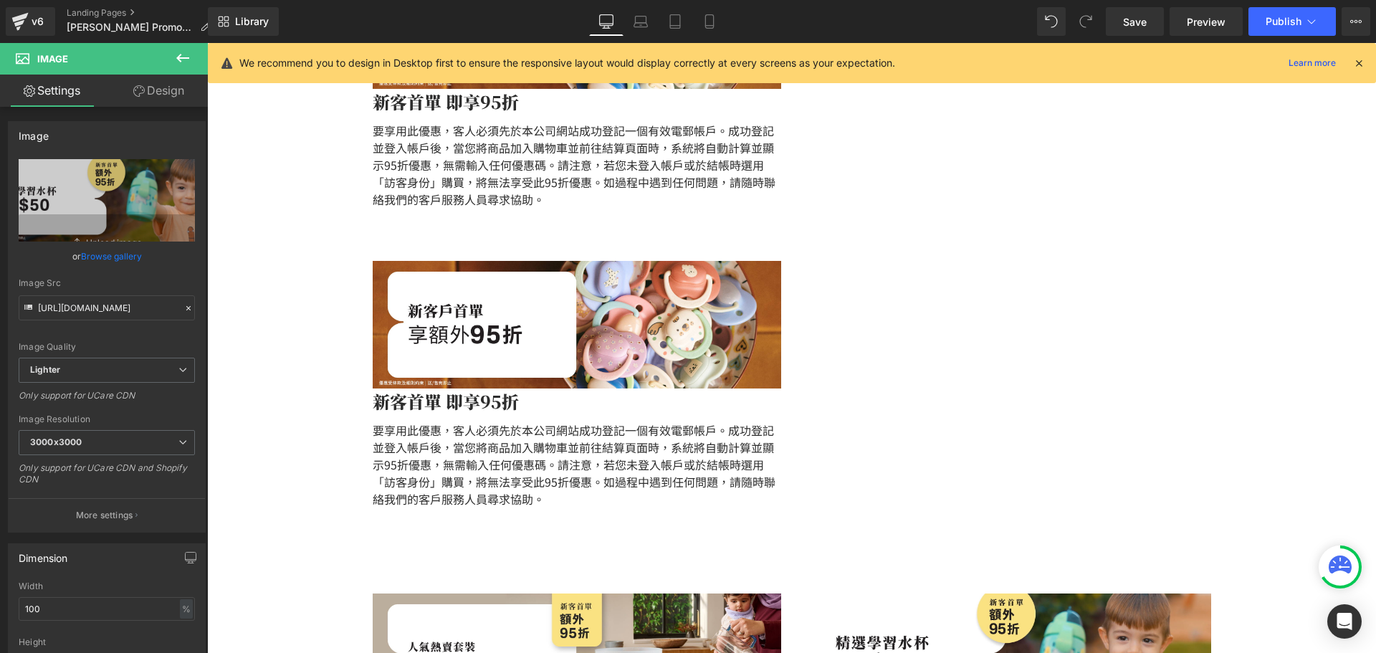
scroll to position [634, 0]
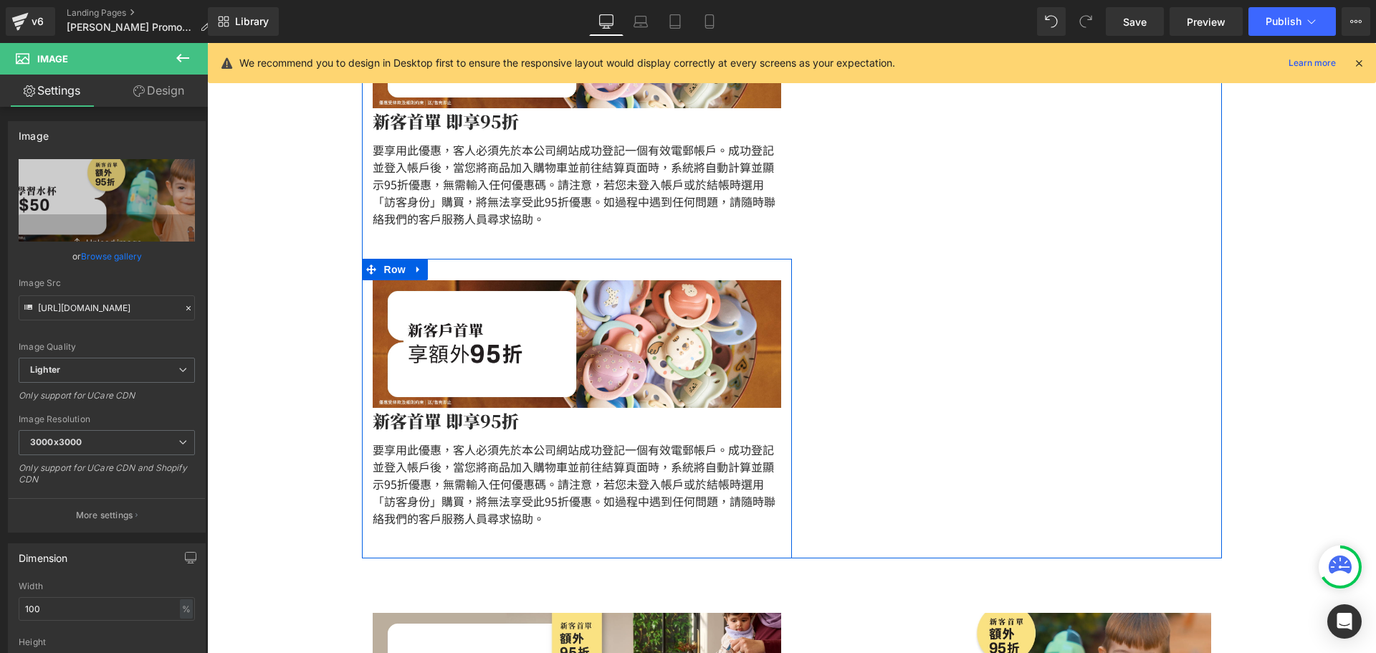
drag, startPoint x: 408, startPoint y: 262, endPoint x: 417, endPoint y: 267, distance: 10.3
click at [409, 262] on link at bounding box center [418, 269] width 19 height 21
click at [446, 267] on link at bounding box center [455, 269] width 19 height 21
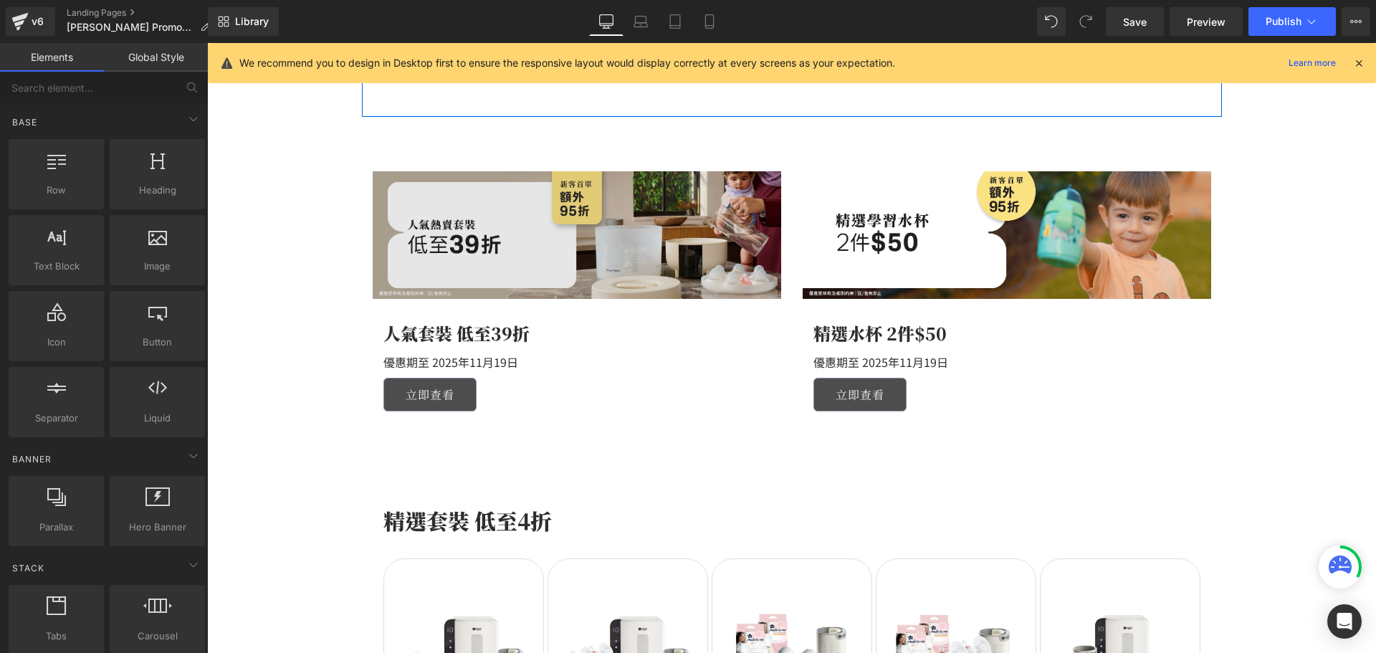
scroll to position [777, 0]
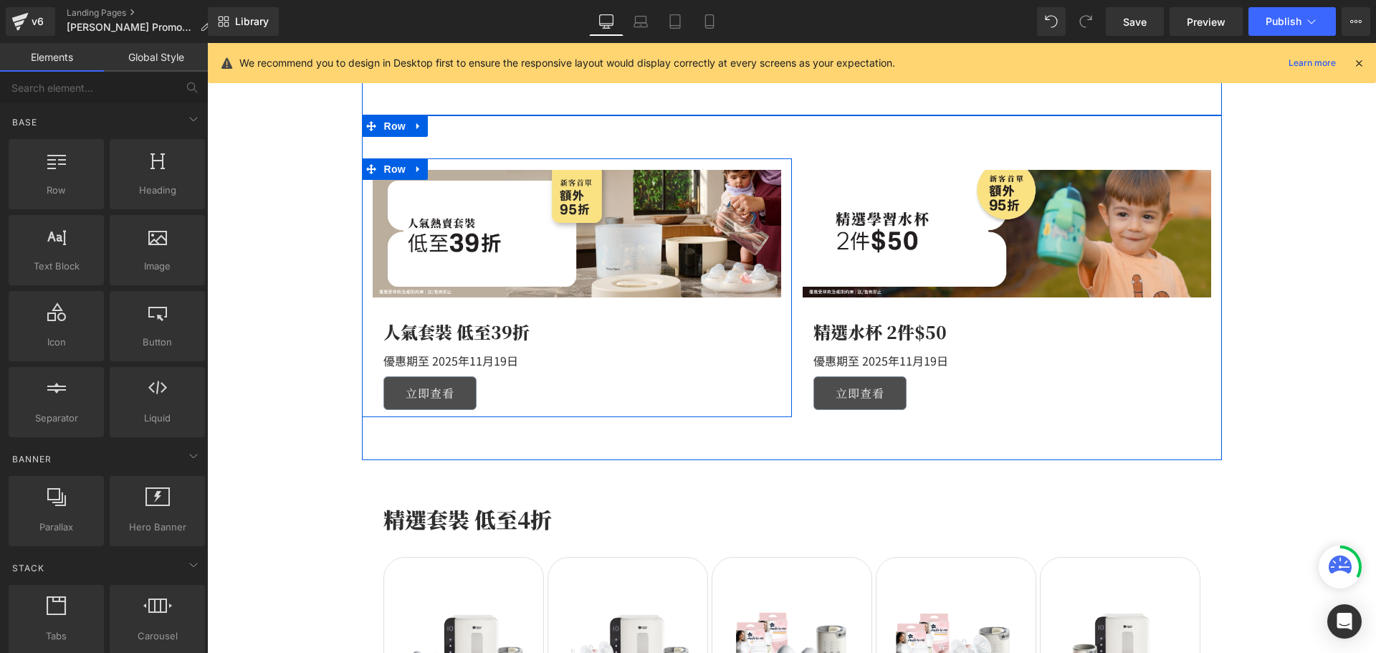
click at [416, 169] on icon at bounding box center [417, 169] width 3 height 6
click at [428, 169] on link at bounding box center [437, 168] width 19 height 21
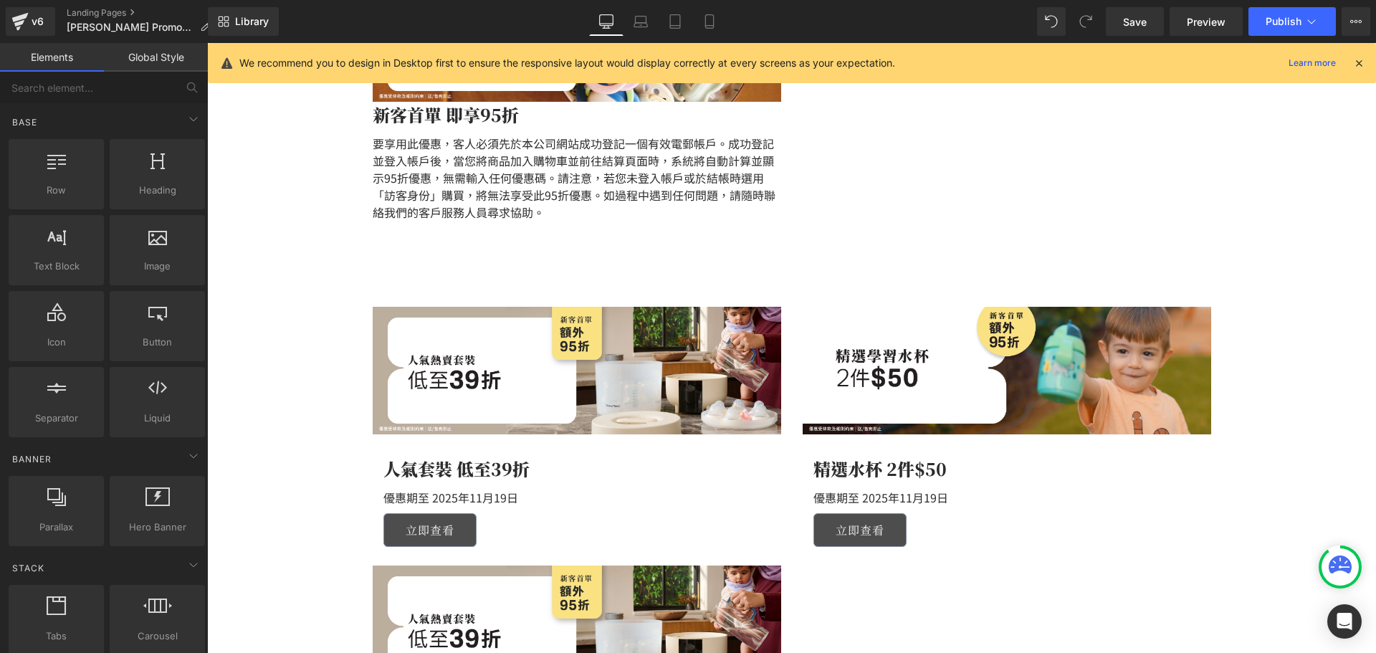
scroll to position [634, 0]
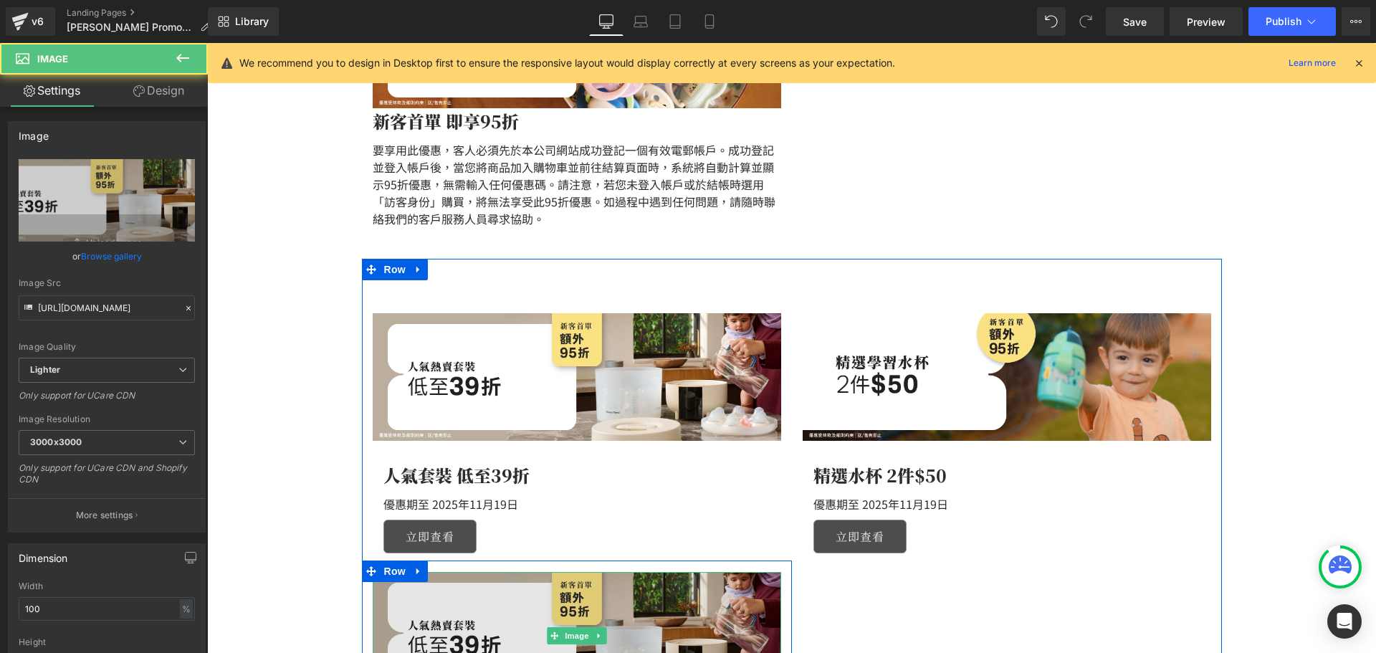
click at [534, 589] on img at bounding box center [577, 636] width 408 height 128
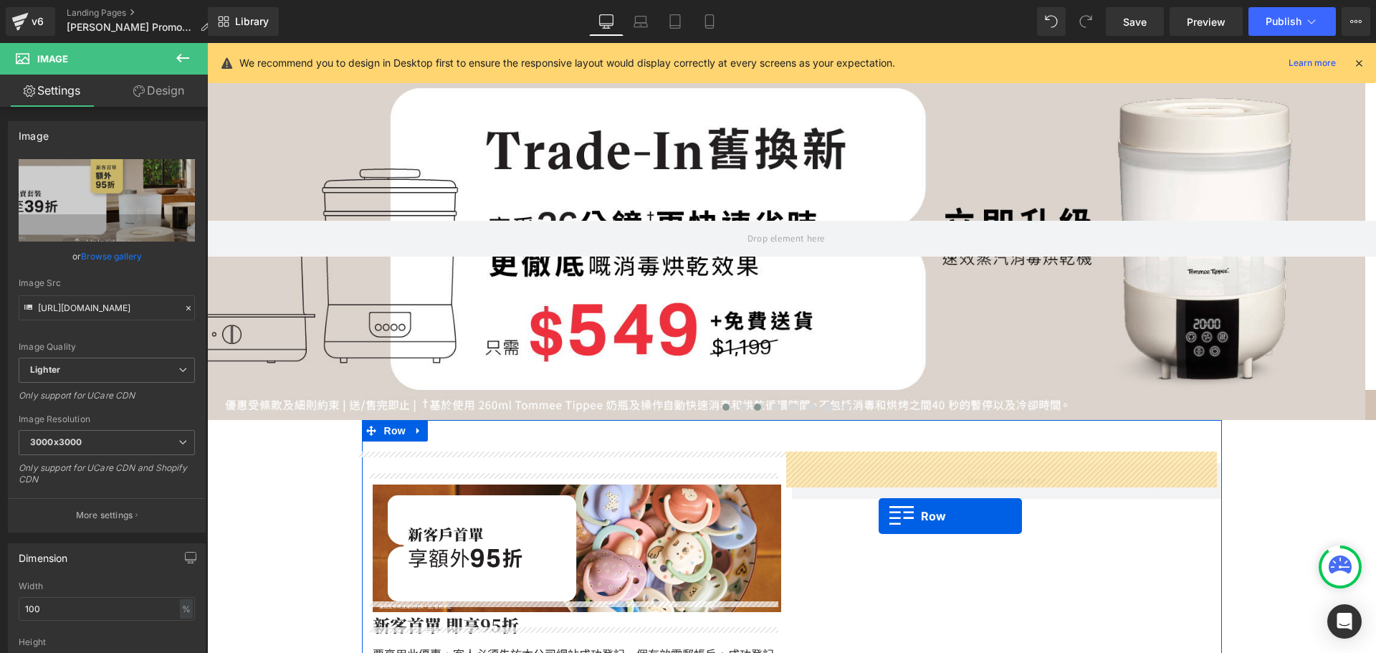
scroll to position [143, 0]
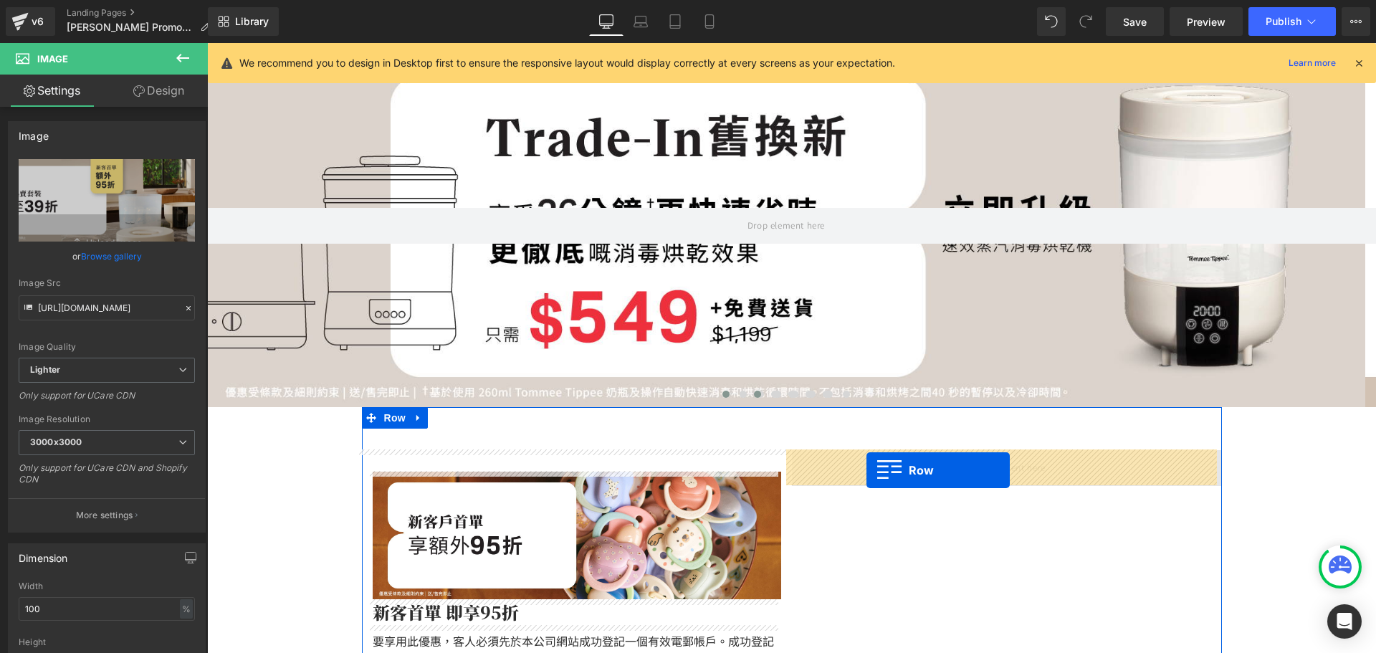
drag, startPoint x: 366, startPoint y: 569, endPoint x: 866, endPoint y: 470, distance: 509.8
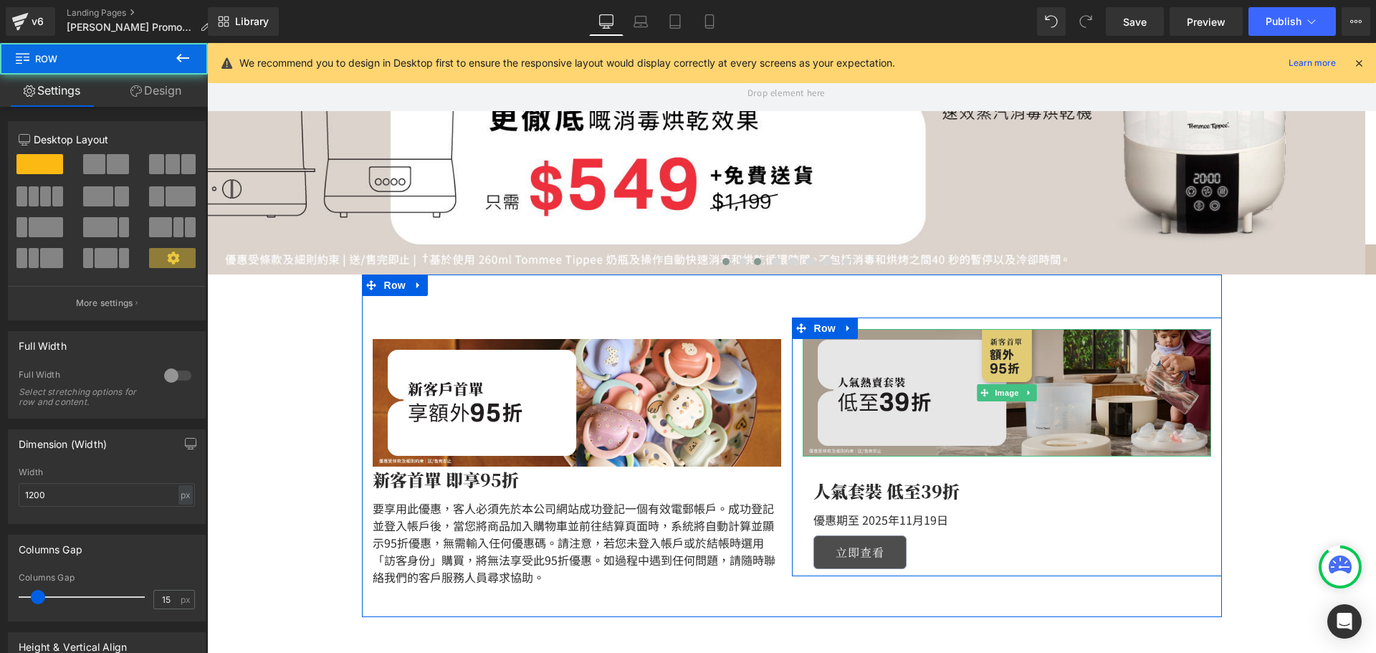
scroll to position [287, 0]
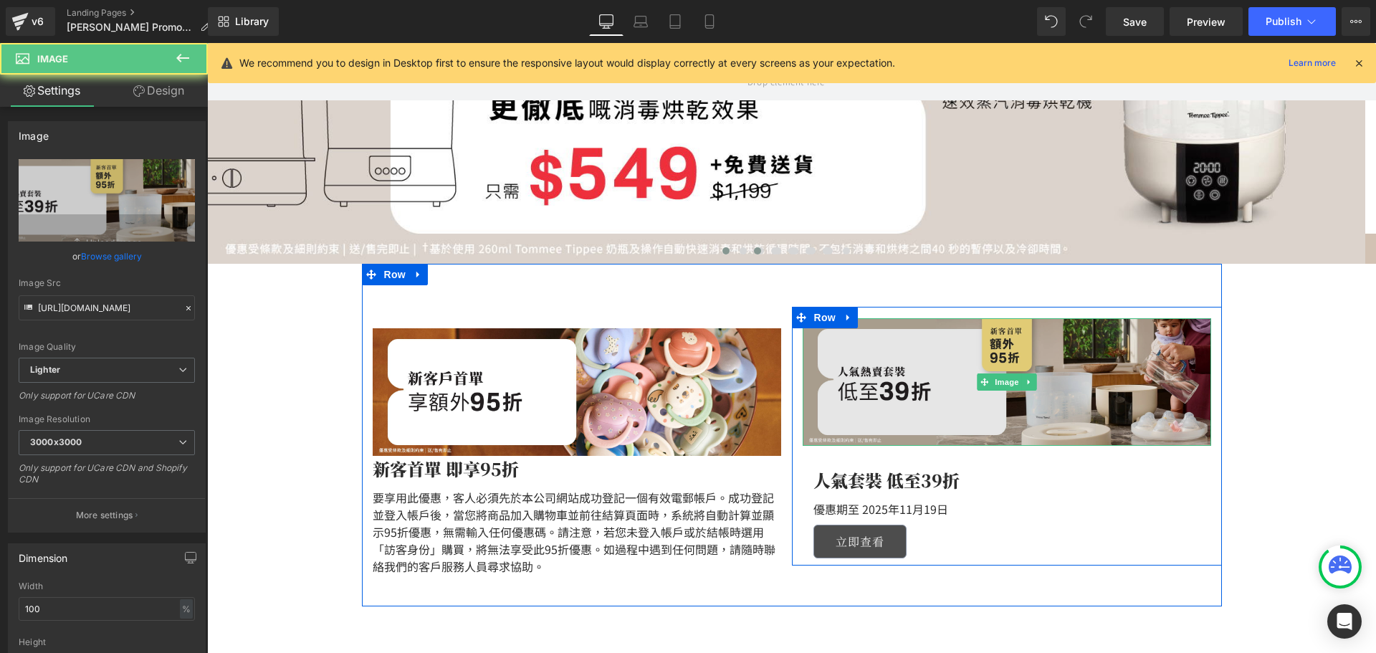
click at [871, 387] on img at bounding box center [1007, 382] width 408 height 128
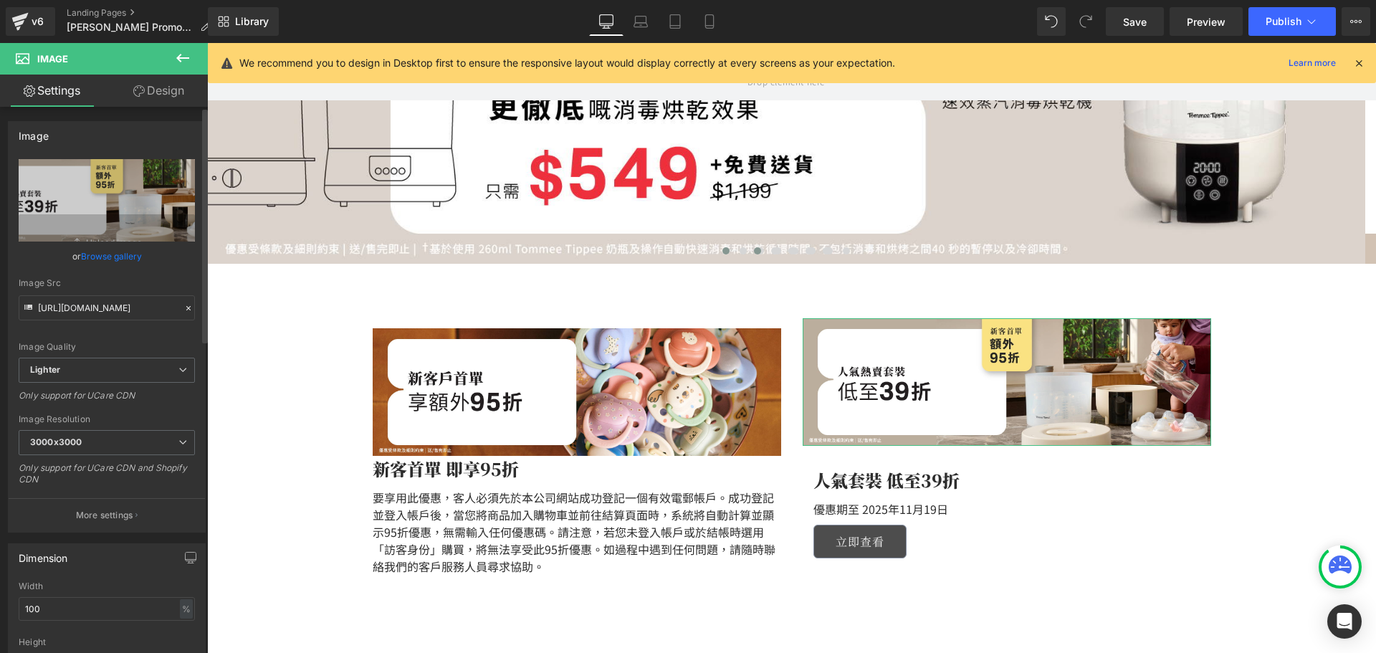
click at [120, 254] on link "Browse gallery" at bounding box center [111, 256] width 61 height 25
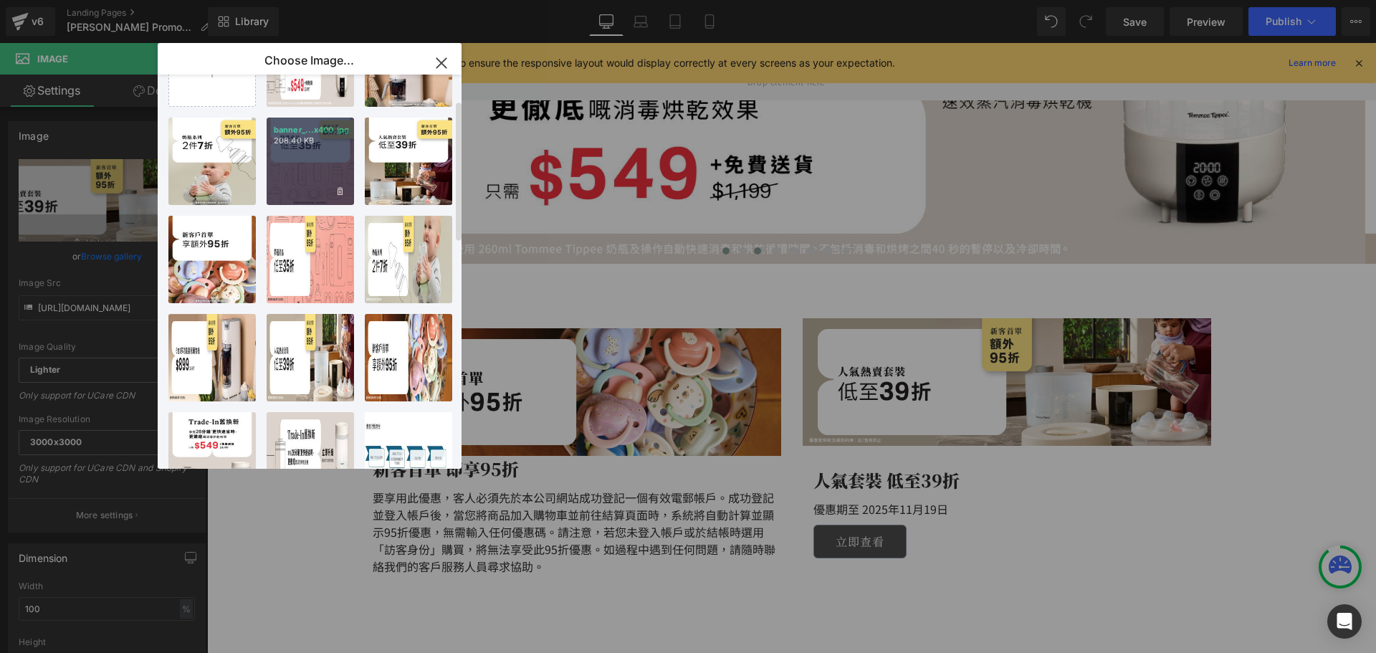
click at [302, 181] on div "banner_...x400.jpg 208.40 KB" at bounding box center [310, 161] width 87 height 87
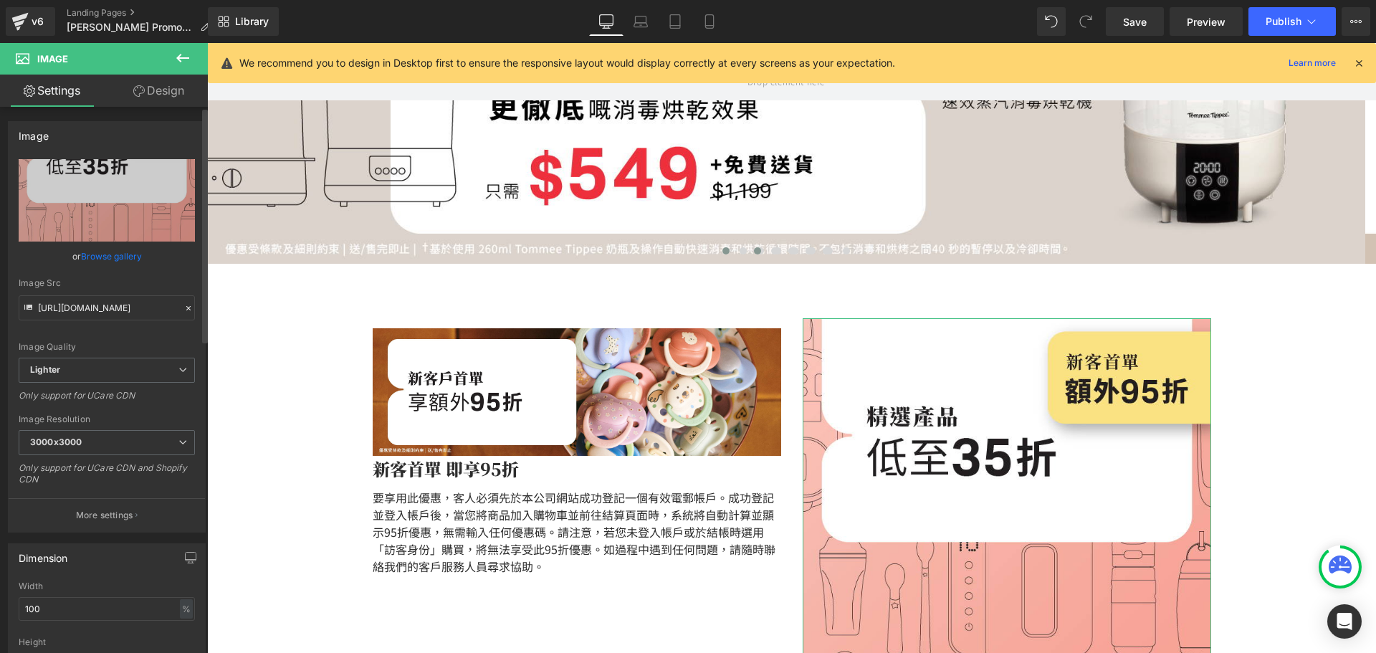
click at [134, 262] on link "Browse gallery" at bounding box center [111, 256] width 61 height 25
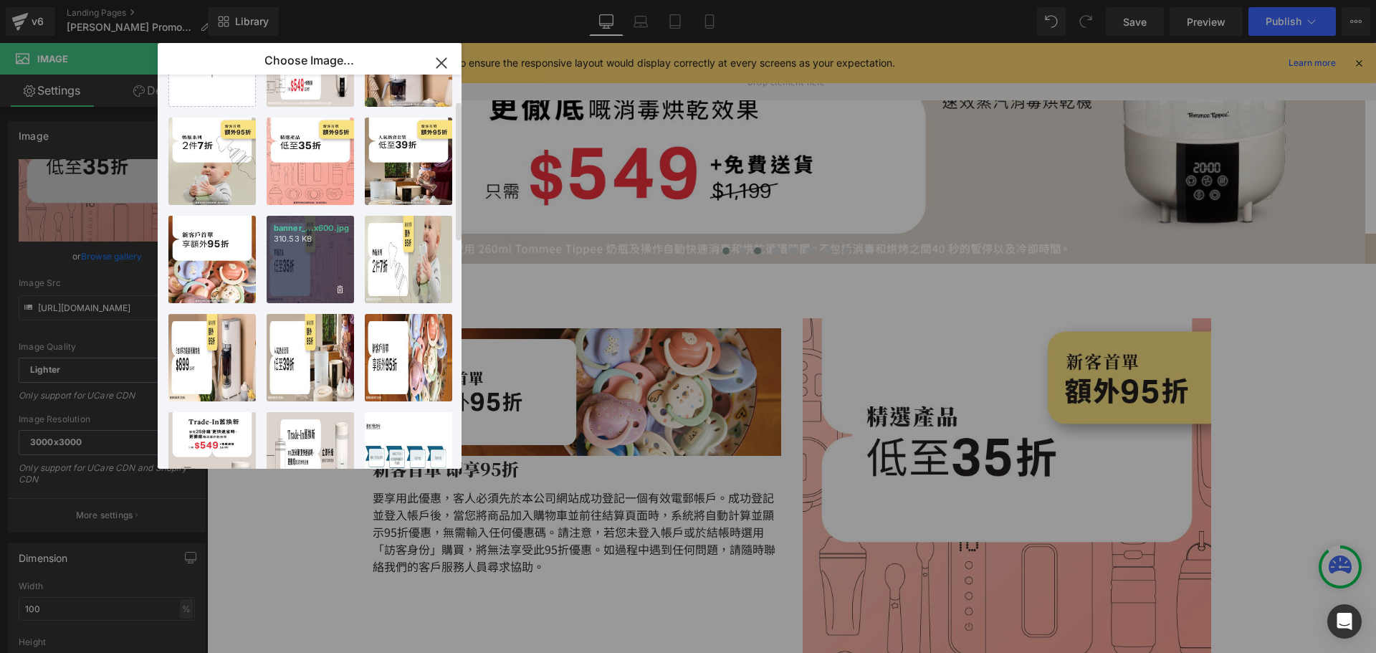
drag, startPoint x: 304, startPoint y: 262, endPoint x: 856, endPoint y: 337, distance: 557.6
click at [304, 262] on div "banner_...x600.jpg 310.53 KB" at bounding box center [310, 259] width 87 height 87
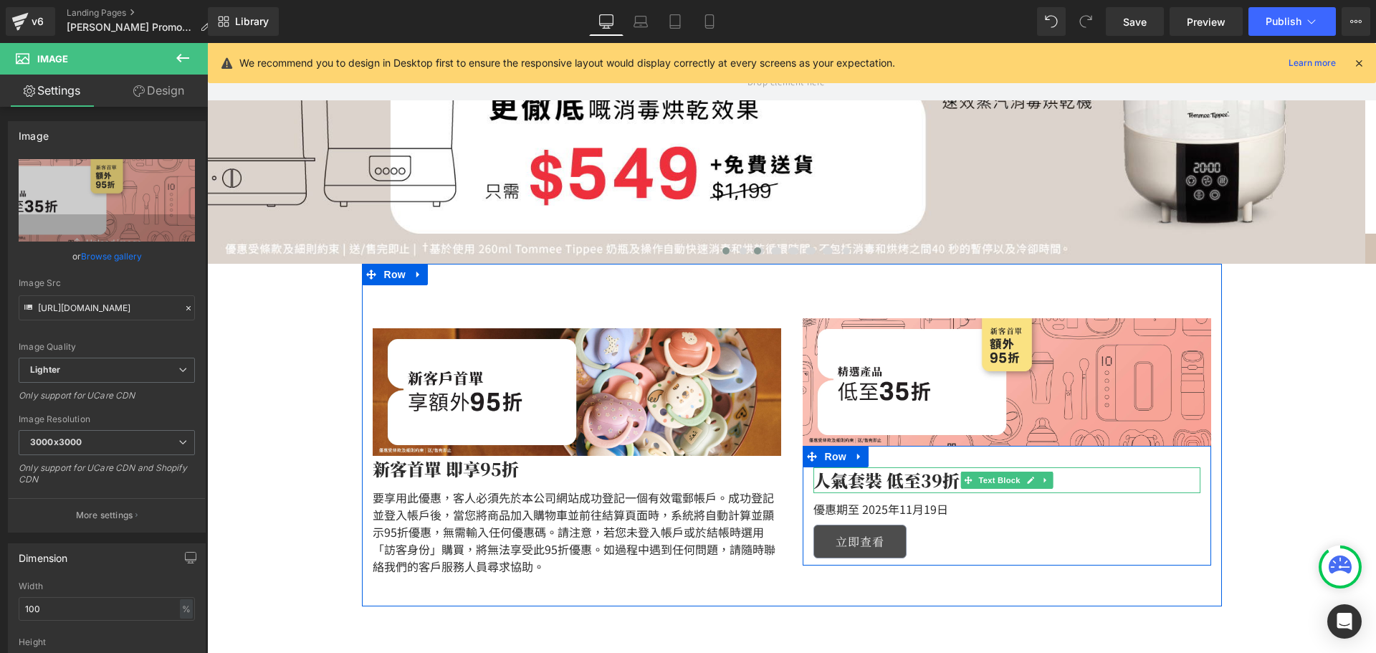
click at [915, 477] on p "人氣套裝 低至39折" at bounding box center [1006, 480] width 387 height 26
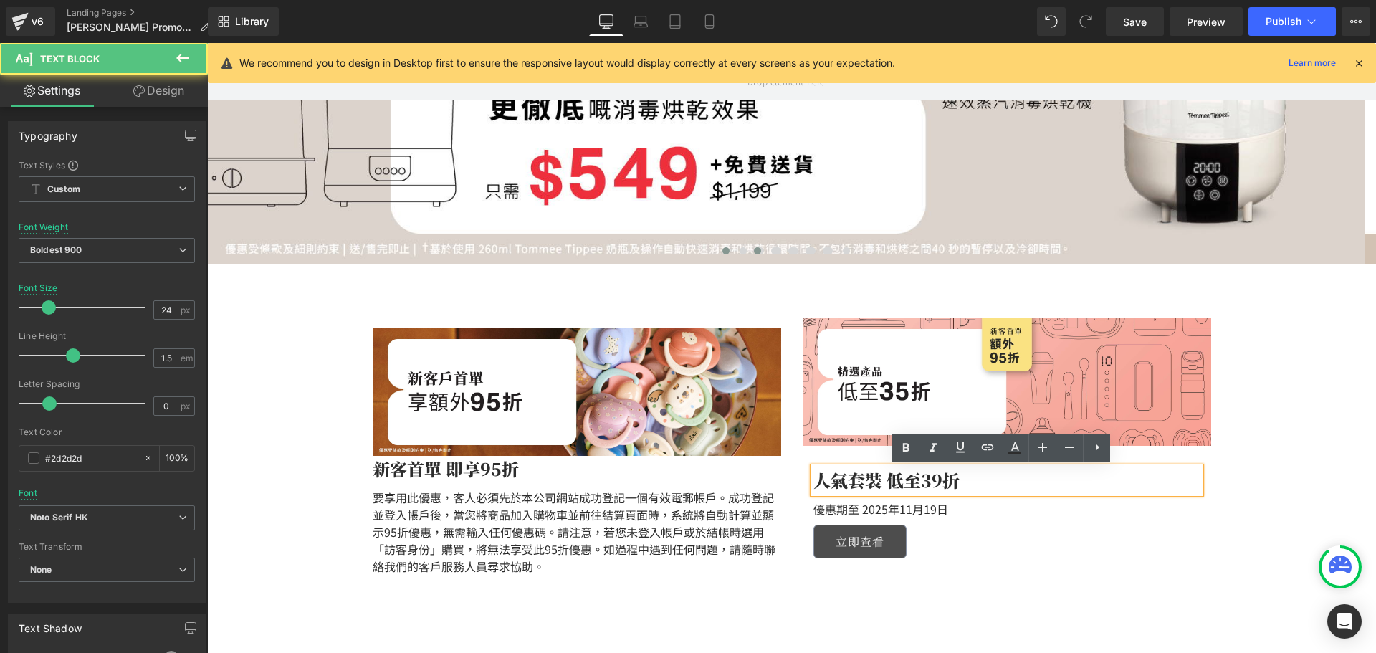
click at [824, 482] on p "人氣套裝 低至39折" at bounding box center [1006, 480] width 387 height 26
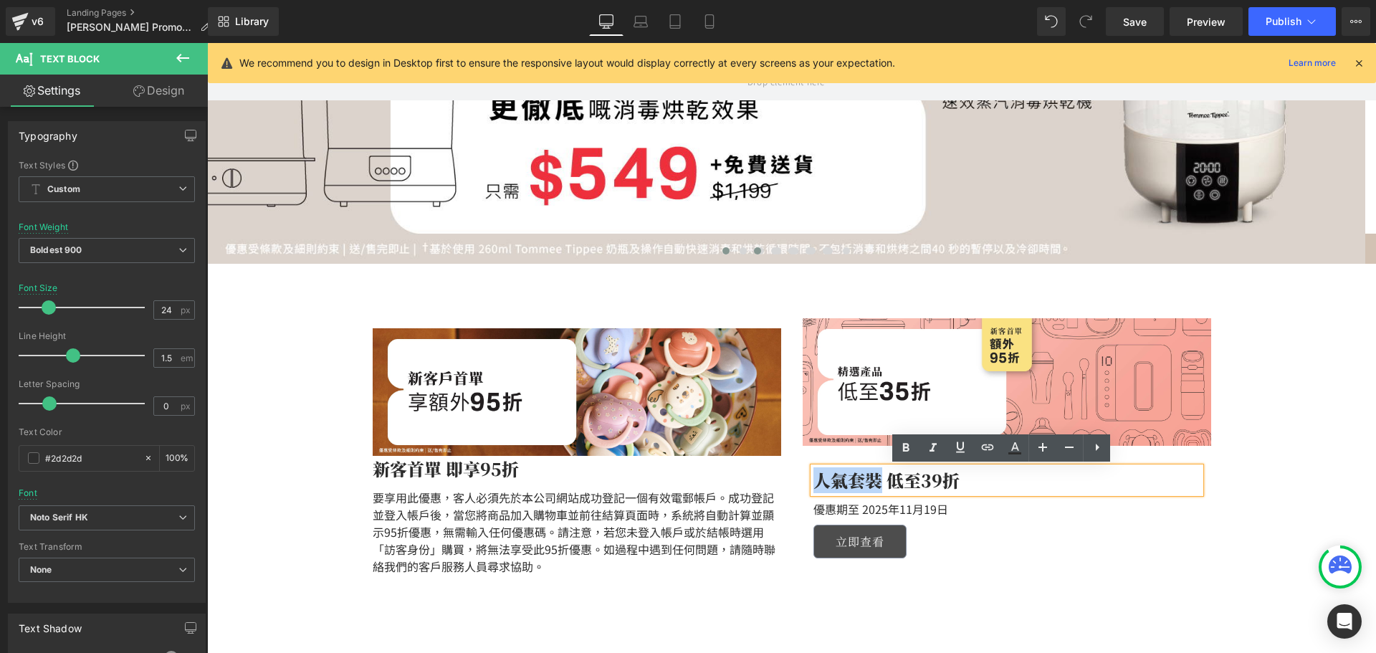
drag, startPoint x: 813, startPoint y: 477, endPoint x: 869, endPoint y: 477, distance: 55.9
click at [869, 477] on p "人氣套裝 低至39折" at bounding box center [1006, 480] width 387 height 26
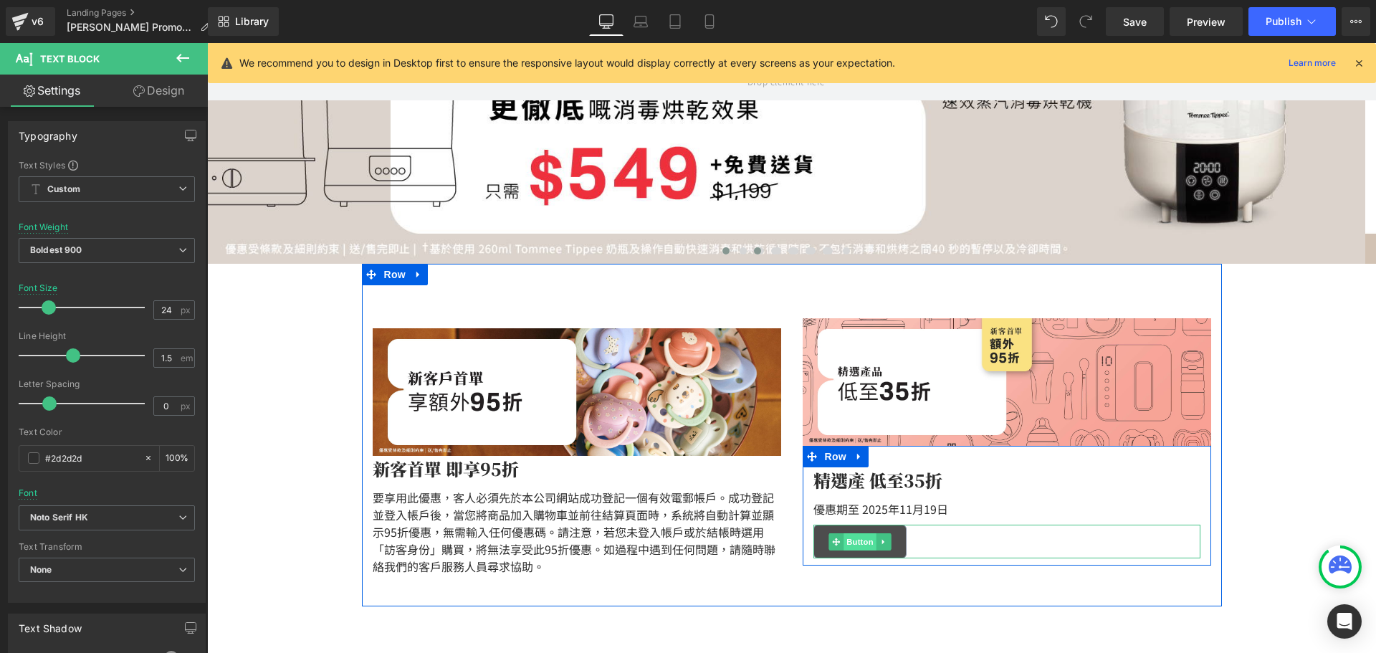
drag, startPoint x: 866, startPoint y: 550, endPoint x: 862, endPoint y: 541, distance: 9.6
click at [866, 550] on span "Button" at bounding box center [859, 541] width 33 height 17
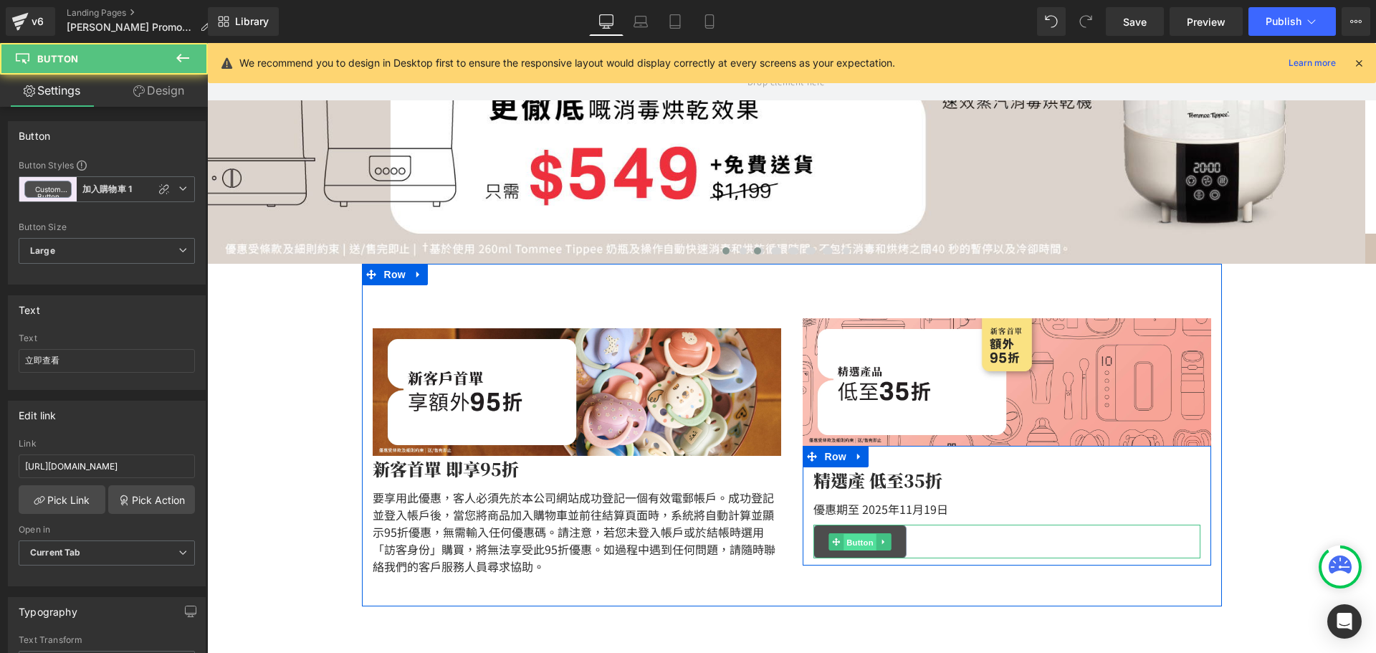
click at [861, 541] on span "Button" at bounding box center [859, 541] width 33 height 17
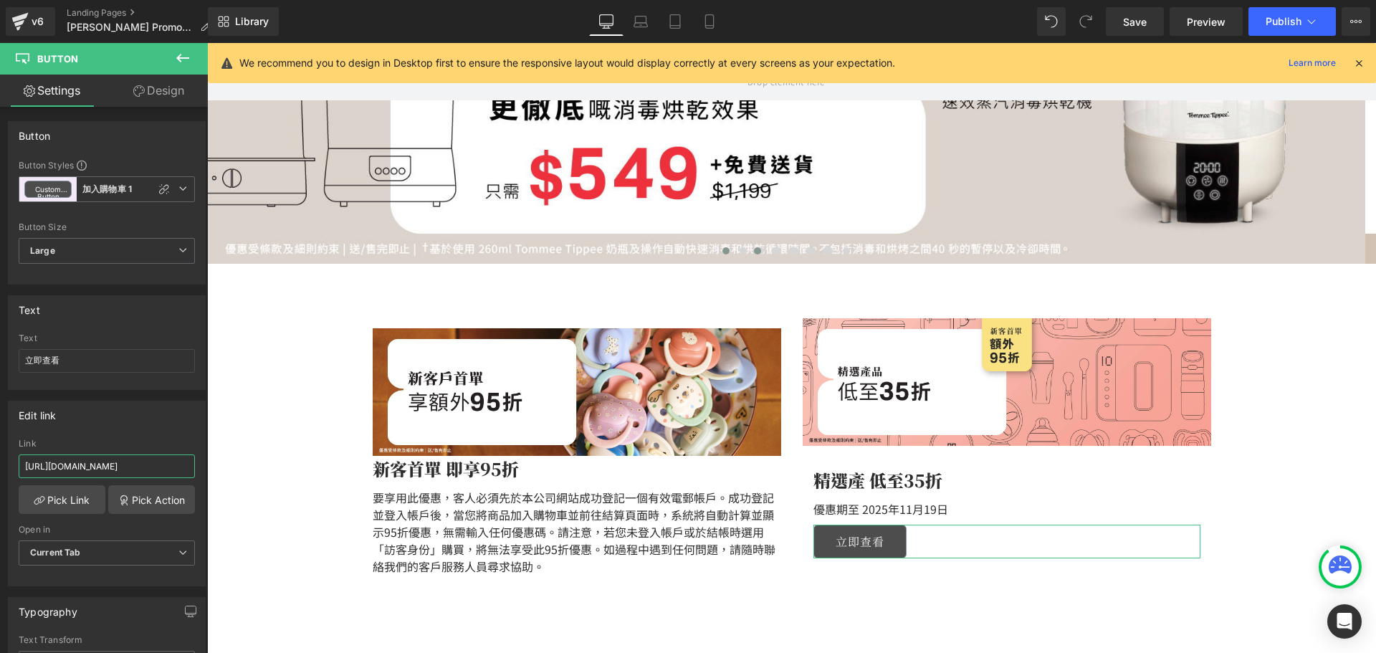
drag, startPoint x: 263, startPoint y: 510, endPoint x: 362, endPoint y: 461, distance: 110.2
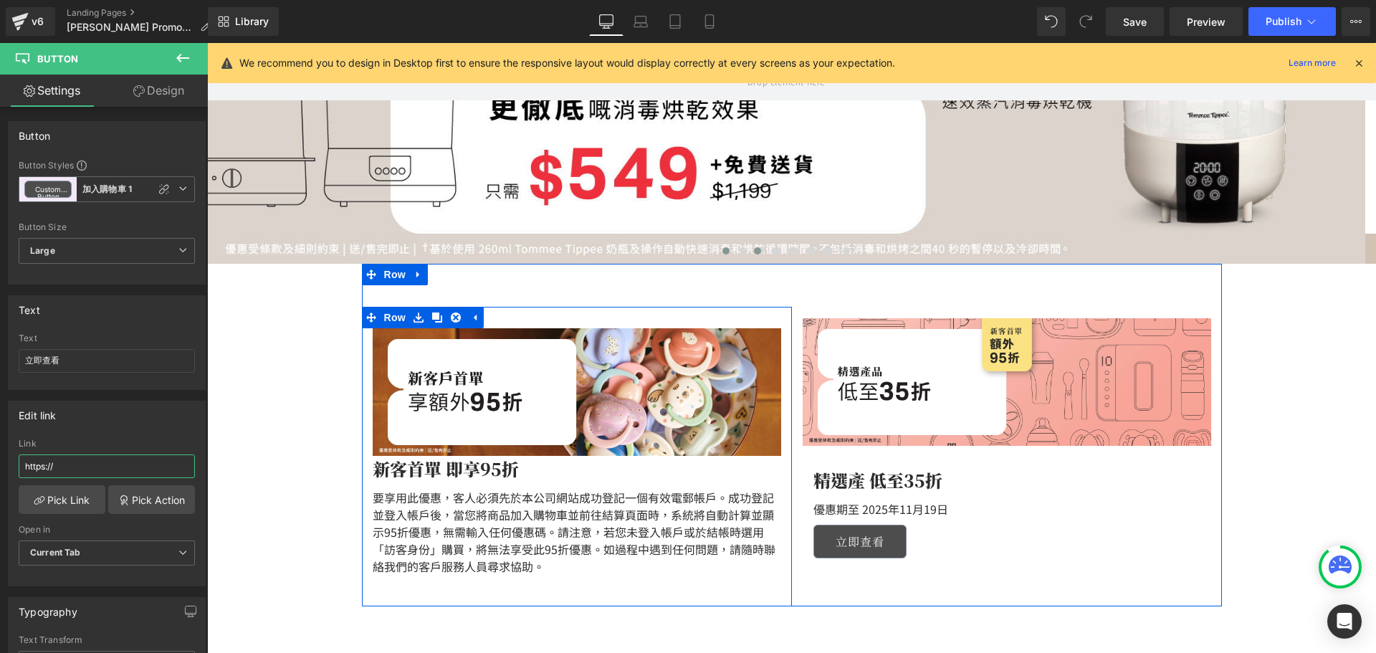
scroll to position [0, 0]
type input "h"
type input "https://tommeetippeehkeshop.com/collections/product-offers"
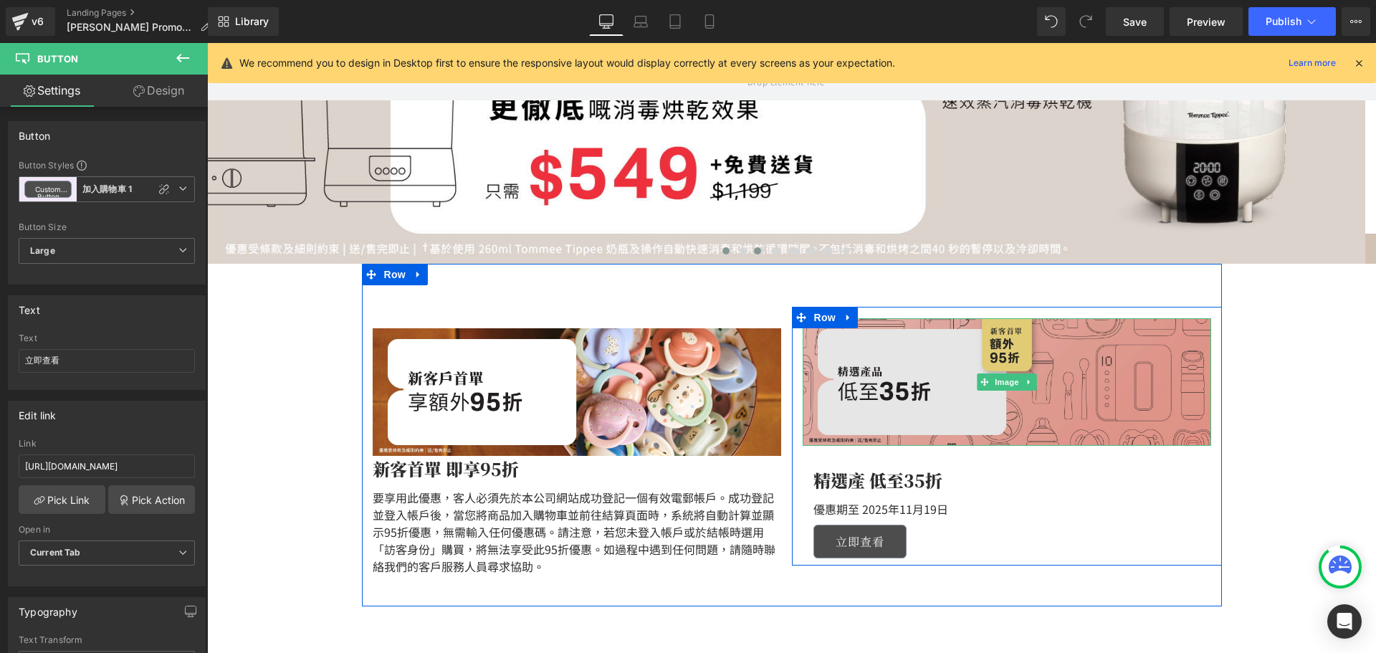
click at [1063, 398] on img at bounding box center [1007, 382] width 408 height 128
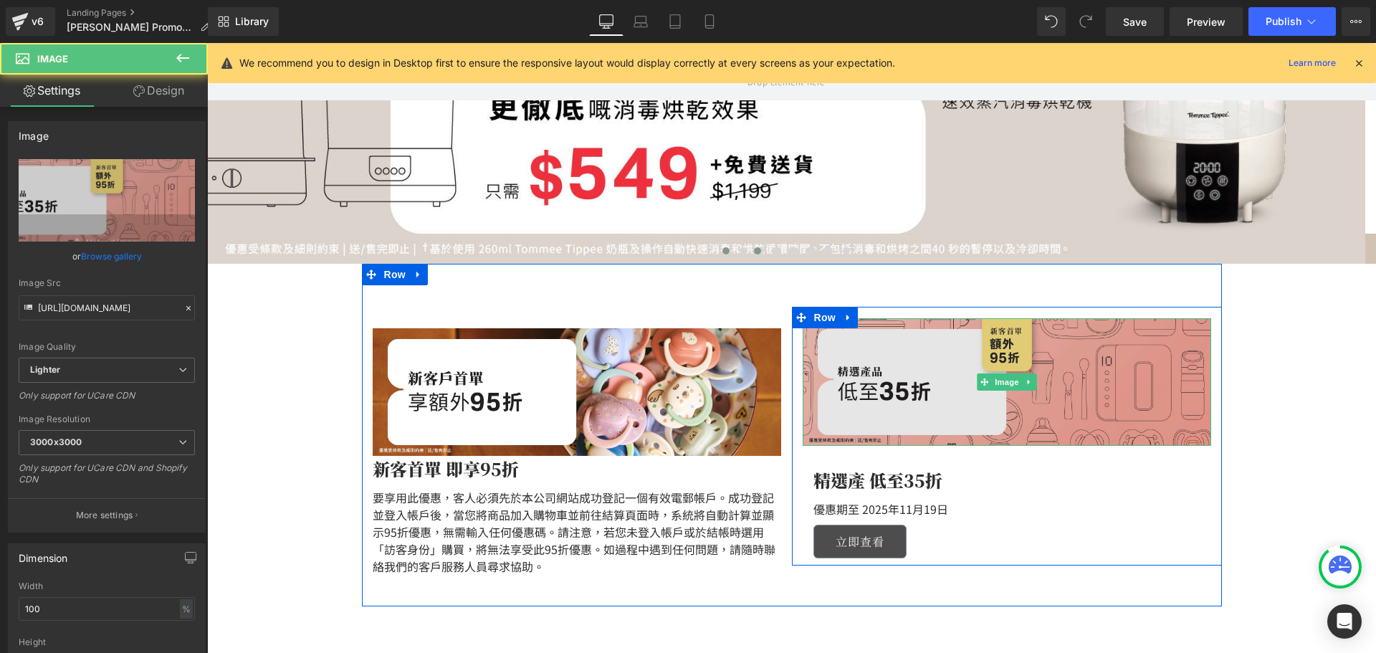
click at [1065, 386] on img at bounding box center [1007, 382] width 408 height 128
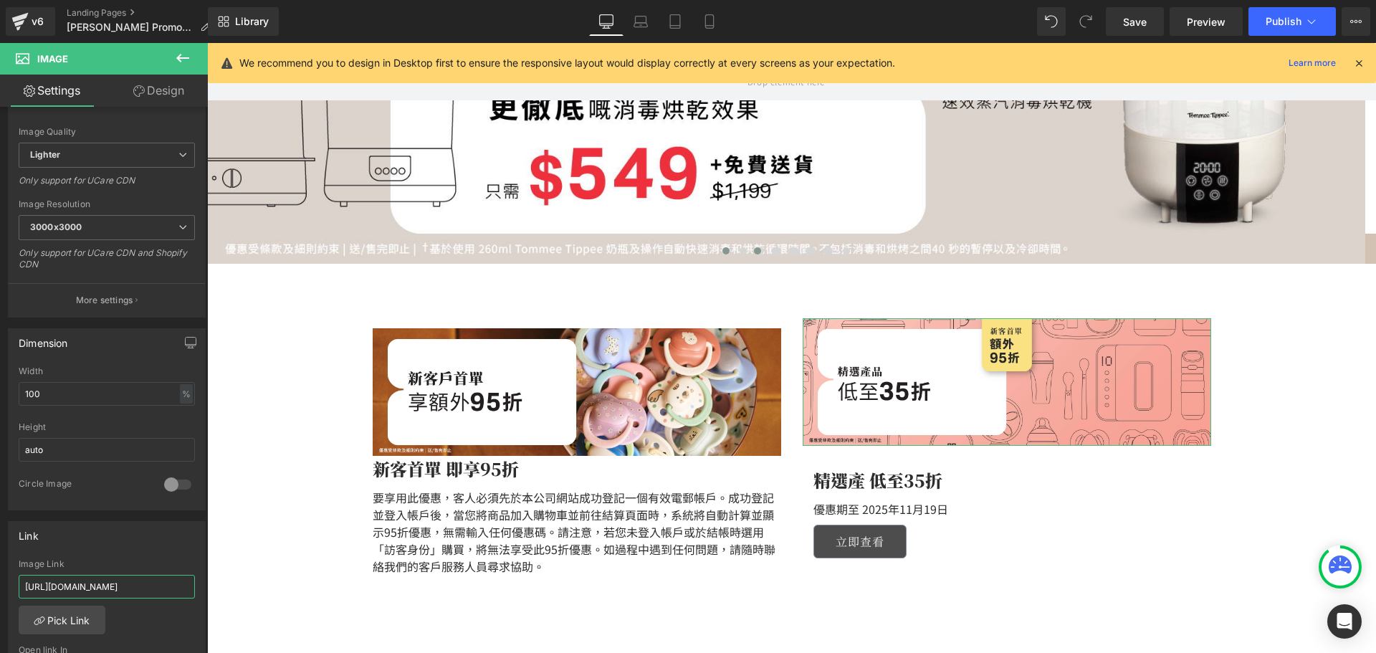
scroll to position [0, 97]
drag, startPoint x: 247, startPoint y: 626, endPoint x: 438, endPoint y: 601, distance: 192.2
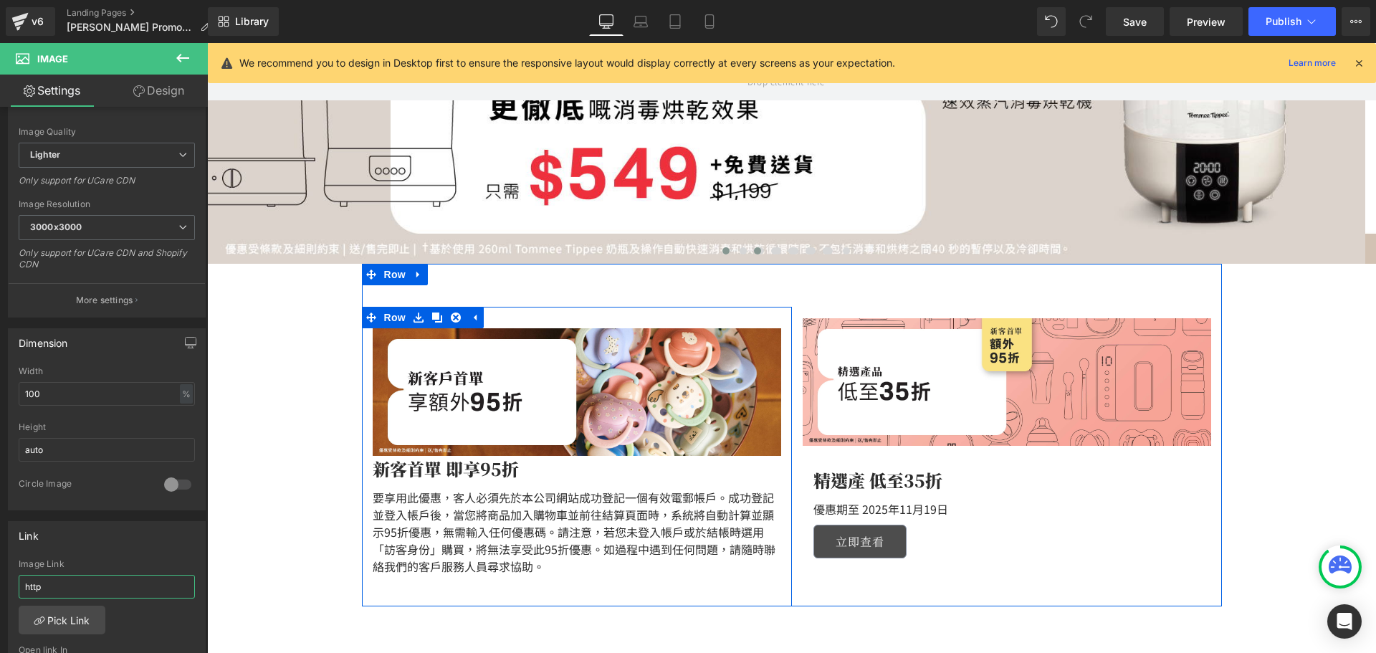
scroll to position [0, 0]
type input "h"
paste input "https://tommeetippeehkeshop.com/collections/product-offers"
type input "https://tommeetippeehkeshop.com/collections/product-offers"
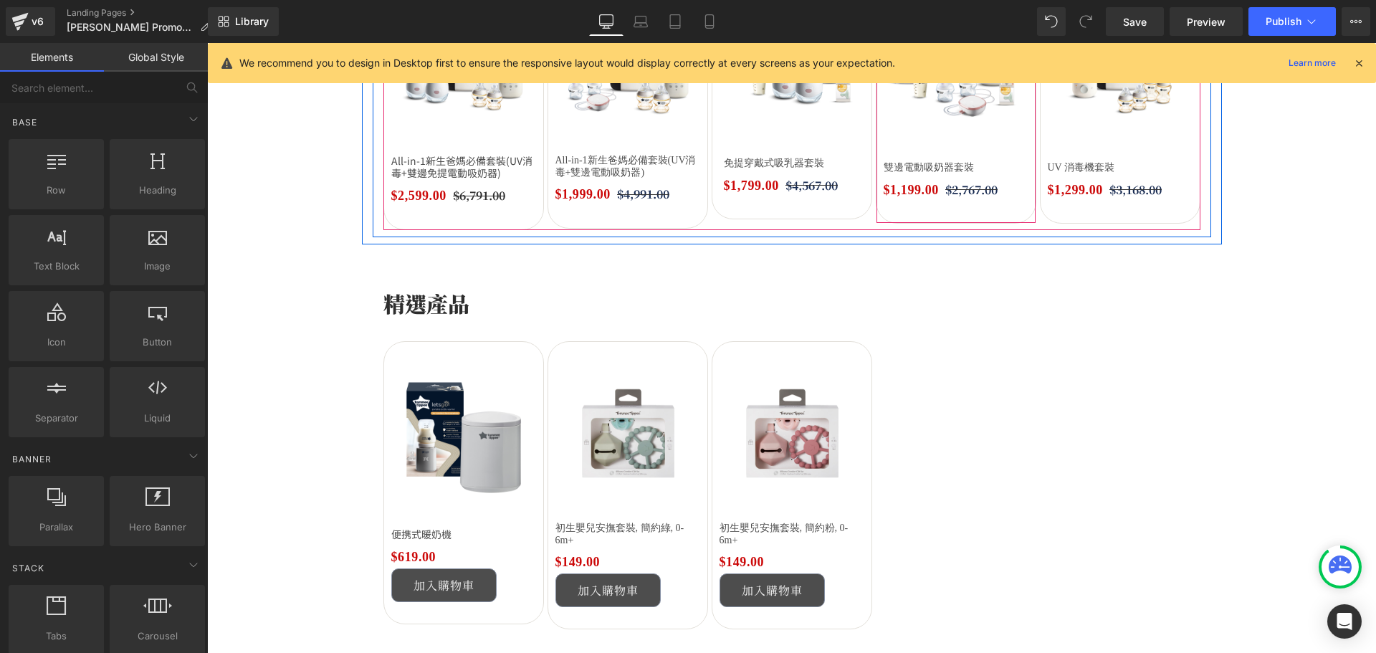
scroll to position [1361, 0]
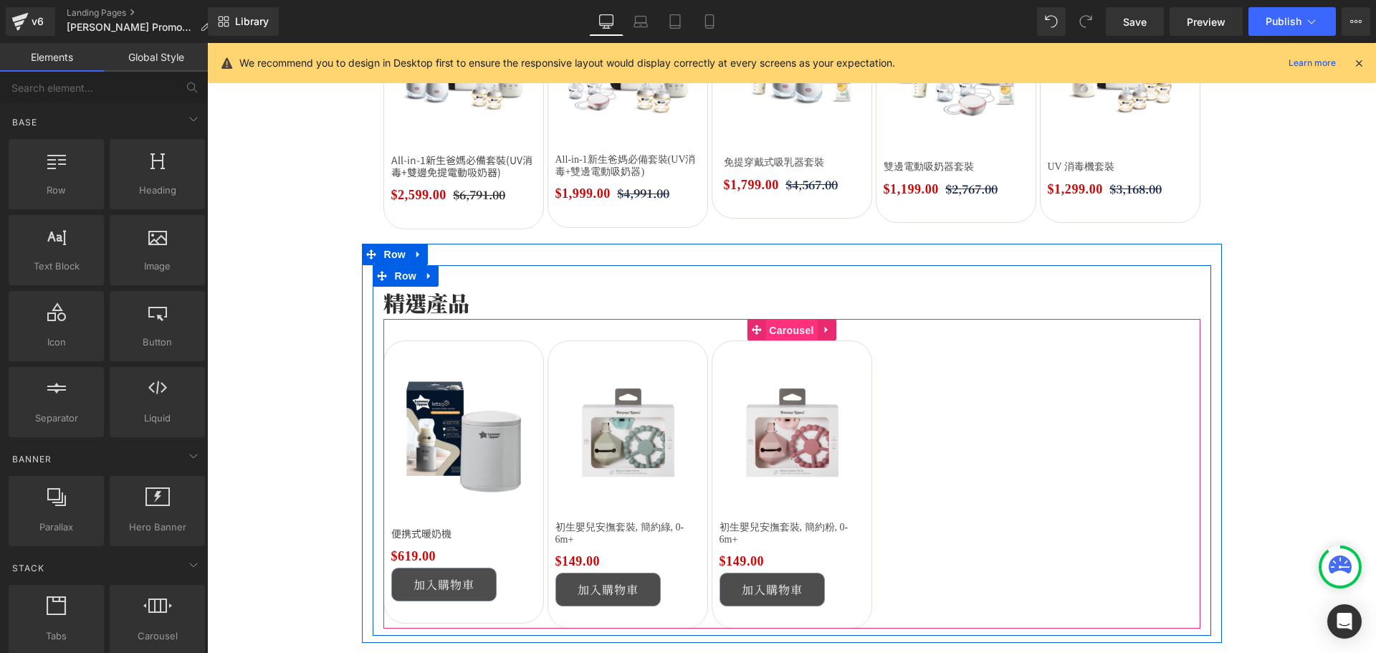
click at [786, 330] on span "Carousel" at bounding box center [791, 330] width 52 height 21
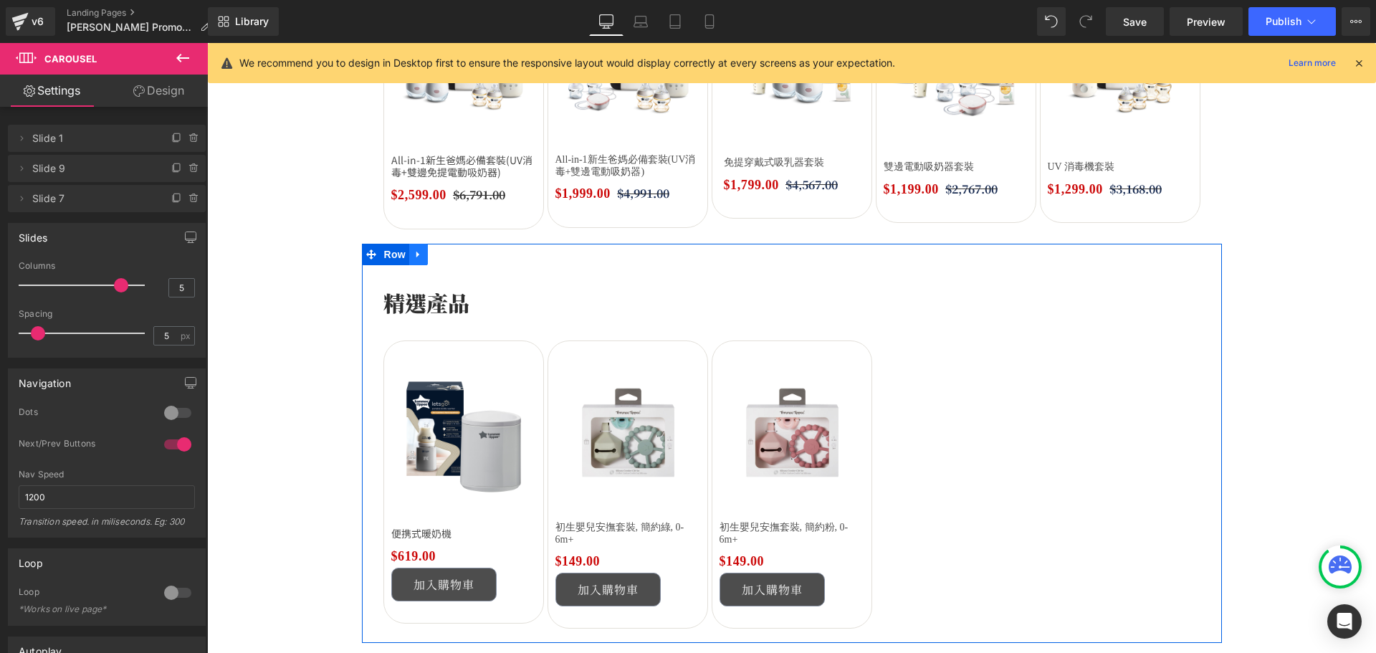
click at [413, 258] on icon at bounding box center [418, 254] width 10 height 11
click at [451, 256] on icon at bounding box center [456, 254] width 10 height 10
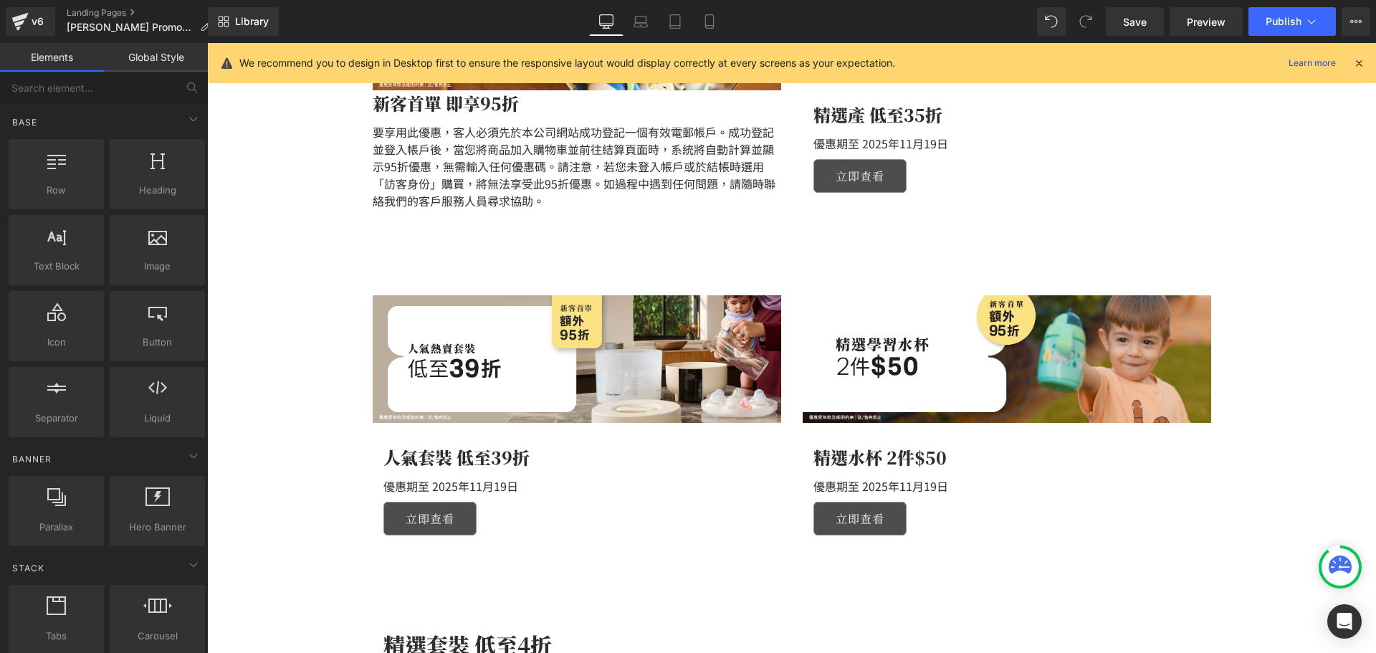
scroll to position [645, 0]
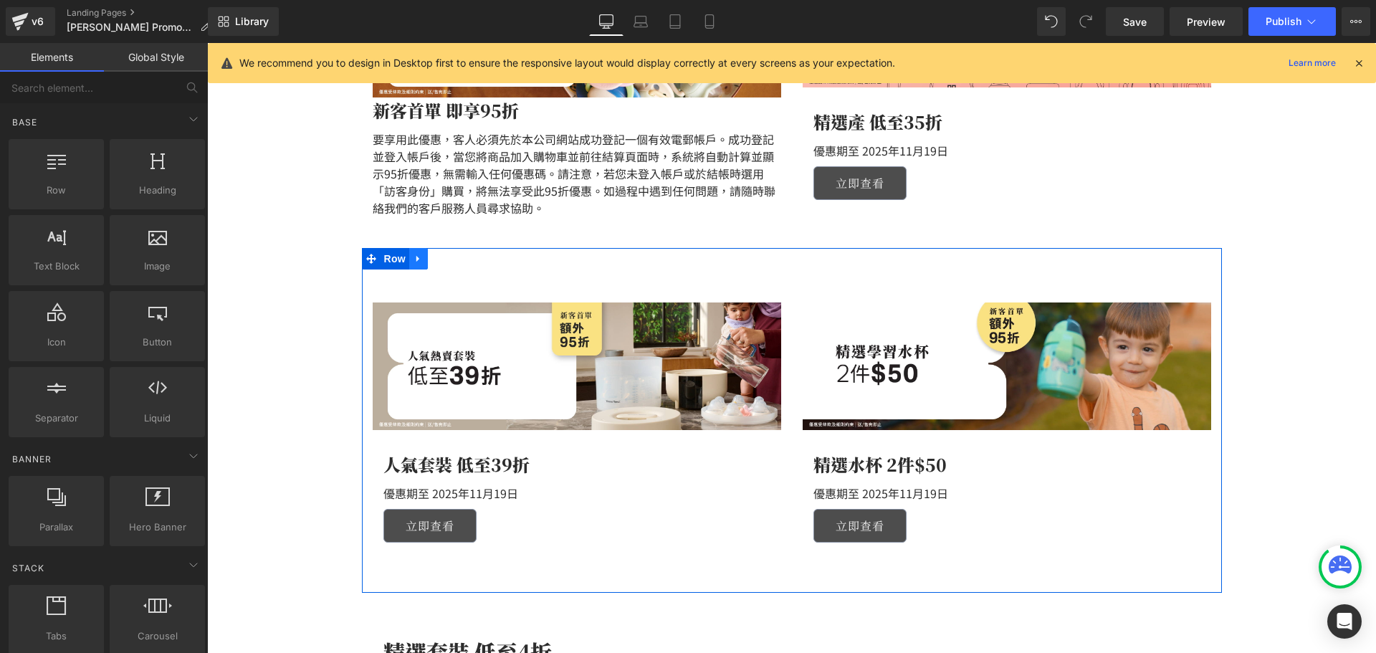
click at [414, 259] on icon at bounding box center [418, 259] width 10 height 11
click at [435, 256] on icon at bounding box center [437, 259] width 10 height 11
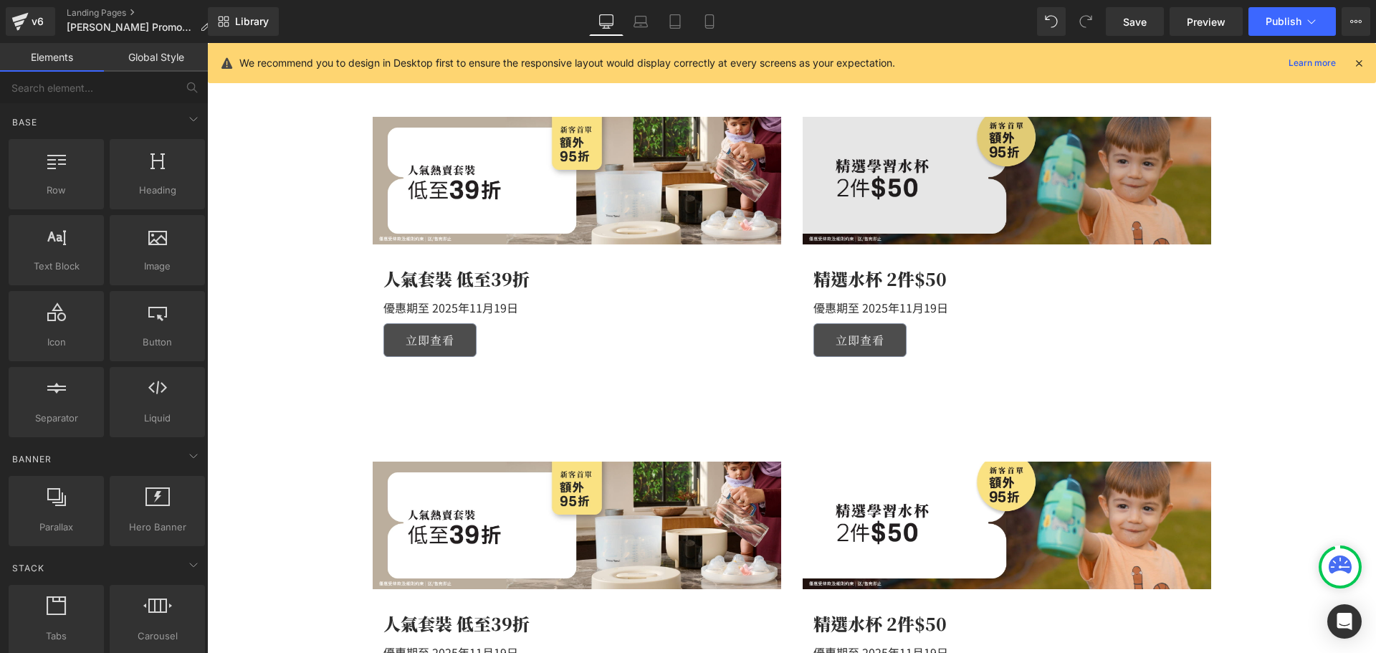
scroll to position [707, 0]
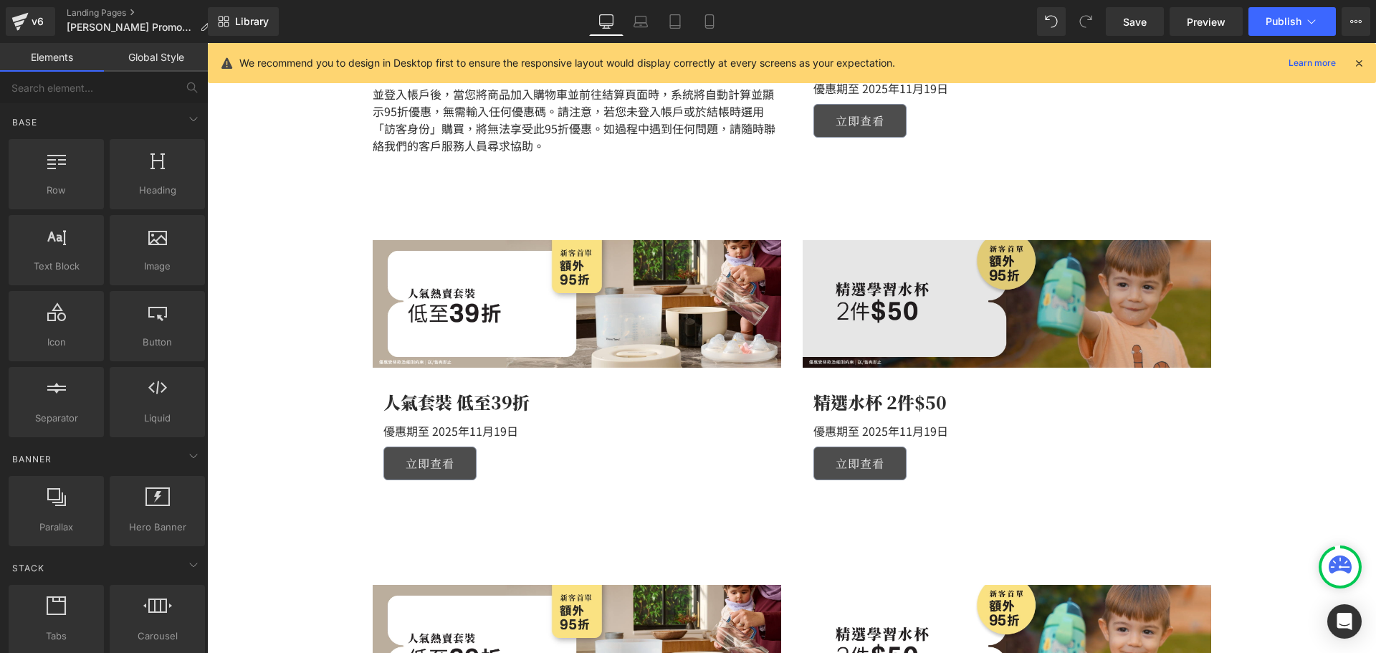
click at [929, 303] on img at bounding box center [1007, 304] width 408 height 128
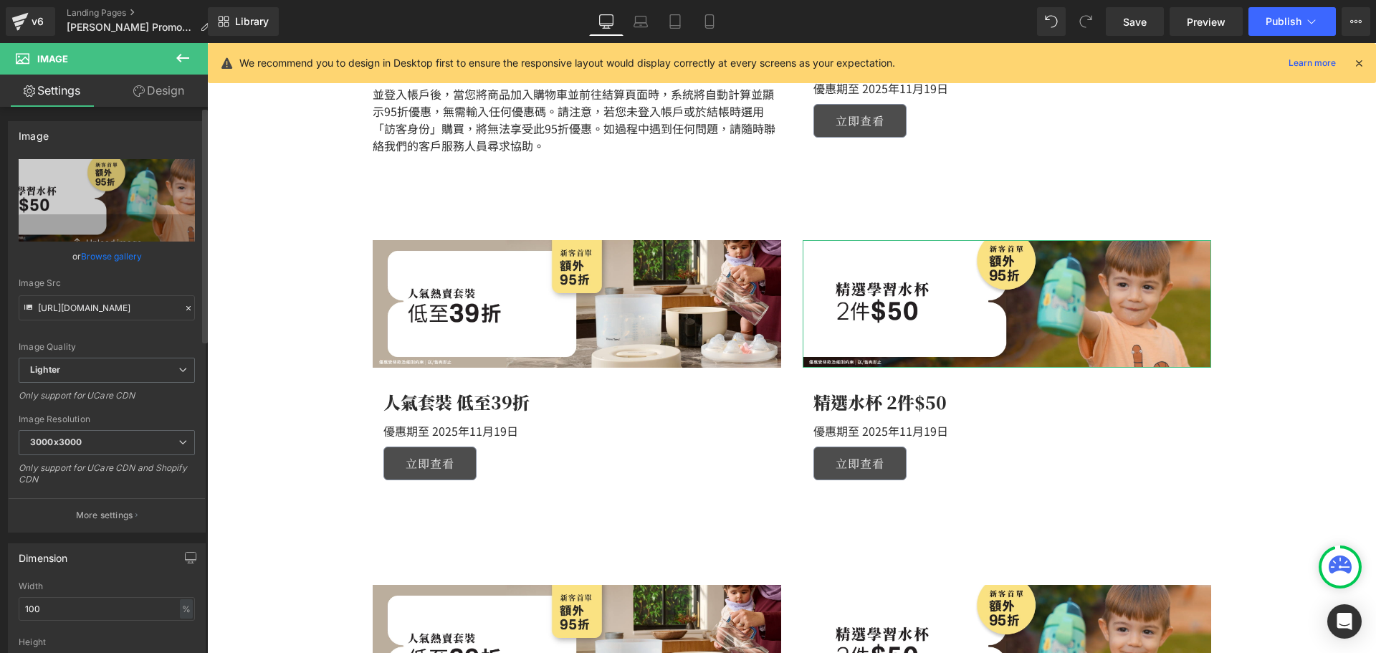
click at [111, 260] on link "Browse gallery" at bounding box center [111, 256] width 61 height 25
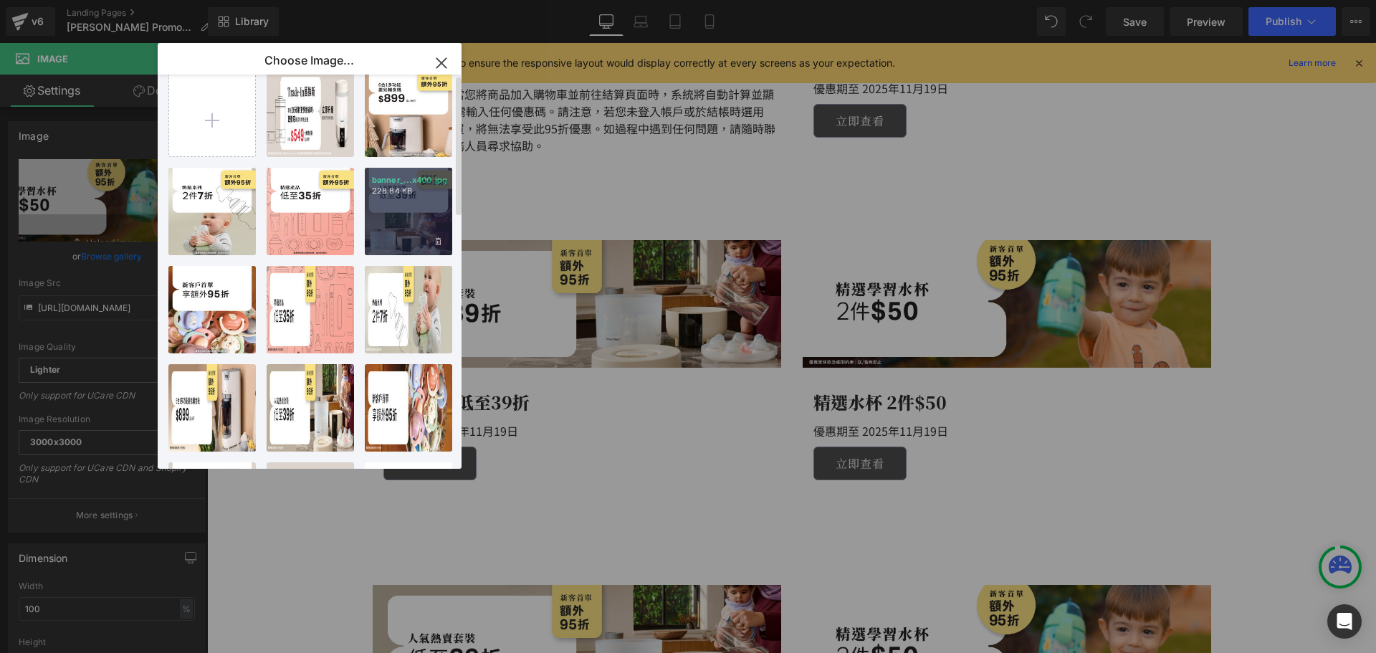
scroll to position [0, 0]
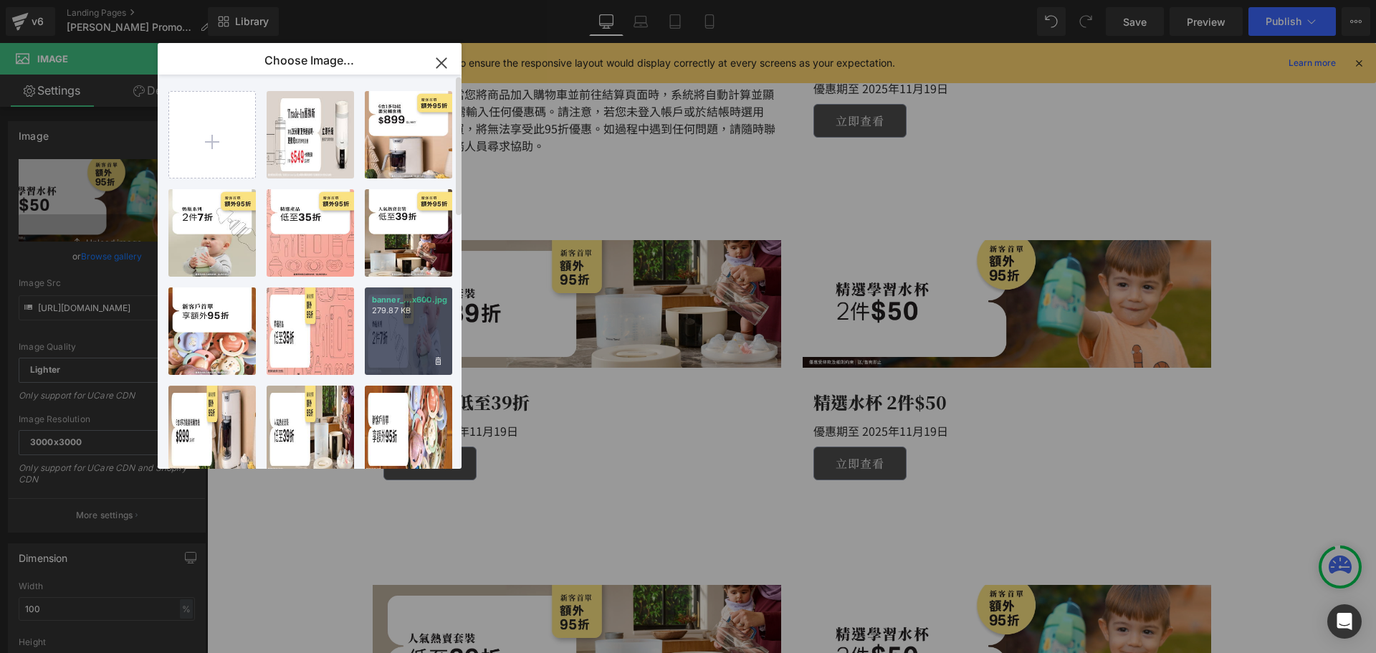
click at [421, 326] on div "banner_...x600.jpg 279.87 KB" at bounding box center [408, 330] width 87 height 87
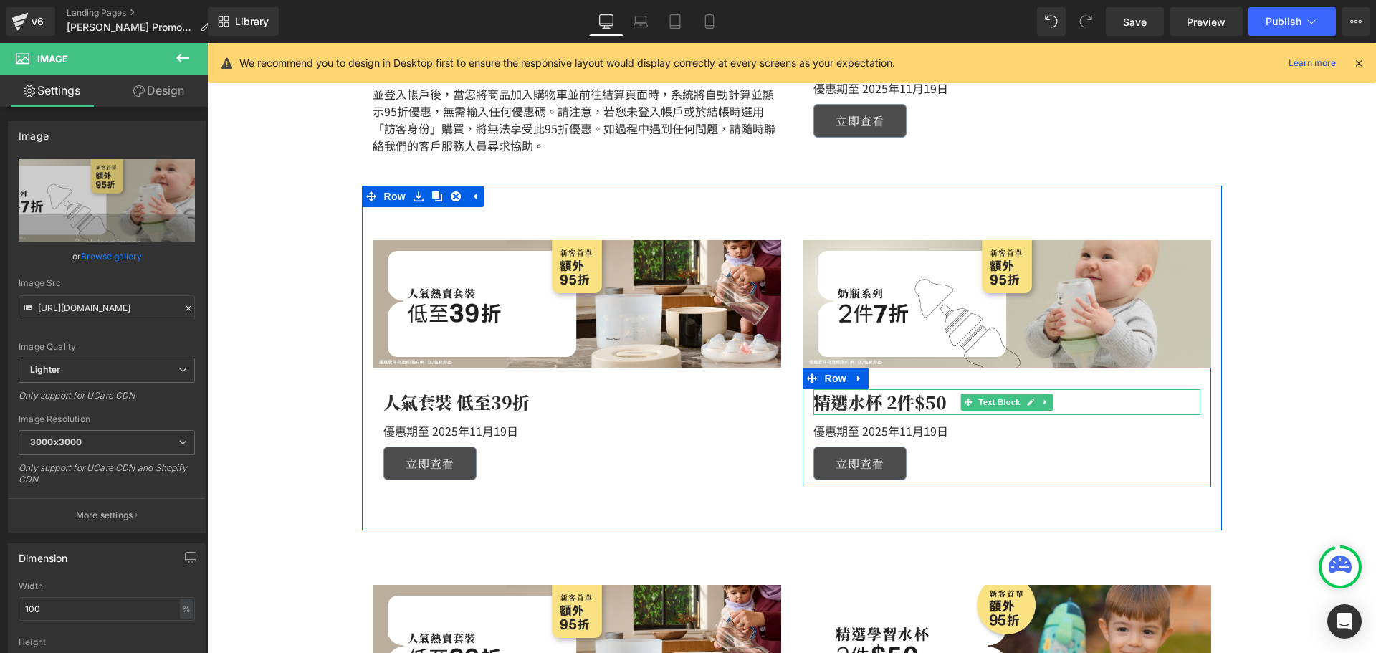
click at [830, 401] on div "精選水杯 2件$50" at bounding box center [1006, 402] width 387 height 26
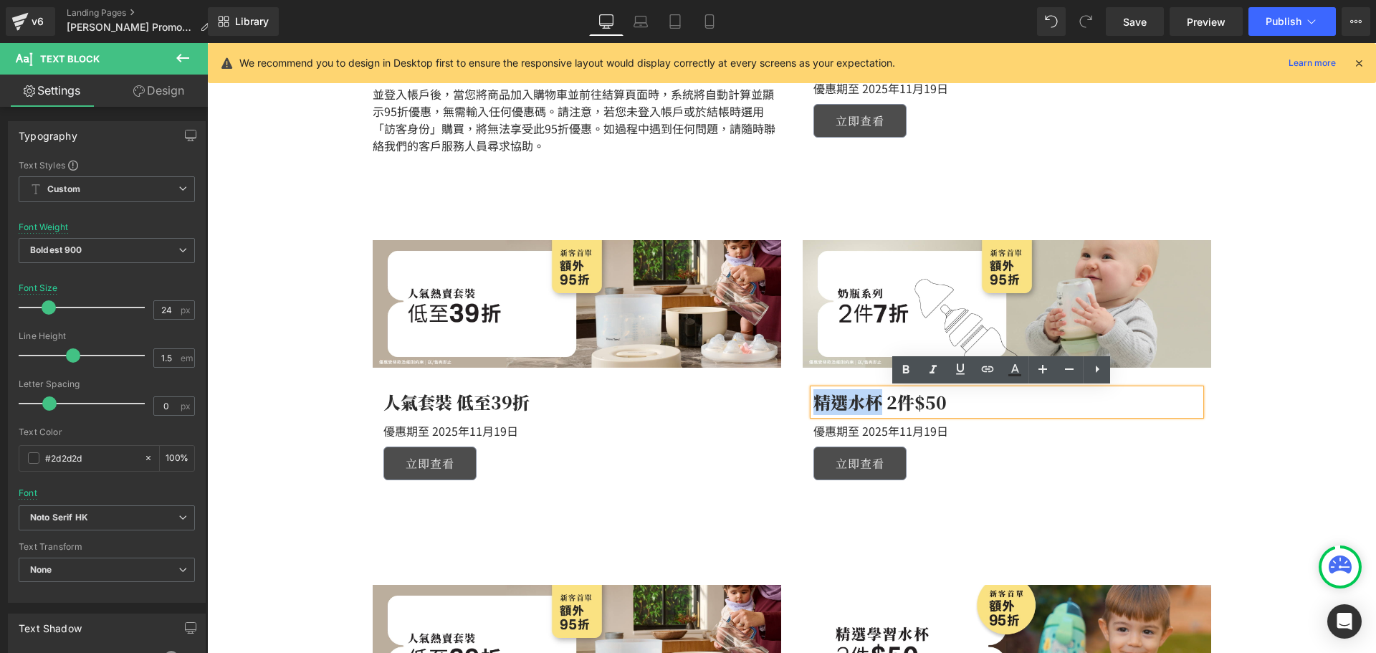
drag, startPoint x: 875, startPoint y: 403, endPoint x: 786, endPoint y: 402, distance: 88.9
click at [792, 402] on div "Image 精選水杯 2件$50 Text Block 優惠期至 2025年11月19日 Text Block 立即查看 Button Row" at bounding box center [1007, 363] width 430 height 247
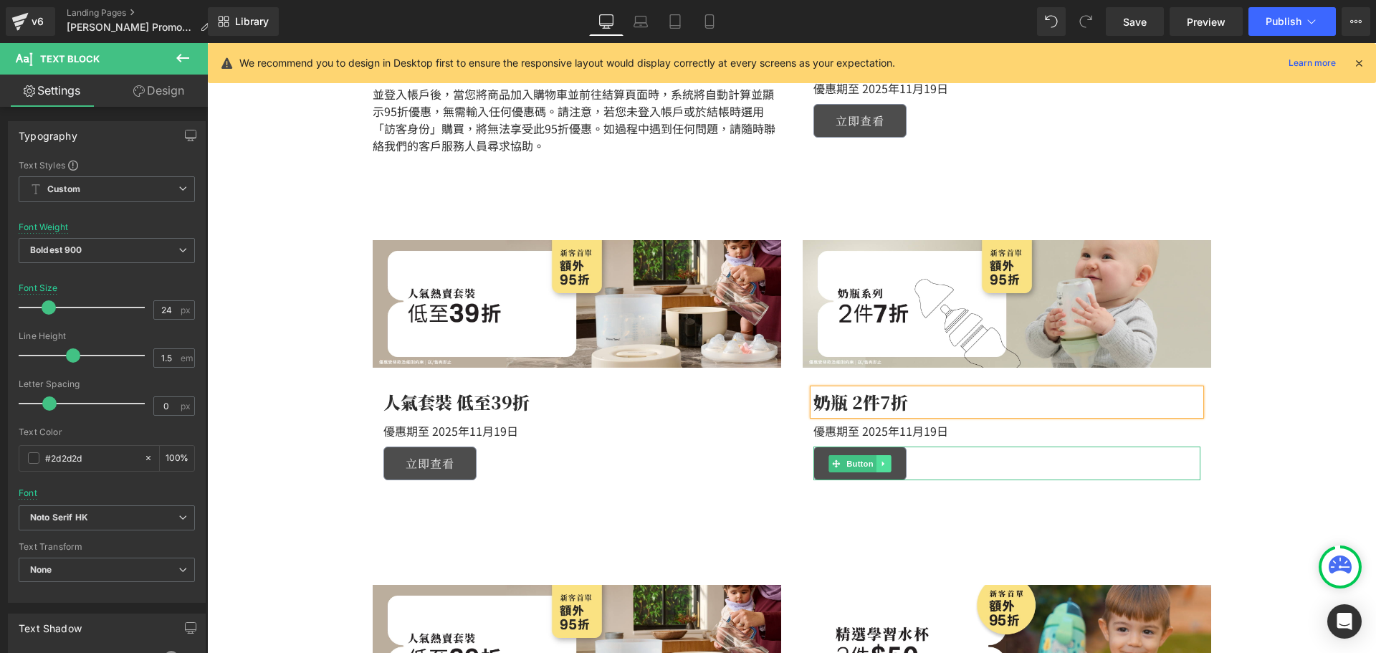
click at [876, 466] on link at bounding box center [883, 463] width 15 height 17
click at [836, 467] on link "Button" at bounding box center [829, 463] width 47 height 17
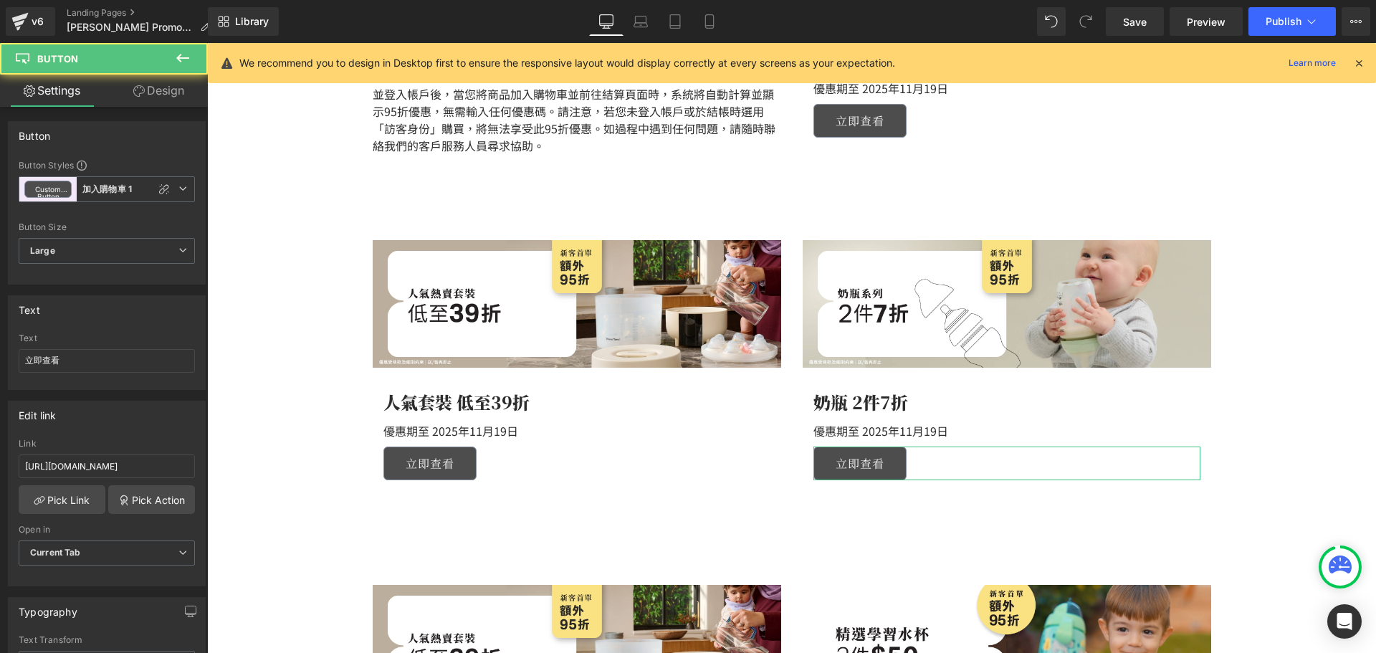
scroll to position [0, 77]
drag, startPoint x: 292, startPoint y: 504, endPoint x: 383, endPoint y: 510, distance: 90.5
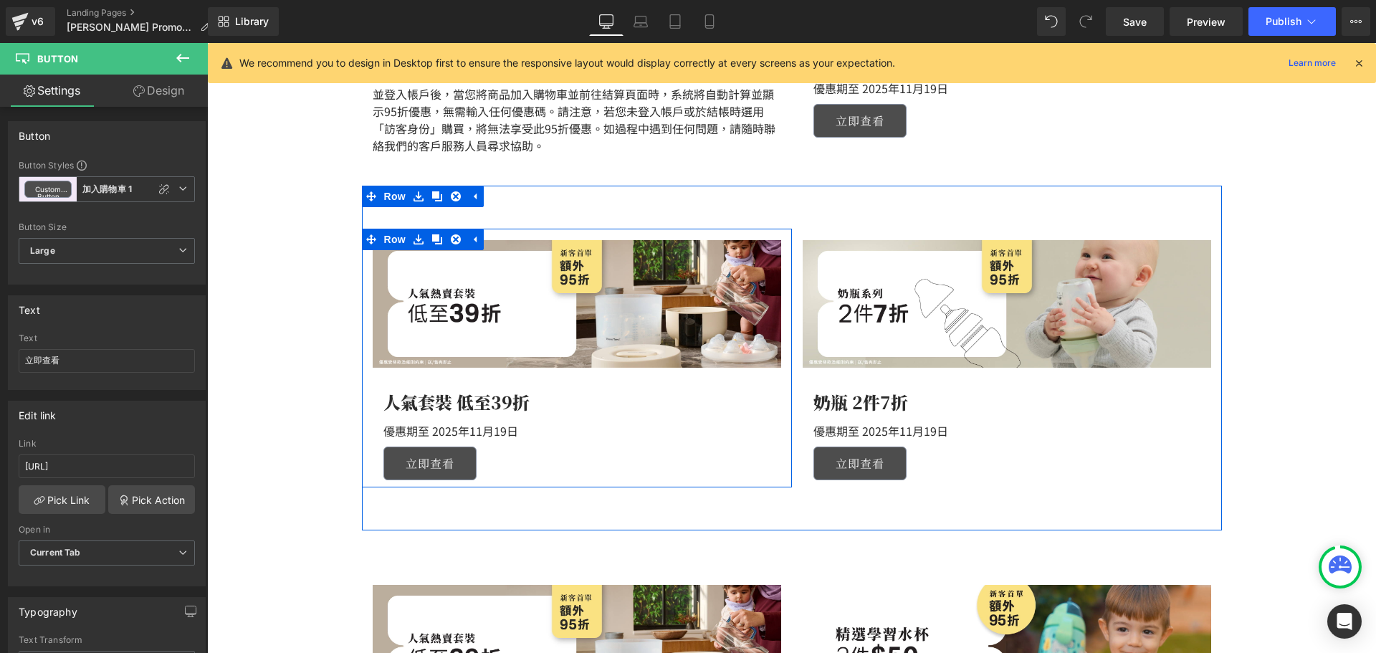
scroll to position [0, 0]
type input "h"
type input "https://tommeetippeehkeshop.com/collections/bottle-offer"
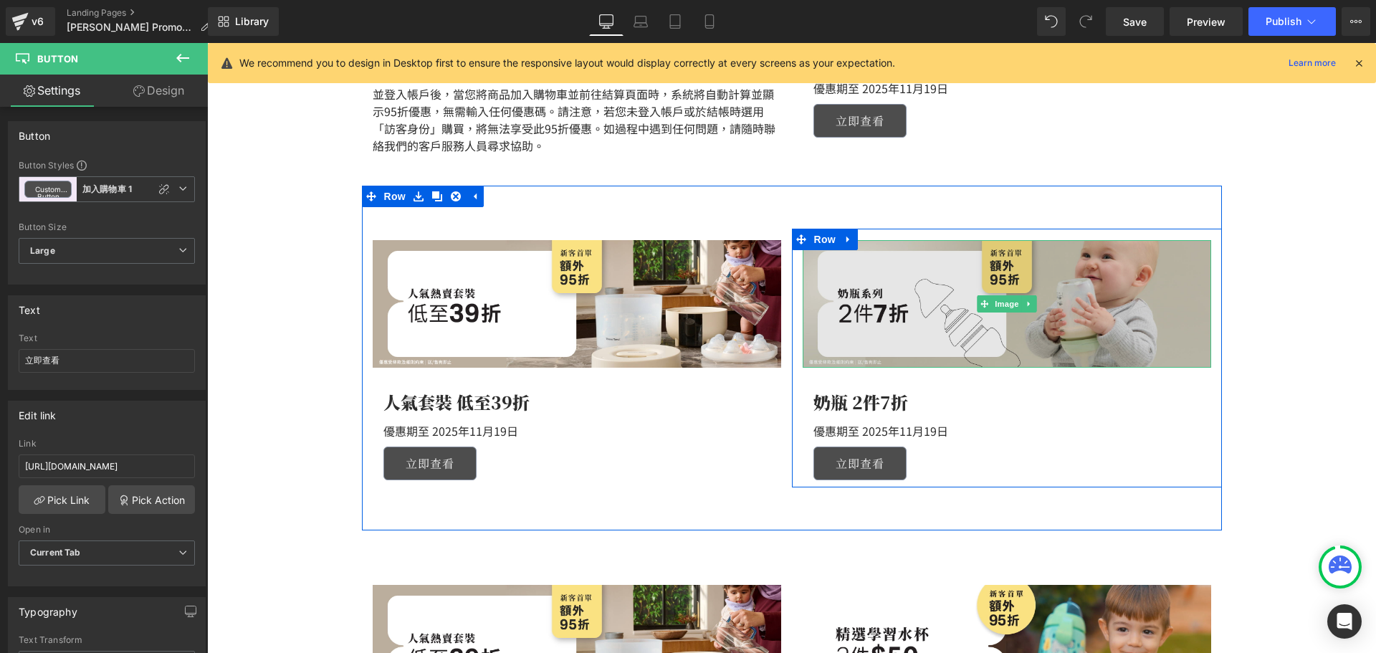
click at [959, 335] on img at bounding box center [1007, 304] width 408 height 128
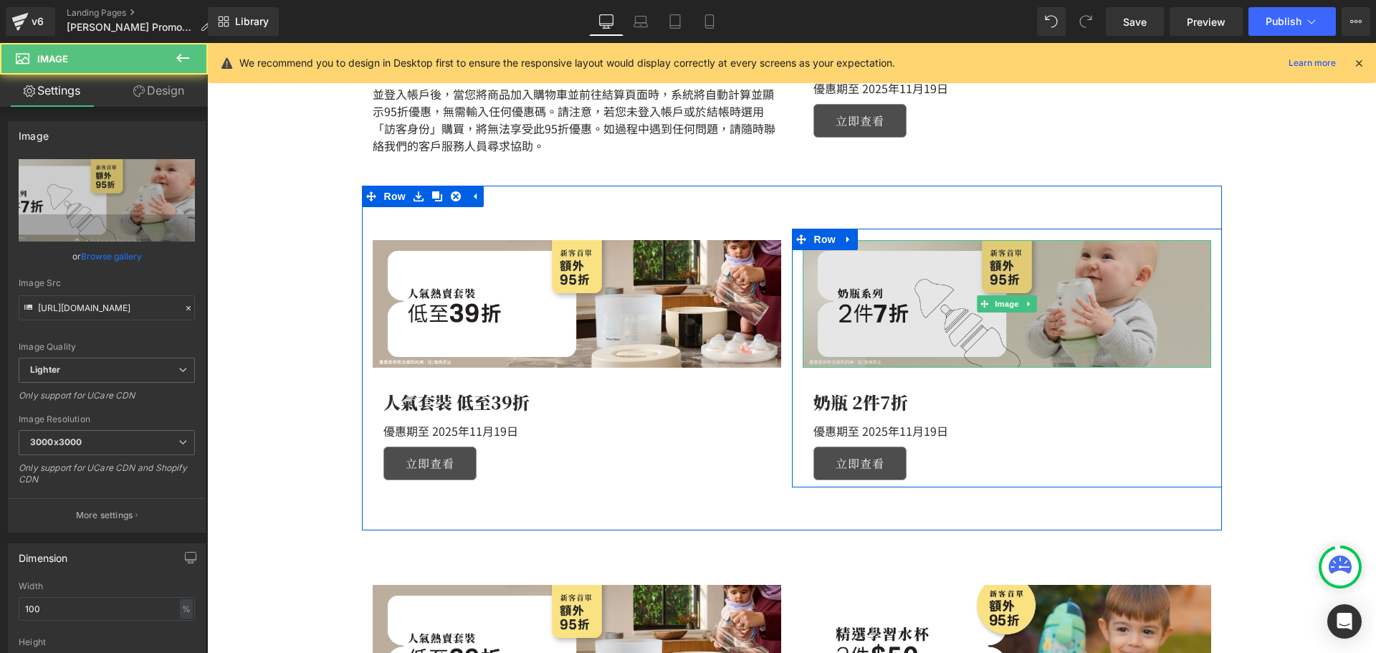
click at [866, 312] on img at bounding box center [1007, 304] width 408 height 128
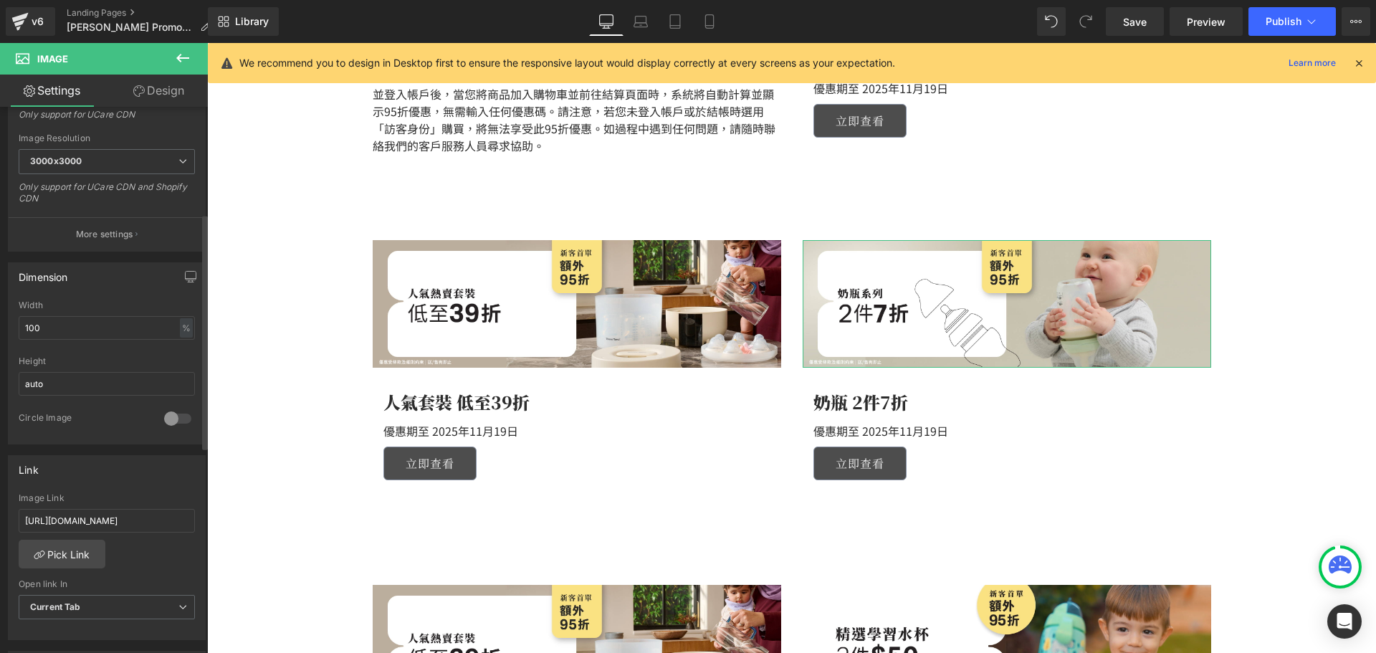
scroll to position [287, 0]
drag, startPoint x: 241, startPoint y: 554, endPoint x: 396, endPoint y: 486, distance: 169.1
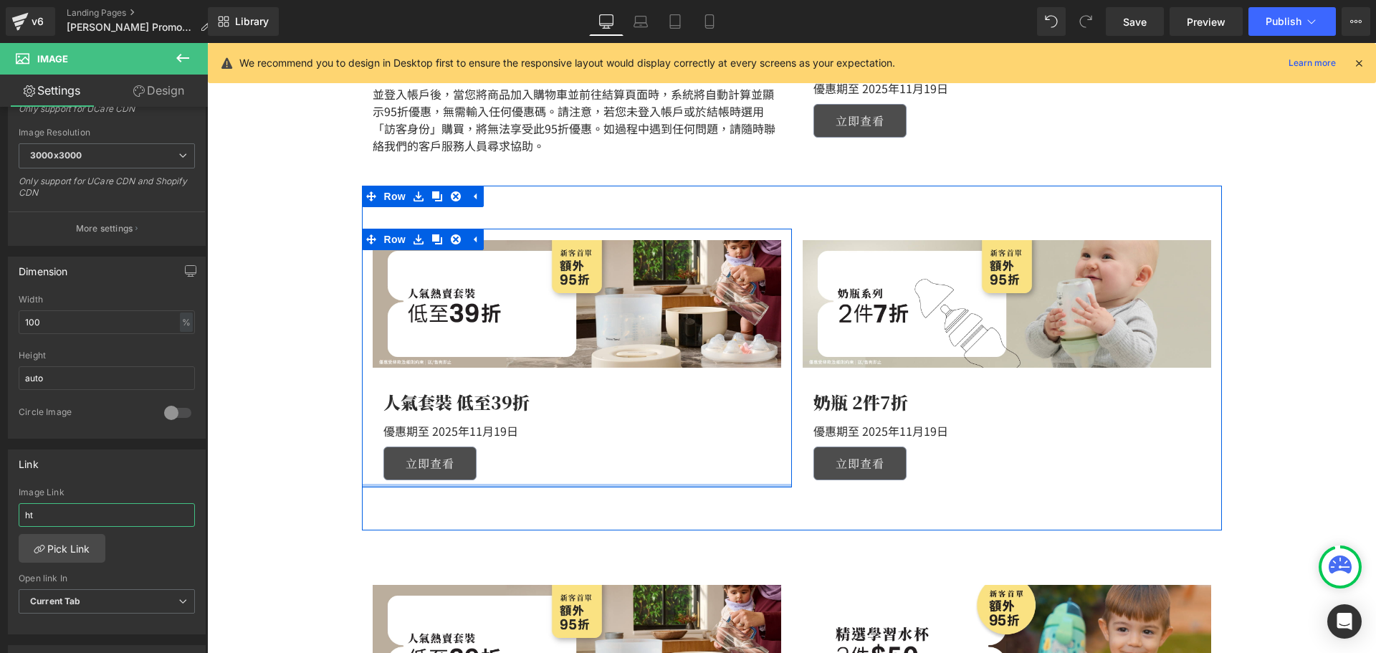
scroll to position [0, 0]
type input "h"
type input "https://tommeetippeehkeshop.com/collections/bottle-offer"
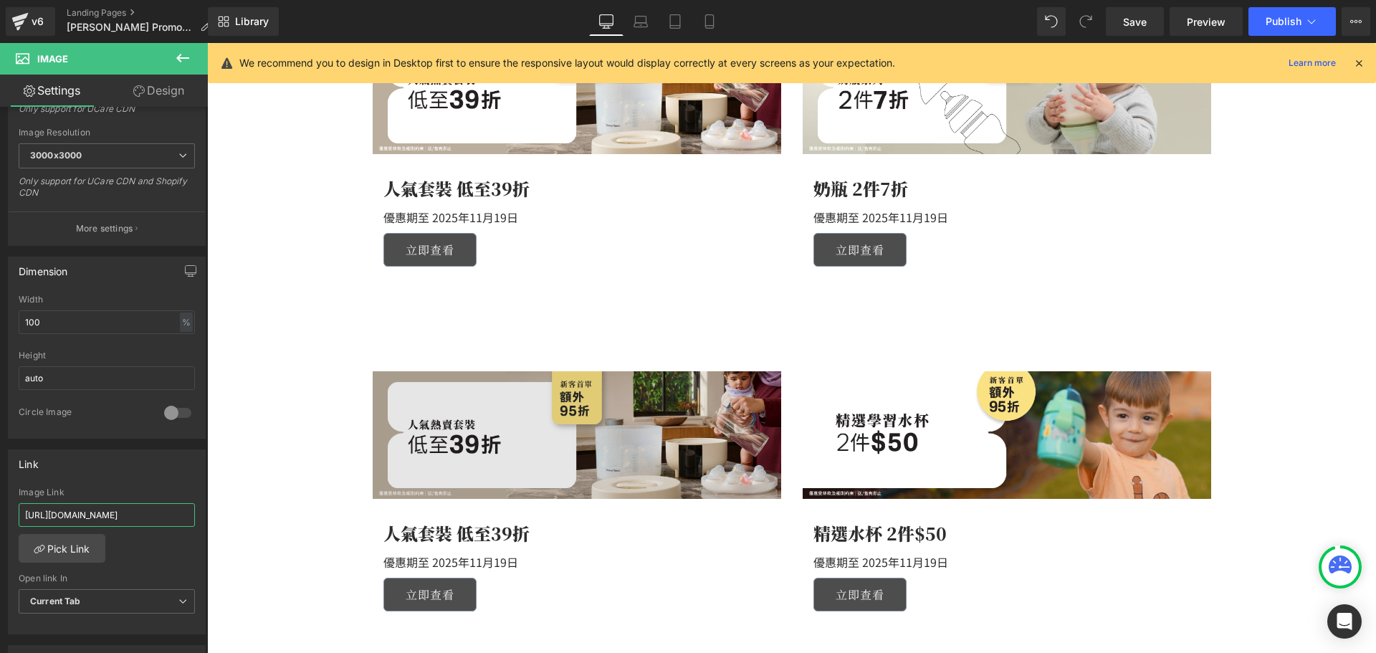
scroll to position [922, 0]
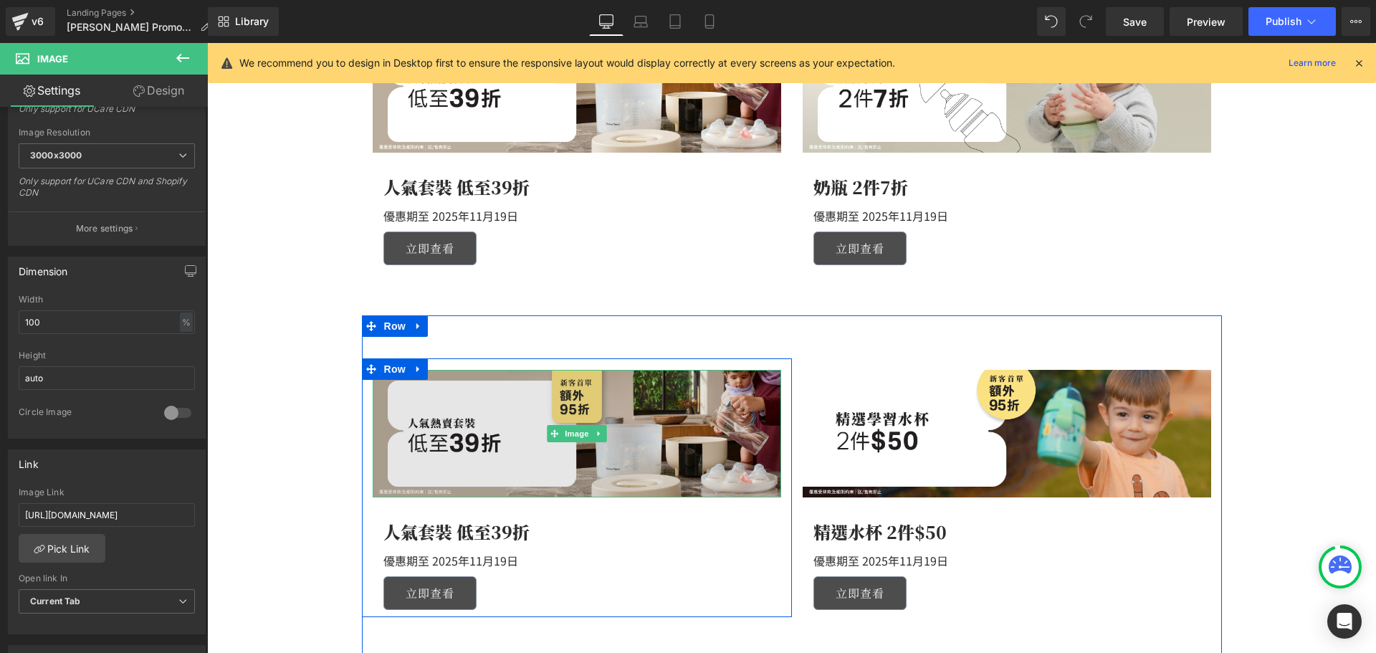
click at [618, 415] on img at bounding box center [577, 434] width 408 height 128
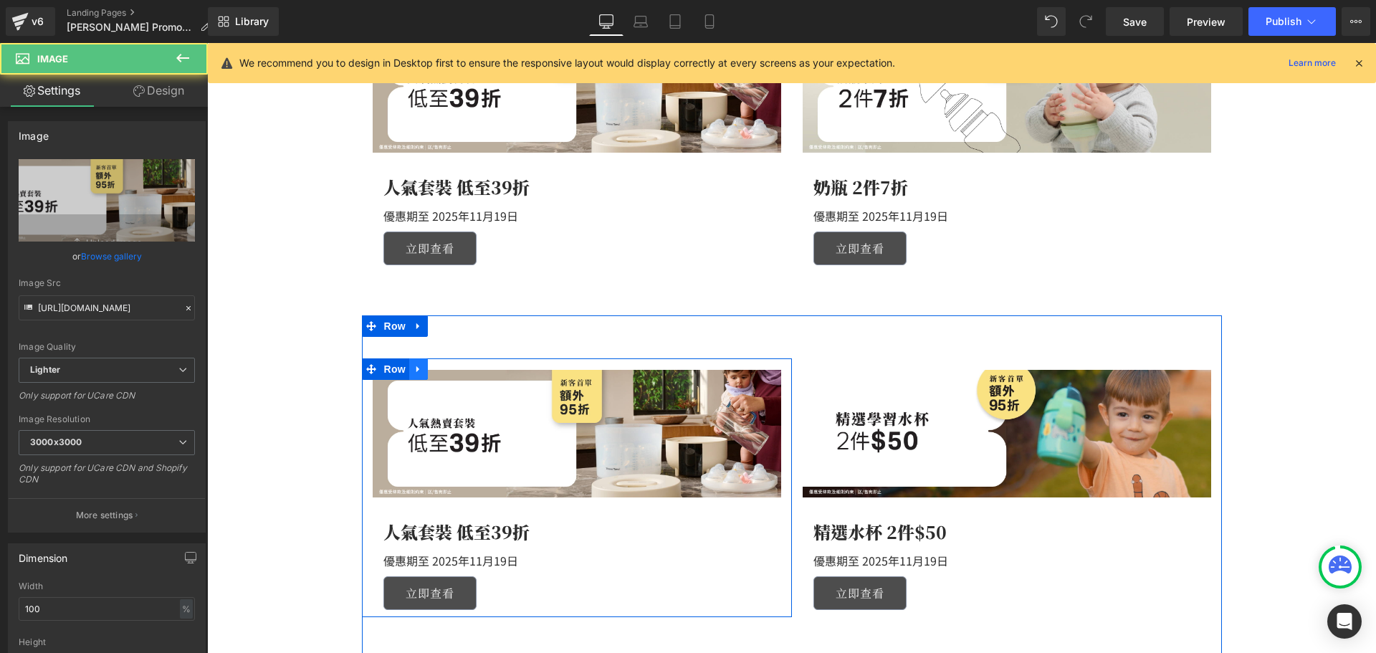
click at [416, 370] on icon at bounding box center [417, 369] width 3 height 6
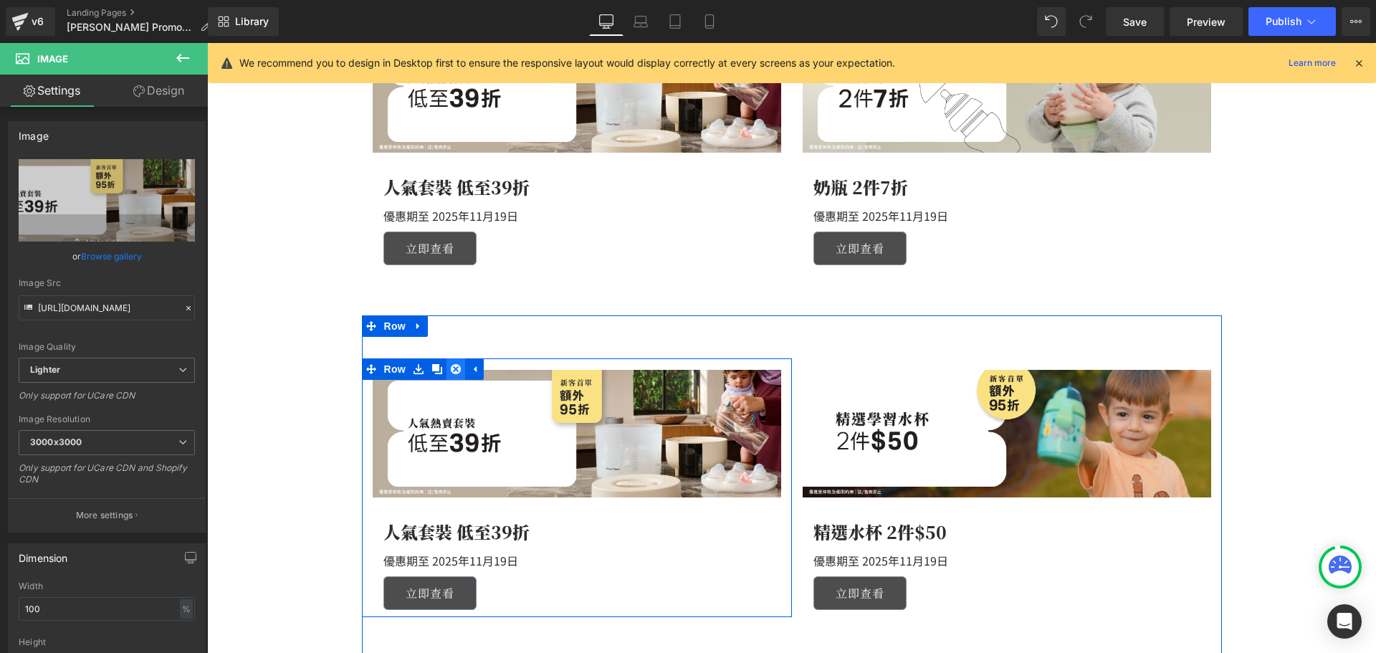
click at [451, 371] on icon at bounding box center [456, 369] width 10 height 10
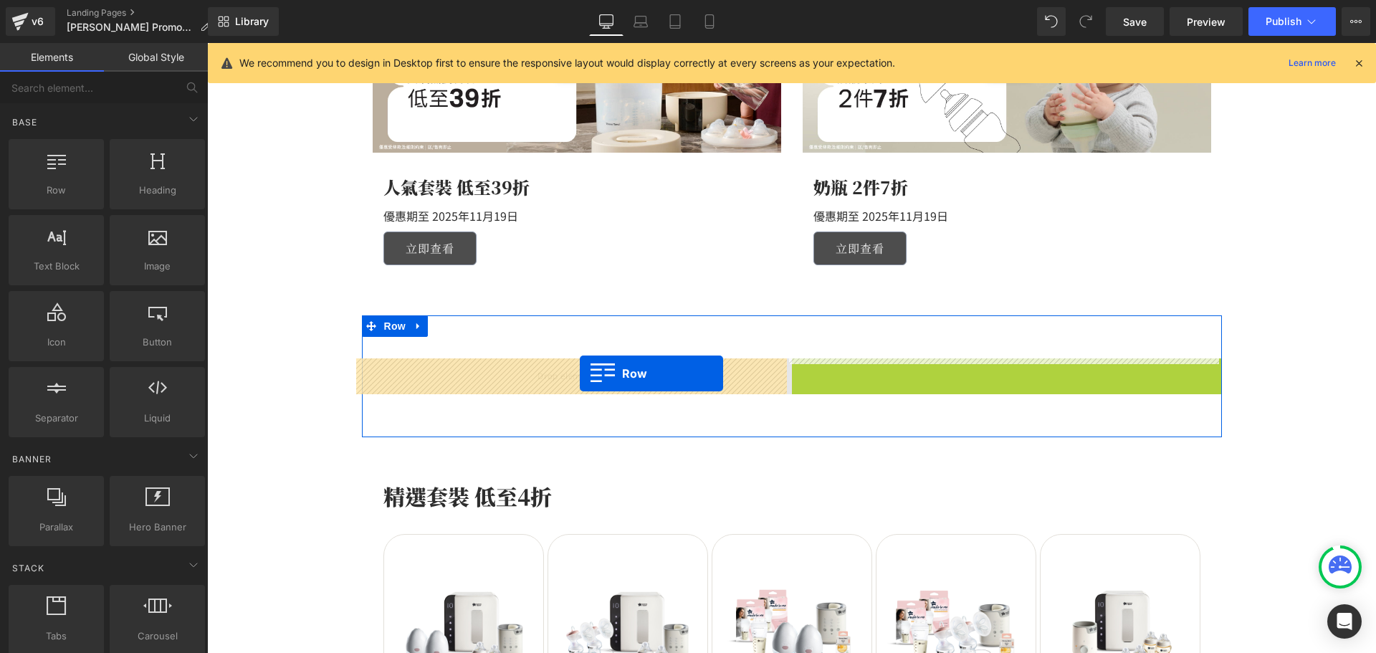
drag, startPoint x: 796, startPoint y: 368, endPoint x: 578, endPoint y: 373, distance: 217.9
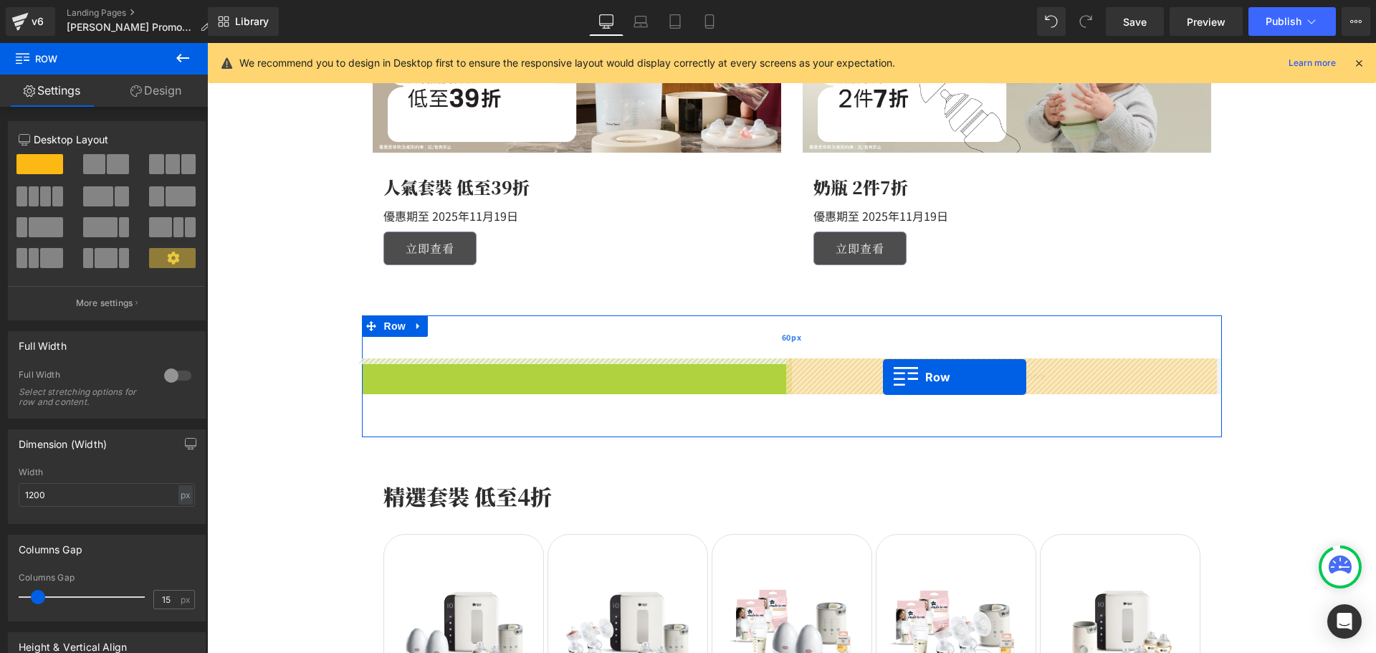
drag, startPoint x: 365, startPoint y: 365, endPoint x: 916, endPoint y: 336, distance: 551.8
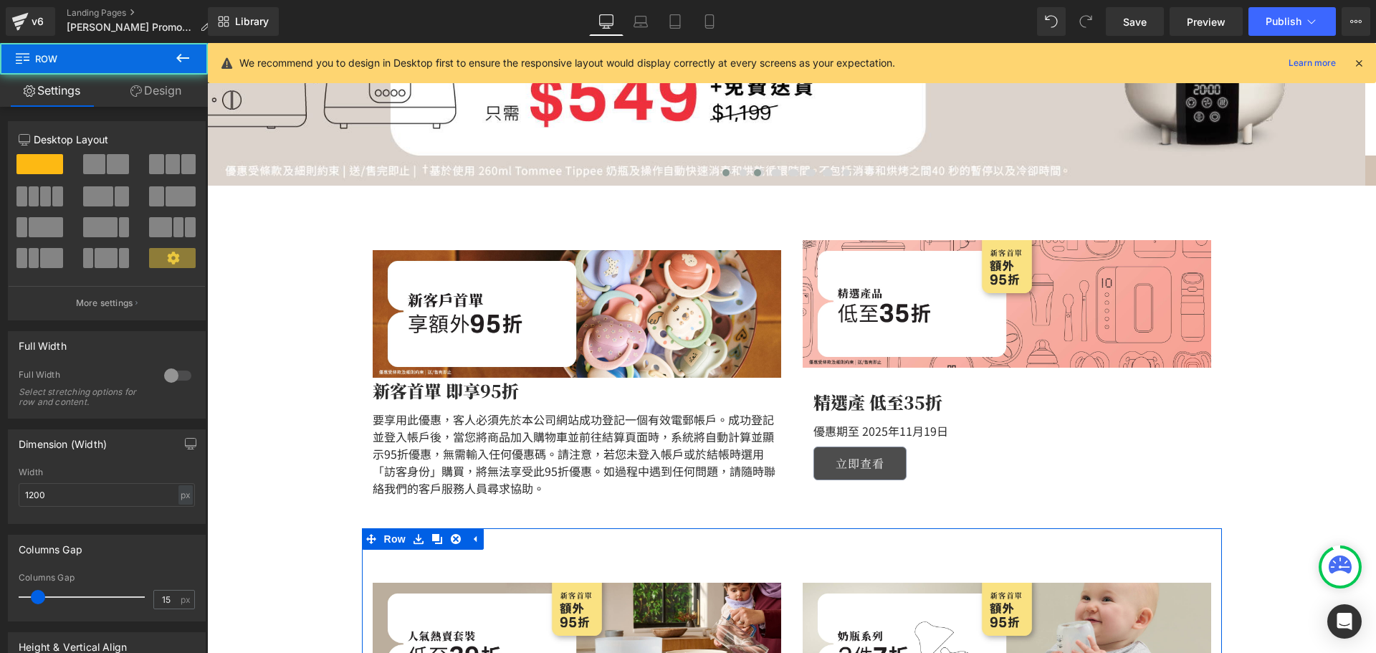
scroll to position [277, 0]
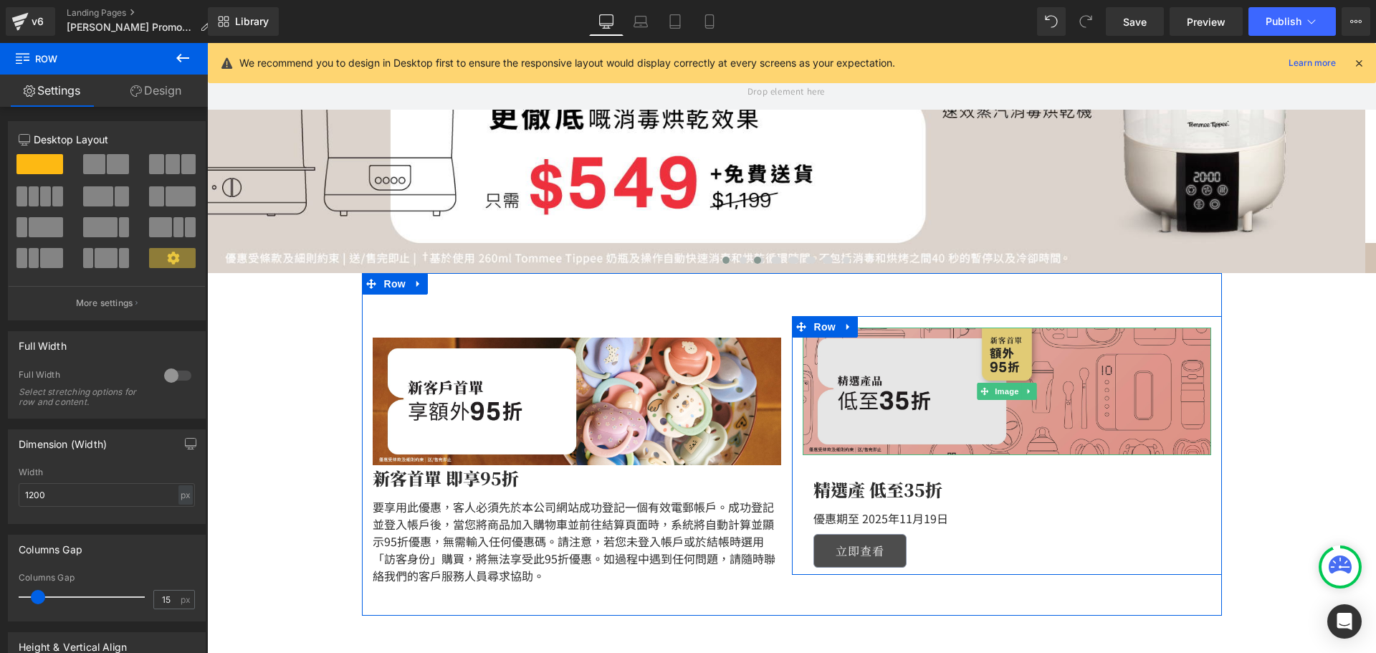
click at [899, 358] on img at bounding box center [1007, 391] width 408 height 128
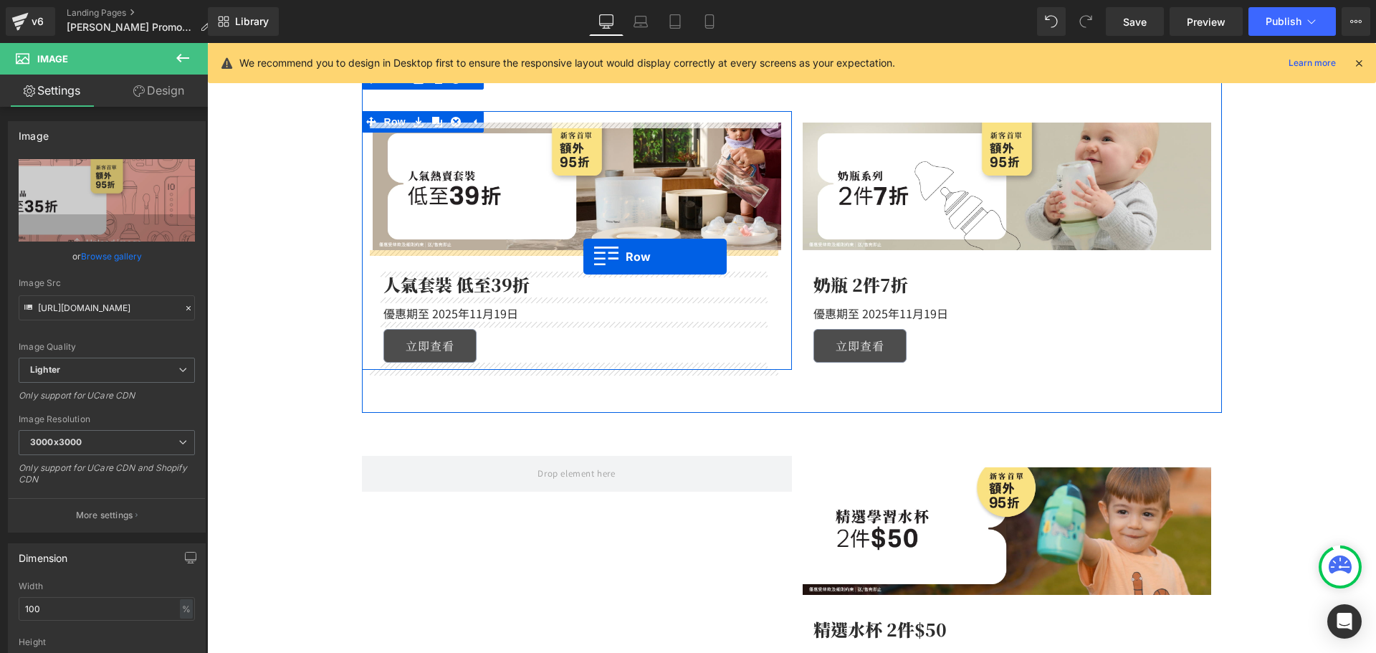
scroll to position [851, 0]
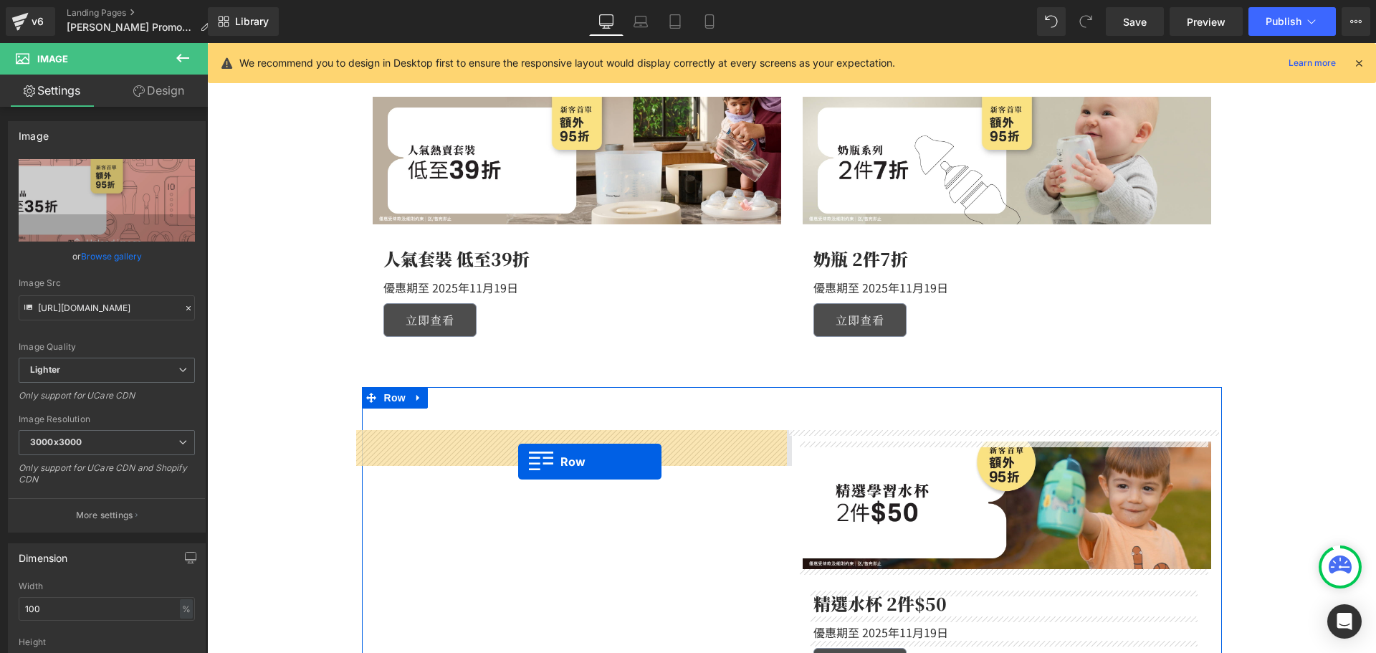
drag, startPoint x: 798, startPoint y: 324, endPoint x: 517, endPoint y: 457, distance: 311.6
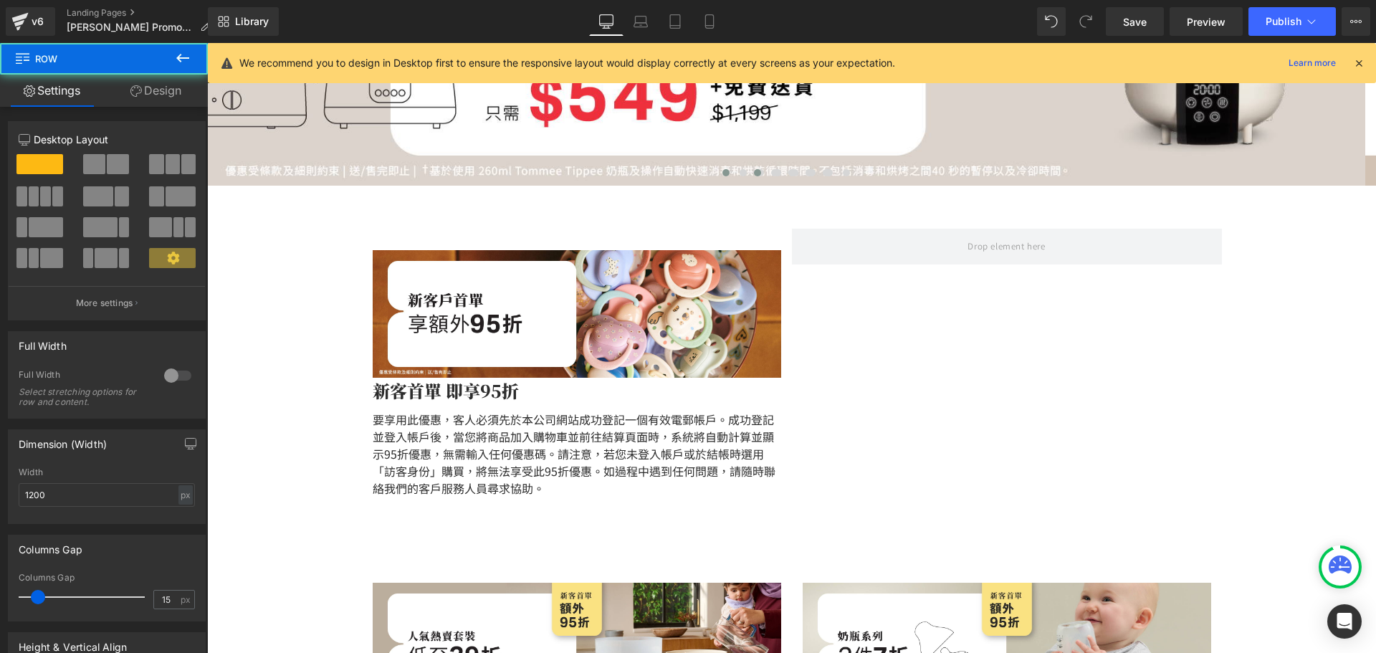
scroll to position [277, 0]
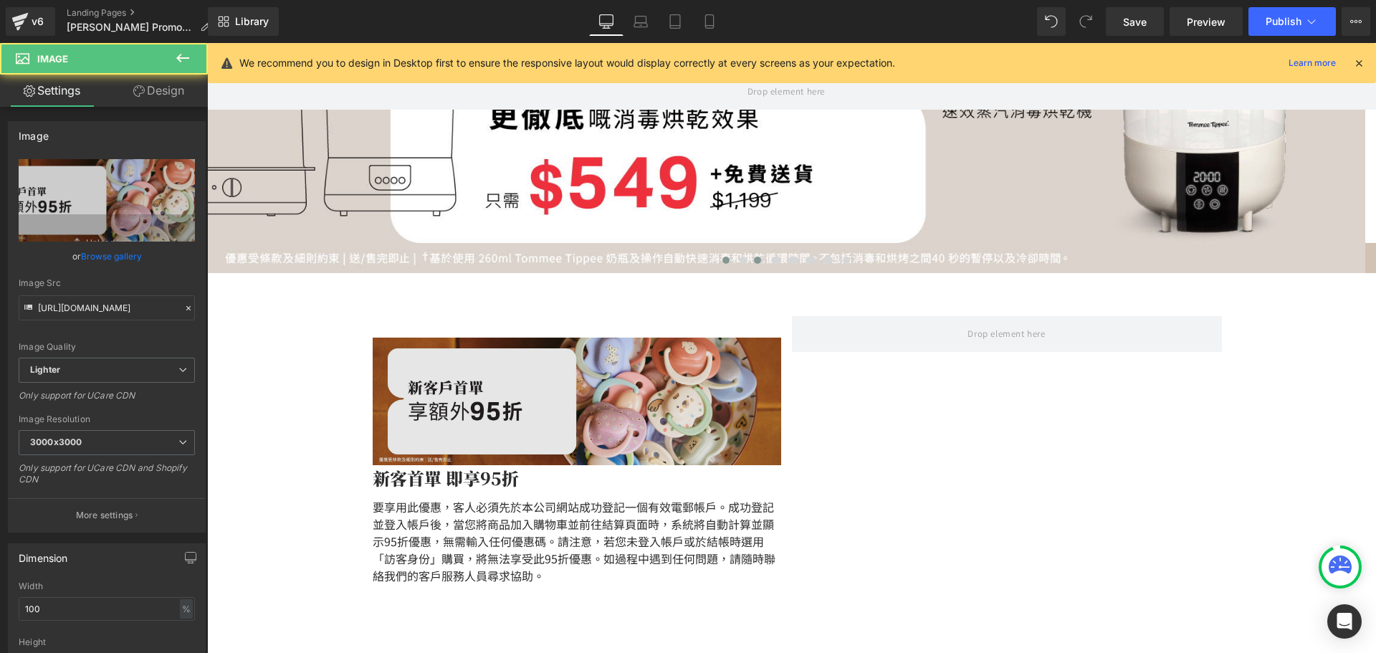
click at [392, 340] on div "Image" at bounding box center [577, 402] width 408 height 128
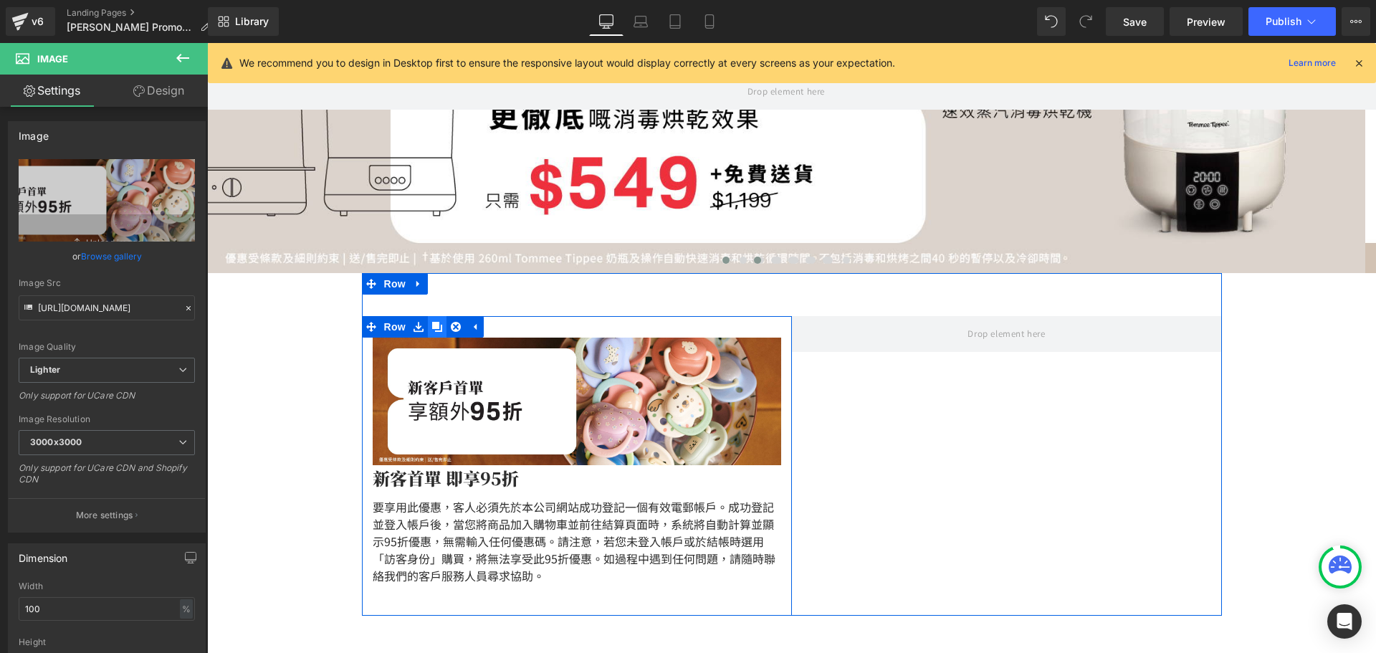
click at [432, 327] on icon at bounding box center [437, 327] width 10 height 10
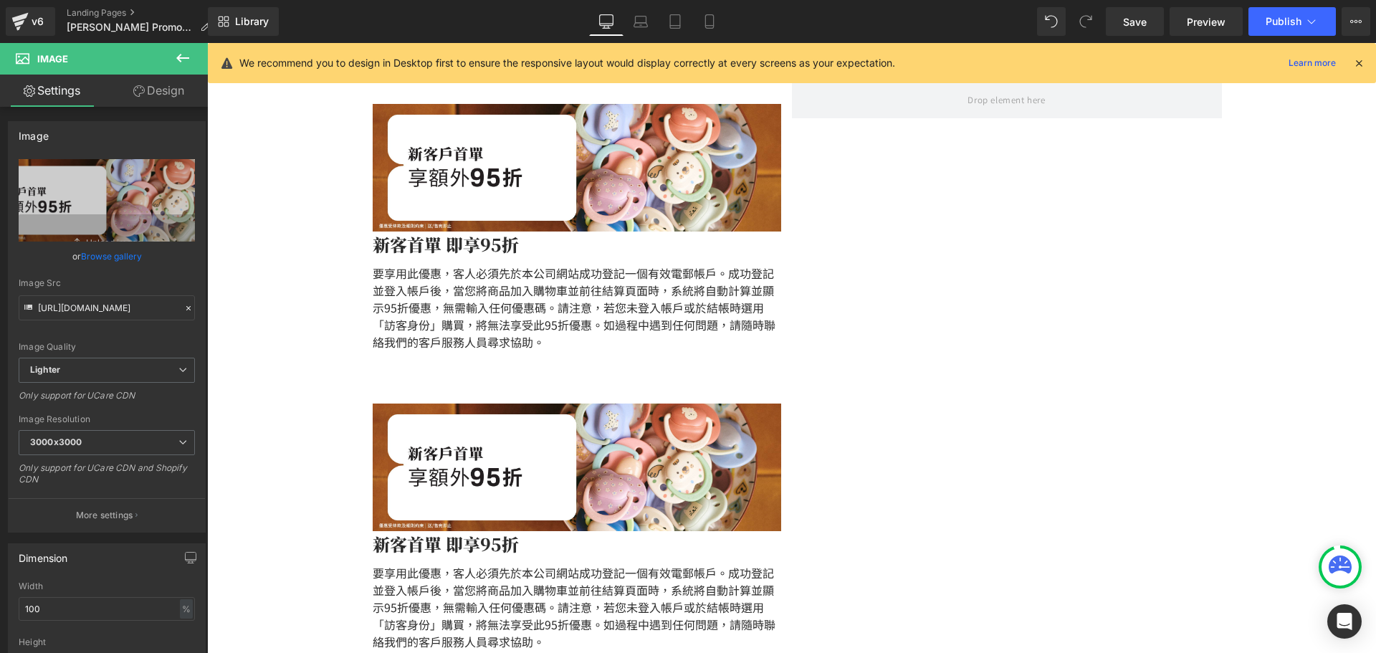
scroll to position [439, 0]
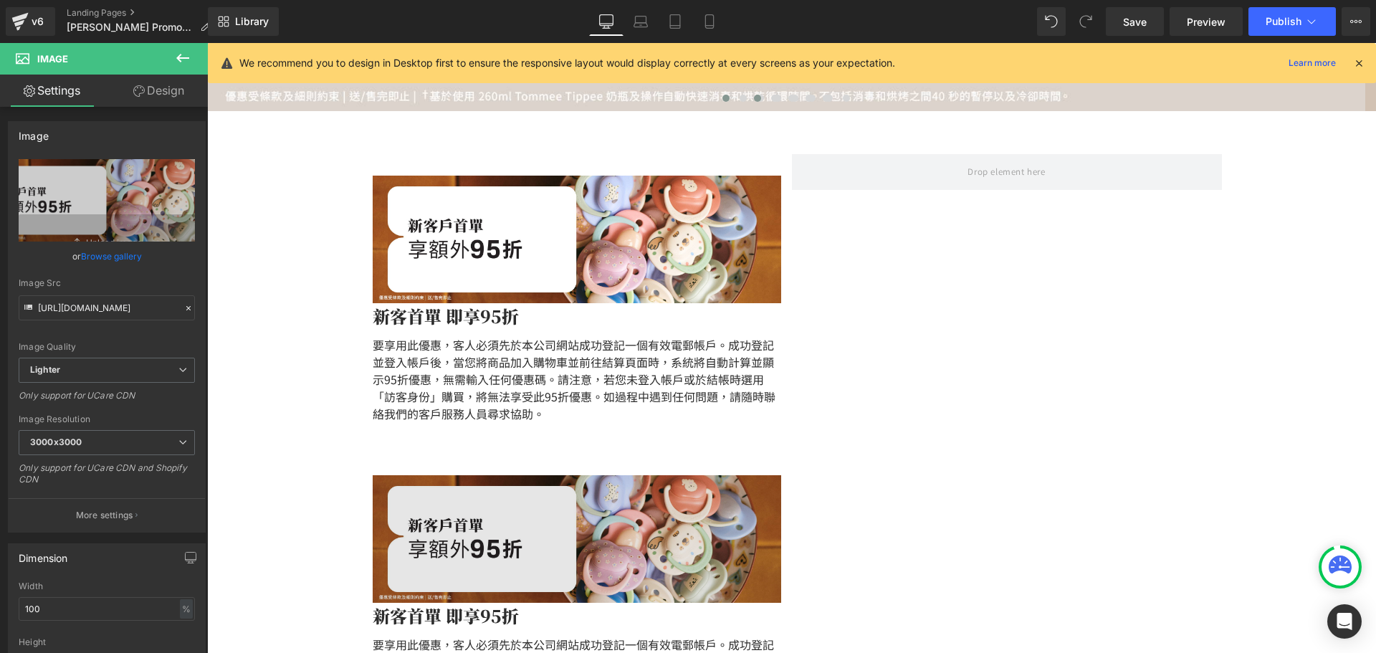
click at [388, 479] on img at bounding box center [577, 539] width 408 height 128
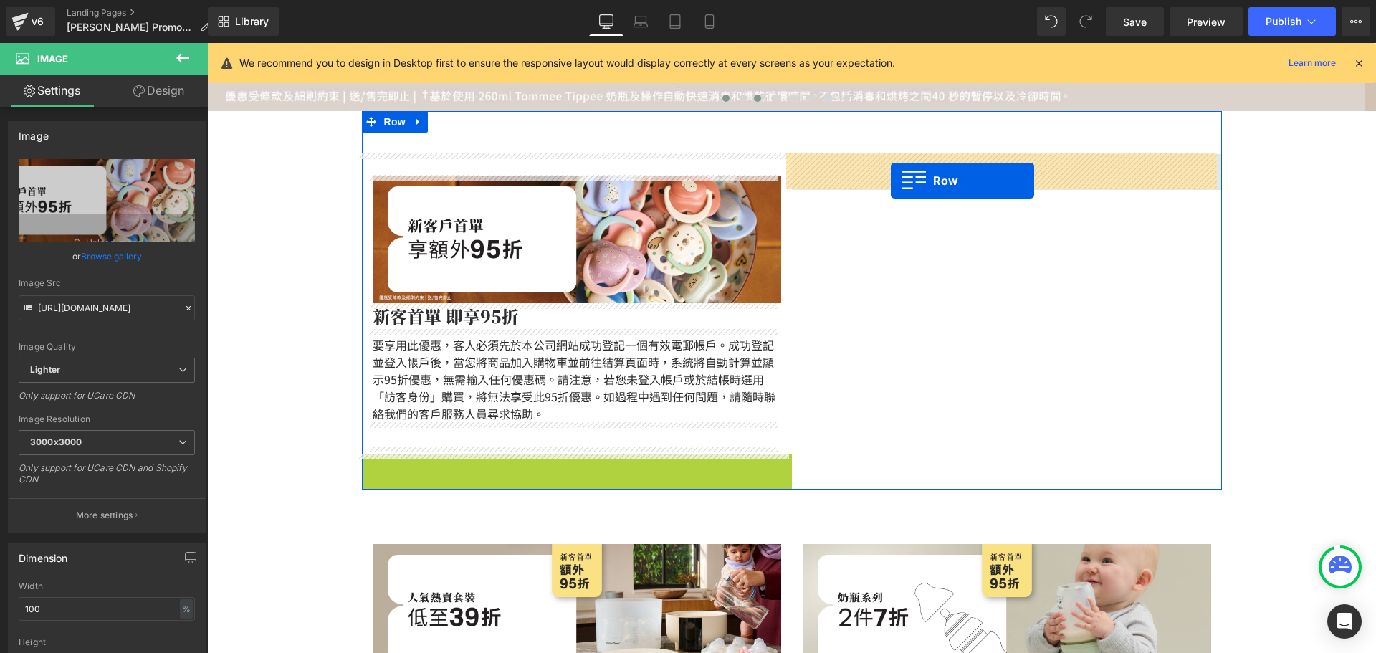
drag, startPoint x: 367, startPoint y: 462, endPoint x: 891, endPoint y: 181, distance: 594.7
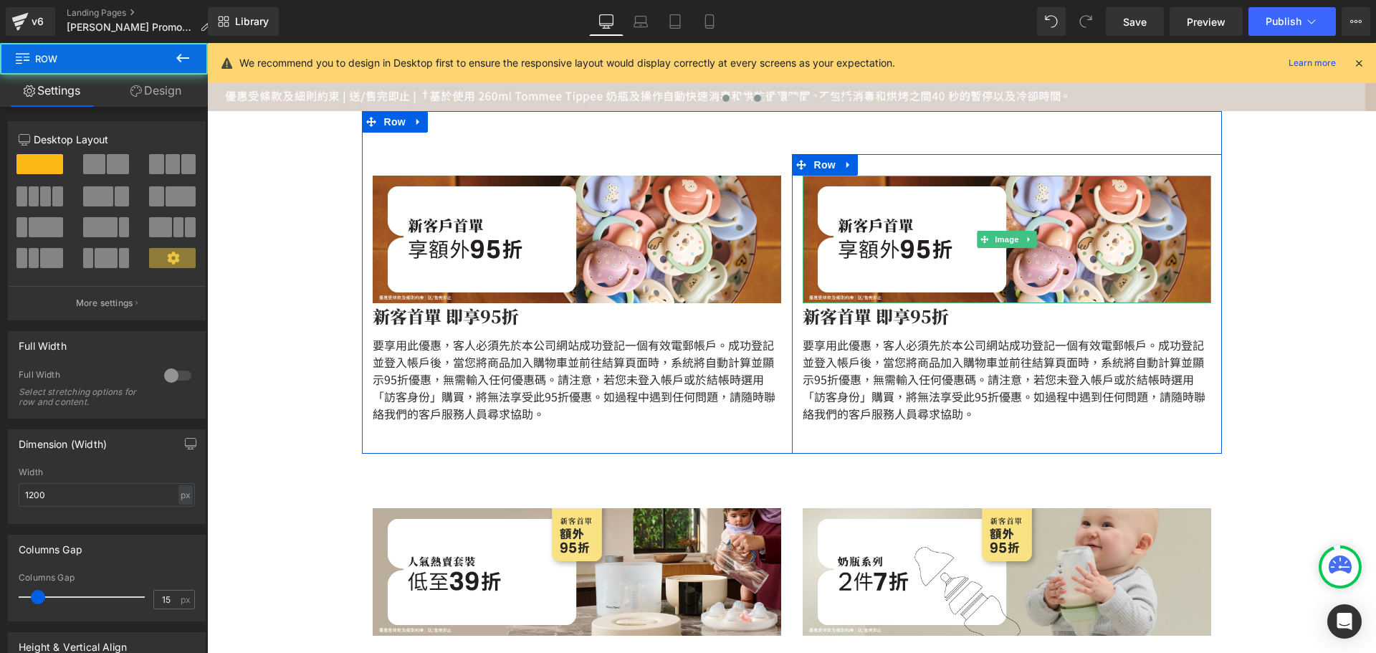
click at [894, 318] on p "新客首單 即享95折" at bounding box center [1007, 316] width 408 height 26
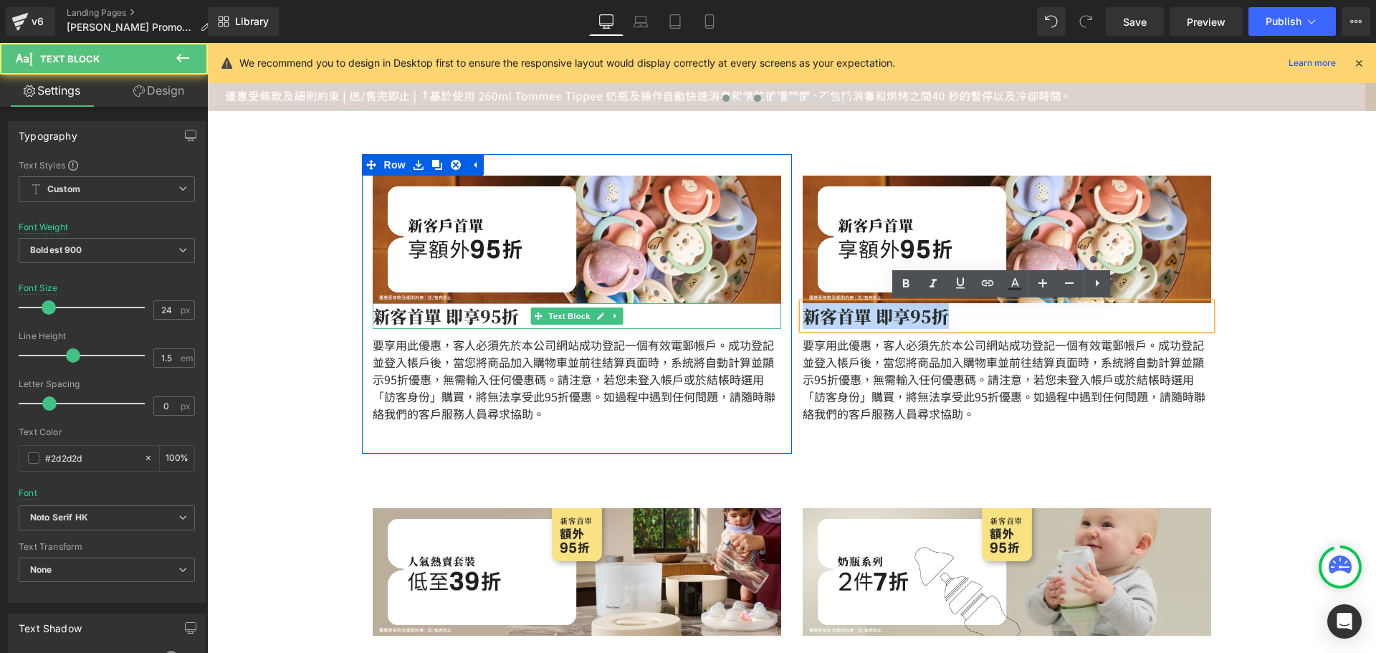
drag, startPoint x: 947, startPoint y: 312, endPoint x: 751, endPoint y: 315, distance: 195.7
click at [750, 317] on div "Image 新客首單 即享95折 Text Block 要享用此優惠，客人必須先於本公司網站成功登記一個有效電郵帳戶。成功登記並登入帳戶後，當您將商品加入購物…" at bounding box center [792, 282] width 860 height 343
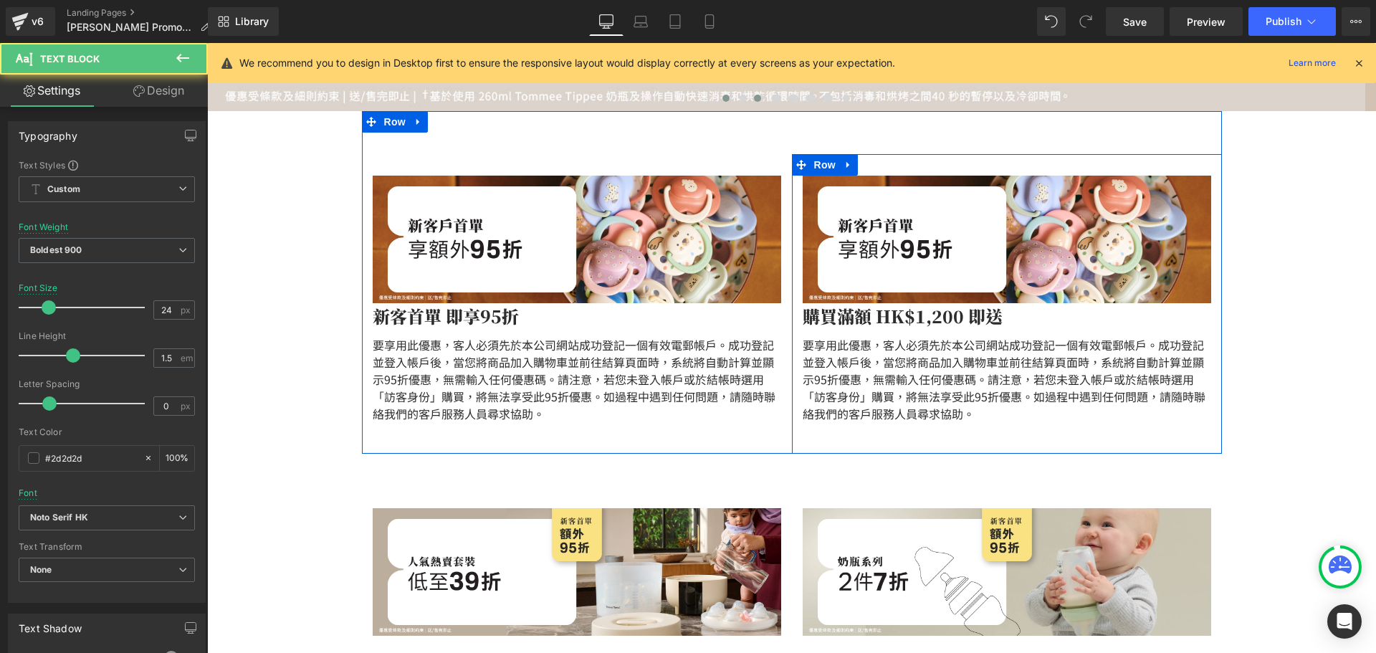
click at [992, 311] on div "購買滿額 HK$1,200 即送 Text Block" at bounding box center [1007, 316] width 408 height 26
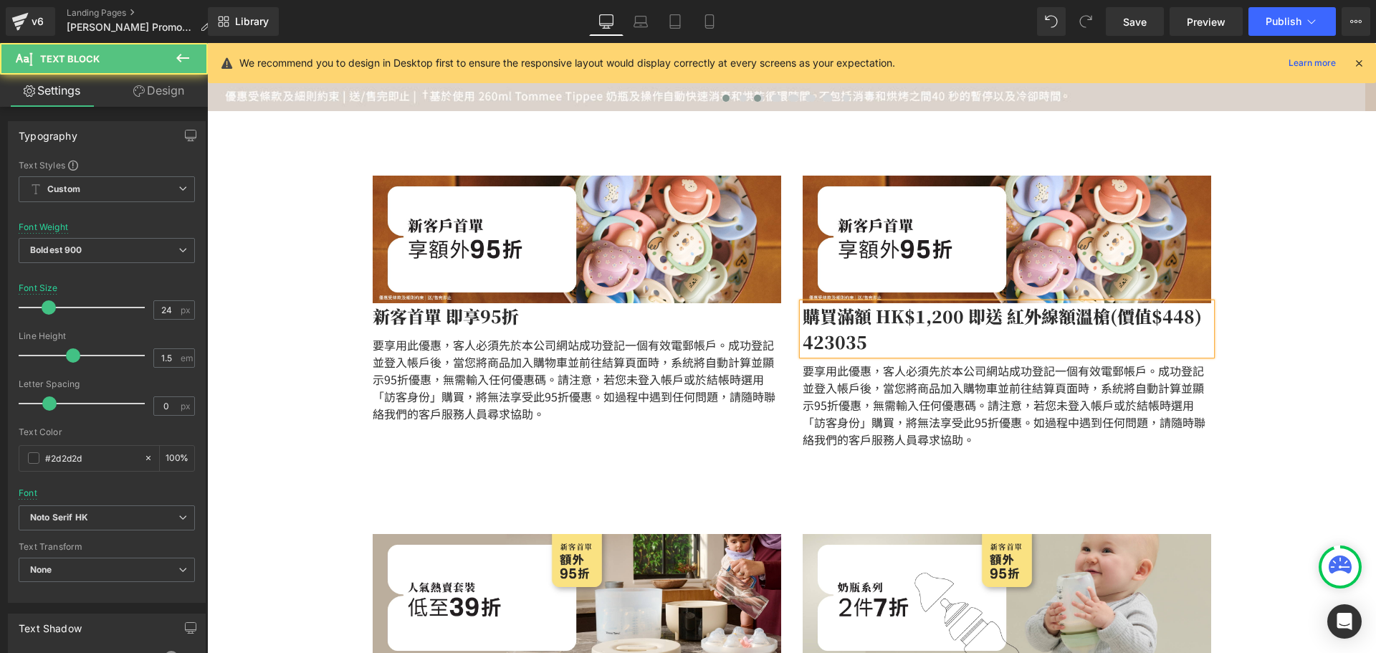
drag, startPoint x: 1001, startPoint y: 317, endPoint x: 1065, endPoint y: 319, distance: 63.8
click at [1002, 317] on p "購買滿額 HK$1,200 即送 紅外線額溫槍(價值$448) 423035" at bounding box center [1007, 329] width 408 height 52
drag, startPoint x: 876, startPoint y: 340, endPoint x: 778, endPoint y: 338, distance: 97.5
click at [778, 338] on div "Image 新客首單 即享95折 Text Block 要享用此優惠，客人必須先於本公司網站成功登記一個有效電郵帳戶。成功登記並登入帳戶後，當您將商品加入購物…" at bounding box center [792, 295] width 860 height 368
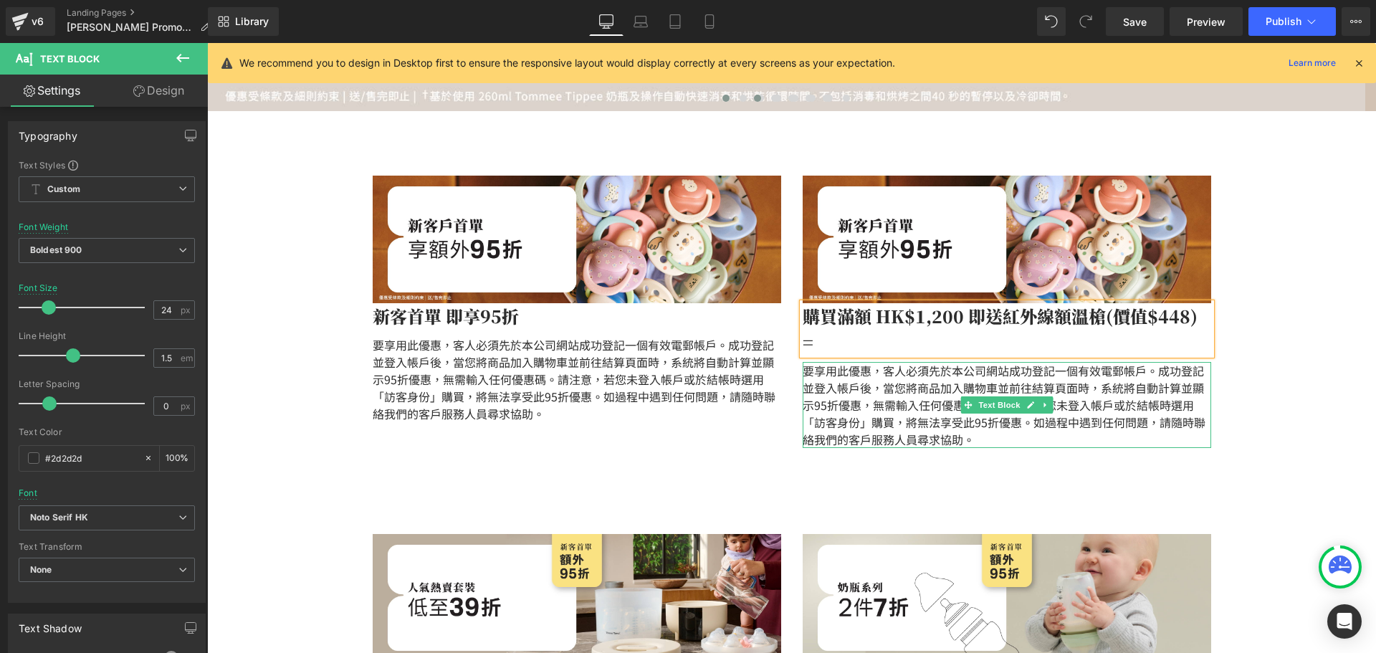
click at [995, 362] on p "要享用此優惠，客人必須先於本公司網站成功登記一個有效電郵帳戶。成功登記並登入帳戶後，當您將商品加入購物車並前往結算頁面時，系統將自動計算並顯示95折優惠，無需…" at bounding box center [1007, 405] width 408 height 86
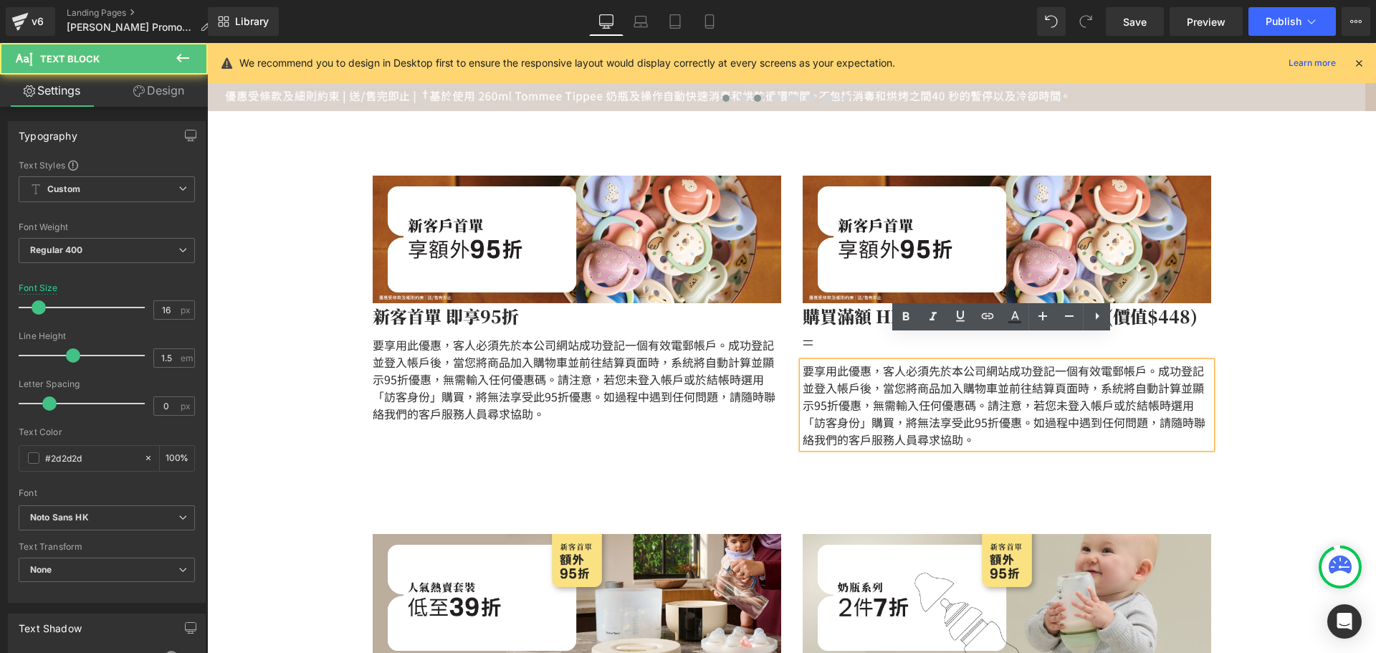
click at [912, 370] on p "要享用此優惠，客人必須先於本公司網站成功登記一個有效電郵帳戶。成功登記並登入帳戶後，當您將商品加入購物車並前往結算頁面時，系統將自動計算並顯示95折優惠，無需…" at bounding box center [1007, 405] width 408 height 86
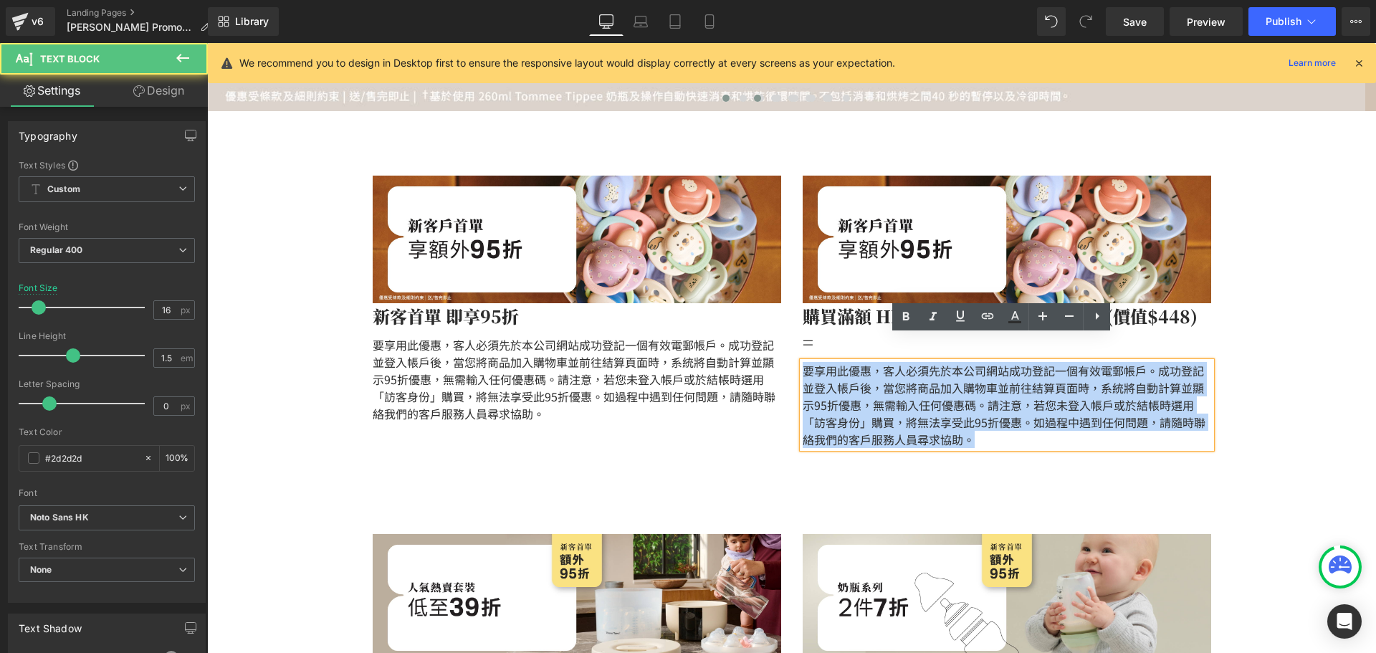
drag, startPoint x: 961, startPoint y: 405, endPoint x: 768, endPoint y: 327, distance: 207.7
click at [768, 327] on div "Image 新客首單 即享95折 Text Block 要享用此優惠，客人必須先於本公司網站成功登記一個有效電郵帳戶。成功登記並登入帳戶後，當您將商品加入購物…" at bounding box center [792, 295] width 860 height 368
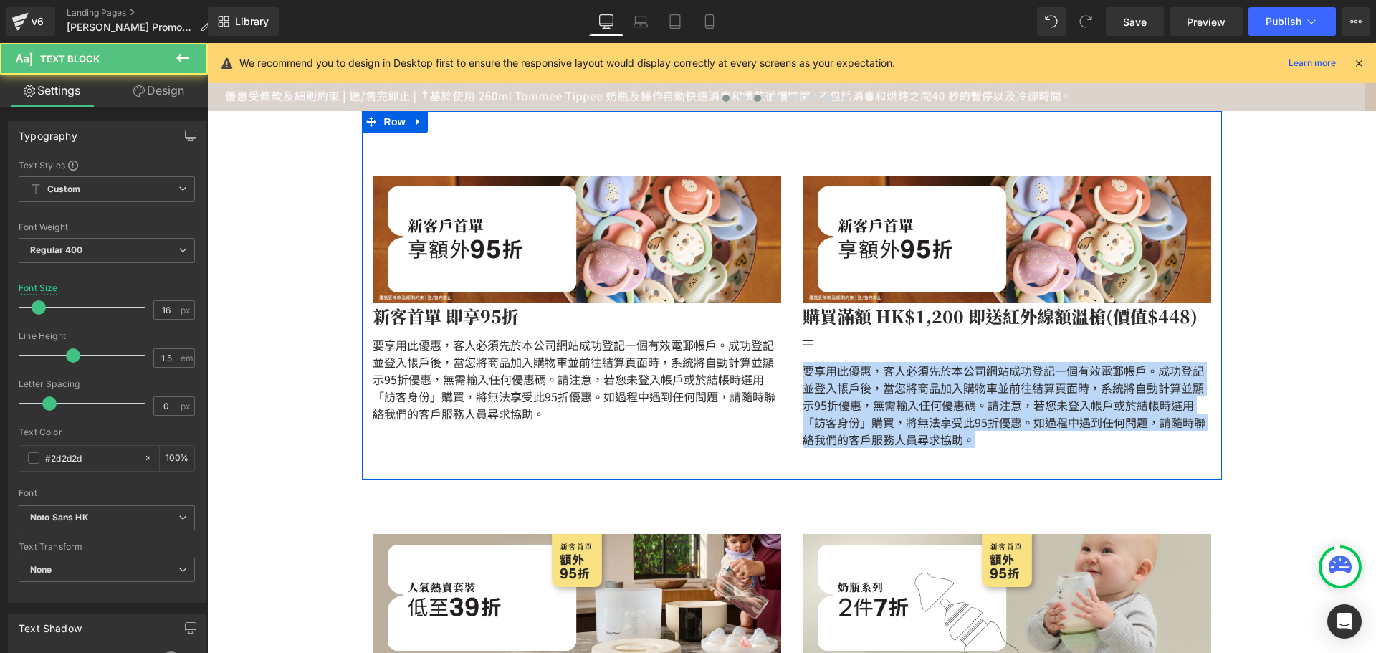
copy p "要享用此優惠，客人必須先於本公司網站成功登記一個有效電郵帳戶。成功登記並登入帳戶後，當您將商品加入購物車並前往結算頁面時，系統將自動計算並顯示95折優惠，無需…"
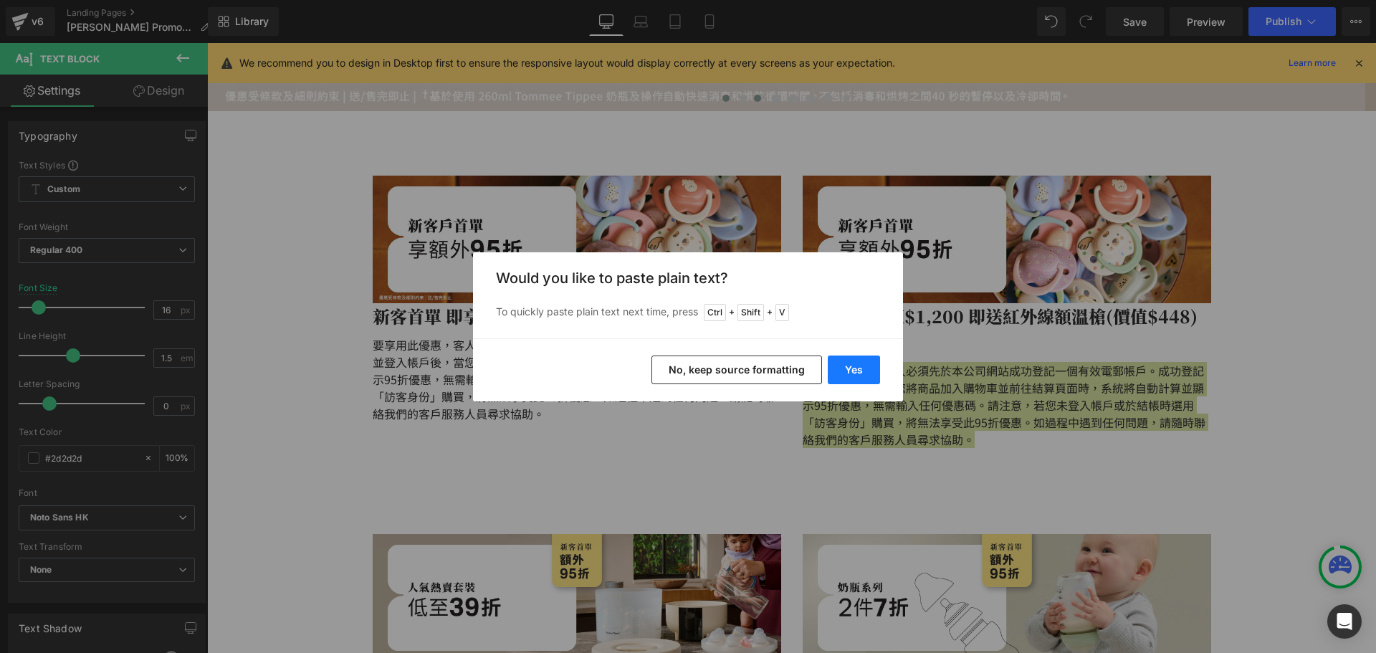
click at [857, 360] on button "Yes" at bounding box center [854, 369] width 52 height 29
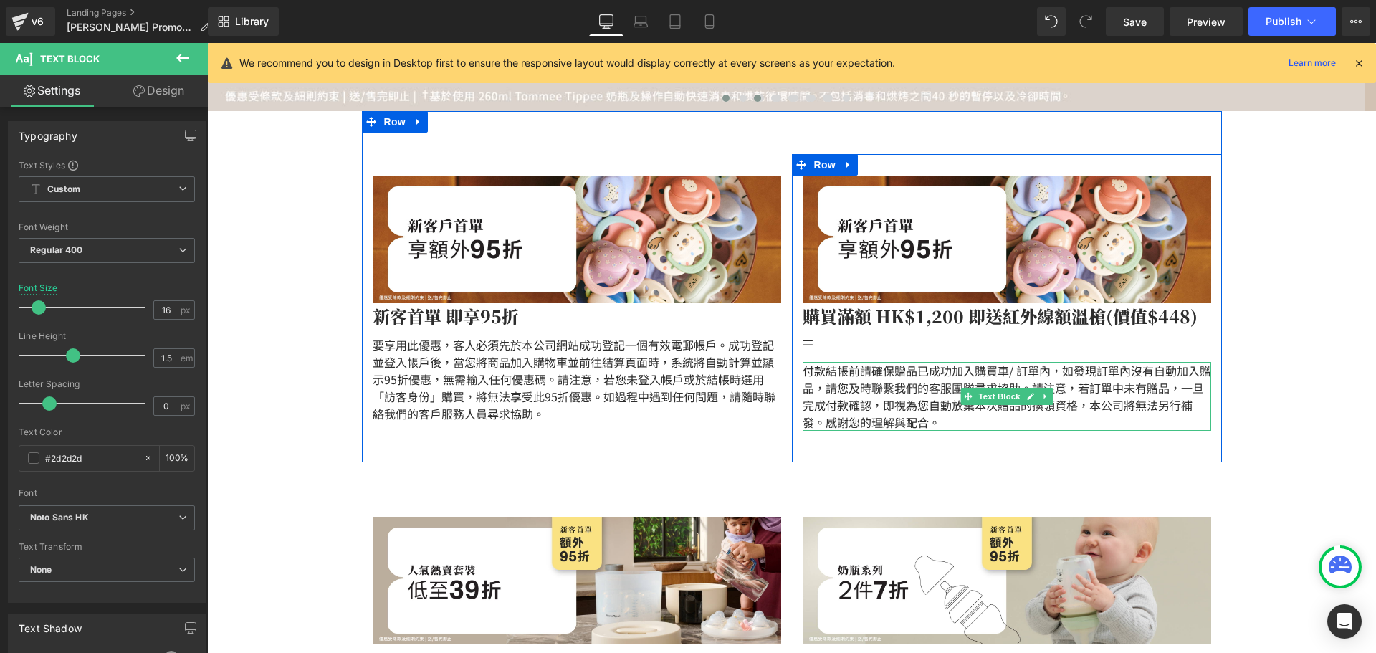
click at [1001, 397] on p "付款結帳前請確保贈品已成功加入購買車/ 訂單內，如發現訂單內沒有自動加入贈品，請您及時聯繫我們的客服團隊尋求協助。請注意，若訂單中未有贈品，一旦完成付款確認，…" at bounding box center [1007, 396] width 408 height 69
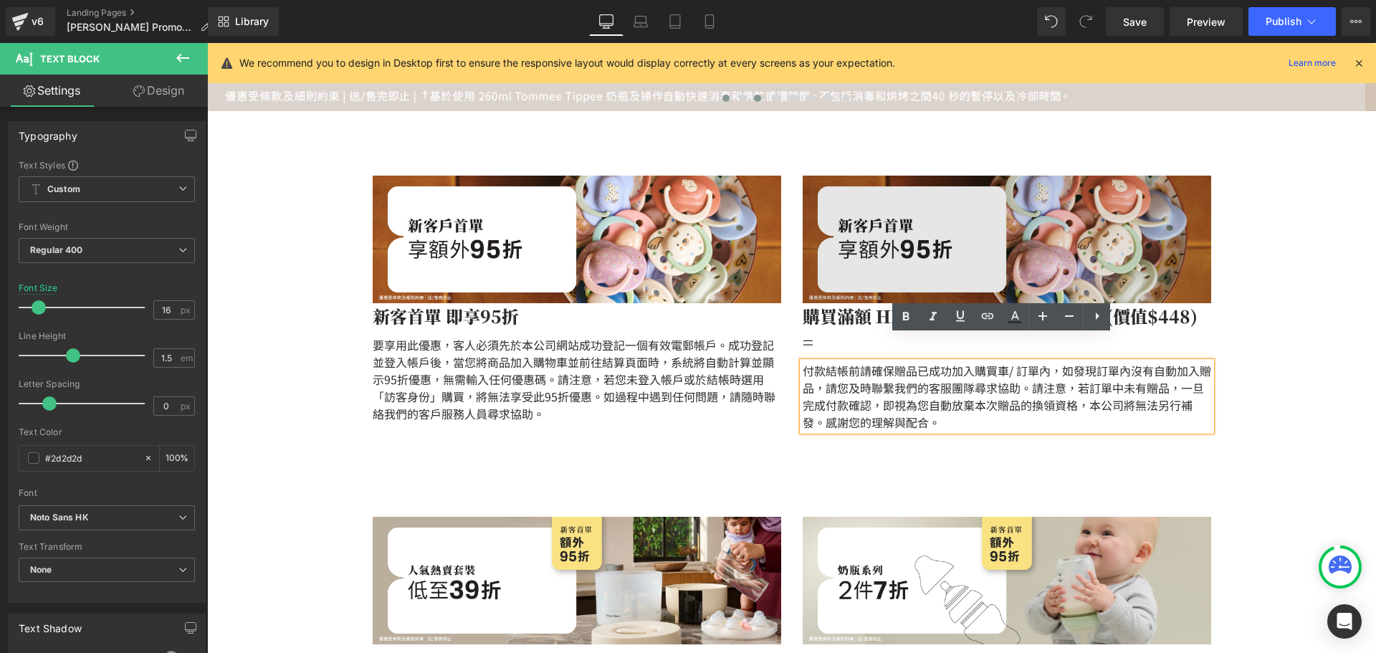
click at [962, 236] on img at bounding box center [1007, 240] width 408 height 128
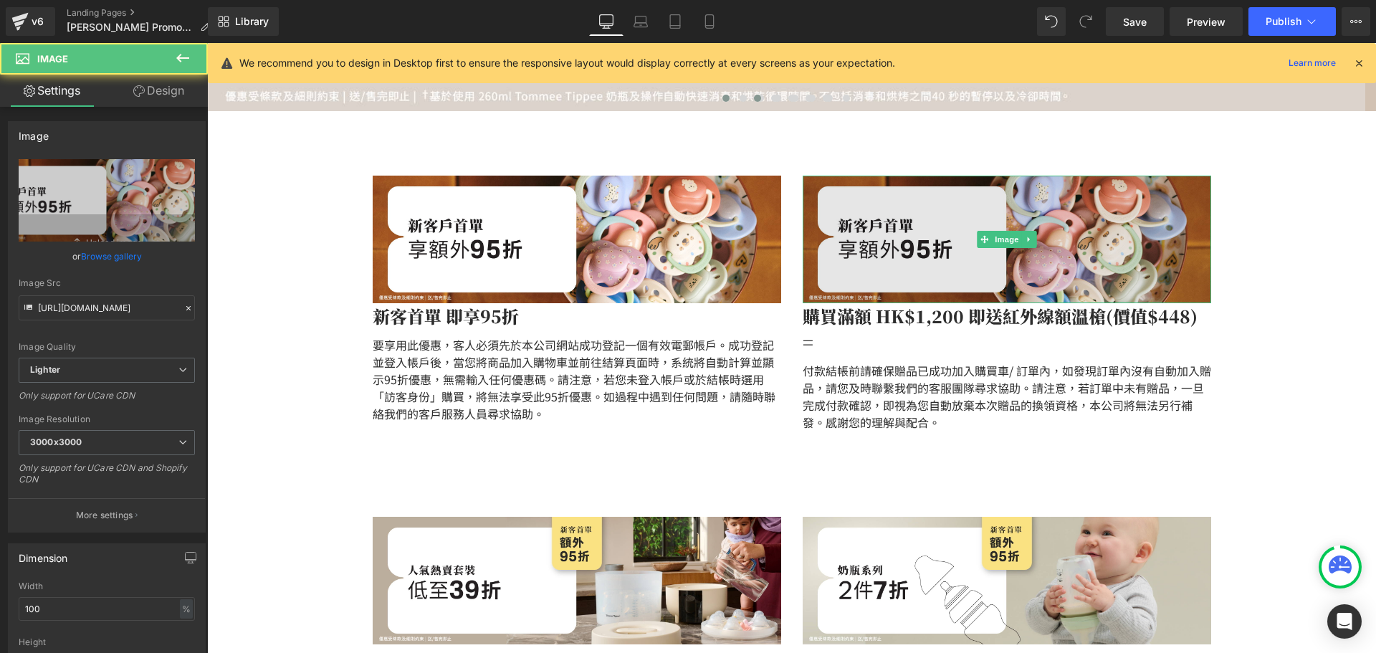
click at [828, 239] on img at bounding box center [1007, 240] width 408 height 128
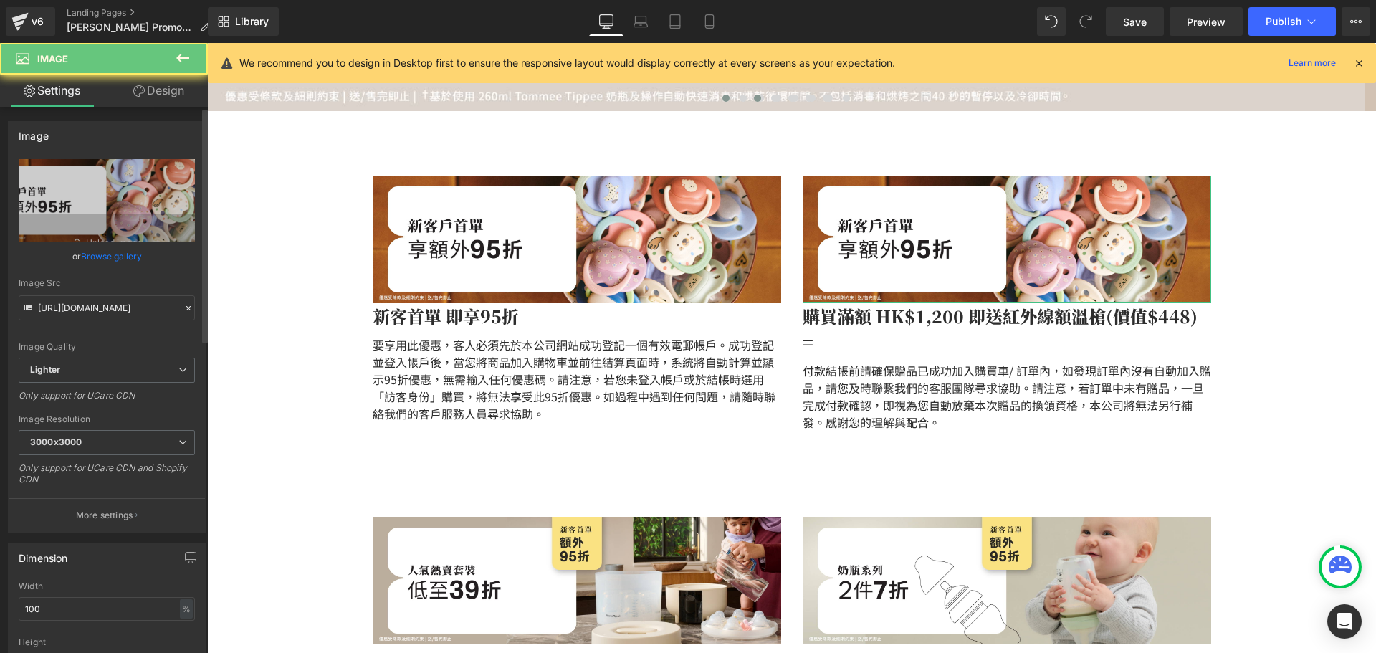
click at [82, 252] on link "Browse gallery" at bounding box center [111, 256] width 61 height 25
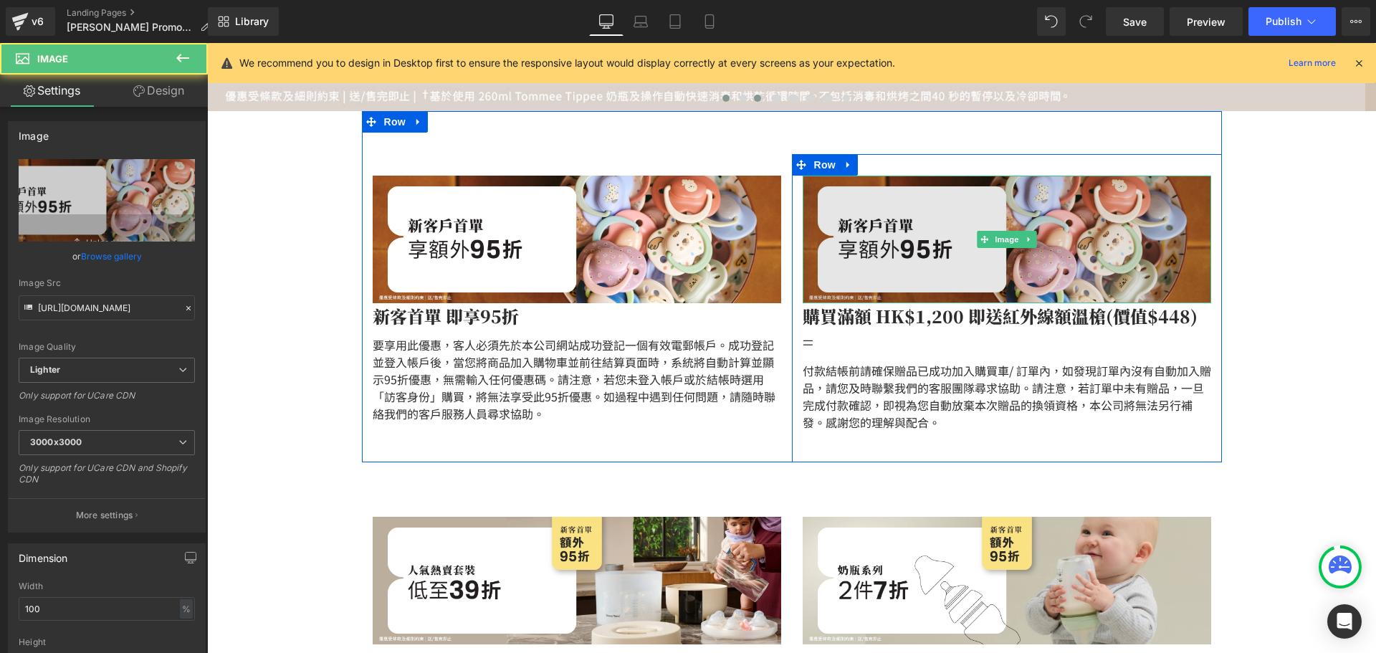
click at [880, 233] on img at bounding box center [1007, 240] width 408 height 128
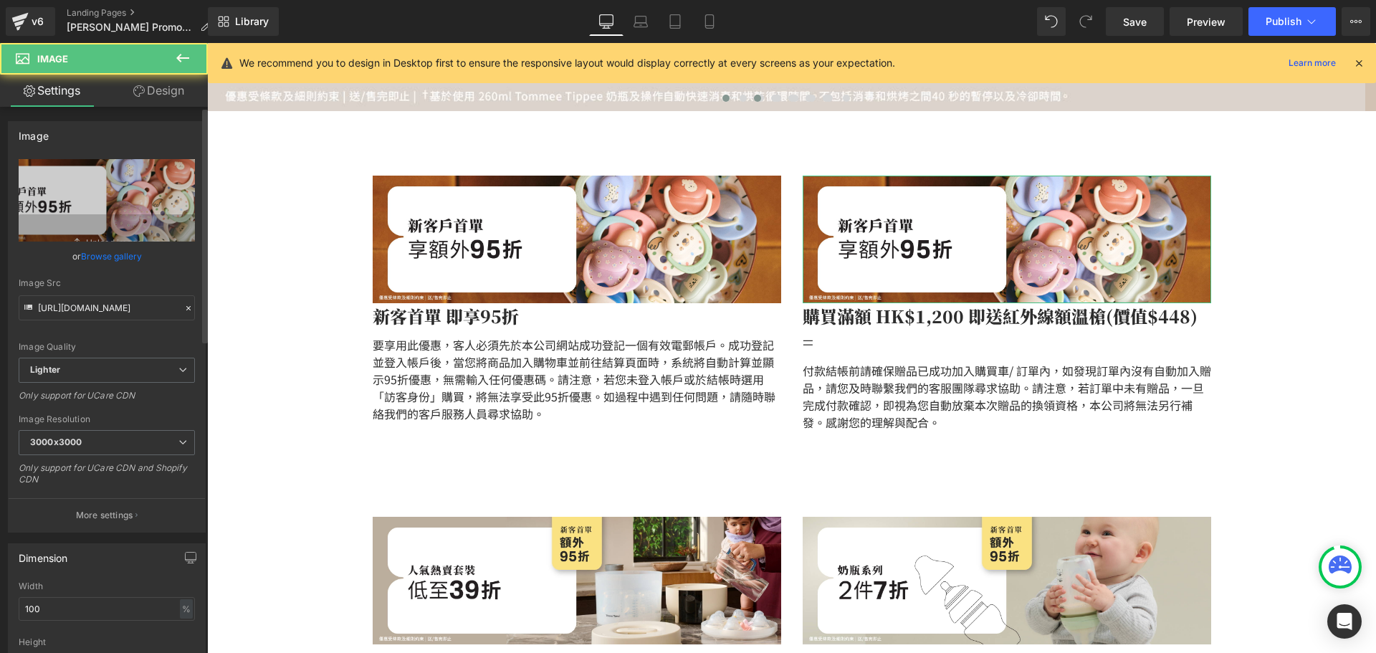
click at [110, 267] on link "Browse gallery" at bounding box center [111, 256] width 61 height 25
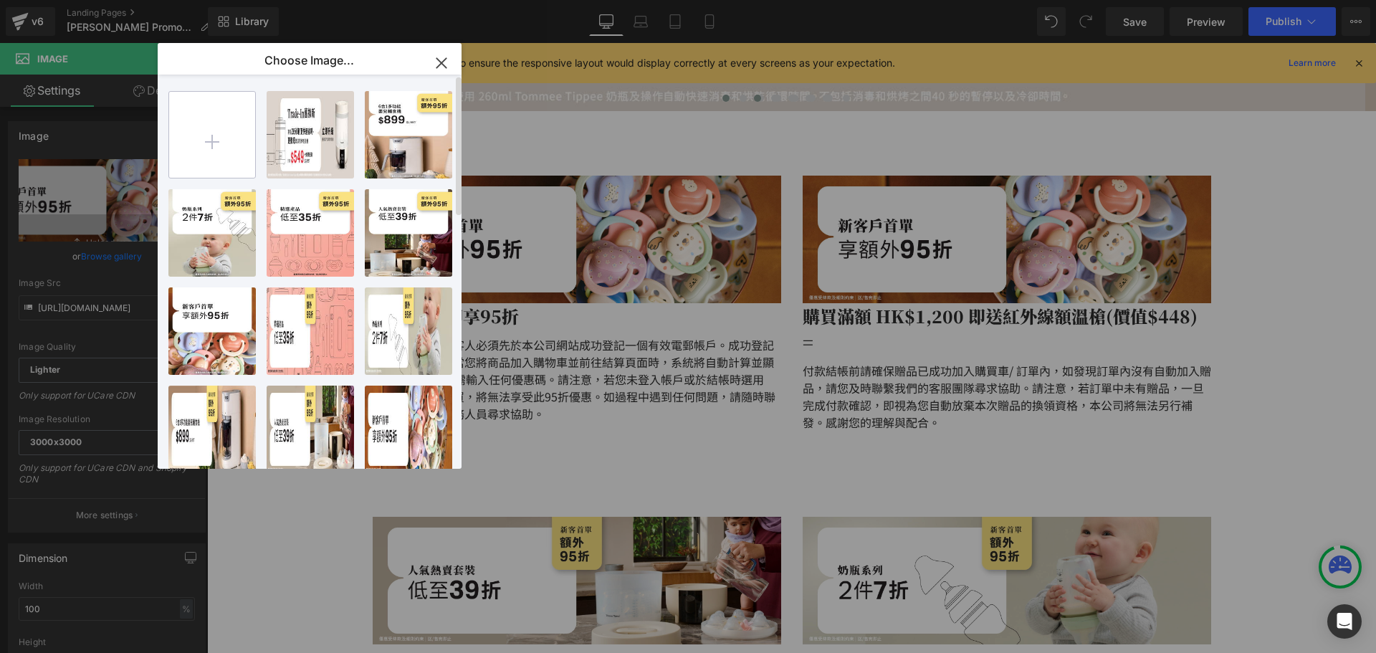
click at [208, 153] on input "file" at bounding box center [212, 135] width 86 height 86
type input "C:\fakepath\banner_instore_10OCT_p2_02_1920x600.jpg"
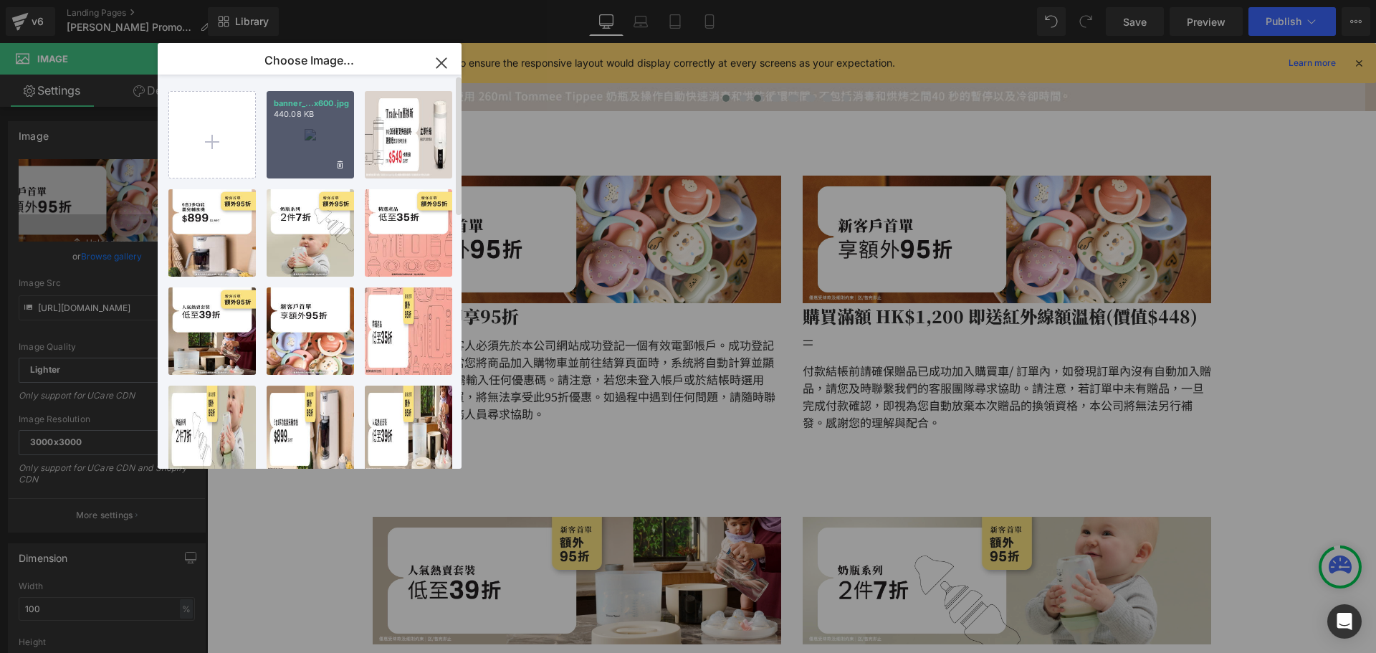
click at [325, 162] on div "banner_...x600.jpg 440.08 KB" at bounding box center [310, 134] width 87 height 87
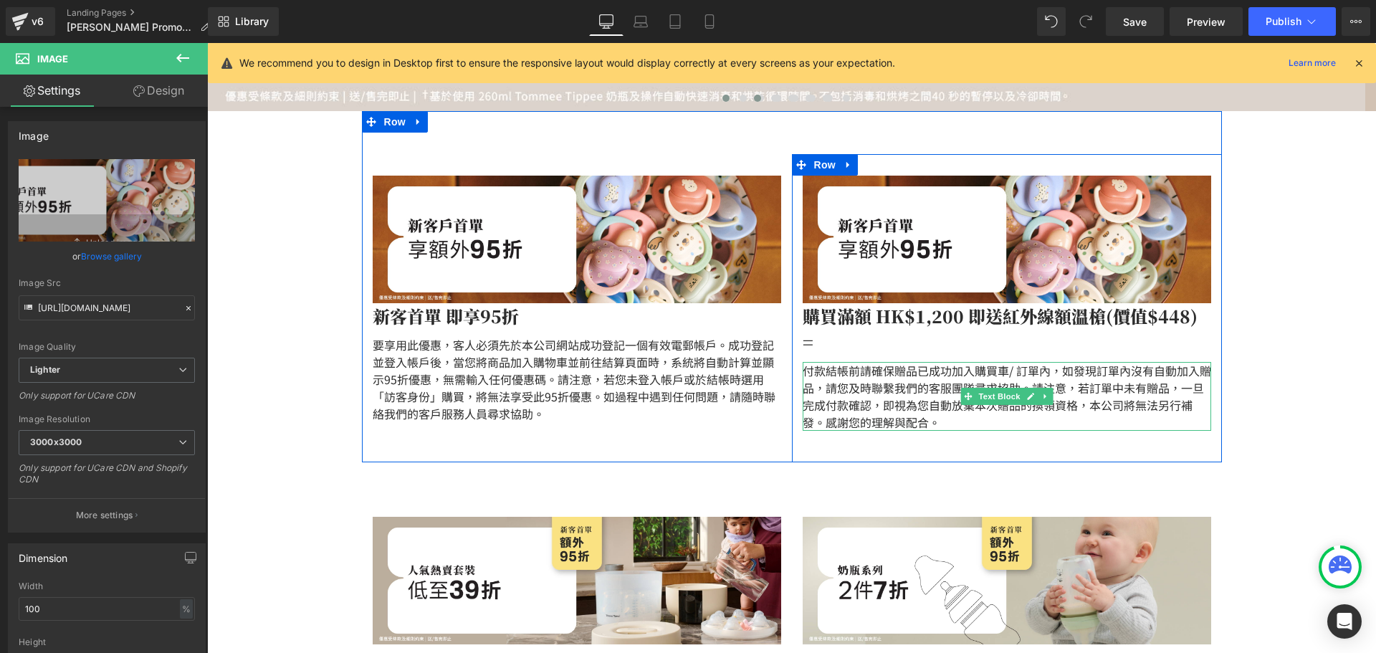
click at [833, 320] on p "購買滿額 HK$1,200 即送紅外線額溫槍(價值$448) =" at bounding box center [1007, 329] width 408 height 52
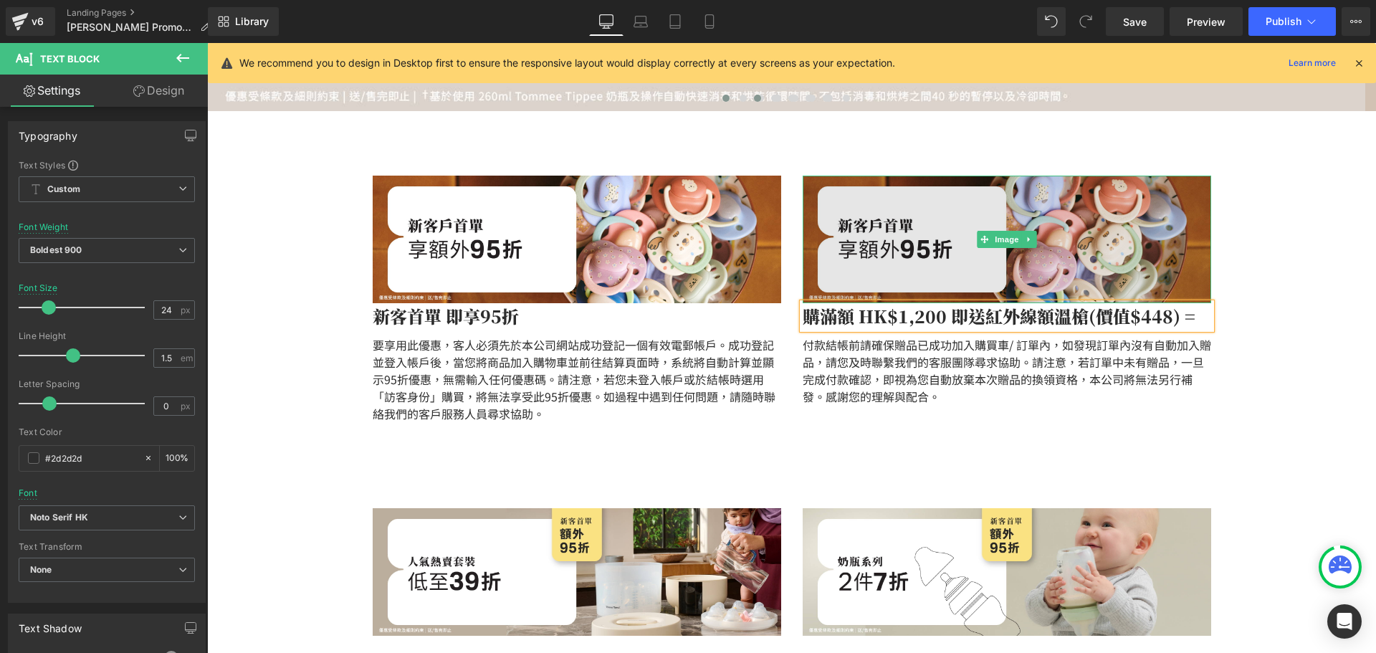
click at [848, 250] on img at bounding box center [1007, 240] width 408 height 128
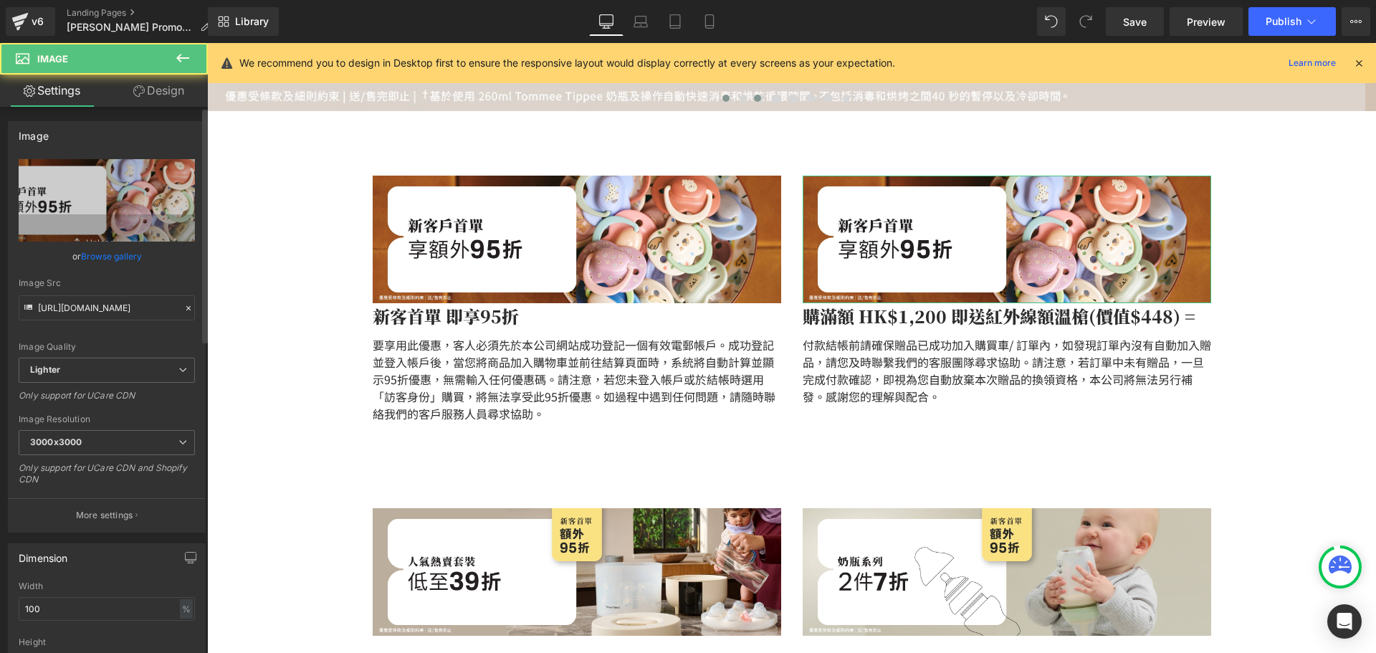
click at [129, 251] on link "Browse gallery" at bounding box center [111, 256] width 61 height 25
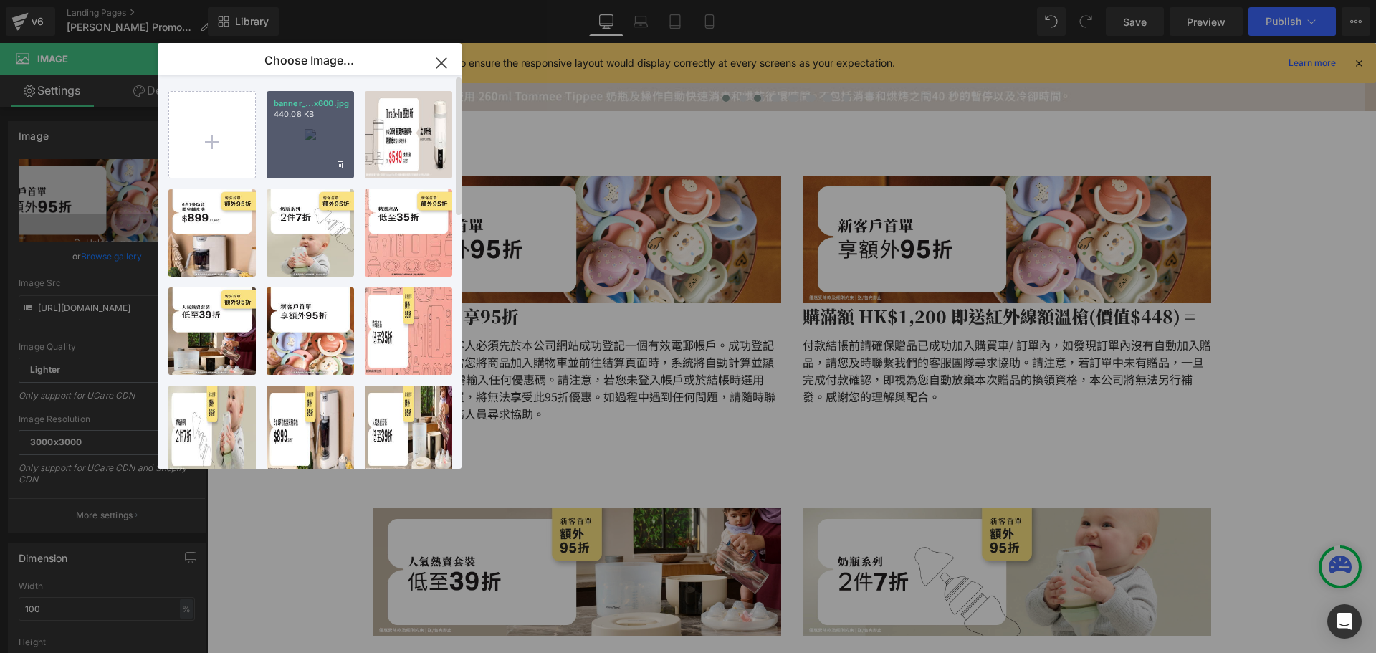
click at [303, 128] on div "banner_...x600.jpg 440.08 KB" at bounding box center [310, 134] width 87 height 87
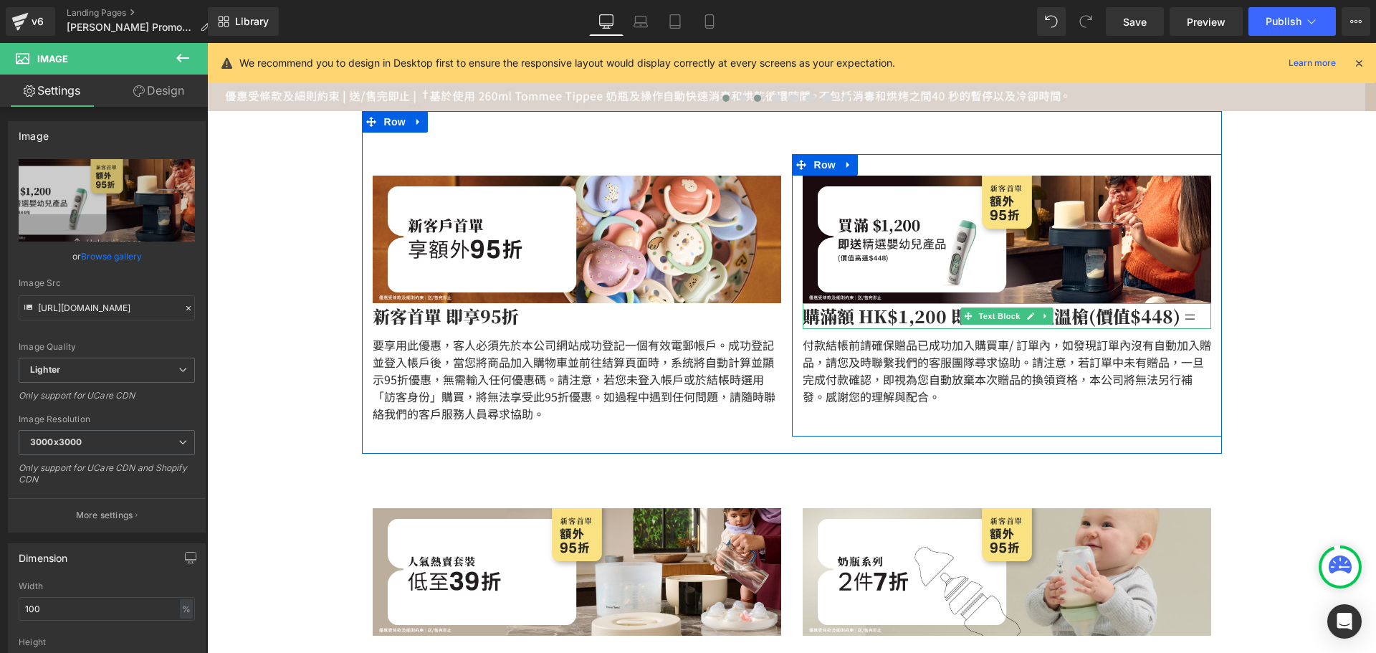
click at [838, 314] on p "購滿額 HK$1,200 即送紅外線額溫槍(價值$448) =" at bounding box center [1007, 316] width 408 height 26
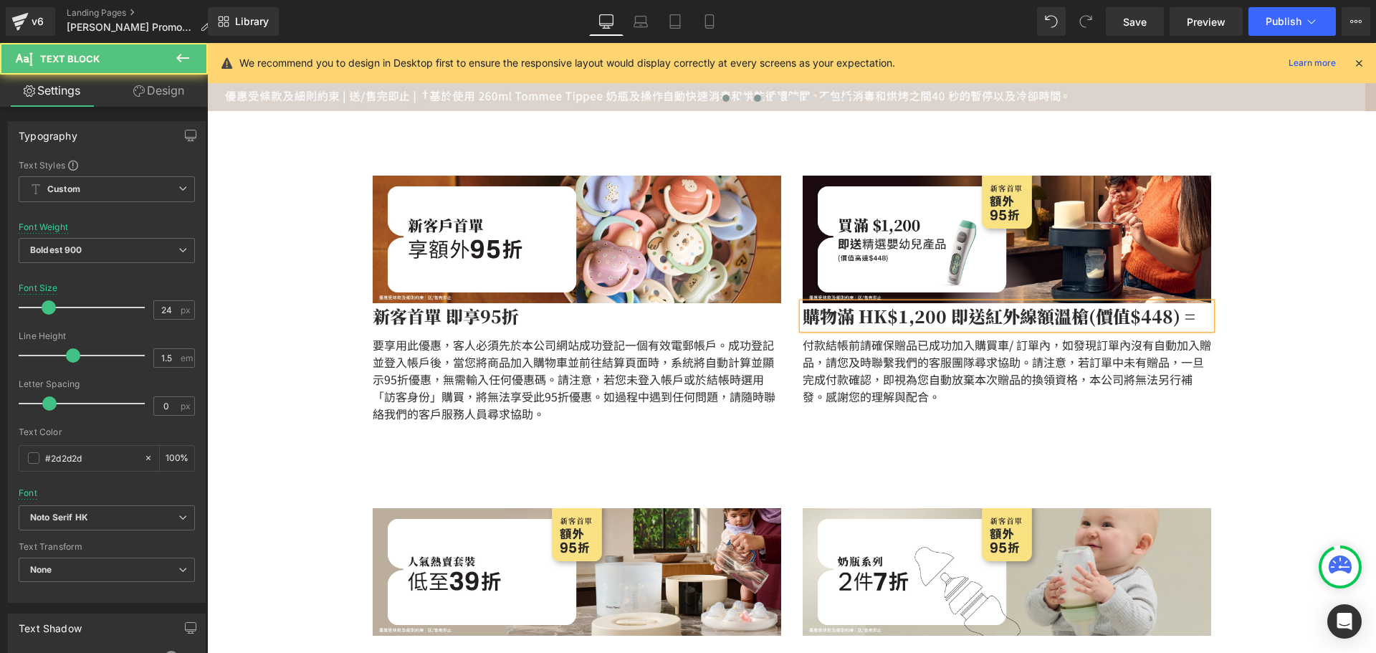
drag, startPoint x: 1184, startPoint y: 315, endPoint x: 1214, endPoint y: 318, distance: 29.5
click at [1186, 315] on p "購物滿 HK$1,200 即送紅外線額溫槍(價值$448) =" at bounding box center [1007, 316] width 408 height 26
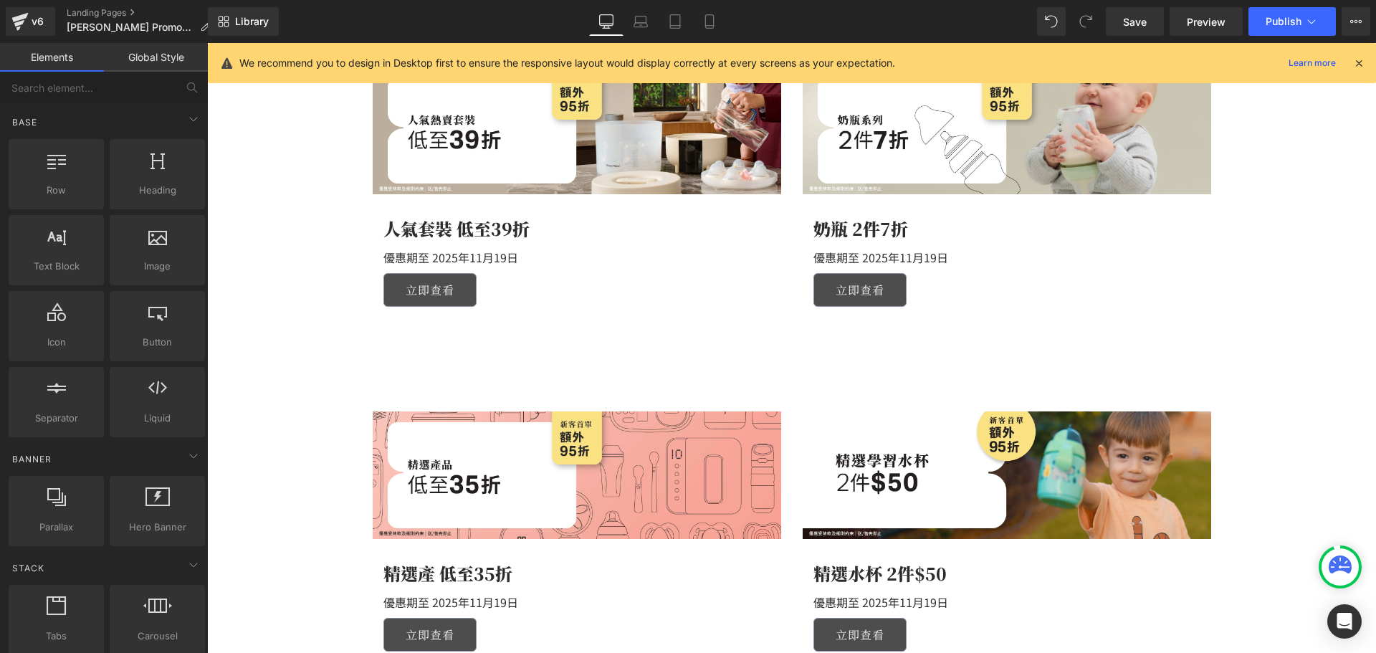
scroll to position [726, 0]
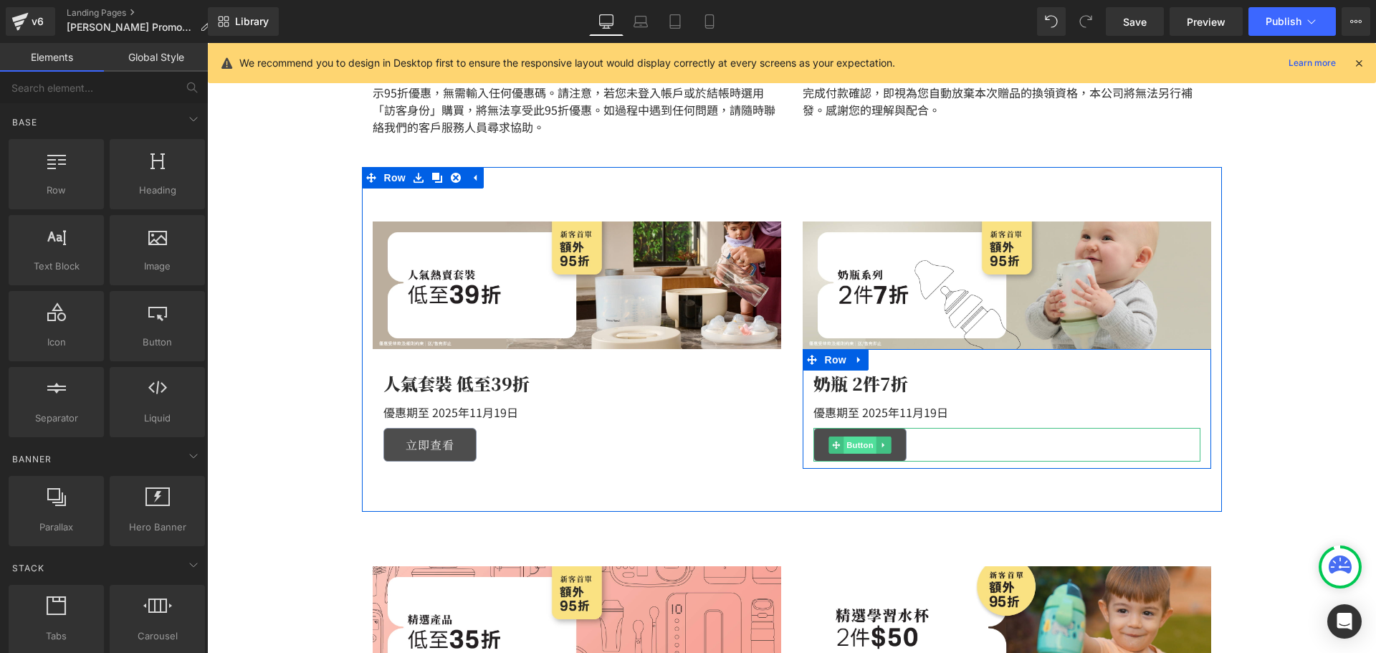
click at [843, 446] on span "Button" at bounding box center [859, 444] width 33 height 17
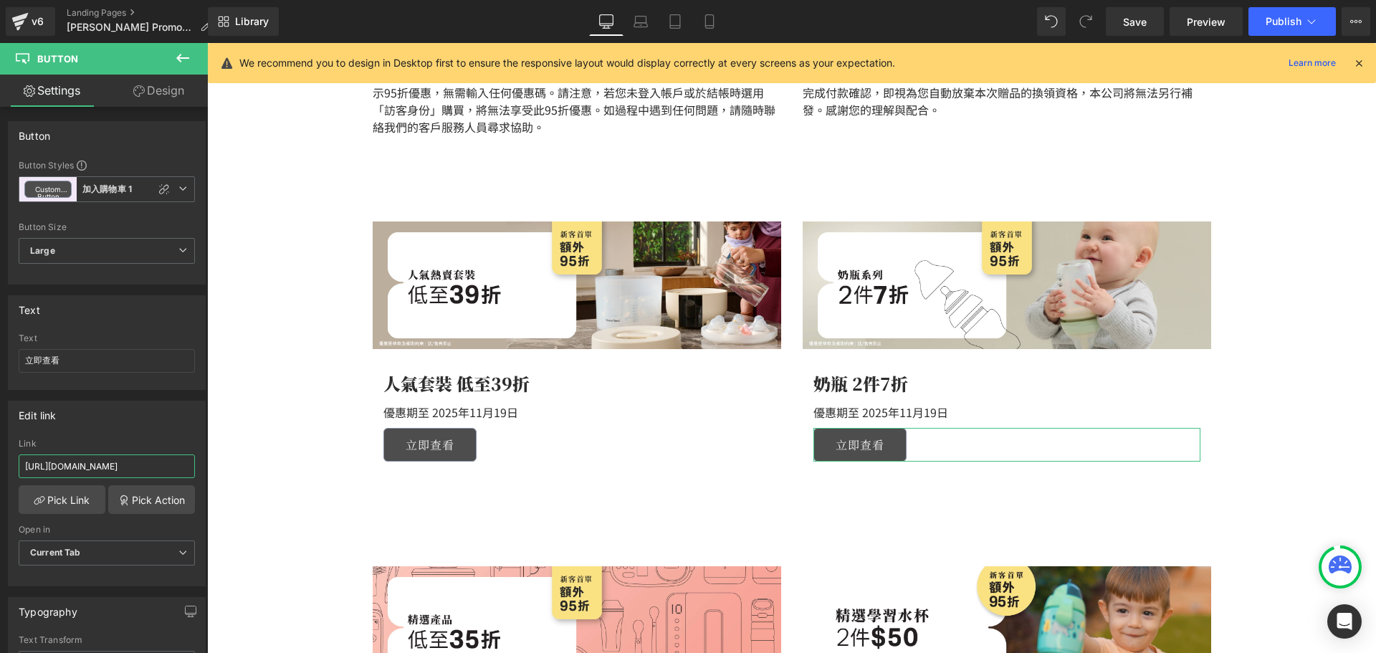
scroll to position [0, 81]
drag, startPoint x: 321, startPoint y: 512, endPoint x: 330, endPoint y: 474, distance: 38.9
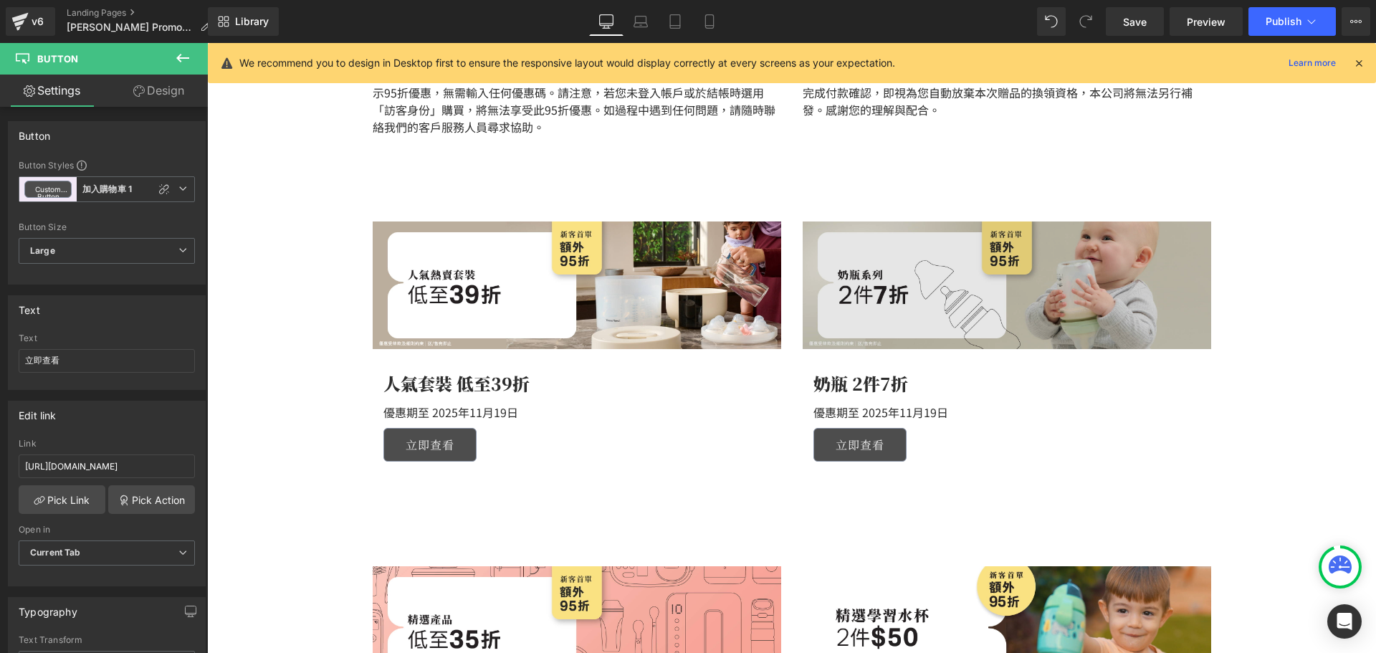
click at [977, 279] on span at bounding box center [984, 285] width 15 height 17
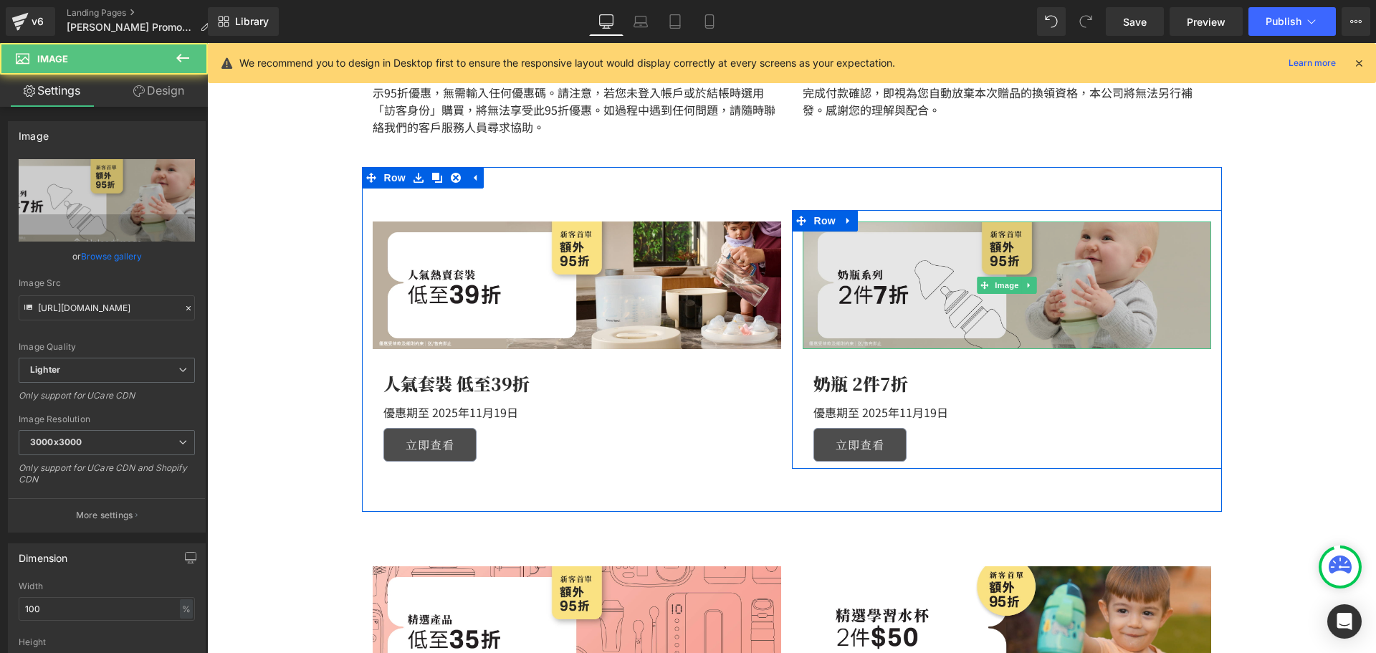
click at [933, 282] on img at bounding box center [1007, 285] width 408 height 128
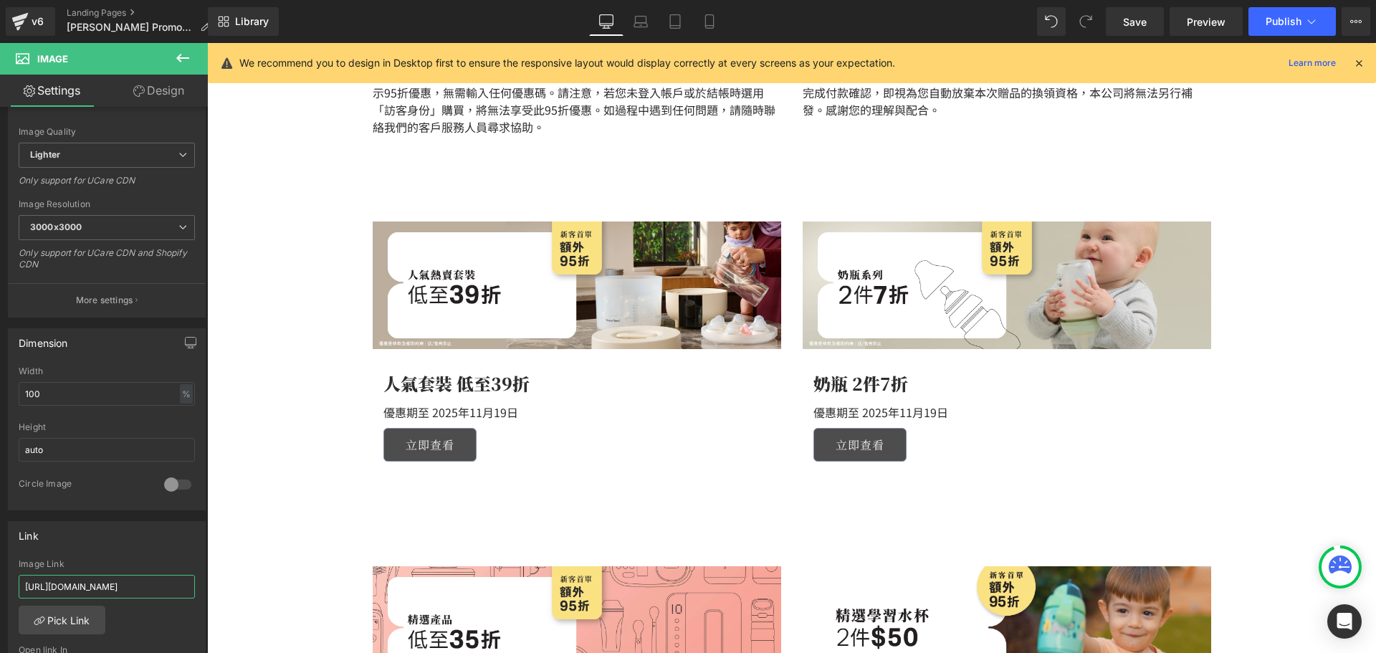
drag, startPoint x: 392, startPoint y: 622, endPoint x: 316, endPoint y: 574, distance: 89.9
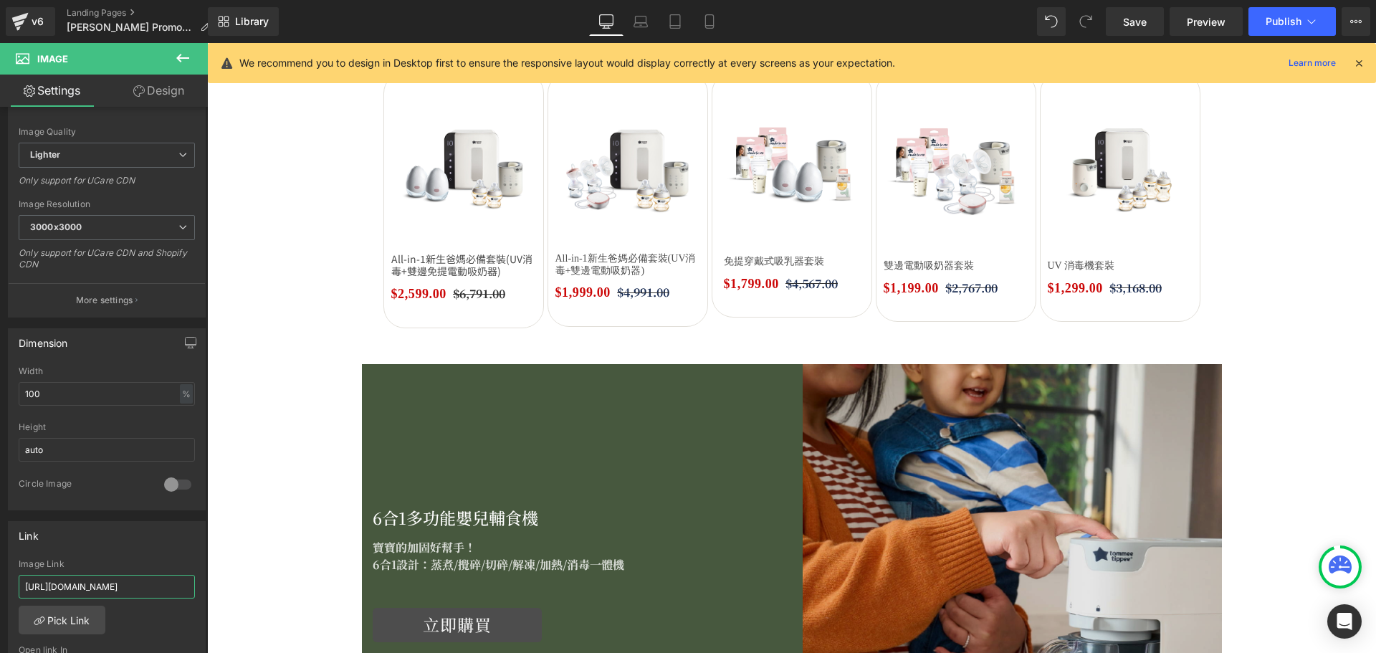
scroll to position [1505, 0]
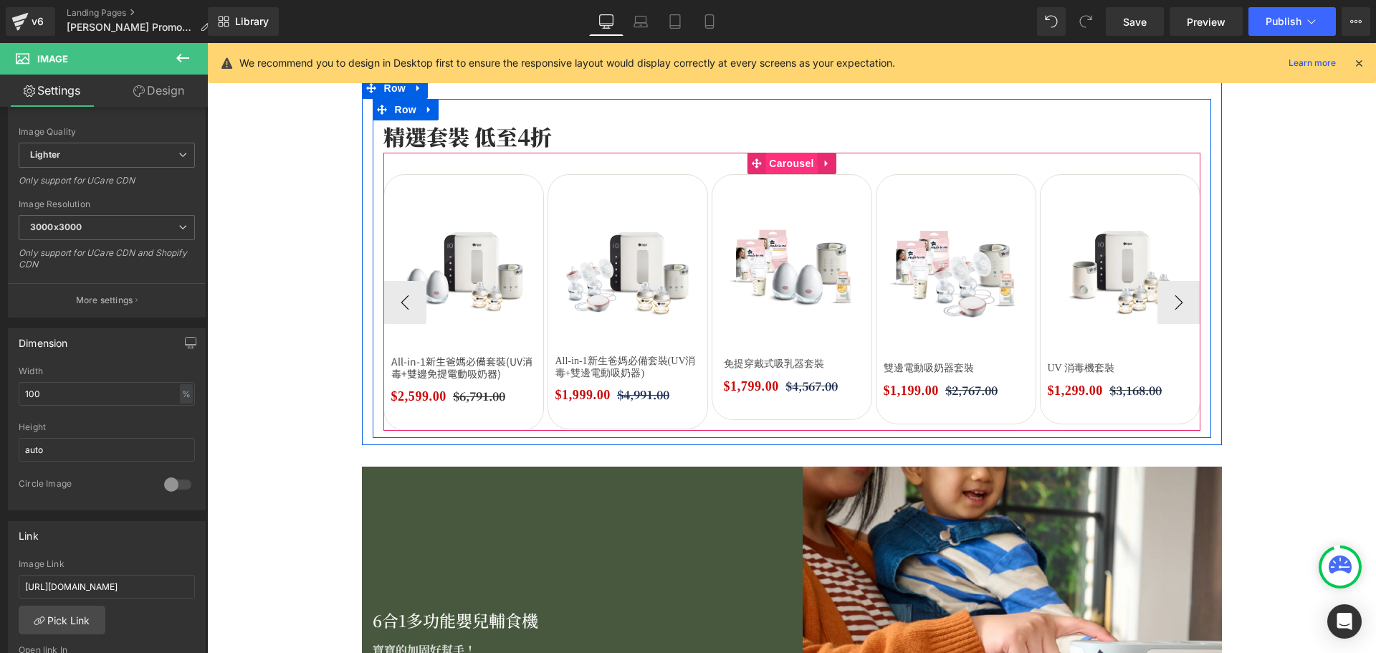
click at [767, 166] on span "Carousel" at bounding box center [791, 163] width 52 height 21
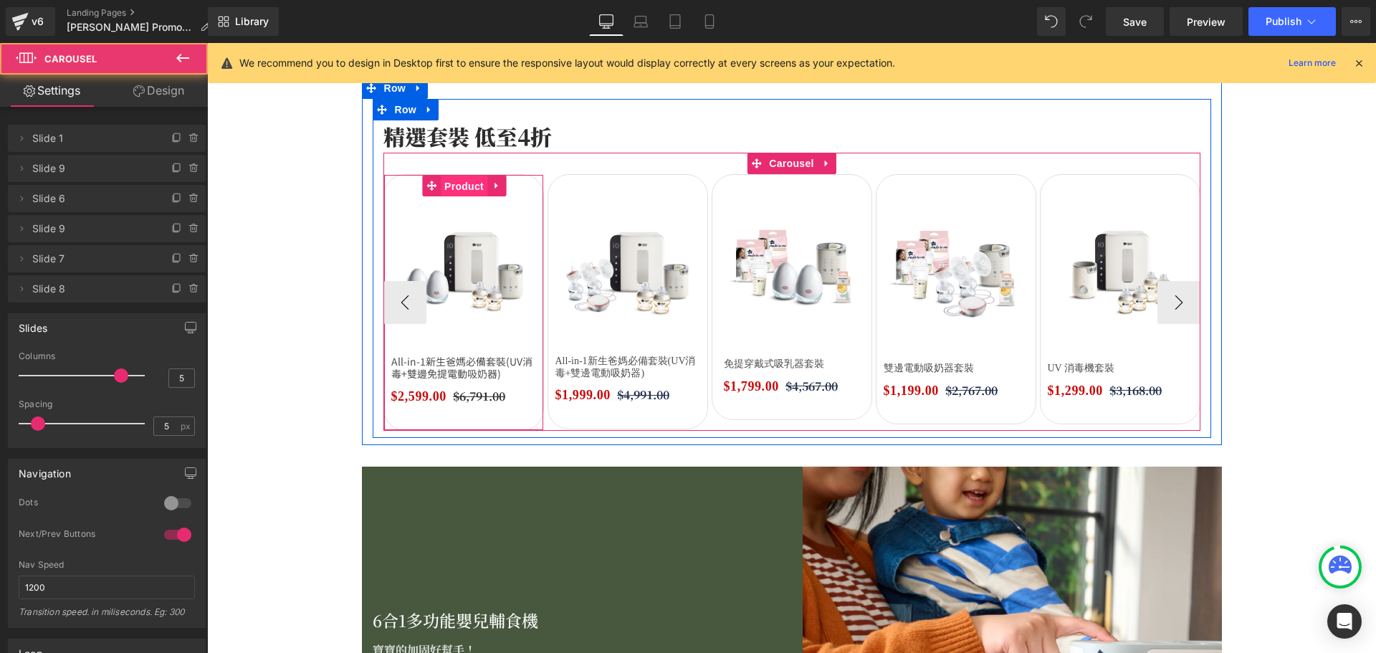
click at [464, 186] on span "Product" at bounding box center [464, 186] width 47 height 21
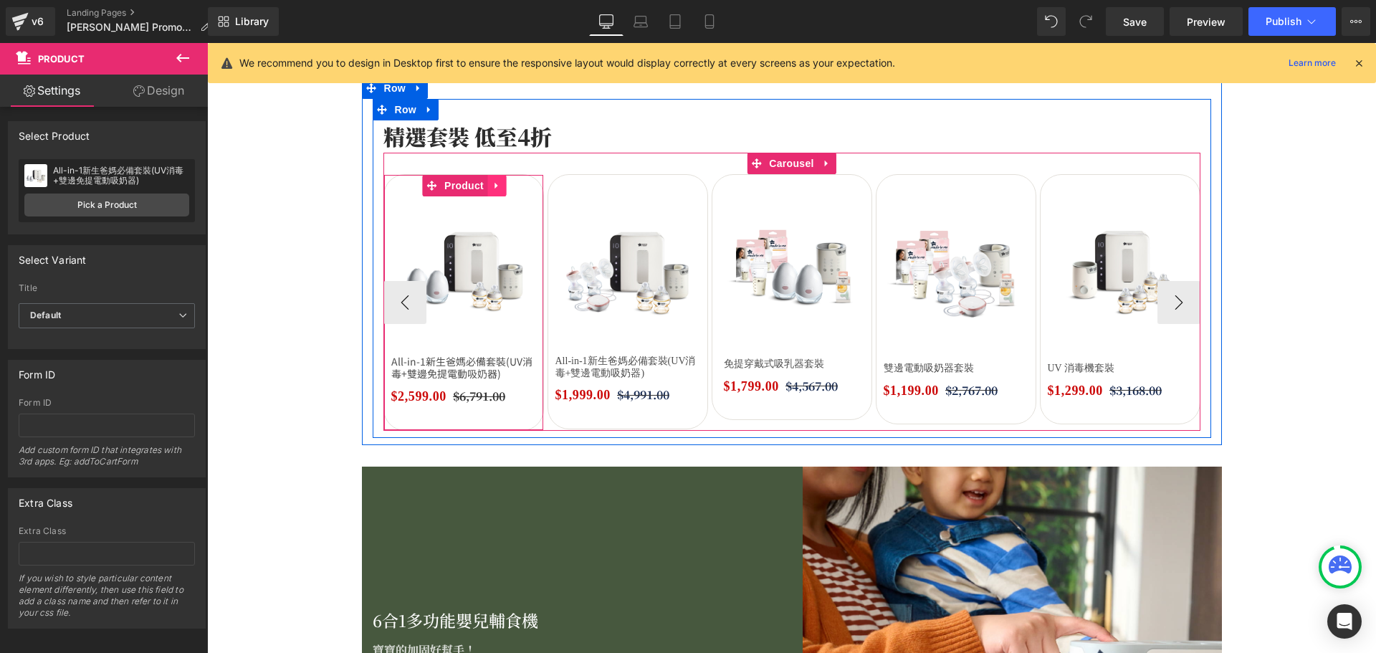
click at [494, 184] on icon at bounding box center [495, 186] width 3 height 6
click at [782, 159] on span "Carousel" at bounding box center [791, 163] width 52 height 21
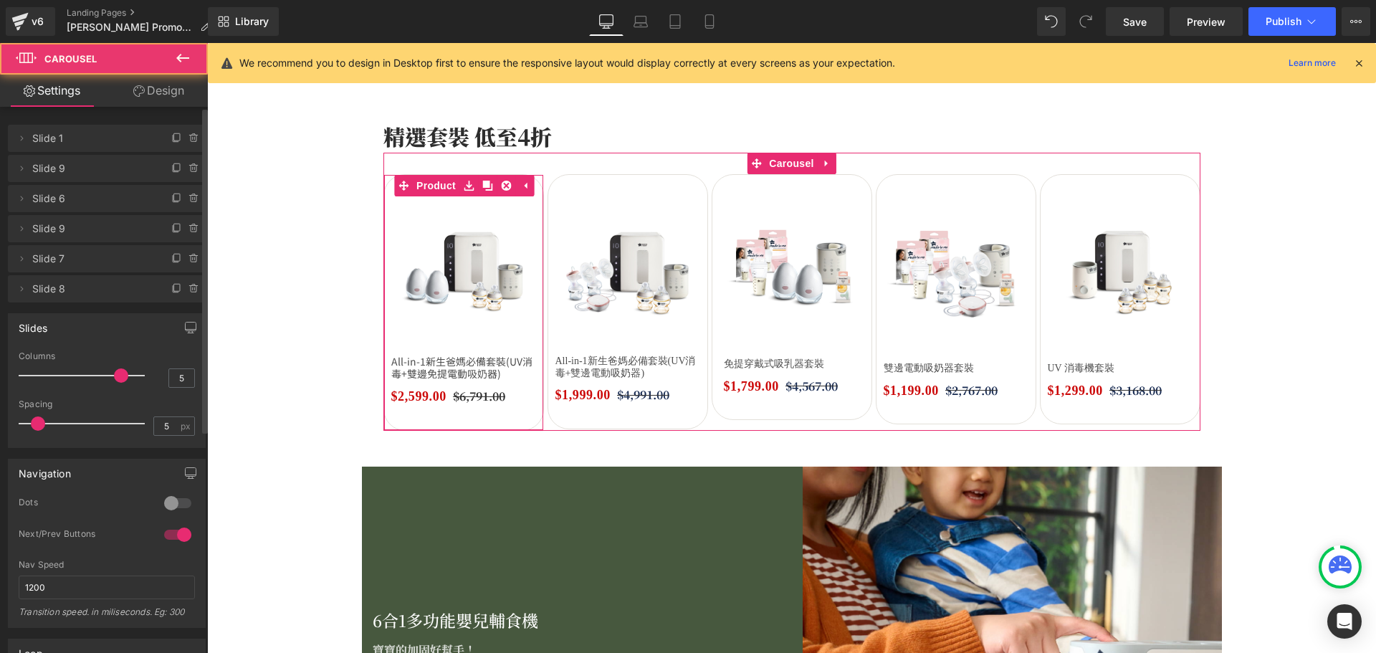
click at [180, 133] on div at bounding box center [186, 133] width 37 height 17
click at [193, 139] on icon at bounding box center [193, 138] width 0 height 3
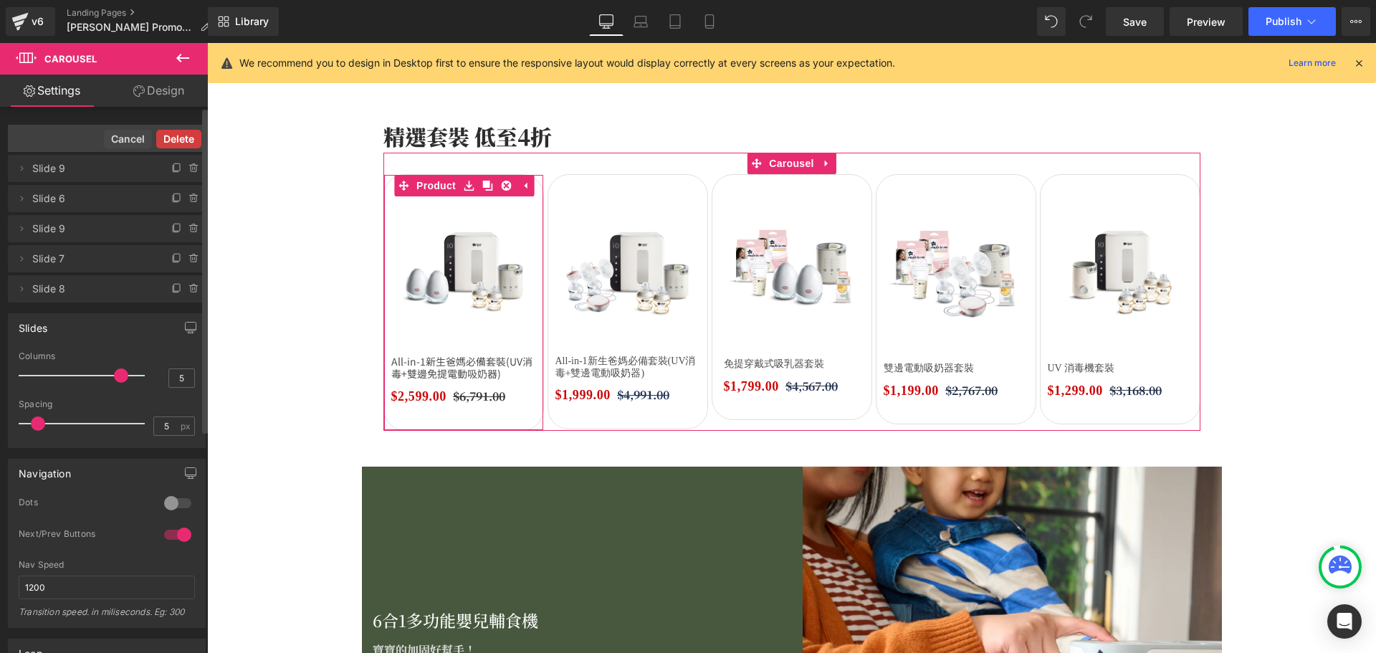
click at [172, 138] on button "Delete" at bounding box center [178, 139] width 45 height 19
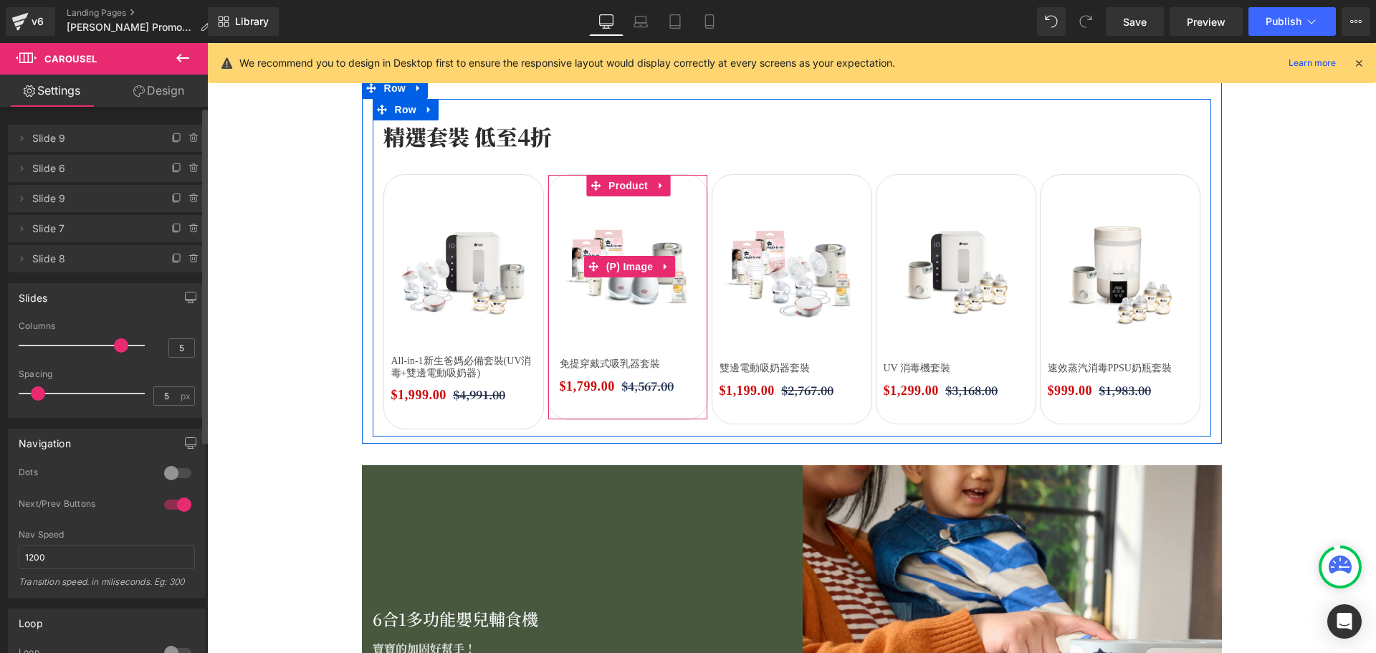
click at [671, 206] on img at bounding box center [630, 266] width 140 height 140
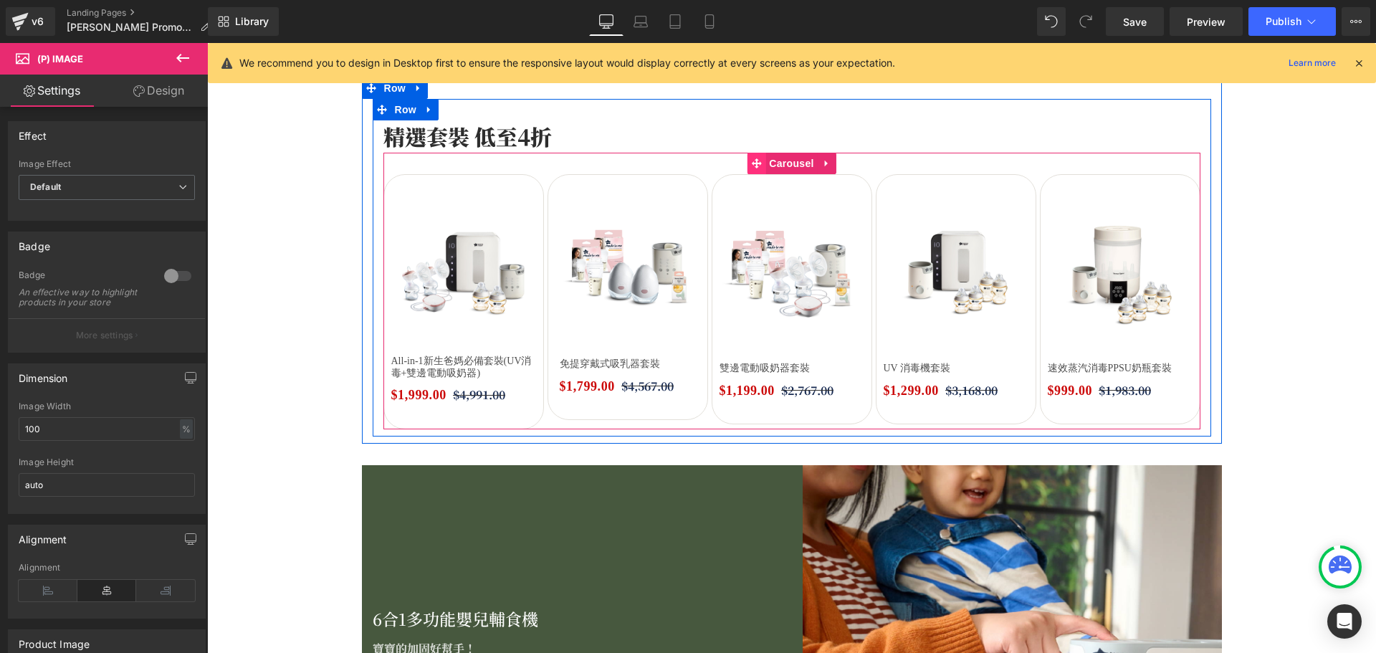
click at [792, 160] on span "Carousel" at bounding box center [791, 163] width 52 height 21
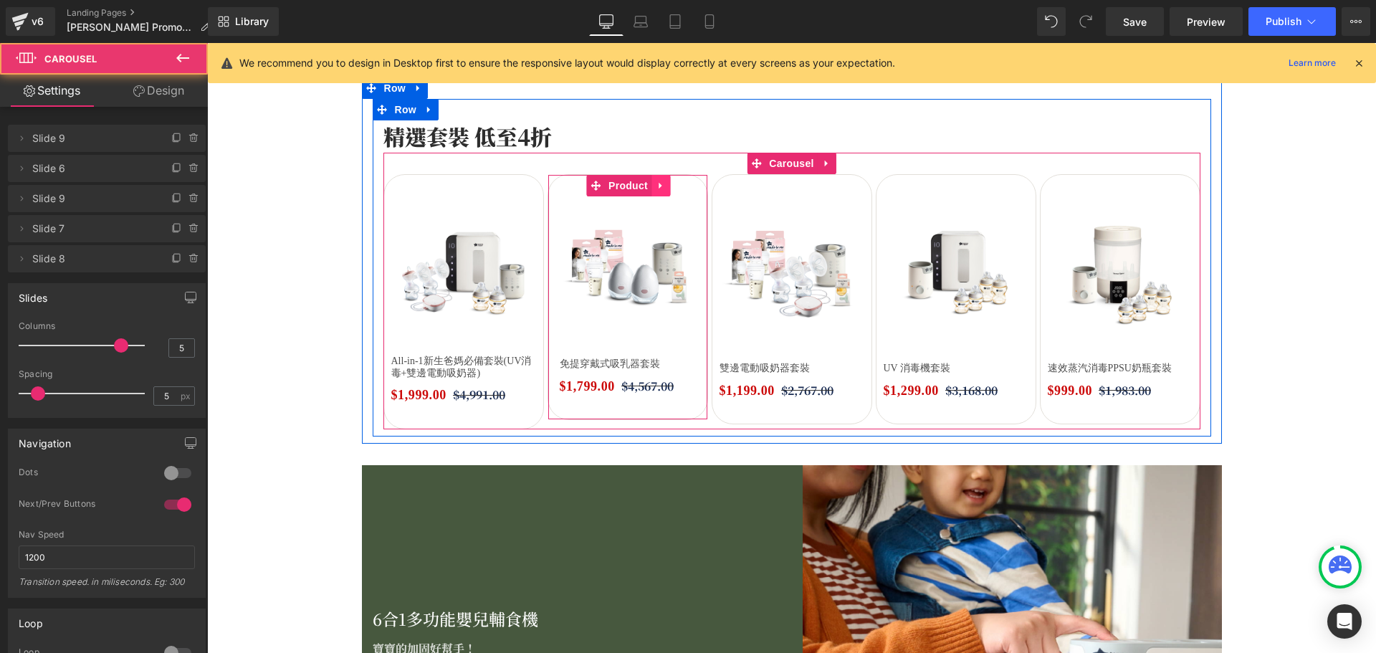
click at [659, 185] on icon at bounding box center [660, 186] width 3 height 6
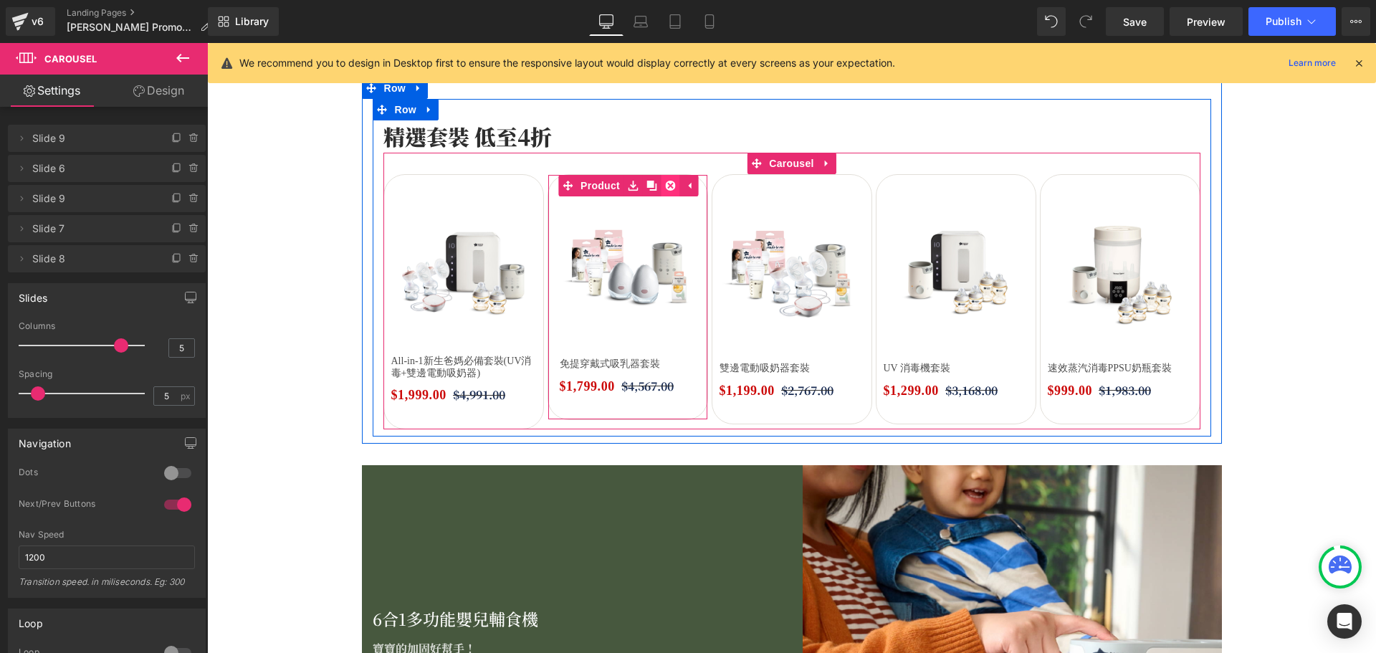
click at [665, 189] on icon at bounding box center [670, 186] width 10 height 11
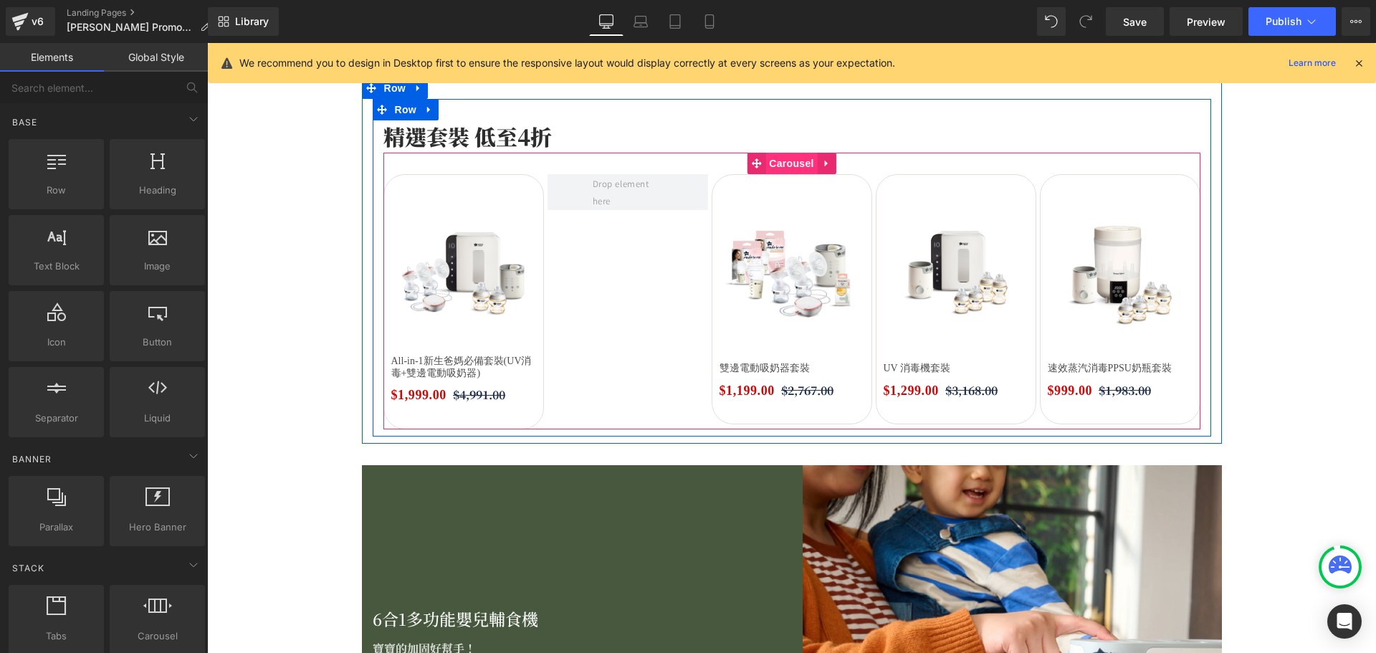
click at [782, 170] on span "Carousel" at bounding box center [791, 163] width 52 height 21
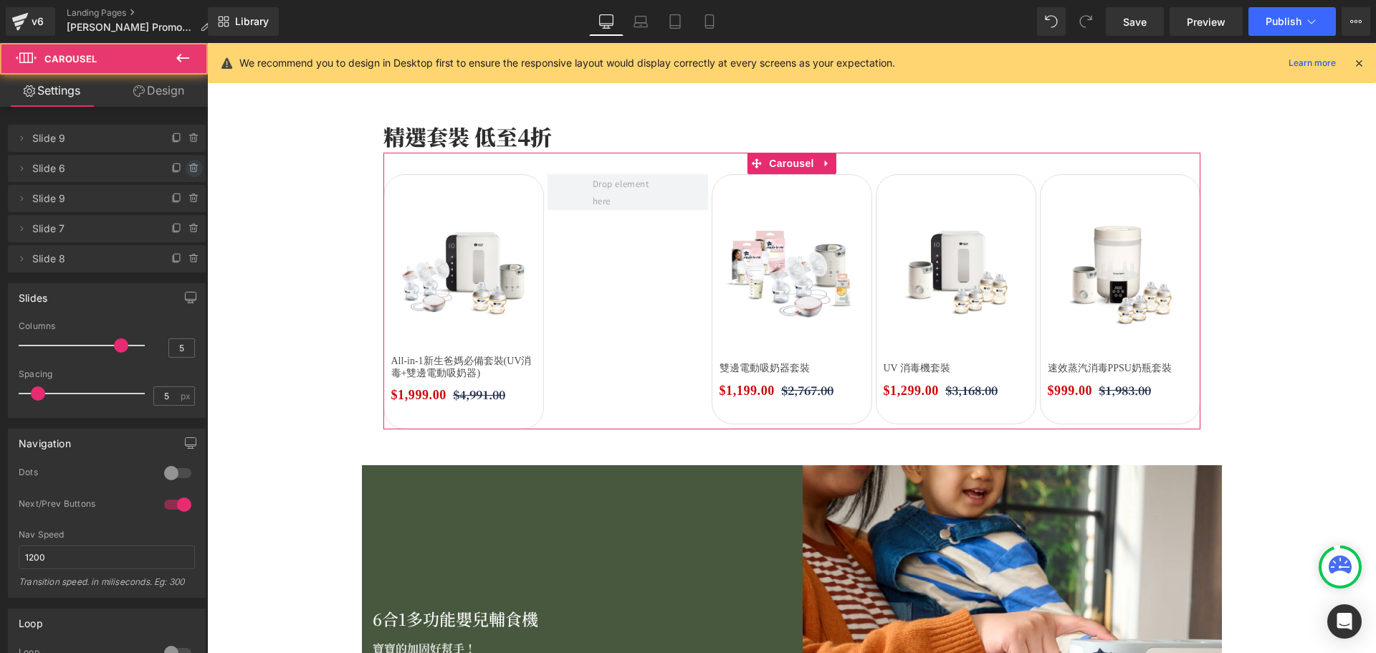
click at [188, 174] on span at bounding box center [194, 168] width 17 height 17
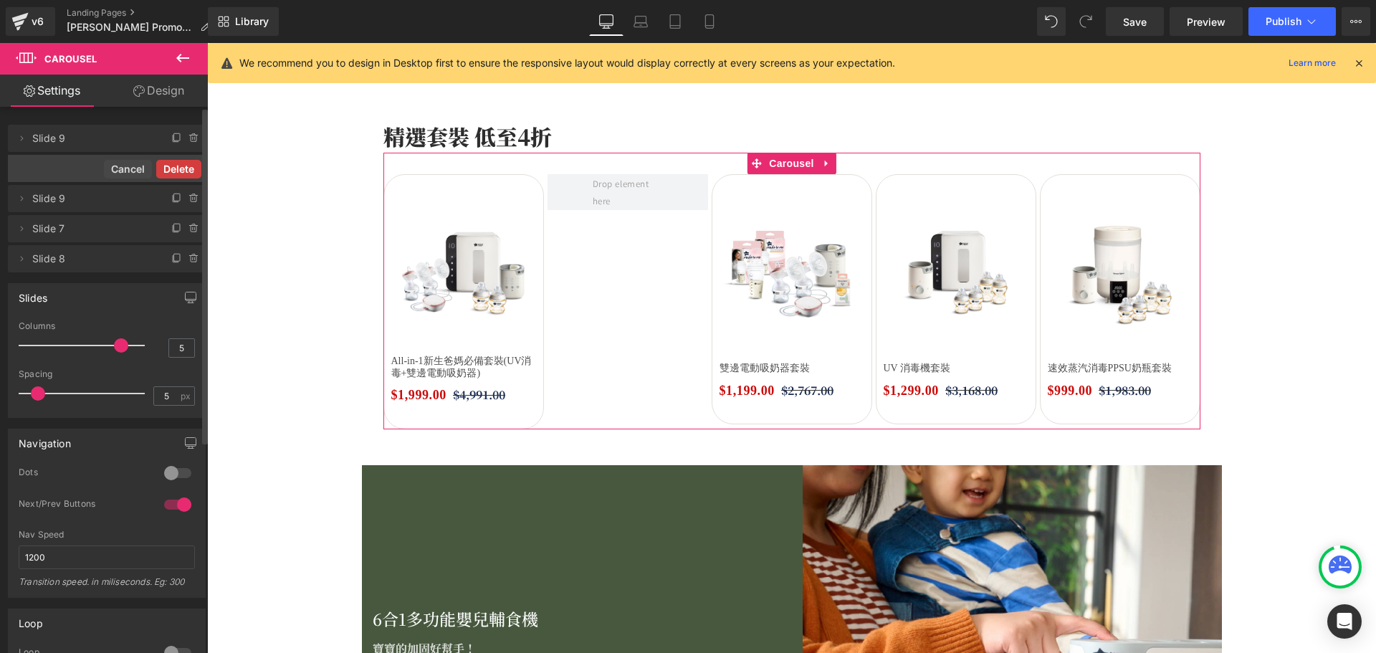
click at [177, 168] on button "Delete" at bounding box center [178, 169] width 45 height 19
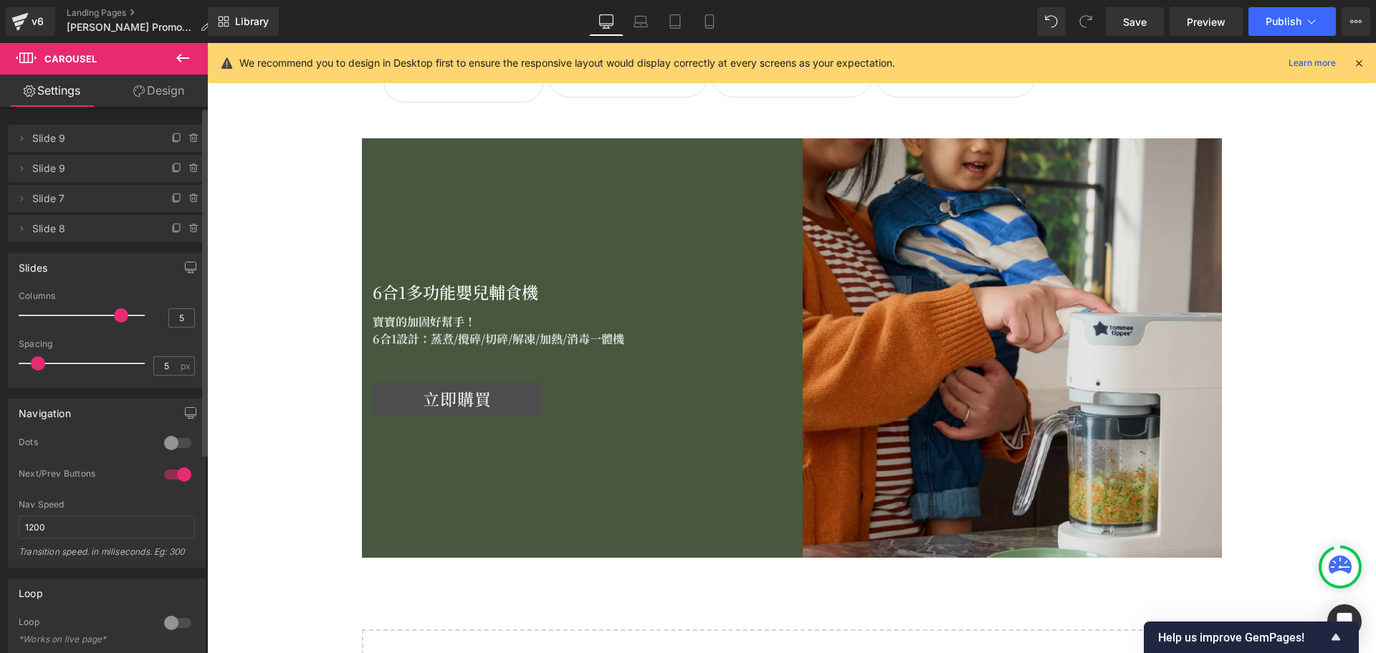
scroll to position [1863, 0]
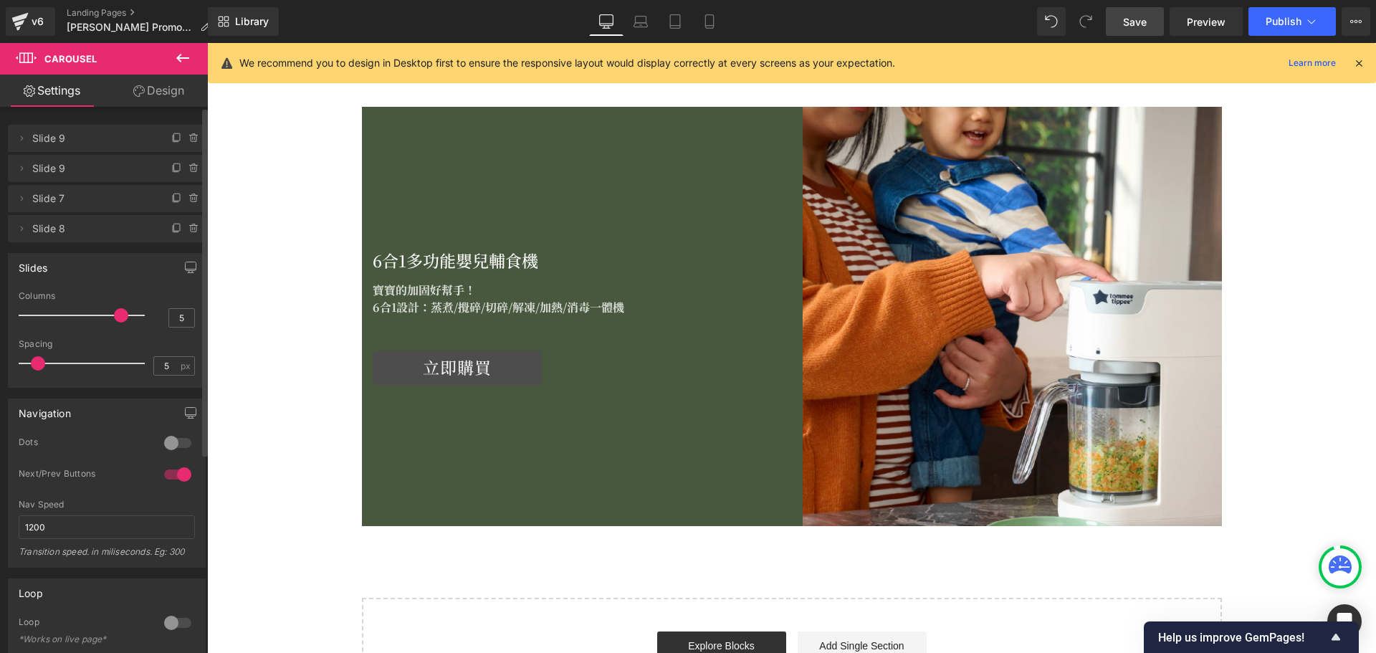
click at [1136, 19] on span "Save" at bounding box center [1135, 21] width 24 height 15
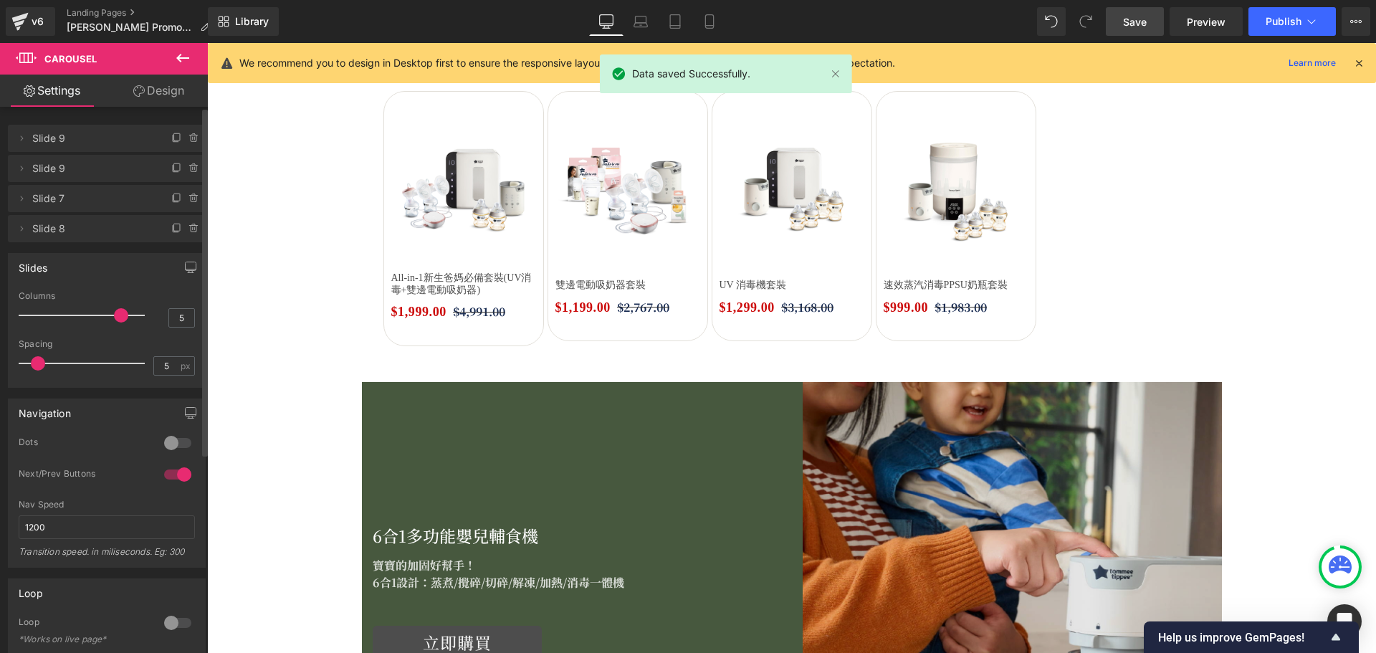
scroll to position [1576, 0]
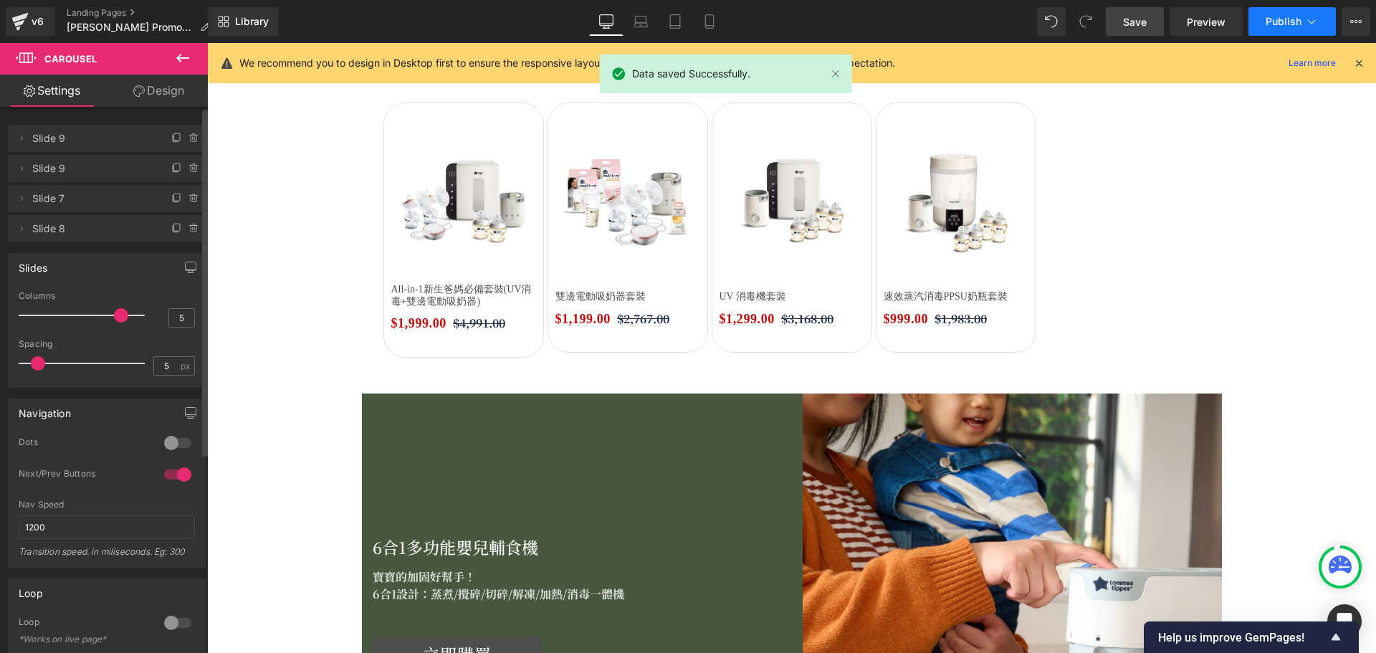
click at [1282, 21] on span "Publish" at bounding box center [1283, 21] width 36 height 11
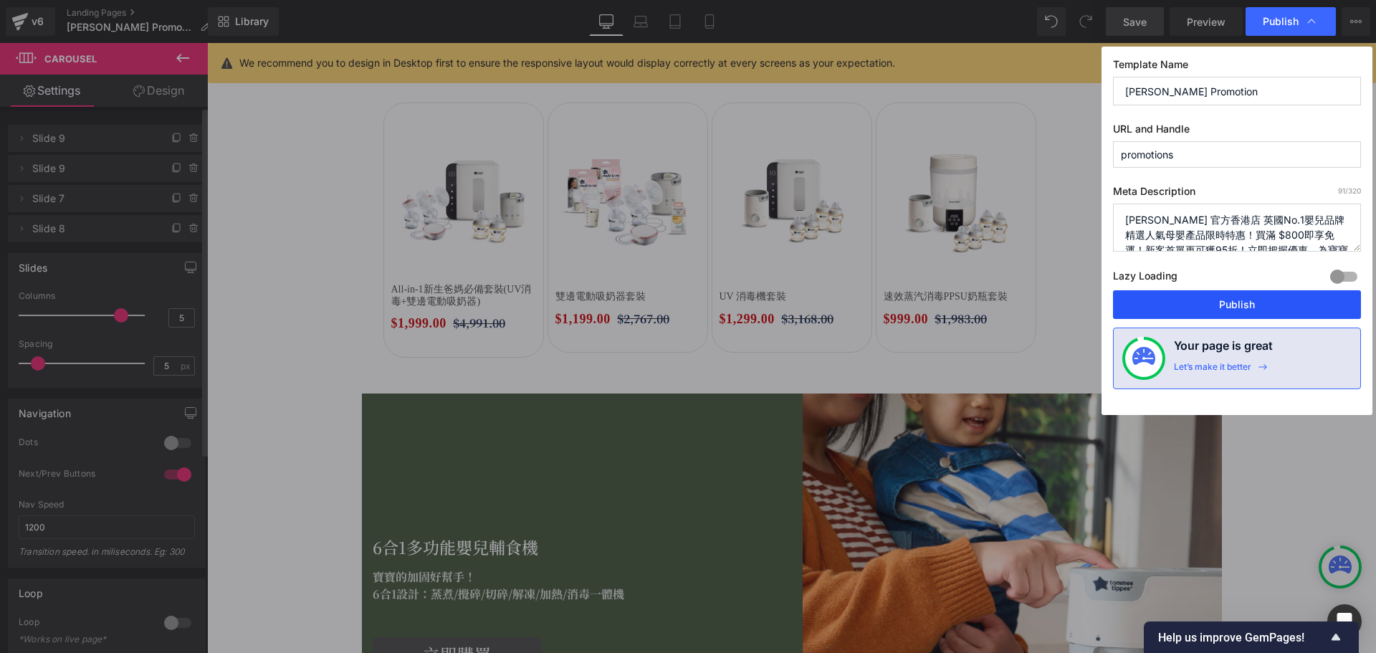
click at [1195, 302] on button "Publish" at bounding box center [1237, 304] width 248 height 29
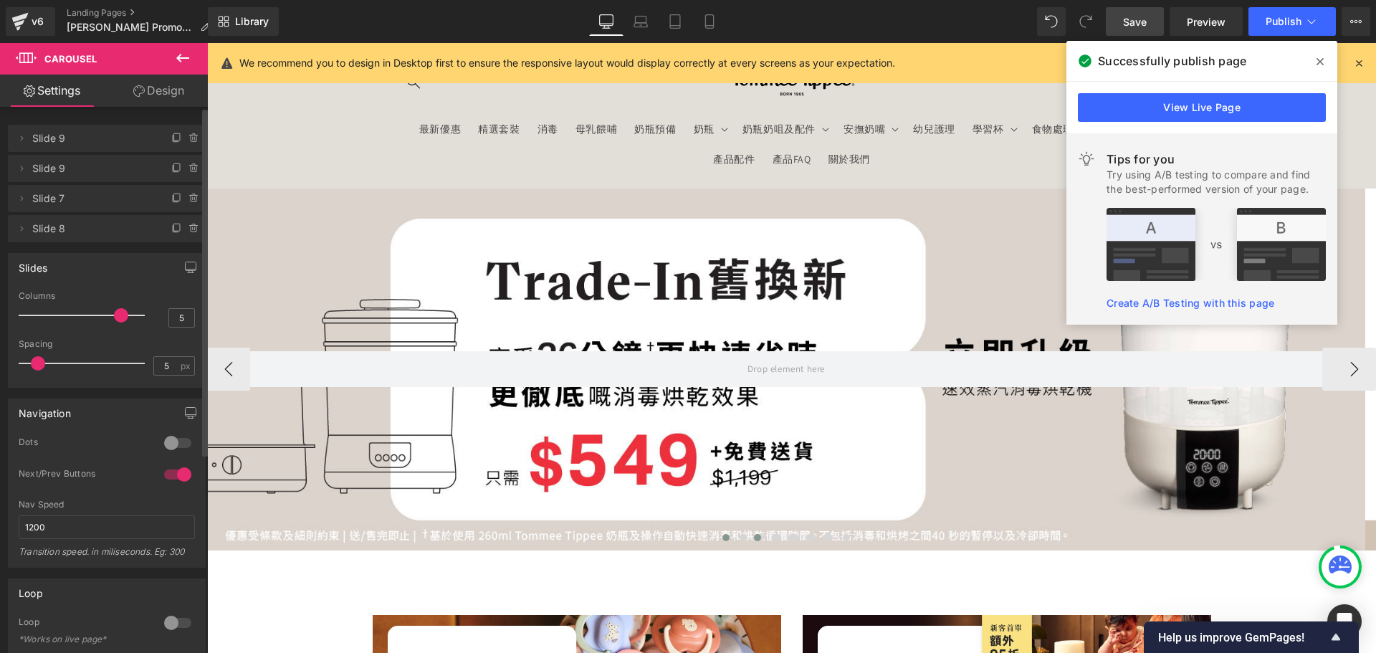
click at [505, 257] on div at bounding box center [786, 369] width 1158 height 362
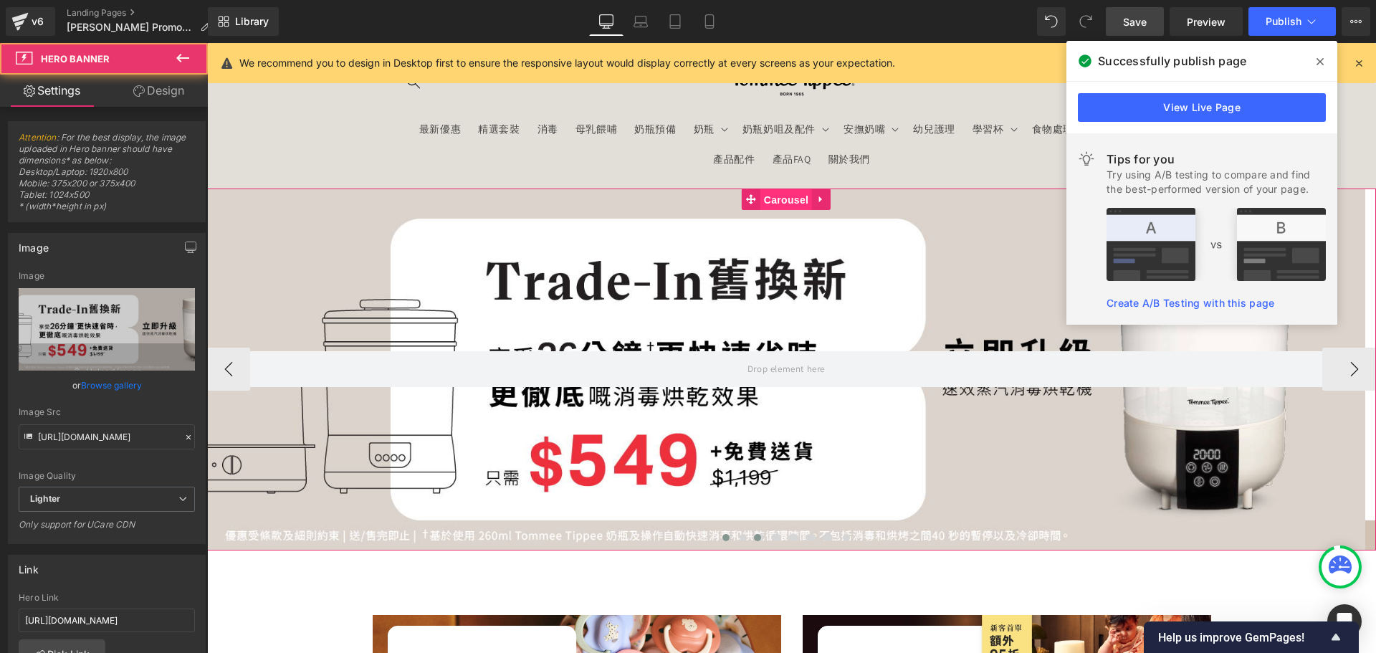
click at [780, 197] on span "Carousel" at bounding box center [786, 199] width 52 height 21
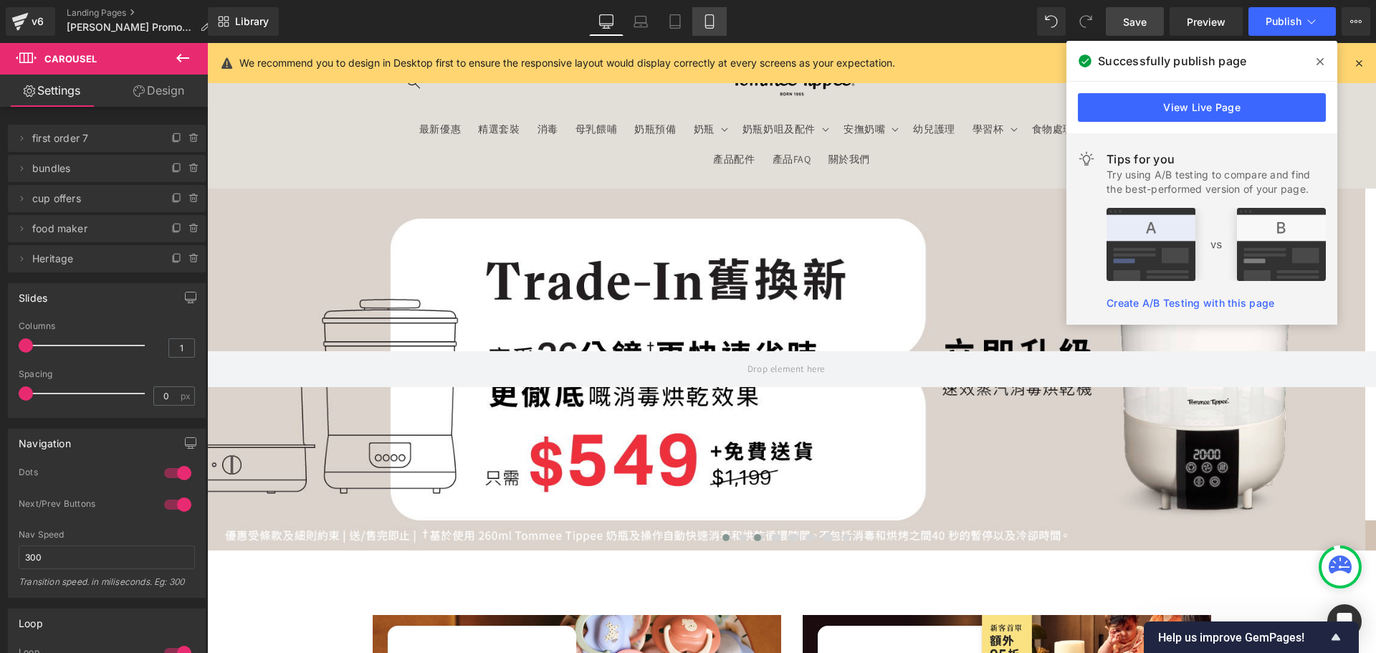
click at [711, 13] on link "Mobile" at bounding box center [709, 21] width 34 height 29
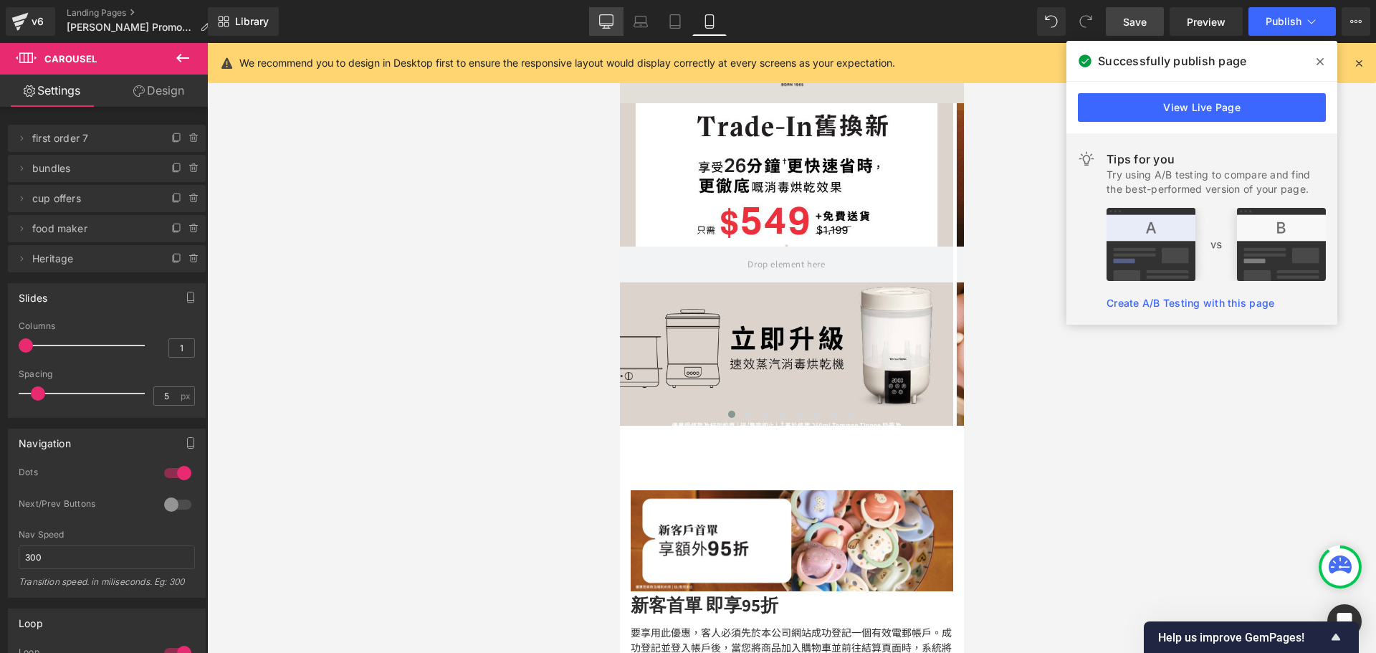
click at [599, 19] on icon at bounding box center [606, 21] width 14 height 14
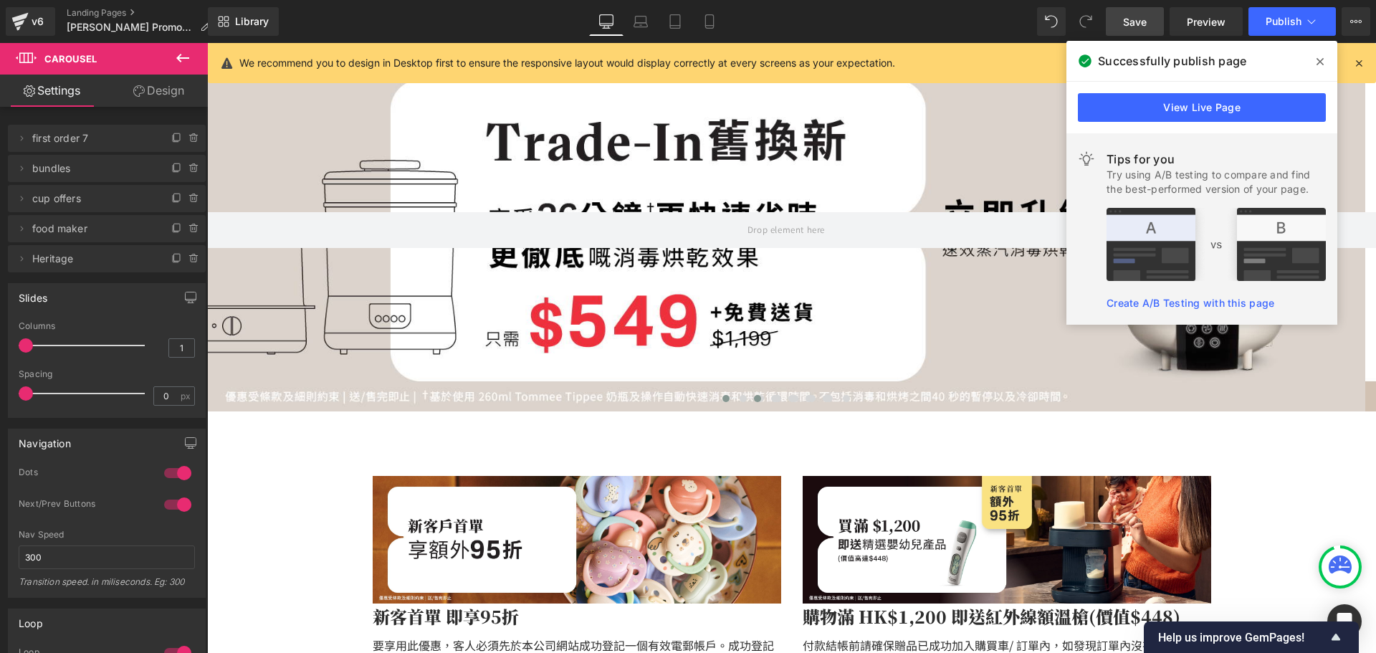
scroll to position [143, 0]
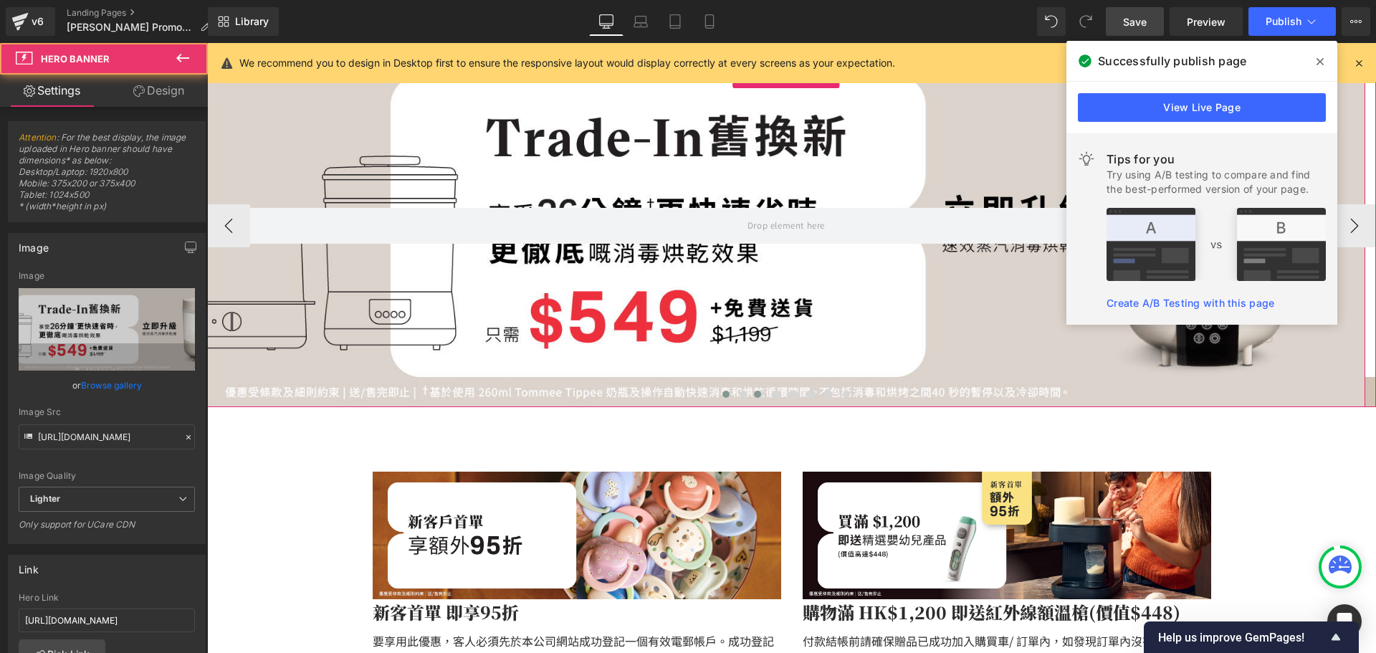
click at [712, 154] on div at bounding box center [786, 226] width 1158 height 362
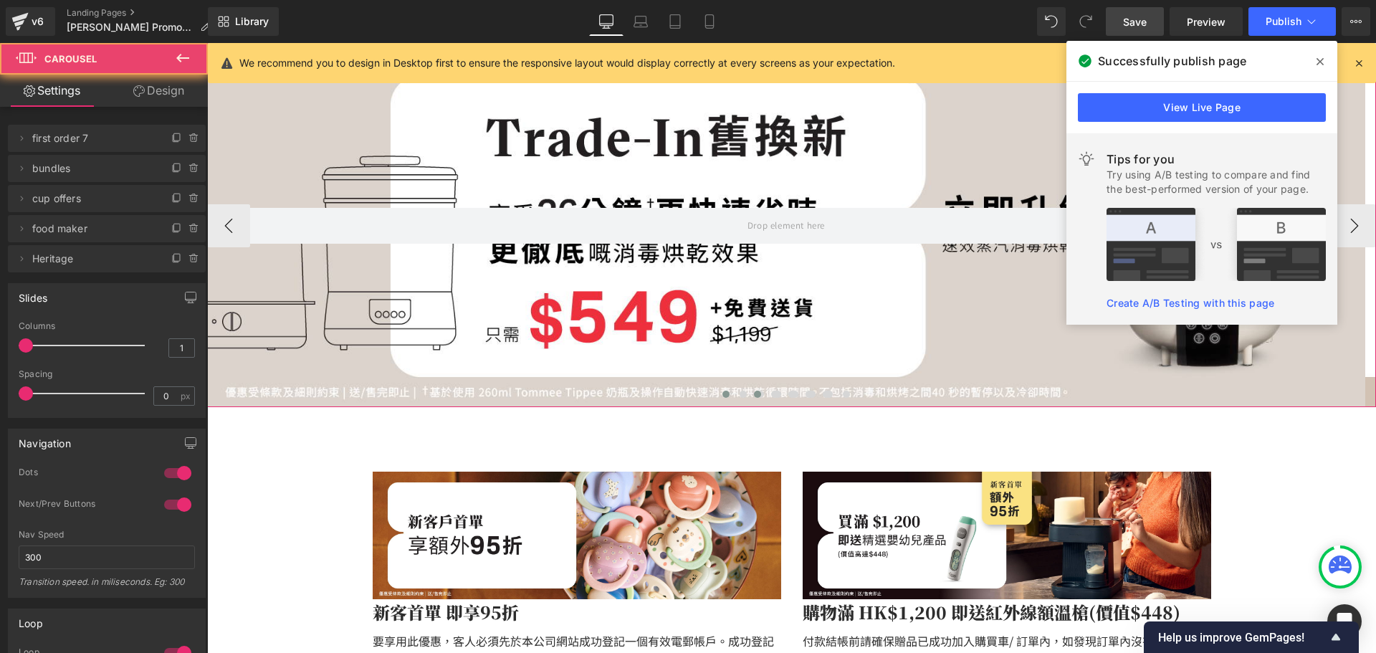
click at [741, 391] on div at bounding box center [791, 397] width 1169 height 21
click at [741, 398] on div at bounding box center [791, 397] width 1169 height 21
click at [754, 393] on span at bounding box center [757, 394] width 7 height 7
click at [766, 395] on button at bounding box center [774, 394] width 17 height 14
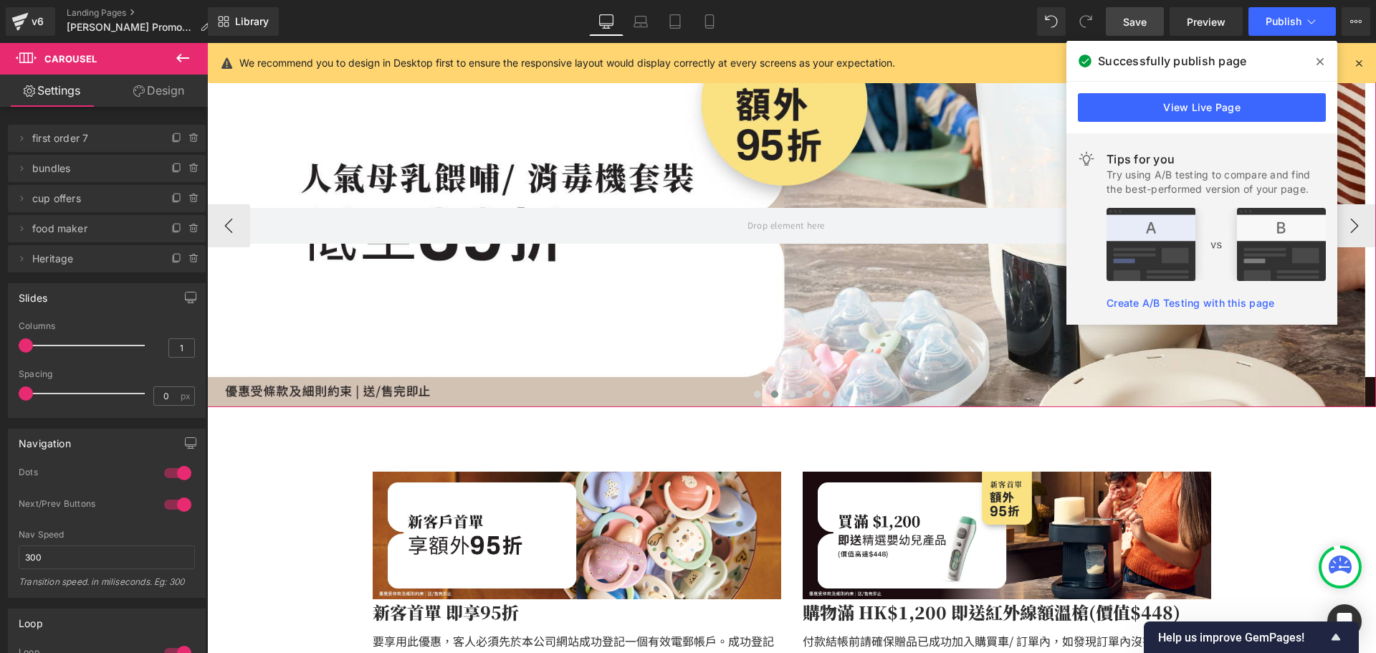
click at [776, 395] on button at bounding box center [774, 394] width 17 height 14
click at [739, 350] on div at bounding box center [786, 226] width 1158 height 362
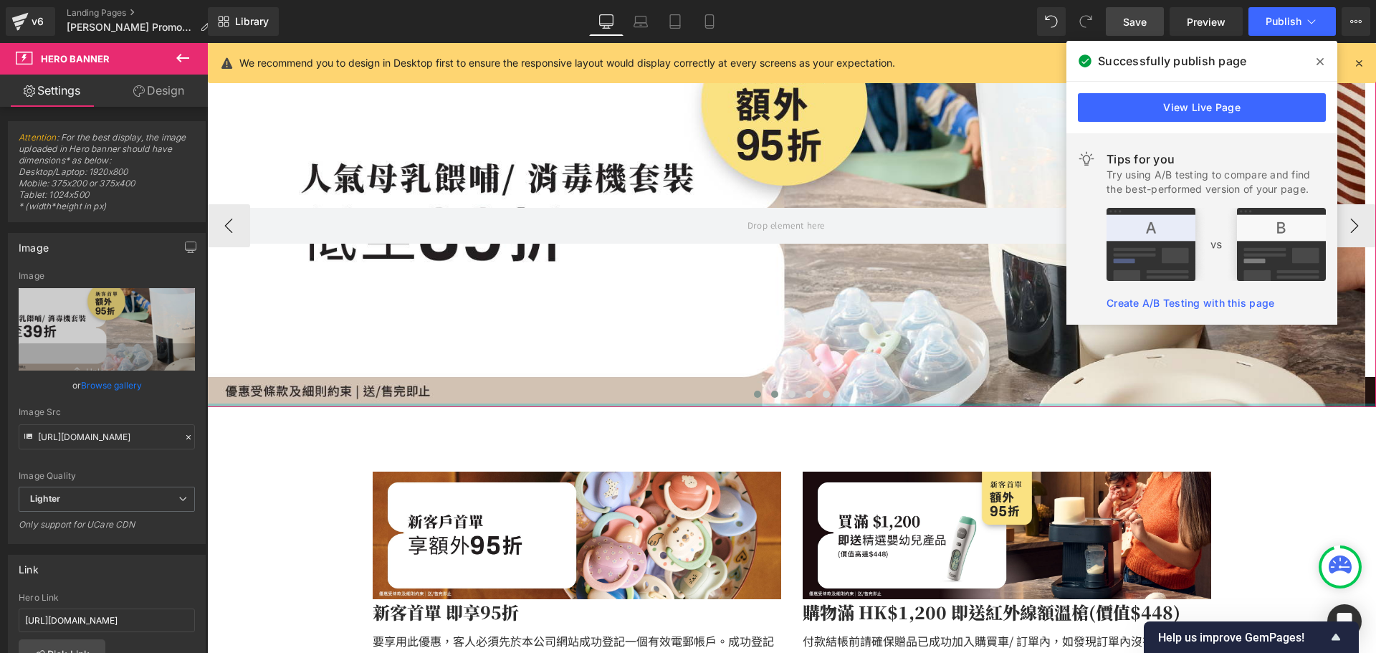
click at [752, 398] on button at bounding box center [757, 394] width 17 height 14
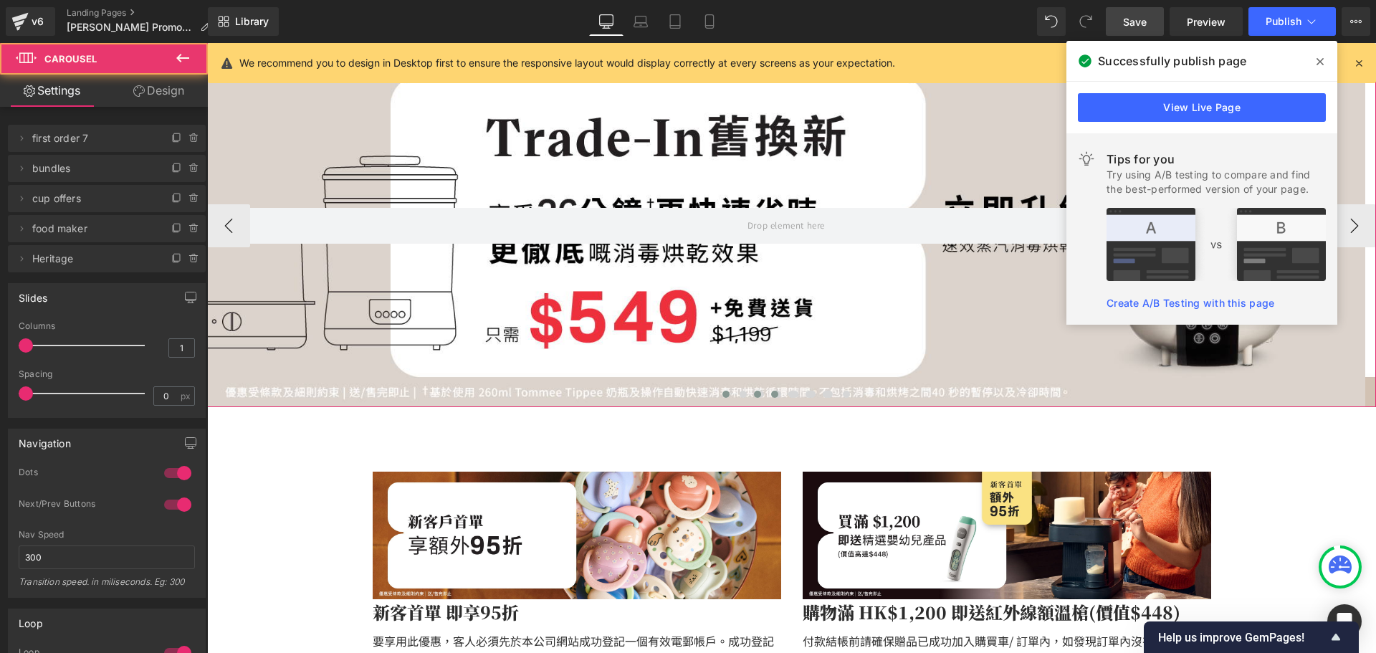
click at [772, 398] on button at bounding box center [774, 394] width 17 height 14
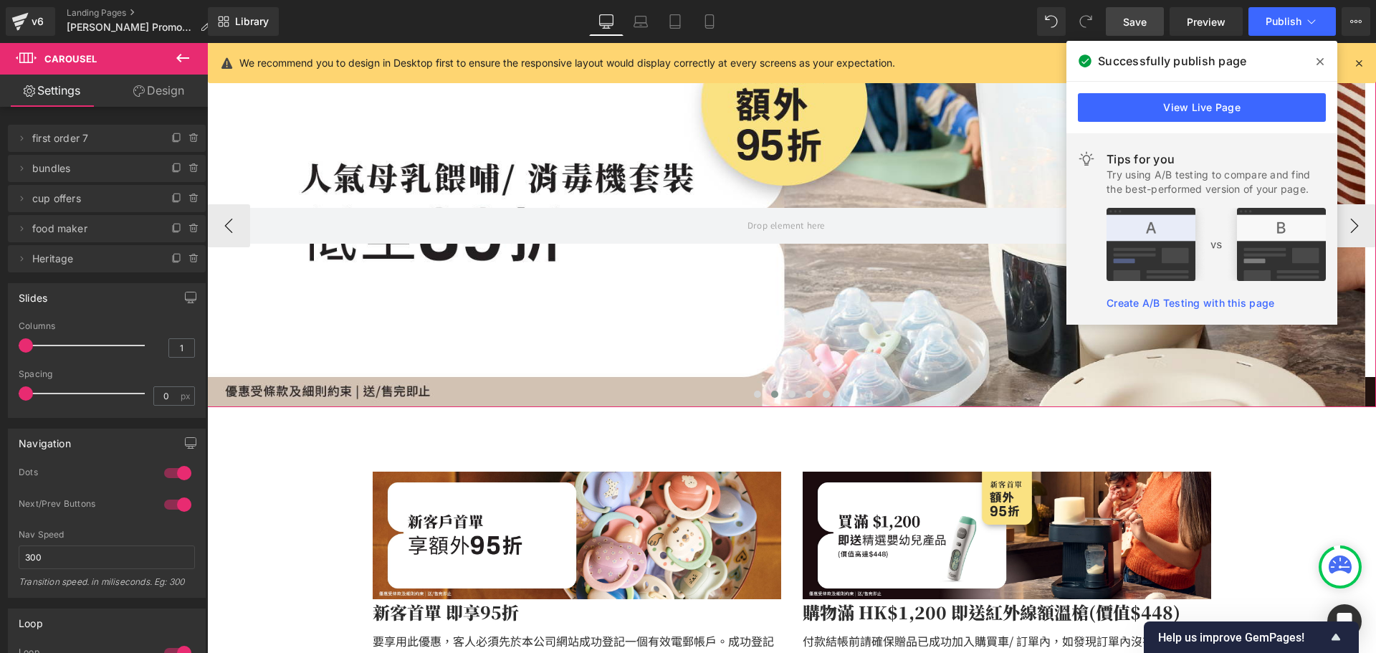
click at [736, 395] on div at bounding box center [791, 397] width 1169 height 21
click at [755, 395] on span at bounding box center [757, 394] width 7 height 7
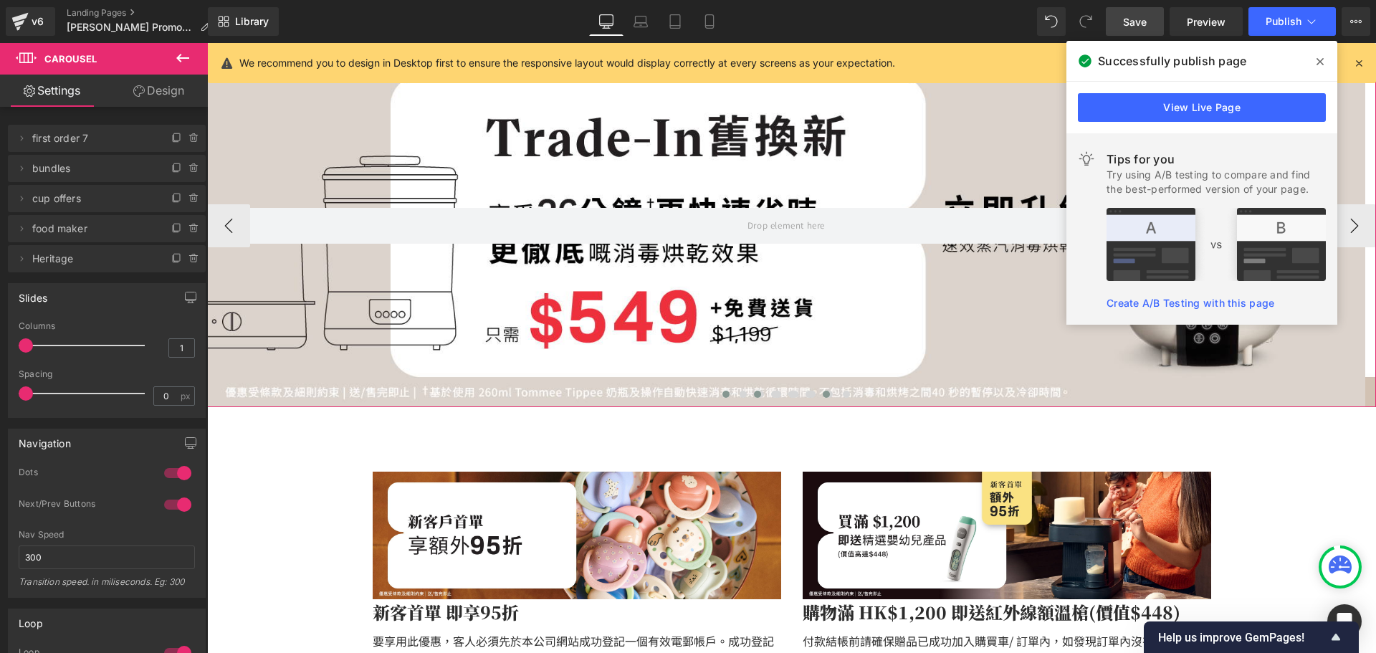
click at [823, 394] on span at bounding box center [826, 394] width 7 height 7
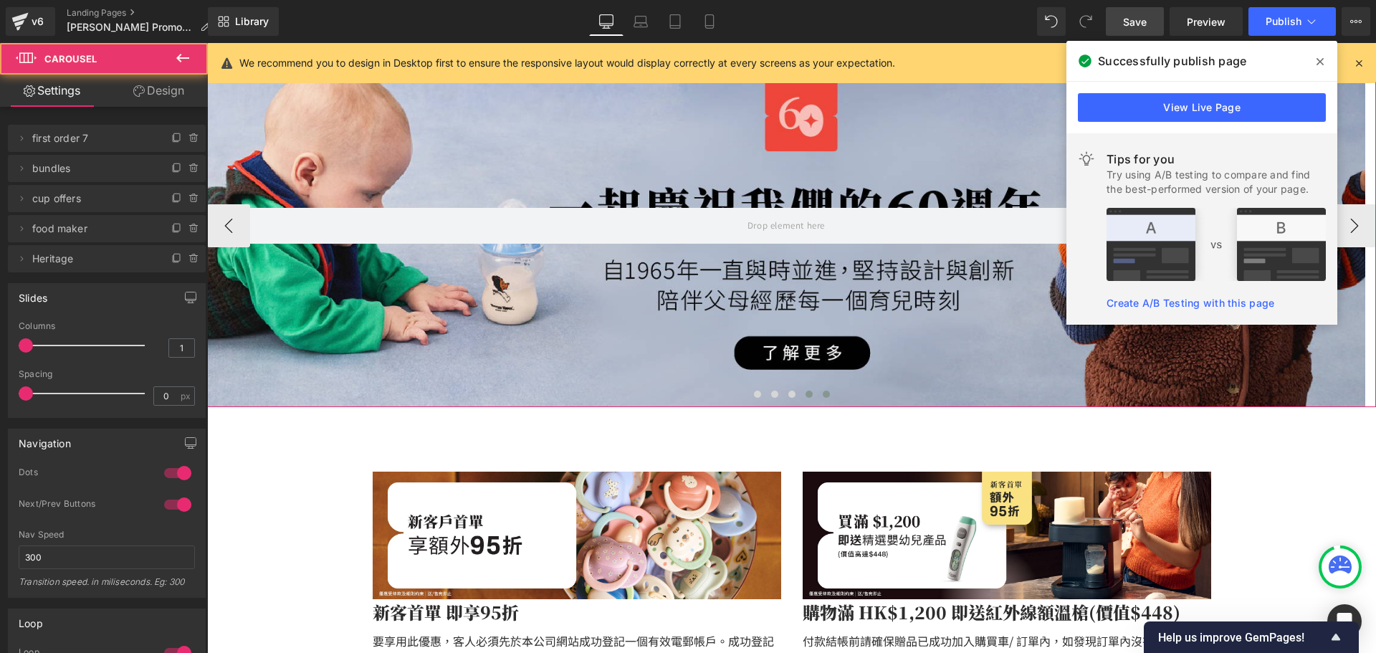
click at [808, 393] on button at bounding box center [808, 394] width 17 height 14
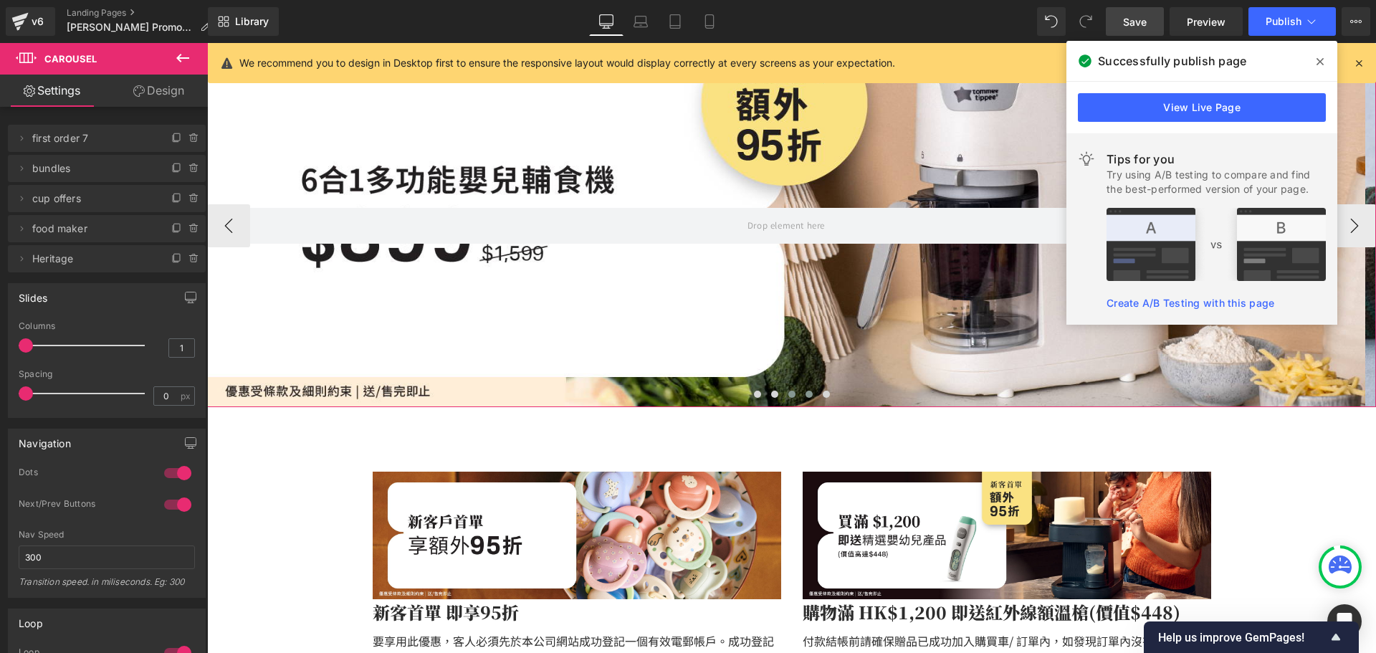
click at [788, 393] on span at bounding box center [791, 394] width 7 height 7
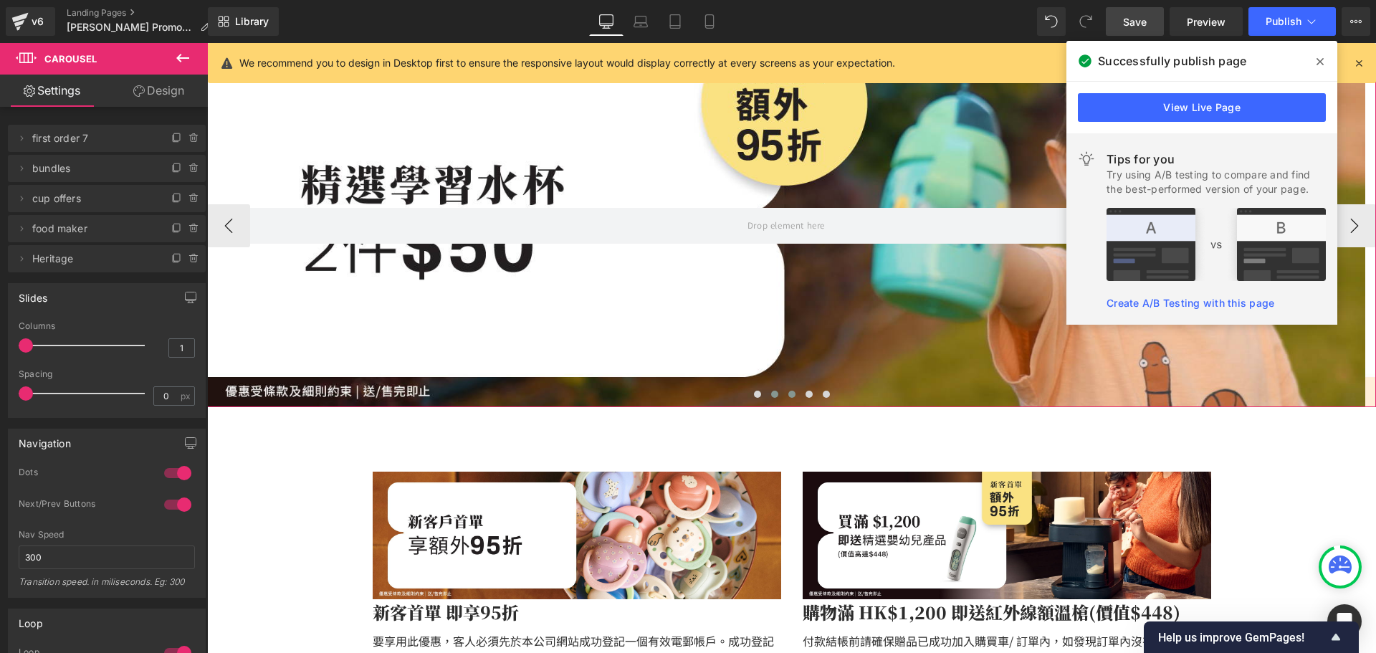
click at [771, 395] on span at bounding box center [774, 394] width 7 height 7
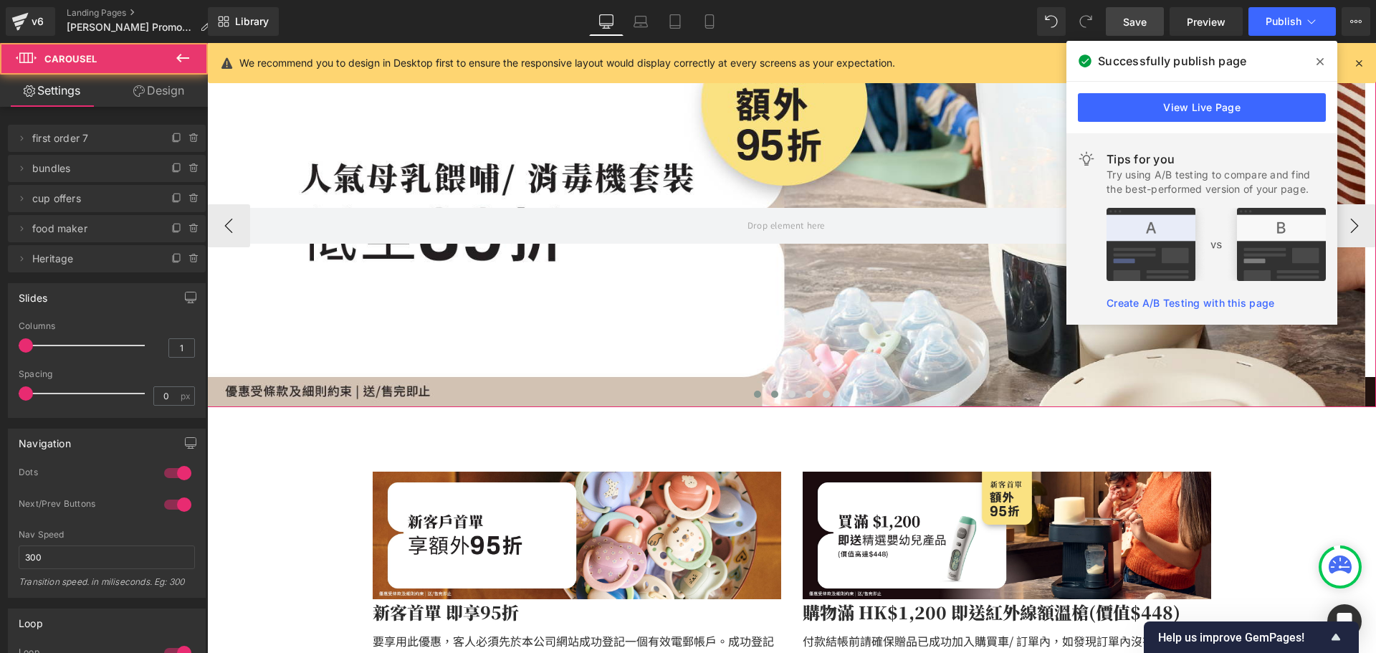
click at [754, 395] on span at bounding box center [757, 394] width 7 height 7
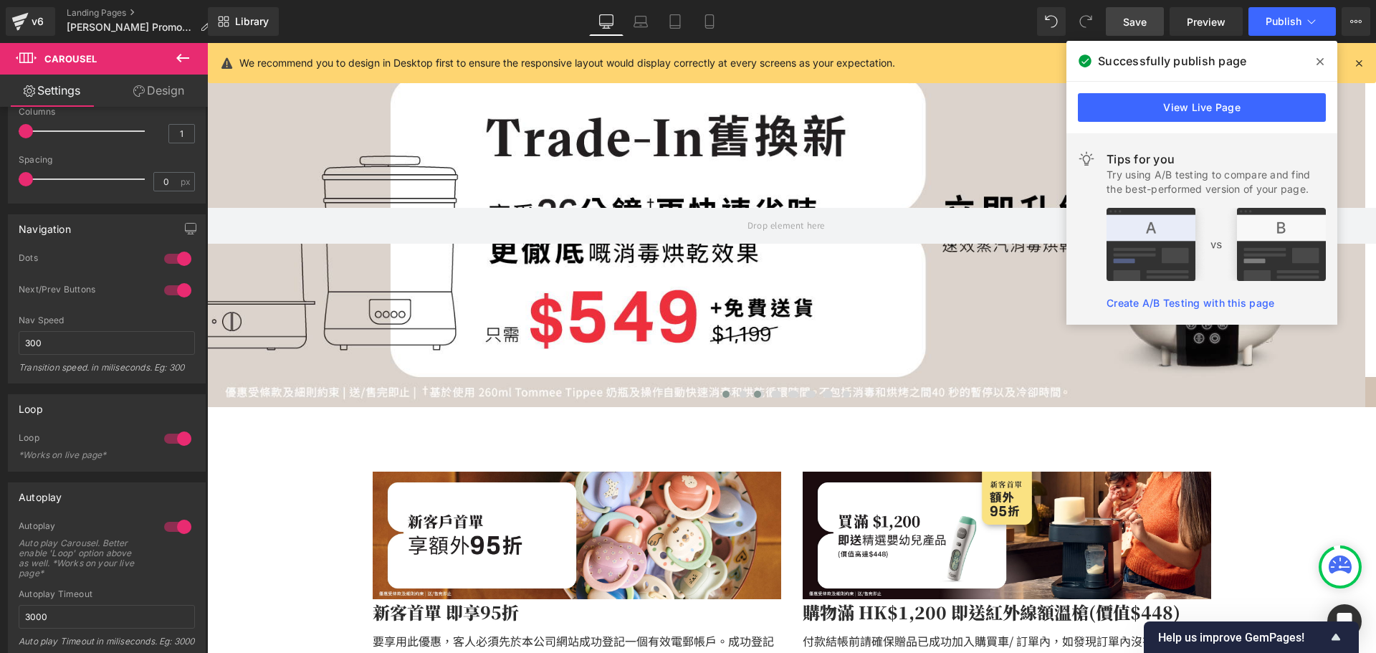
scroll to position [215, 0]
click at [389, 186] on div at bounding box center [791, 348] width 1169 height 610
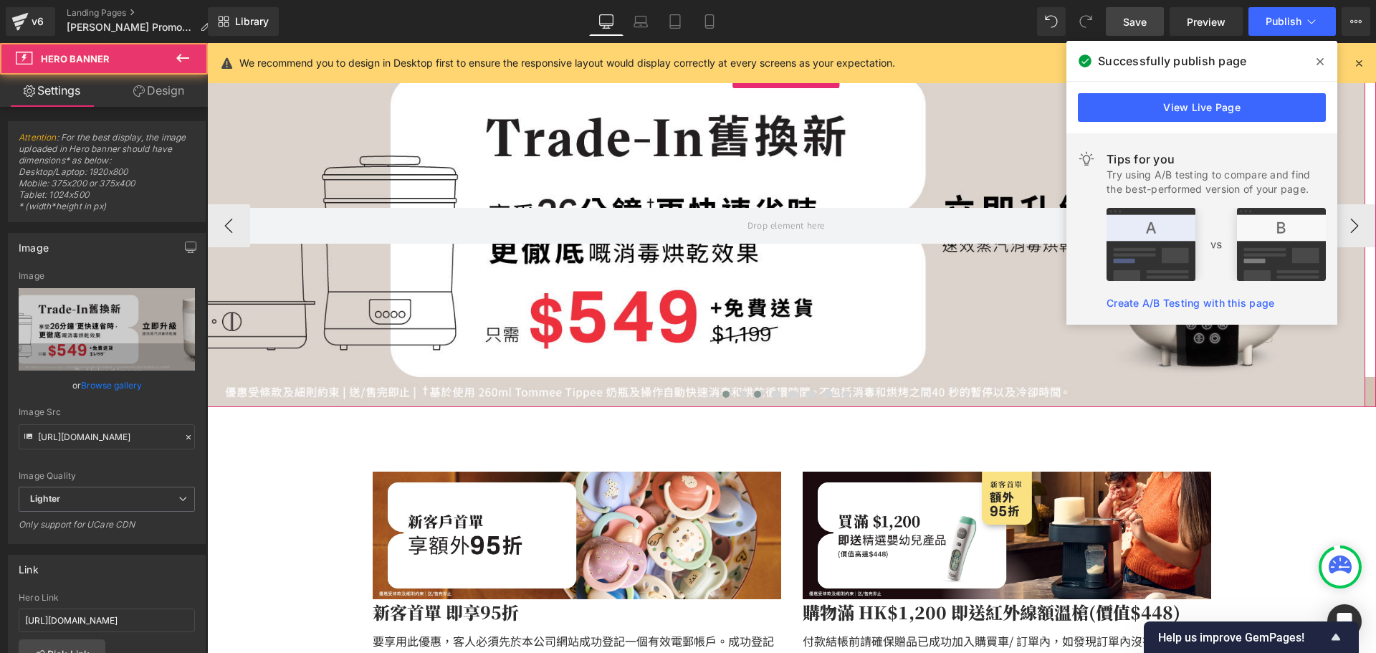
click at [434, 151] on div at bounding box center [786, 226] width 1158 height 362
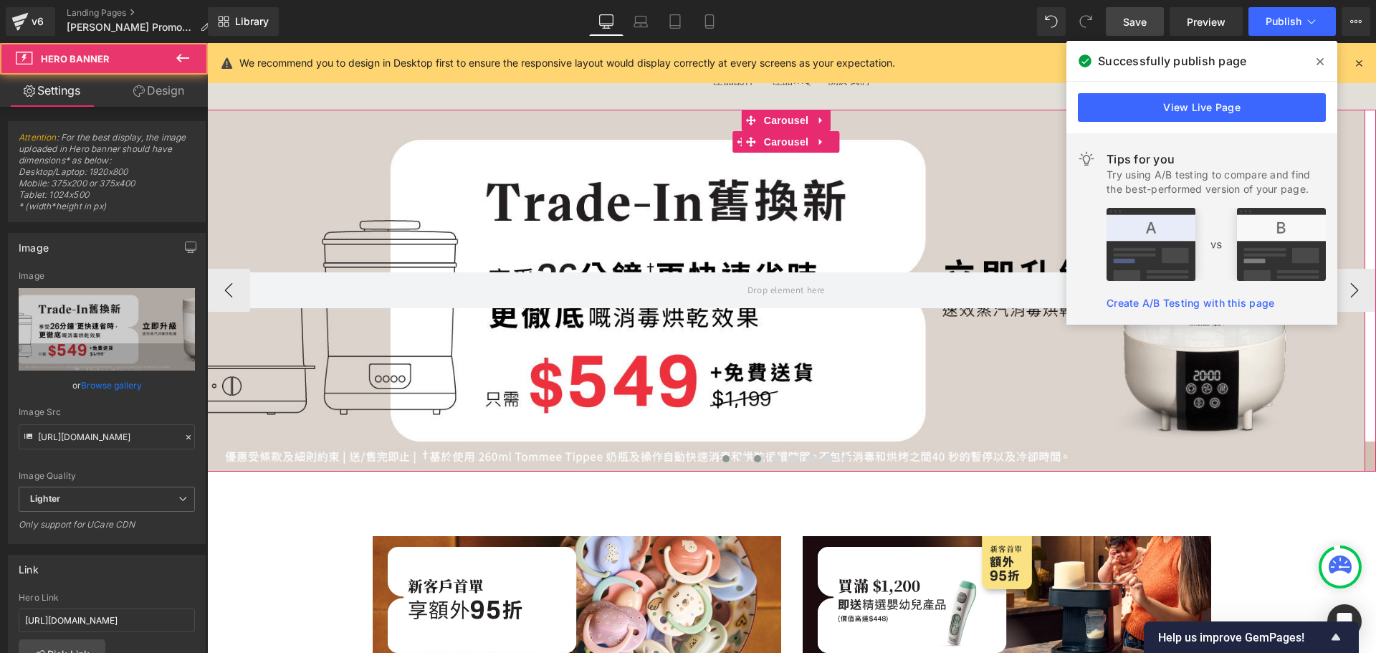
scroll to position [0, 0]
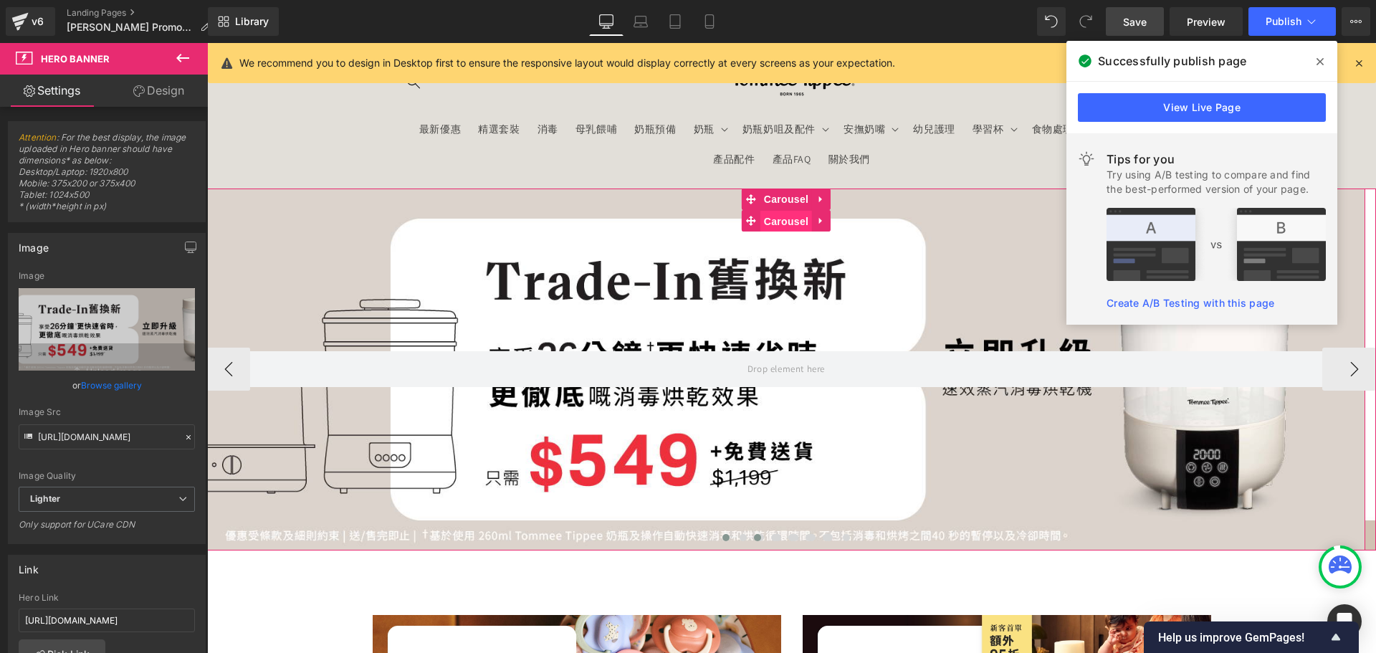
click at [789, 220] on span "Carousel" at bounding box center [786, 221] width 52 height 21
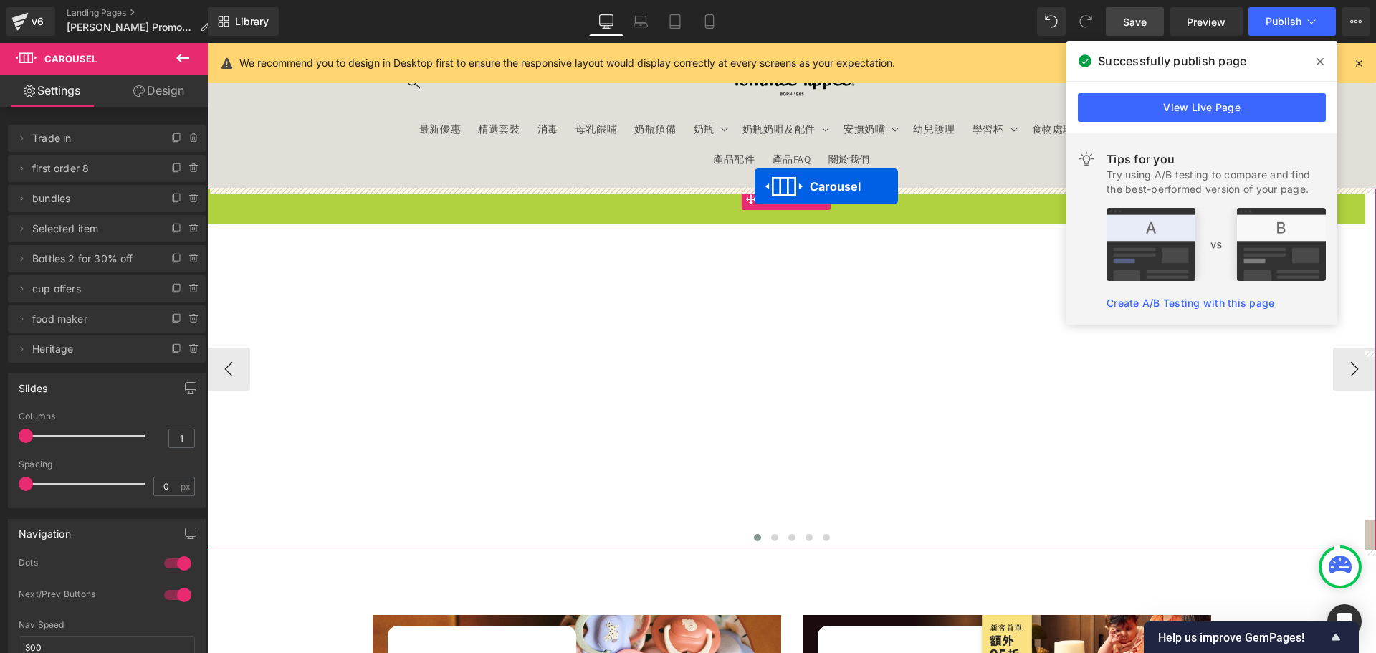
drag, startPoint x: 745, startPoint y: 216, endPoint x: 755, endPoint y: 186, distance: 30.8
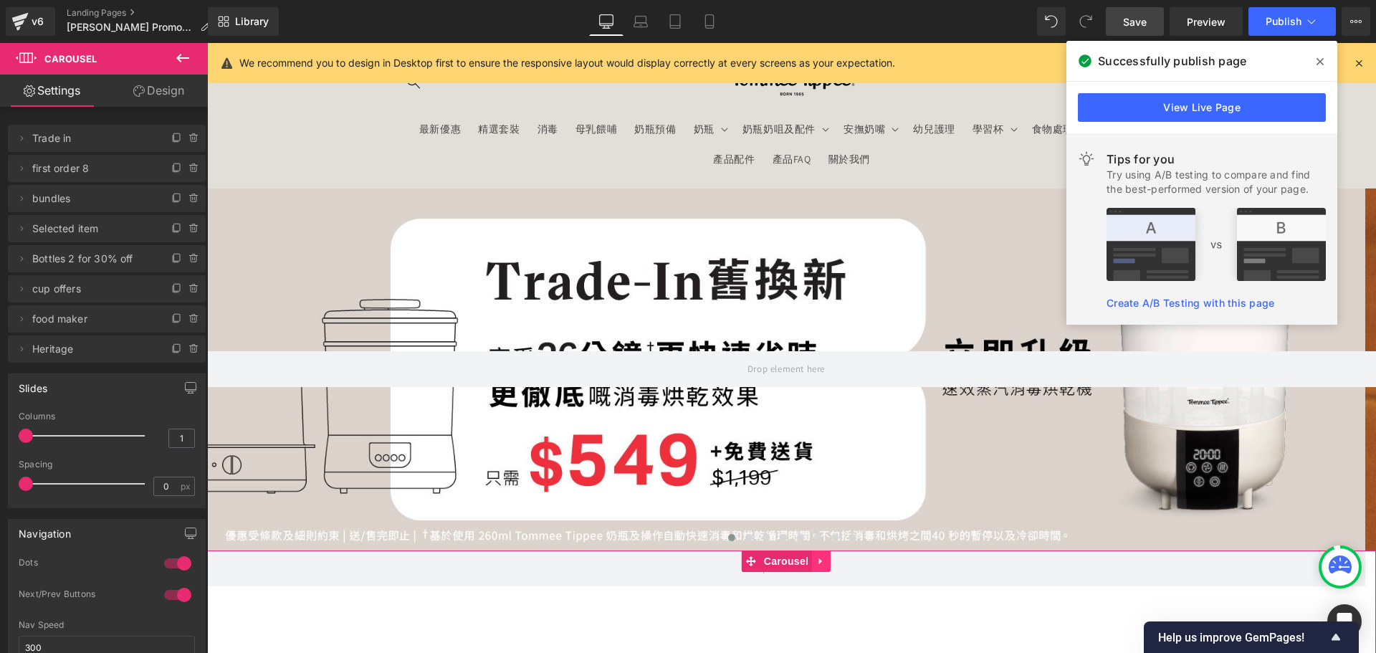
click at [819, 560] on icon at bounding box center [820, 561] width 3 height 6
click at [836, 560] on link at bounding box center [830, 560] width 19 height 21
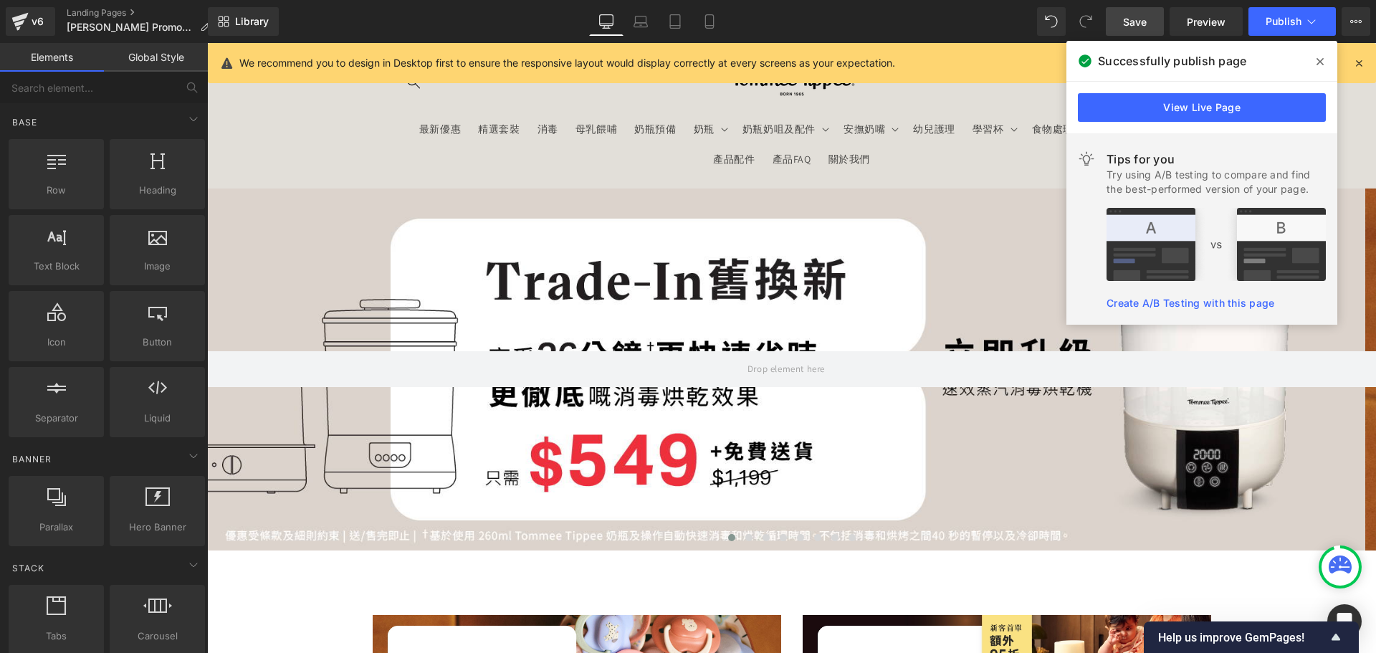
click at [1141, 32] on link "Save" at bounding box center [1135, 21] width 58 height 29
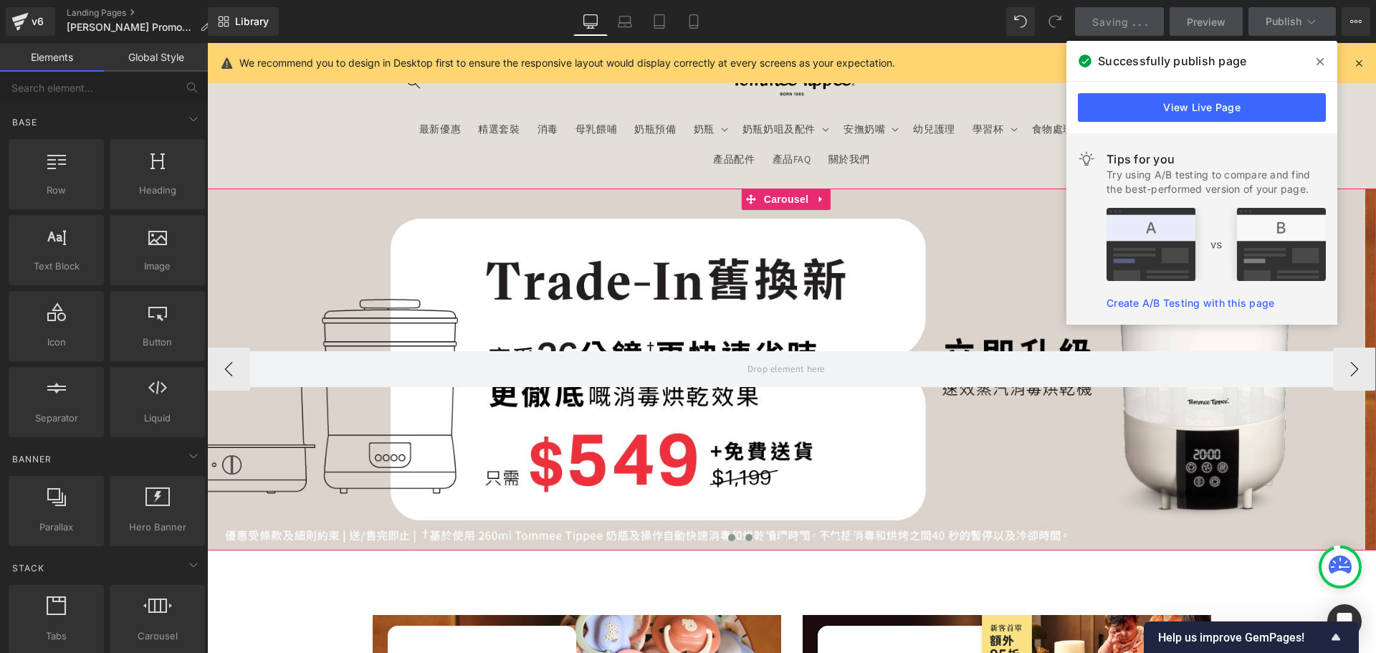
click at [745, 537] on span at bounding box center [748, 537] width 7 height 7
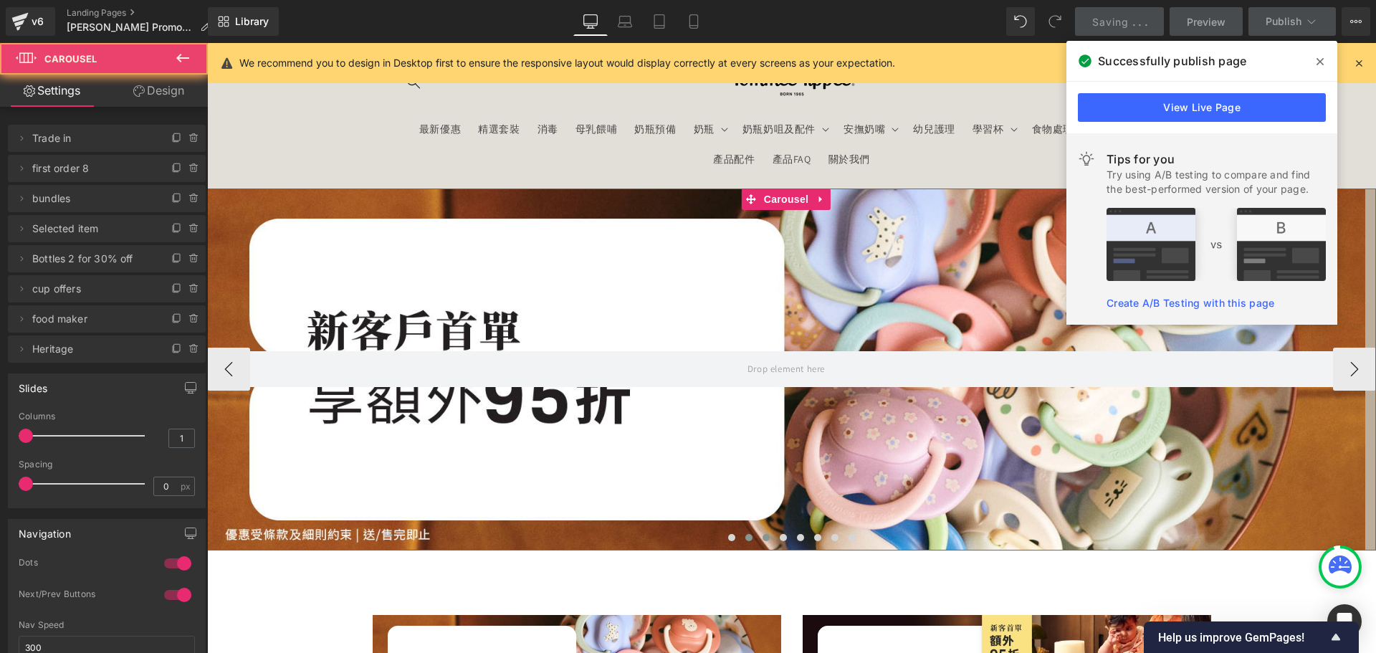
click at [757, 537] on button at bounding box center [765, 537] width 17 height 14
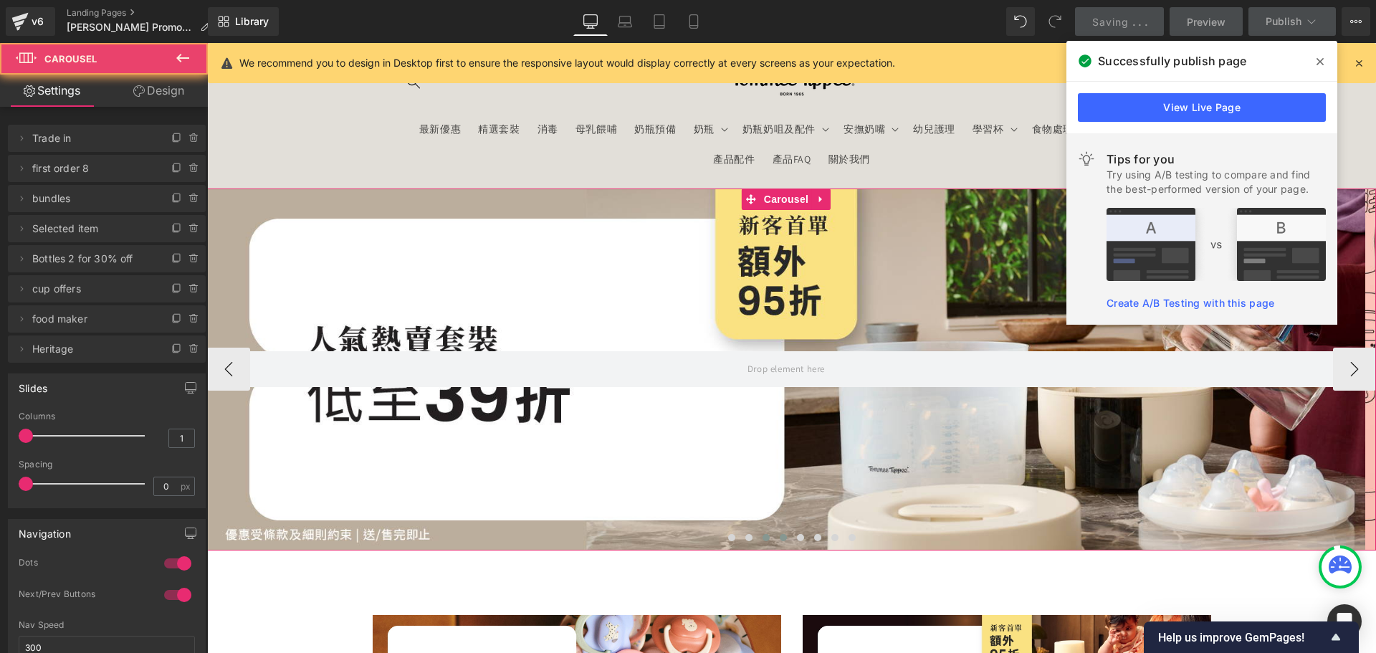
click at [782, 535] on button at bounding box center [783, 537] width 17 height 14
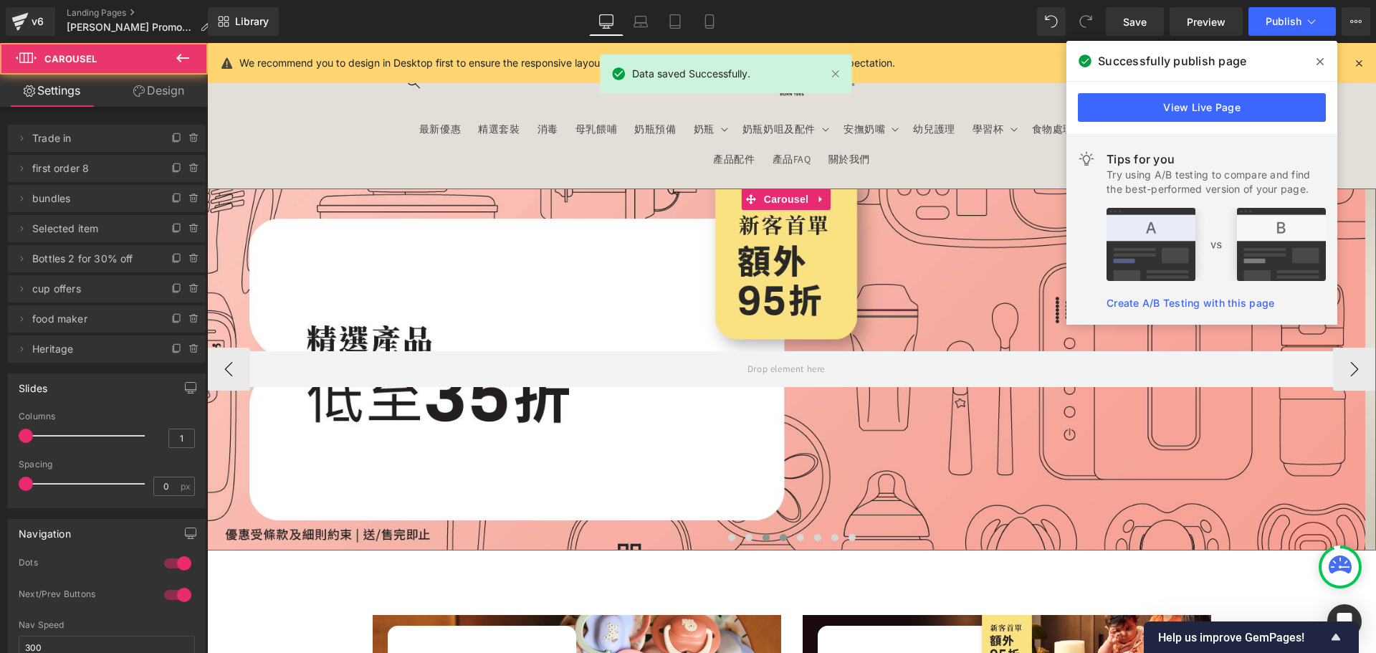
click at [757, 534] on button at bounding box center [765, 537] width 17 height 14
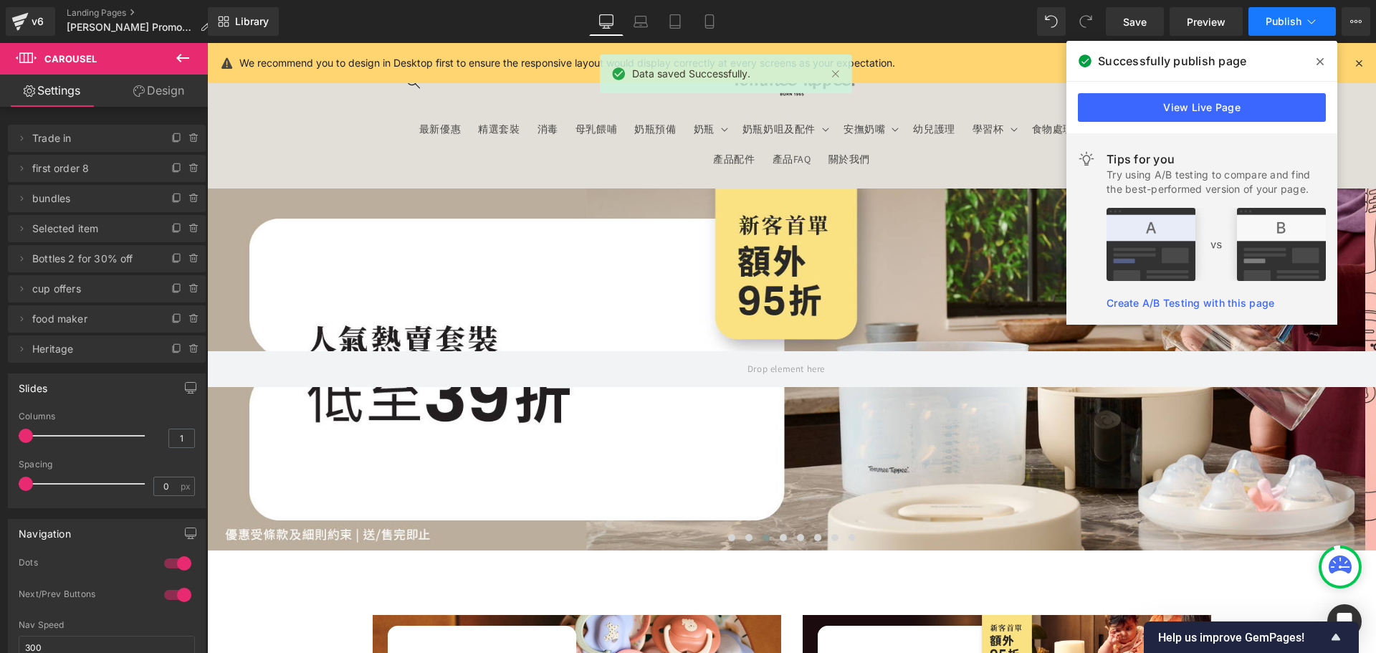
click at [1308, 29] on button "Publish" at bounding box center [1291, 21] width 87 height 29
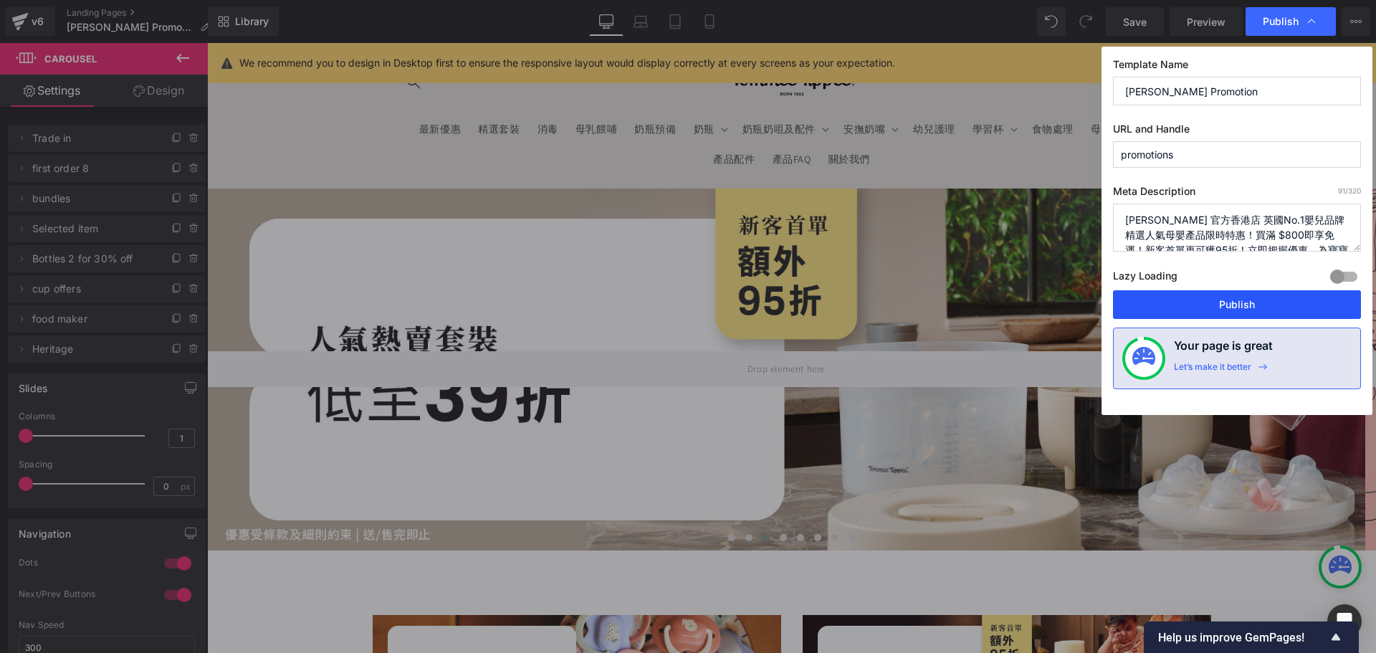
click at [1233, 301] on button "Publish" at bounding box center [1237, 304] width 248 height 29
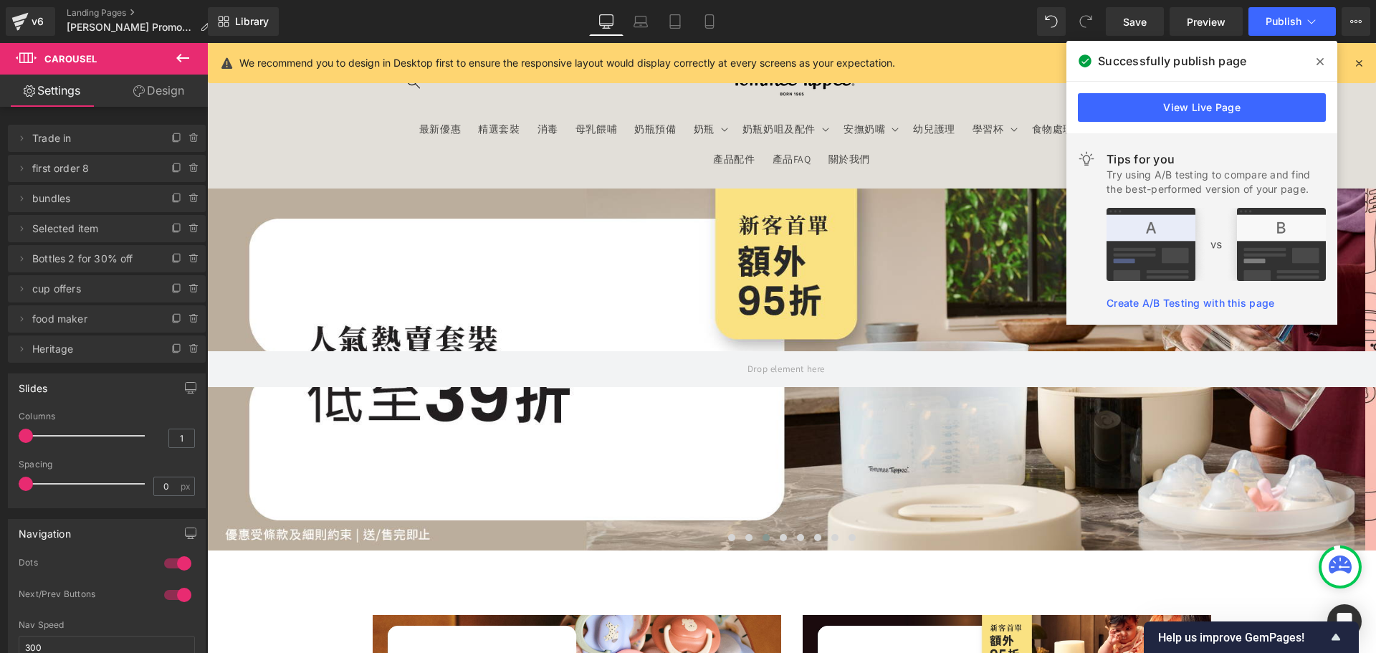
click at [124, 5] on div "v6 Landing Pages Tommee Tippee Promotion" at bounding box center [104, 21] width 208 height 43
click at [120, 11] on link "Landing Pages" at bounding box center [144, 12] width 155 height 11
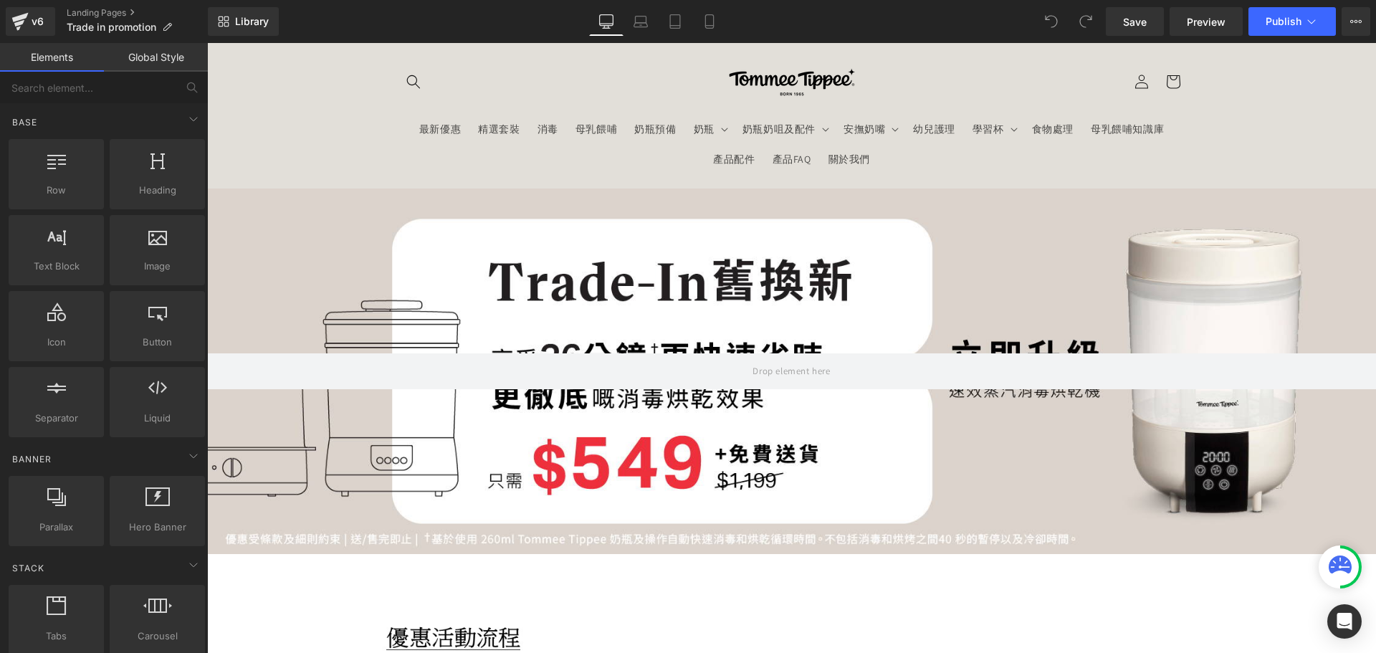
click at [837, 335] on div at bounding box center [791, 370] width 1169 height 365
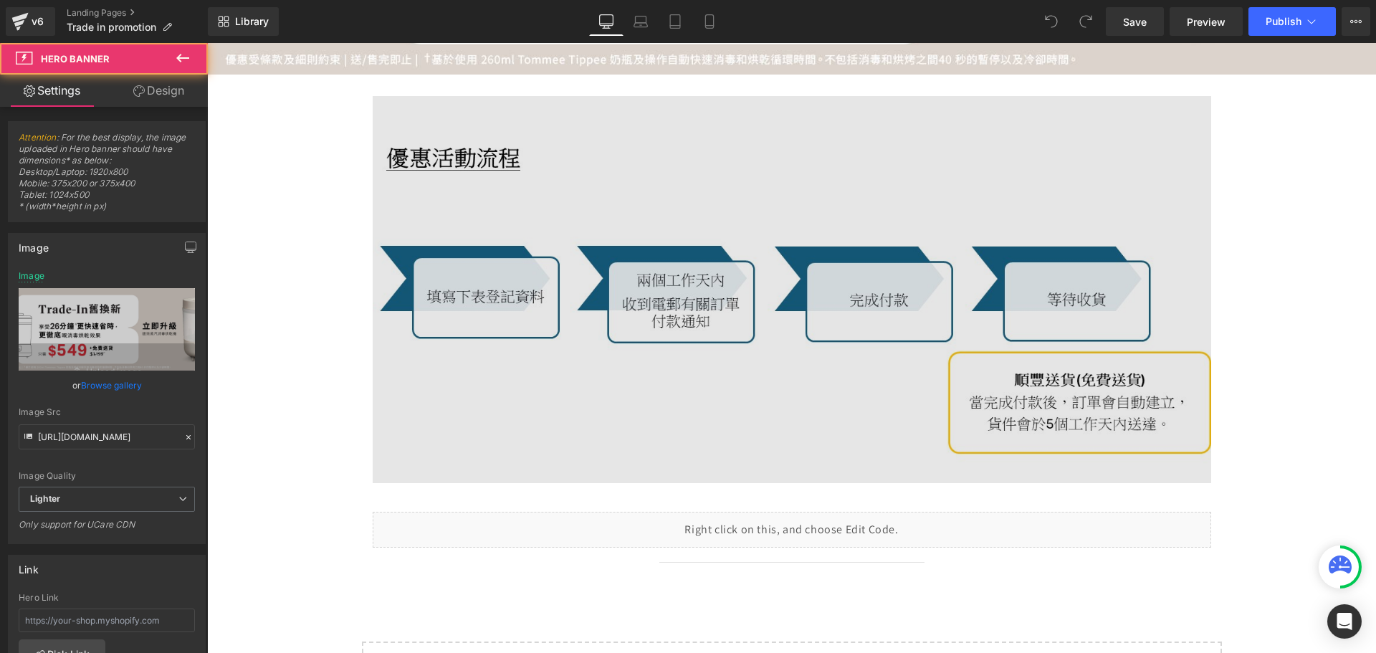
click at [666, 314] on img at bounding box center [792, 290] width 838 height 388
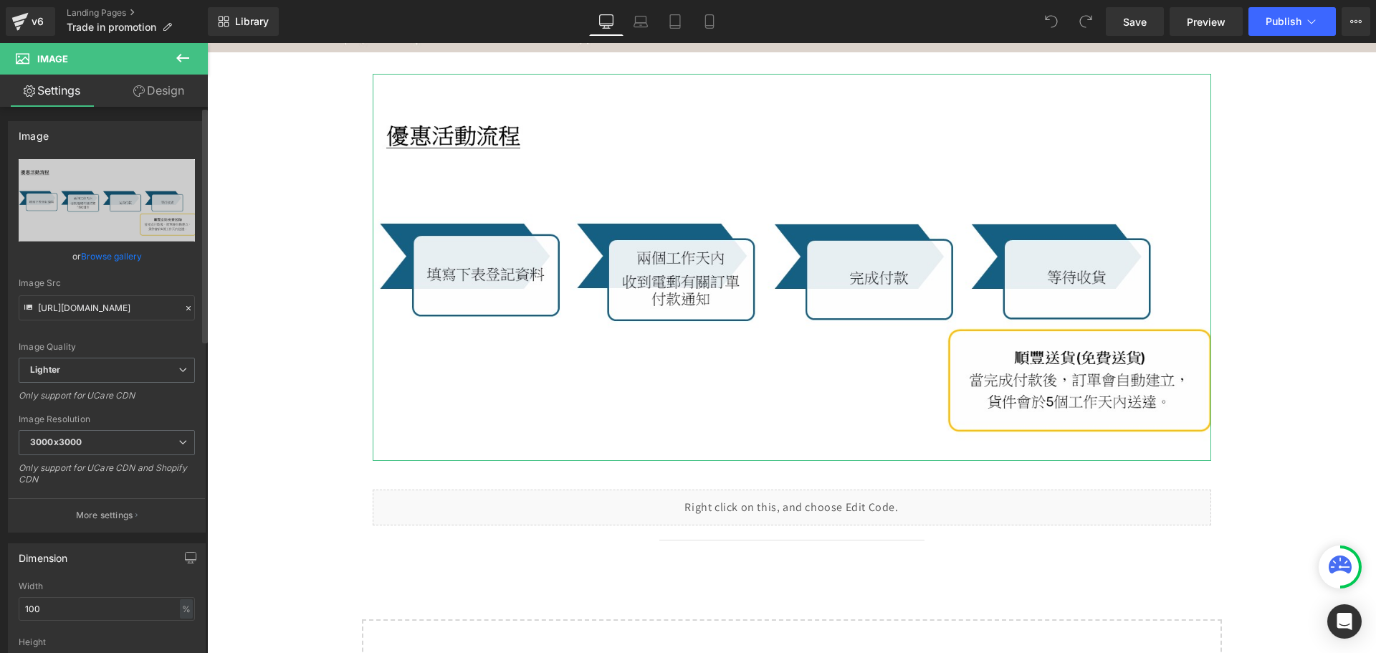
click at [110, 248] on link "Browse gallery" at bounding box center [111, 256] width 61 height 25
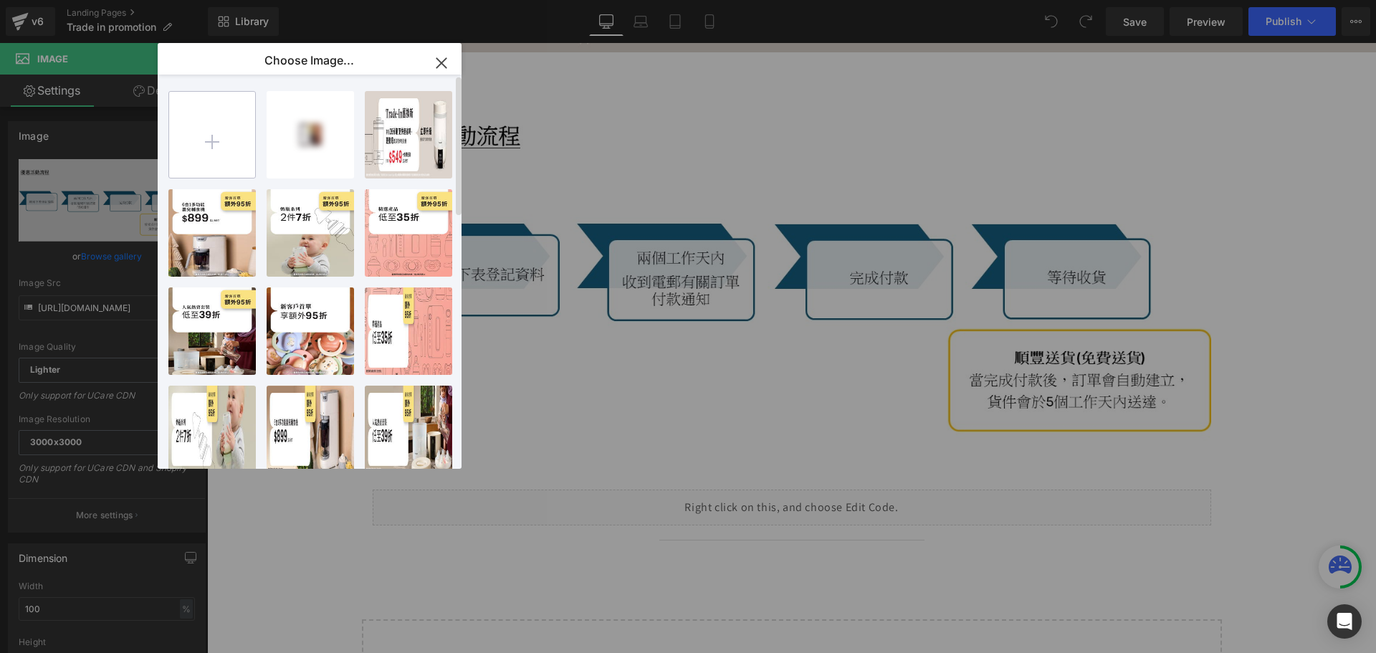
click at [219, 145] on input "file" at bounding box center [212, 135] width 86 height 86
type input "C:\fakepath\banner_instore_trade-in_step_251013-01.jpg"
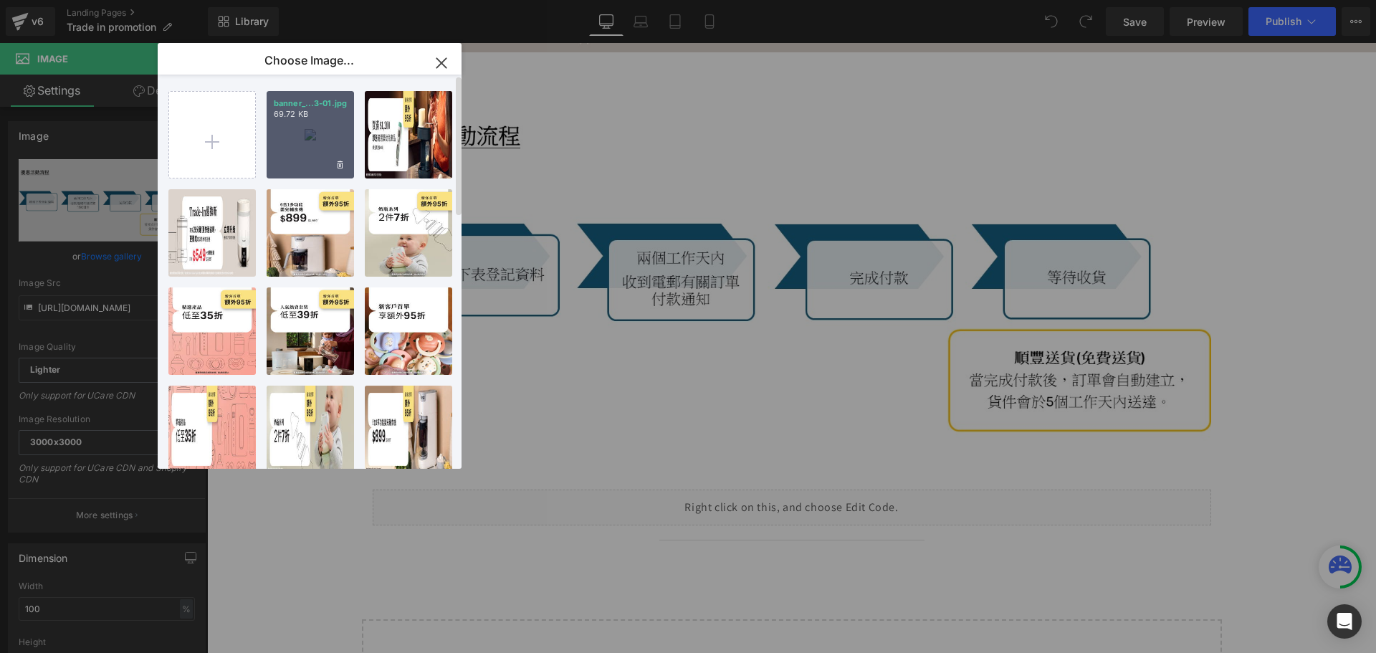
click at [312, 152] on div "banner_...3-01.jpg 69.72 KB" at bounding box center [310, 134] width 87 height 87
type input "[URL][DOMAIN_NAME]"
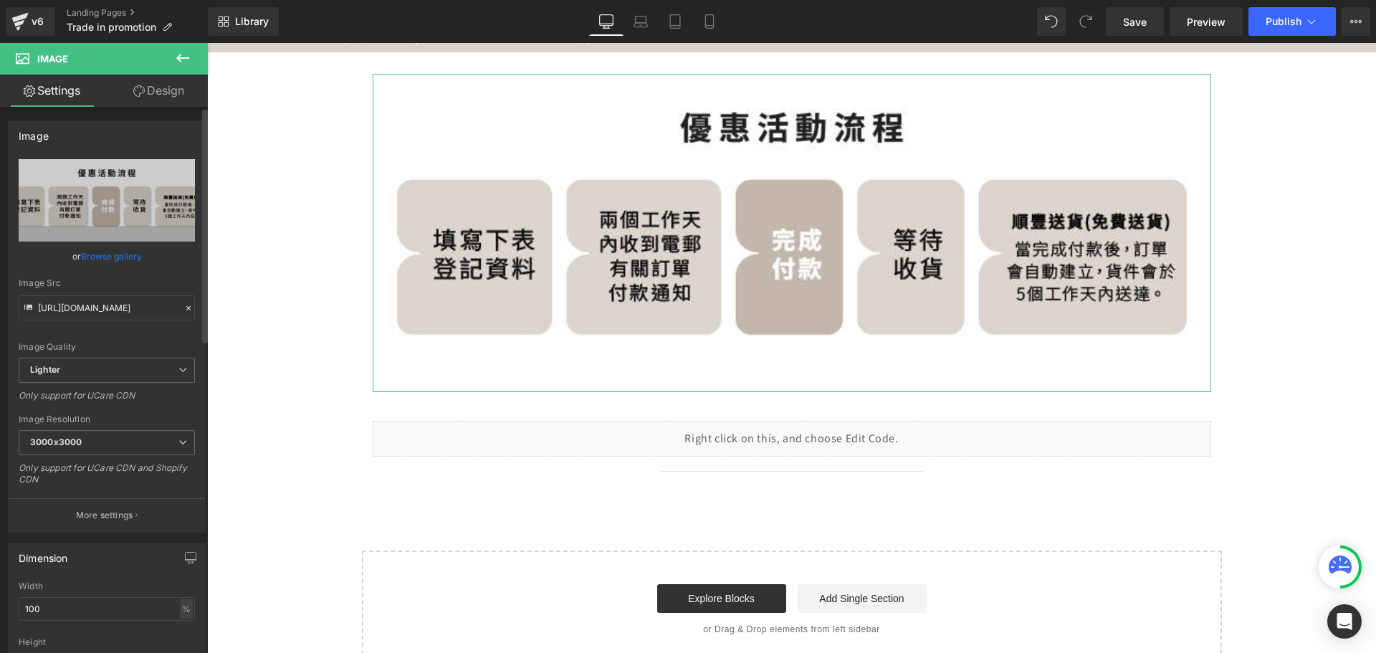
click at [143, 258] on div "or Browse gallery" at bounding box center [107, 256] width 176 height 15
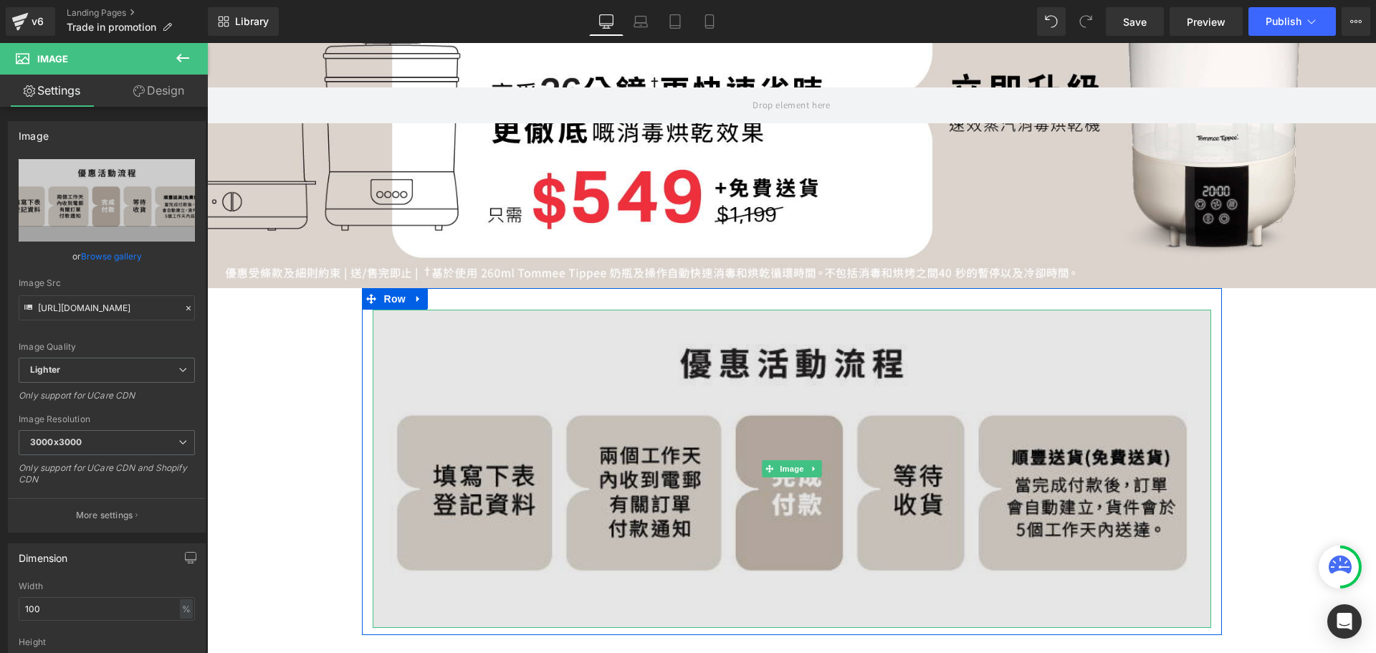
scroll to position [215, 0]
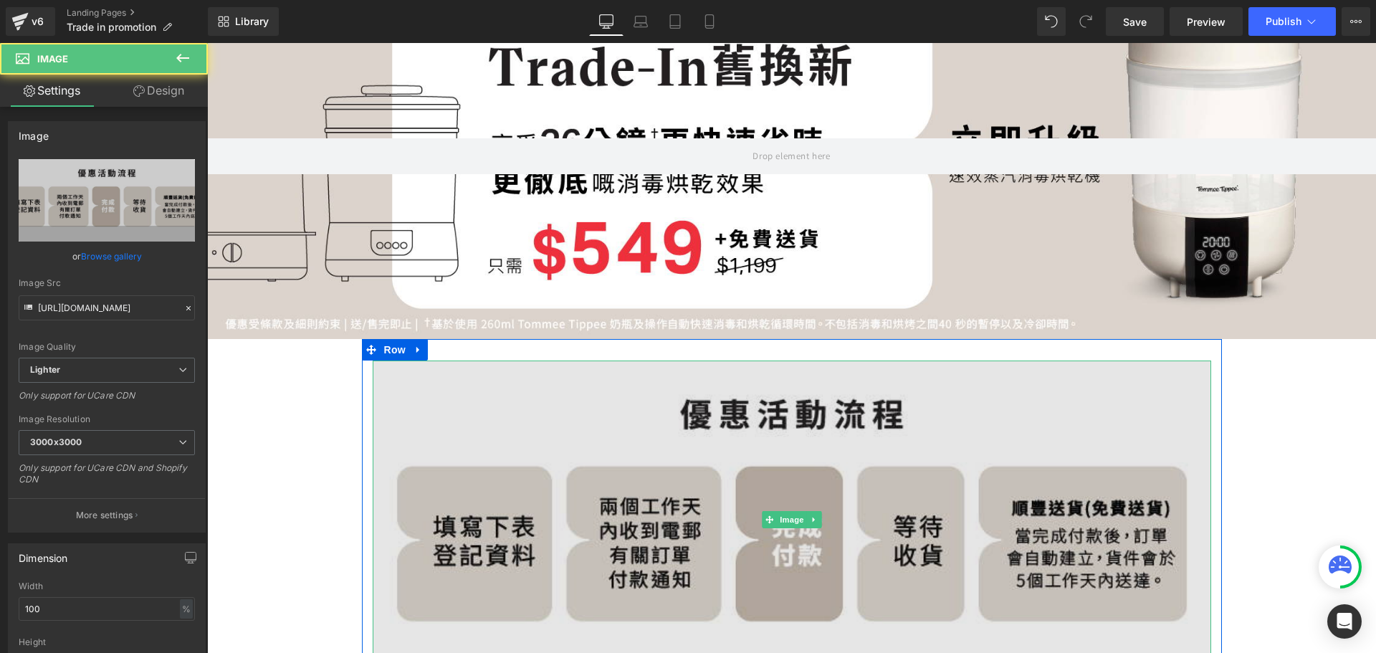
click at [374, 371] on img at bounding box center [792, 519] width 838 height 318
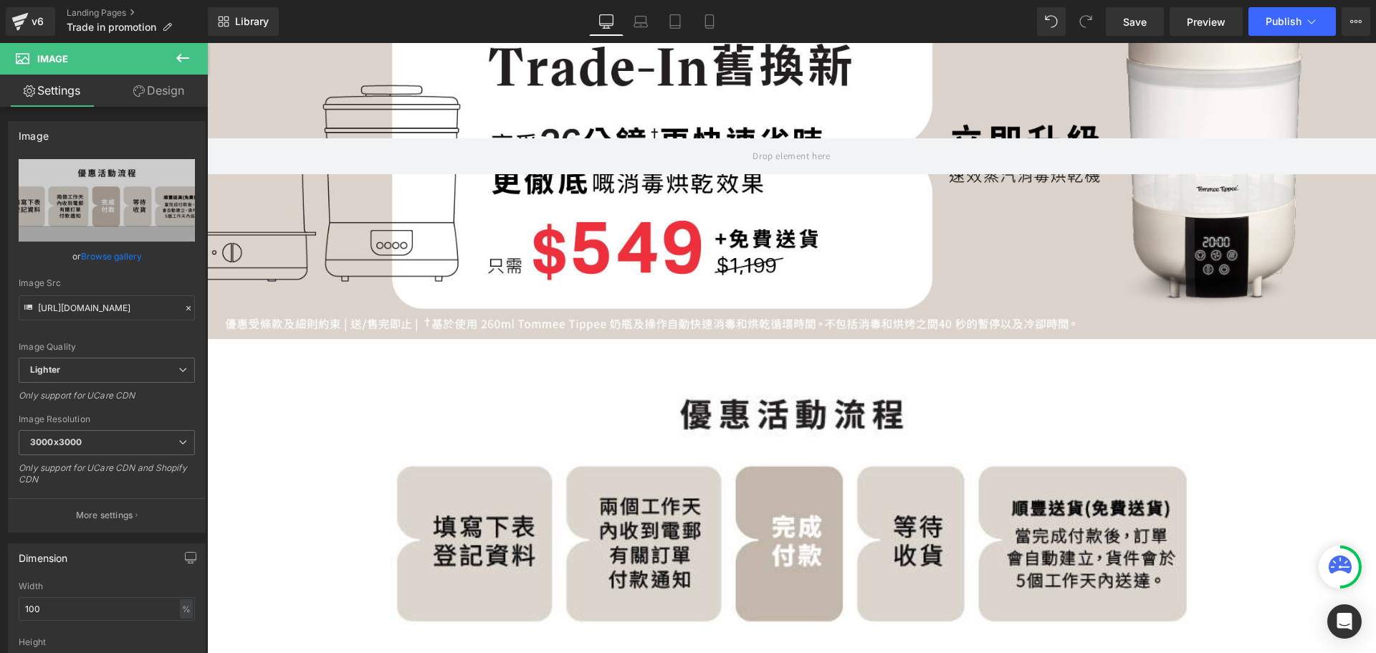
click at [1286, 429] on div "Hero Banner Image Row Liquid Row Separator Select your layout" at bounding box center [791, 463] width 1169 height 981
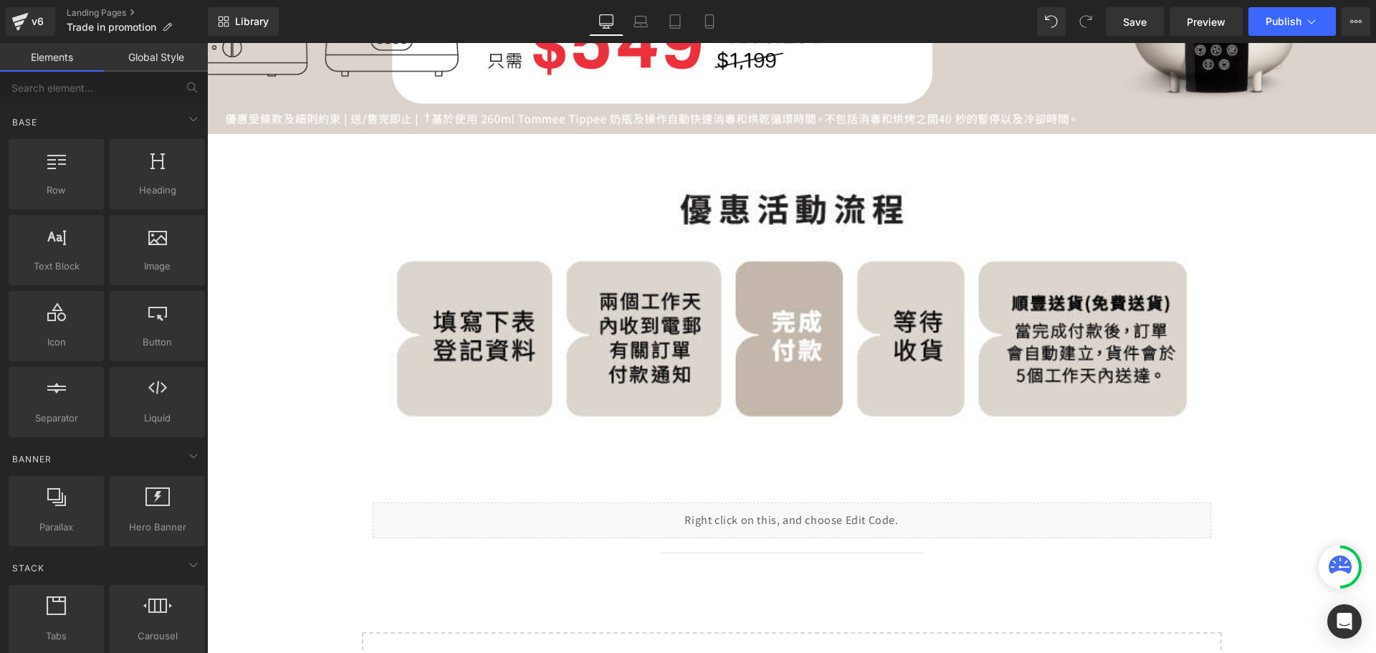
scroll to position [502, 0]
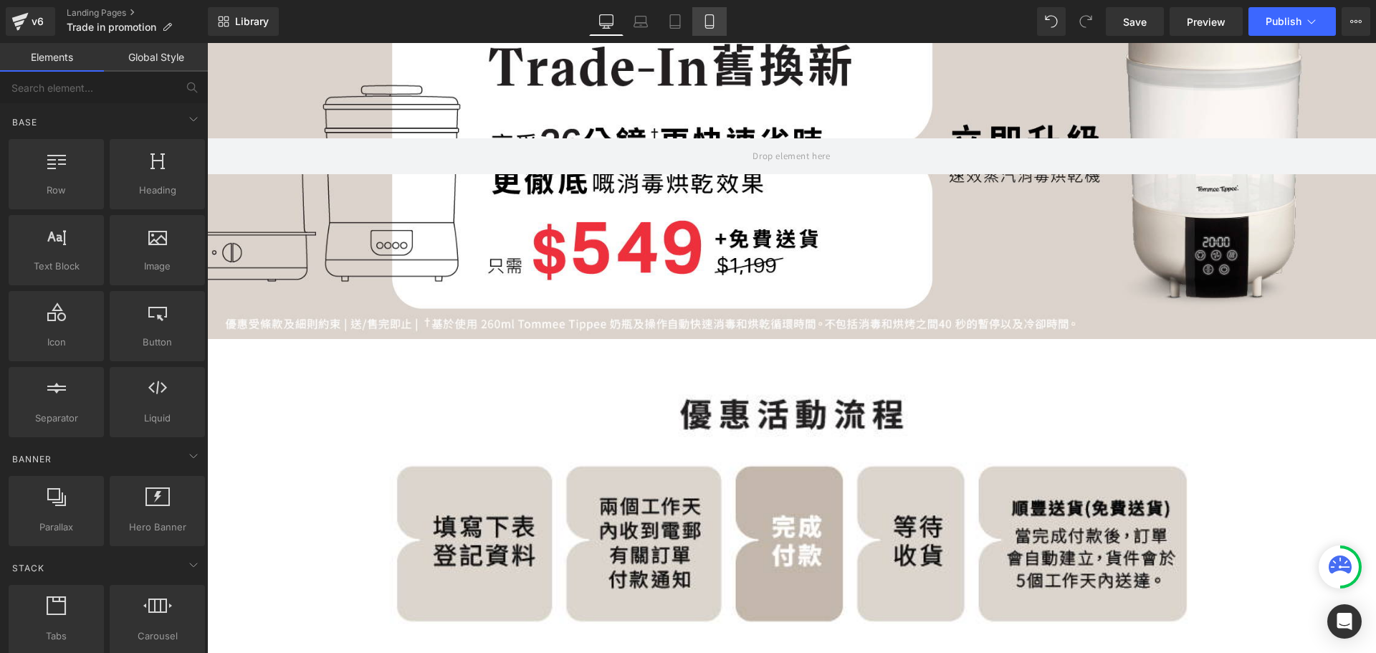
click at [721, 26] on link "Mobile" at bounding box center [709, 21] width 34 height 29
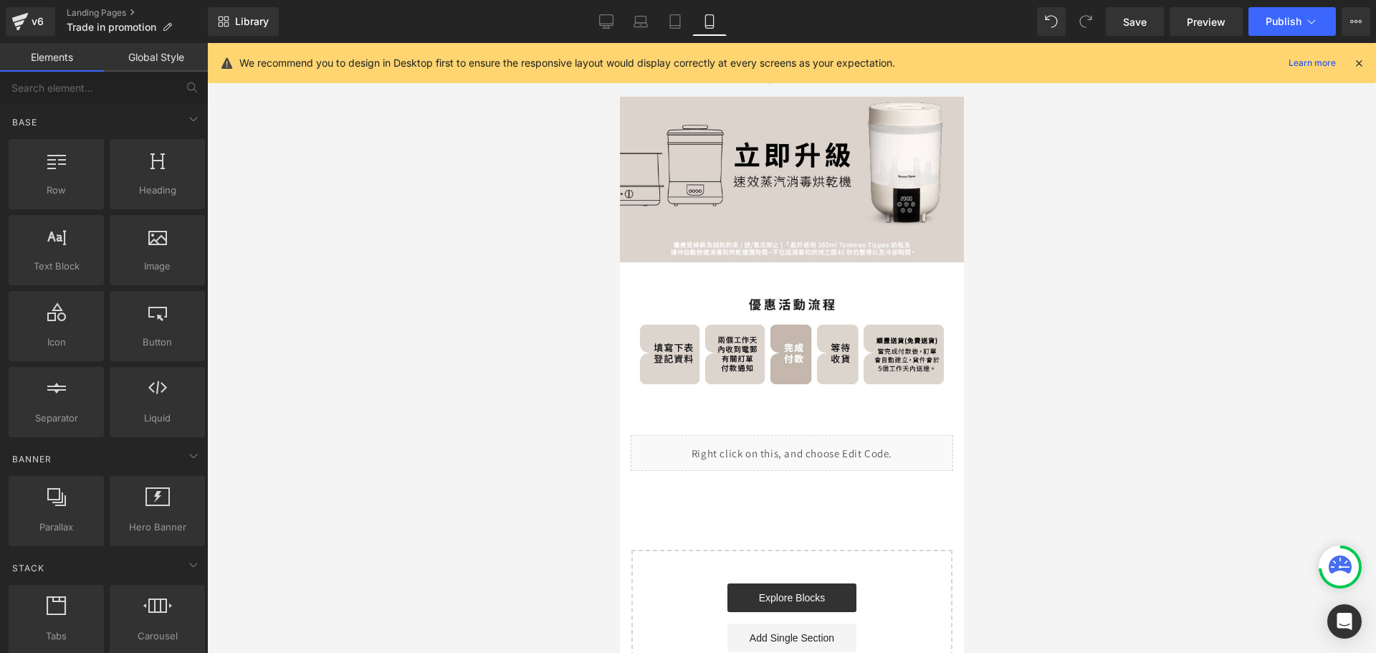
scroll to position [107, 0]
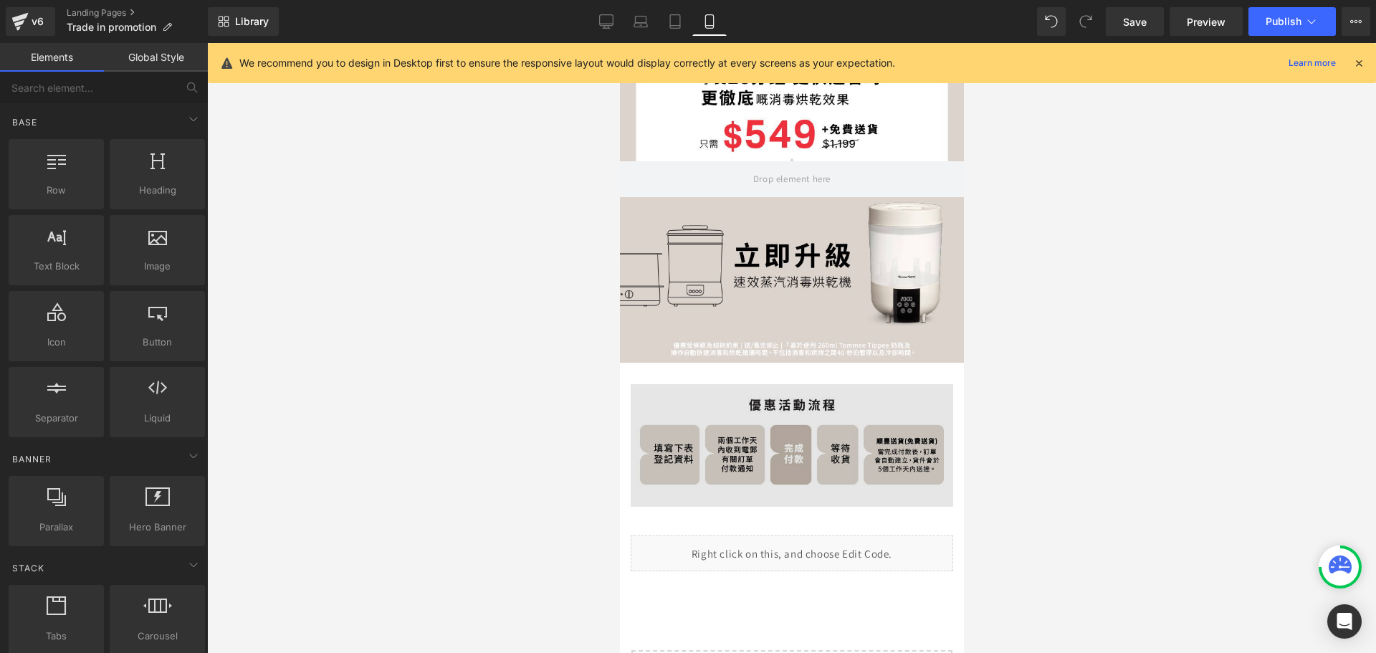
click at [762, 402] on img at bounding box center [791, 445] width 322 height 123
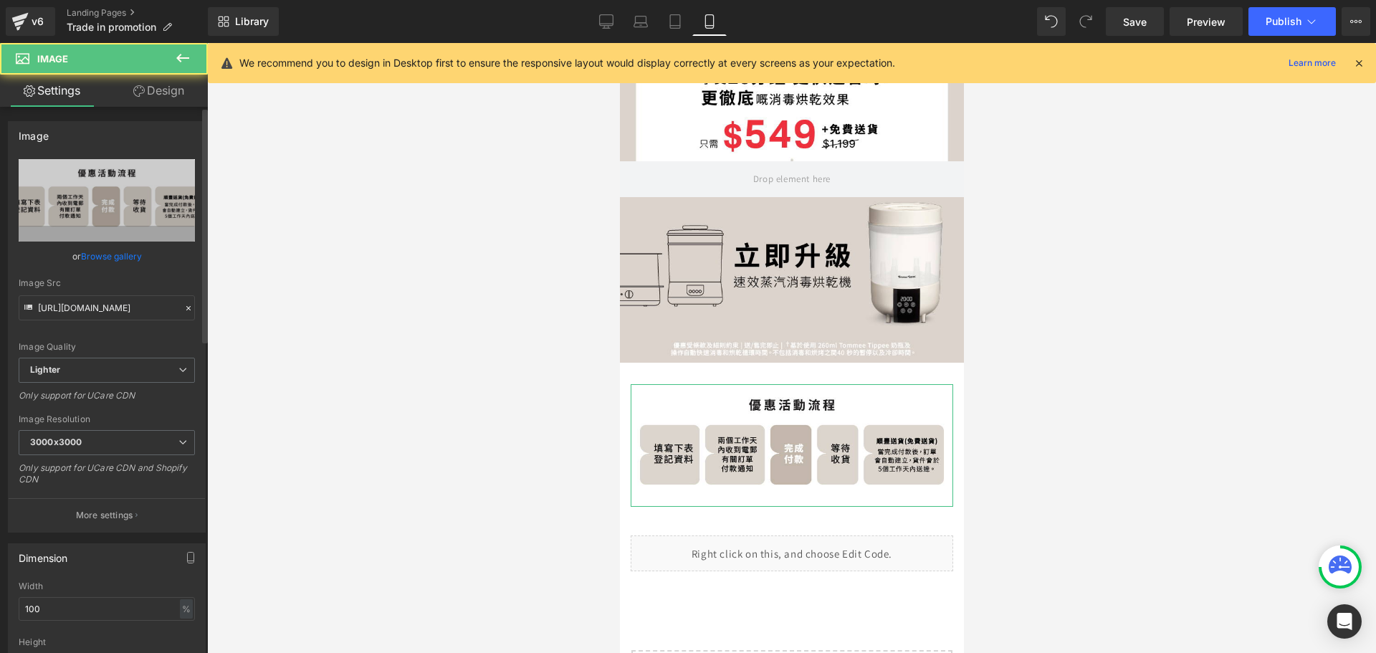
click at [85, 244] on link "Browse gallery" at bounding box center [111, 256] width 61 height 25
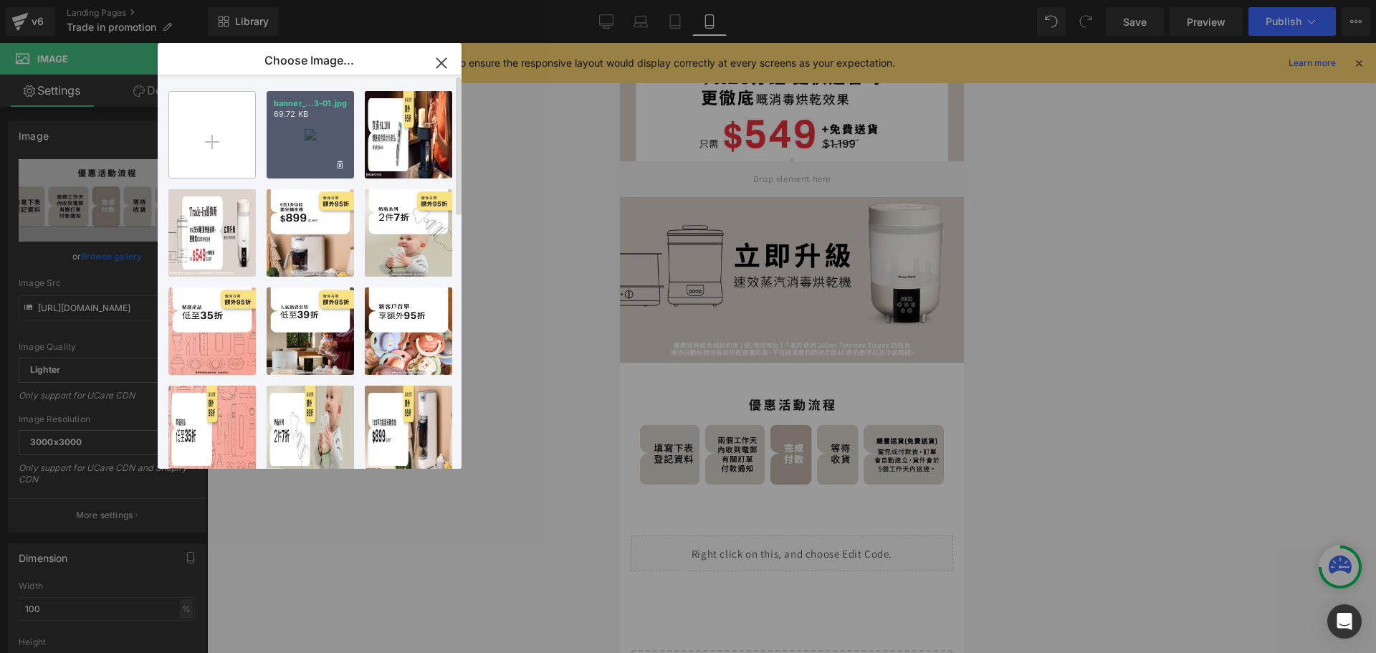
click at [224, 128] on input "file" at bounding box center [212, 135] width 86 height 86
type input "C:\fakepath\banner_instore_trade-in_step_251013-02.jpg"
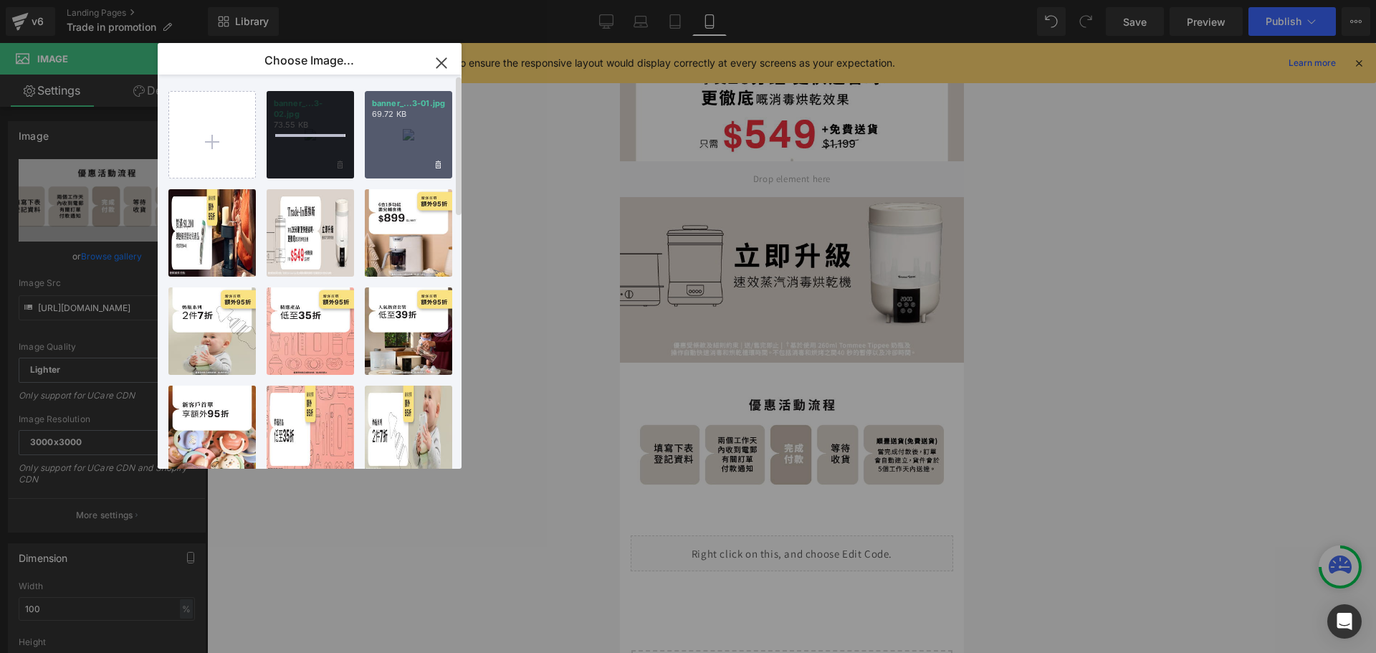
click at [296, 153] on div "banner_...3-02.jpg 73.55 KB" at bounding box center [310, 134] width 87 height 87
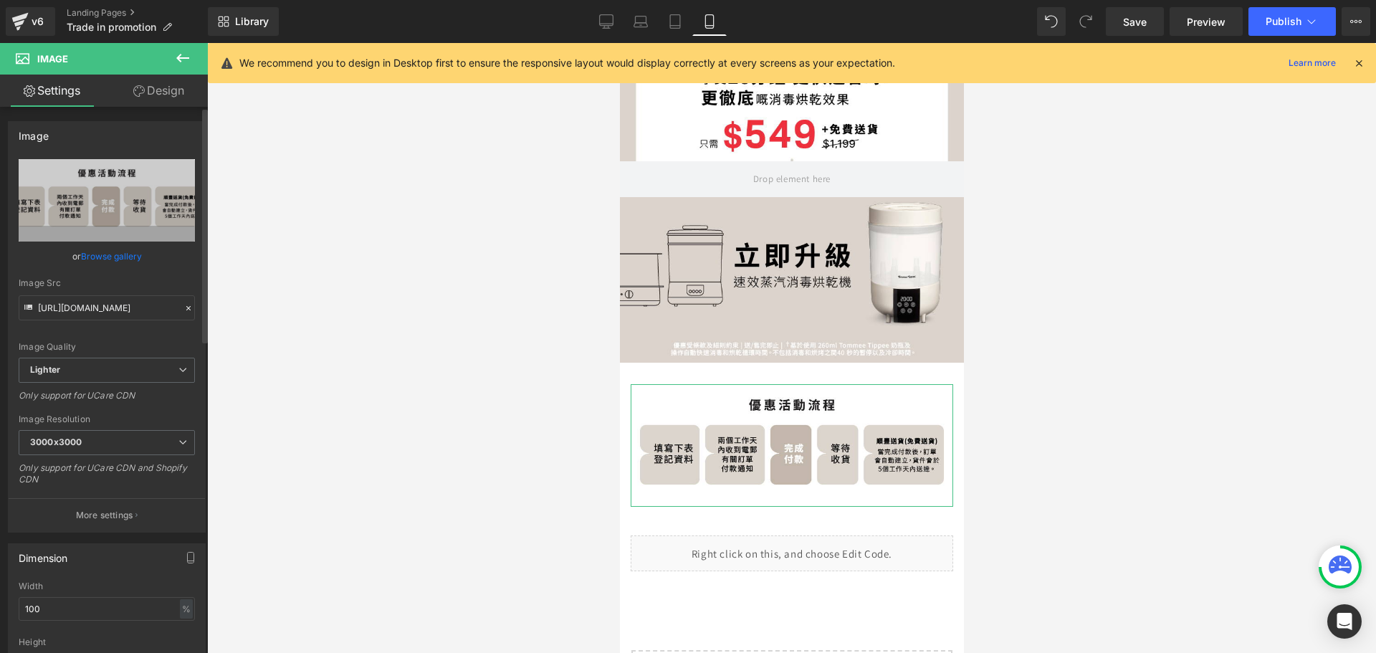
click at [82, 255] on link "Browse gallery" at bounding box center [111, 256] width 61 height 25
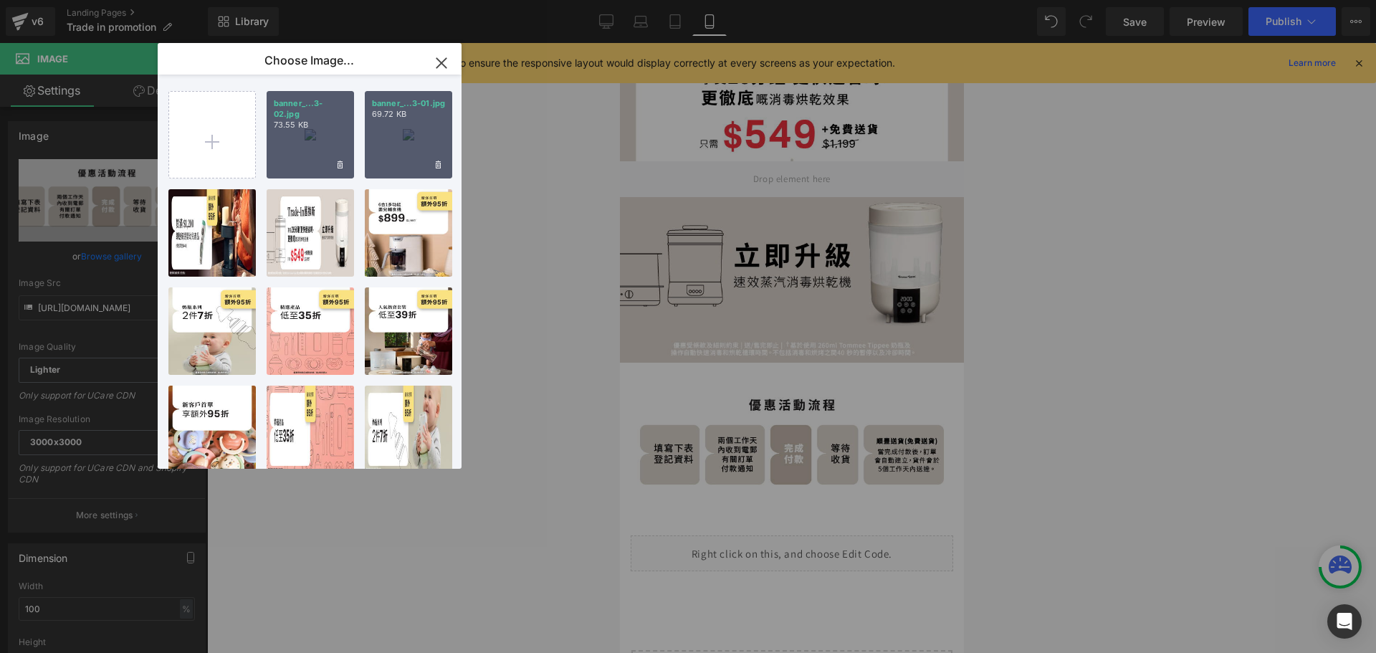
click at [302, 143] on div "banner_...3-02.jpg 73.55 KB" at bounding box center [310, 134] width 87 height 87
type input "[URL][DOMAIN_NAME]"
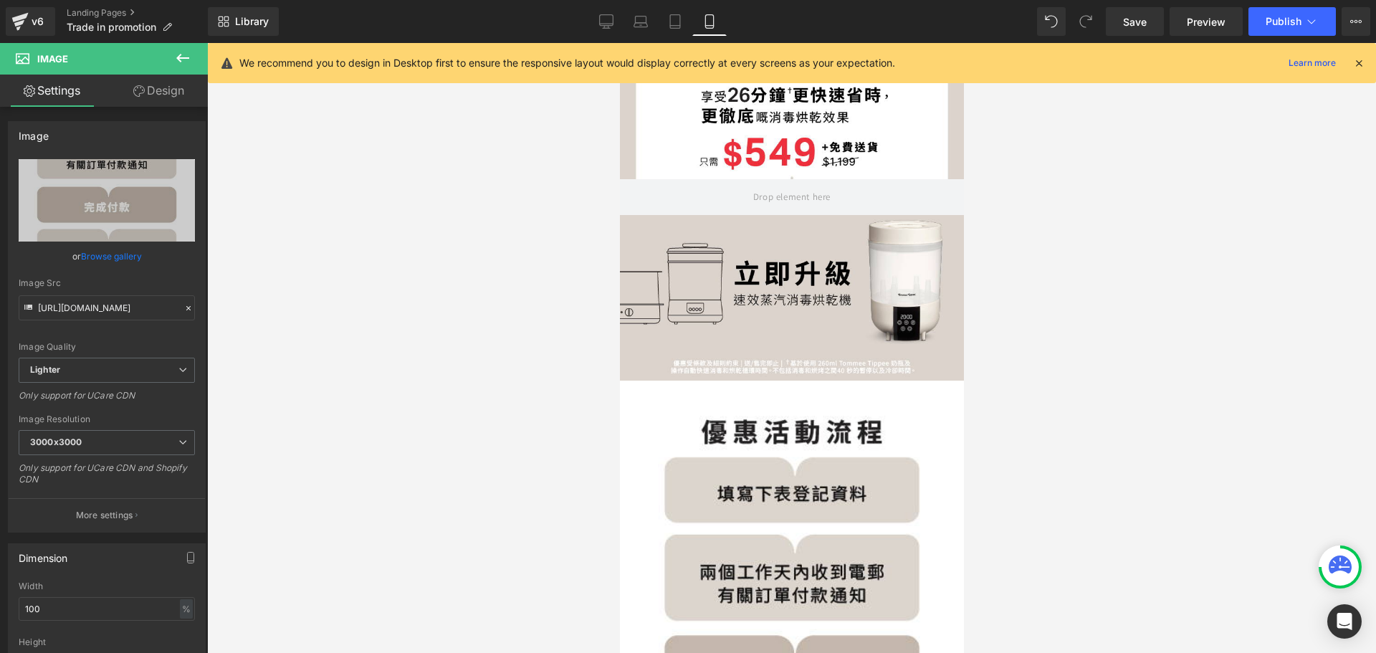
scroll to position [0, 0]
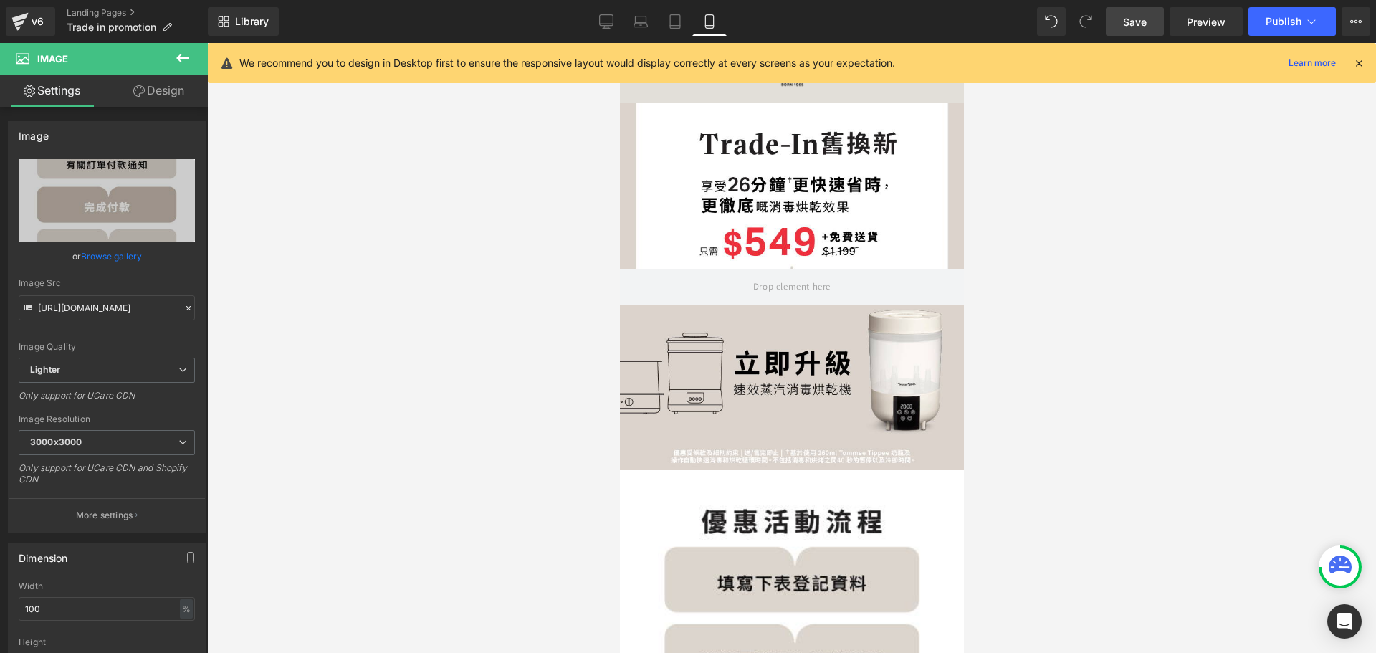
click at [1133, 20] on span "Save" at bounding box center [1135, 21] width 24 height 15
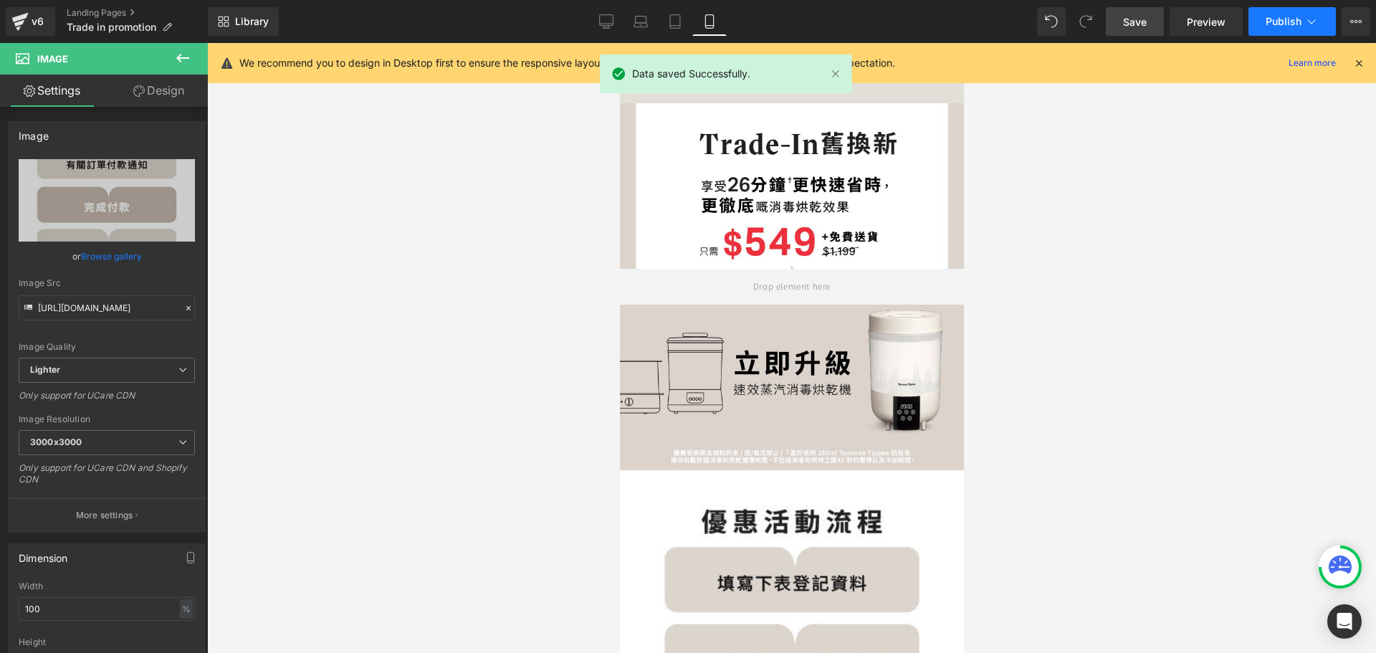
click at [1288, 11] on button "Publish" at bounding box center [1291, 21] width 87 height 29
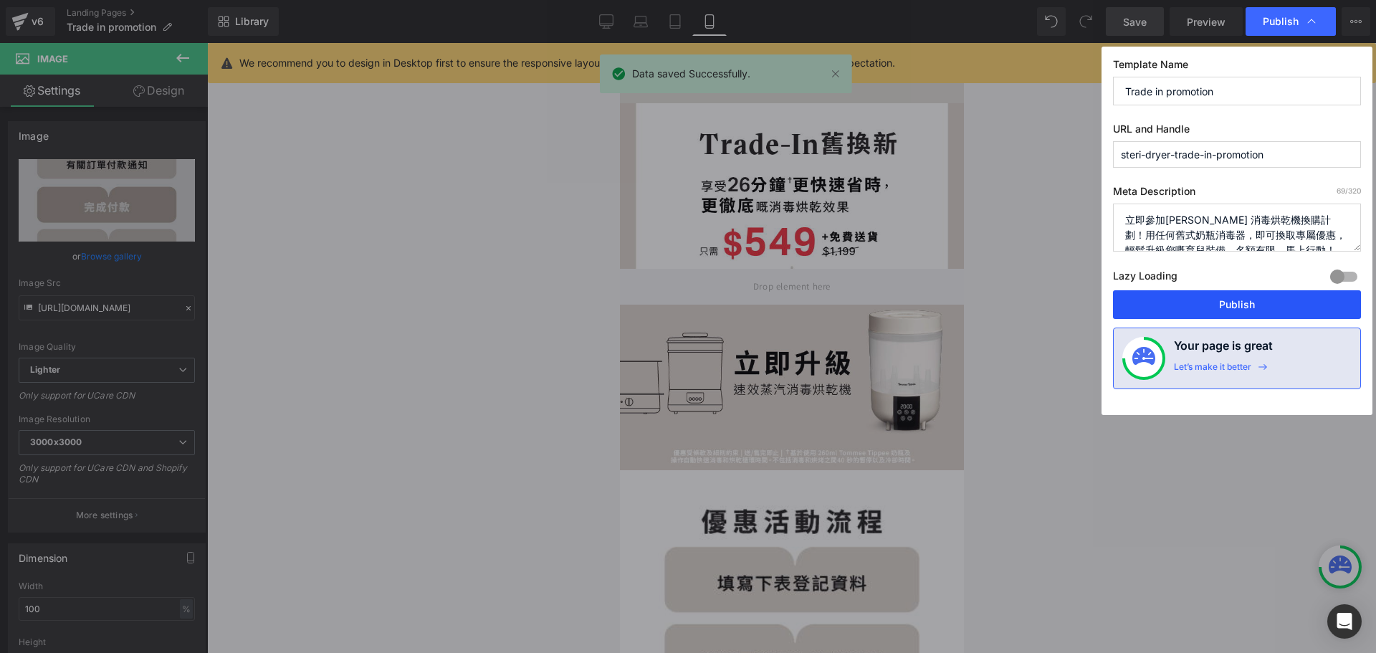
click at [1210, 307] on button "Publish" at bounding box center [1237, 304] width 248 height 29
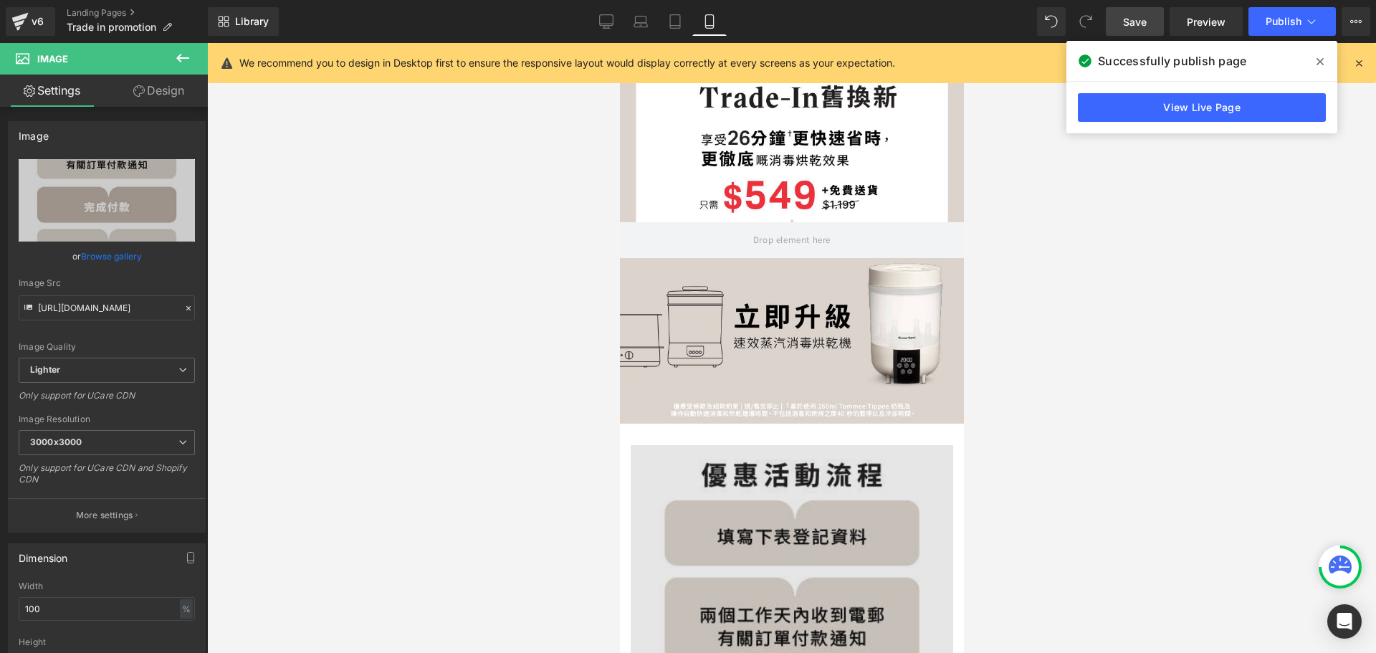
scroll to position [72, 0]
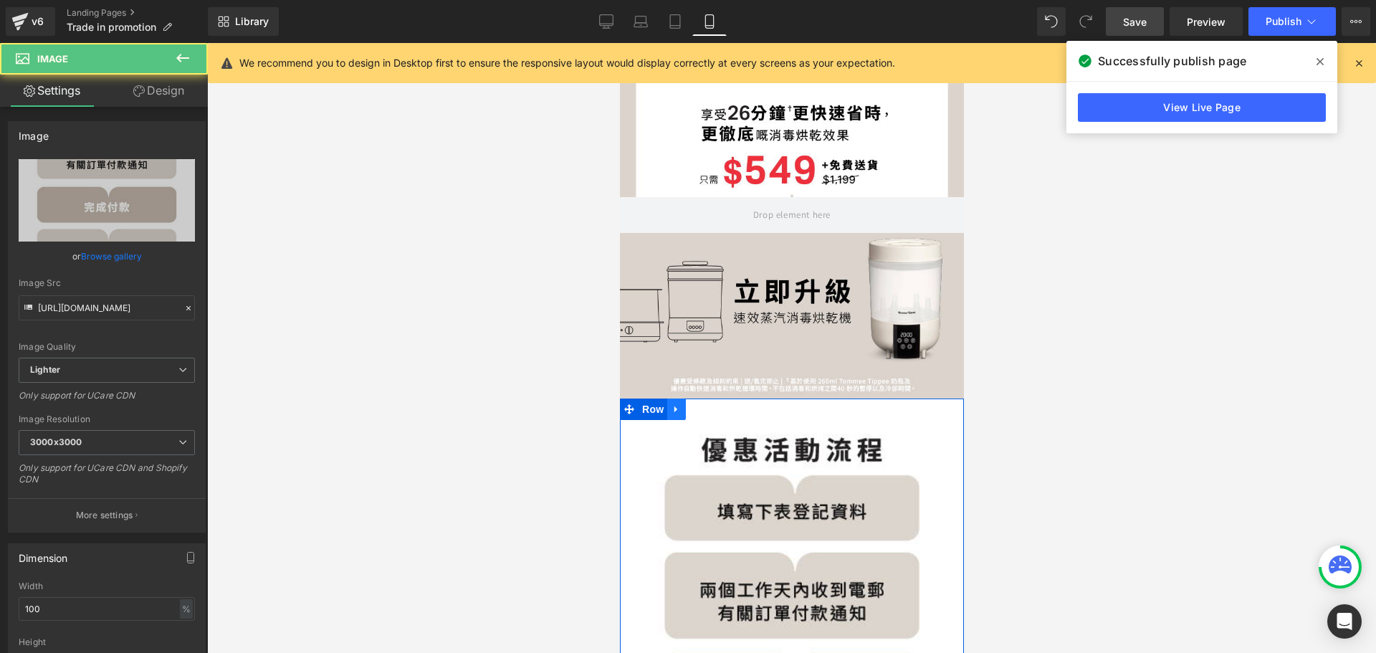
click at [671, 404] on icon at bounding box center [676, 409] width 10 height 11
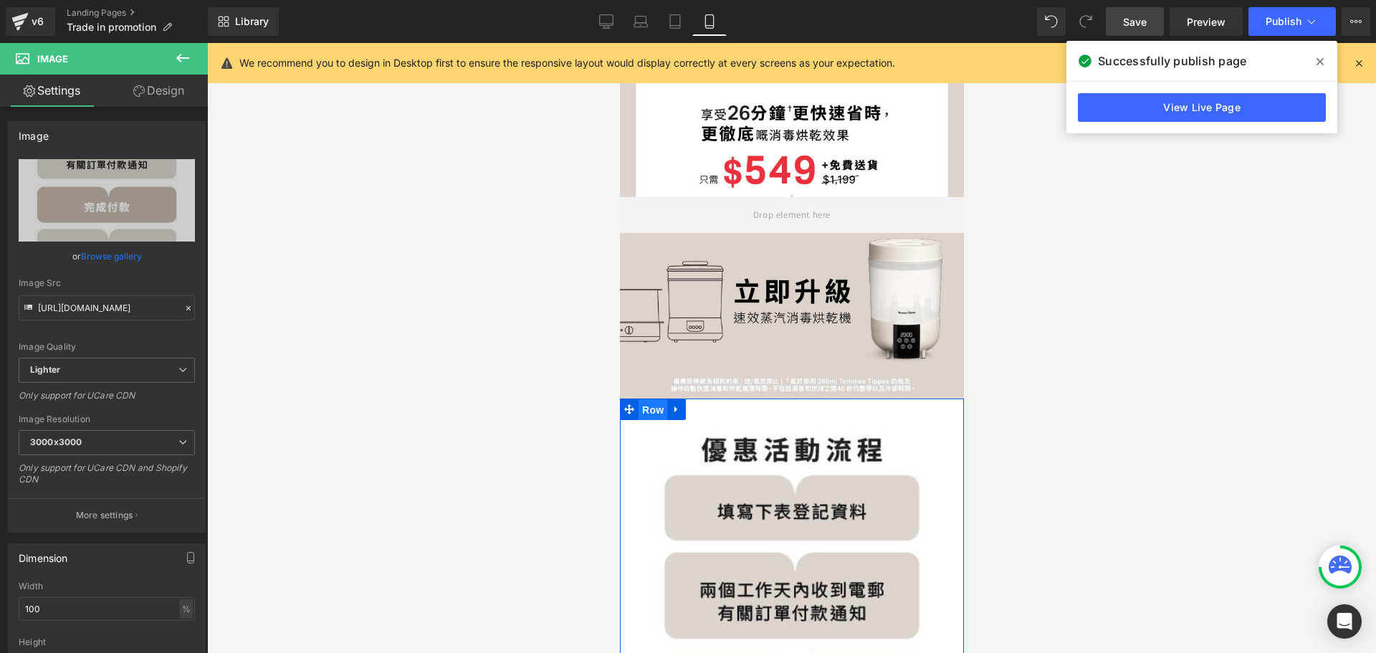
click at [654, 399] on span "Row" at bounding box center [652, 409] width 29 height 21
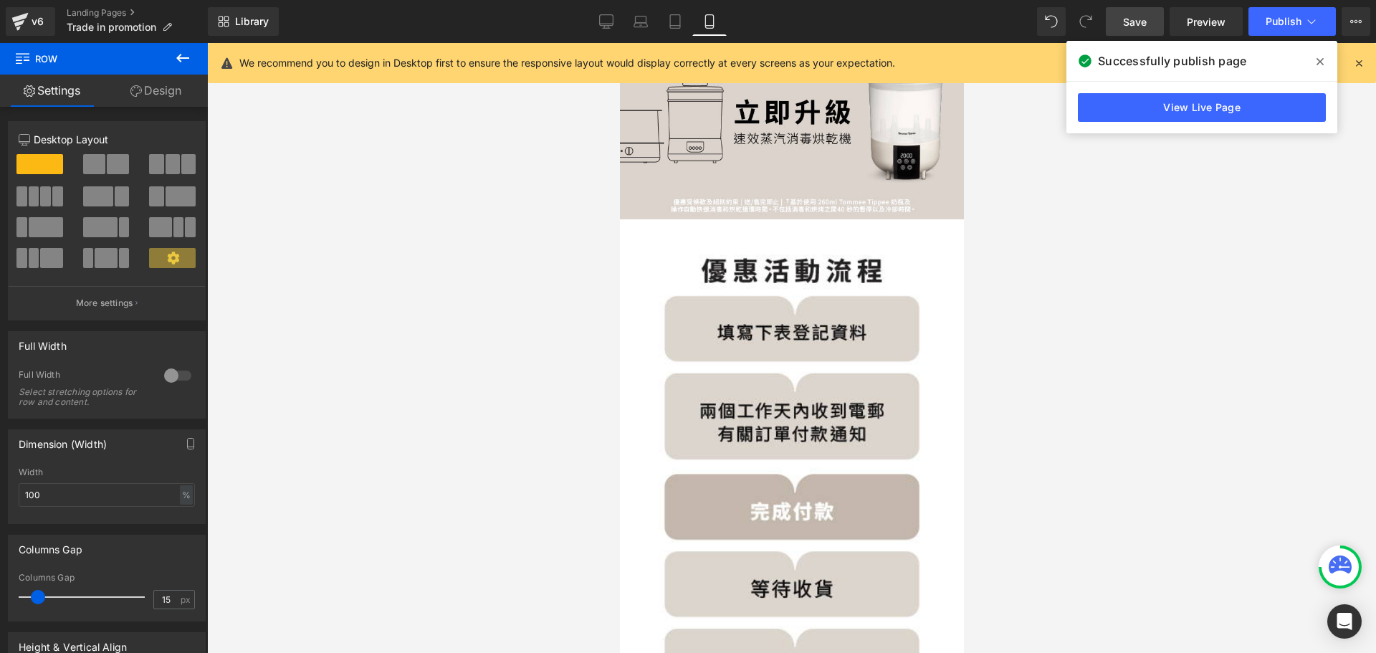
scroll to position [215, 0]
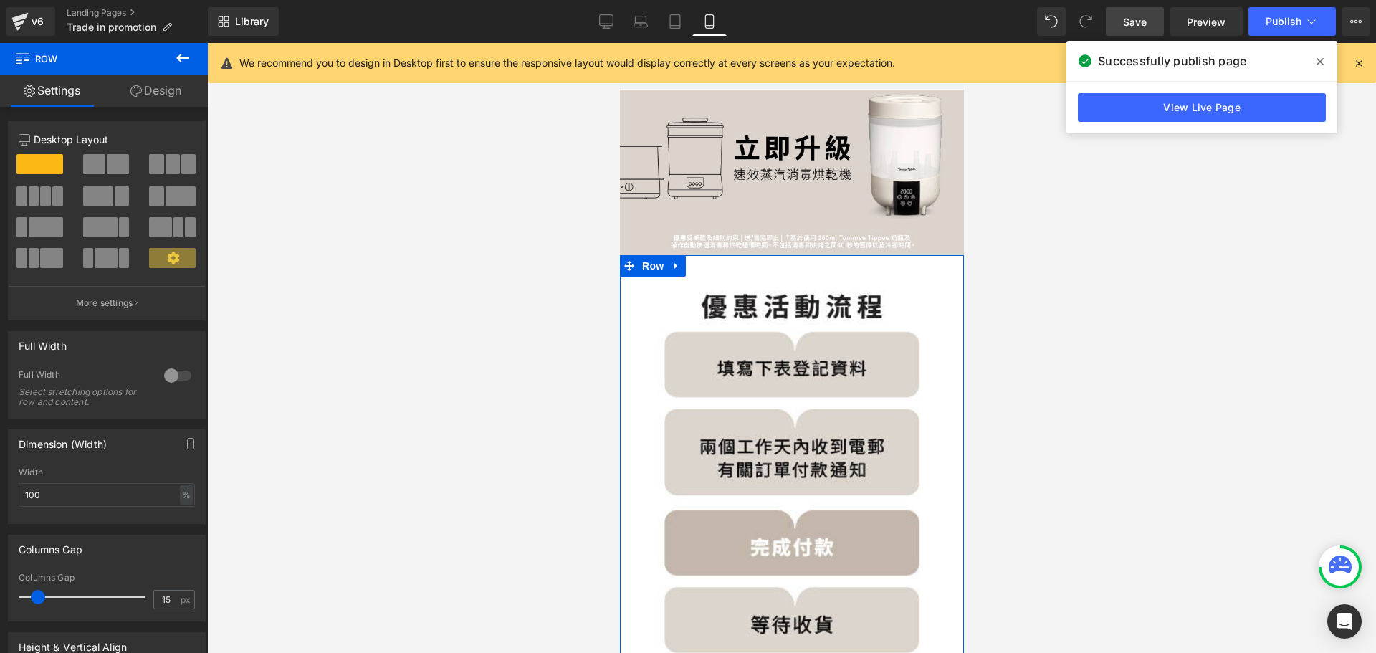
click at [183, 95] on link "Design" at bounding box center [156, 91] width 104 height 32
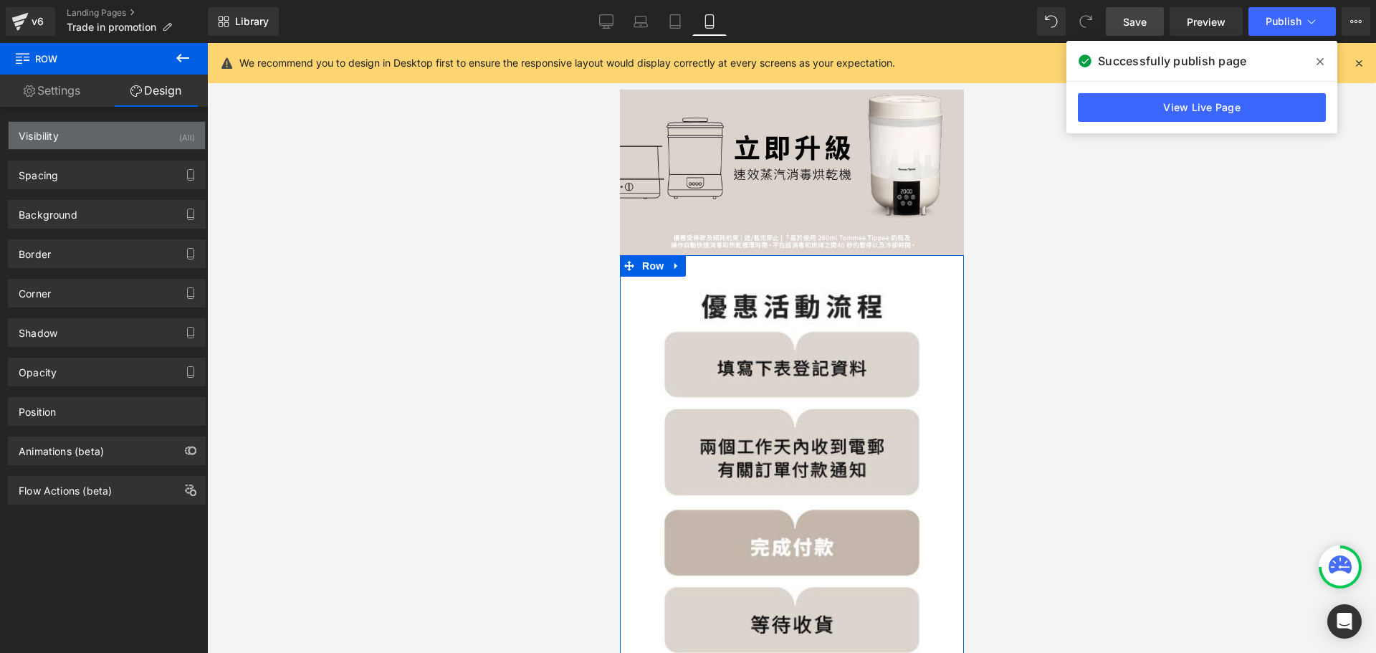
click at [95, 136] on div "Visibility (All)" at bounding box center [107, 135] width 196 height 27
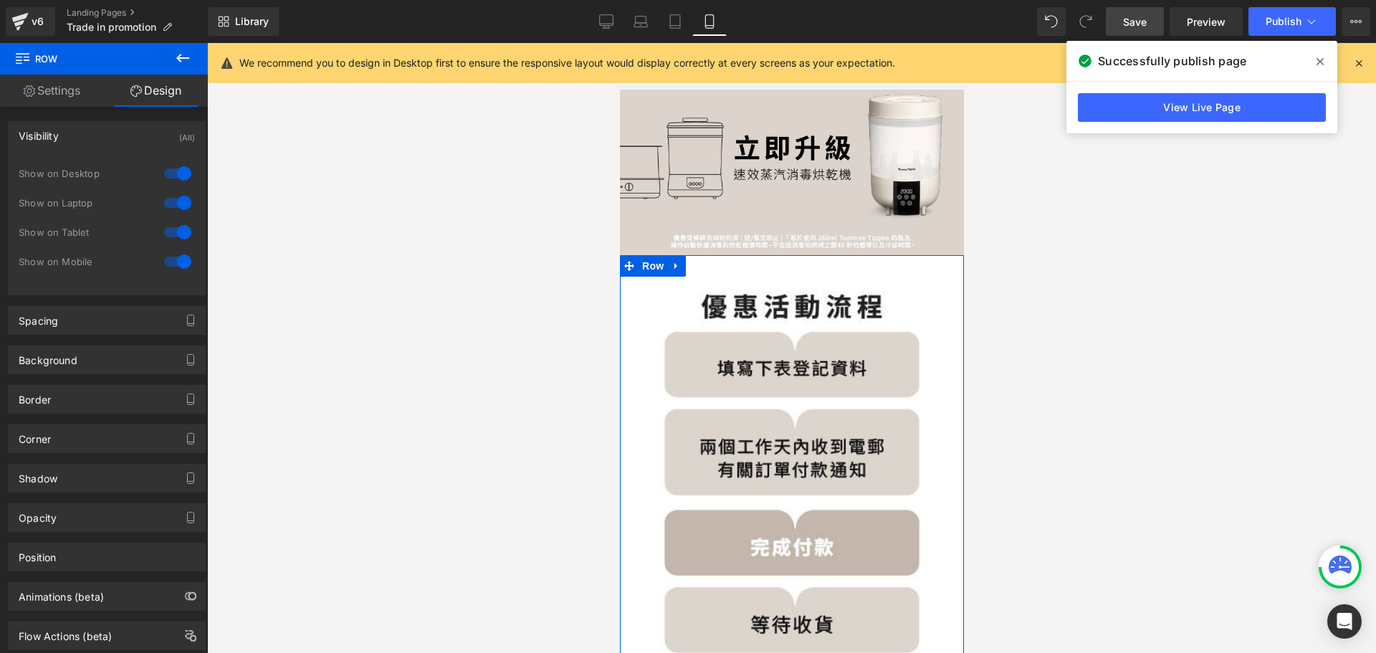
click at [185, 171] on div at bounding box center [178, 173] width 34 height 23
click at [169, 198] on div at bounding box center [178, 202] width 34 height 23
click at [174, 234] on div at bounding box center [178, 232] width 34 height 23
click at [176, 263] on div at bounding box center [178, 261] width 34 height 23
click at [163, 176] on div at bounding box center [178, 173] width 34 height 23
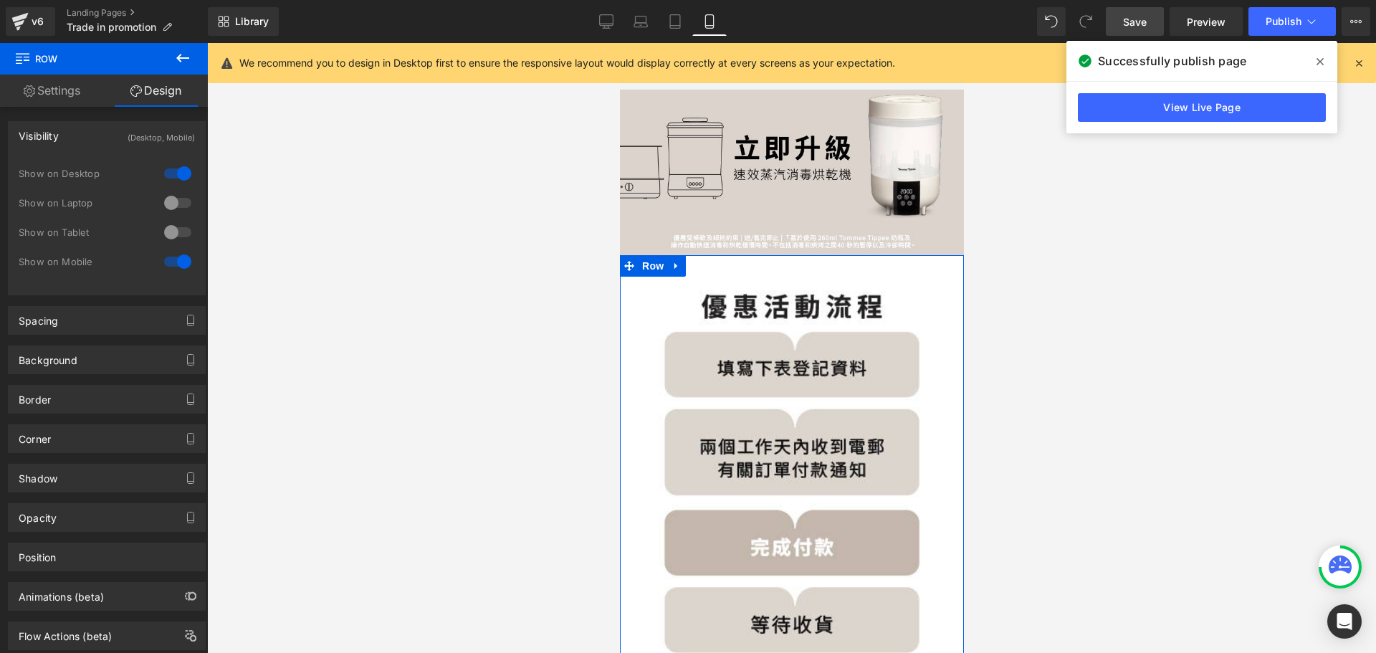
click at [172, 206] on div at bounding box center [178, 202] width 34 height 23
click at [161, 229] on div at bounding box center [178, 232] width 34 height 23
click at [171, 259] on div at bounding box center [178, 261] width 34 height 23
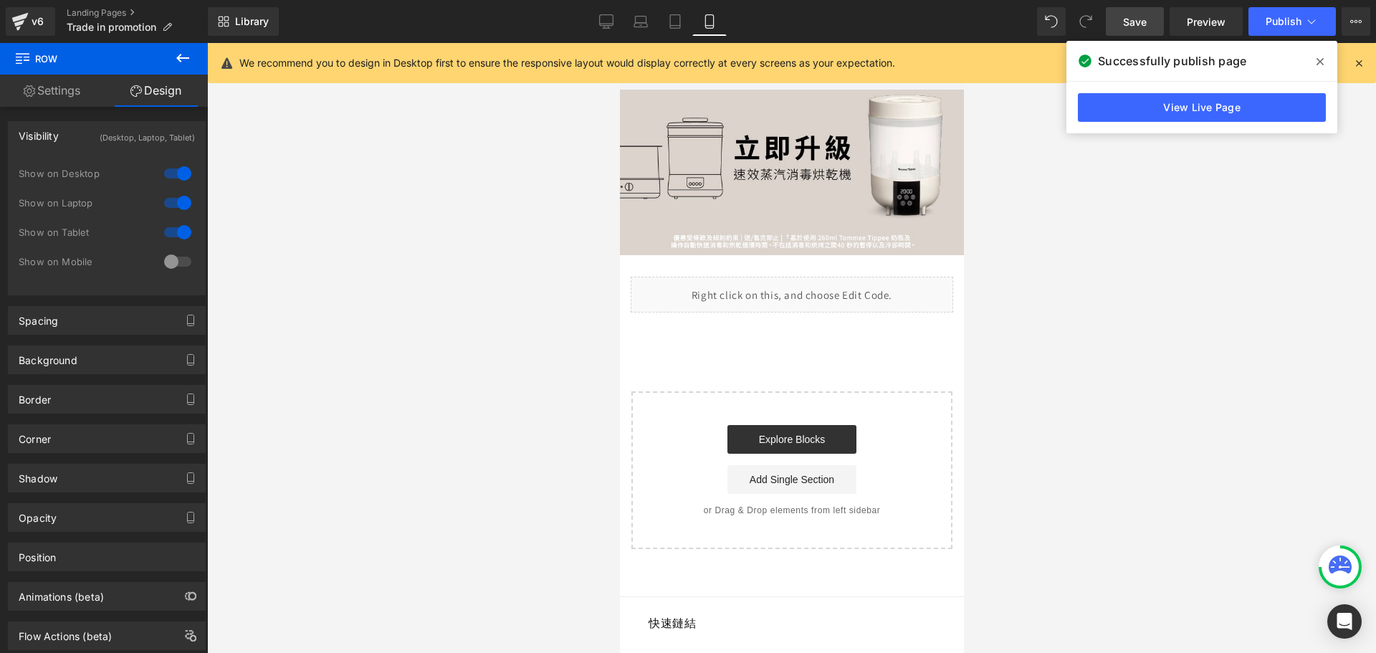
click at [172, 207] on div at bounding box center [178, 202] width 34 height 23
click at [174, 227] on div at bounding box center [178, 232] width 34 height 23
click at [190, 52] on icon at bounding box center [182, 57] width 17 height 17
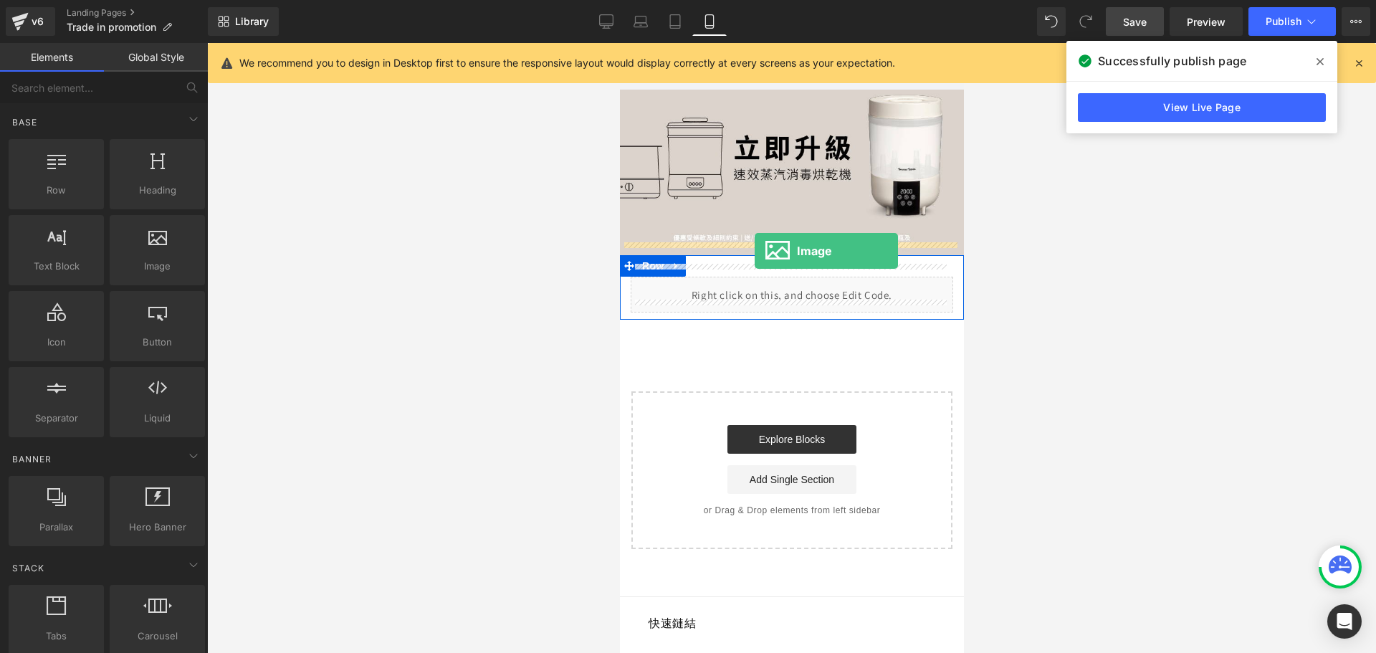
drag, startPoint x: 777, startPoint y: 303, endPoint x: 754, endPoint y: 251, distance: 57.1
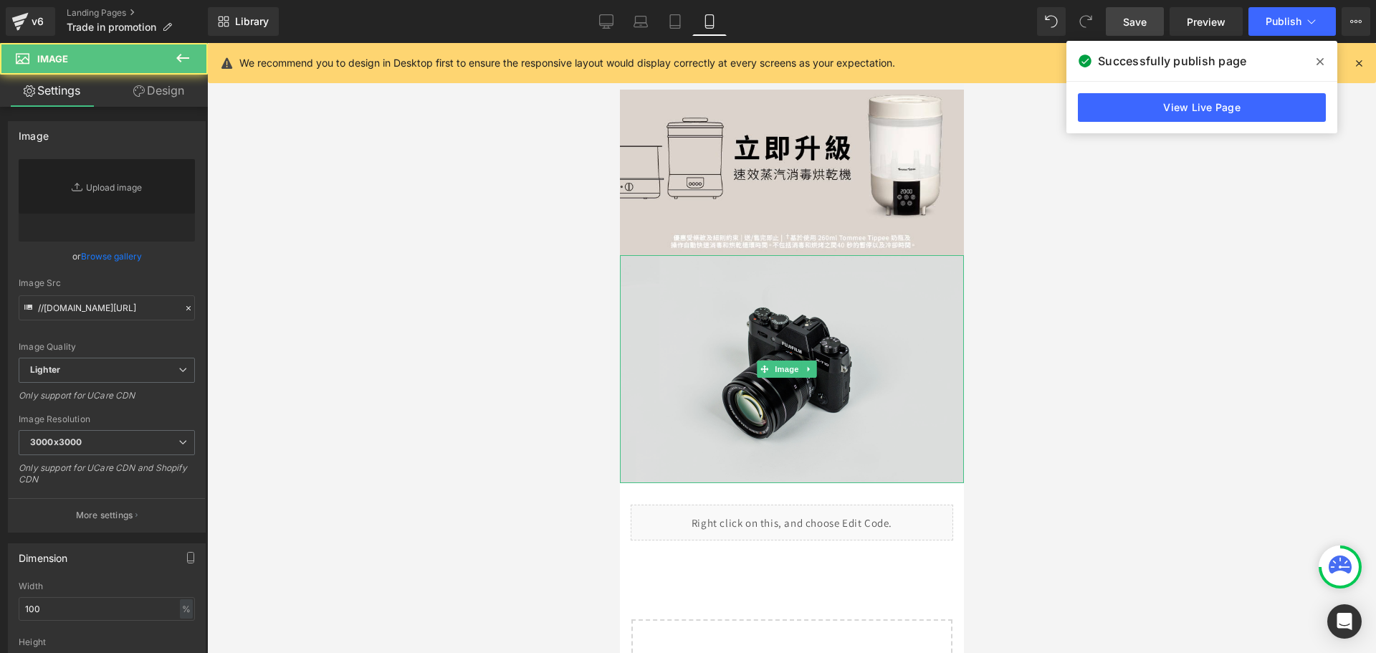
click at [777, 307] on img at bounding box center [791, 369] width 344 height 228
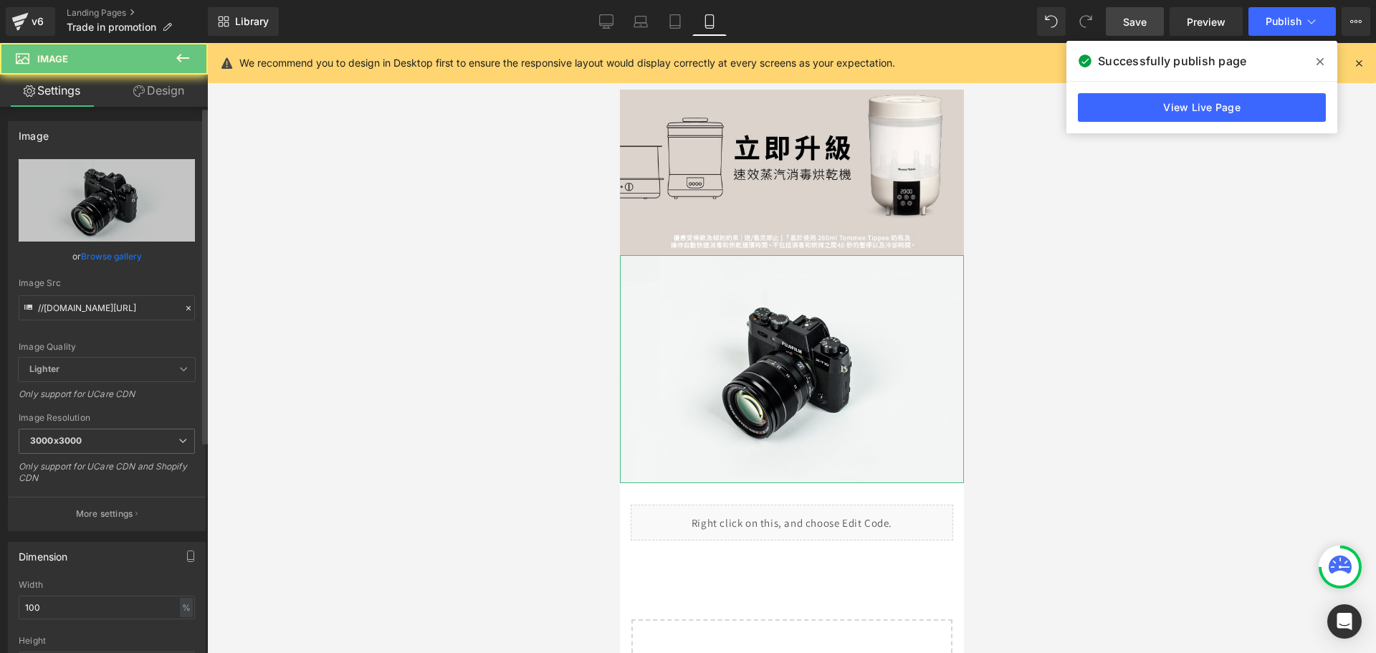
click at [105, 259] on link "Browse gallery" at bounding box center [111, 256] width 61 height 25
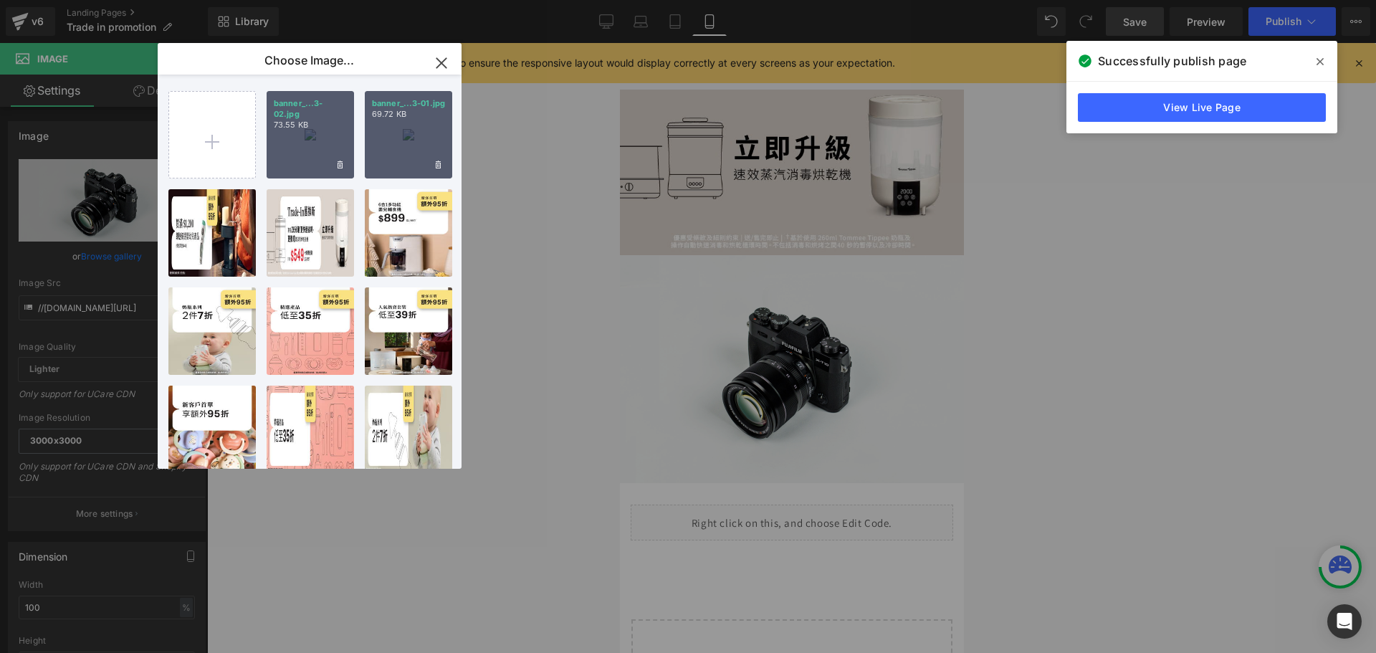
click at [312, 127] on p "73.55 KB" at bounding box center [310, 125] width 73 height 11
type input "[URL][DOMAIN_NAME]"
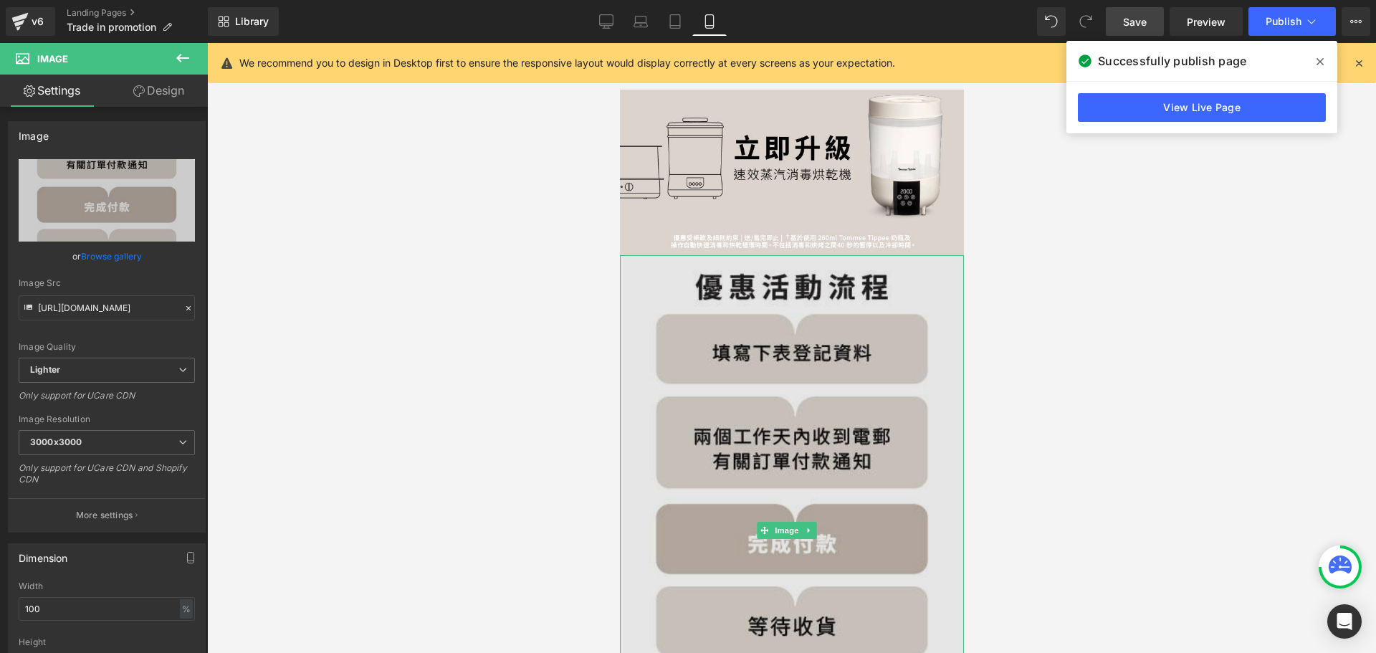
click at [809, 304] on img at bounding box center [791, 530] width 344 height 550
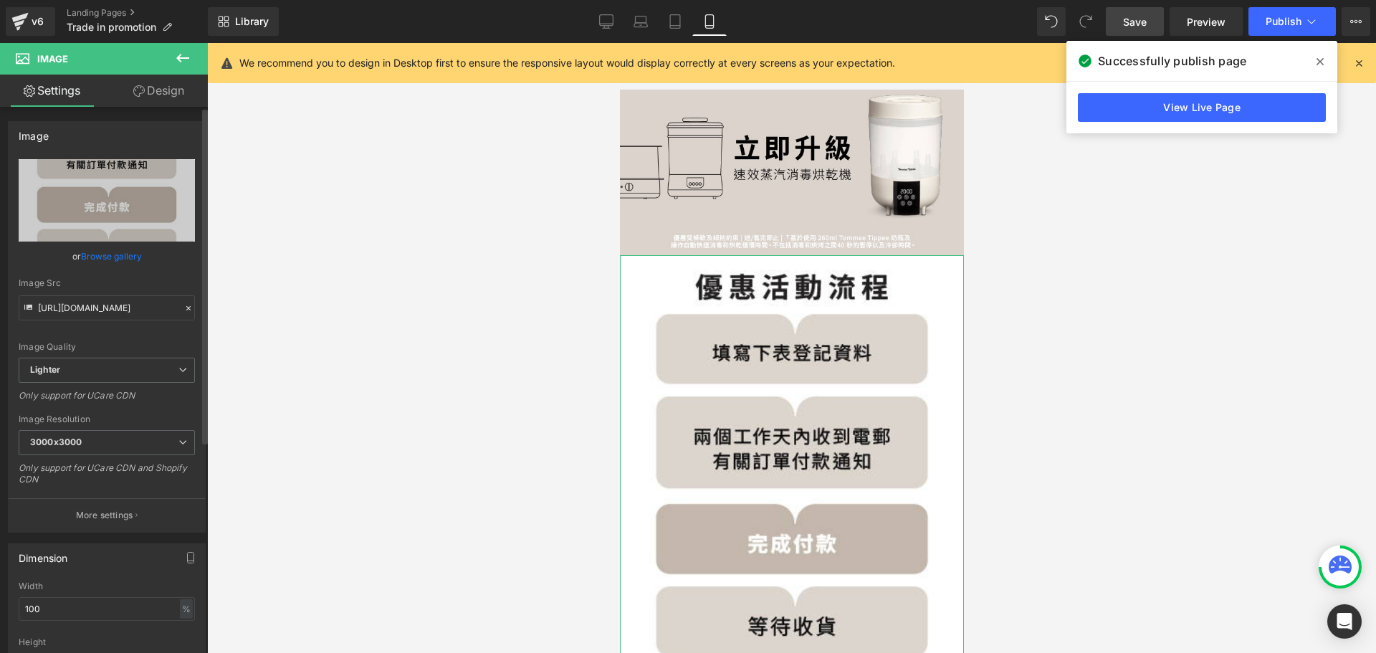
click at [101, 254] on link "Browse gallery" at bounding box center [111, 256] width 61 height 25
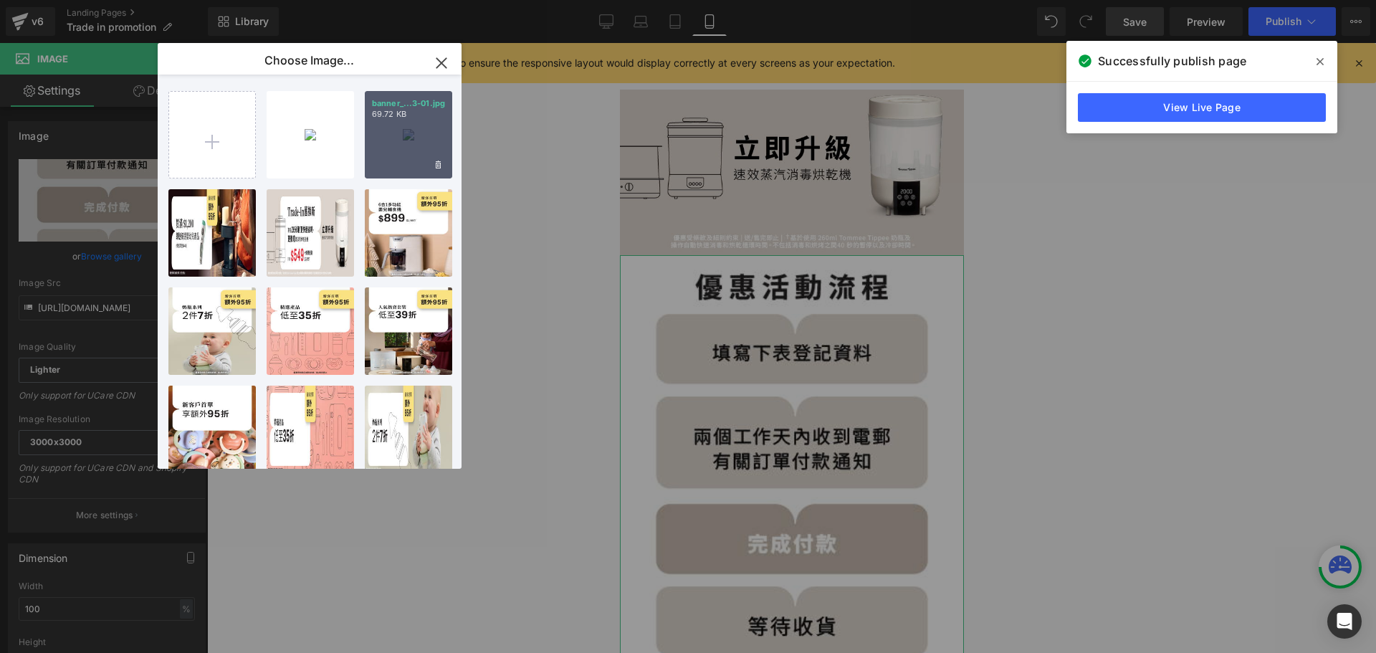
drag, startPoint x: 128, startPoint y: 103, endPoint x: 132, endPoint y: 97, distance: 7.8
click at [128, 0] on div "Image You are previewing how the will restyle your page. You can not edit Eleme…" at bounding box center [688, 0] width 1376 height 0
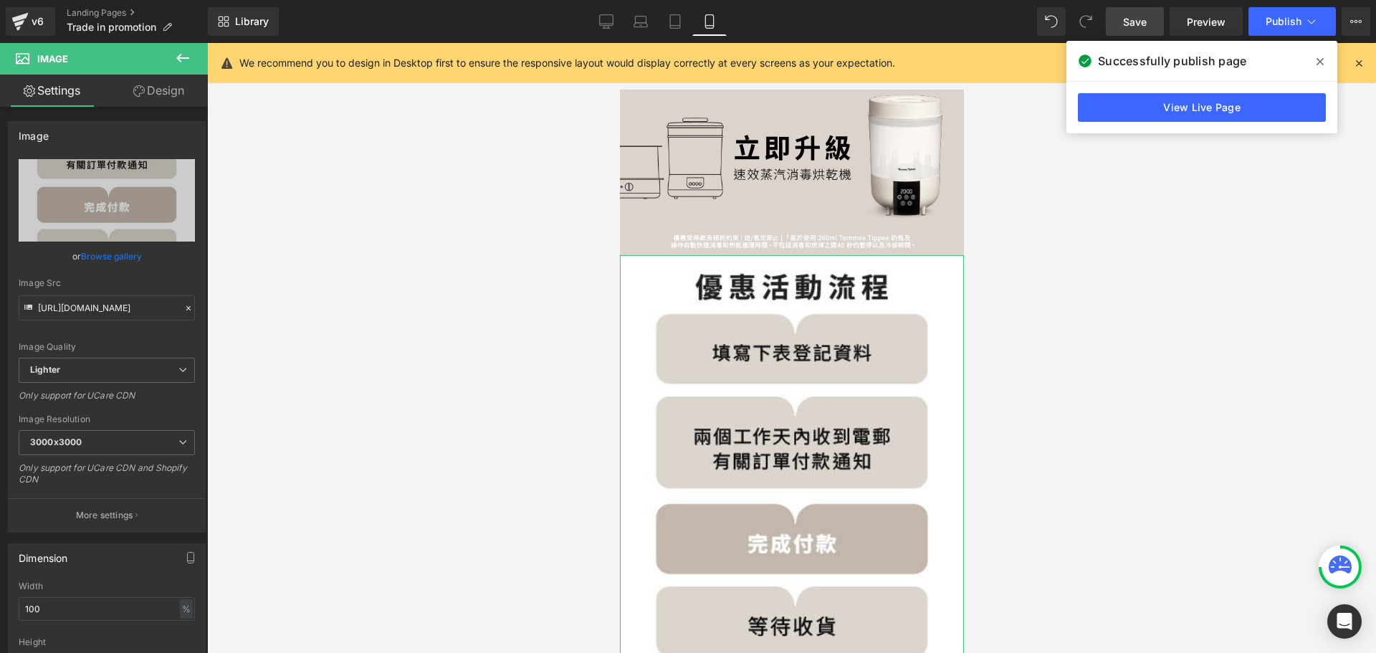
click at [140, 87] on icon at bounding box center [138, 90] width 11 height 11
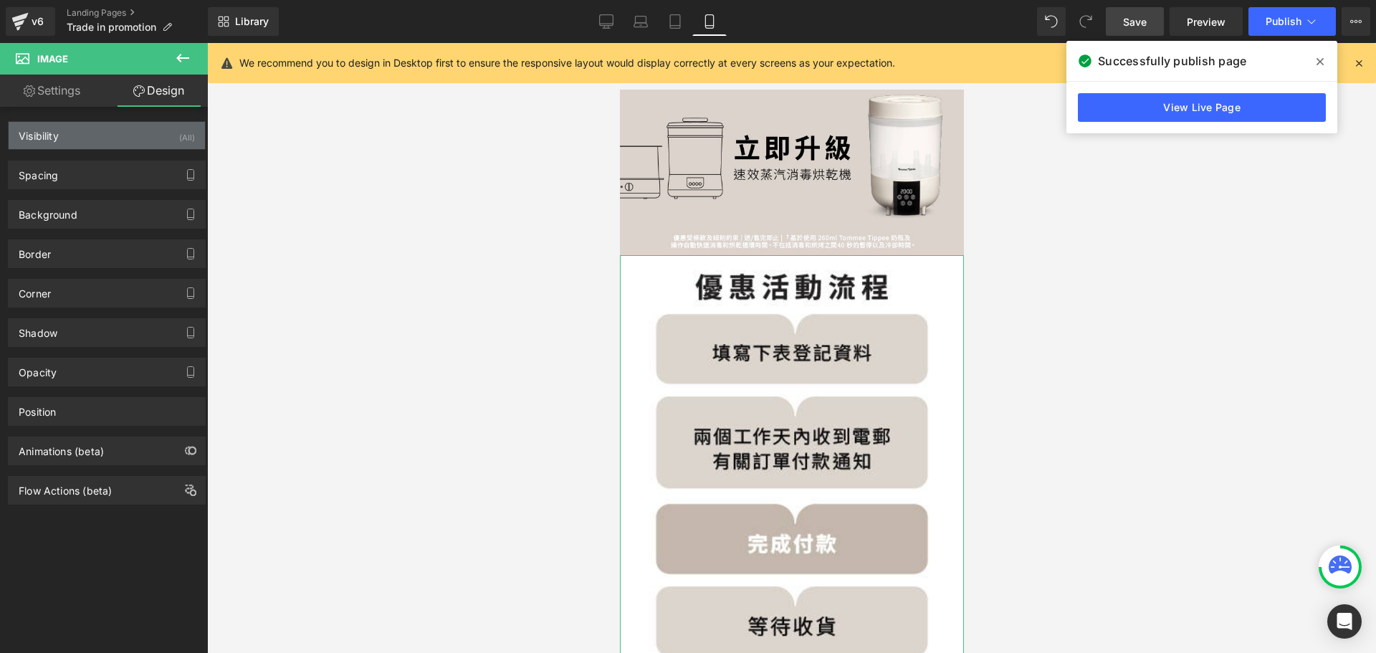
click at [119, 131] on div "Visibility (All)" at bounding box center [107, 135] width 196 height 27
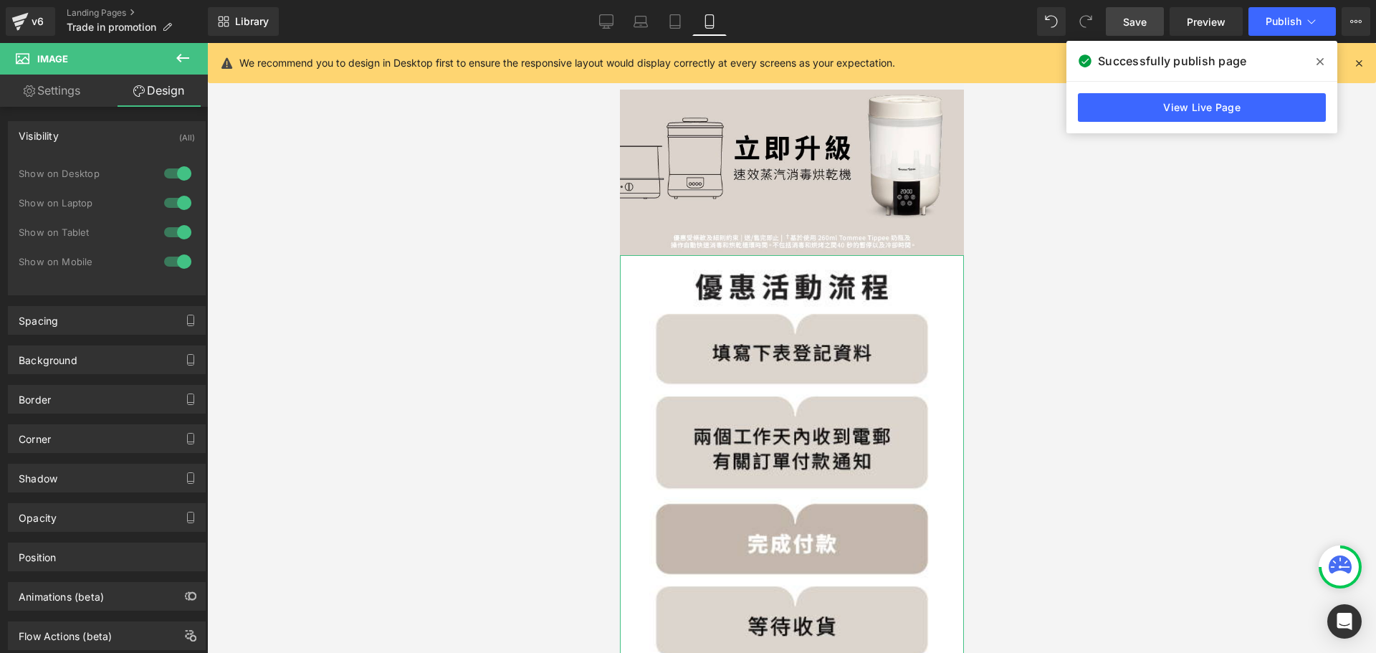
click at [183, 171] on div at bounding box center [178, 173] width 34 height 23
click at [174, 203] on div at bounding box center [178, 202] width 34 height 23
click at [170, 229] on div at bounding box center [178, 232] width 34 height 23
click at [1136, 14] on span "Save" at bounding box center [1135, 21] width 24 height 15
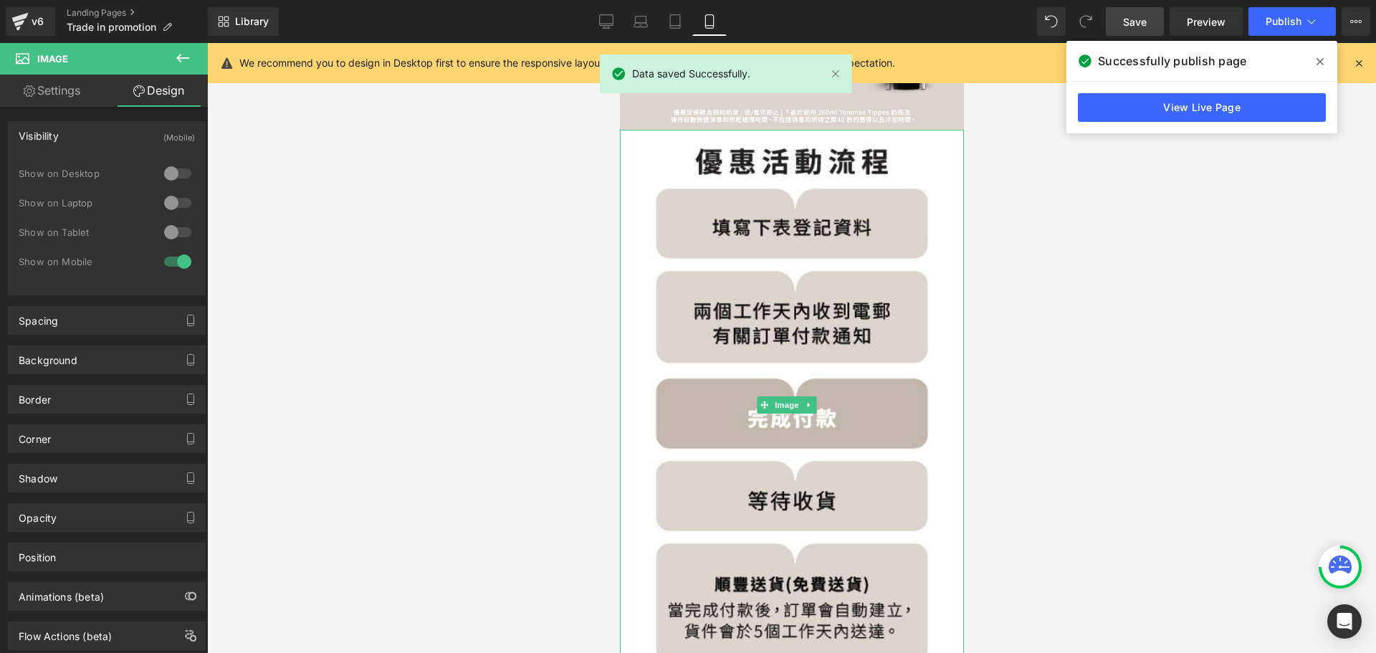
scroll to position [430, 0]
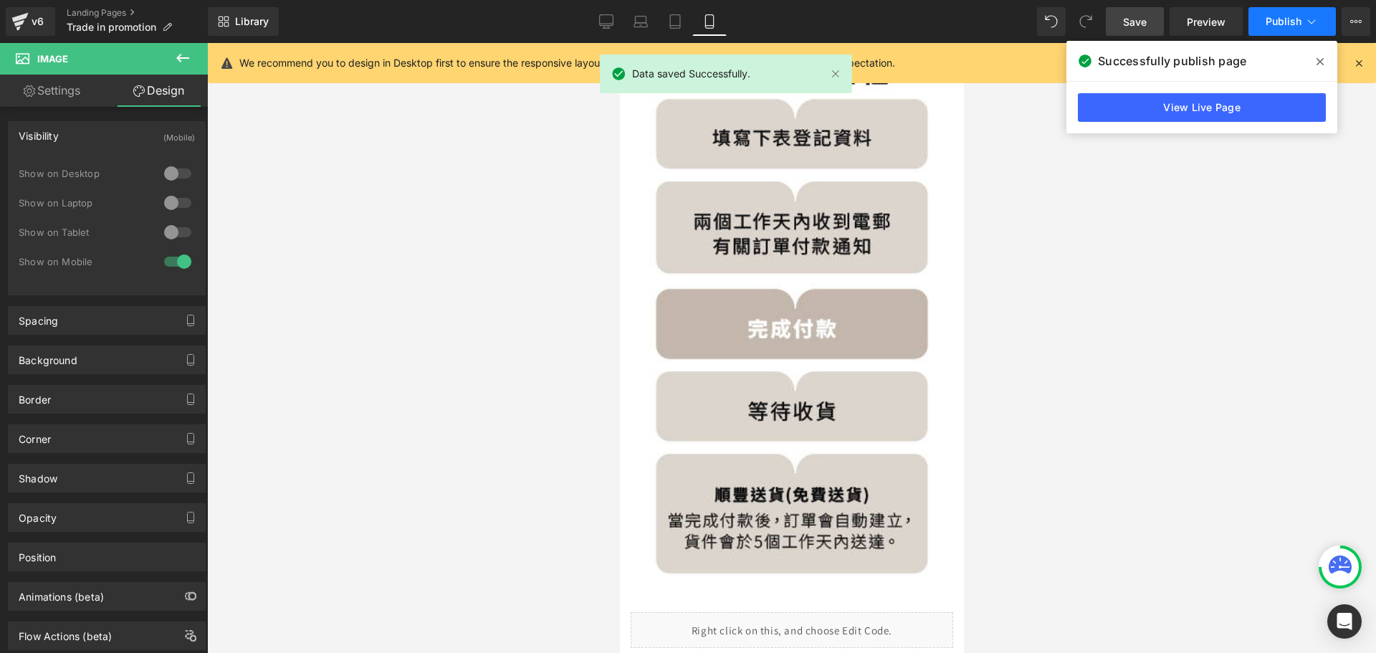
click at [1286, 21] on span "Publish" at bounding box center [1283, 21] width 36 height 11
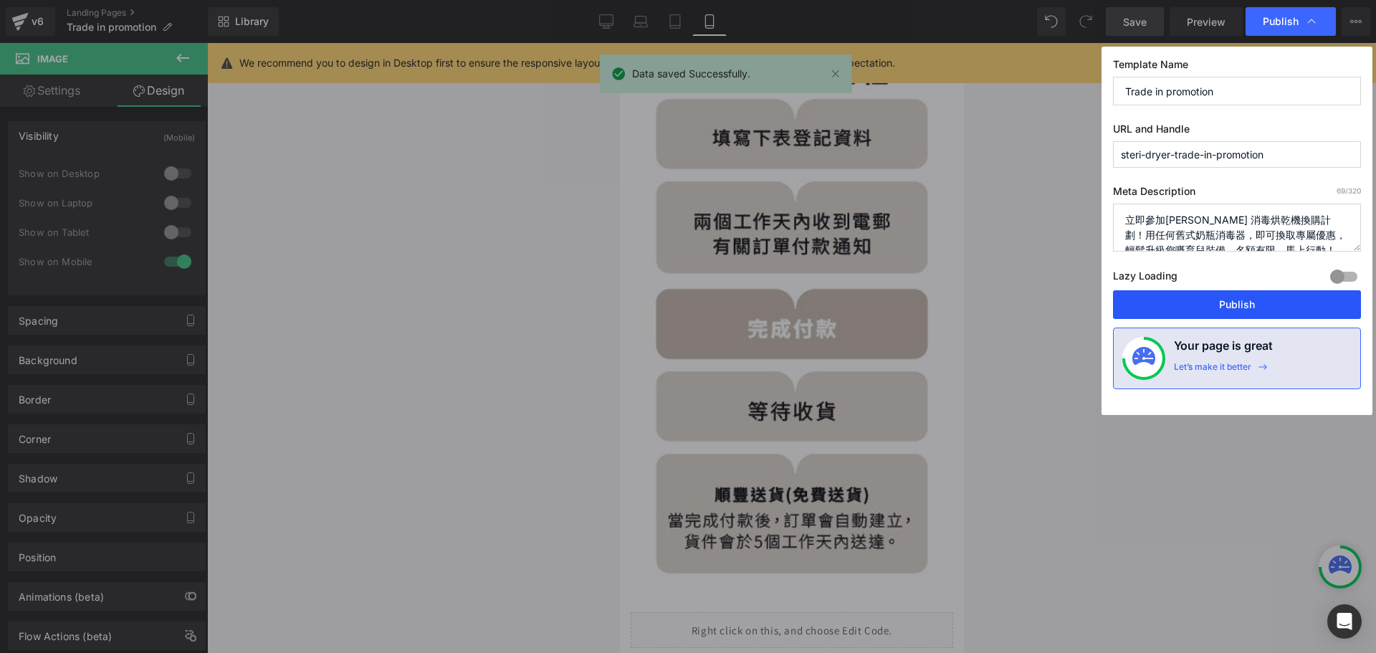
click at [1183, 304] on button "Publish" at bounding box center [1237, 304] width 248 height 29
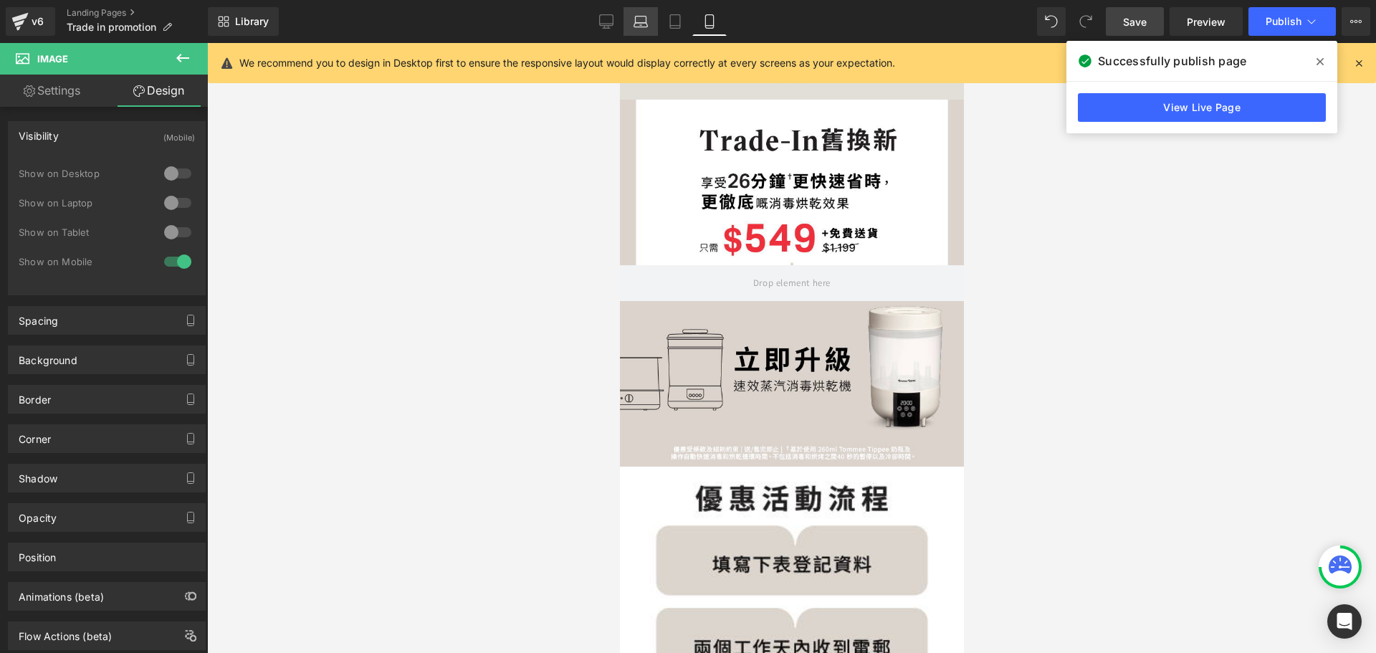
scroll to position [0, 0]
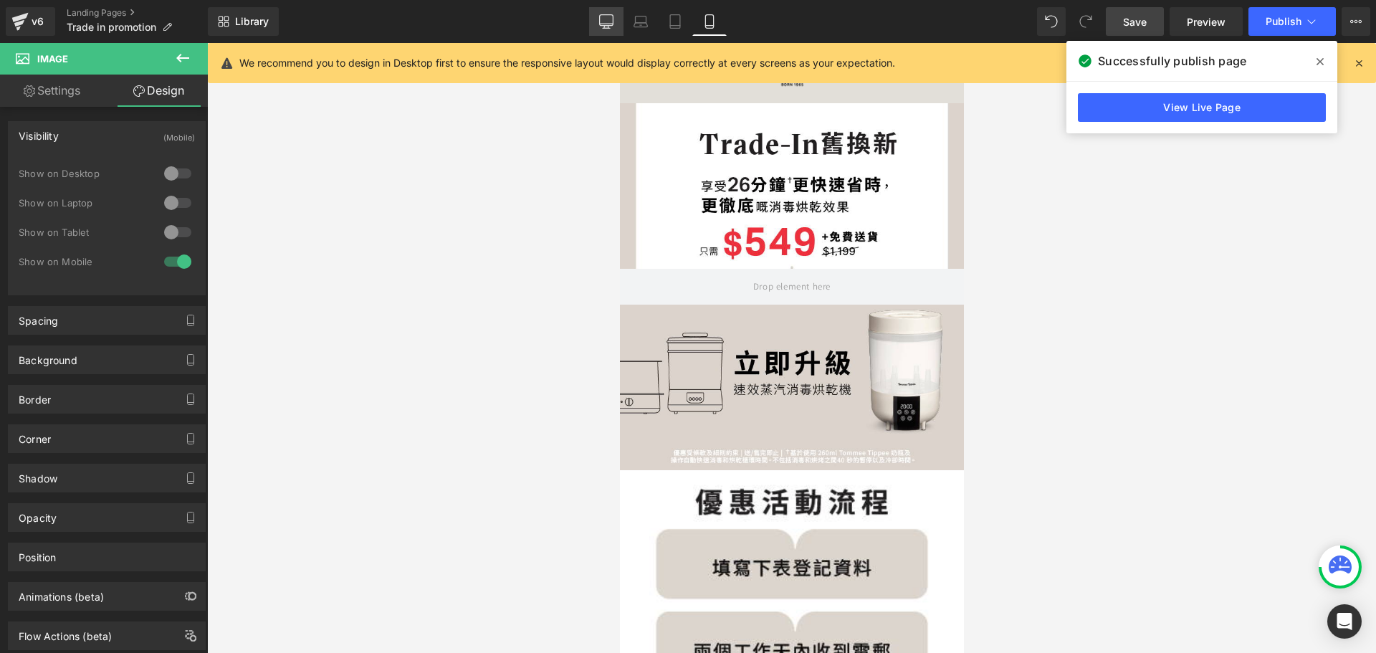
click at [618, 13] on link "Desktop" at bounding box center [606, 21] width 34 height 29
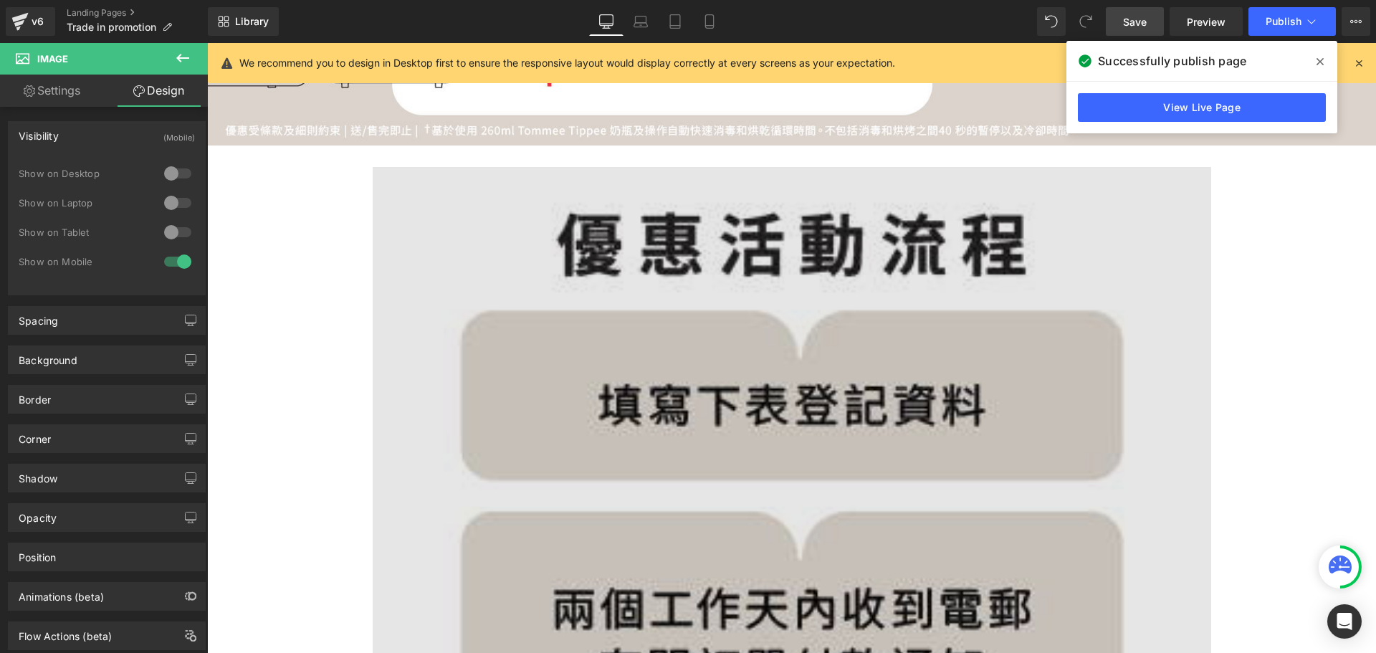
scroll to position [430, 0]
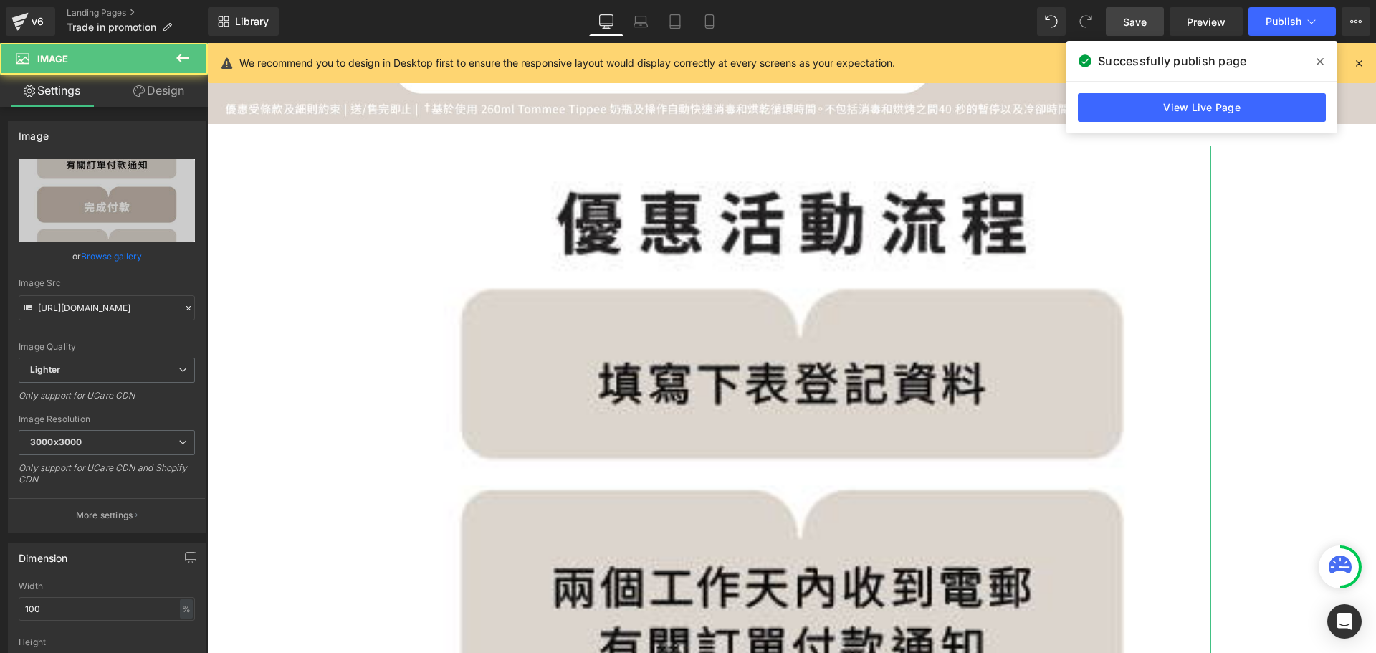
click at [128, 256] on link "Browse gallery" at bounding box center [111, 256] width 61 height 25
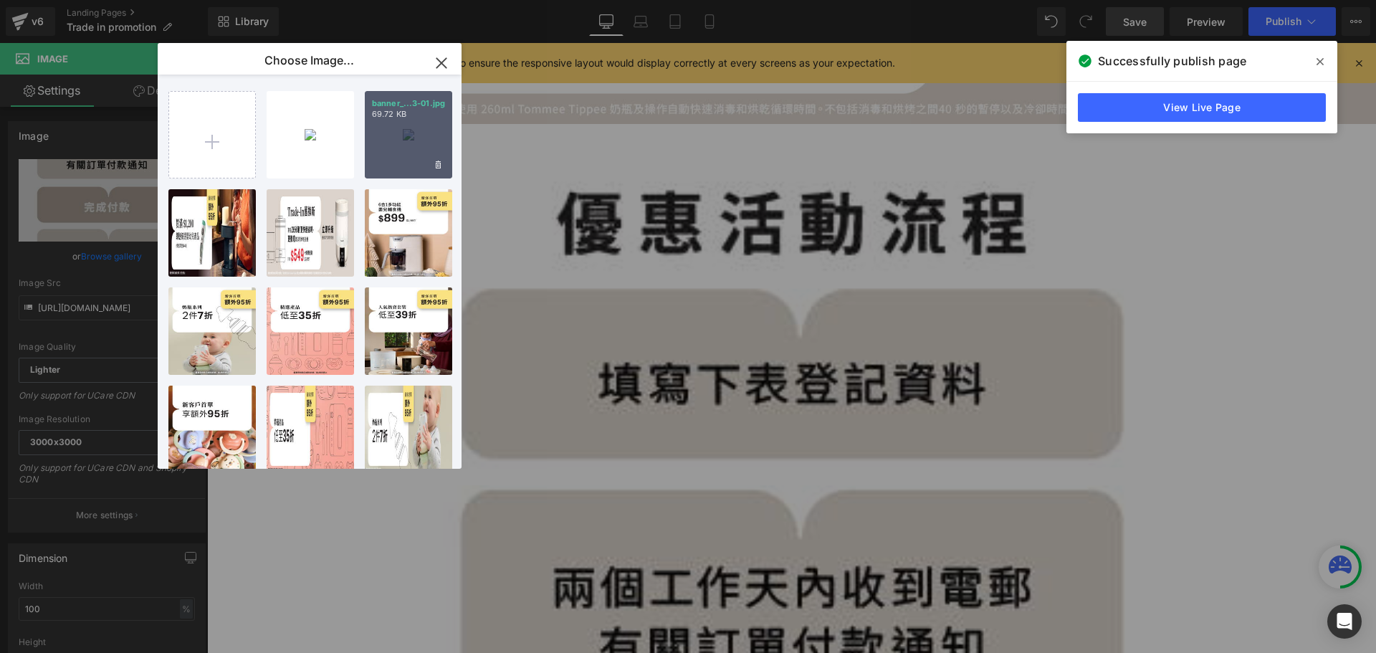
click at [385, 122] on div "banner_...3-01.jpg 69.72 KB" at bounding box center [408, 134] width 87 height 87
type input "[URL][DOMAIN_NAME]"
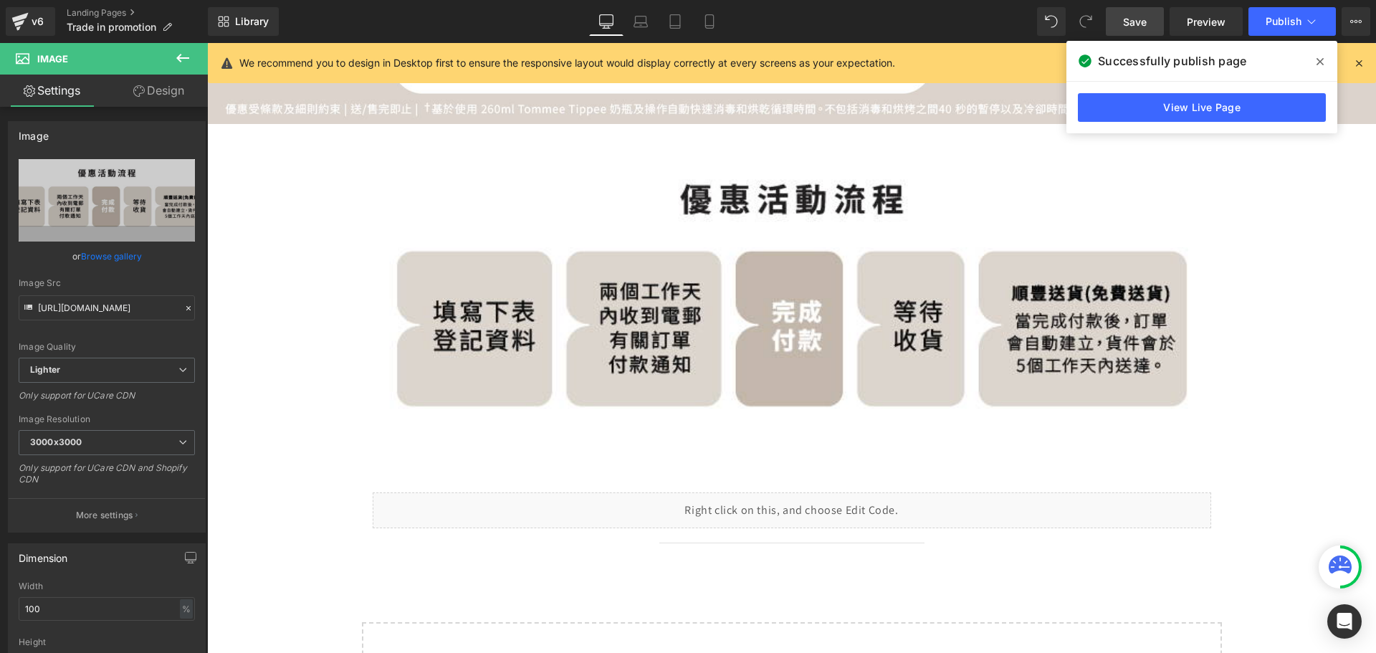
click at [1157, 14] on link "Save" at bounding box center [1135, 21] width 58 height 29
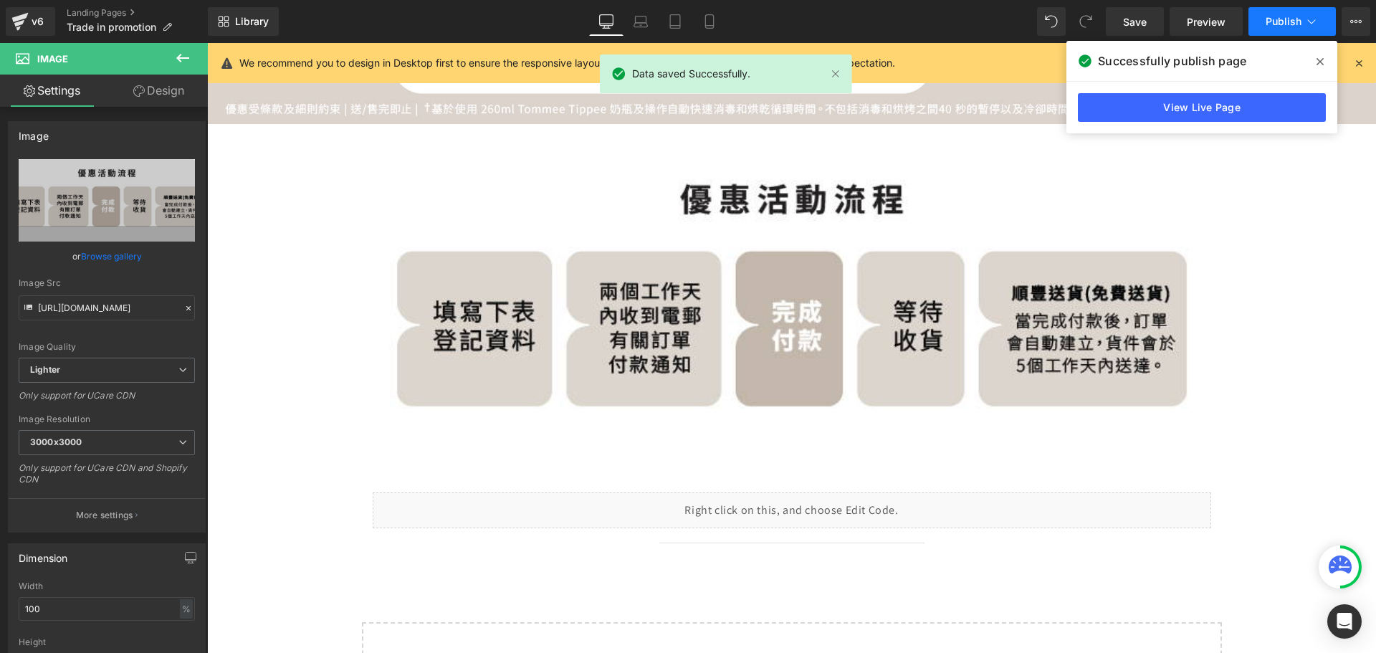
click at [1289, 21] on span "Publish" at bounding box center [1283, 21] width 36 height 11
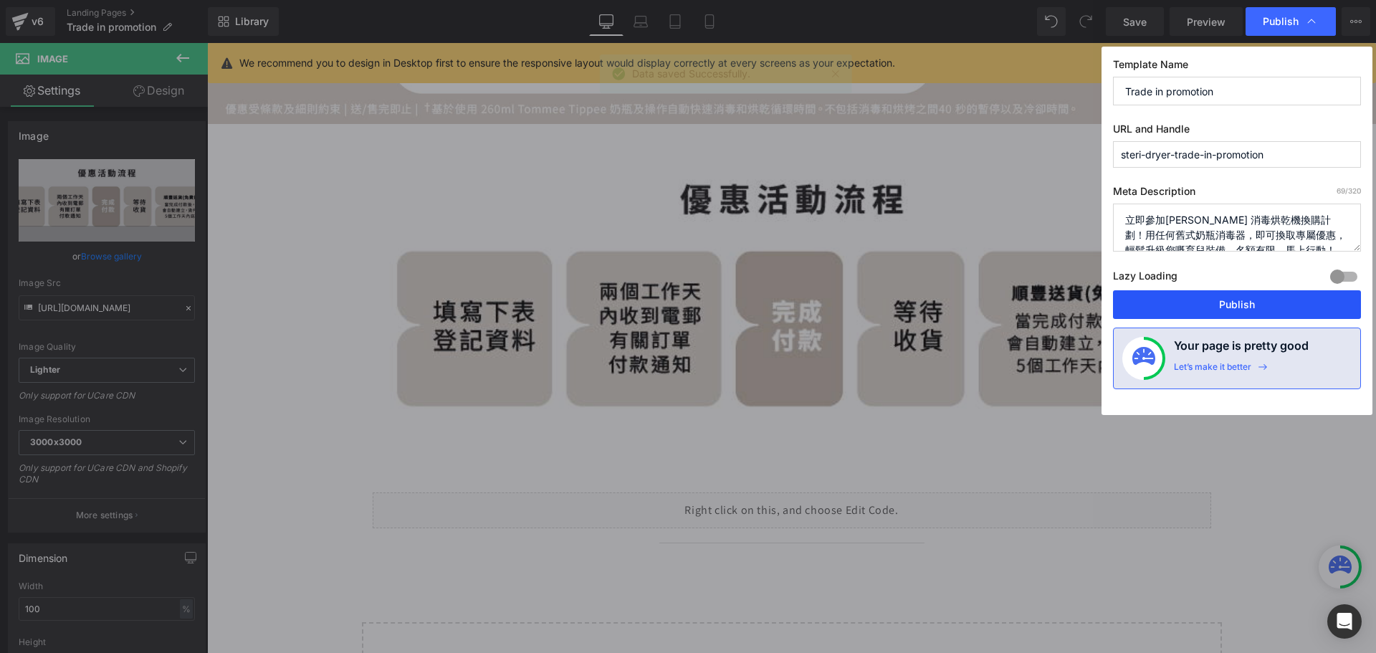
click at [1236, 302] on button "Publish" at bounding box center [1237, 304] width 248 height 29
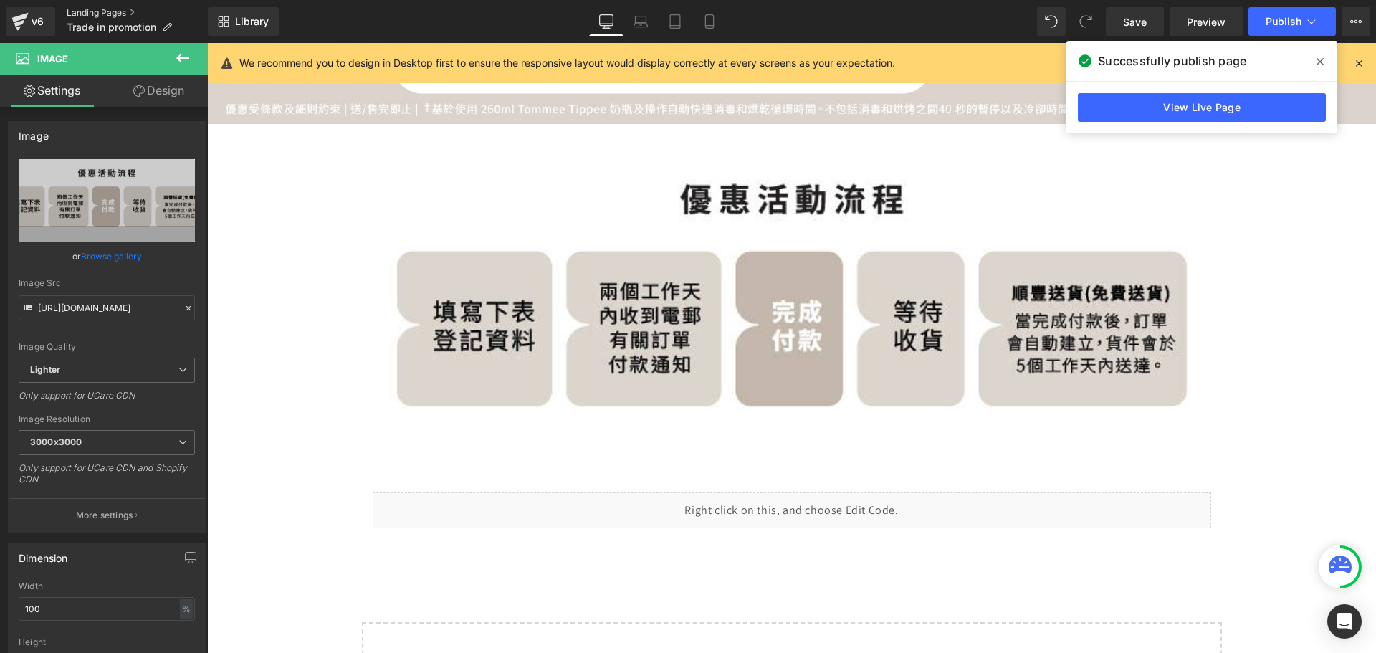
click at [113, 14] on link "Landing Pages" at bounding box center [137, 12] width 141 height 11
